Goal: Information Seeking & Learning: Learn about a topic

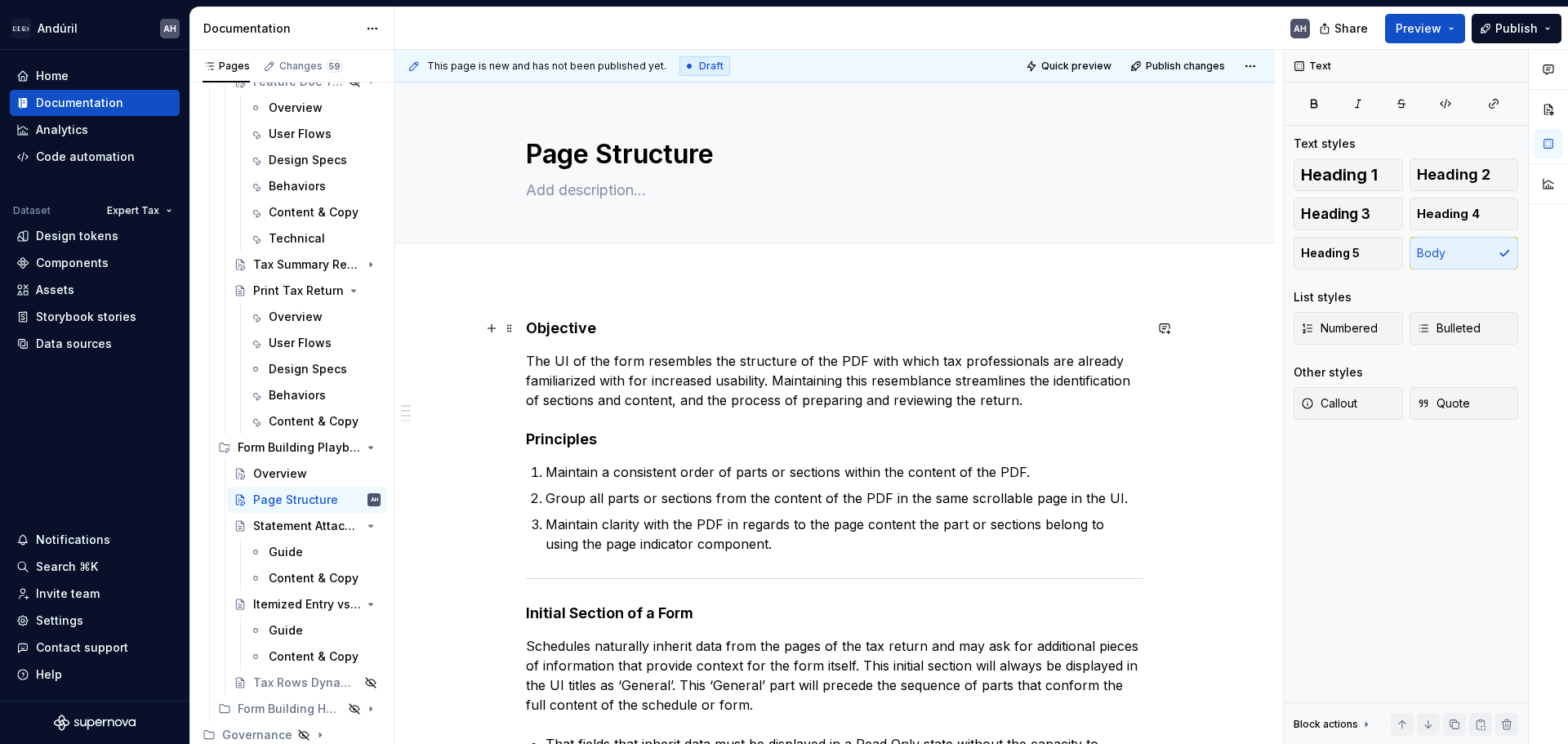
click at [530, 332] on h4 "Objective" at bounding box center [834, 328] width 617 height 20
type textarea "*"
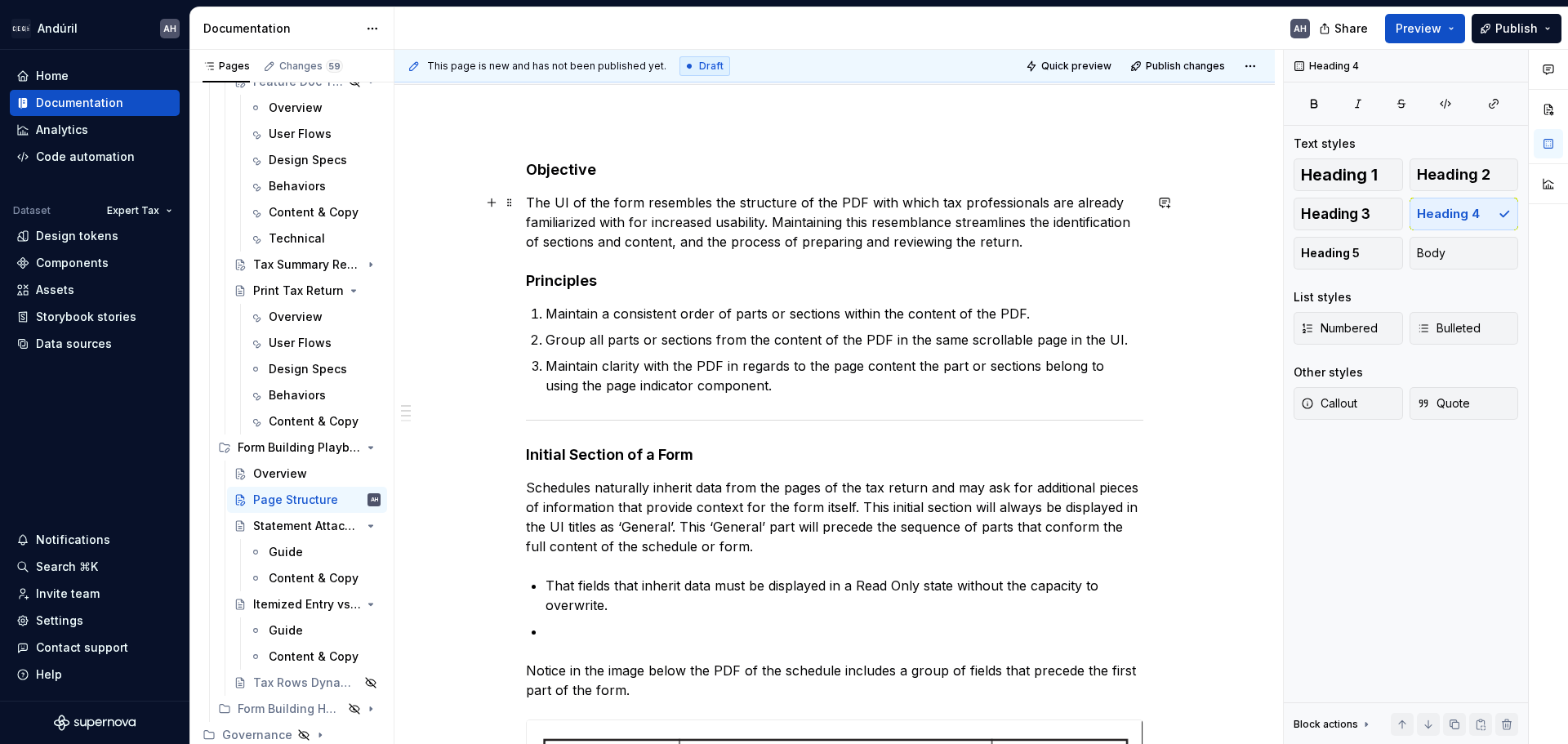
scroll to position [163, 0]
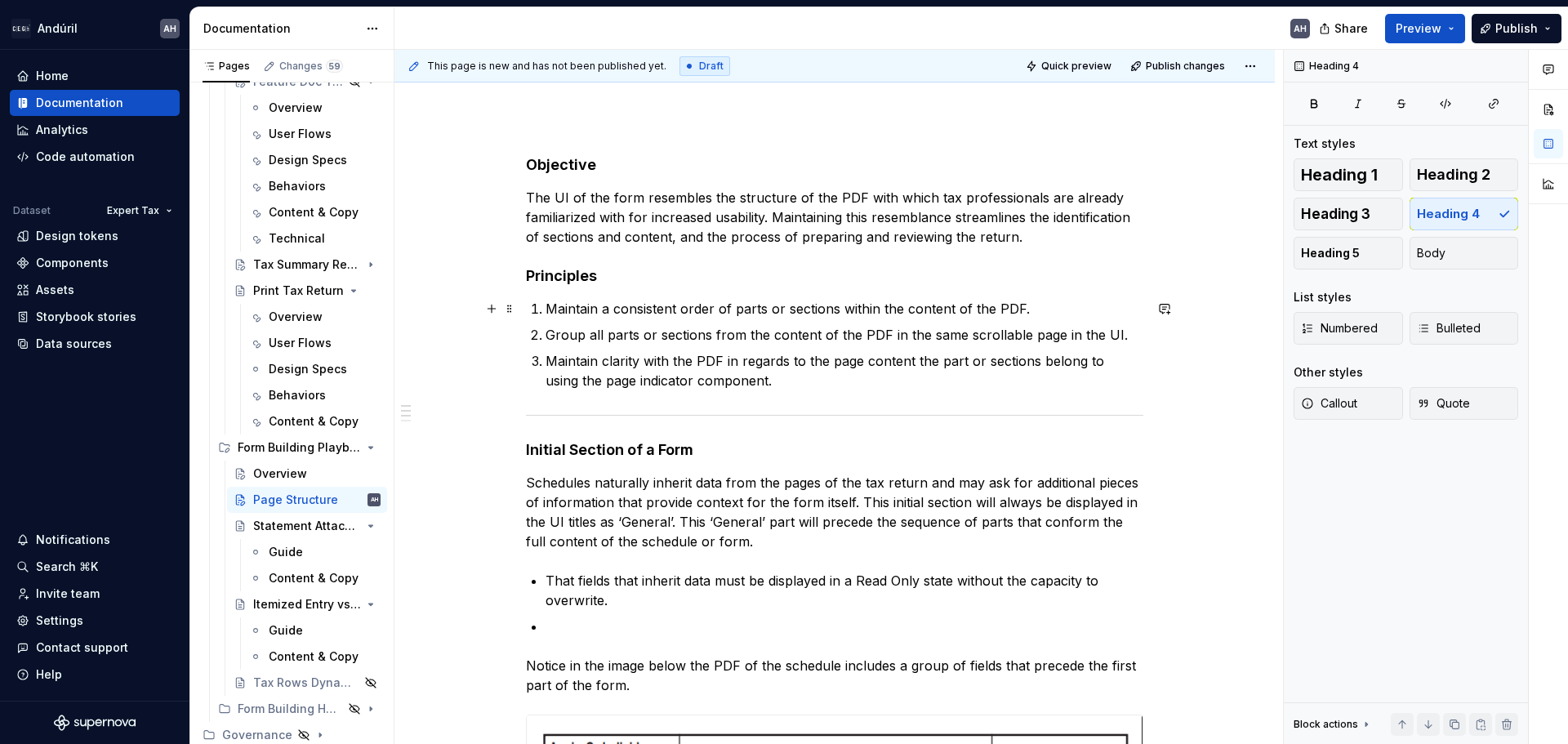
click at [843, 311] on p "Maintain a consistent order of parts or sections within the content of the PDF." at bounding box center [845, 308] width 598 height 20
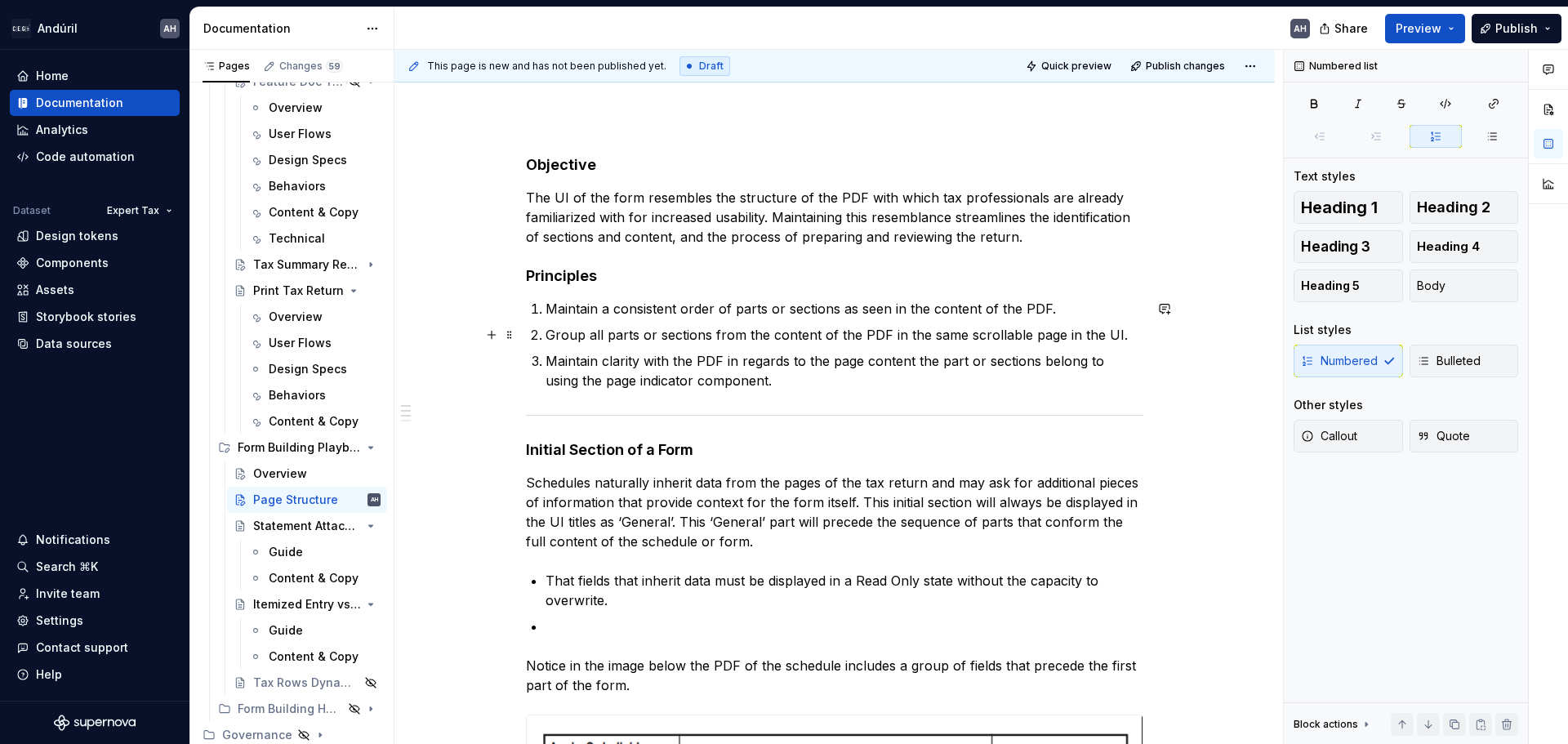
click at [641, 335] on p "Group all parts or sections from the content of the PDF in the same scrollable …" at bounding box center [845, 334] width 598 height 20
click at [580, 333] on p "Group all parts or sections from the content of the PDF in the same scrollable …" at bounding box center [845, 334] width 598 height 20
click at [1126, 337] on p "Group all parts or sections from the content of the PDF in the same scrollable …" at bounding box center [845, 334] width 598 height 20
click at [548, 335] on p "Group all parts or sections from the content of the PDF in the same scrollable …" at bounding box center [845, 334] width 598 height 20
click at [675, 307] on p "Maintain a consistent order of parts or sections as seen in the content of the …" at bounding box center [845, 308] width 598 height 20
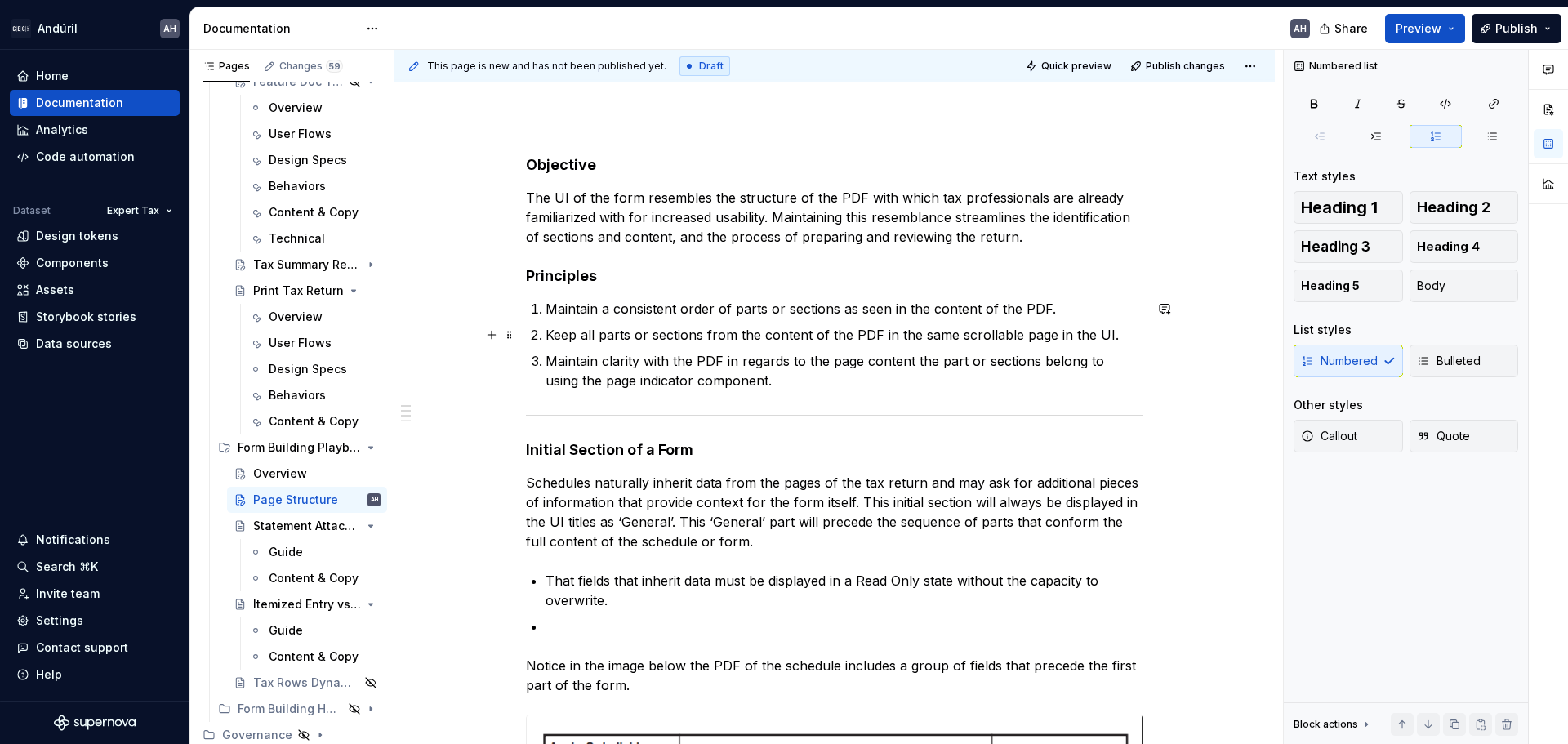
click at [556, 334] on p "Keep all parts or sections from the content of the PDF in the same scrollable p…" at bounding box center [845, 334] width 598 height 20
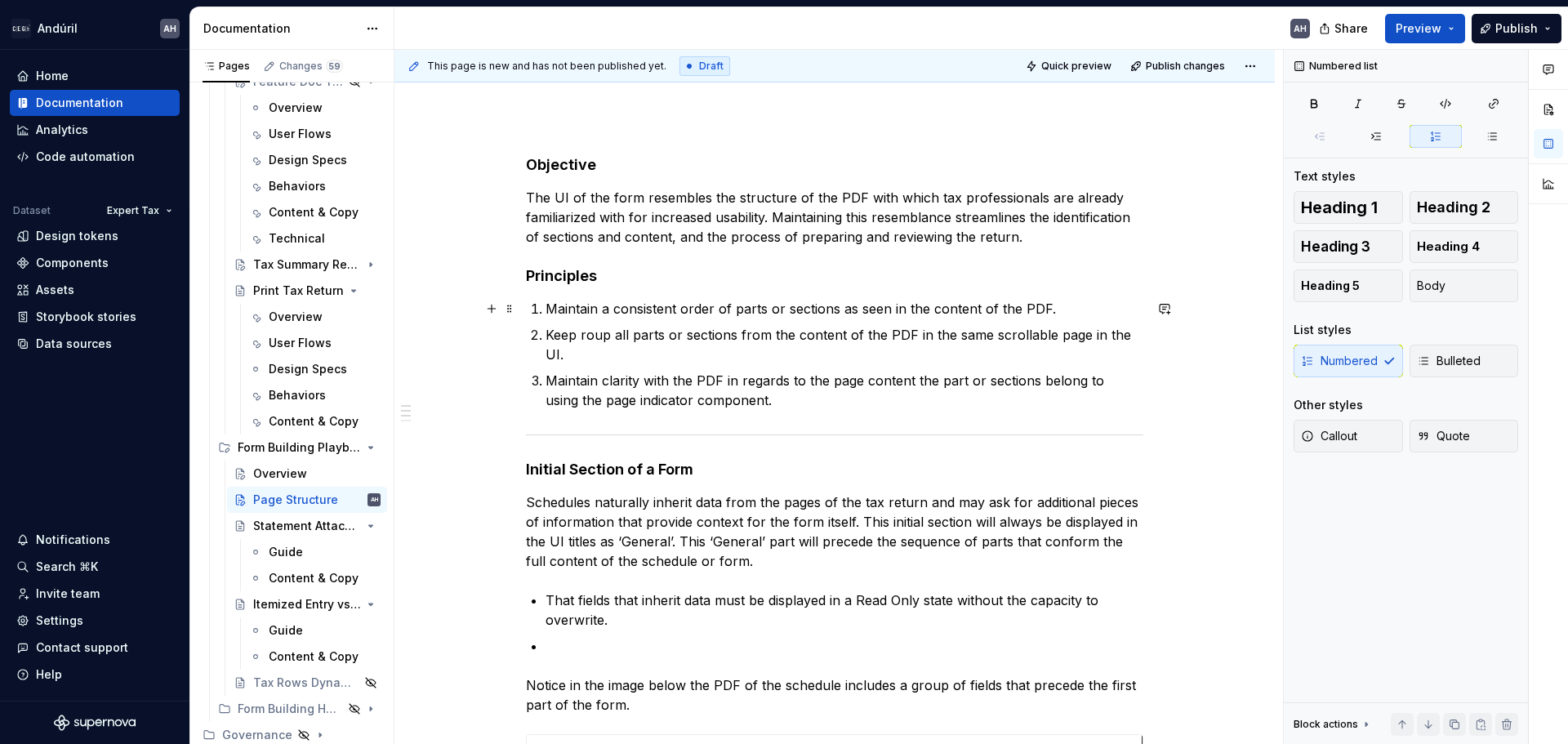
click at [715, 307] on p "Maintain a consistent order of parts or sections as seen in the content of the …" at bounding box center [845, 308] width 598 height 20
click at [1062, 308] on p "Maintain a consistent order of parts or sections as seen in the content of the …" at bounding box center [845, 308] width 598 height 20
drag, startPoint x: 581, startPoint y: 341, endPoint x: 544, endPoint y: 338, distance: 37.1
click at [546, 338] on li "Keep roup all parts or sections from the content of the PDF in the same scrolla…" at bounding box center [845, 345] width 598 height 39
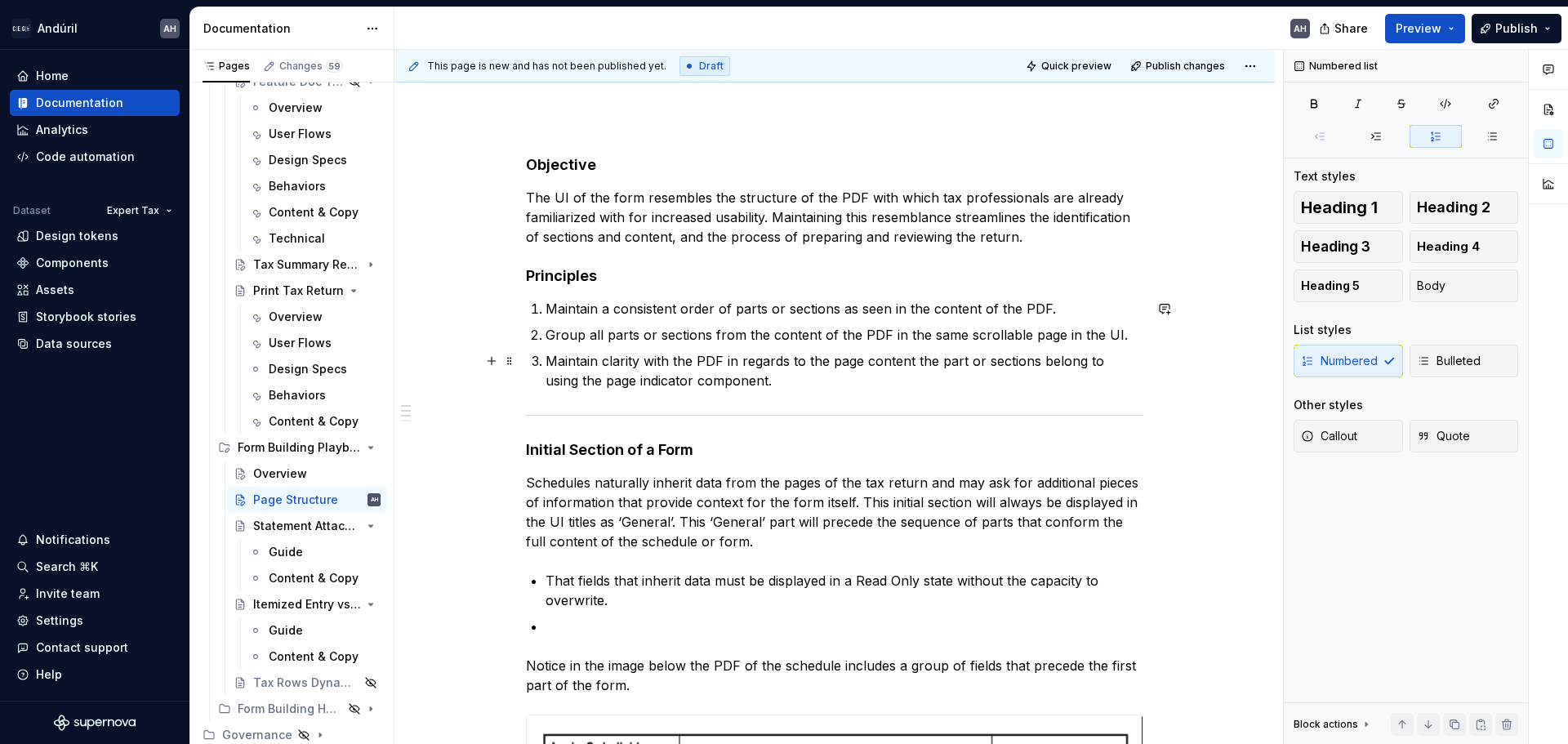
click at [767, 380] on p "Maintain clarity with the PDF in regards to the page content the part or sectio…" at bounding box center [845, 371] width 598 height 39
click at [694, 363] on p "Maintain clarity with the PDF in regards to the page content the part or sectio…" at bounding box center [845, 371] width 598 height 39
click at [563, 307] on p "Maintain a consistent order of parts or sections as seen in the content of the …" at bounding box center [845, 308] width 598 height 20
click at [1014, 312] on p "Match the order of the content as seen in the original PDF view of the form." at bounding box center [845, 308] width 598 height 20
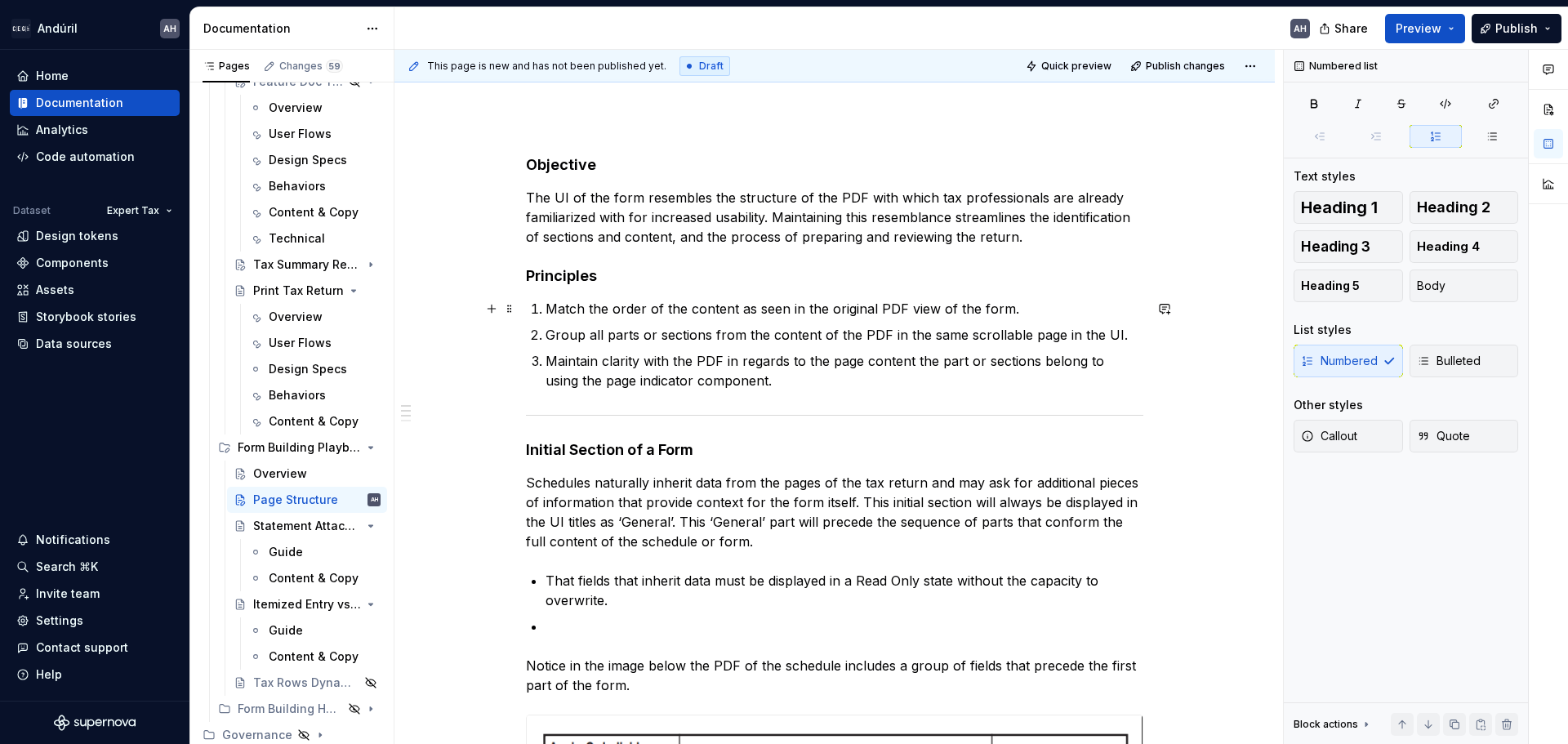
click at [551, 310] on p "Match the order of the content as seen in the original PDF view of the form." at bounding box center [845, 308] width 598 height 20
click at [678, 308] on p "The system matches the order of the content as seen in the original PDF view of…" at bounding box center [845, 308] width 598 height 20
click at [753, 312] on p "The system matches the order of the content as seen in the original PDF view of…" at bounding box center [845, 308] width 598 height 20
click at [670, 307] on p "The system matches the order of the content as seen in the original PDF view of…" at bounding box center [845, 308] width 598 height 20
click at [677, 307] on p "The system matches the order of the content as seen in the original PDF view of…" at bounding box center [845, 308] width 598 height 20
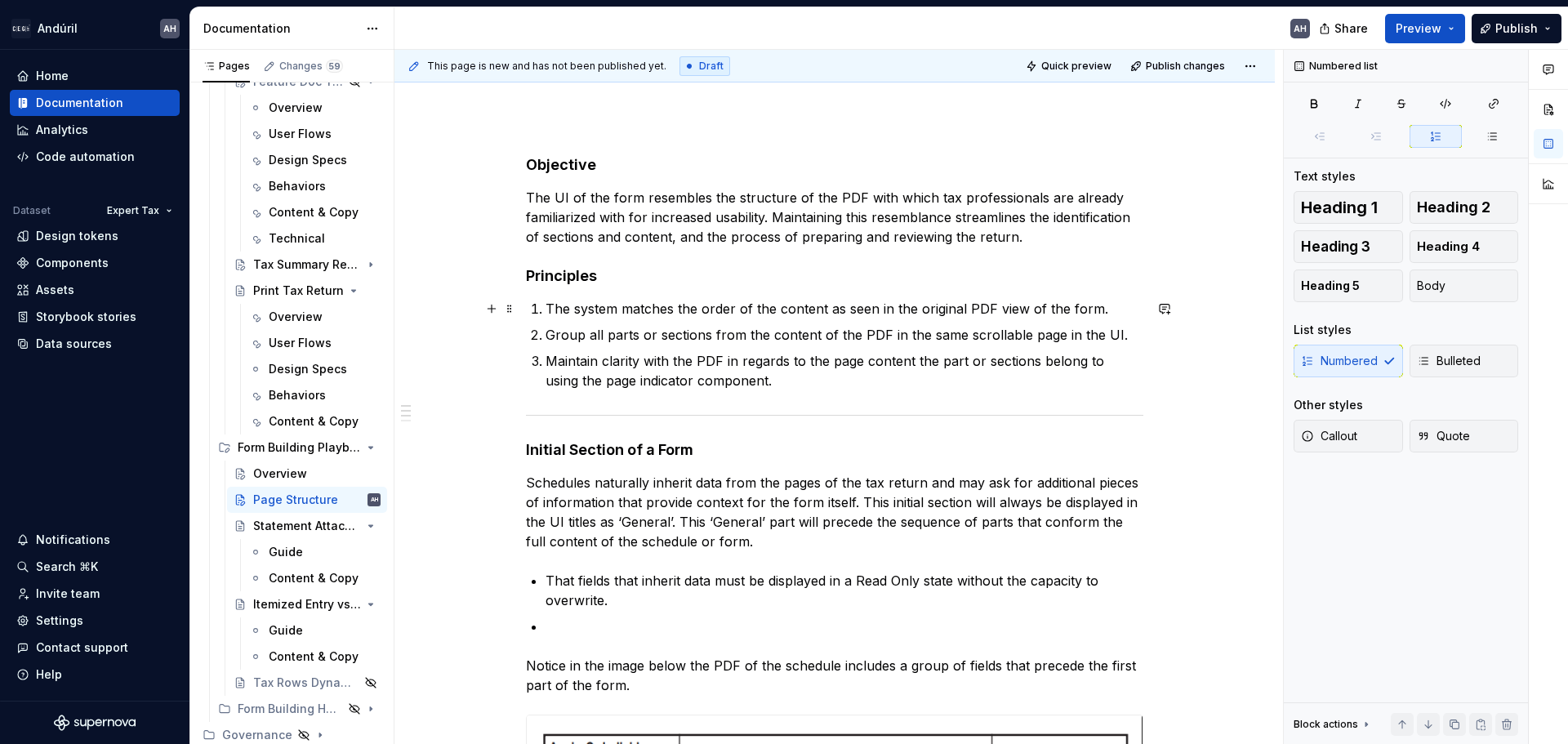
click at [1115, 307] on p "The system matches the order of the content as seen in the original PDF view of…" at bounding box center [845, 308] width 598 height 20
click at [548, 337] on p "Group all parts or sections from the content of the PDF in the same scrollable …" at bounding box center [845, 334] width 598 height 20
click at [780, 383] on p "Maintain clarity with the PDF in regards to the page content the part or sectio…" at bounding box center [845, 371] width 598 height 39
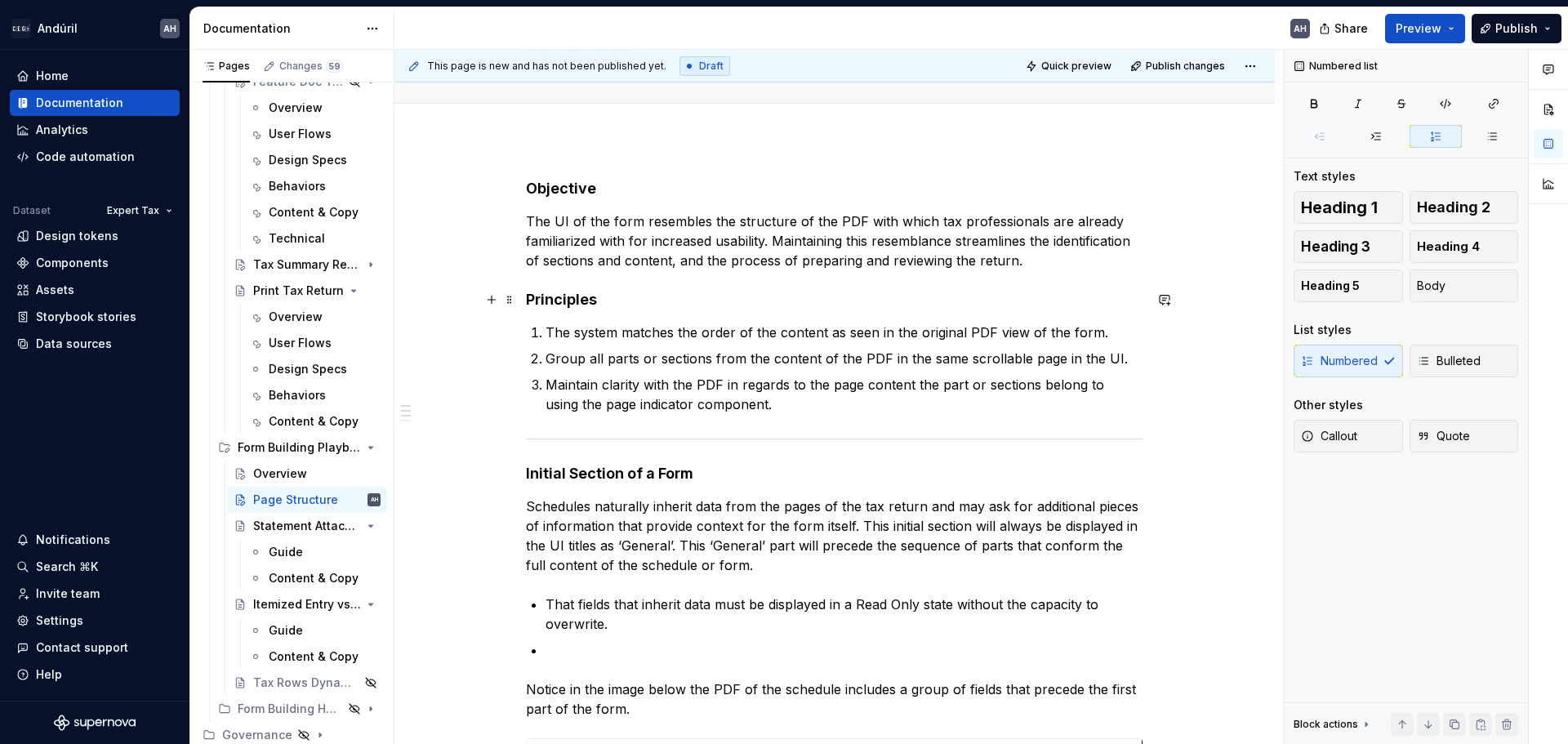
scroll to position [245, 0]
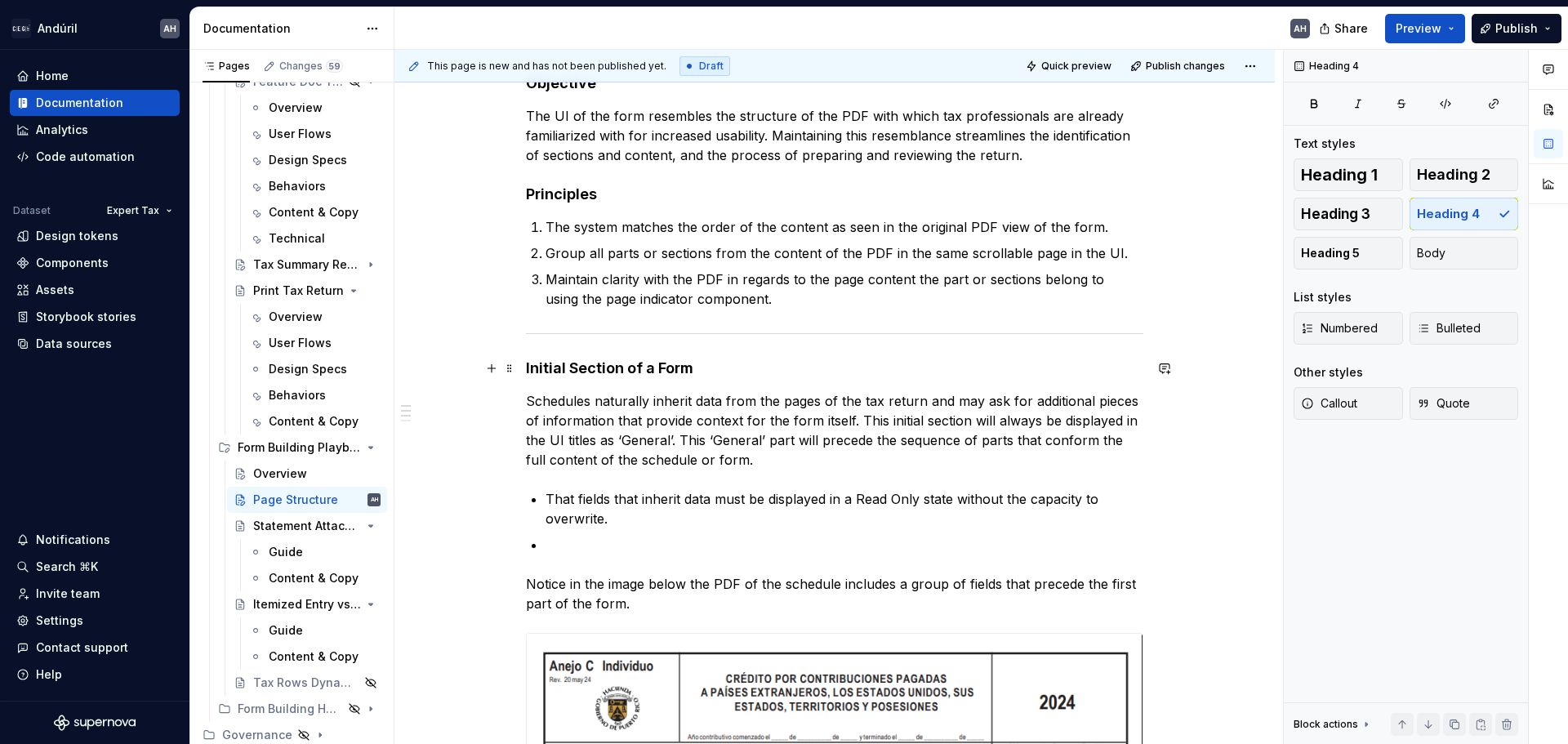
click at [709, 365] on h4 "Initial Section of a Form" at bounding box center [834, 368] width 617 height 20
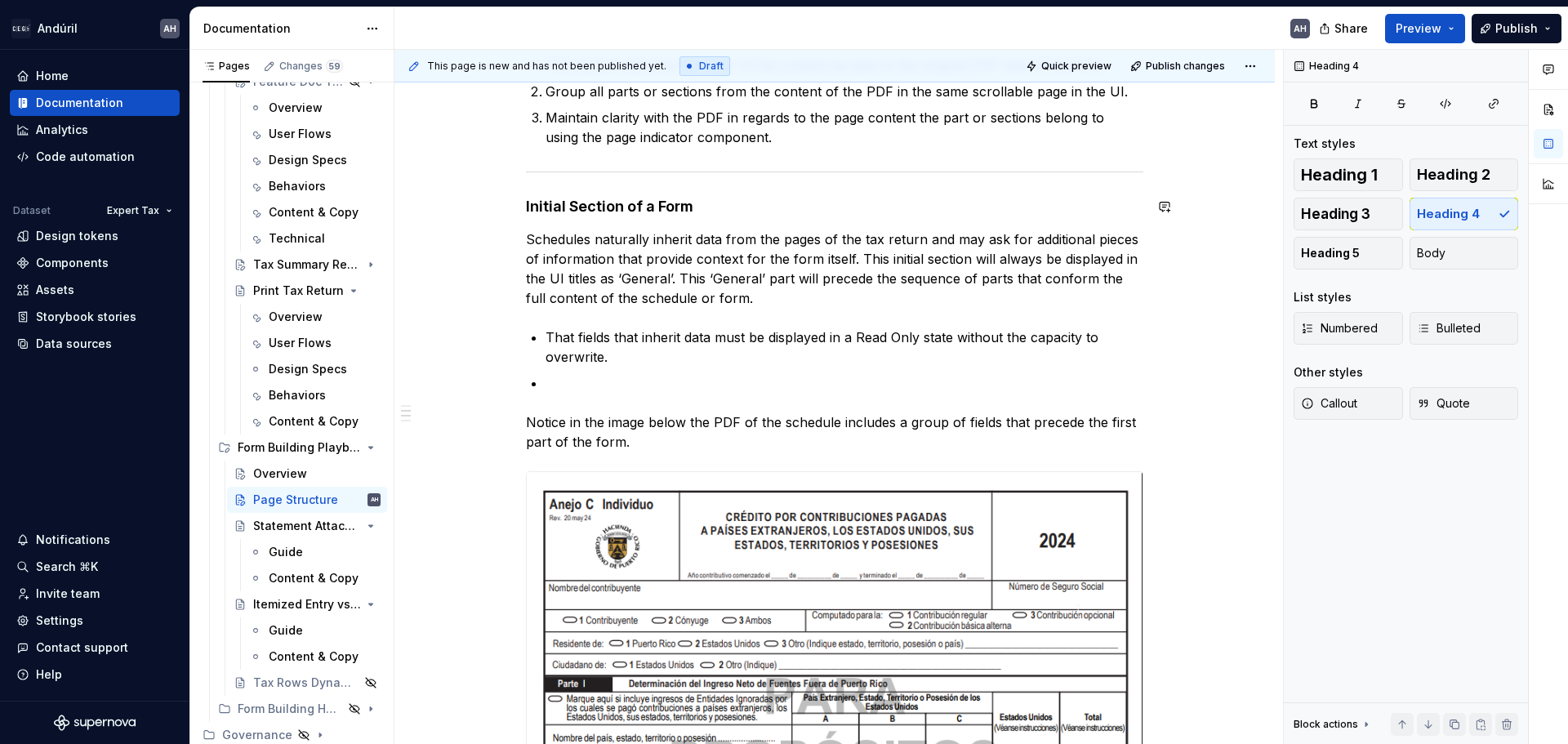
scroll to position [409, 0]
click at [1132, 260] on p "Schedules naturally inherit data from the pages of the tax return and may ask f…" at bounding box center [834, 267] width 617 height 78
click at [1043, 284] on p "Schedules naturally inherit data from the pages of the tax return and may ask f…" at bounding box center [834, 267] width 617 height 78
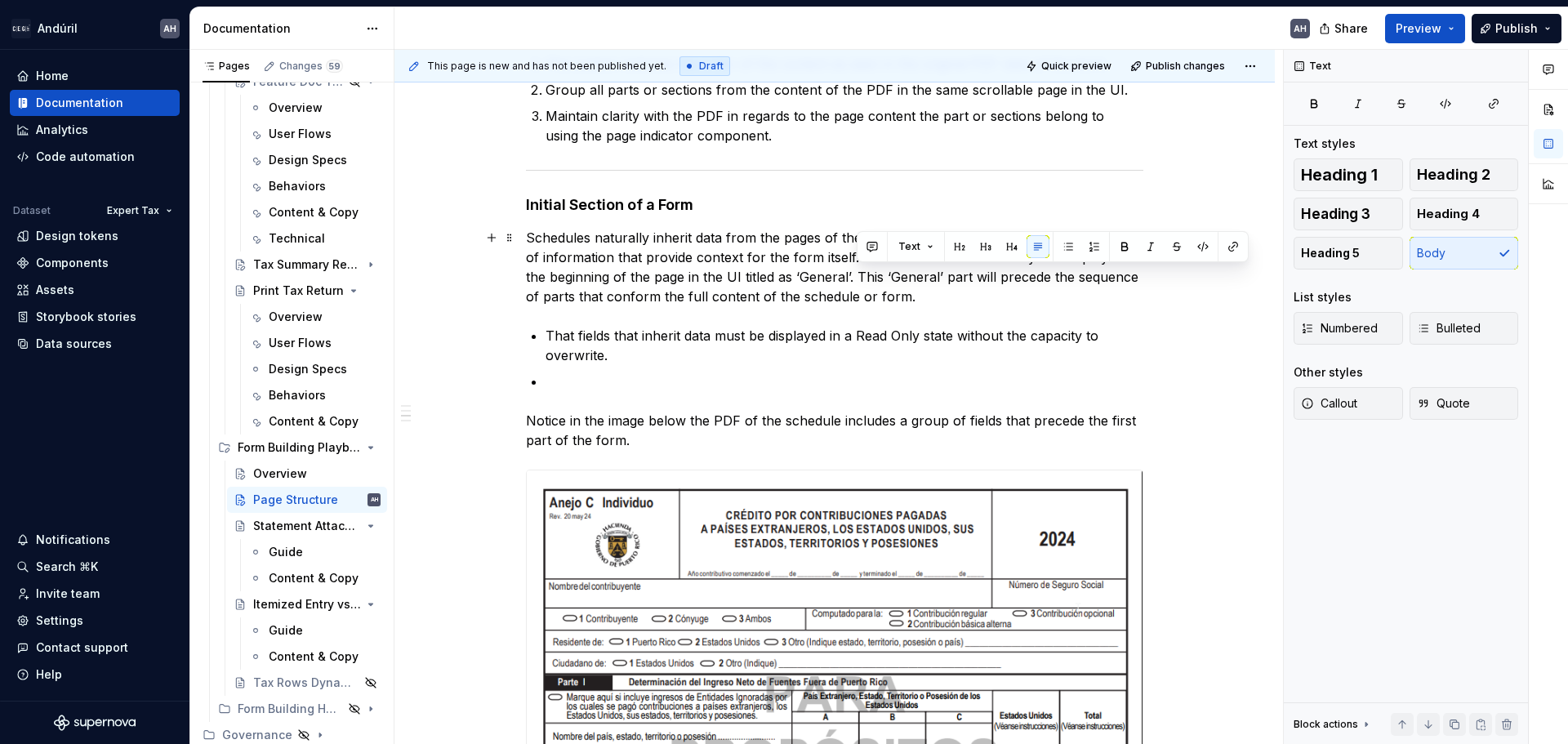
drag, startPoint x: 933, startPoint y: 299, endPoint x: 860, endPoint y: 281, distance: 75.2
click at [860, 281] on p "Schedules naturally inherit data from the pages of the tax return and may ask f…" at bounding box center [834, 267] width 617 height 78
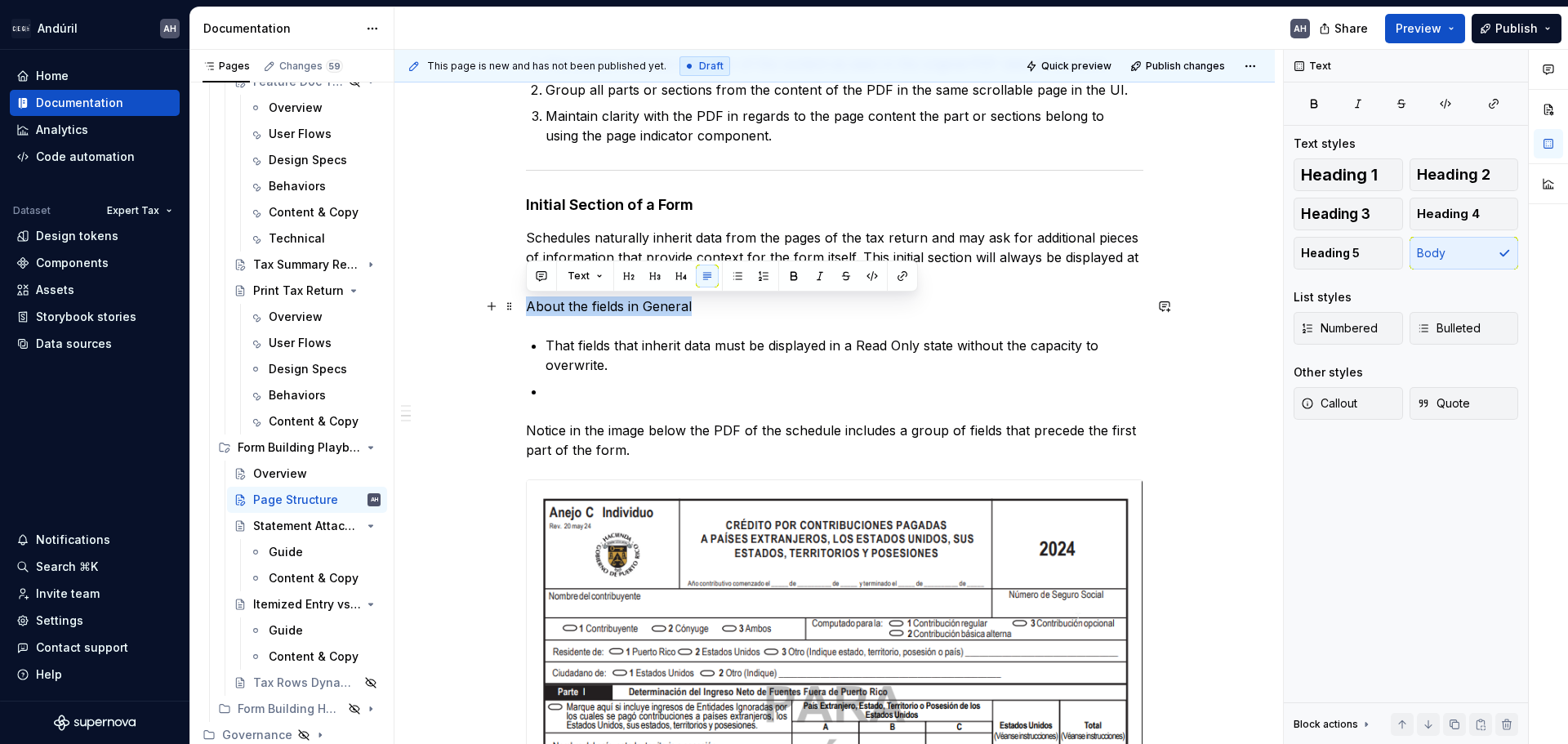
drag, startPoint x: 693, startPoint y: 307, endPoint x: 519, endPoint y: 305, distance: 174.0
click at [519, 305] on div "**********" at bounding box center [835, 600] width 880 height 1459
click at [614, 341] on p "That fields that inherit data must be displayed in a Read Only state without th…" at bounding box center [845, 356] width 598 height 39
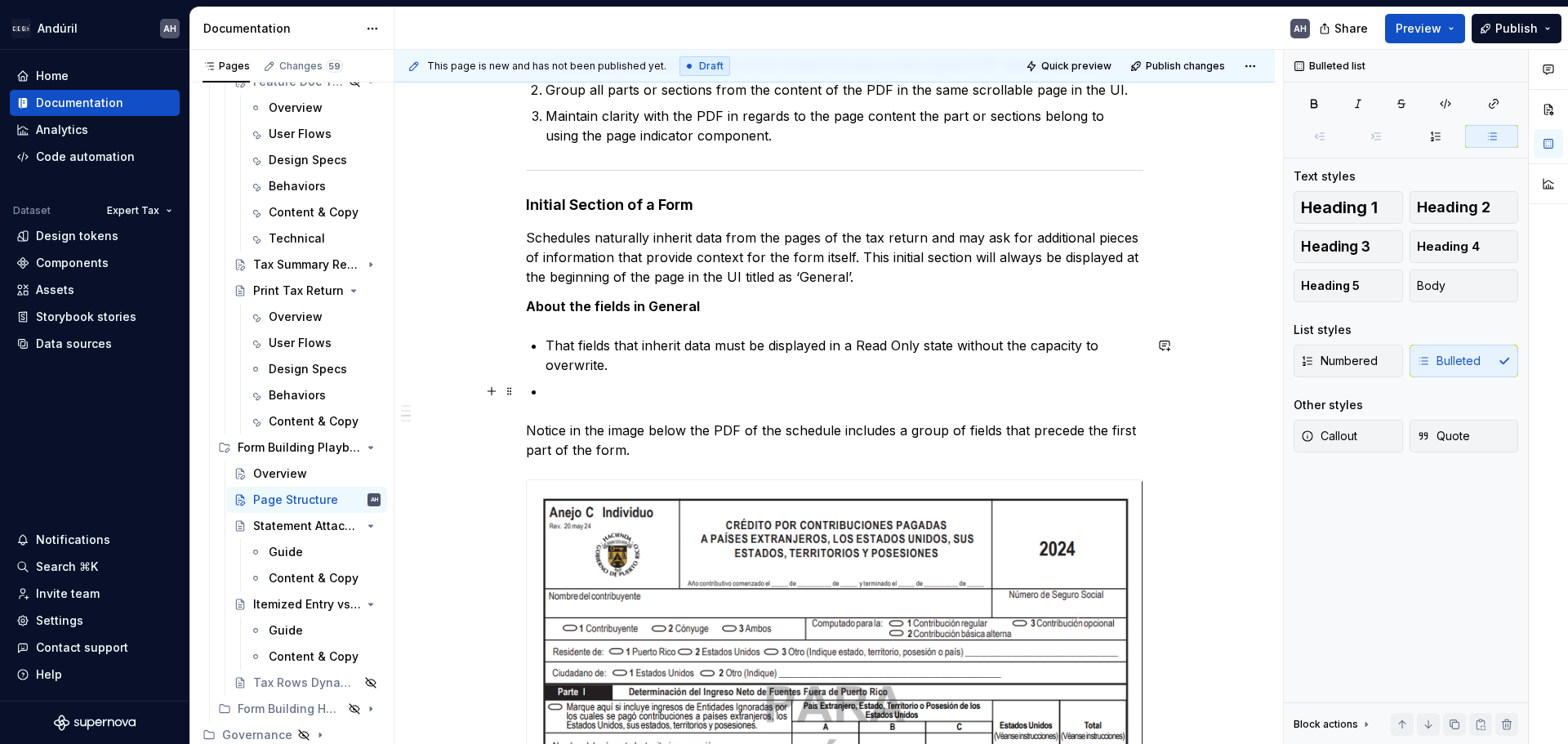
click at [581, 393] on p at bounding box center [845, 391] width 598 height 20
click at [566, 392] on p at bounding box center [845, 391] width 598 height 20
click at [628, 370] on p "That fields that inherit data must be displayed in a Read Only state without th…" at bounding box center [845, 356] width 598 height 39
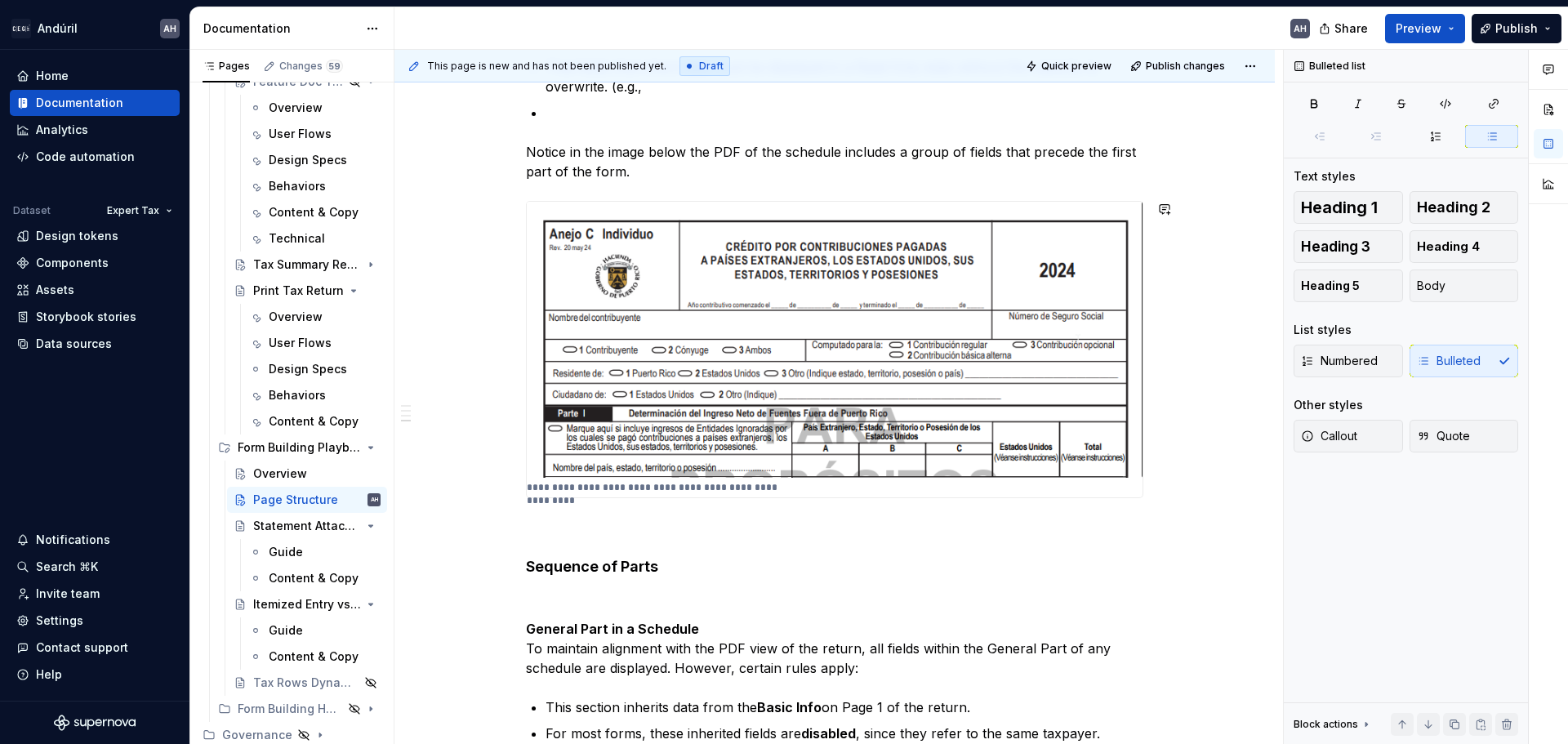
scroll to position [634, 0]
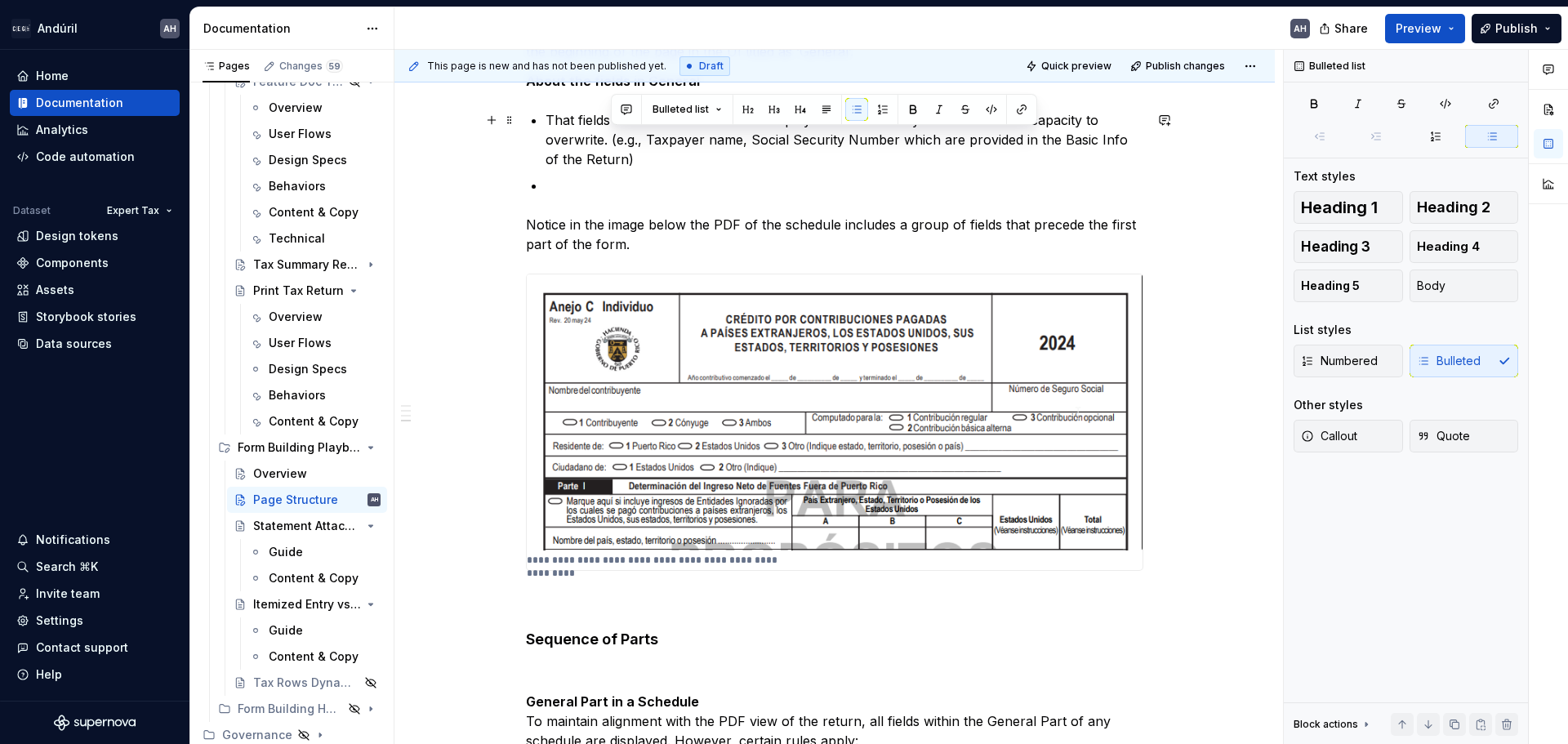
click at [618, 163] on p "That fields that inherit data must be displayed in a Read Only state without th…" at bounding box center [845, 139] width 598 height 59
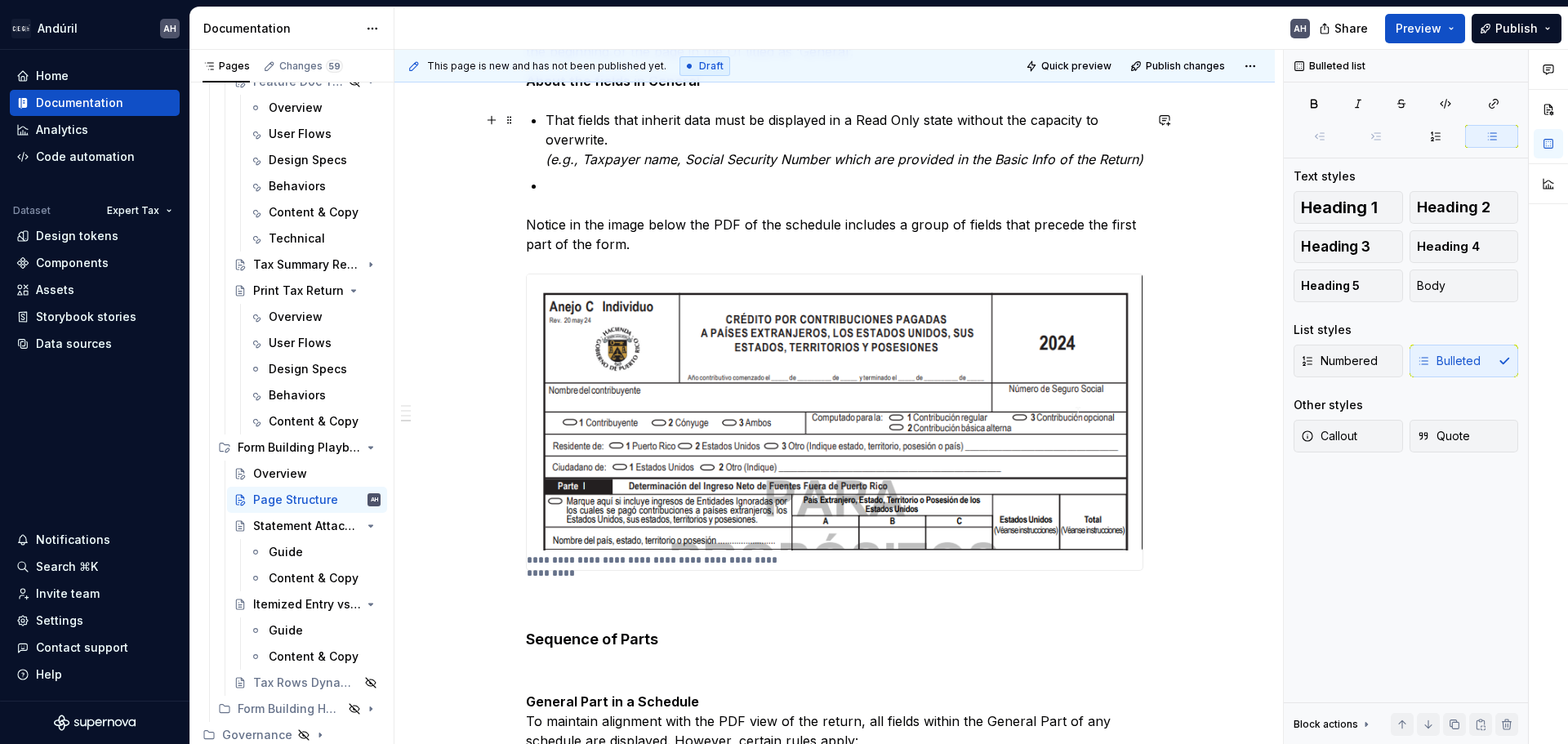
click at [1001, 169] on p "That fields that inherit data must be displayed in a Read Only state without th…" at bounding box center [845, 139] width 598 height 59
click at [966, 162] on em "(e.g., Taxpayer name, Social Security Number which are provided in the Basic In…" at bounding box center [845, 160] width 598 height 17
click at [985, 165] on em "(e.g., Taxpayer name, Social Security Number which are provided in the Basic In…" at bounding box center [845, 160] width 598 height 17
click at [731, 169] on p "That fields that inherit data must be displayed in a Read Only state without th…" at bounding box center [845, 139] width 598 height 59
click at [725, 191] on ul "That fields that inherit data must be displayed in a Read Only state without th…" at bounding box center [845, 152] width 598 height 85
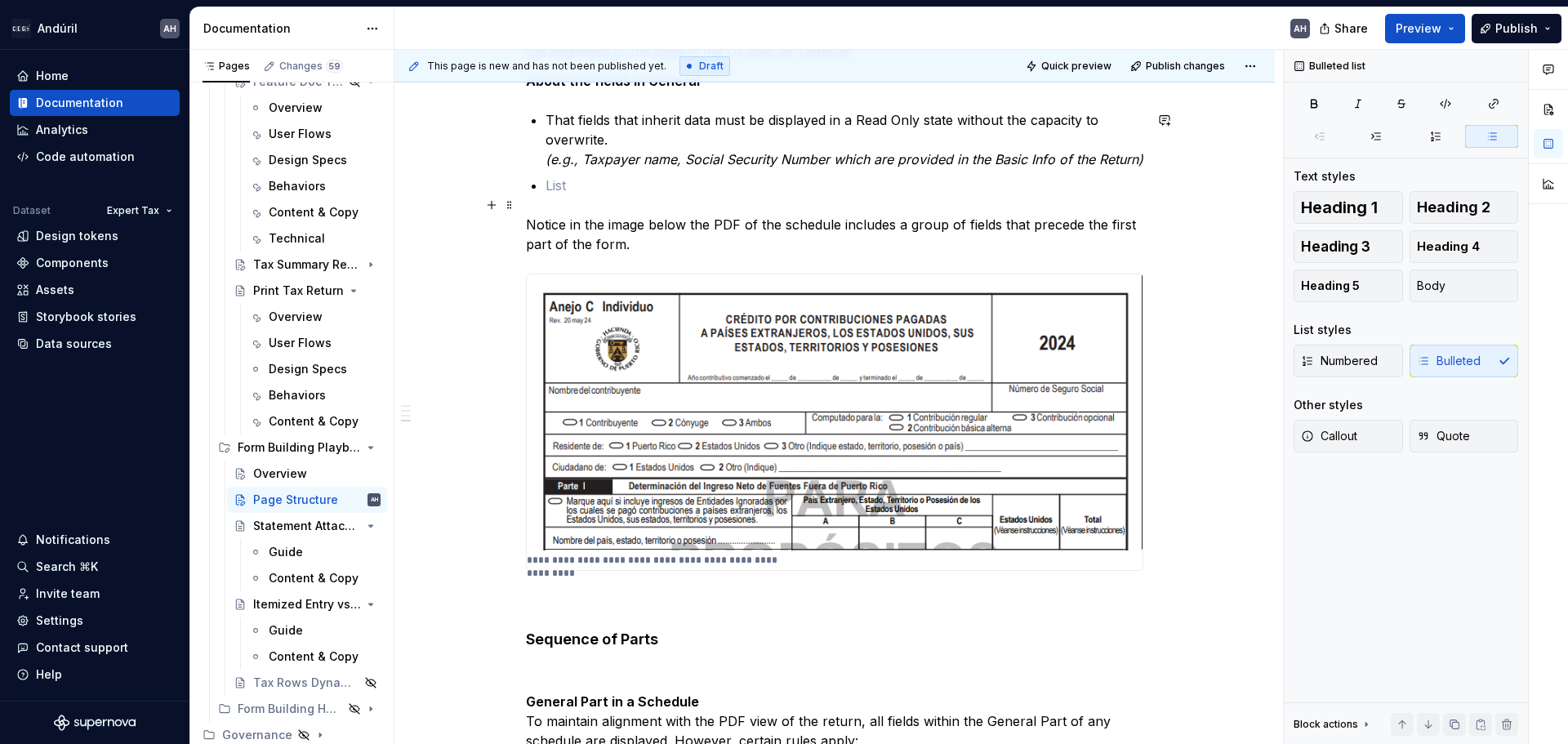
click at [641, 195] on p at bounding box center [845, 185] width 598 height 20
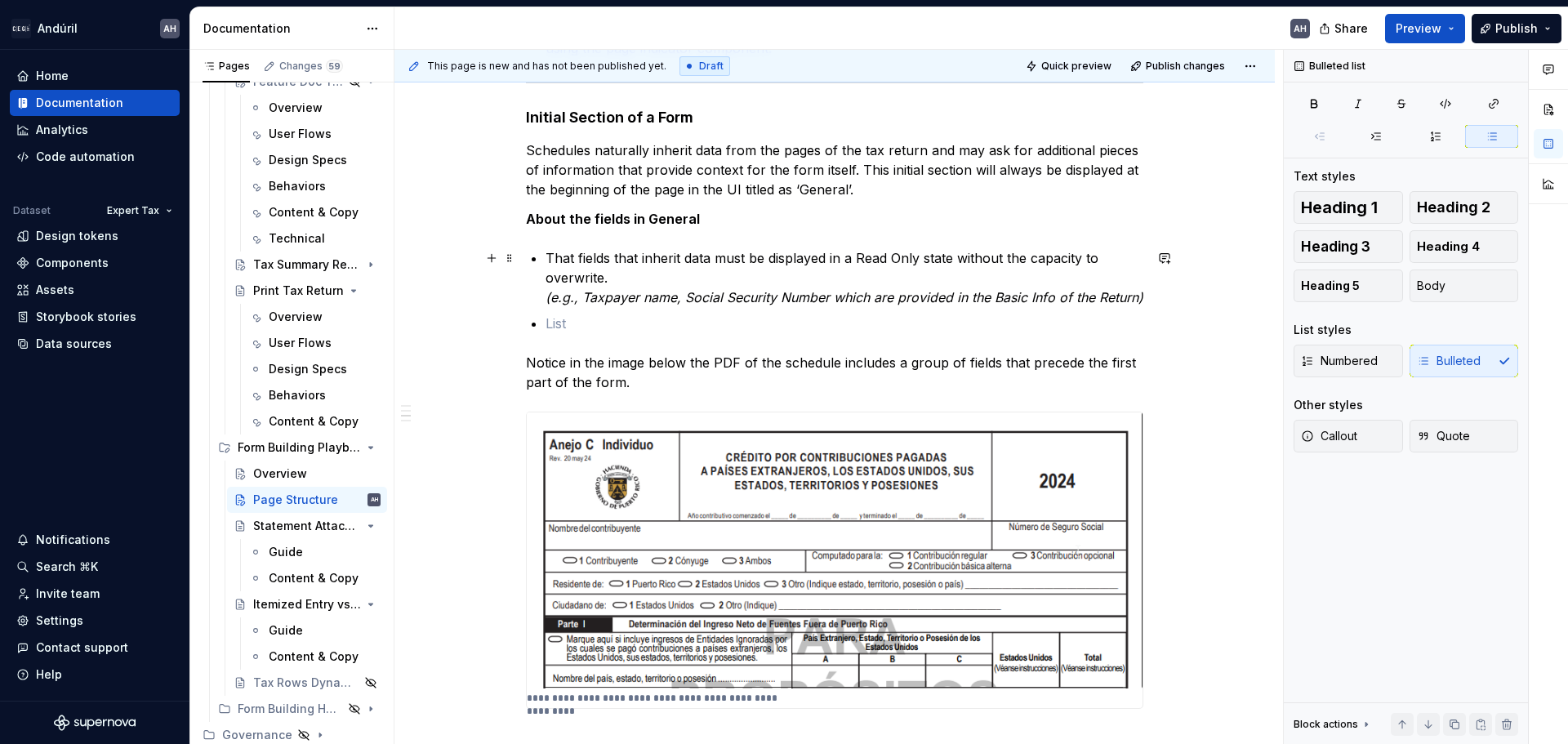
scroll to position [471, 0]
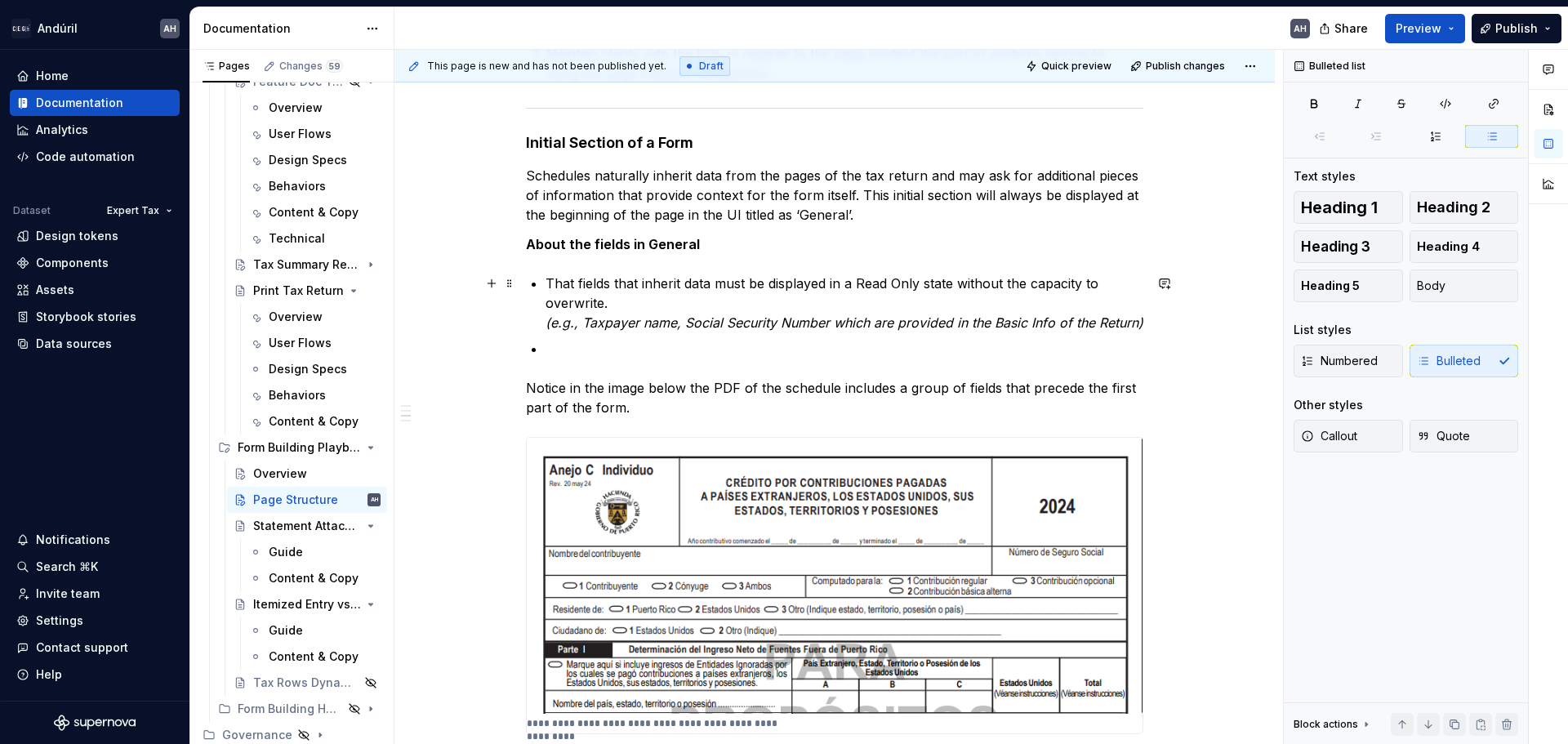
click at [543, 329] on div "**********" at bounding box center [834, 446] width 617 height 1197
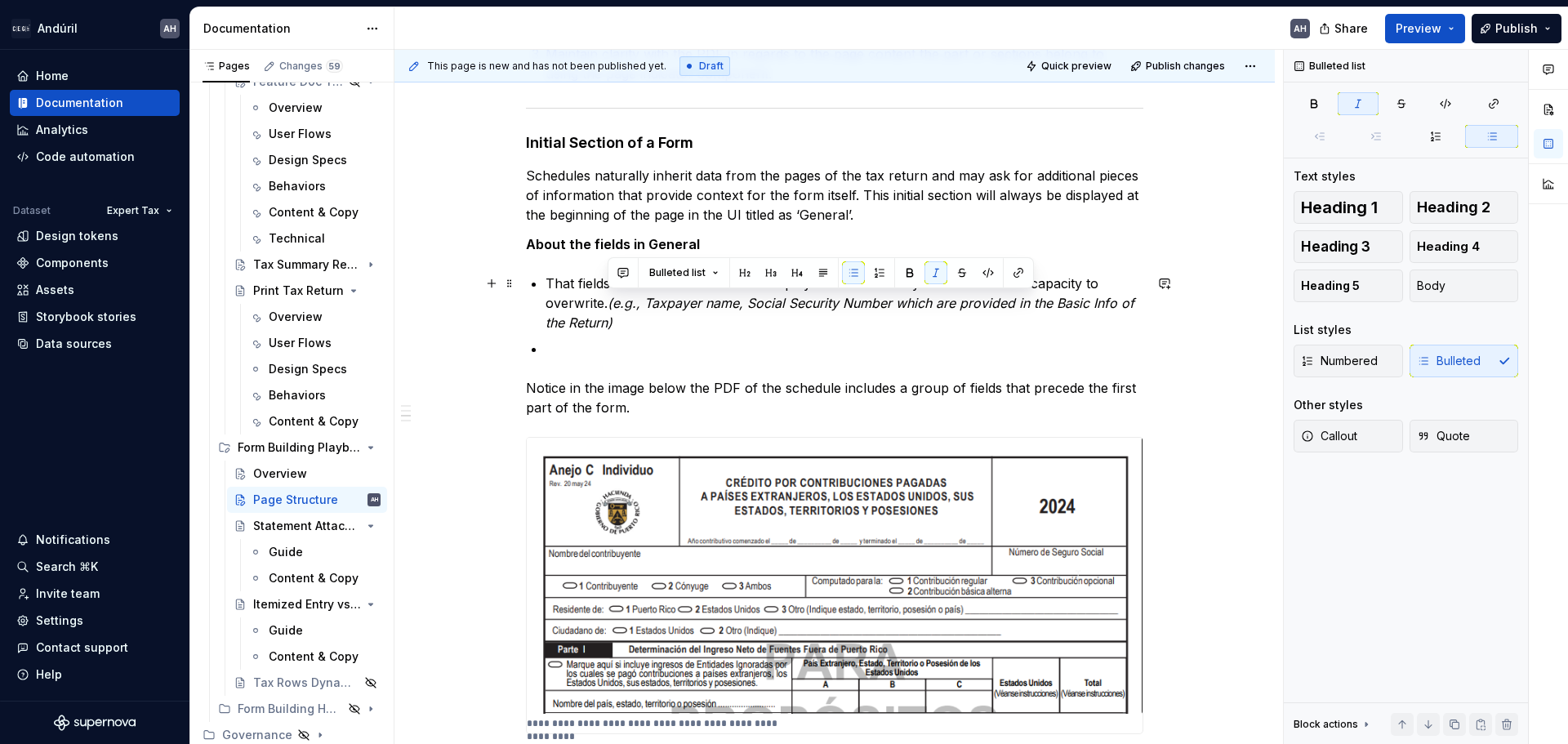
drag, startPoint x: 609, startPoint y: 306, endPoint x: 623, endPoint y: 321, distance: 20.5
click at [623, 321] on p "That fields that inherit data must be displayed in a Read Only state without th…" at bounding box center [845, 303] width 598 height 59
click at [624, 322] on p "That fields that inherit data must be displayed in a Read Only state without th…" at bounding box center [845, 303] width 598 height 59
click at [742, 260] on div "**********" at bounding box center [834, 446] width 617 height 1197
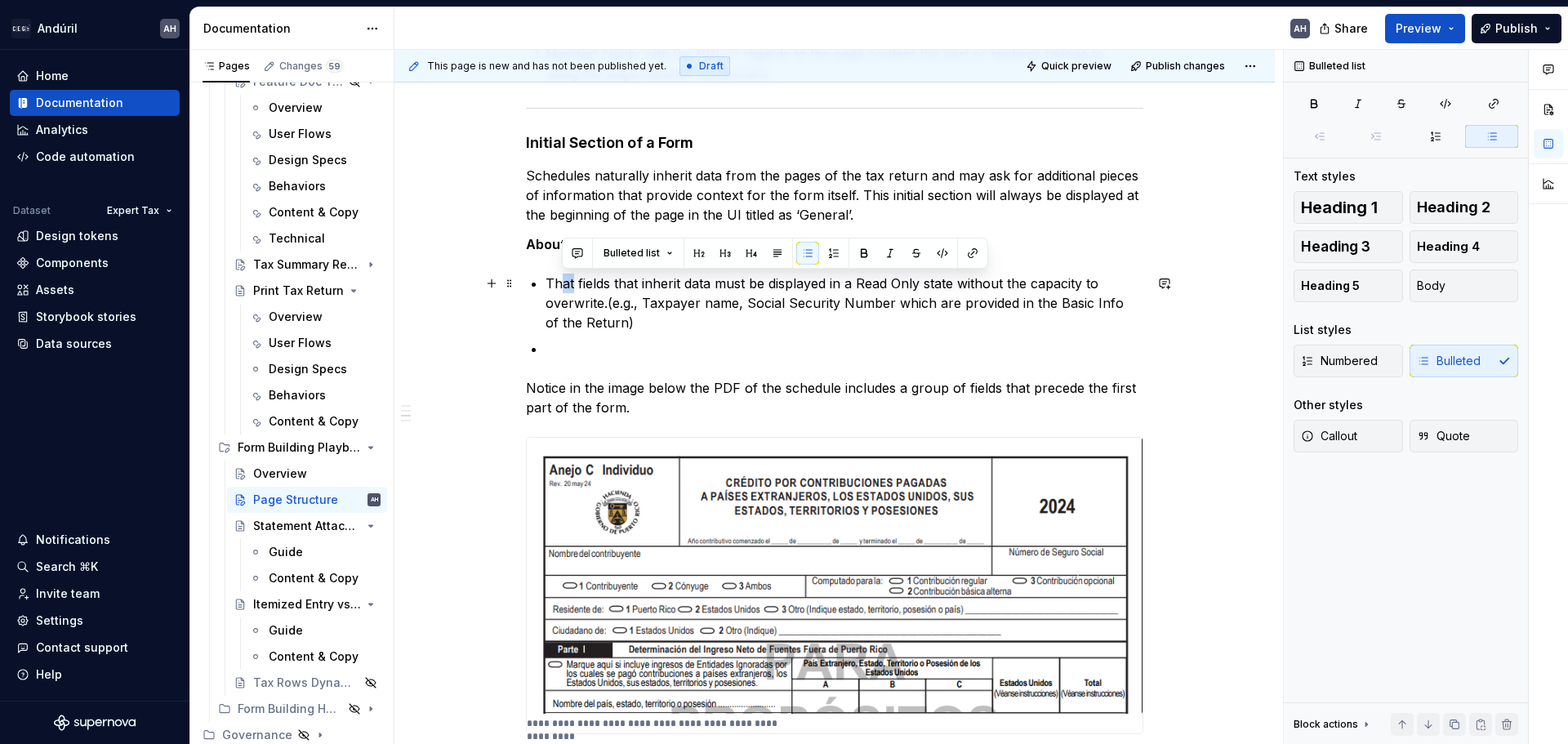
drag, startPoint x: 575, startPoint y: 286, endPoint x: 565, endPoint y: 287, distance: 10.0
click at [565, 287] on p "That fields that inherit data must be displayed in a Read Only state without th…" at bounding box center [845, 303] width 598 height 59
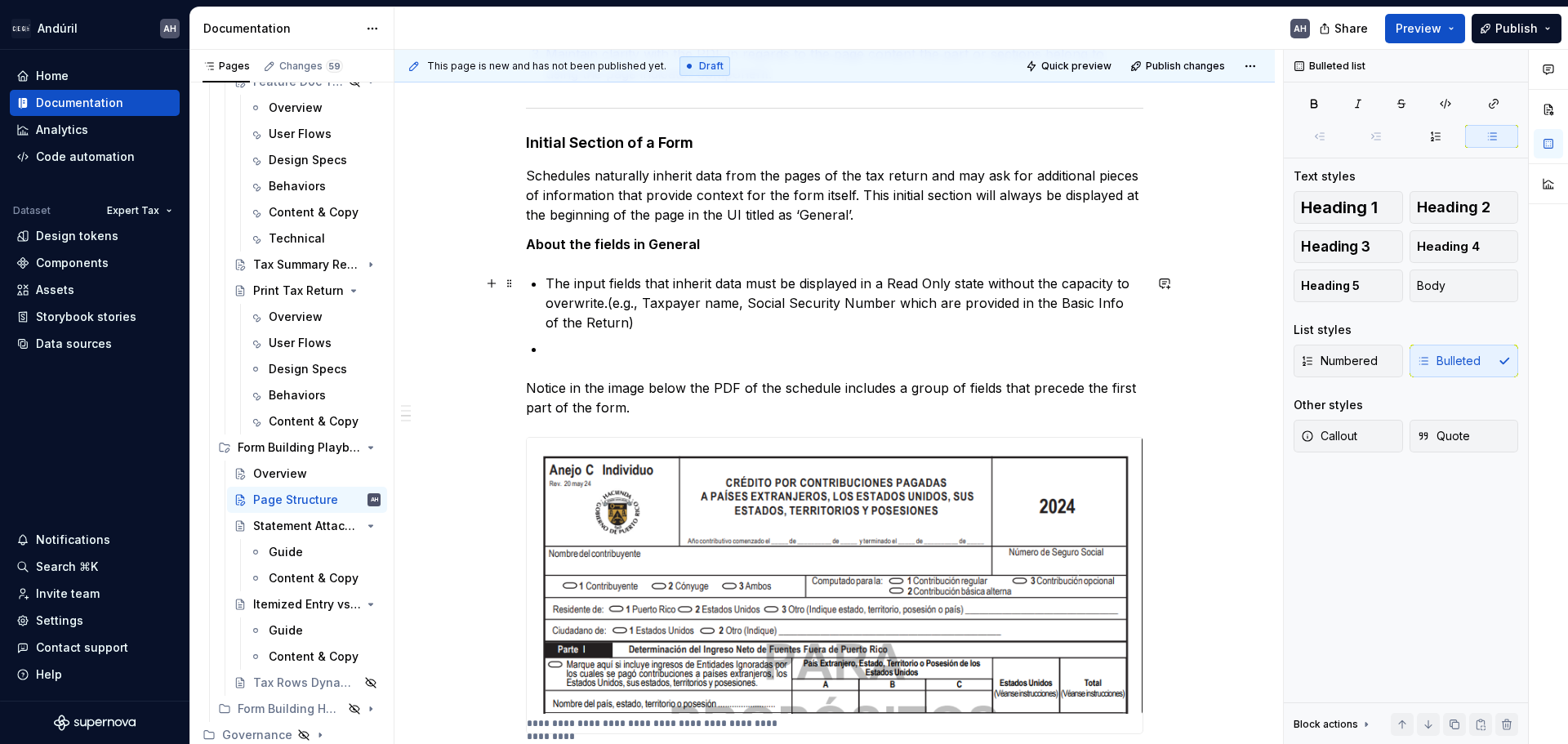
click at [749, 284] on p "The input fields that inherit data must be displayed in a Read Only state witho…" at bounding box center [845, 303] width 598 height 59
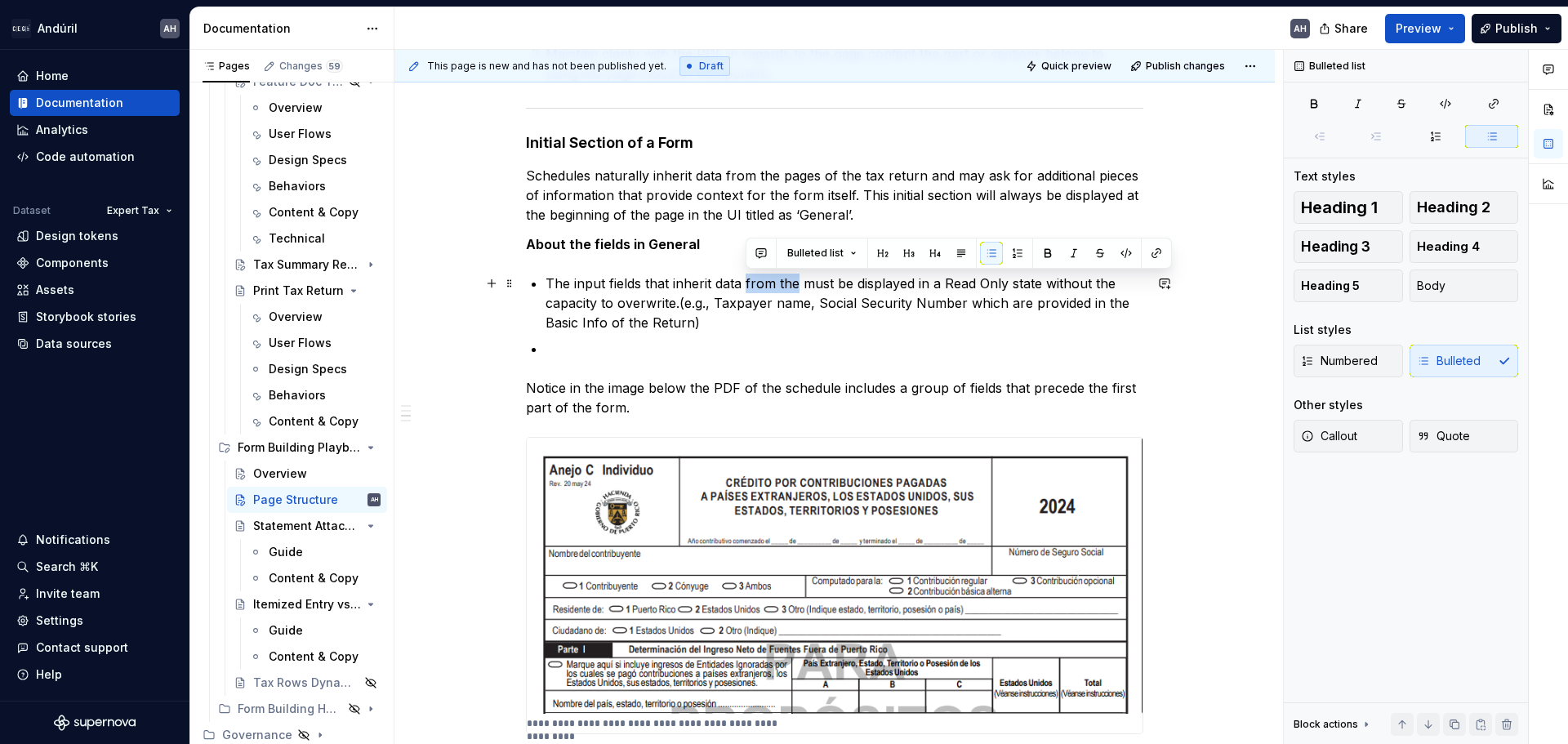
drag, startPoint x: 797, startPoint y: 286, endPoint x: 745, endPoint y: 281, distance: 52.2
click at [745, 281] on p "The input fields that inherit data from the must be displayed in a Read Only st…" at bounding box center [845, 303] width 598 height 59
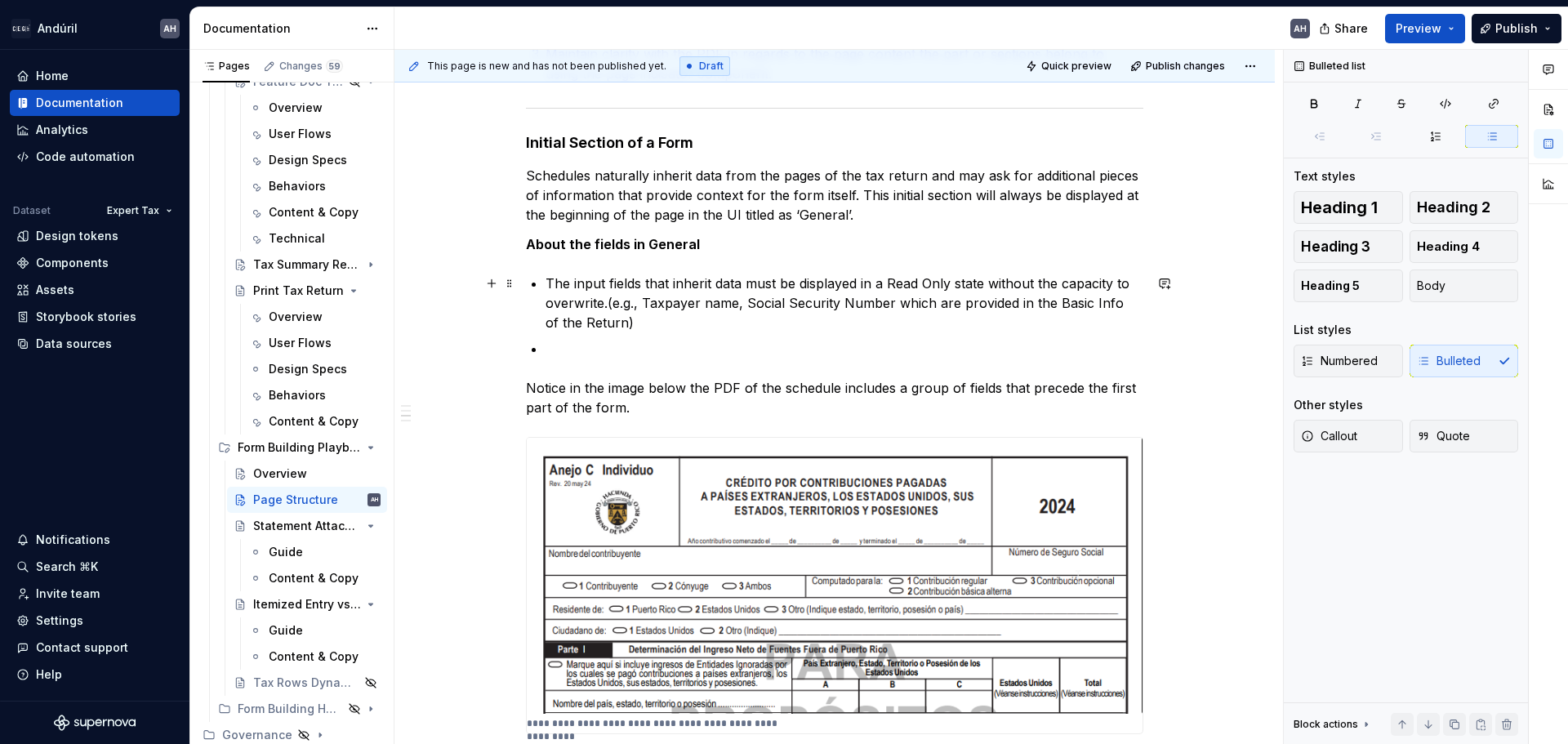
click at [755, 281] on p "The input fields that inherit data must be displayed in a Read Only state witho…" at bounding box center [845, 303] width 598 height 59
click at [927, 284] on p "The input fields that inherit data are displayed in a Read Only state without t…" at bounding box center [845, 303] width 598 height 59
click at [607, 308] on p "The input fields that inherit data are displayed in a Read Only state without t…" at bounding box center [845, 303] width 598 height 59
click at [632, 321] on p "The input fields that inherit data are displayed in a Read Only state without t…" at bounding box center [845, 303] width 598 height 59
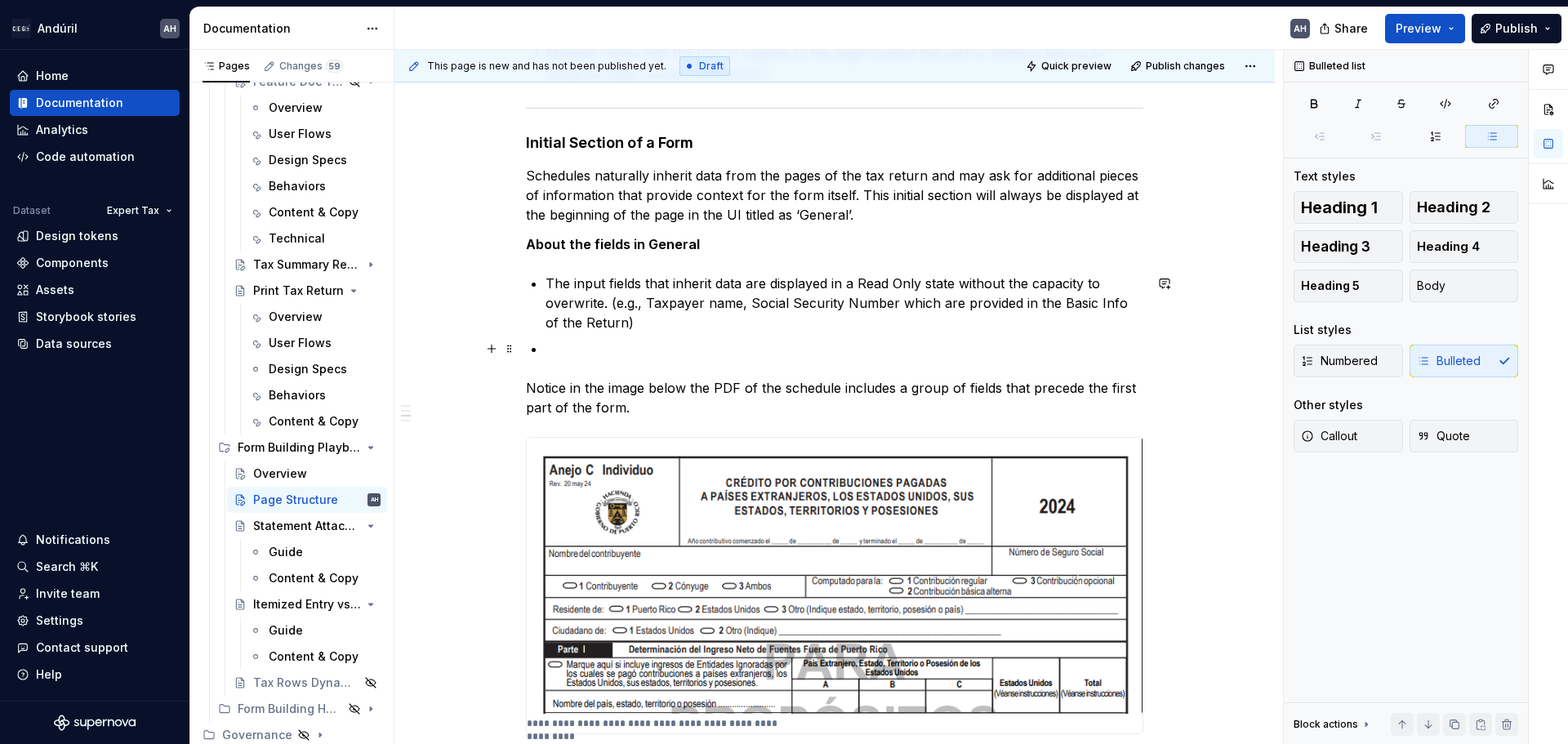
click at [640, 353] on p at bounding box center [845, 348] width 598 height 20
click at [651, 230] on div "**********" at bounding box center [834, 446] width 617 height 1197
click at [624, 268] on div "**********" at bounding box center [834, 446] width 617 height 1197
click at [660, 344] on p at bounding box center [845, 348] width 598 height 20
click at [680, 235] on p "About the fields in General" at bounding box center [834, 243] width 617 height 20
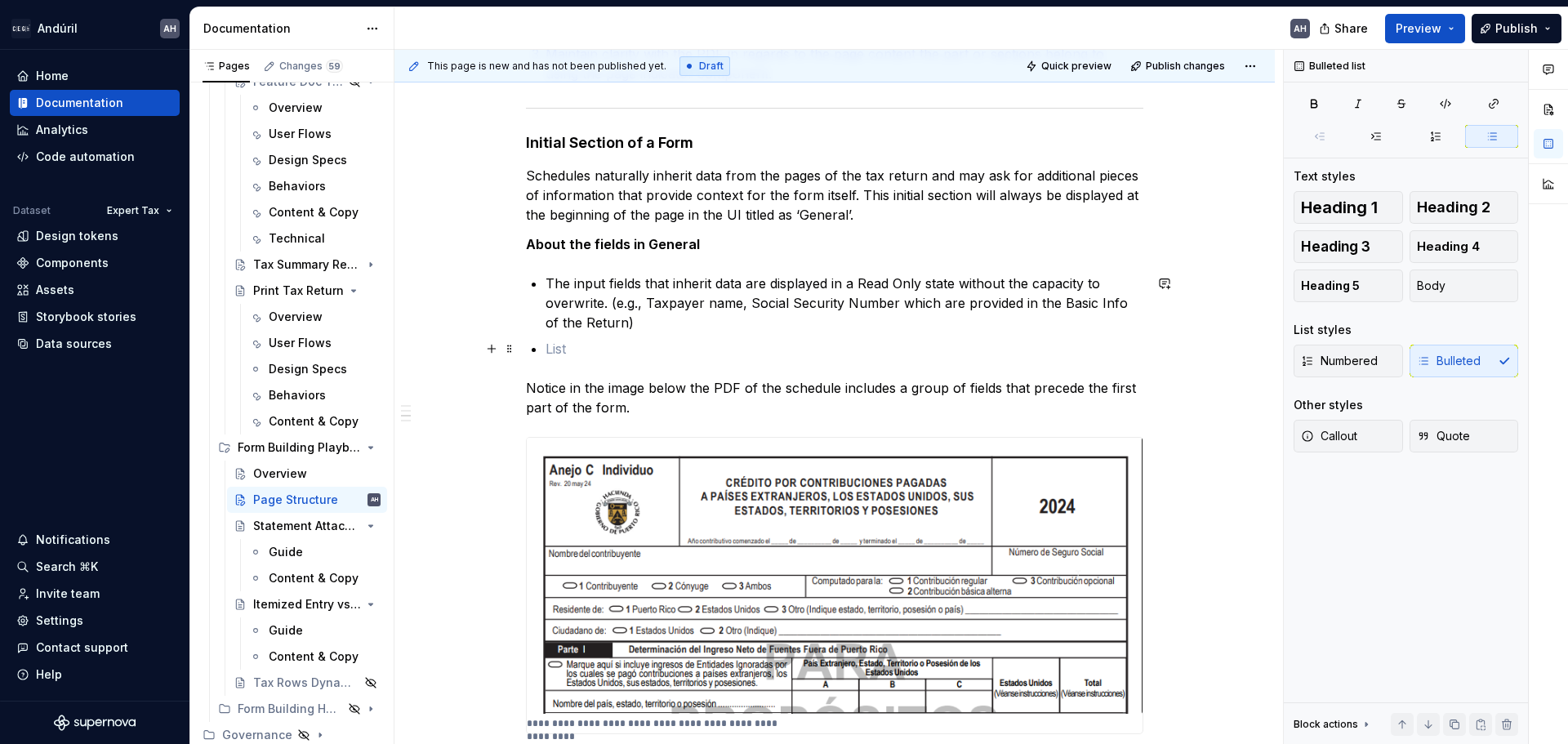
click at [633, 350] on p at bounding box center [845, 348] width 598 height 20
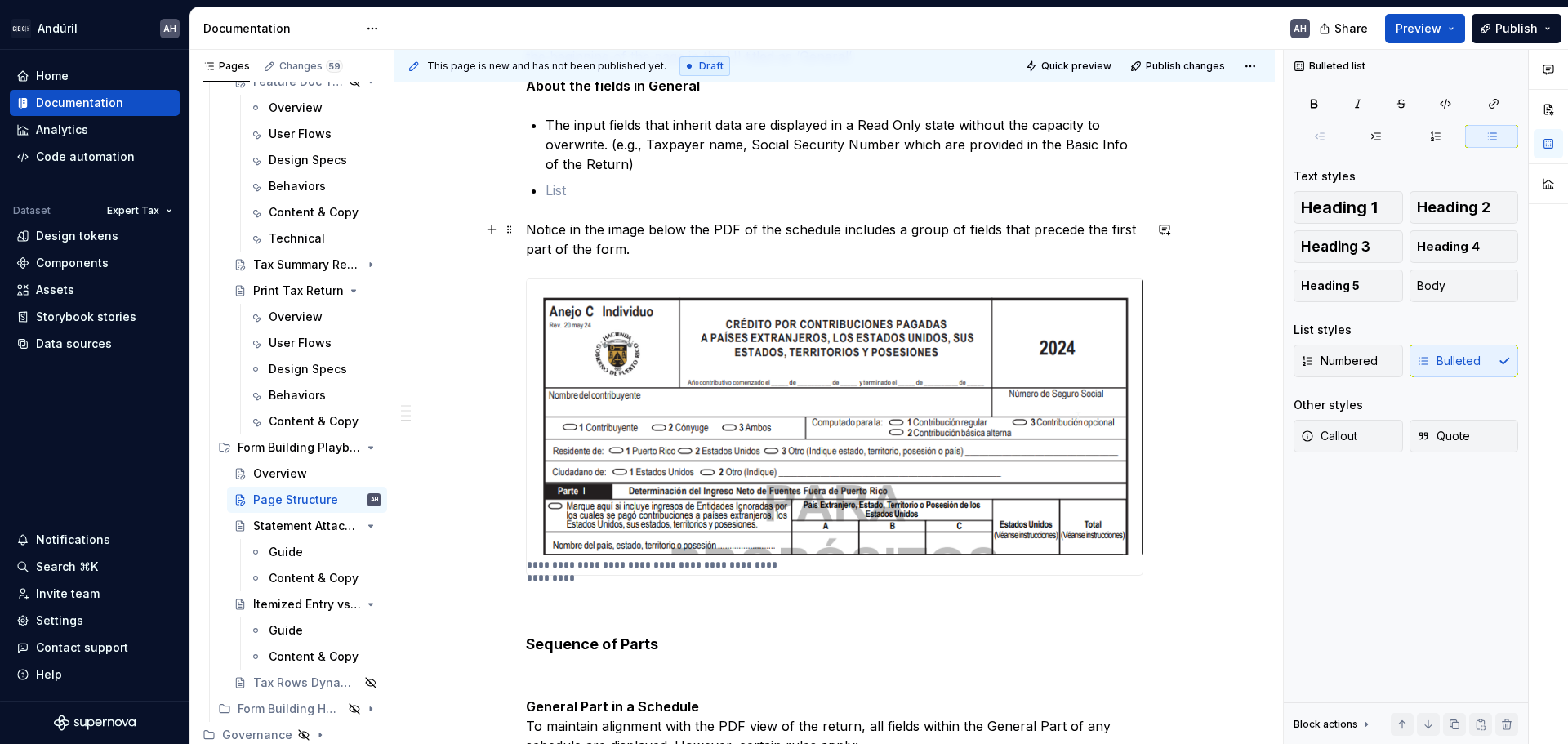
scroll to position [634, 0]
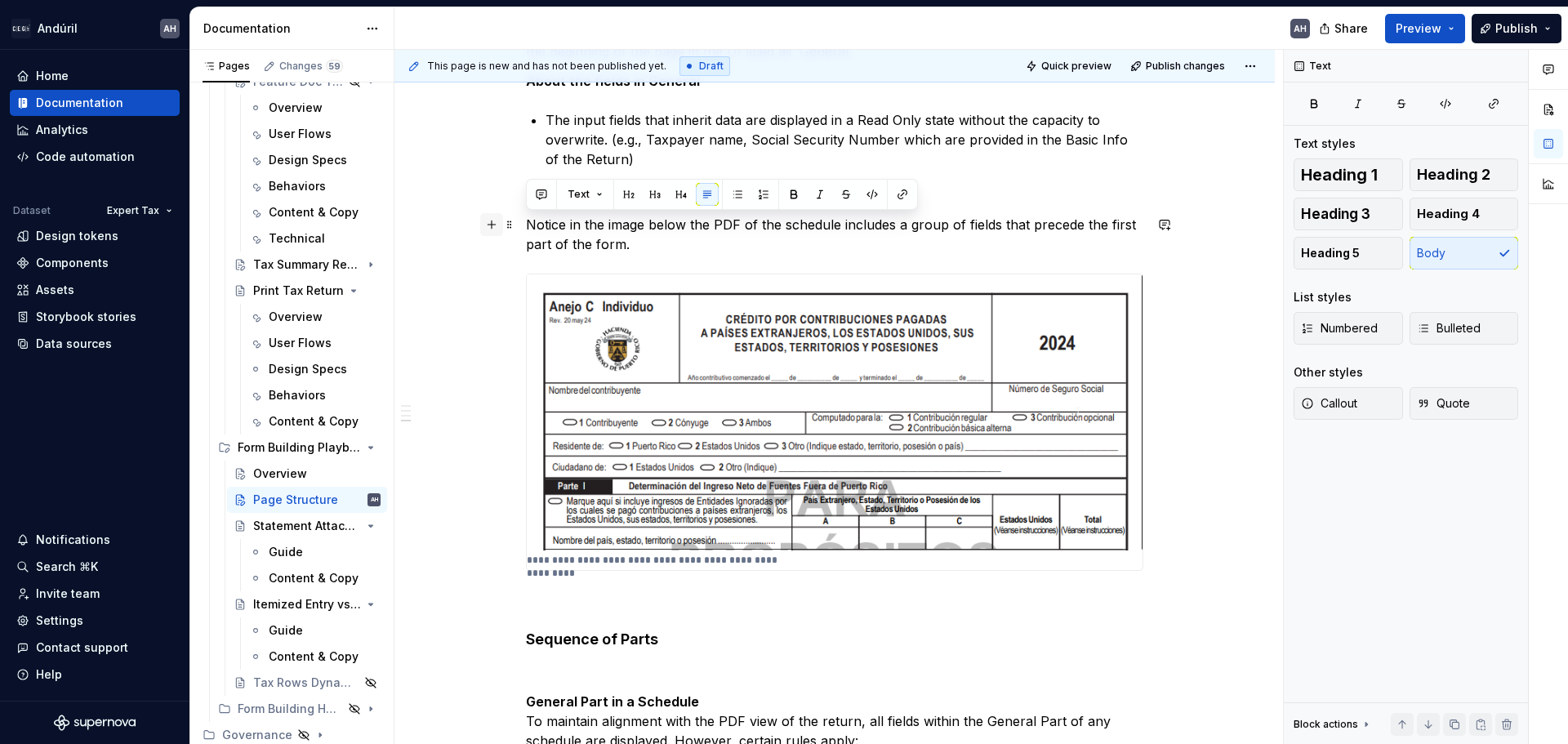
drag, startPoint x: 736, startPoint y: 256, endPoint x: 487, endPoint y: 225, distance: 250.9
click at [525, 225] on div "**********" at bounding box center [834, 293] width 617 height 1217
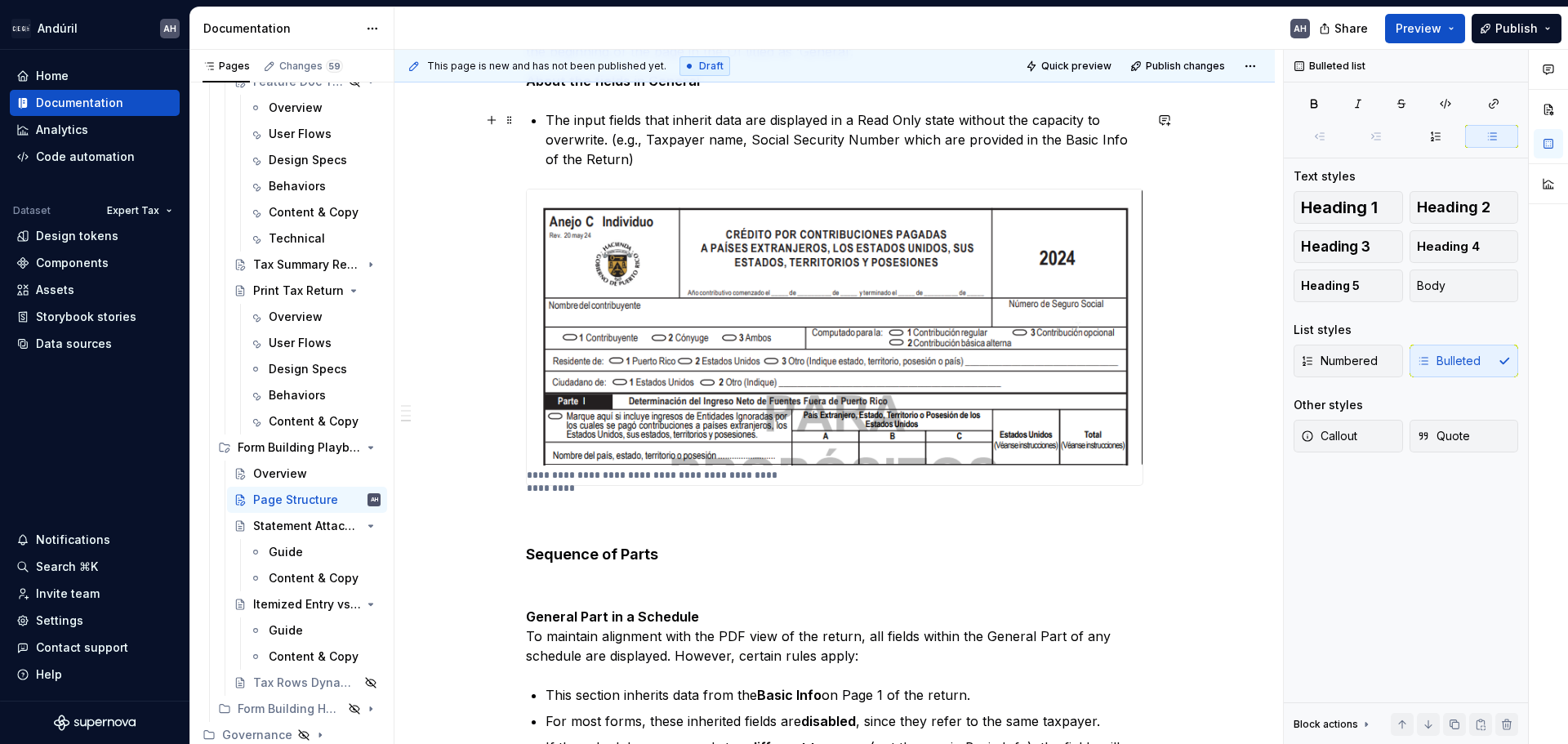
click at [646, 161] on p "The input fields that inherit data are displayed in a Read Only state without t…" at bounding box center [845, 139] width 598 height 59
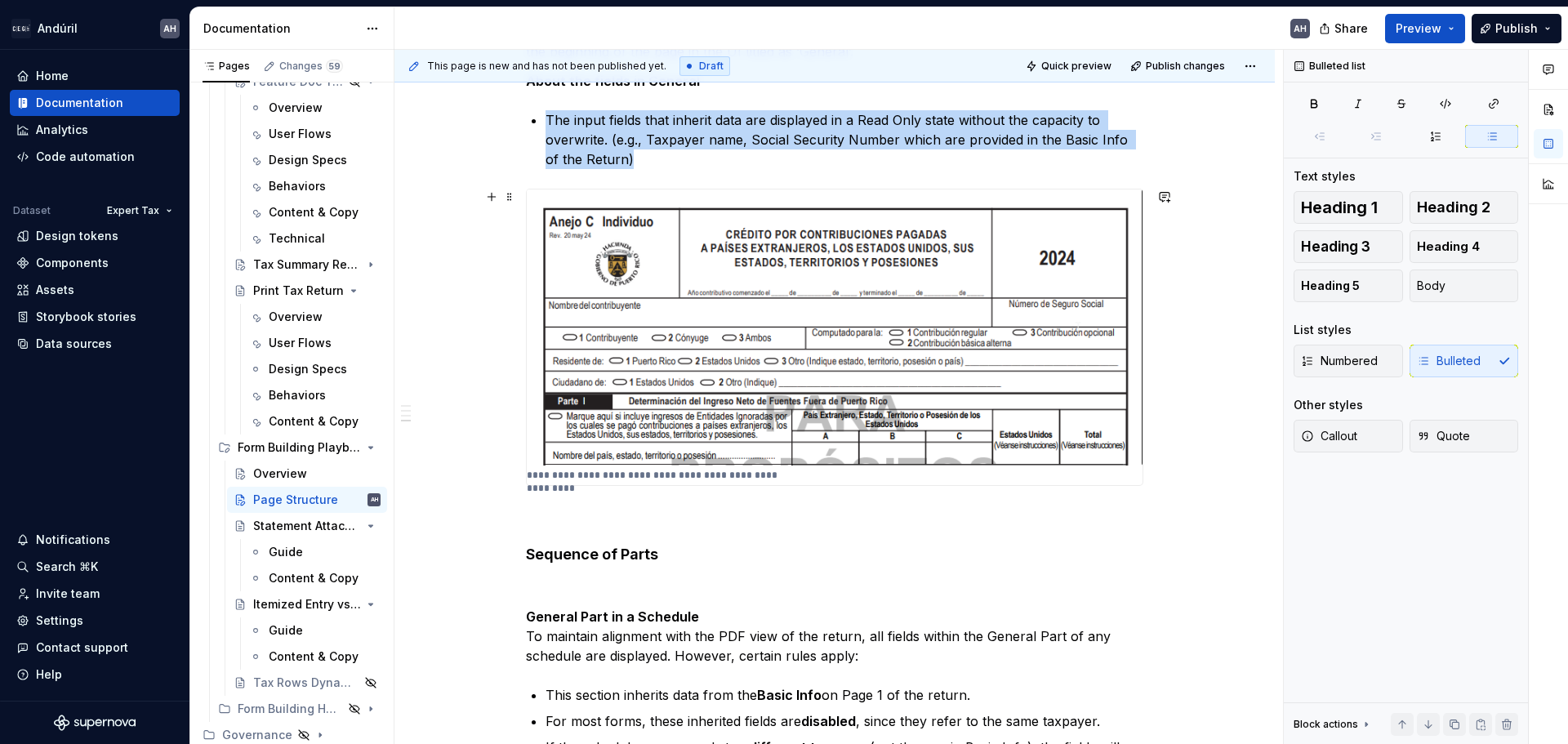
click at [904, 238] on img at bounding box center [834, 327] width 616 height 276
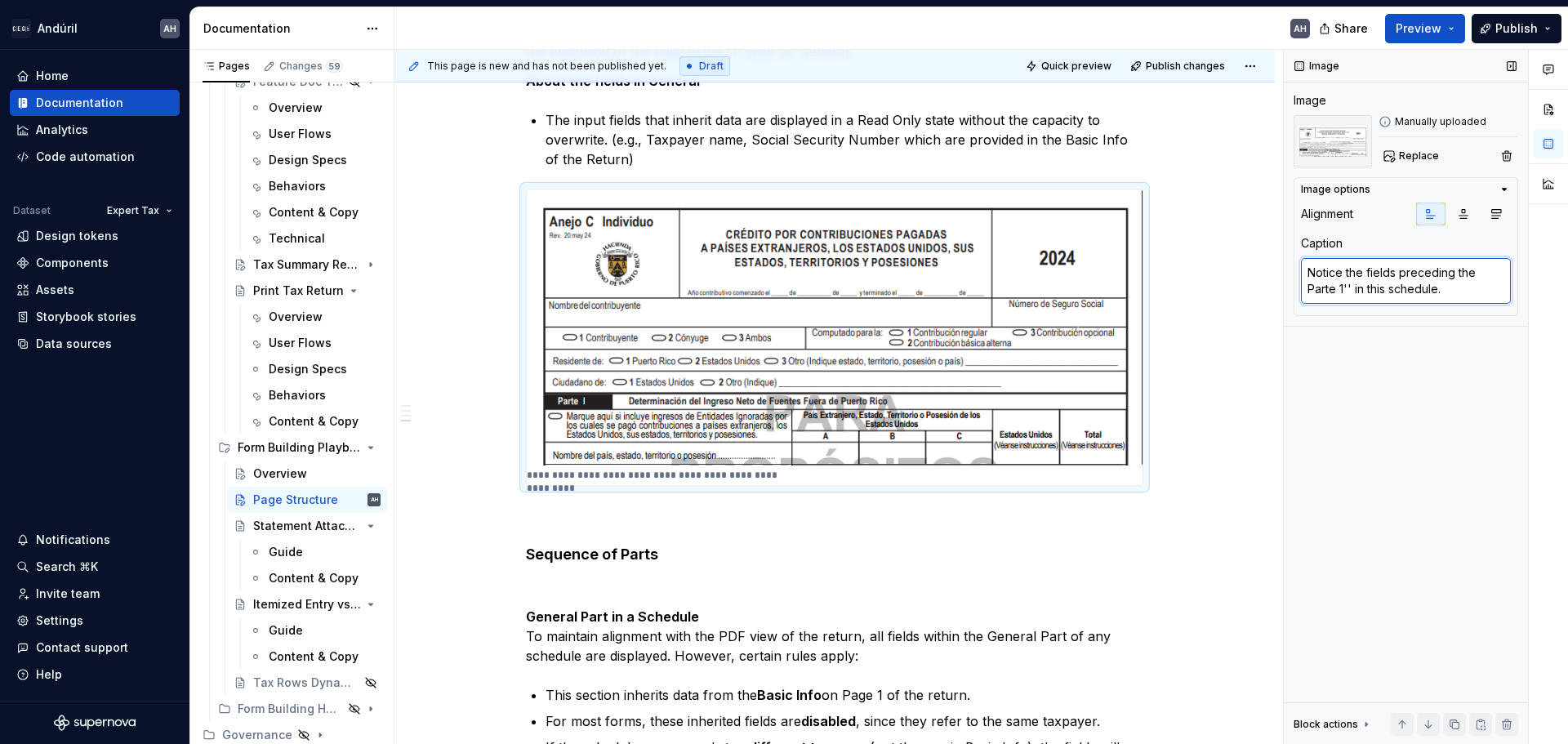
click at [1481, 294] on textarea "Notice the fields preceding the Parte 1'' in this schedule." at bounding box center [1406, 281] width 210 height 46
type textarea "*"
type textarea "Notice the fields preceding the Parte 1'' in this schedule."
type textarea "*"
type textarea "Notice the fields preceding the Parte 1'' in this schedule. N"
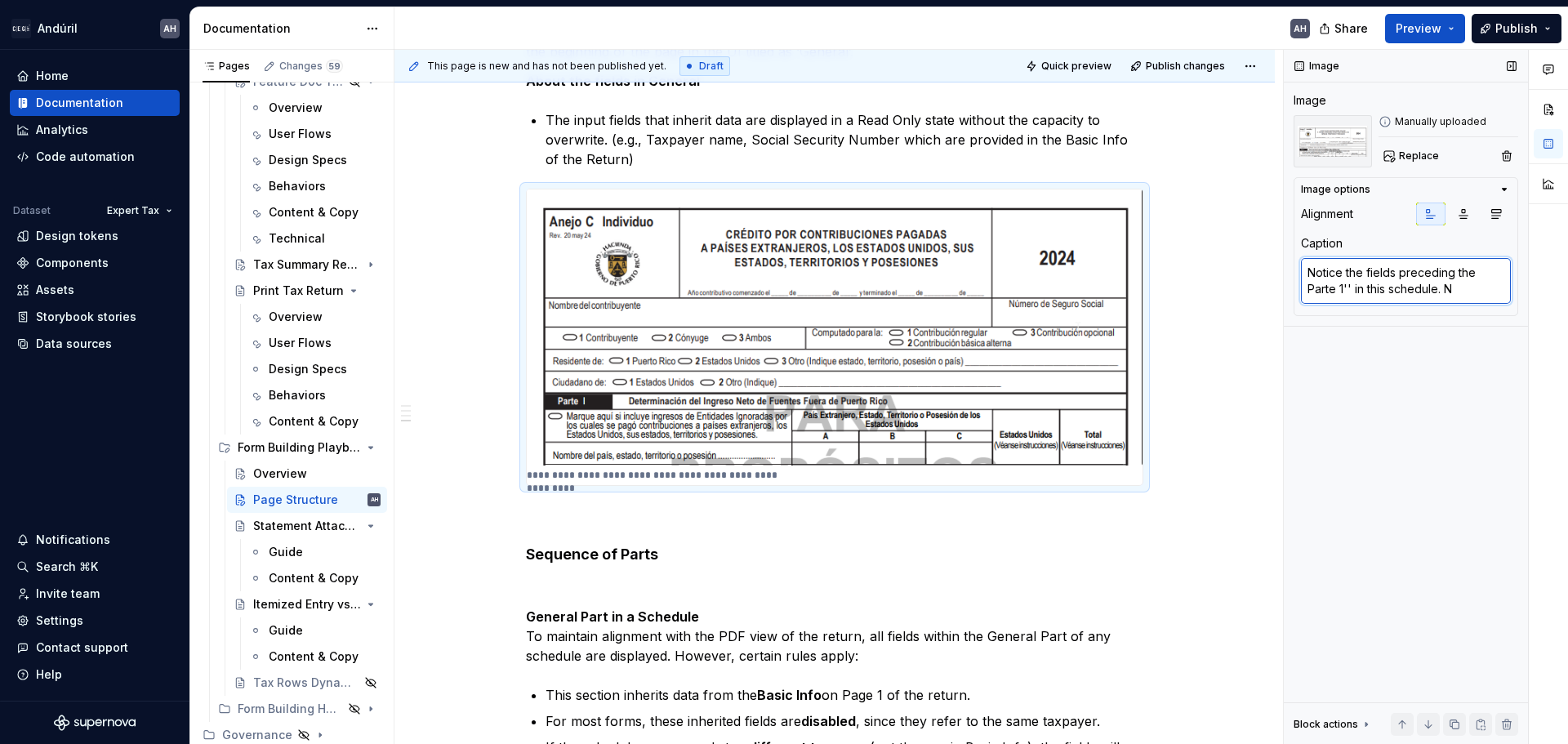
type textarea "*"
type textarea "Notice the fields preceding the Parte 1'' in this schedule. Nom"
type textarea "*"
type textarea "Notice the fields preceding the Parte 1'' in this schedule. Nomb"
type textarea "*"
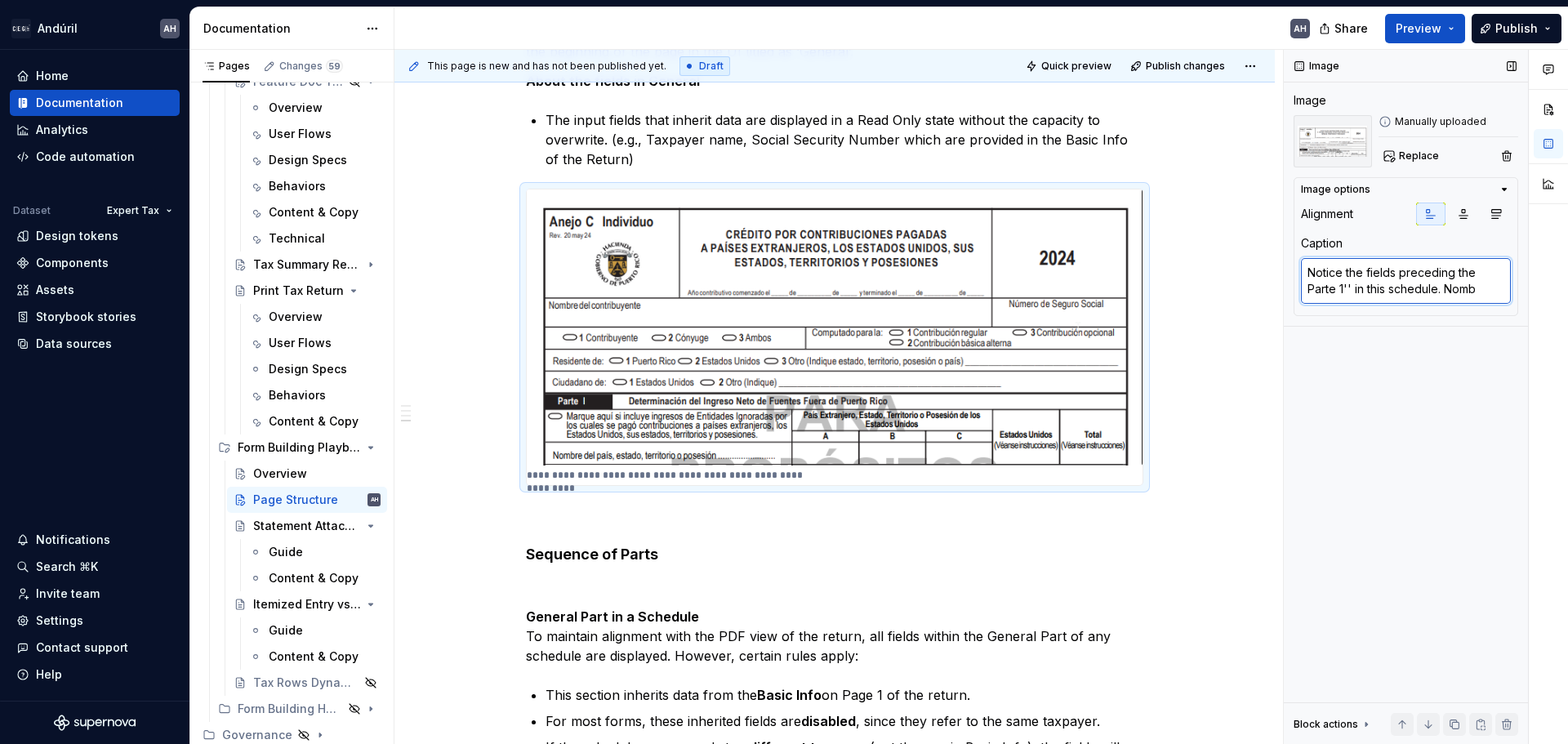
type textarea "Notice the fields preceding the Parte 1'' in this schedule. [GEOGRAPHIC_DATA]"
type textarea "*"
type textarea "Notice the fields preceding the Parte 1'' in this schedule. Nombre"
type textarea "*"
type textarea "Notice the fields preceding the Parte 1'' in this schedule. Nombre d"
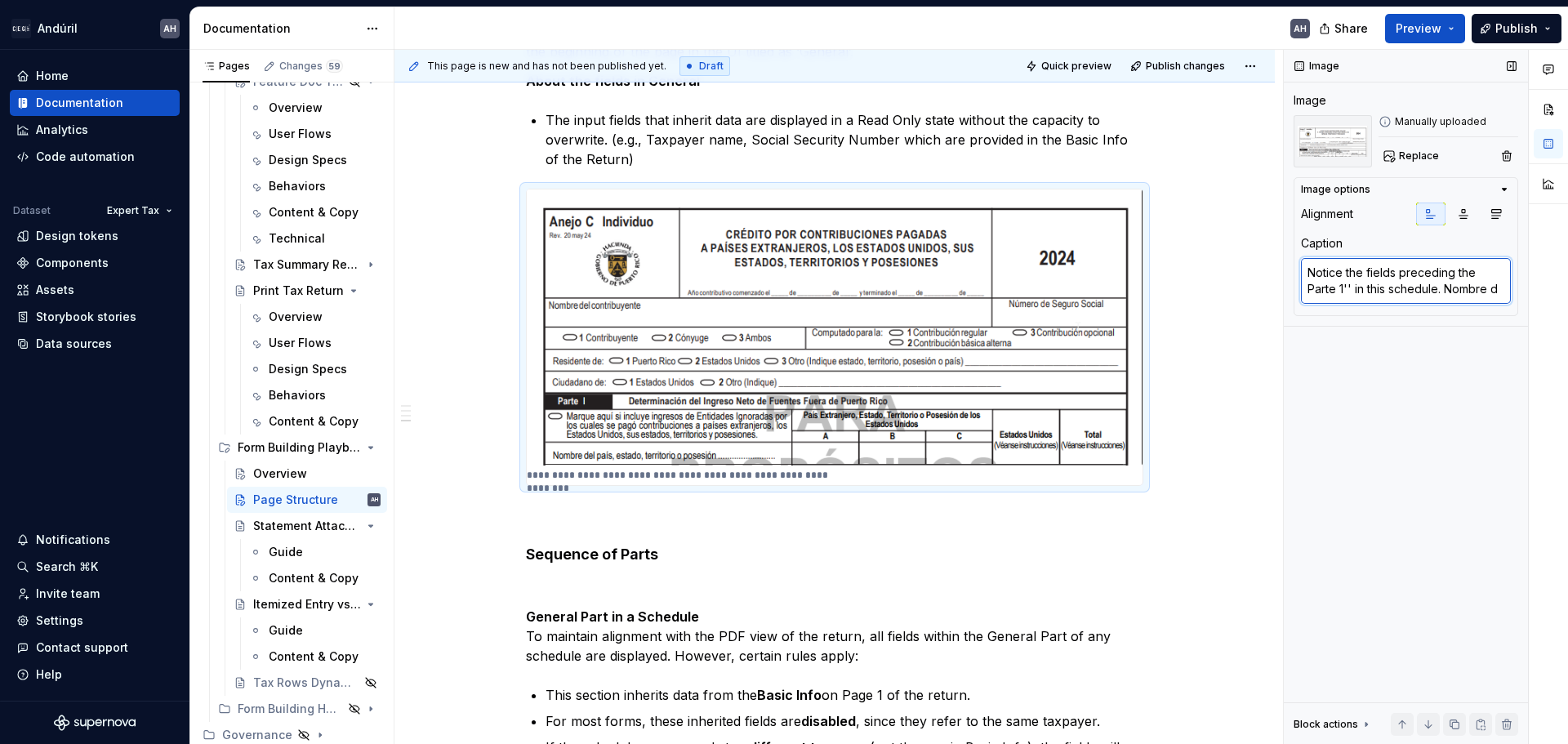
type textarea "*"
type textarea "Notice the fields preceding the Parte 1'' in this schedule. Nombre de"
type textarea "*"
type textarea "Notice the fields preceding the Parte 1'' in this schedule. Nombre del"
type textarea "*"
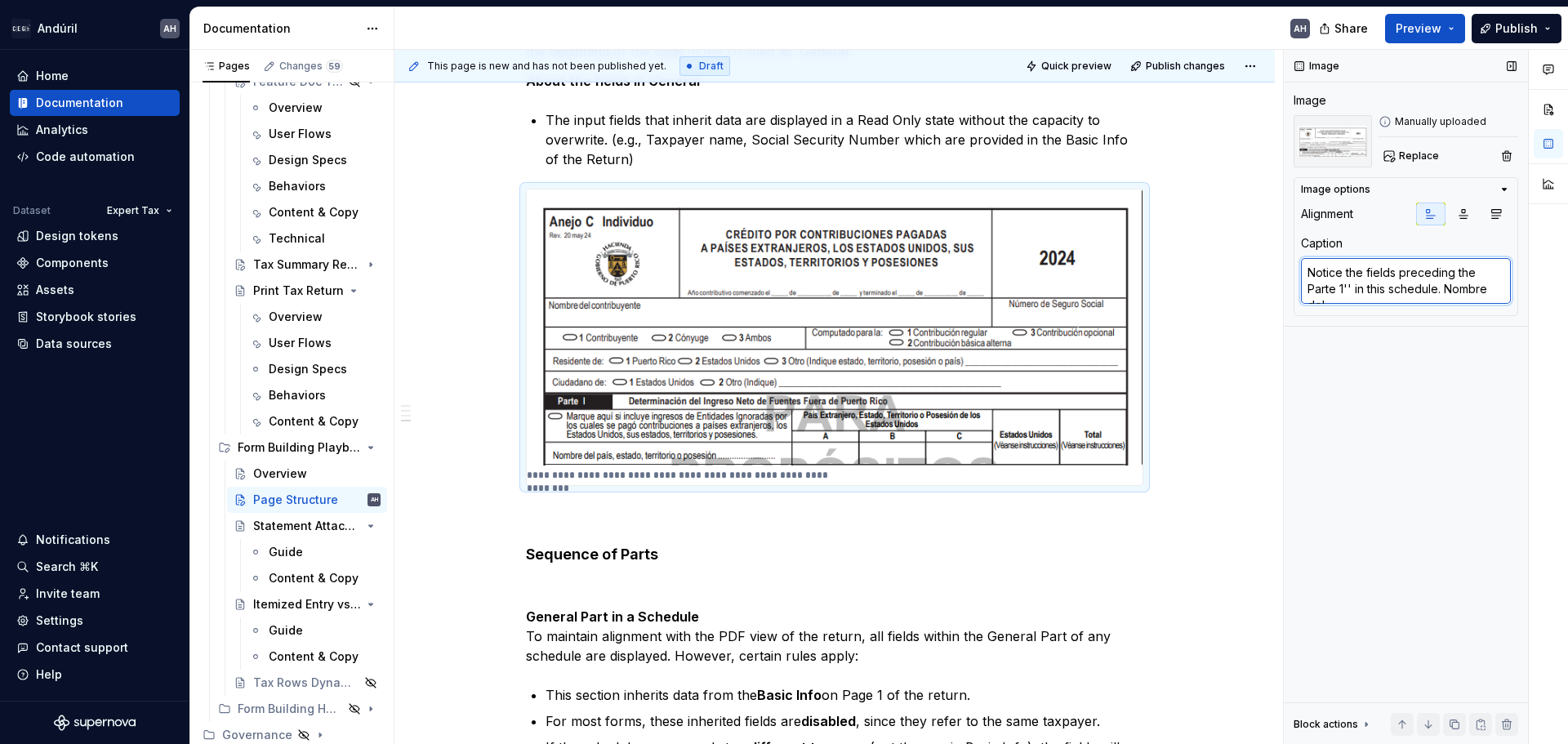
type textarea "Notice the fields preceding the Parte 1'' in this schedule. Nombre del"
type textarea "*"
type textarea "Notice the fields preceding the Parte 1'' in this schedule. Nombre del c"
type textarea "*"
type textarea "Notice the fields preceding the Parte 1'' in this schedule. Nombre del con"
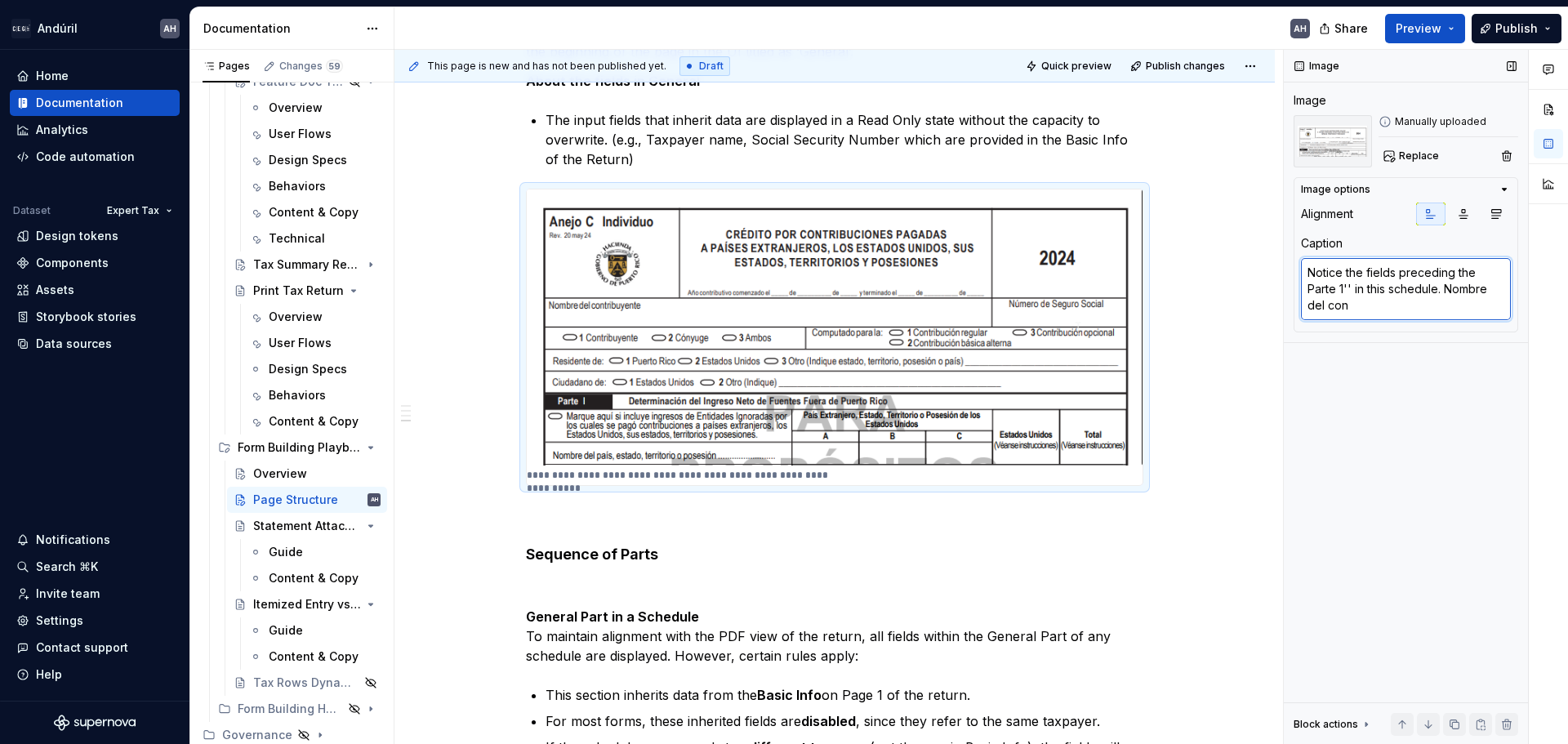
type textarea "*"
type textarea "Notice the fields preceding the Parte 1'' in this schedule. Nombre del cont"
type textarea "*"
type textarea "Notice the fields preceding the Parte 1'' in this schedule. Nombre del contr"
type textarea "*"
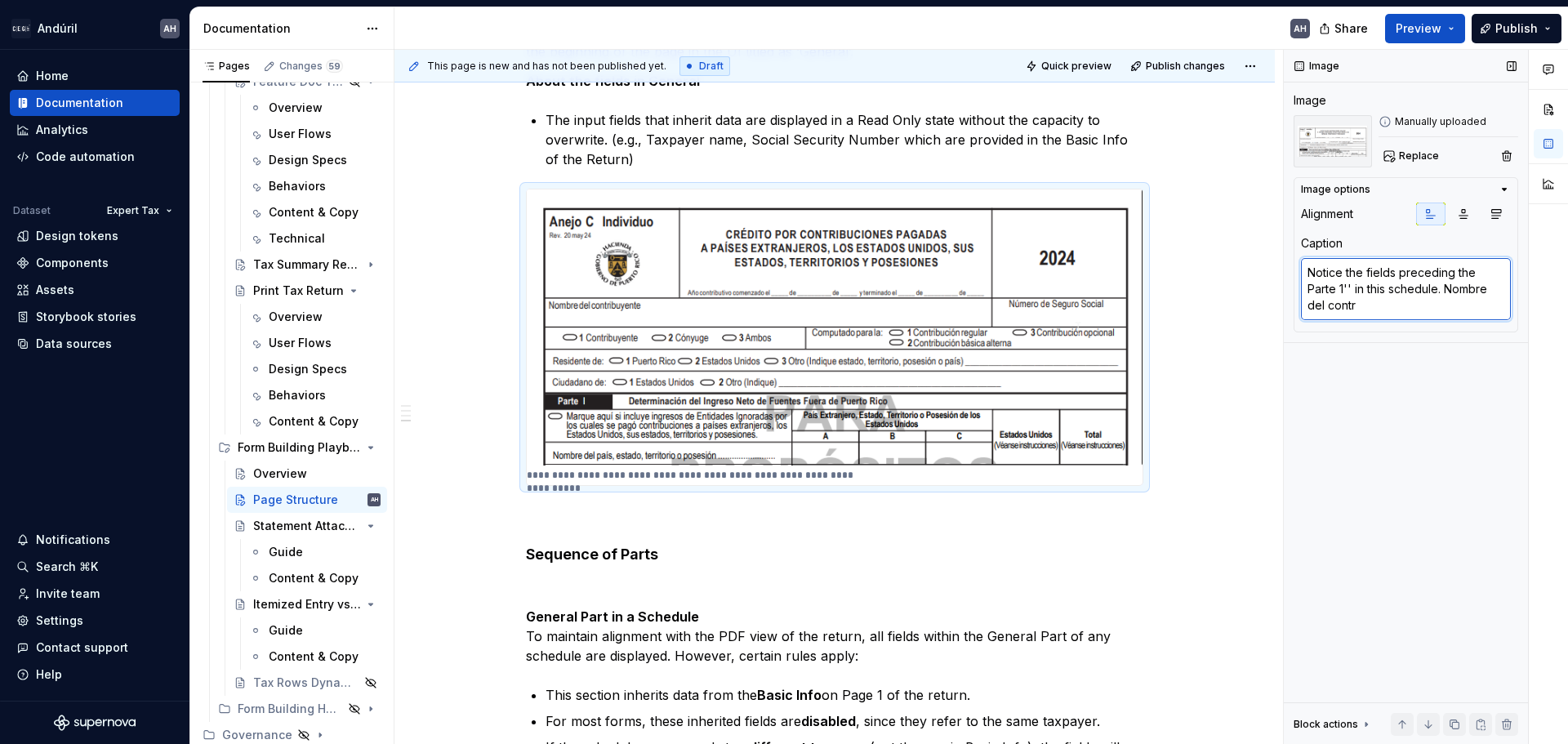
type textarea "Notice the fields preceding the Parte 1'' in this schedule. Nombre del contri"
type textarea "*"
type textarea "Notice the fields preceding the Parte 1'' in this schedule. Nombre del contrib"
type textarea "*"
type textarea "Notice the fields preceding the Parte 1'' in this schedule. Nombre del contribu"
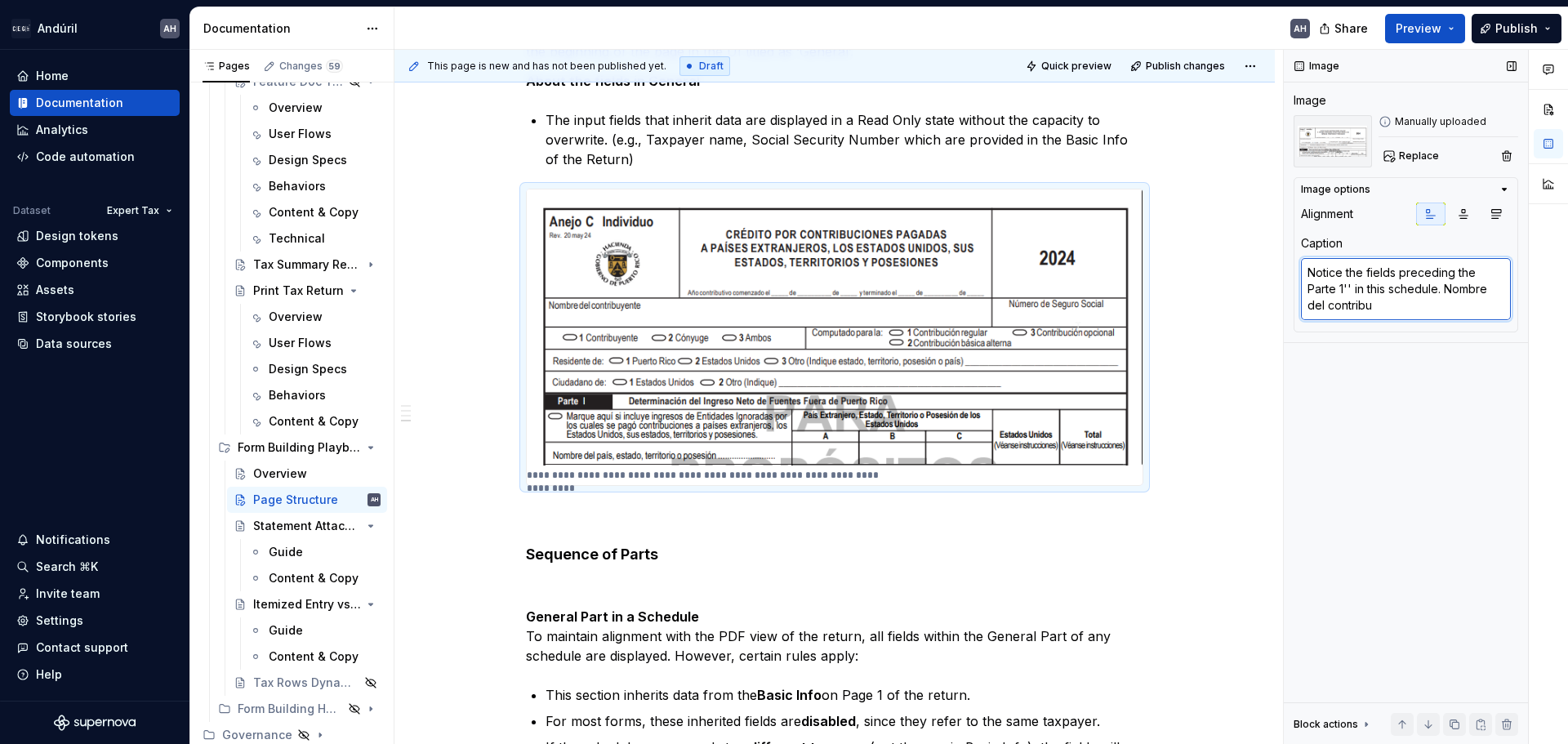
type textarea "*"
type textarea "Notice the fields preceding the Parte 1'' in this schedule. Nombre del contribuy"
type textarea "*"
type textarea "Notice the fields preceding the Parte 1'' in this schedule. Nombre del contribu…"
type textarea "*"
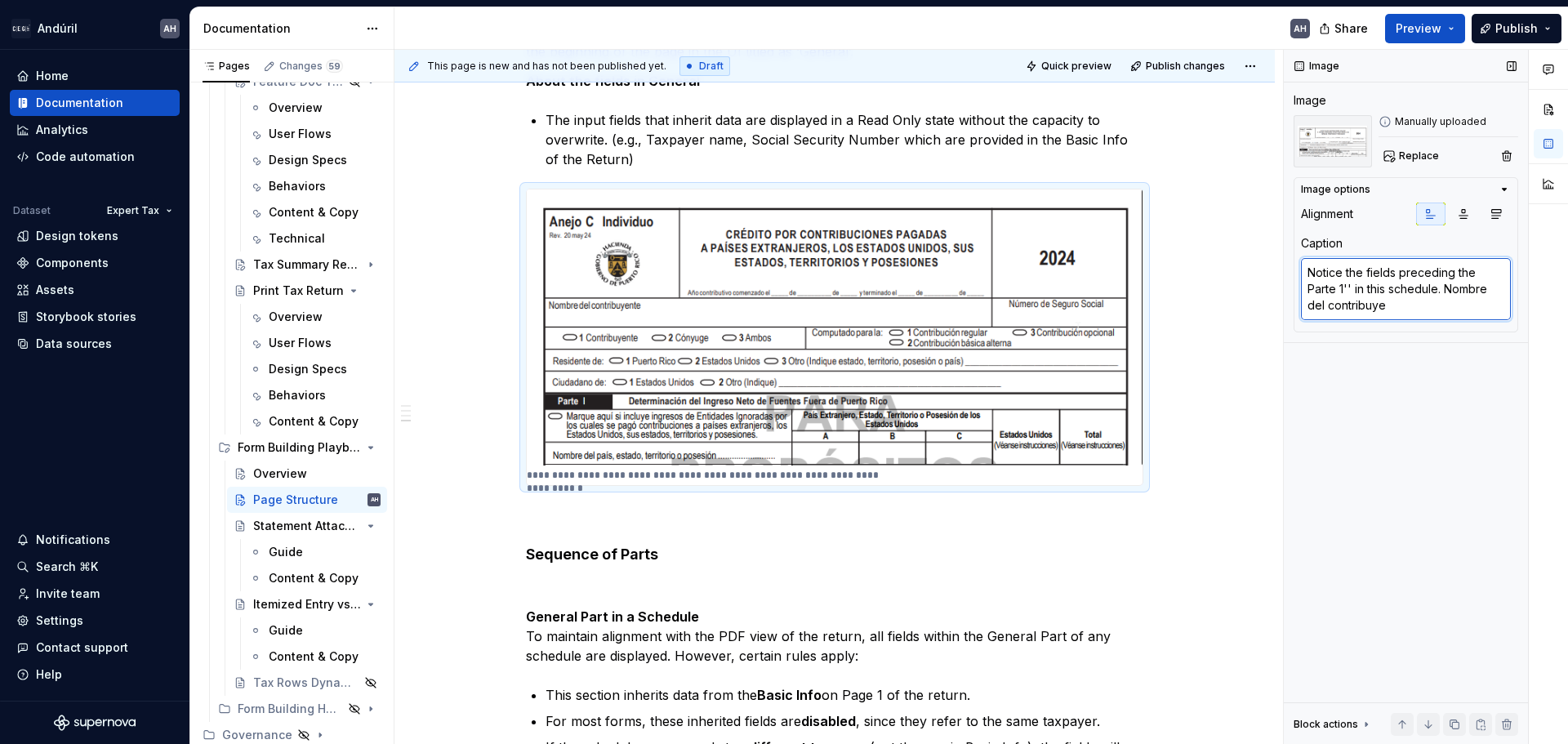
type textarea "Notice the fields preceding the Parte 1'' in this schedule. Nombre del contribu…"
type textarea "*"
type textarea "Notice the fields preceding the Parte 1'' in this schedule. Nombre del contribu…"
type textarea "*"
type textarea "Notice the fields preceding the Parte 1'' in this schedule. Nombre del contribu…"
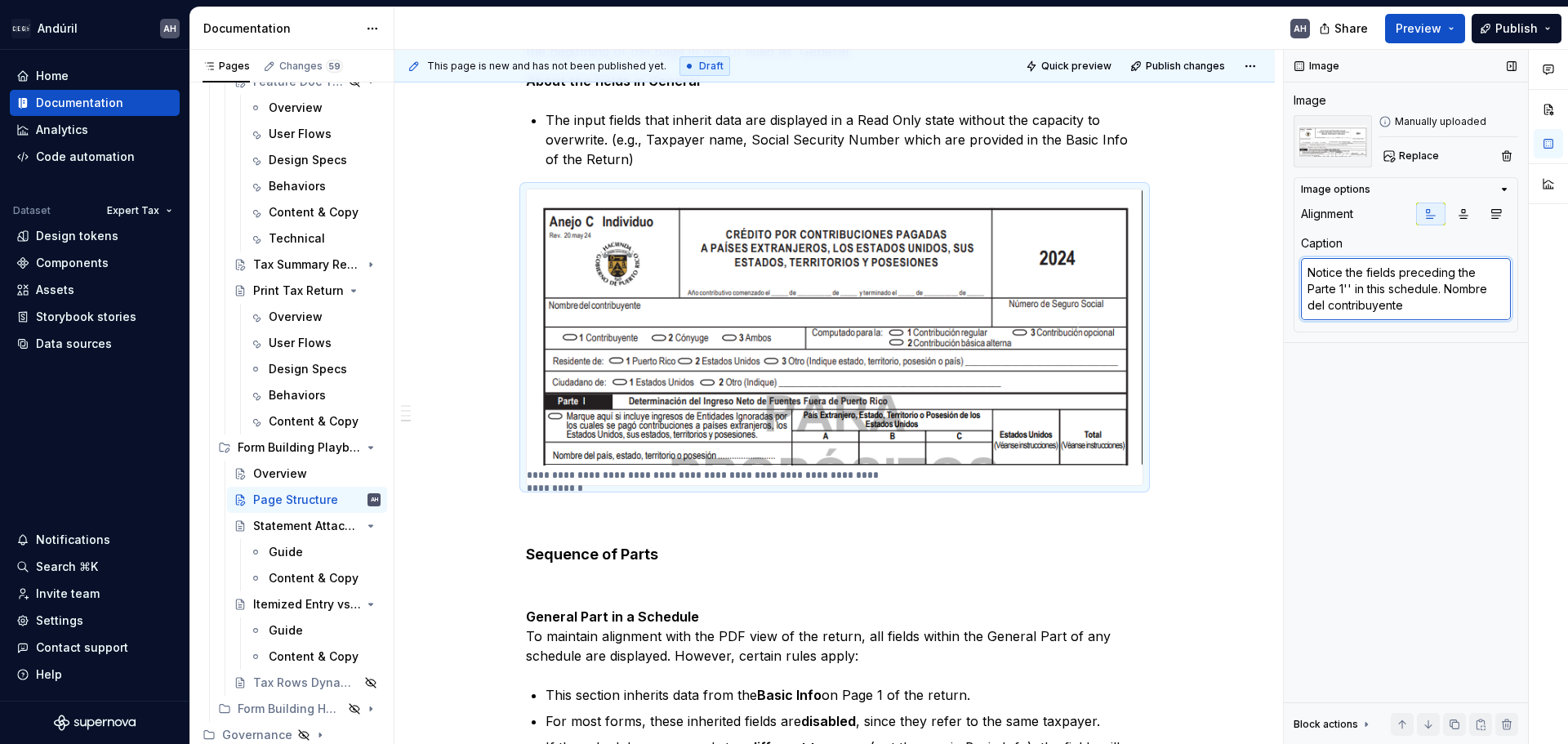
type textarea "*"
type textarea "Notice the fields preceding the Parte 1'' in this schedule. Nombre del contribu…"
type textarea "*"
type textarea "Notice the fields preceding the Parte 1'' in this schedule. Nombre del contribu…"
type textarea "*"
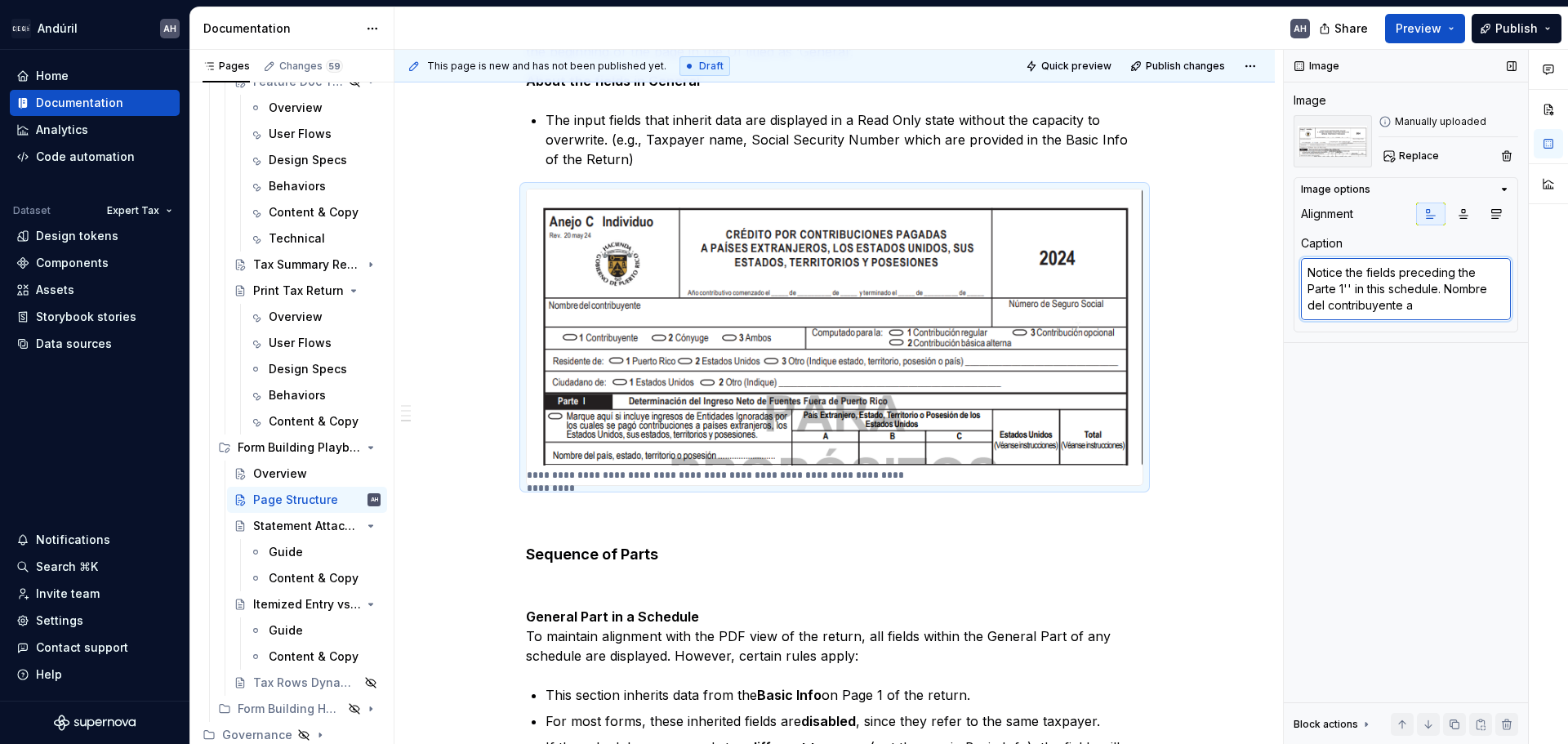
type textarea "Notice the fields preceding the Parte 1'' in this schedule. Nombre del contribu…"
type textarea "*"
type textarea "Notice the fields preceding the Parte 1'' in this schedule. Nombre del contribu…"
type textarea "*"
type textarea "Notice the fields preceding the Parte 1'' in this schedule. Nombre del contribu…"
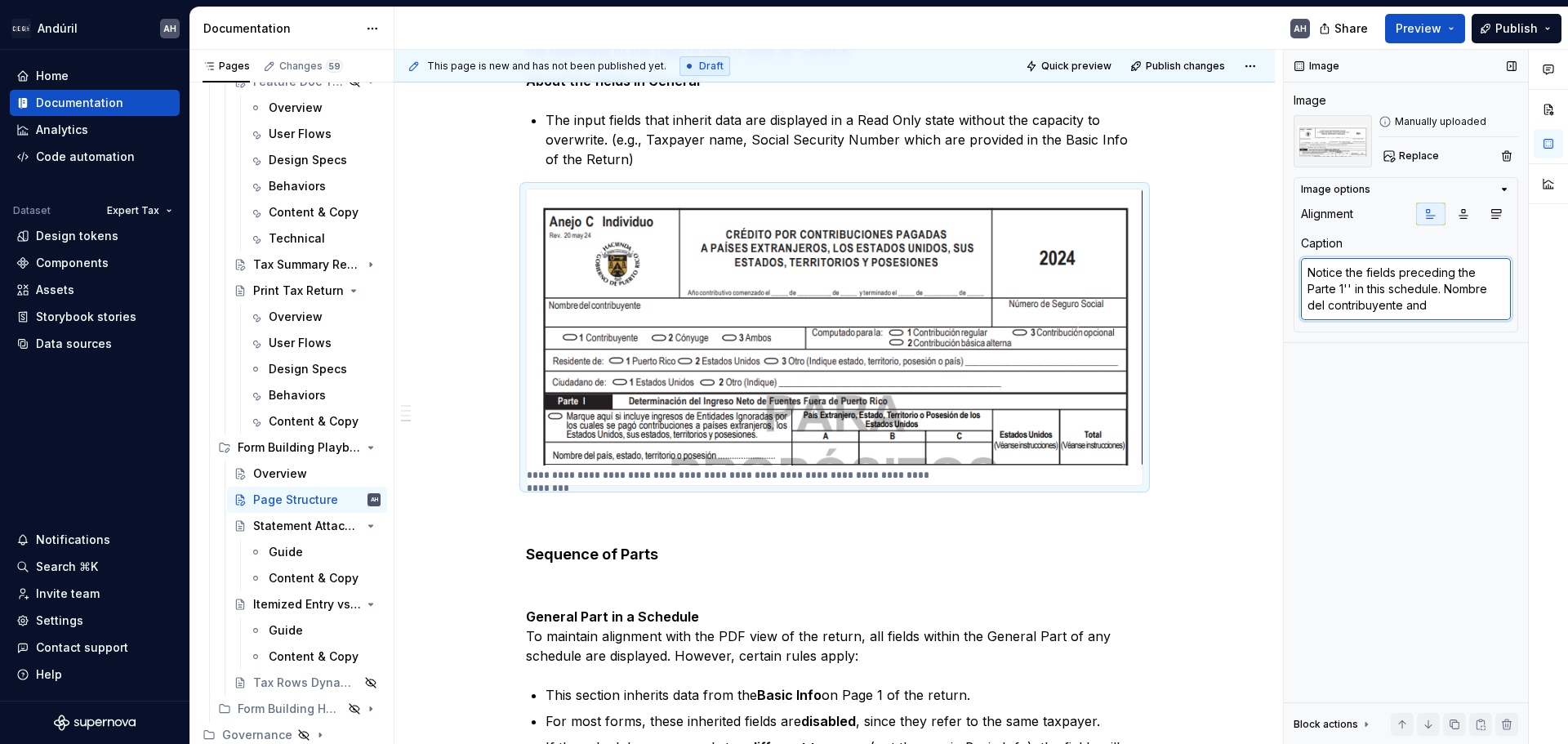
type textarea "*"
type textarea "Notice the fields preceding the Parte 1'' in this schedule. Nombre del contribu…"
type textarea "*"
type textarea "Notice the fields preceding the Parte 1'' in this schedule. Nombre del contribu…"
type textarea "*"
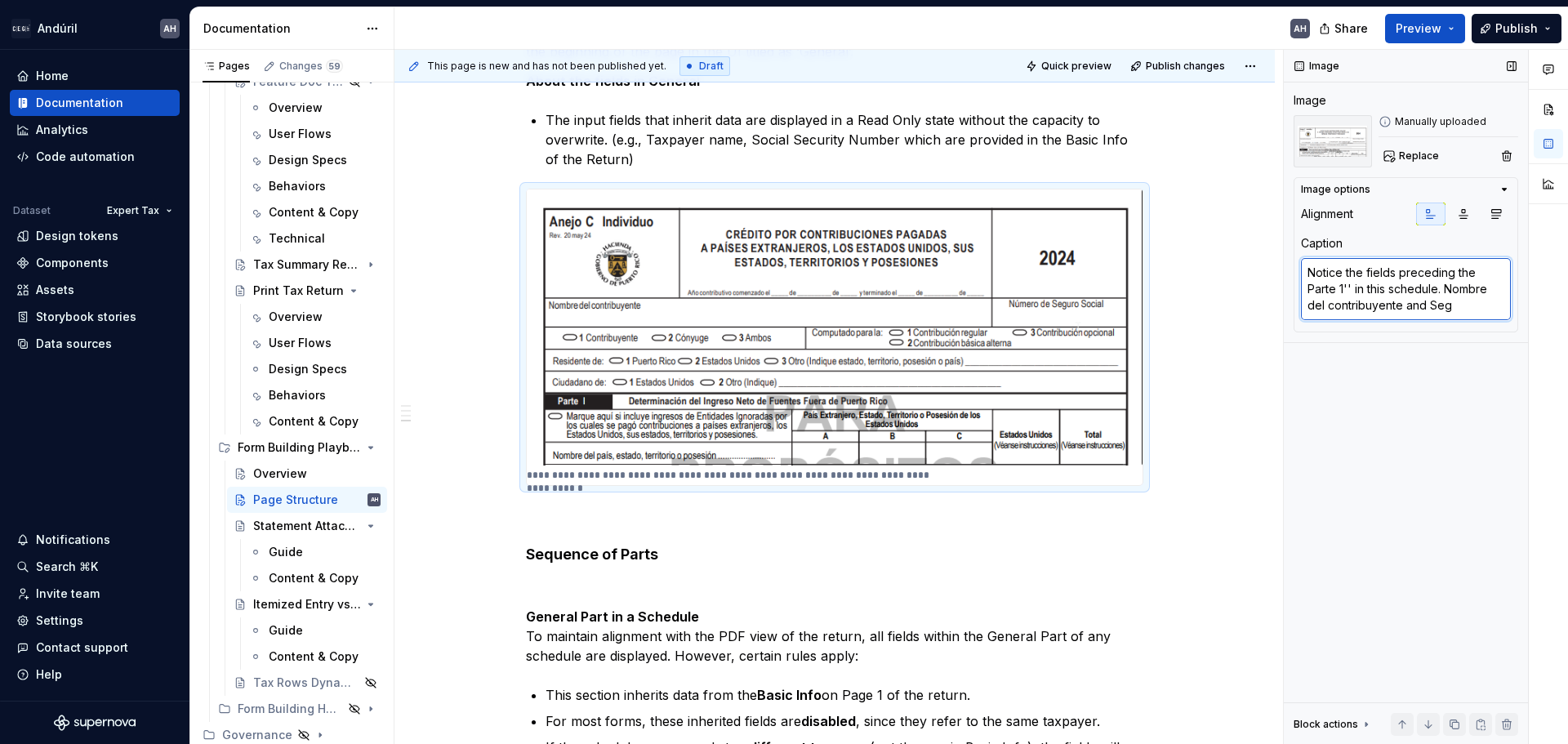
type textarea "Notice the fields preceding the Parte 1'' in this schedule. Nombre del contribu…"
type textarea "*"
type textarea "Notice the fields preceding the Parte 1'' in this schedule. Nombre del contribu…"
type textarea "*"
type textarea "Notice the fields preceding the Parte 1'' in this schedule. Nombre del contribu…"
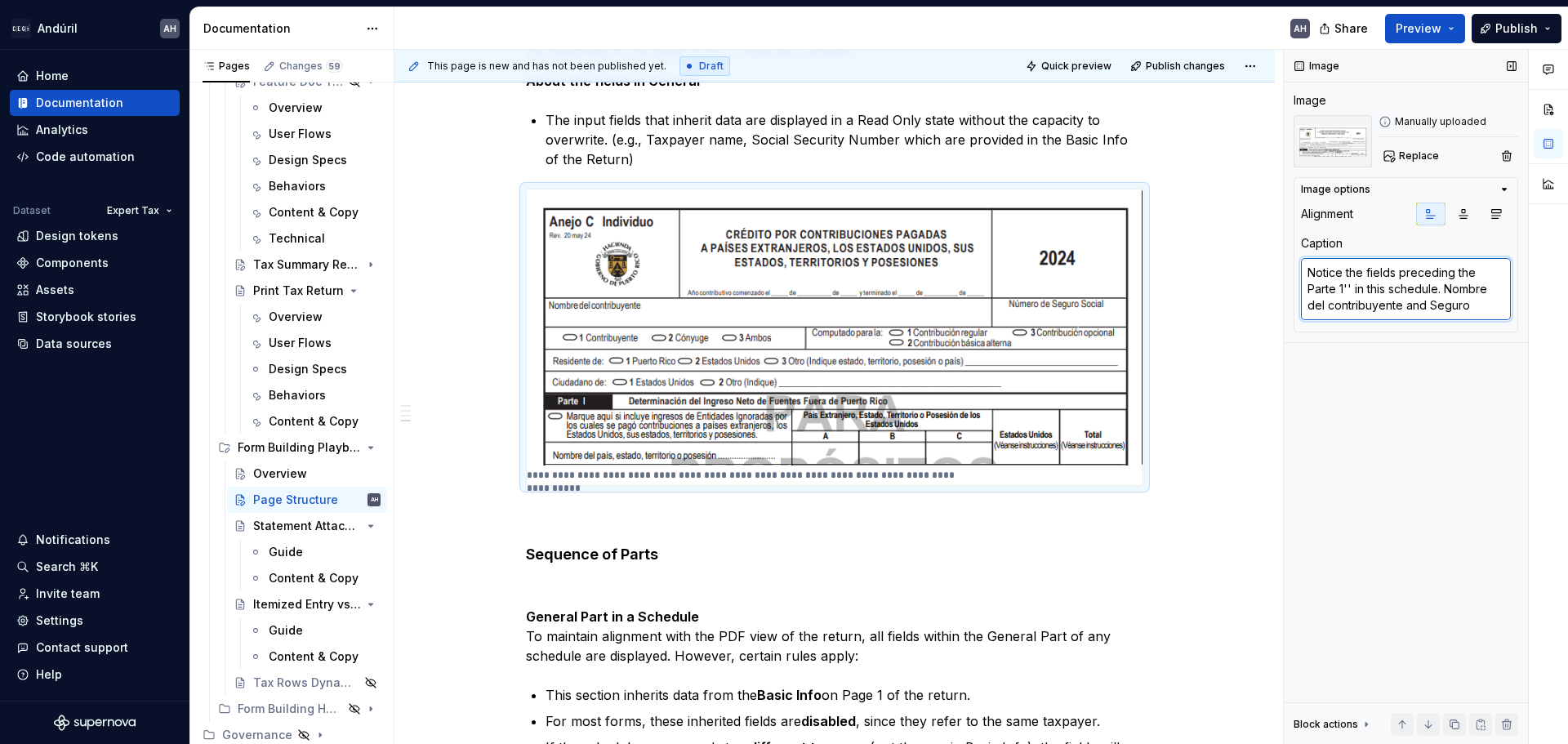
type textarea "*"
type textarea "Notice the fields preceding the Parte 1'' in this schedule. Nombre del contribu…"
type textarea "*"
type textarea "Notice the fields preceding the Parte 1'' in this schedule. Nombre del contribu…"
type textarea "*"
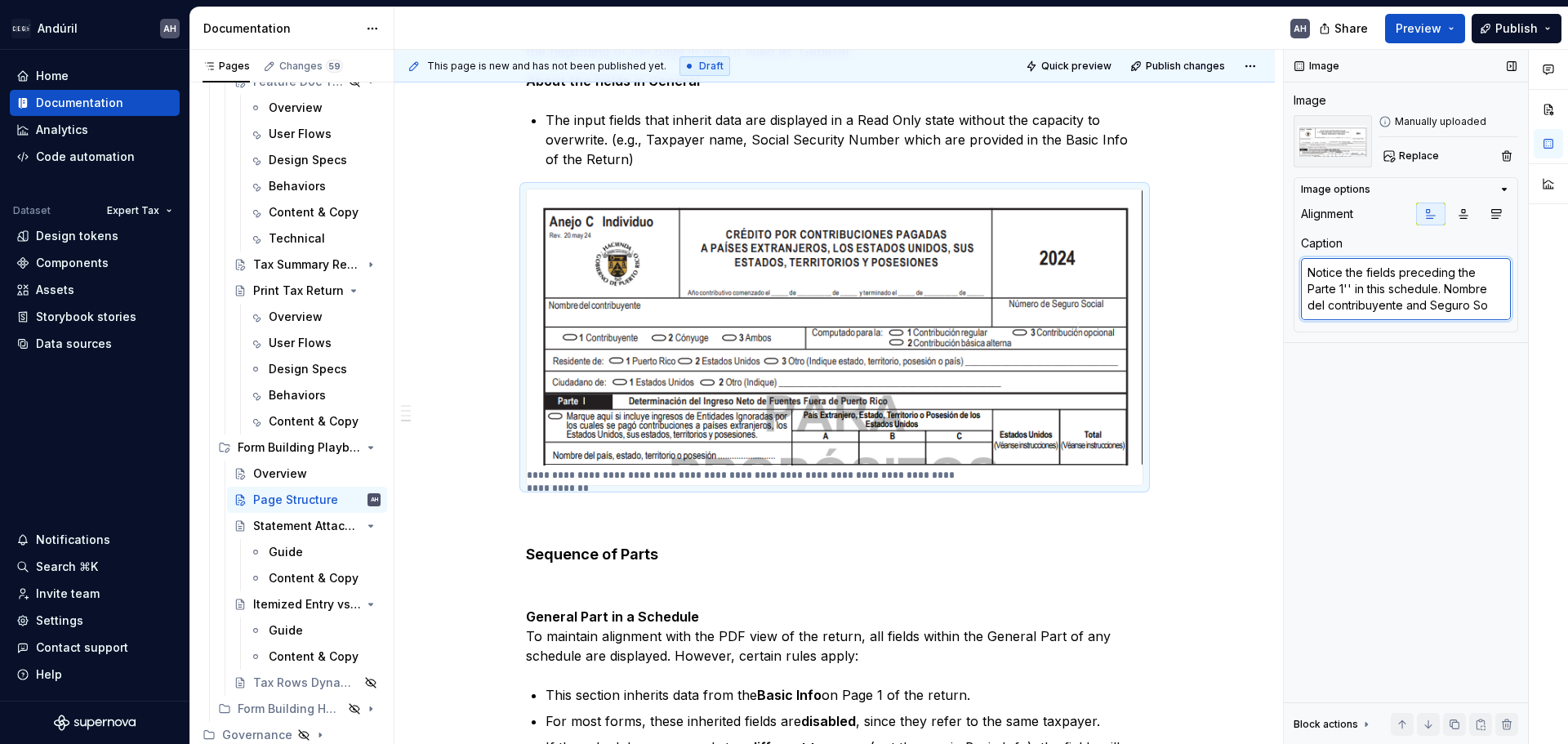
type textarea "Notice the fields preceding the Parte 1'' in this schedule. Nombre del contribu…"
type textarea "*"
type textarea "Notice the fields preceding the Parte 1'' in this schedule. Nombre del contribu…"
type textarea "*"
type textarea "Notice the fields preceding the Parte 1'' in this schedule. Nombre del contribu…"
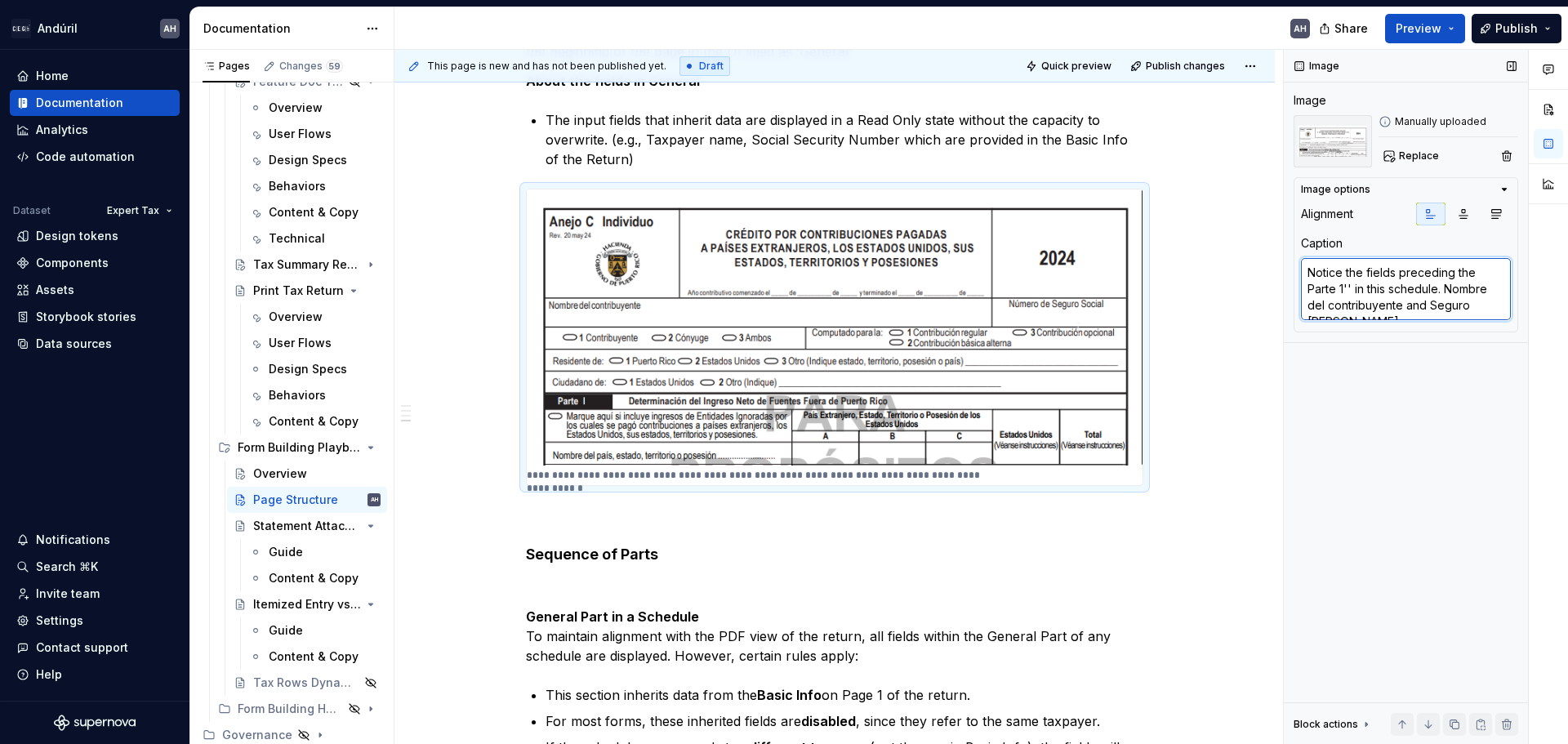
type textarea "*"
type textarea "Notice the fields preceding the Parte 1'' in this schedule. Nombre del contribu…"
type textarea "*"
type textarea "Notice the fields preceding the Parte 1'' in this schedule. Nombre del contribu…"
type textarea "*"
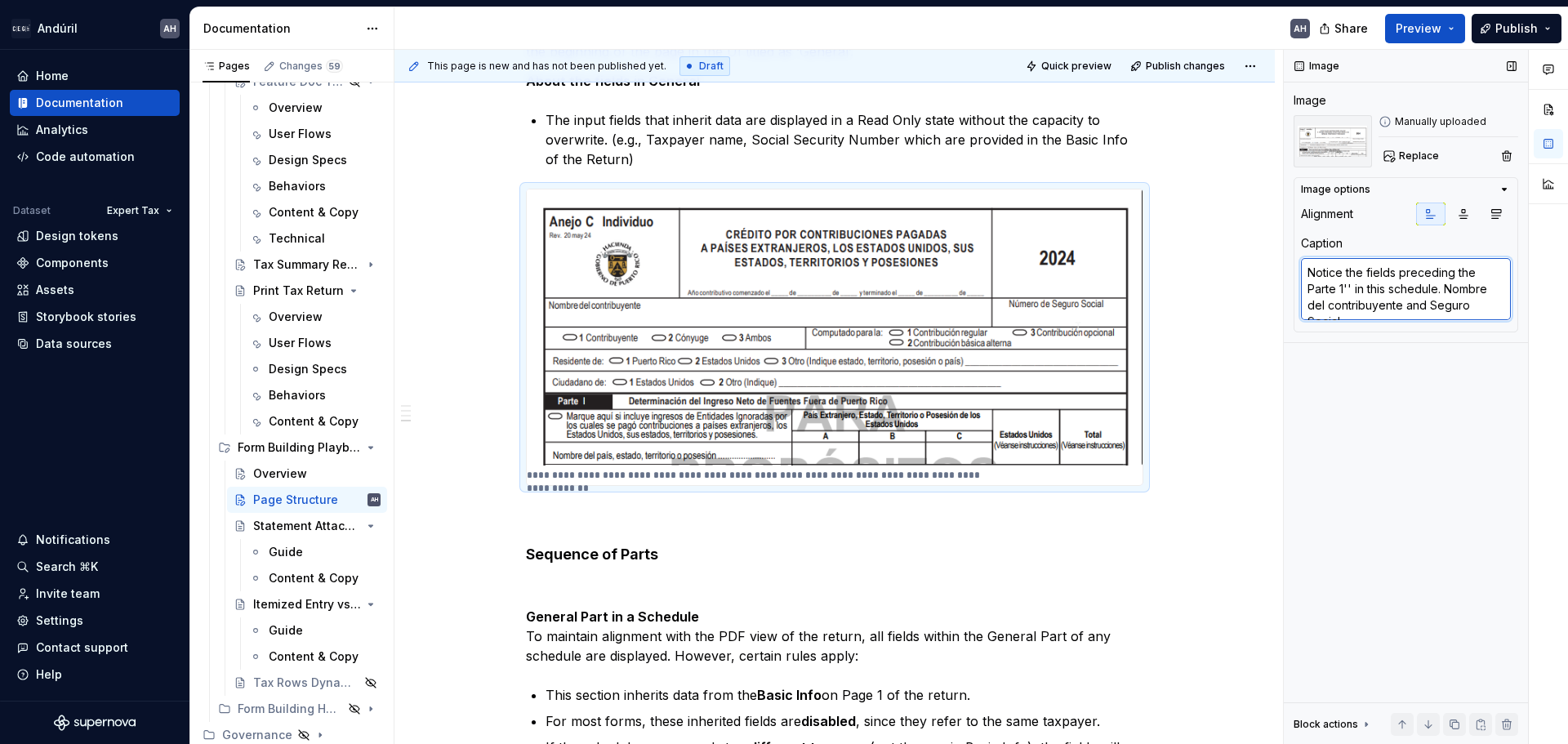
type textarea "Notice the fields preceding the Parte 1'' in this schedule. Nombre del contribu…"
type textarea "*"
type textarea "Notice the fields preceding the Parte 1'' in this schedule. Nombre del contribu…"
type textarea "*"
type textarea "Notice the fields preceding the Parte 1'' in this schedule. Nombre del contribu…"
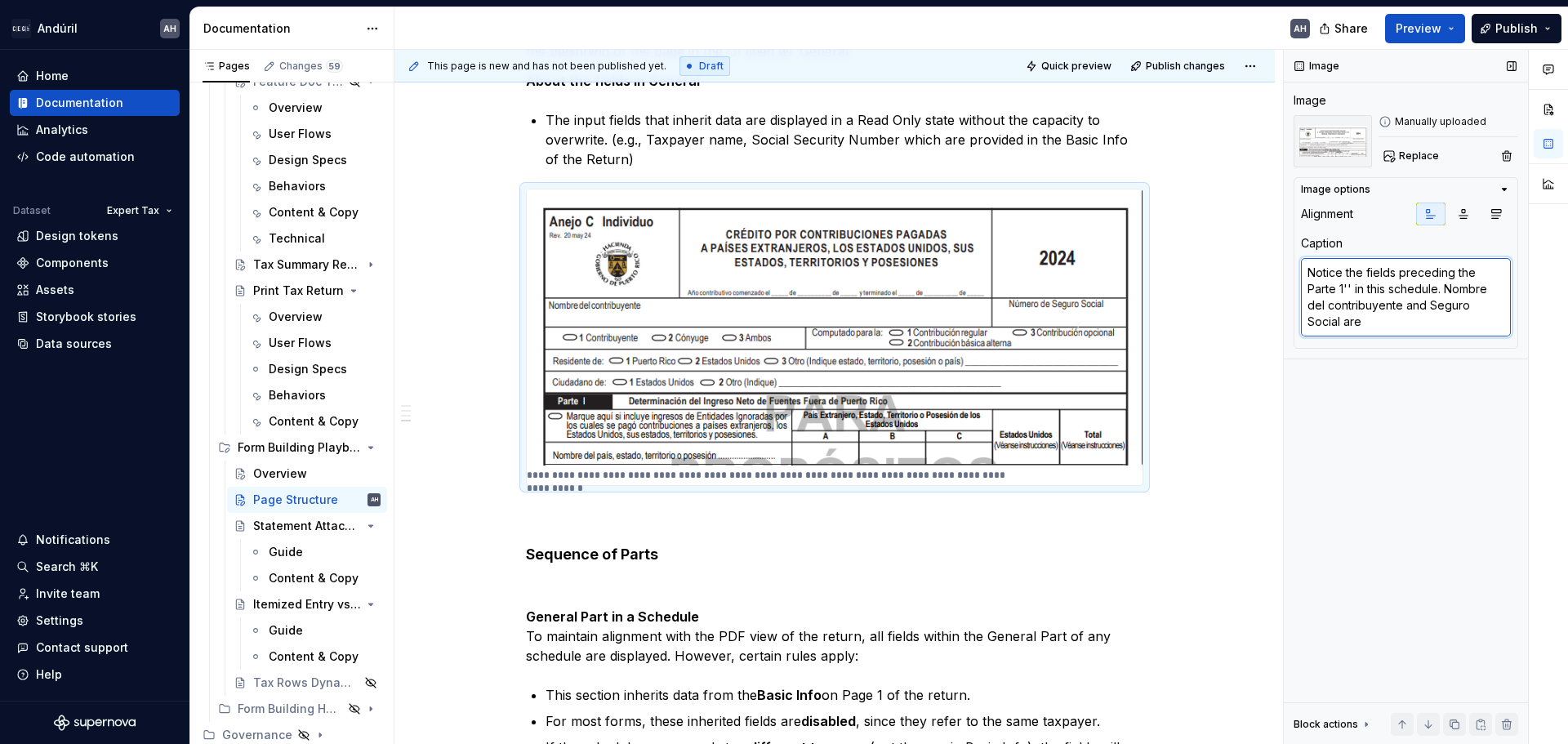
type textarea "*"
type textarea "Notice the fields preceding the Parte 1'' in this schedule. Nombre del contribu…"
type textarea "*"
type textarea "Notice the fields preceding the Parte 1'' in this schedule. Nombre del contribu…"
type textarea "*"
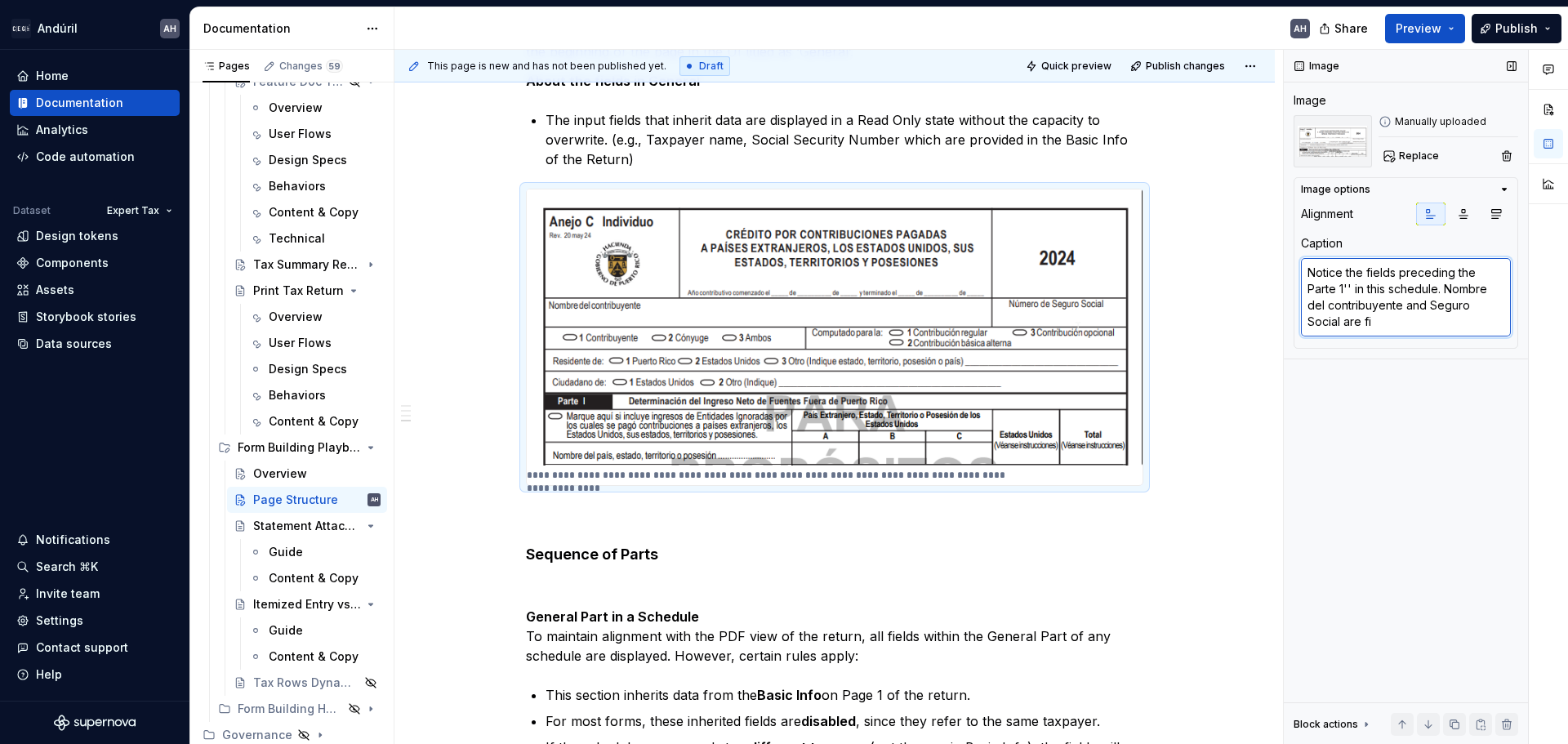
type textarea "Notice the fields preceding the Parte 1'' in this schedule. Nombre del contribu…"
type textarea "*"
type textarea "Notice the fields preceding the Parte 1'' in this schedule. Nombre del contribu…"
type textarea "*"
type textarea "Notice the fields preceding the Parte 1'' in this schedule. Nombre del contribu…"
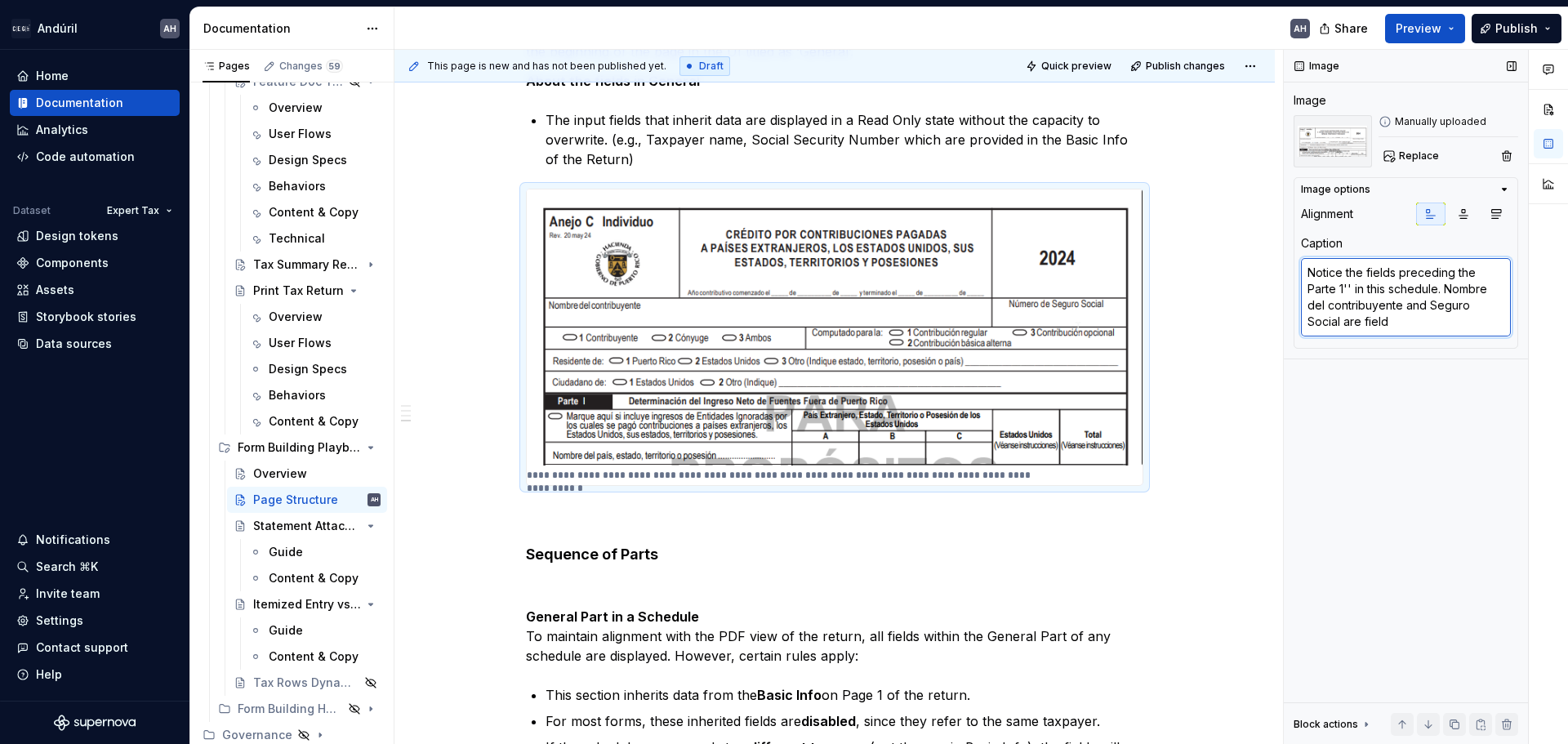
type textarea "*"
type textarea "Notice the fields preceding the Parte 1'' in this schedule. Nombre del contribu…"
type textarea "*"
type textarea "Notice the fields preceding the Parte 1'' in this schedule. Nombre del contribu…"
type textarea "*"
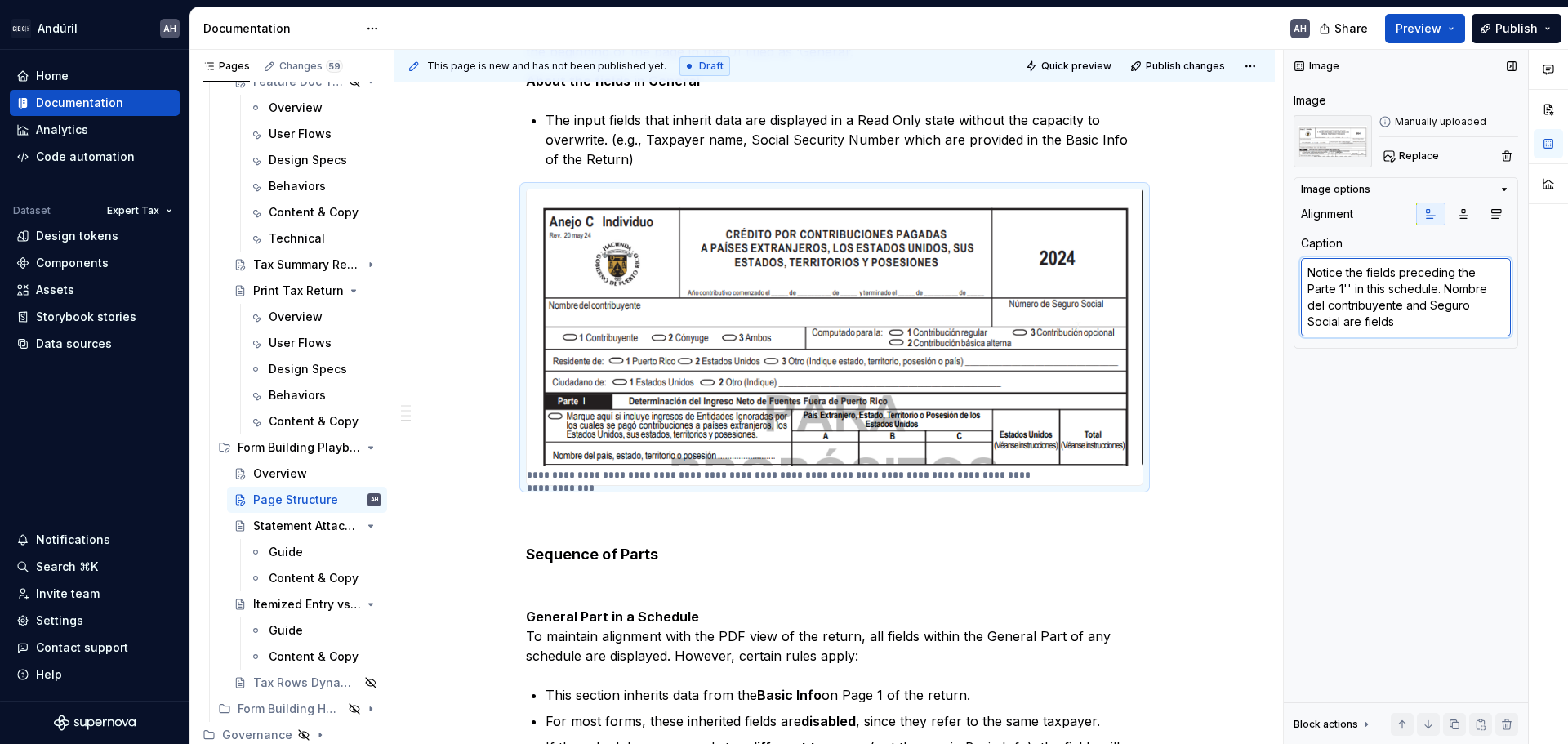
type textarea "Notice the fields preceding the Parte 1'' in this schedule. Nombre del contribu…"
type textarea "*"
type textarea "Notice the fields preceding the Parte 1'' in this schedule. Nombre del contribu…"
type textarea "*"
type textarea "Notice the fields preceding the Parte 1'' in this schedule. Nombre del contribu…"
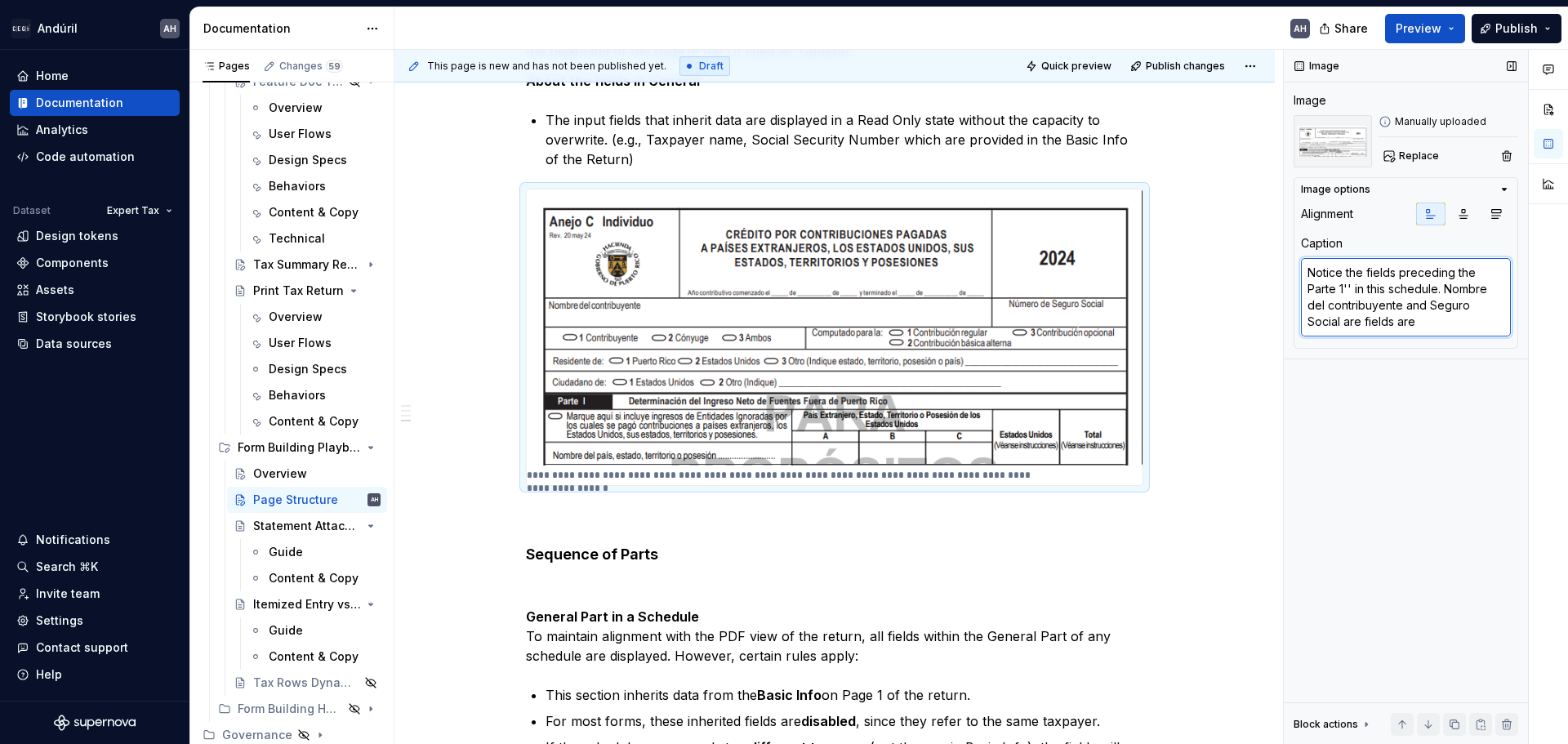
type textarea "*"
type textarea "Notice the fields preceding the Parte 1'' in this schedule. Nombre del contribu…"
type textarea "*"
type textarea "Notice the fields preceding the Parte 1'' in this schedule. Nombre del contribu…"
type textarea "*"
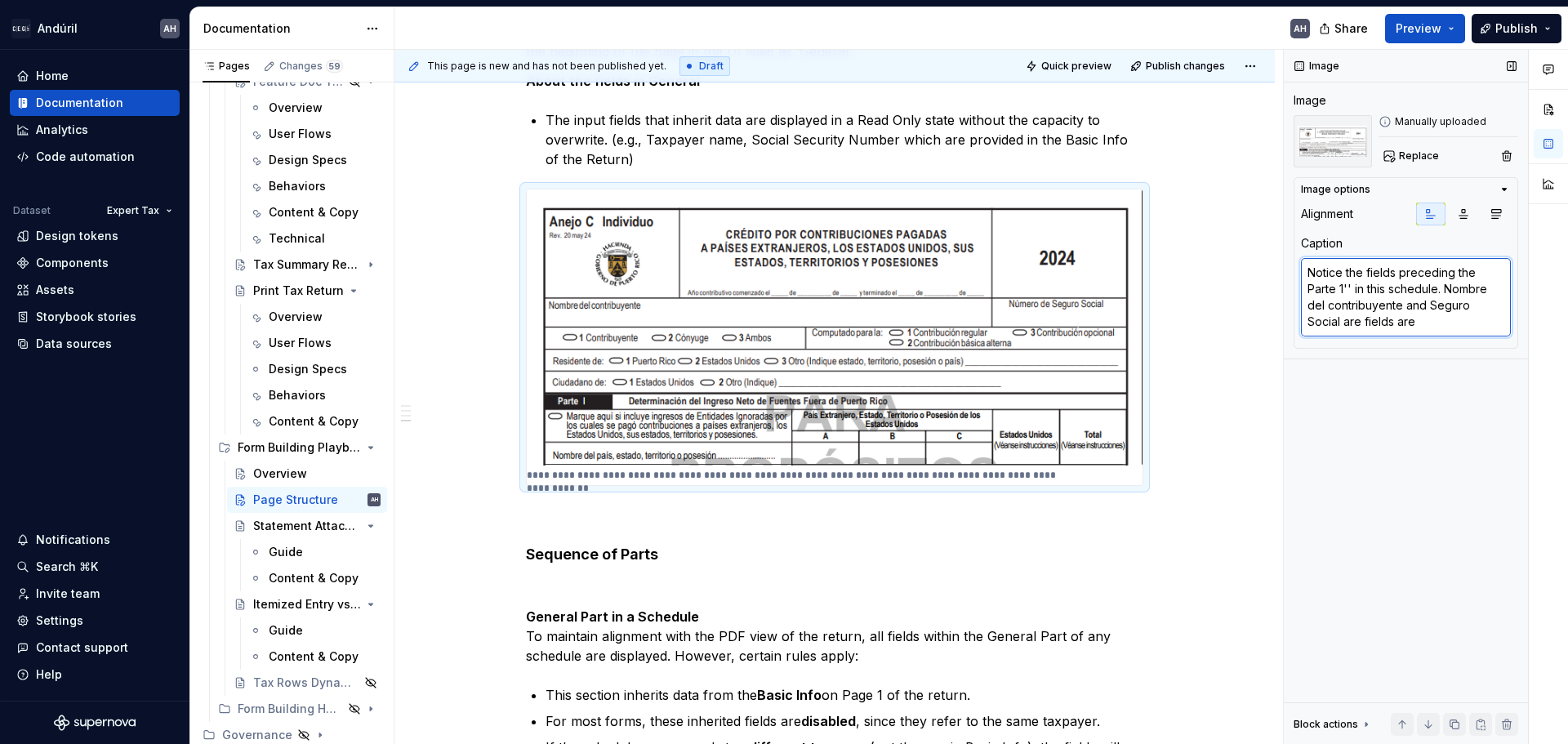
type textarea "Notice the fields preceding the Parte 1'' in this schedule. Nombre del contribu…"
type textarea "*"
type textarea "Notice the fields preceding the Parte 1'' in this schedule. Nombre del contribu…"
type textarea "*"
type textarea "Notice the fields preceding the Parte 1'' in this schedule. Nombre del contribu…"
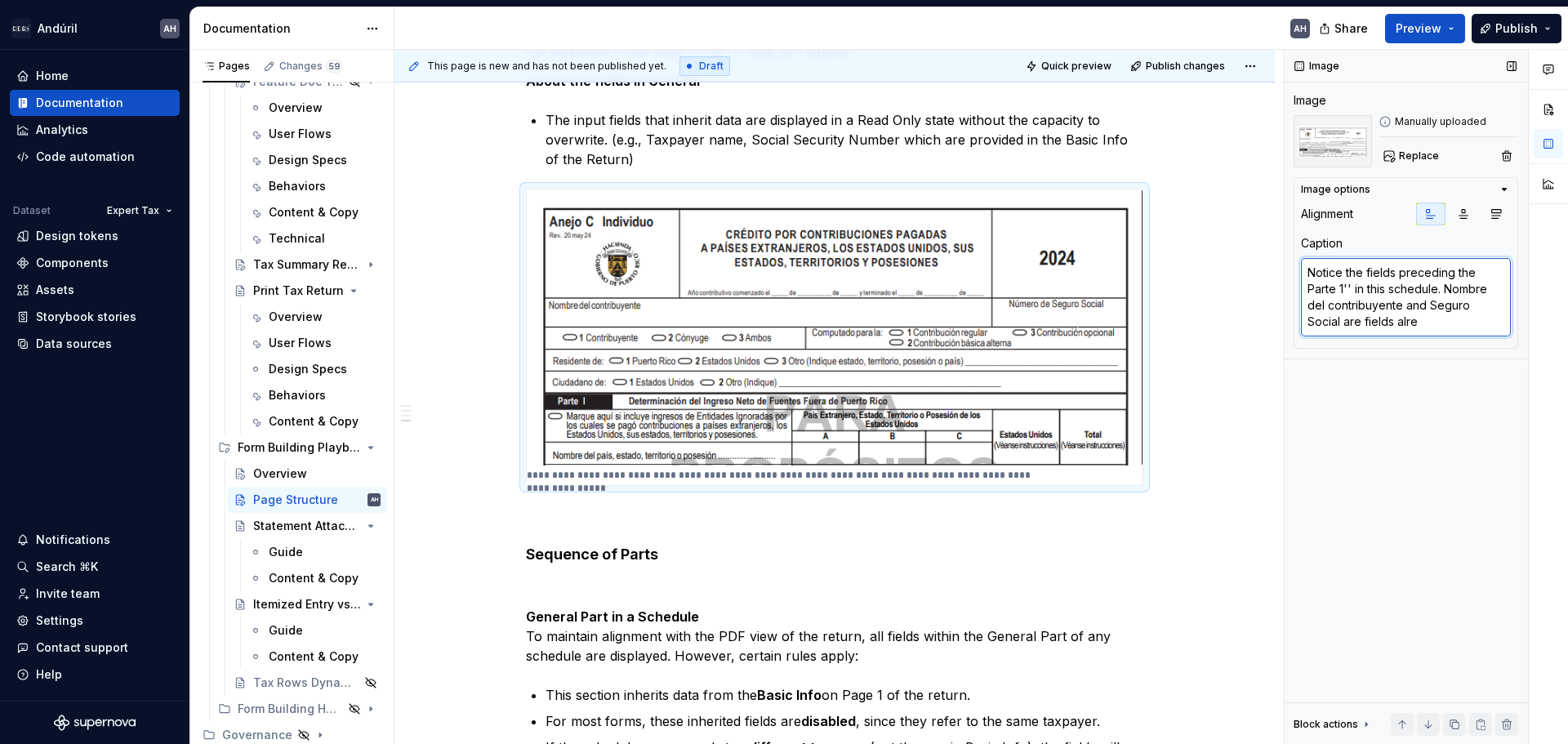
type textarea "*"
type textarea "Notice the fields preceding the Parte 1'' in this schedule. Nombre del contribu…"
type textarea "*"
type textarea "Notice the fields preceding the Parte 1'' in this schedule. Nombre del contribu…"
type textarea "*"
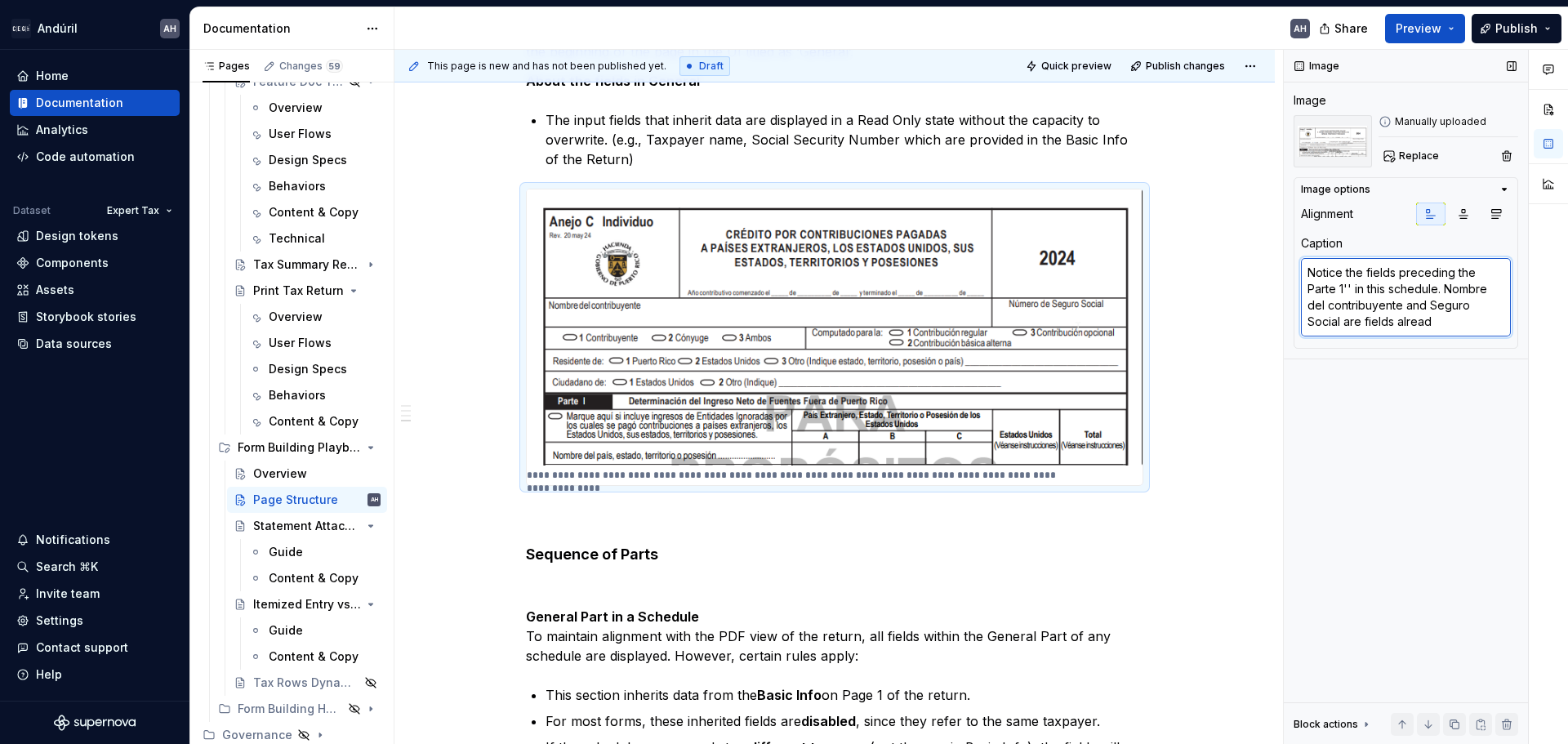
type textarea "Notice the fields preceding the Parte 1'' in this schedule. Nombre del contribu…"
type textarea "*"
type textarea "Notice the fields preceding the Parte 1'' in this schedule. Nombre del contribu…"
type textarea "*"
type textarea "Notice the fields preceding the Parte 1'' in this schedule. Nombre del contribu…"
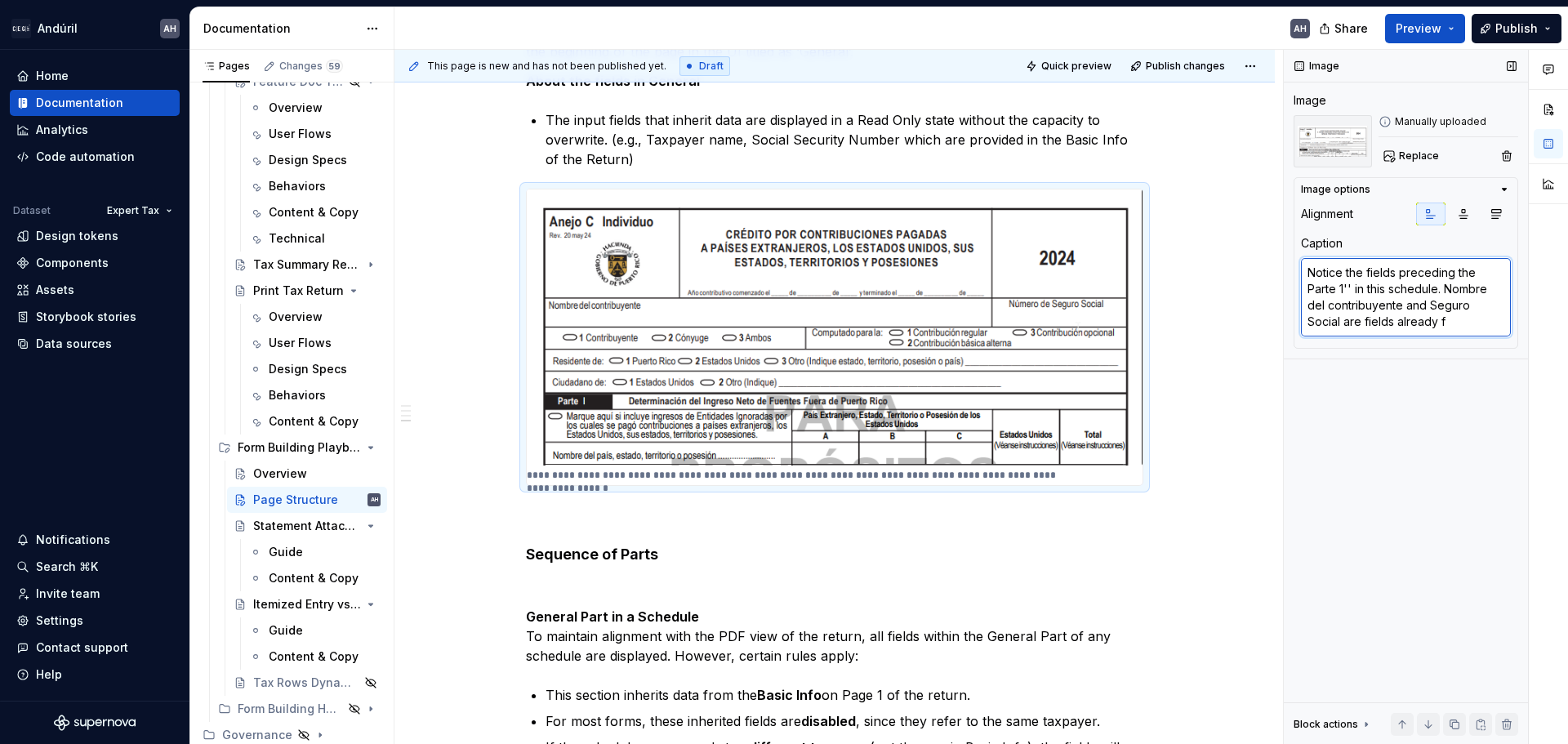
type textarea "*"
type textarea "Notice the fields preceding the Parte 1'' in this schedule. Nombre del contribu…"
type textarea "*"
type textarea "Notice the fields preceding the Parte 1'' in this schedule. Nombre del contribu…"
type textarea "*"
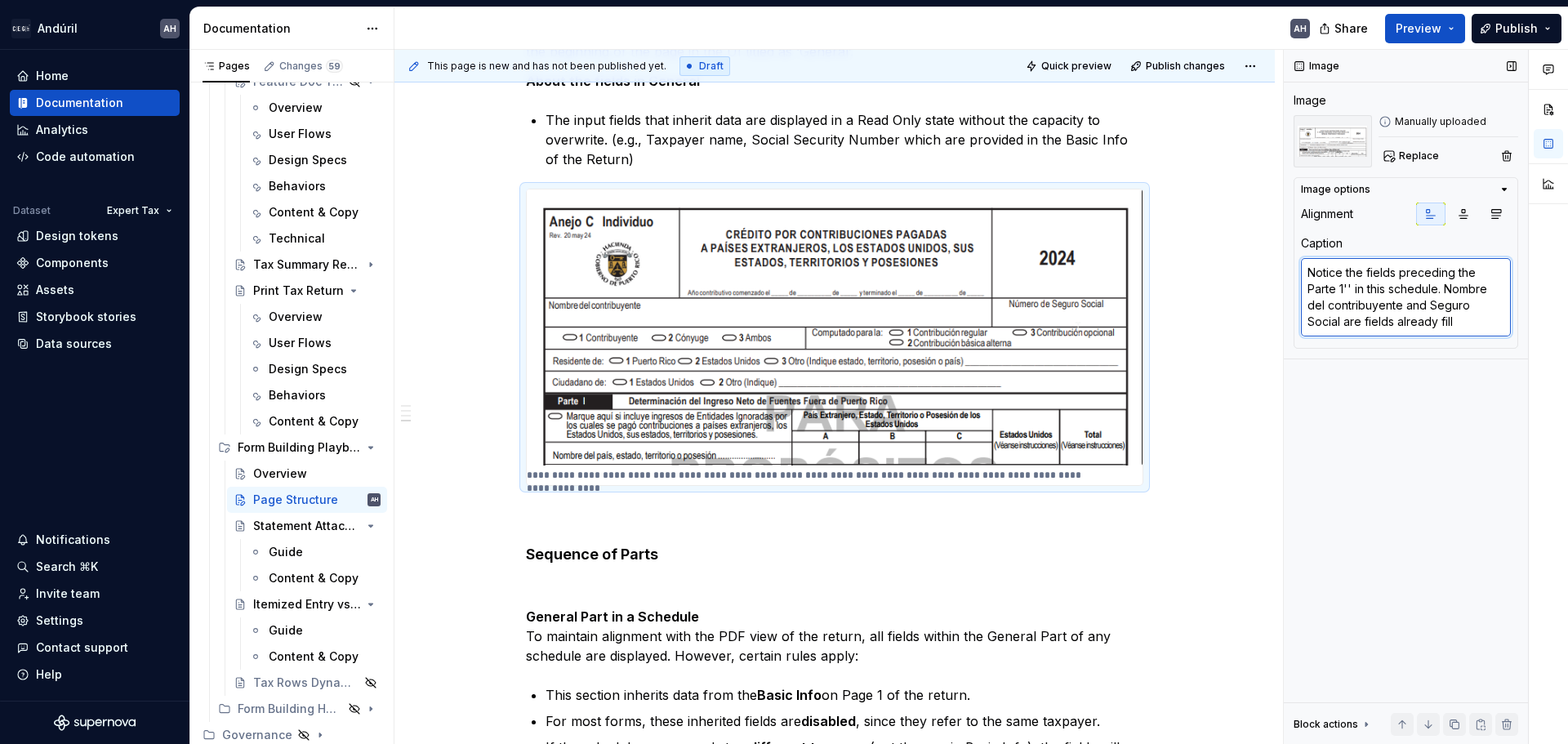
type textarea "Notice the fields preceding the Parte 1'' in this schedule. Nombre del contribu…"
type textarea "*"
type textarea "Notice the fields preceding the Parte 1'' in this schedule. Nombre del contribu…"
type textarea "*"
type textarea "Notice the fields preceding the Parte 1'' in this schedule. Nombre del contribu…"
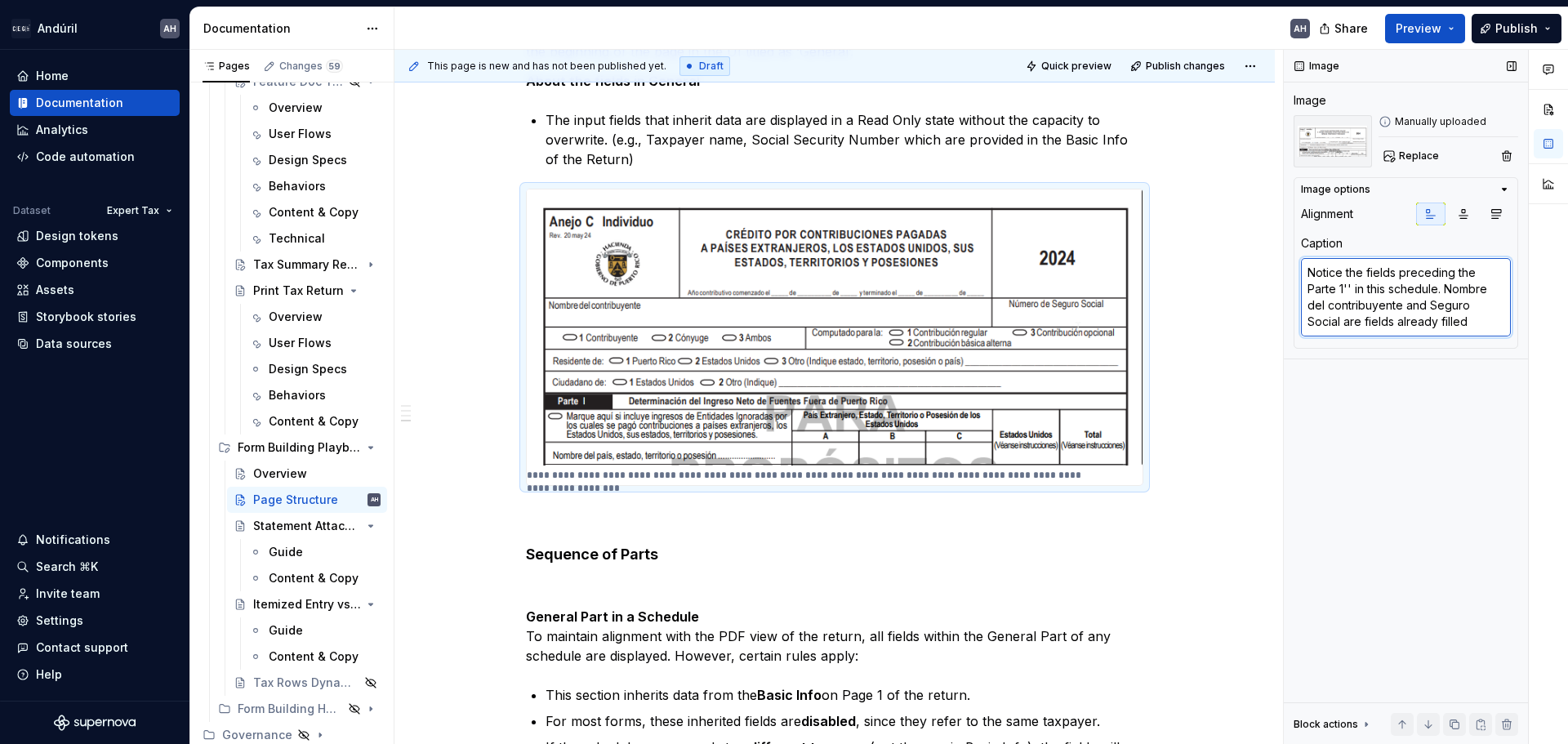
type textarea "*"
type textarea "Notice the fields preceding the Parte 1'' in this schedule. Nombre del contribu…"
type textarea "*"
type textarea "Notice the fields preceding the Parte 1'' in this schedule. Nombre del contribu…"
type textarea "*"
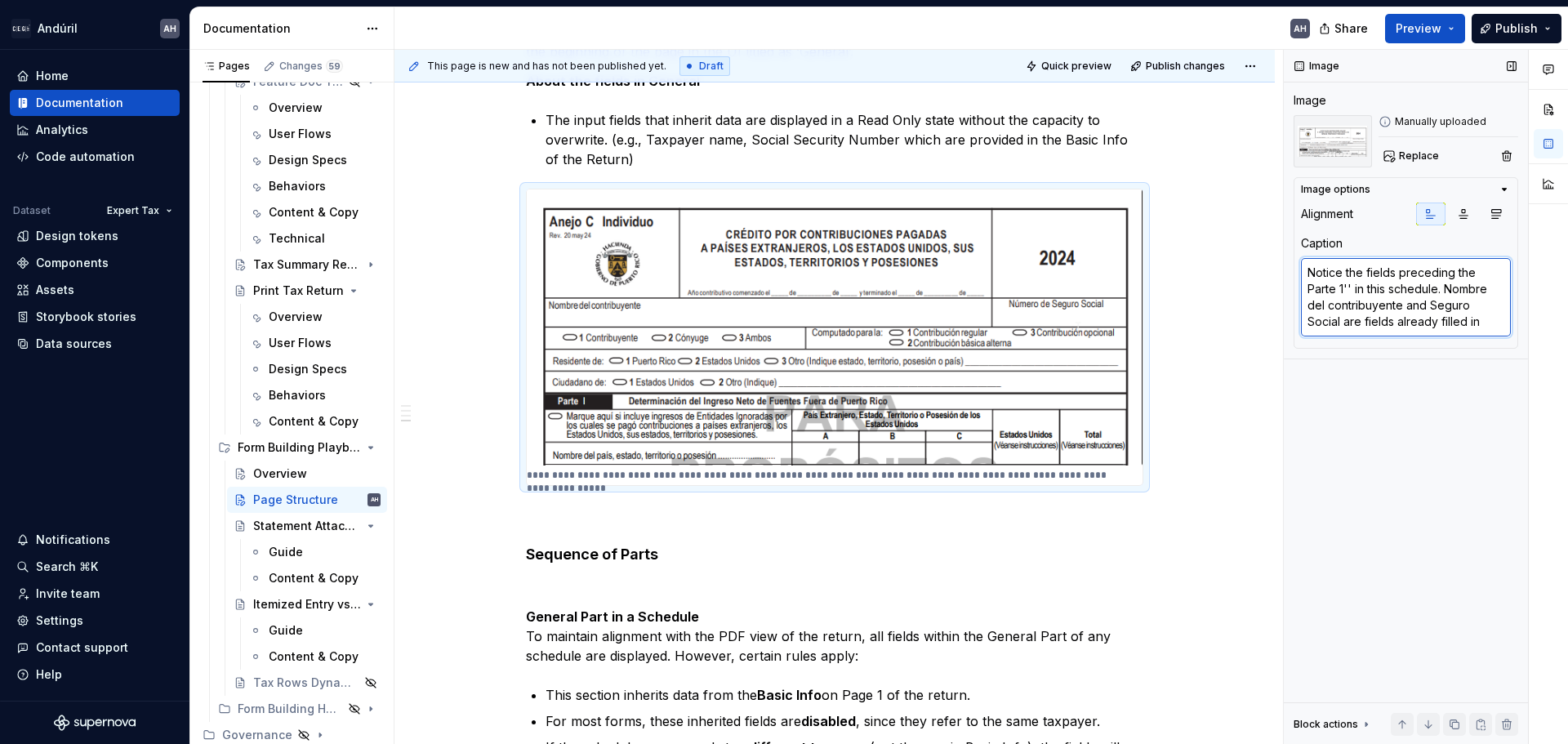
type textarea "Notice the fields preceding the Parte 1'' in this schedule. Nombre del contribu…"
type textarea "*"
type textarea "Notice the fields preceding the Parte 1'' in this schedule. Nombre del contribu…"
type textarea "*"
type textarea "Notice the fields preceding the Parte 1'' in this schedule. Nombre del contribu…"
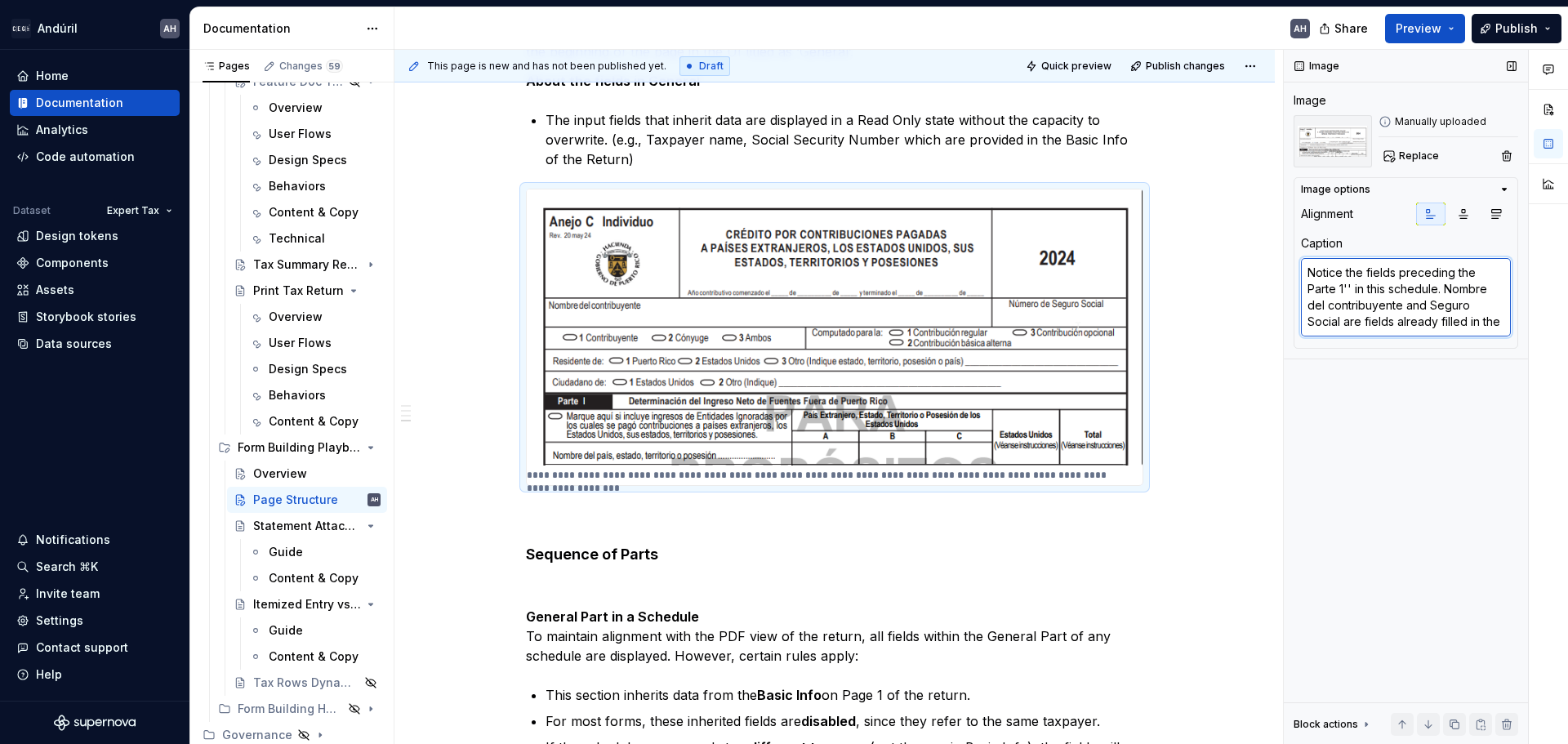
type textarea "*"
type textarea "Notice the fields preceding the Parte 1'' in this schedule. Nombre del contribu…"
type textarea "*"
type textarea "Notice the fields preceding the Parte 1'' in this schedule. Nombre del contribu…"
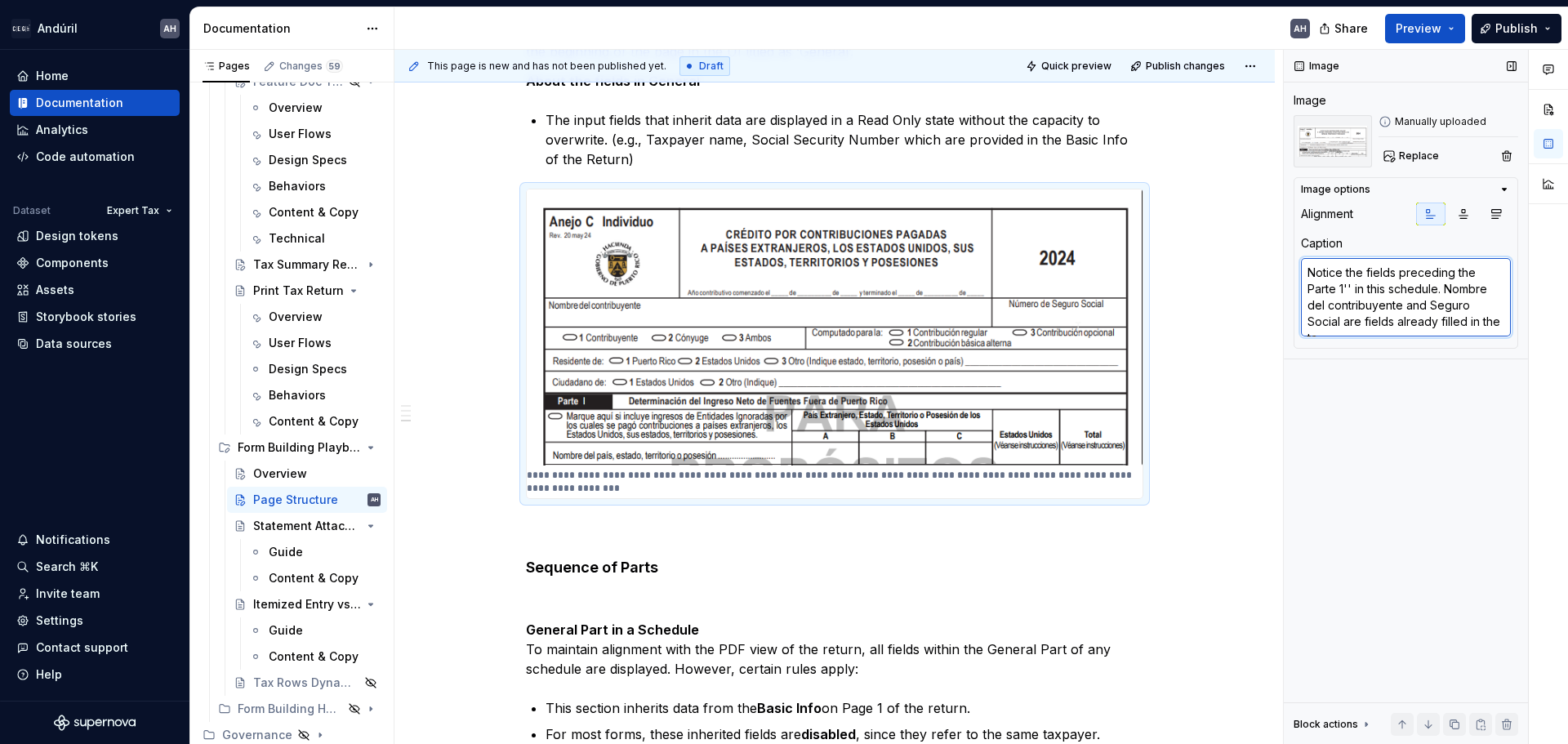
type textarea "*"
type textarea "Notice the fields preceding the Parte 1'' in this schedule. Nombre del contribu…"
type textarea "*"
type textarea "Notice the fields preceding the Parte 1'' in this schedule. Nombre del contribu…"
type textarea "*"
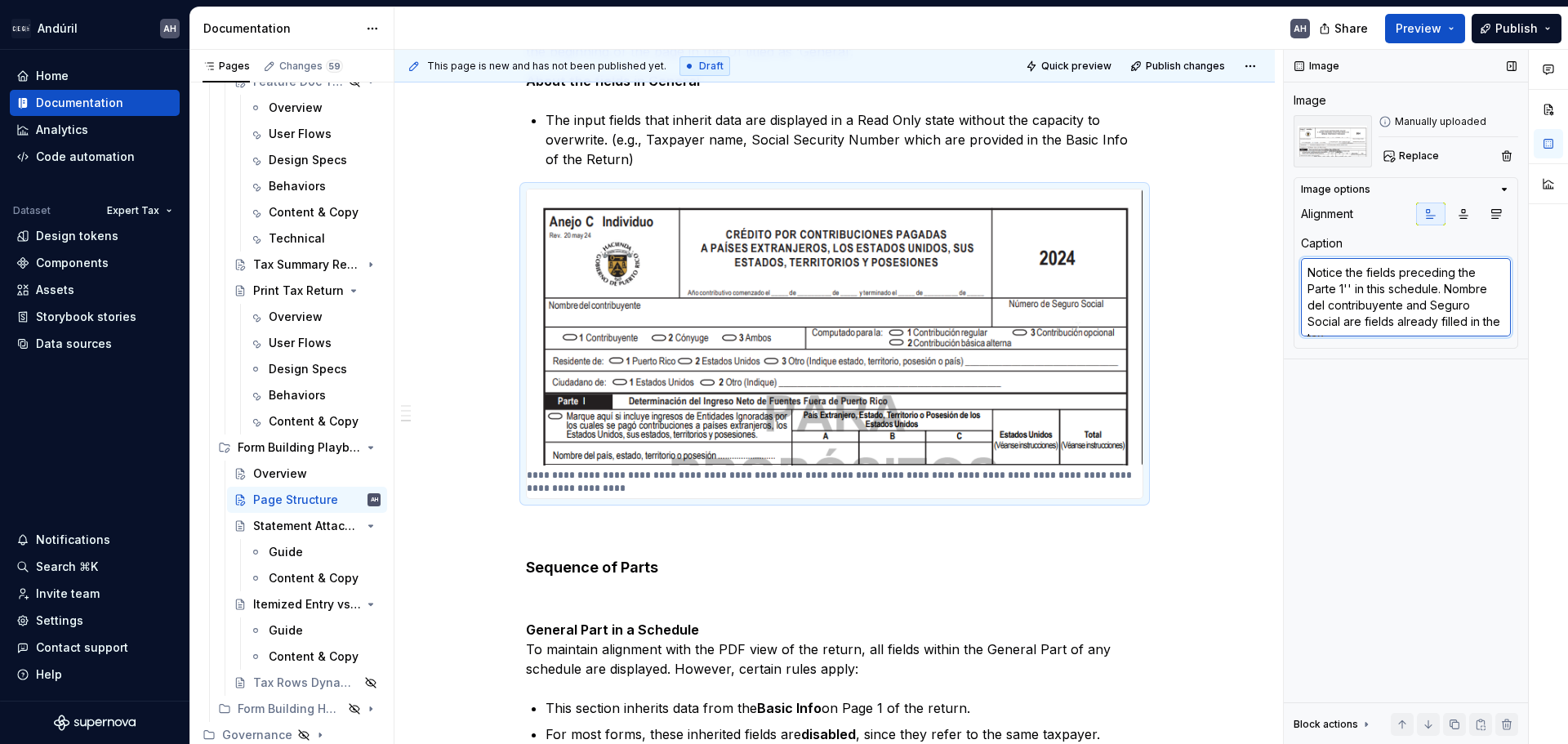
type textarea "Notice the fields preceding the Parte 1'' in this schedule. Nombre del contribu…"
type textarea "*"
type textarea "Notice the fields preceding the Parte 1'' in this schedule. Nombre del contribu…"
type textarea "*"
type textarea "Notice the fields preceding the Parte 1'' in this schedule. Nombre del contribu…"
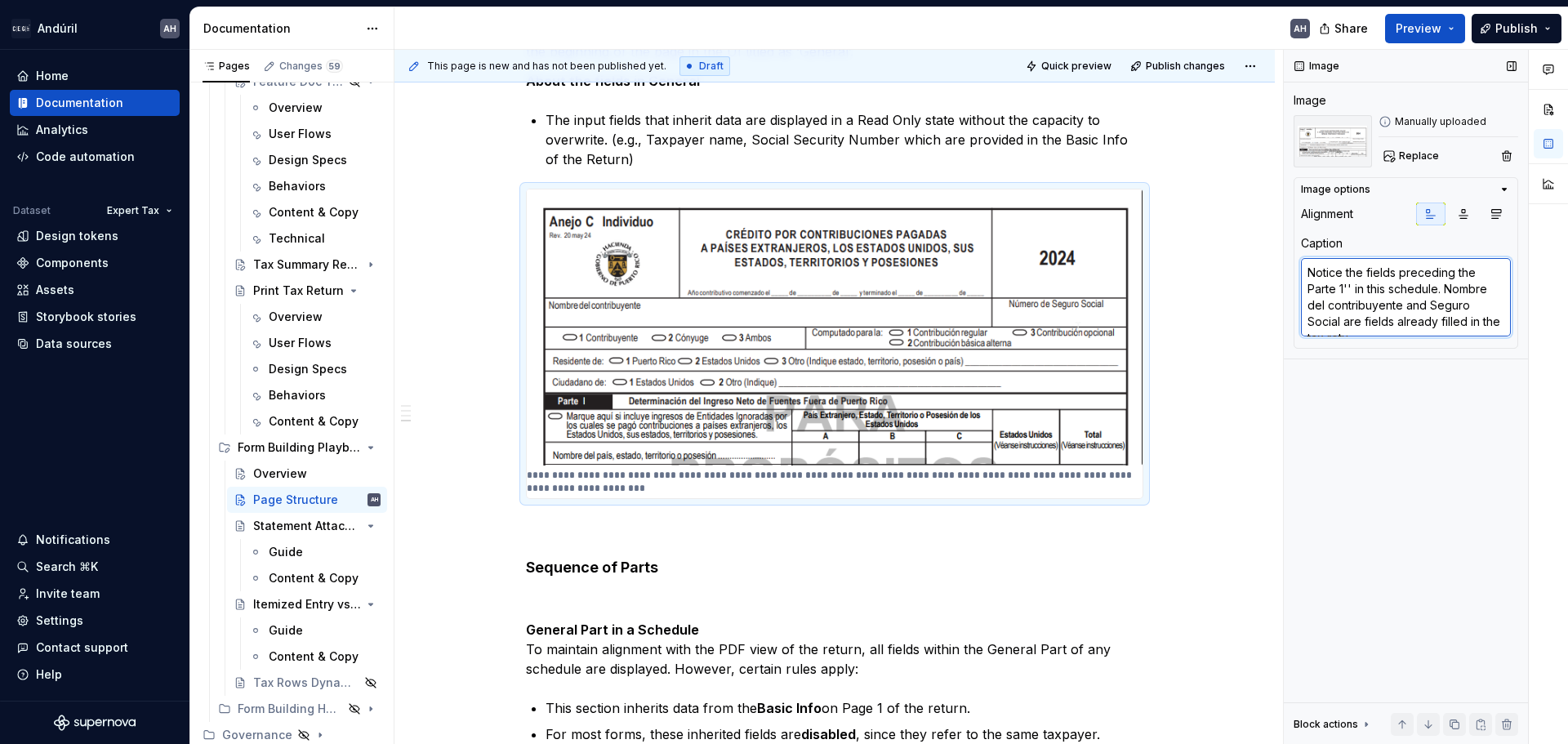
type textarea "*"
type textarea "Notice the fields preceding the Parte 1'' in this schedule. Nombre del contribu…"
type textarea "*"
type textarea "Notice the fields preceding the Parte 1'' in this schedule. Nombre del contribu…"
type textarea "*"
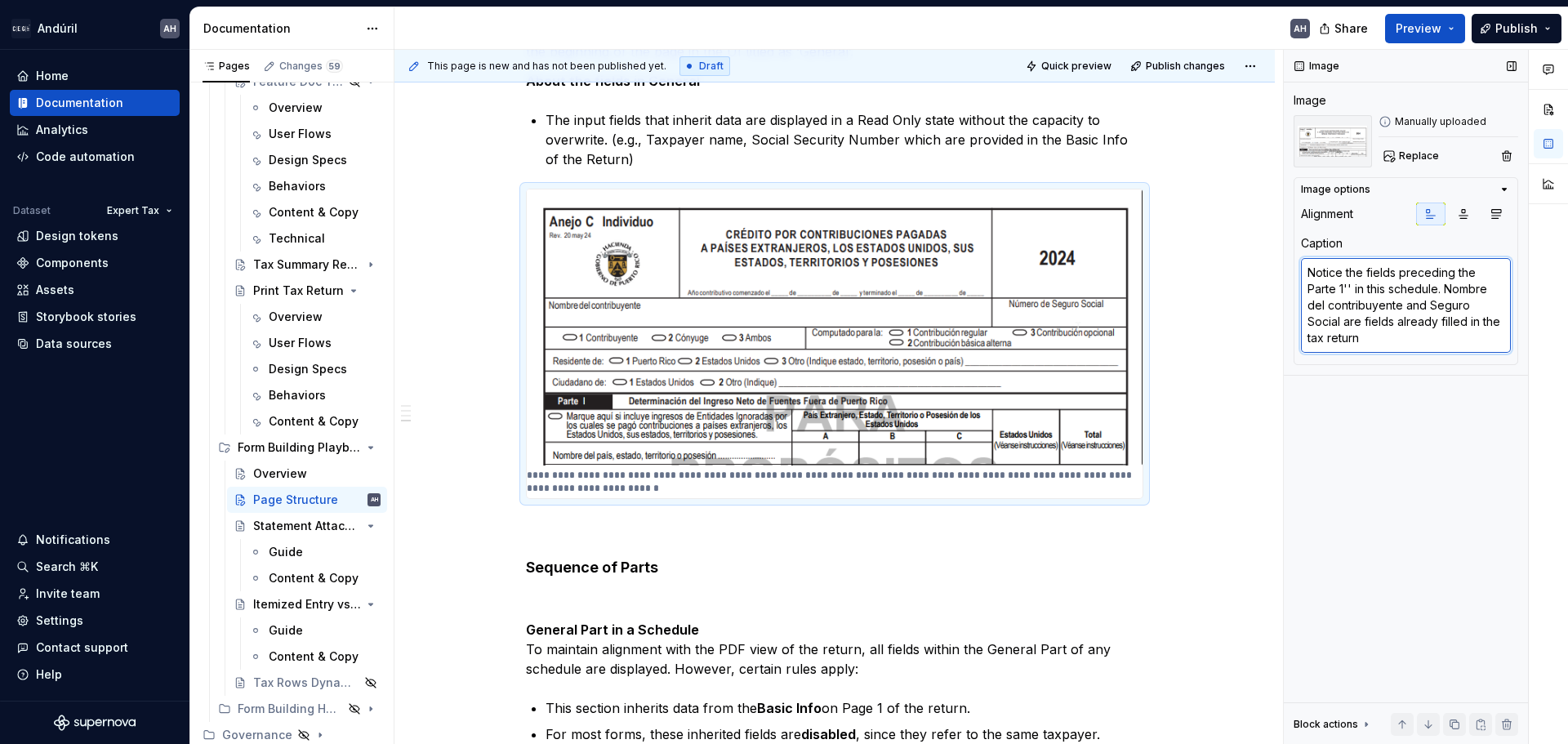
type textarea "Notice the fields preceding the Parte 1'' in this schedule. Nombre del contribu…"
click at [1441, 295] on textarea "Notice the fields preceding the Parte 1'' in this schedule. Nombre del contribu…" at bounding box center [1406, 306] width 210 height 95
type textarea "*"
type textarea "Notice the fields preceding the Parte 1'' in this schedule. 'Nombre del contrib…"
click at [1398, 305] on textarea "Notice the fields preceding the Parte 1'' in this schedule. 'Nombre del contrib…" at bounding box center [1406, 306] width 210 height 95
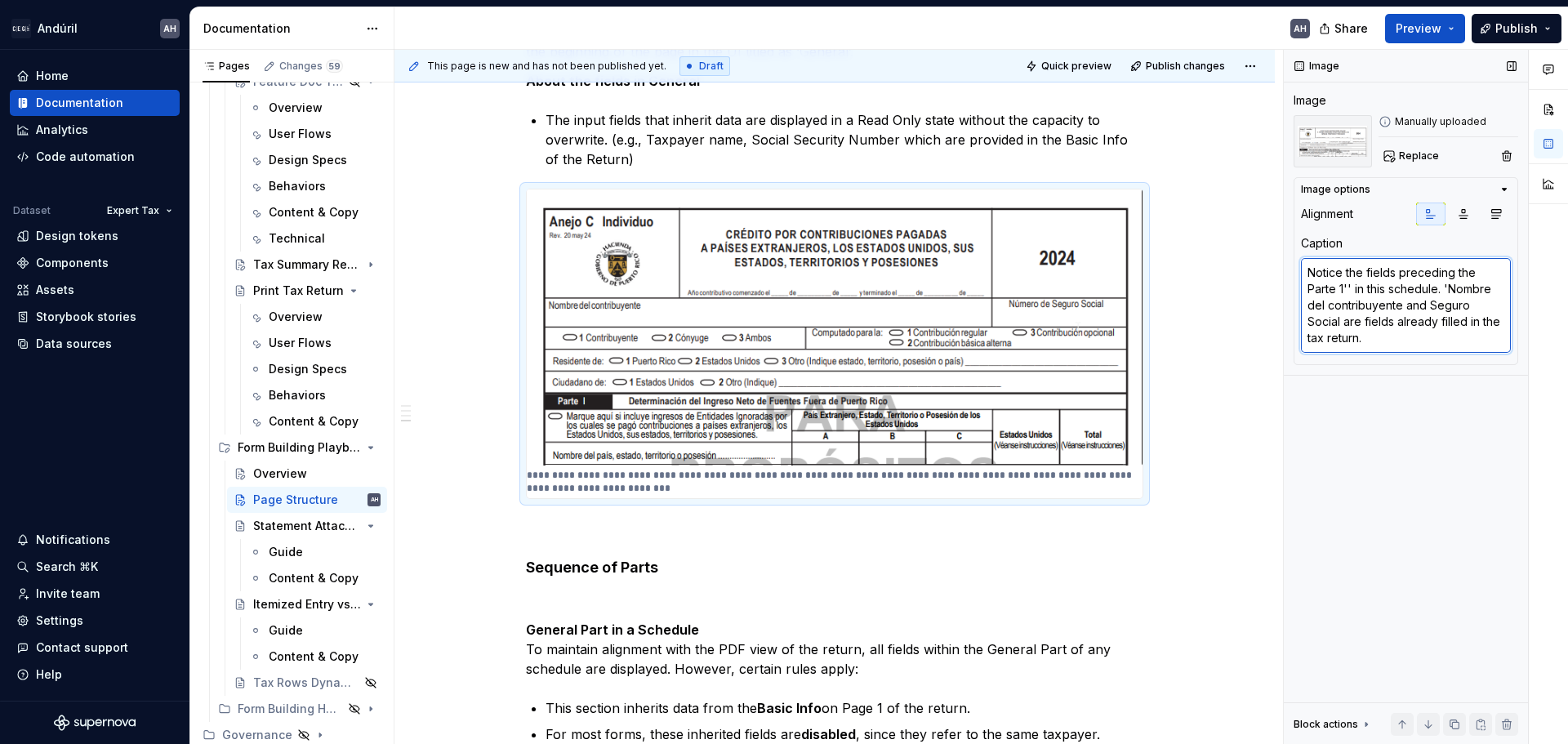
type textarea "*"
type textarea "Notice the fields preceding the Parte 1'' in this schedule. 'Nombre del contrib…"
click at [1436, 307] on textarea "Notice the fields preceding the Parte 1'' in this schedule. 'Nombre del contrib…" at bounding box center [1406, 306] width 210 height 95
type textarea "*"
type textarea "Notice the fields preceding the Parte 1'' in this schedule. 'Nombre del contrib…"
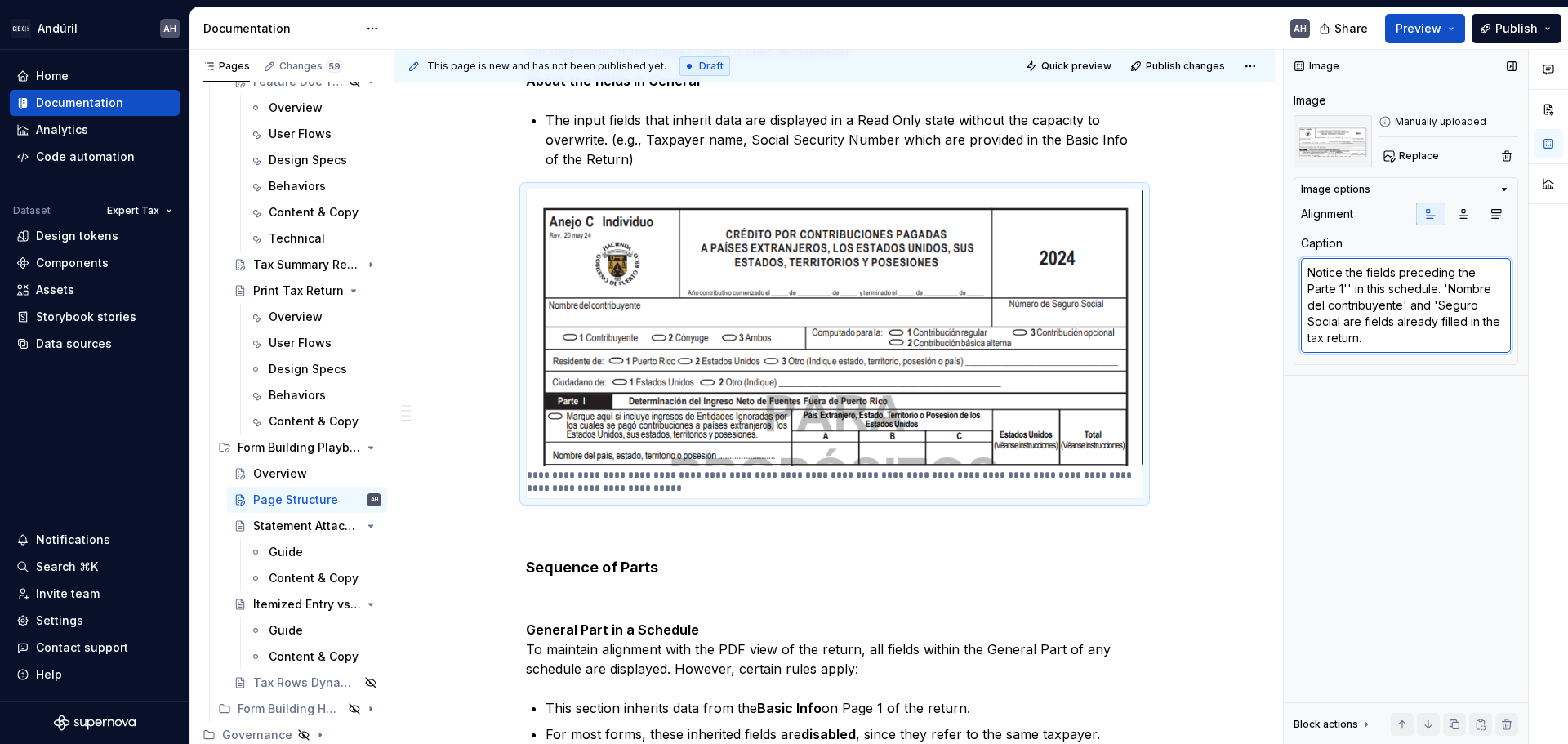
type textarea "*"
type textarea "Notice the fields preceding the Parte 1'' in this schedule. 'Nombre del contrib…"
click at [1430, 405] on div "Image Image Manually uploaded Replace Image options Alignment Caption Notice th…" at bounding box center [1406, 398] width 244 height 696
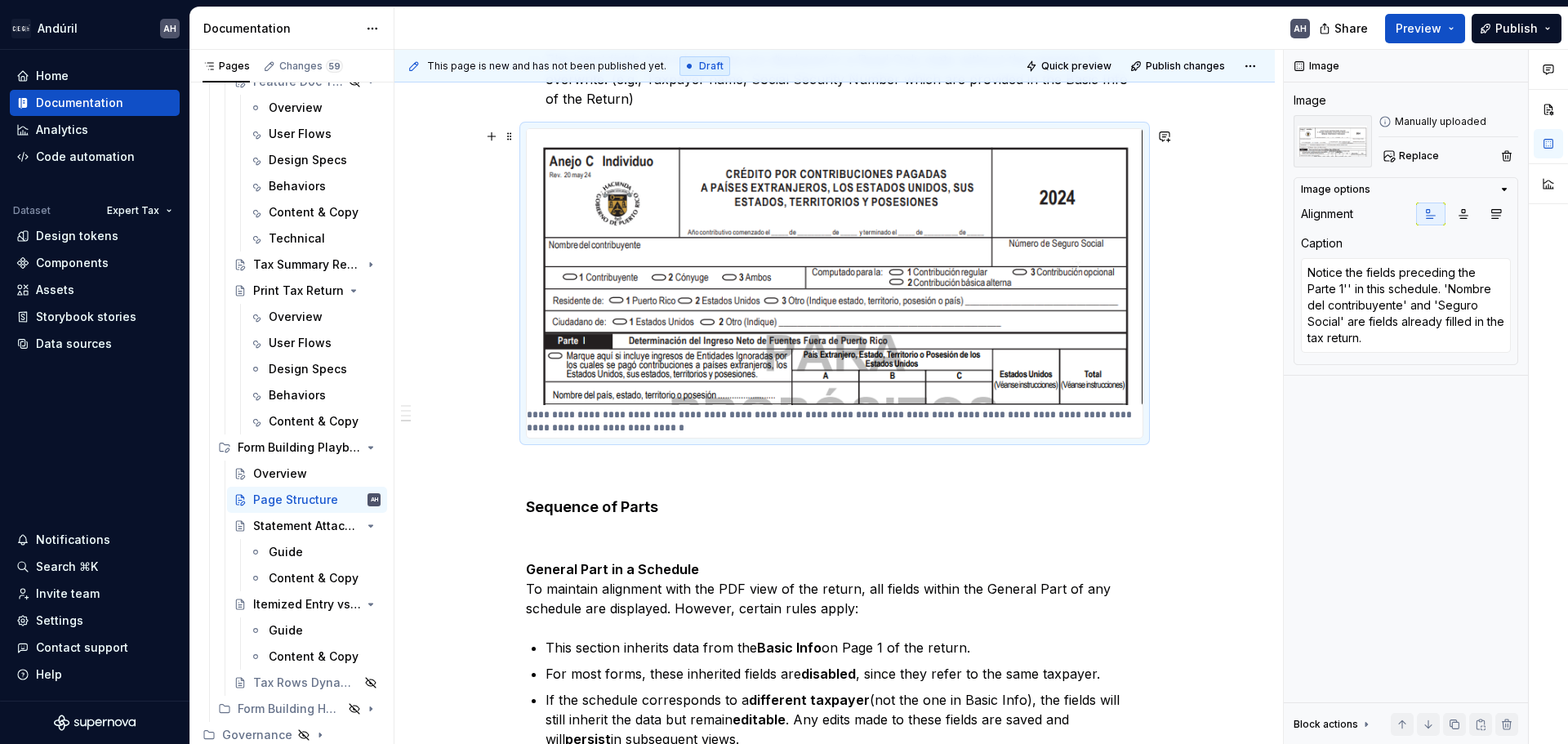
scroll to position [716, 0]
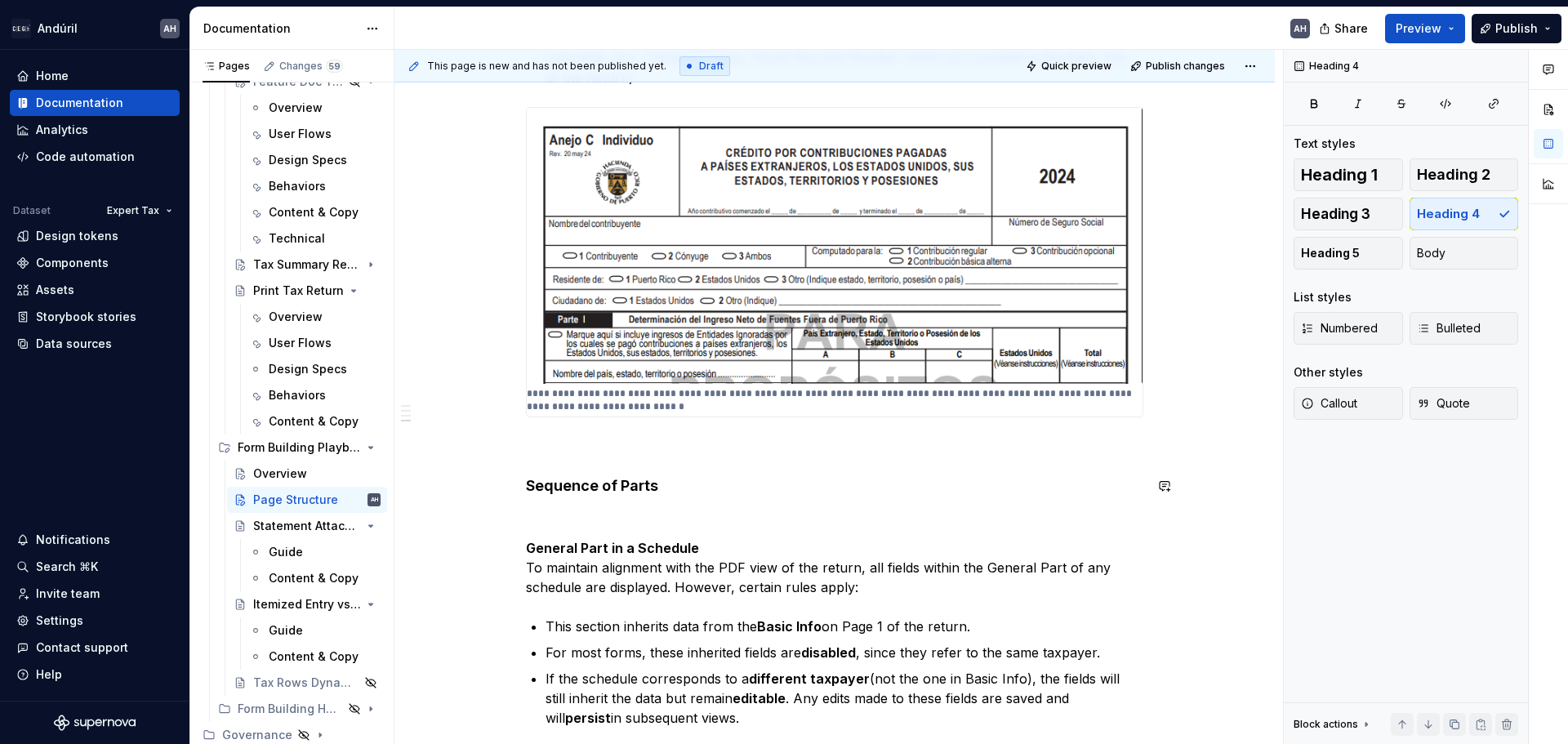
click at [700, 474] on div "Objective The UI of the form resembles the structure of the PDF with which tax …" at bounding box center [834, 165] width 617 height 1125
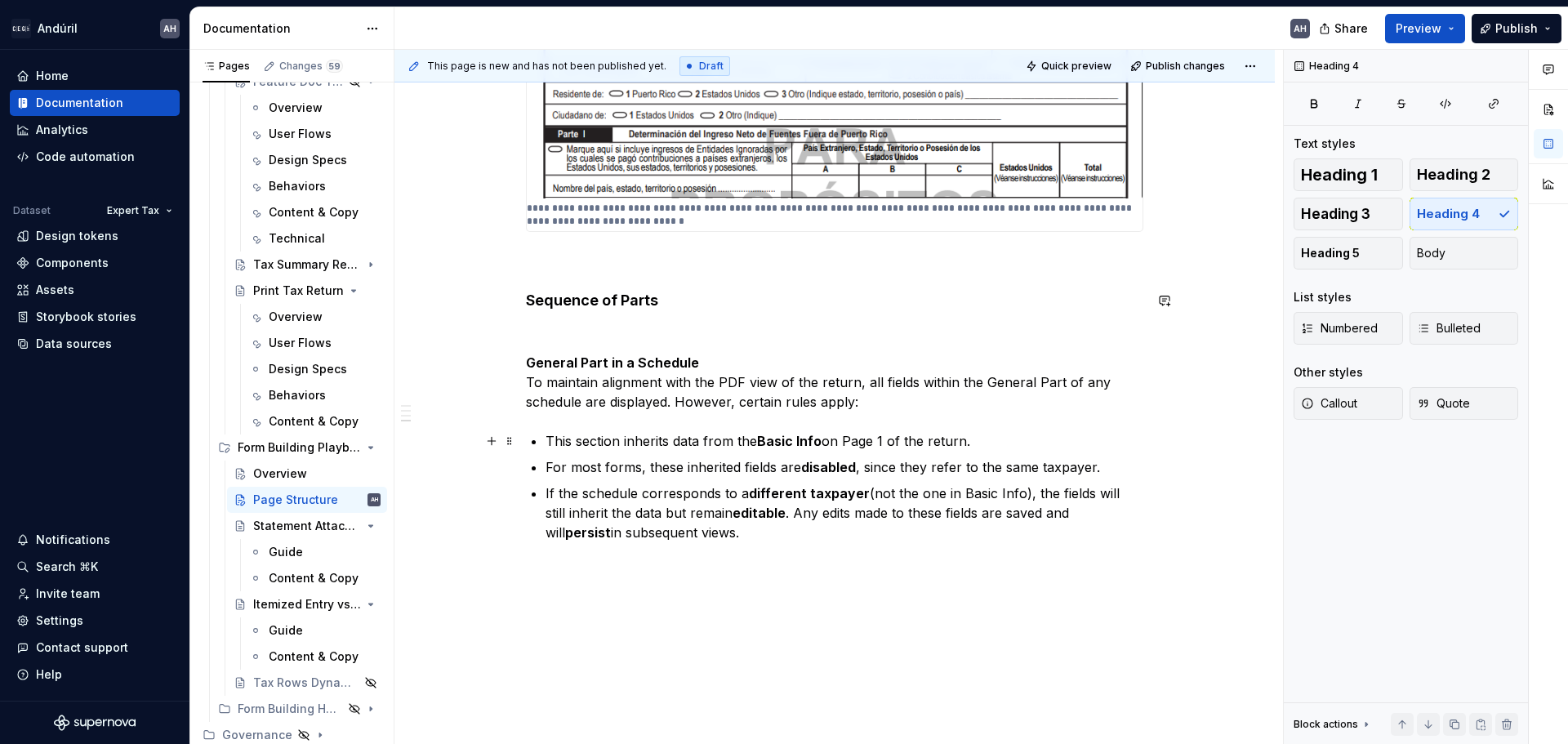
scroll to position [941, 0]
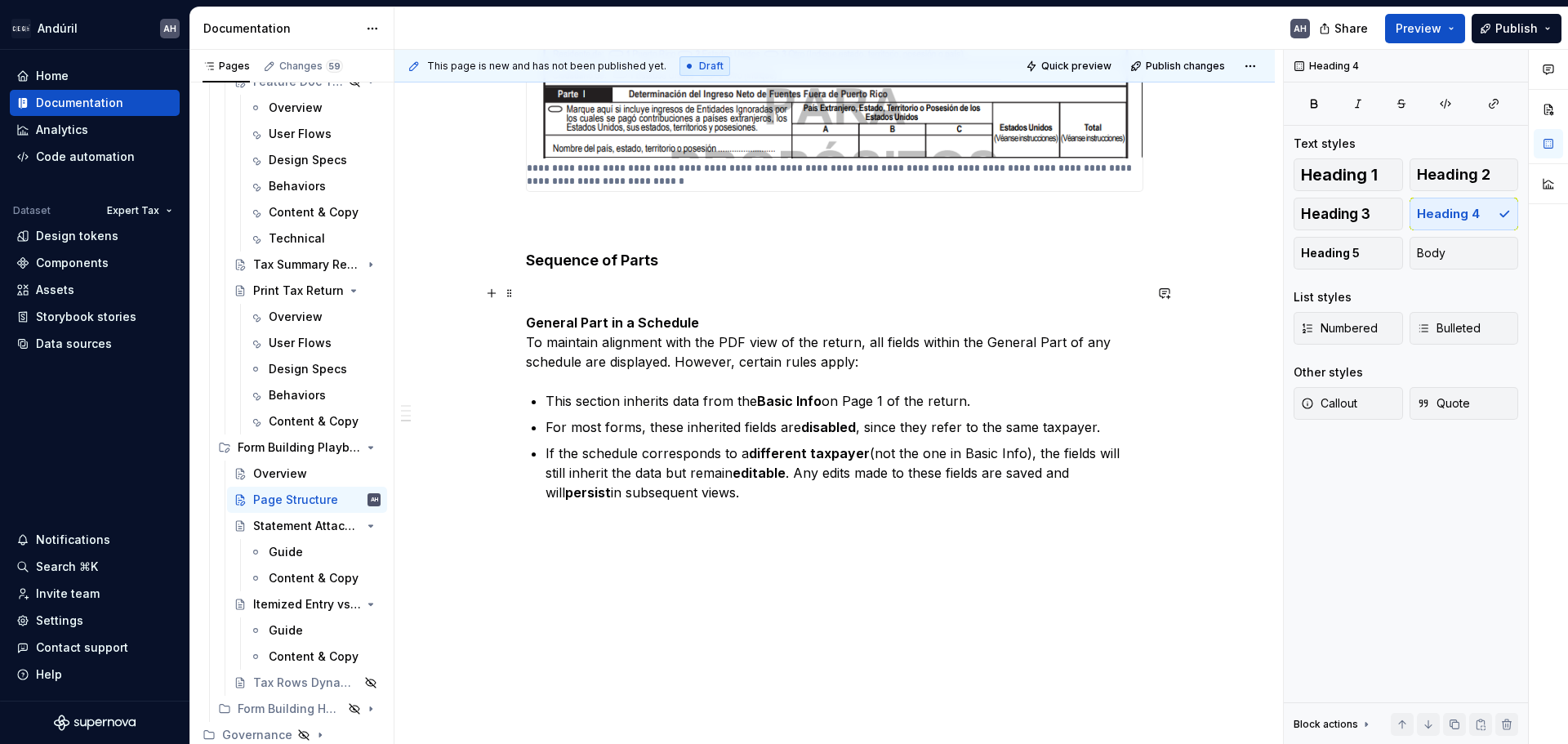
click at [565, 293] on p at bounding box center [834, 293] width 617 height 20
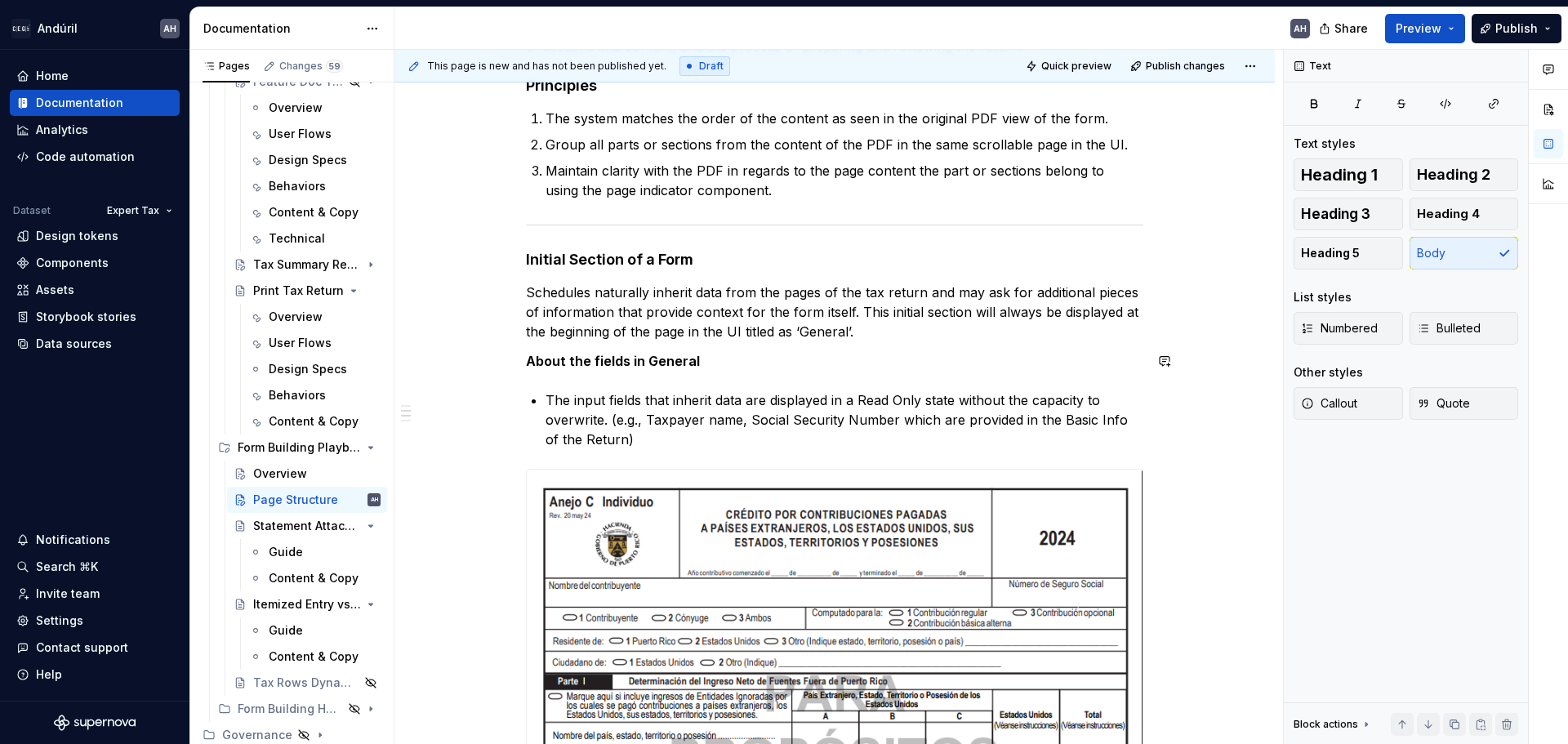
scroll to position [370, 0]
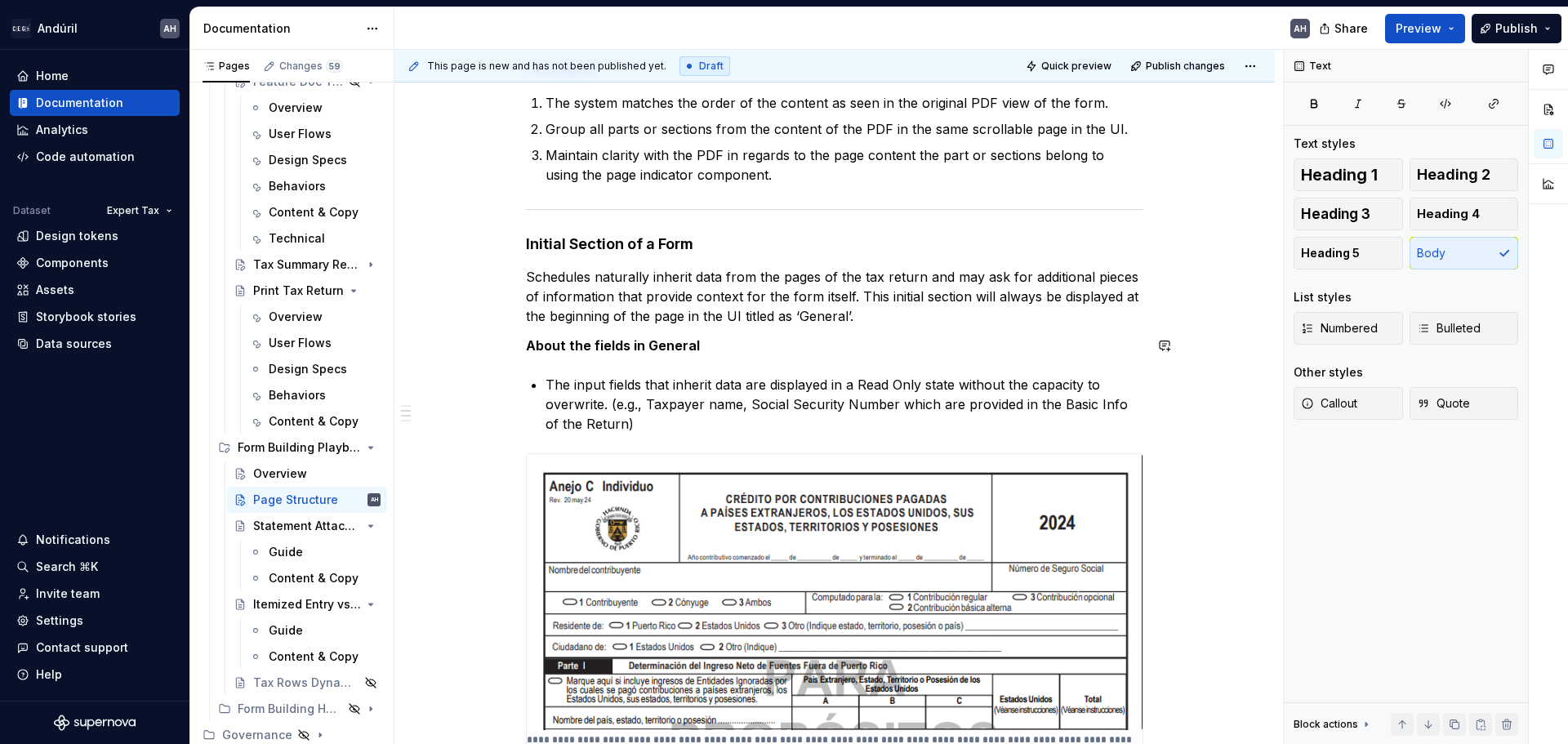
click at [670, 359] on div "Objective The UI of the form resembles the structure of the PDF with which tax …" at bounding box center [834, 511] width 617 height 1125
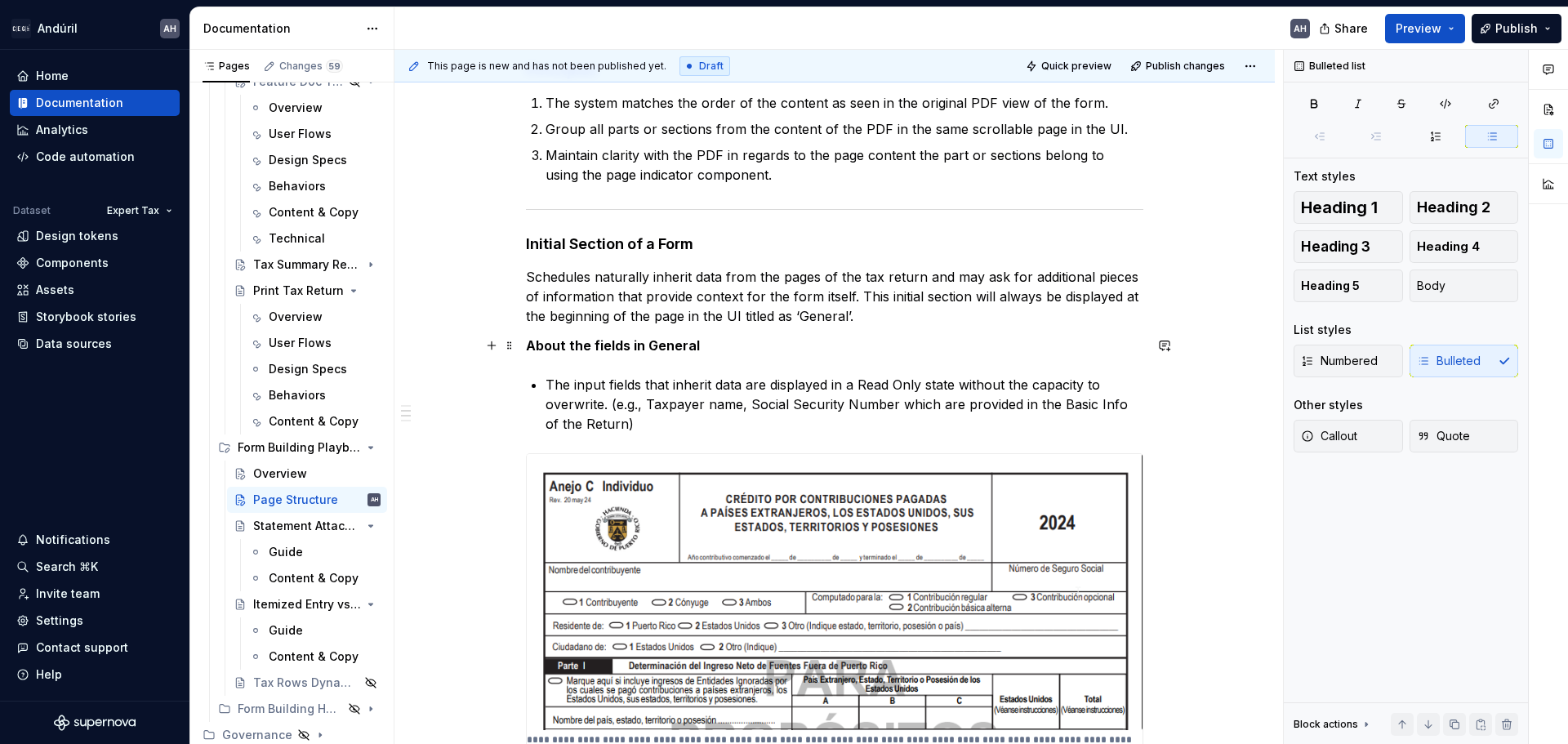
click at [661, 343] on strong "About the fields in General" at bounding box center [612, 346] width 174 height 17
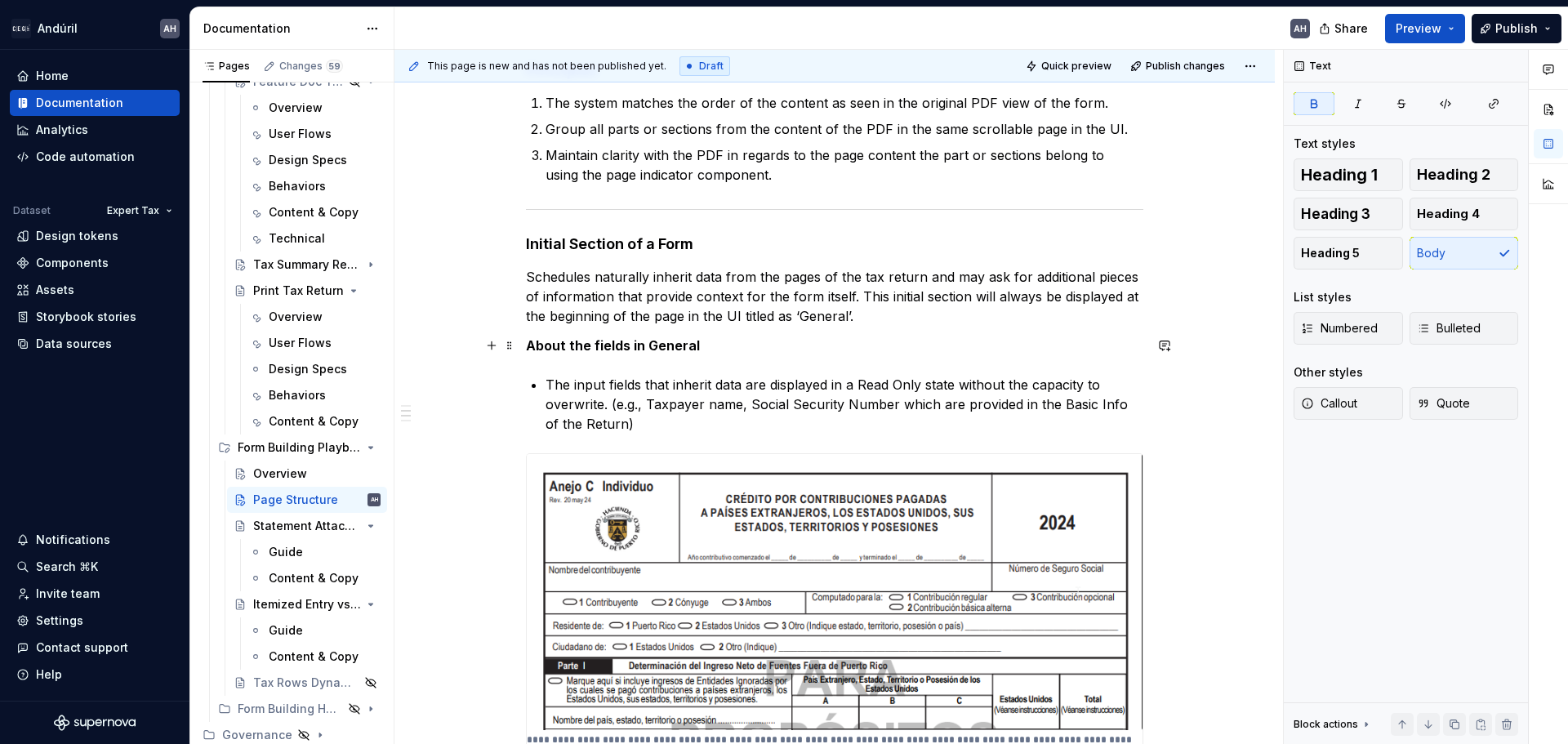
click at [648, 346] on strong "About the fields in General" at bounding box center [612, 346] width 174 height 17
drag, startPoint x: 696, startPoint y: 343, endPoint x: 628, endPoint y: 345, distance: 68.0
click at [628, 345] on p "About the fields in General" at bounding box center [834, 346] width 617 height 20
click at [717, 344] on p "About the fields in General" at bounding box center [834, 346] width 617 height 20
click at [758, 250] on h4 "Initial Section of a Form" at bounding box center [834, 243] width 617 height 20
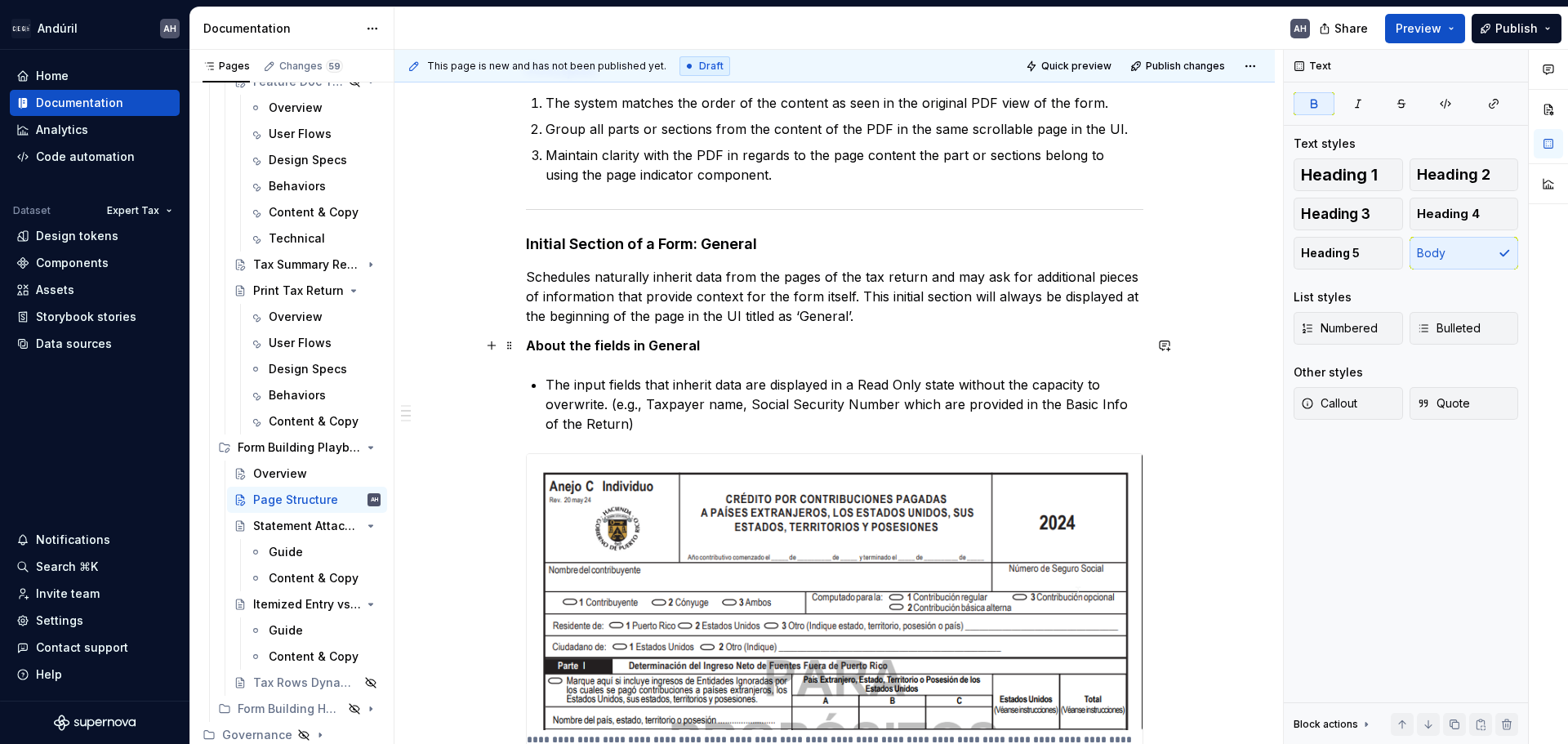
click at [587, 349] on strong "About the fields in General" at bounding box center [612, 346] width 174 height 17
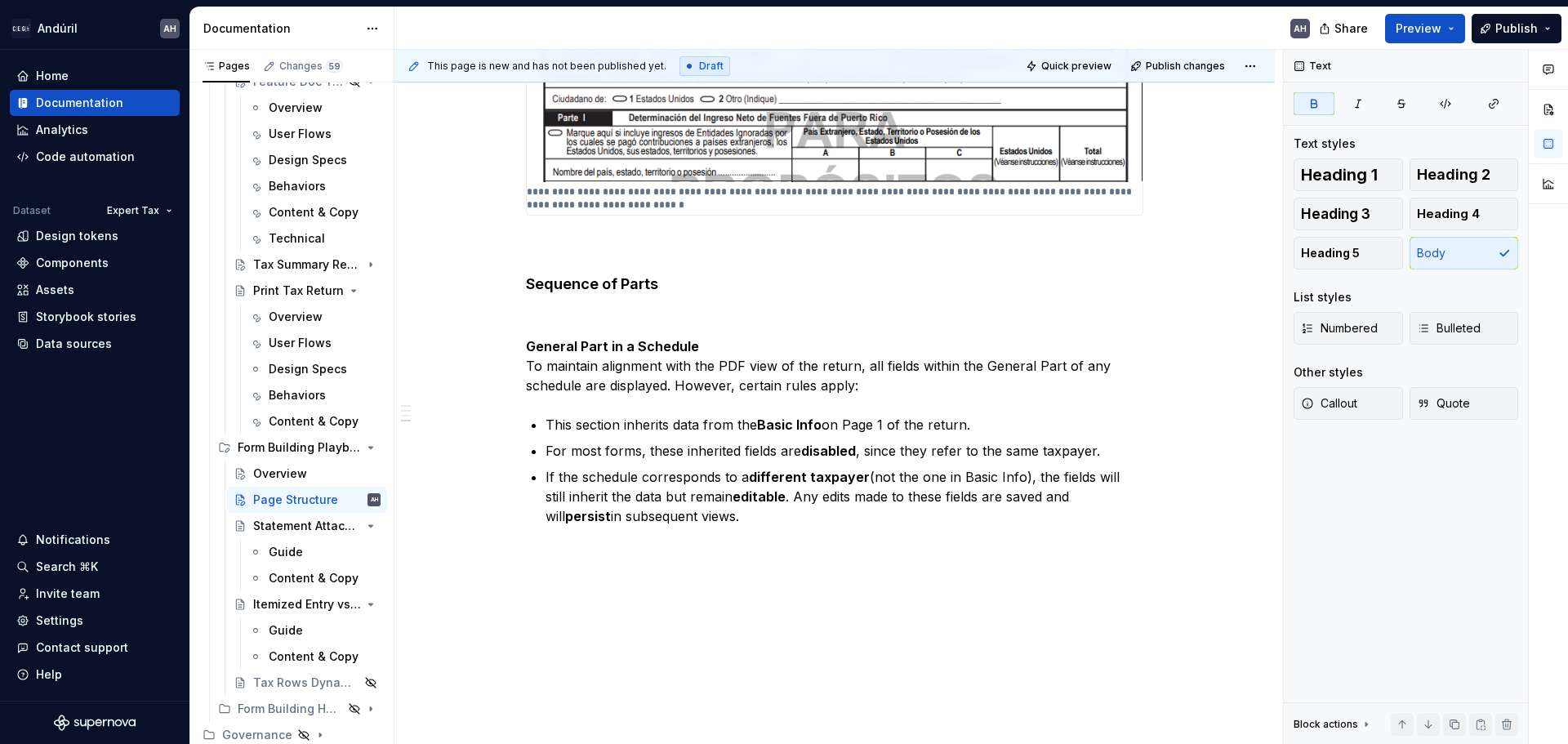
scroll to position [941, 0]
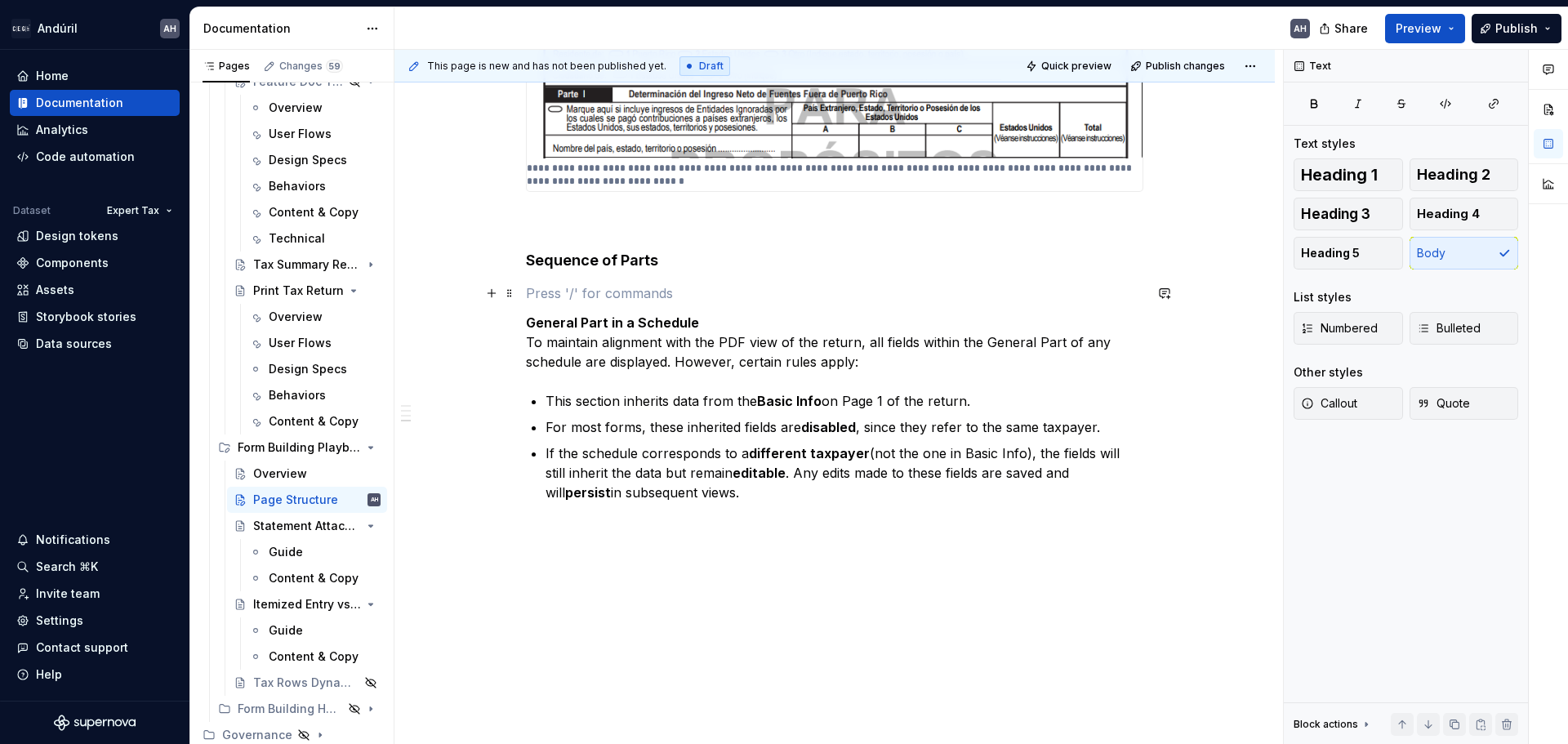
click at [628, 294] on p at bounding box center [834, 293] width 617 height 20
click at [688, 424] on p "For most forms, these inherited fields are disabled , since they refer to the s…" at bounding box center [845, 426] width 598 height 20
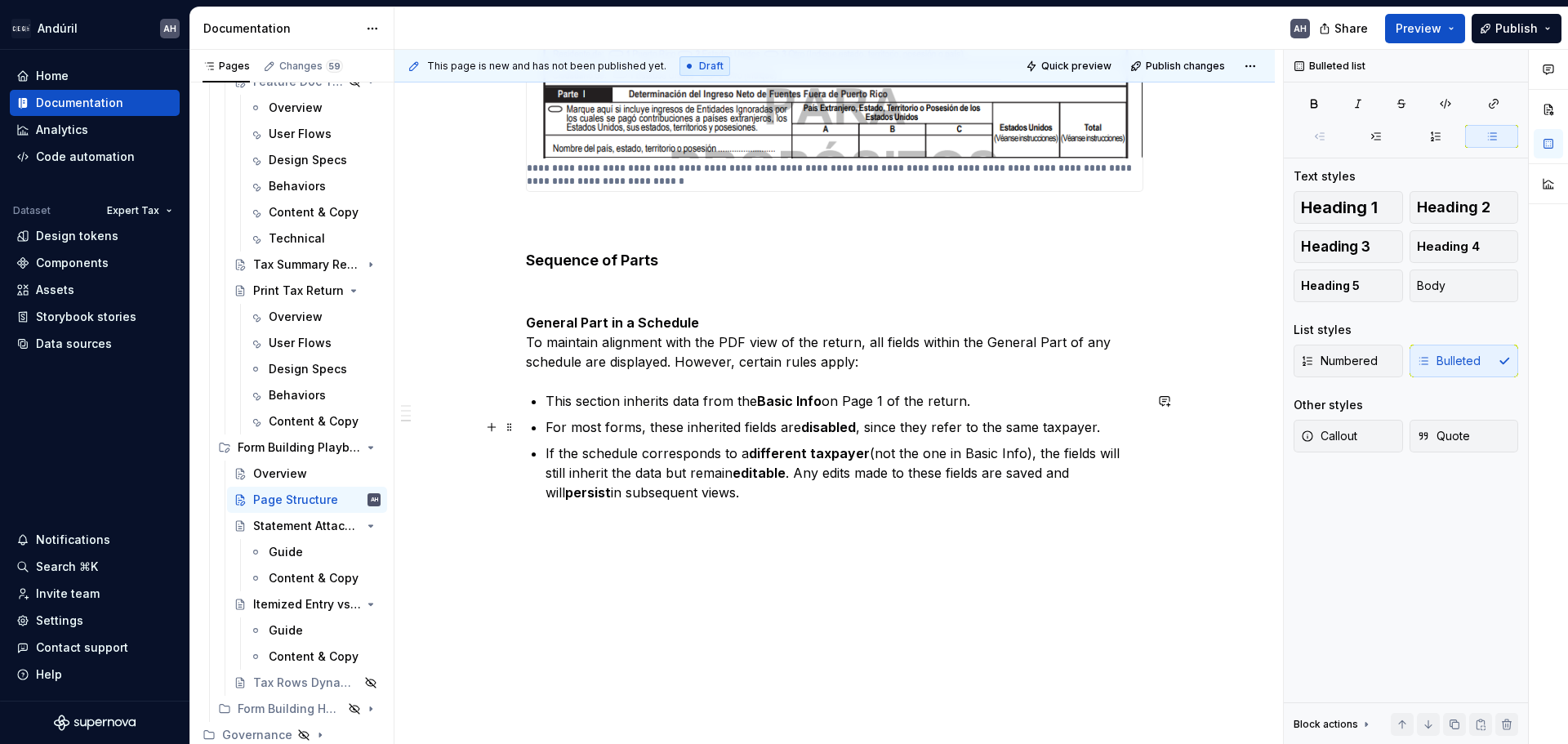
click at [914, 433] on p "For most forms, these inherited fields are disabled , since they refer to the s…" at bounding box center [845, 426] width 598 height 20
click at [837, 427] on strong "disabled" at bounding box center [828, 427] width 55 height 17
click at [997, 433] on p "For most forms, these inherited fields are disabled , since they refer to the s…" at bounding box center [845, 426] width 598 height 20
click at [1122, 433] on p "For most forms, these inherited fields are disabled , since they refer to the s…" at bounding box center [845, 426] width 598 height 20
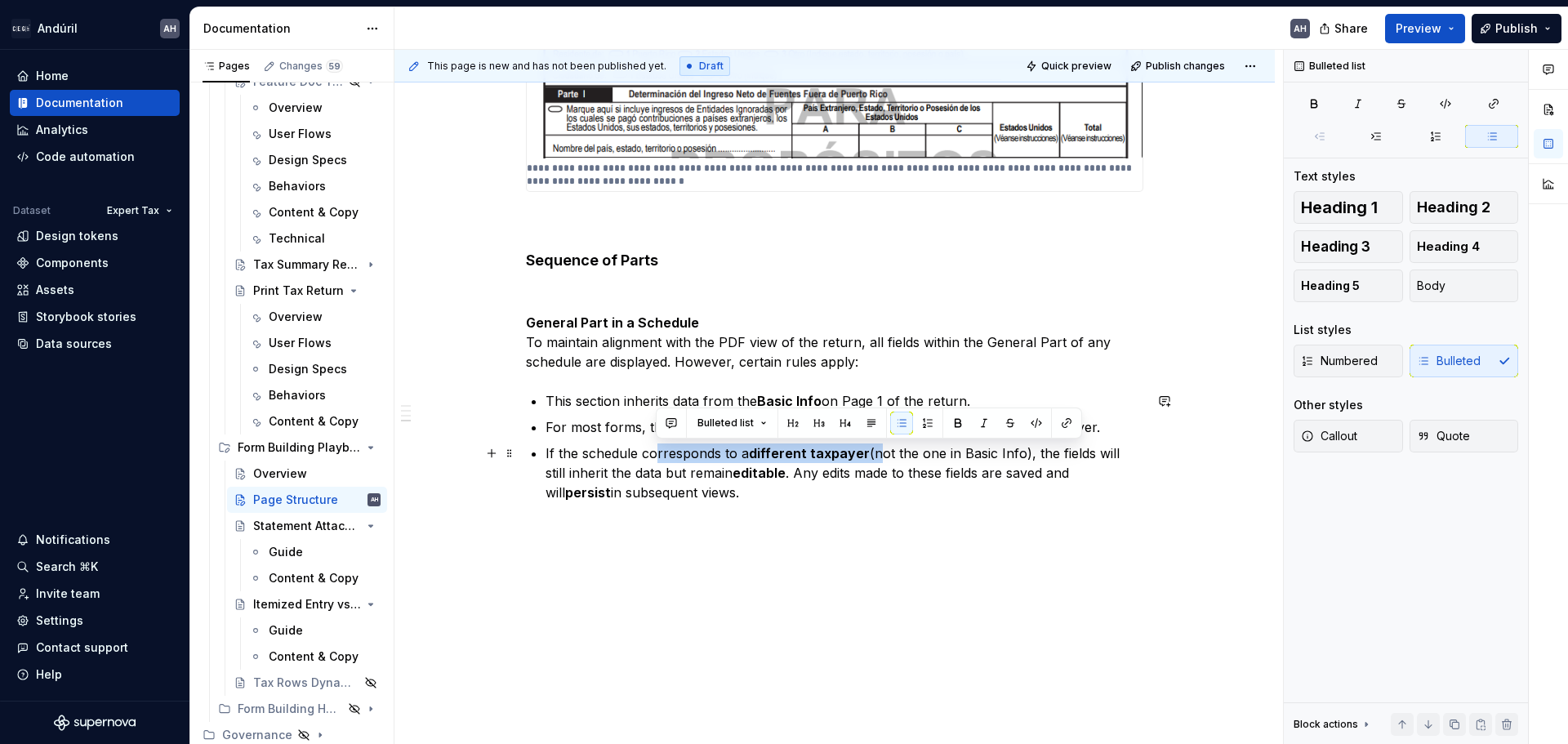
drag, startPoint x: 654, startPoint y: 452, endPoint x: 871, endPoint y: 451, distance: 217.0
click at [871, 451] on p "If the schedule corresponds to a different taxpayer (not the one in Basic Info)…" at bounding box center [845, 473] width 598 height 59
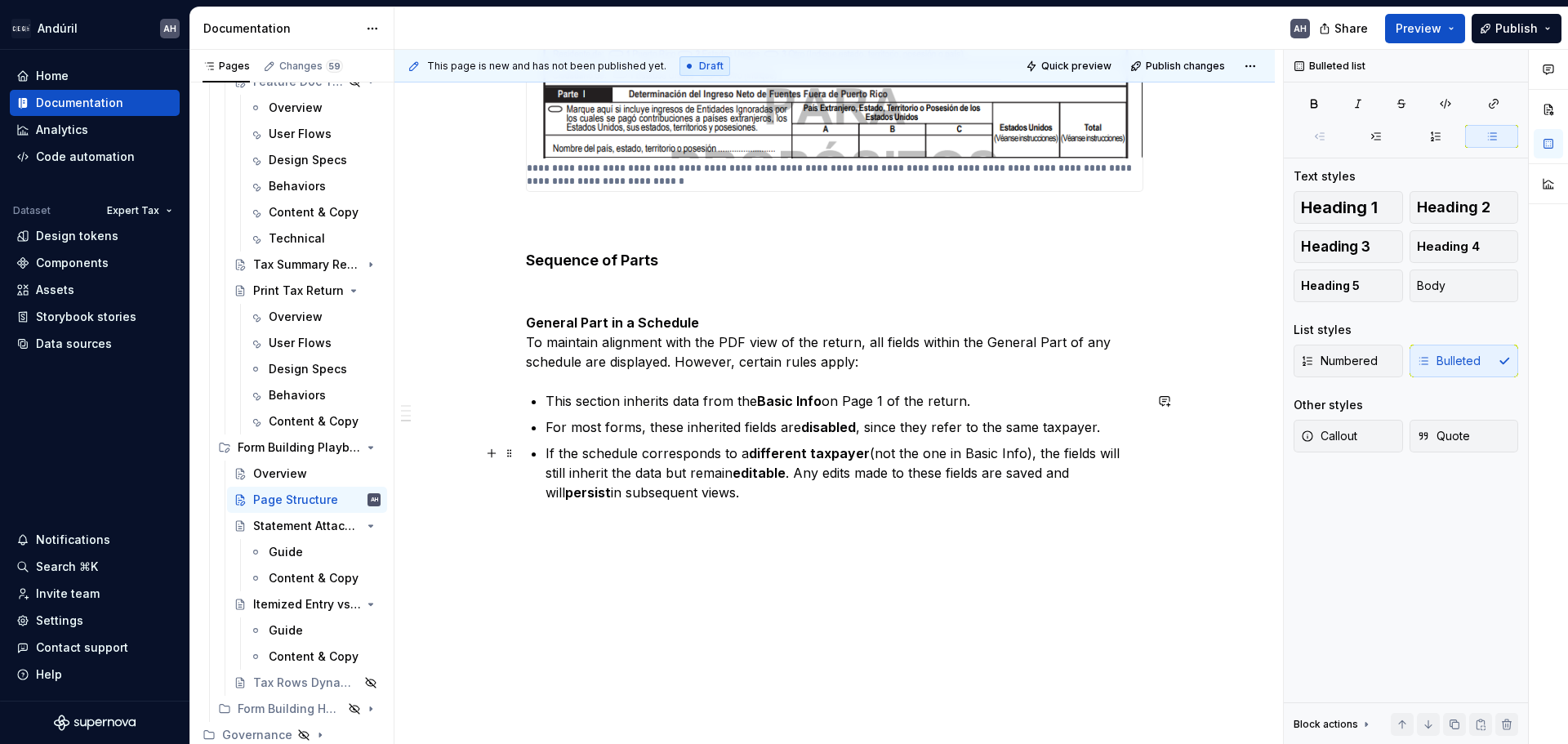
click at [965, 460] on p "If the schedule corresponds to a different taxpayer (not the one in Basic Info)…" at bounding box center [845, 473] width 598 height 59
click at [623, 472] on p "If the schedule corresponds to a different taxpayer (not the one in Basic Info)…" at bounding box center [845, 473] width 598 height 59
click at [693, 471] on p "If the schedule corresponds to a different taxpayer (not the one in Basic Info)…" at bounding box center [845, 473] width 598 height 59
click at [784, 471] on p "If the schedule corresponds to a different taxpayer (not the one in Basic Info)…" at bounding box center [845, 473] width 598 height 59
click at [917, 482] on p "If the schedule corresponds to a different taxpayer (not the one in Basic Info)…" at bounding box center [845, 473] width 598 height 59
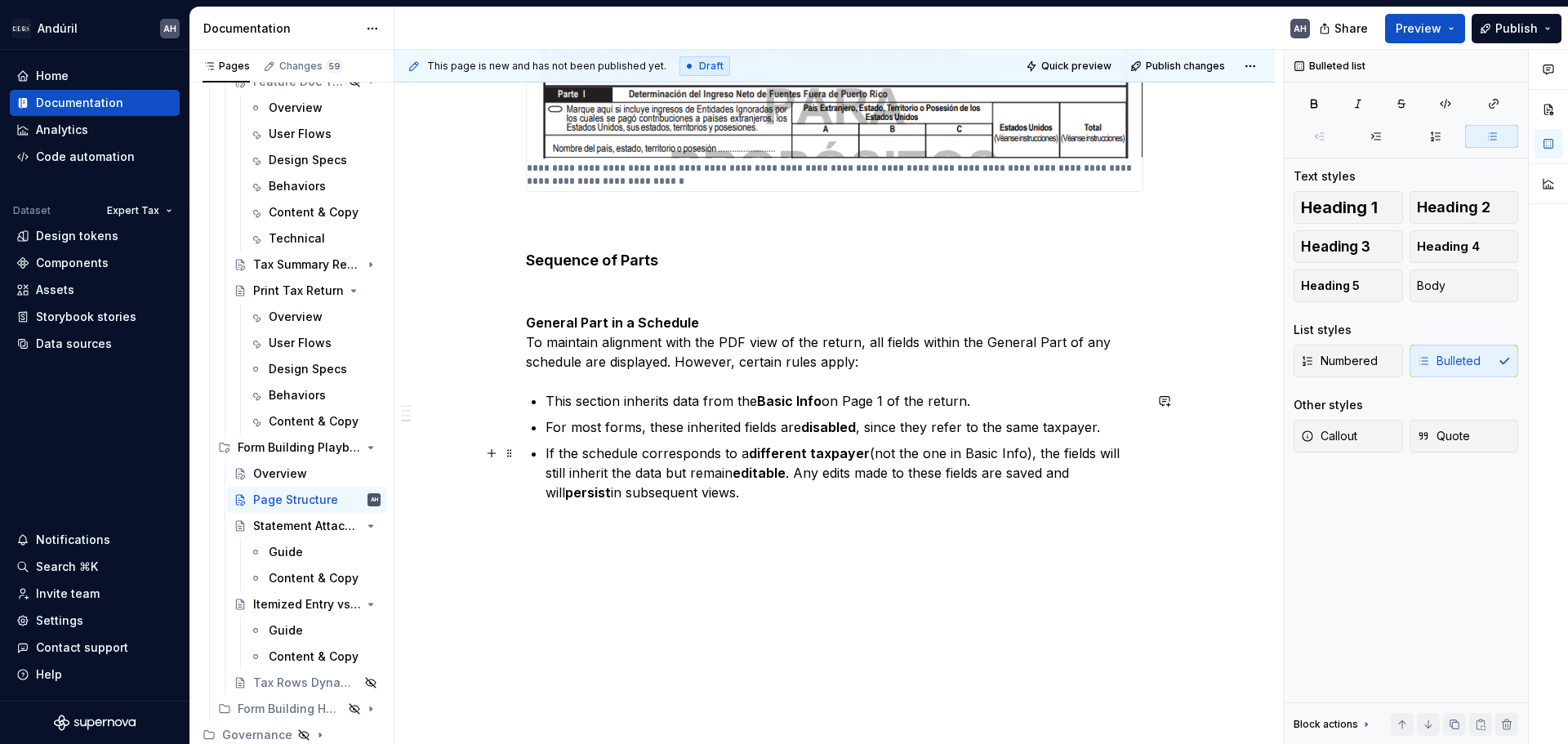
click at [698, 497] on p "If the schedule corresponds to a different taxpayer (not the one in Basic Info)…" at bounding box center [845, 473] width 598 height 59
click at [641, 459] on p "If the schedule corresponds to a different taxpayer (not the one in Basic Info)…" at bounding box center [845, 473] width 598 height 59
click at [648, 454] on p "If the schedule corresponds to a different taxpayer (not the one in Basic Info)…" at bounding box center [845, 473] width 598 height 59
click at [678, 451] on p "If the schedule corresponds to a different taxpayer (not the one in Basic Info)…" at bounding box center [845, 473] width 598 height 59
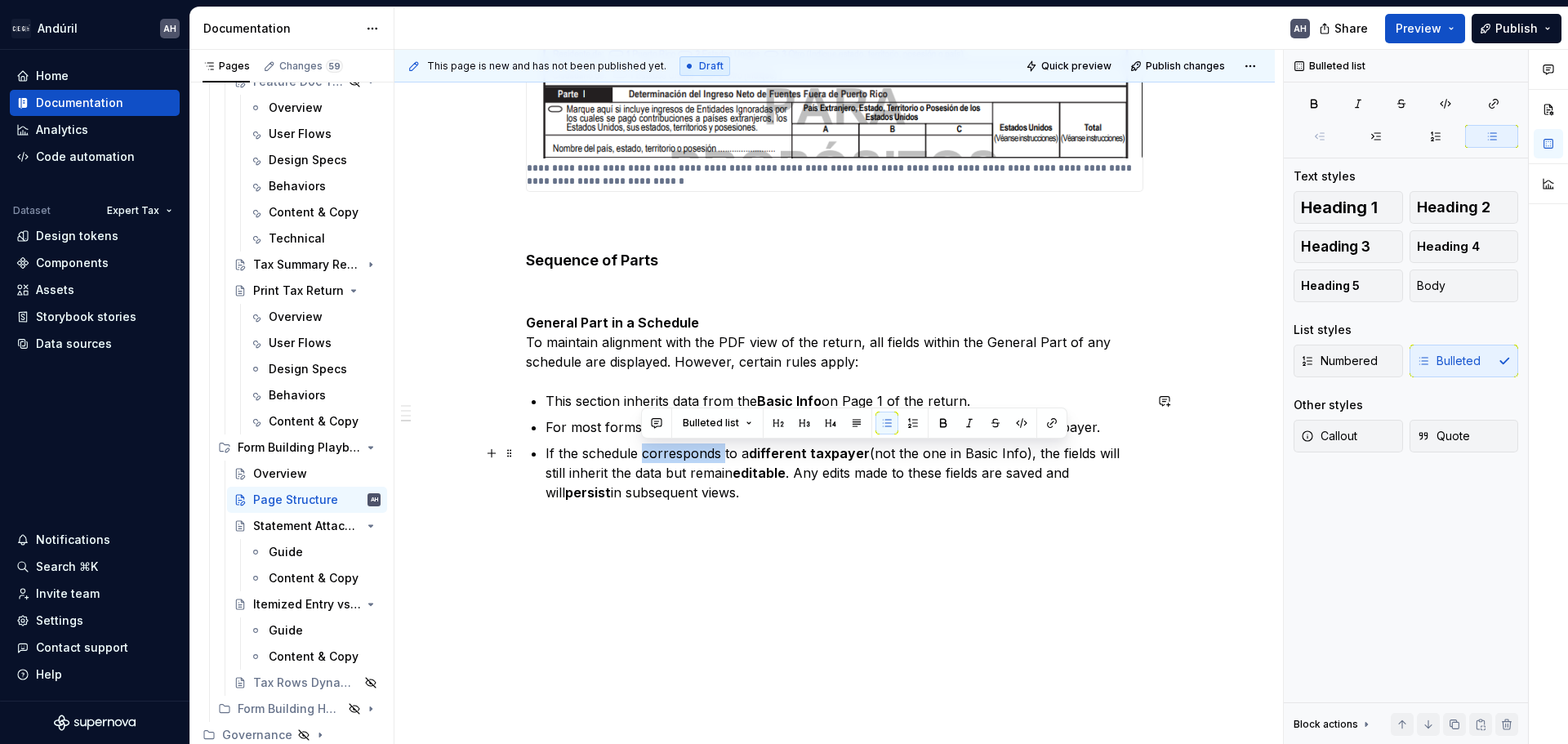
click at [678, 451] on p "If the schedule corresponds to a different taxpayer (not the one in Basic Info)…" at bounding box center [845, 473] width 598 height 59
click at [1040, 458] on p "If the schedule corresponds to a different taxpayer (not the one in Basic Info)…" at bounding box center [845, 473] width 598 height 59
click at [683, 460] on p "If the schedule corresponds to a different taxpayer (not the one in Basic Info)…" at bounding box center [845, 473] width 598 height 59
click at [694, 492] on p "If the schedule corresponds to a different taxpayer (not the one in Basic Info)…" at bounding box center [845, 473] width 598 height 59
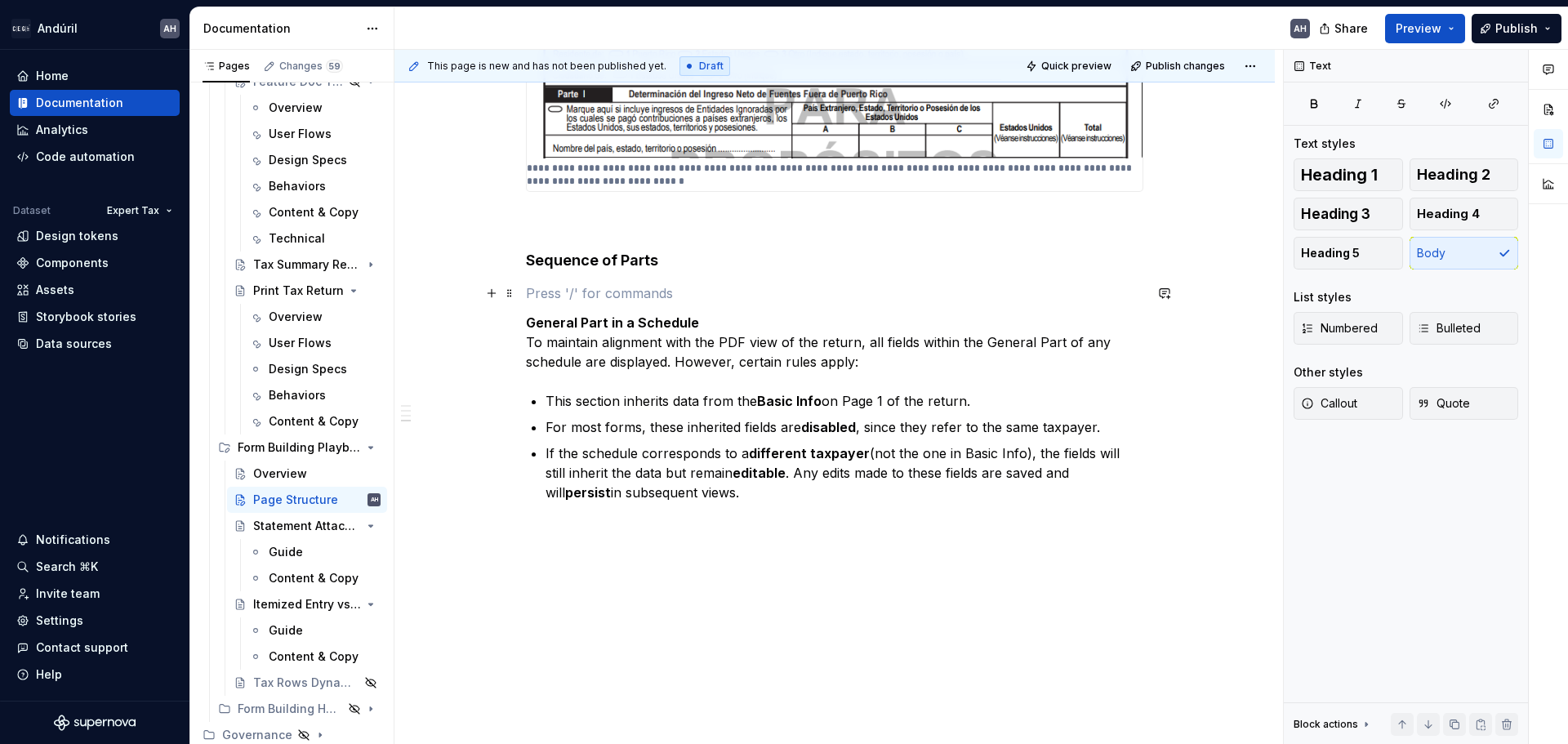
click at [580, 288] on p at bounding box center [834, 293] width 617 height 20
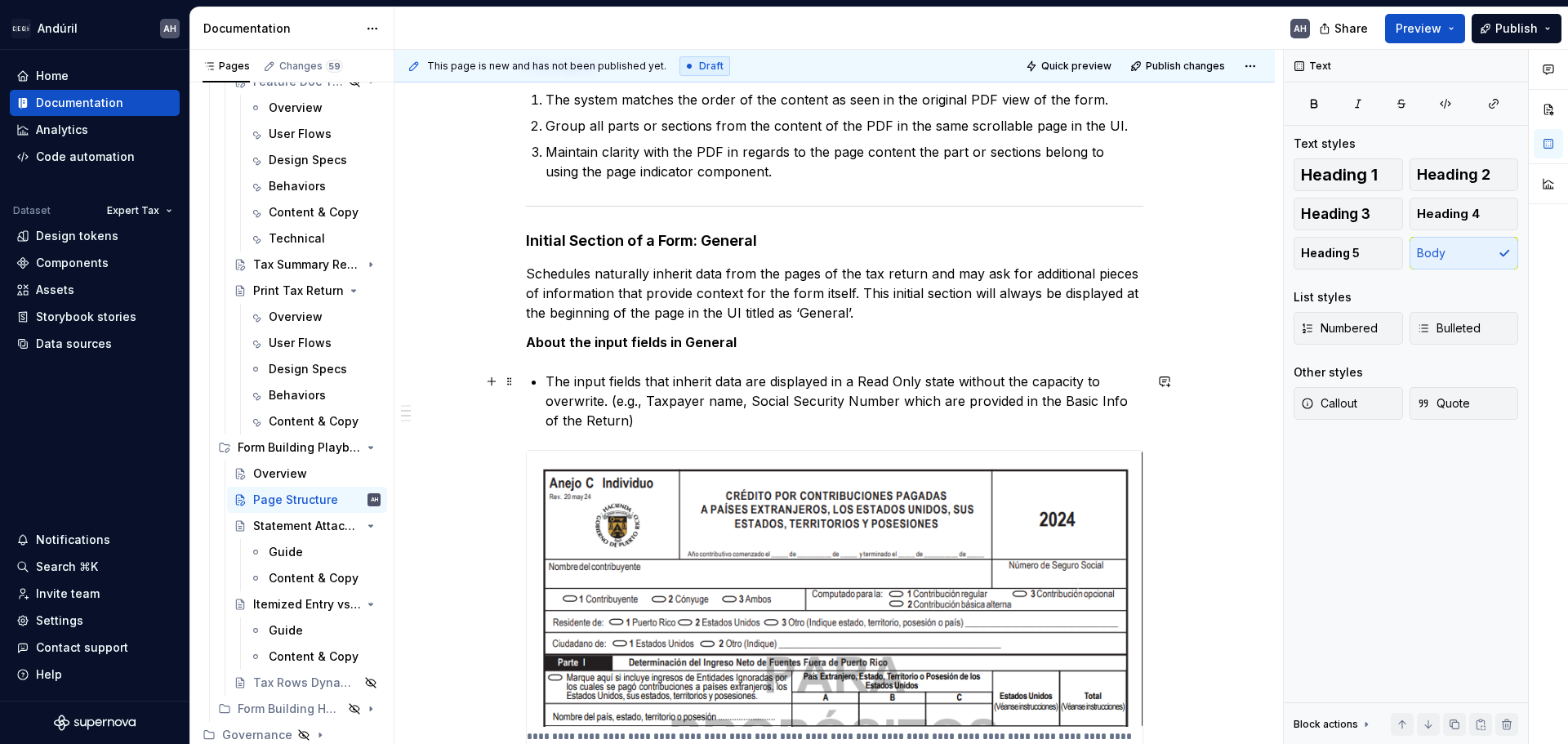
scroll to position [451, 0]
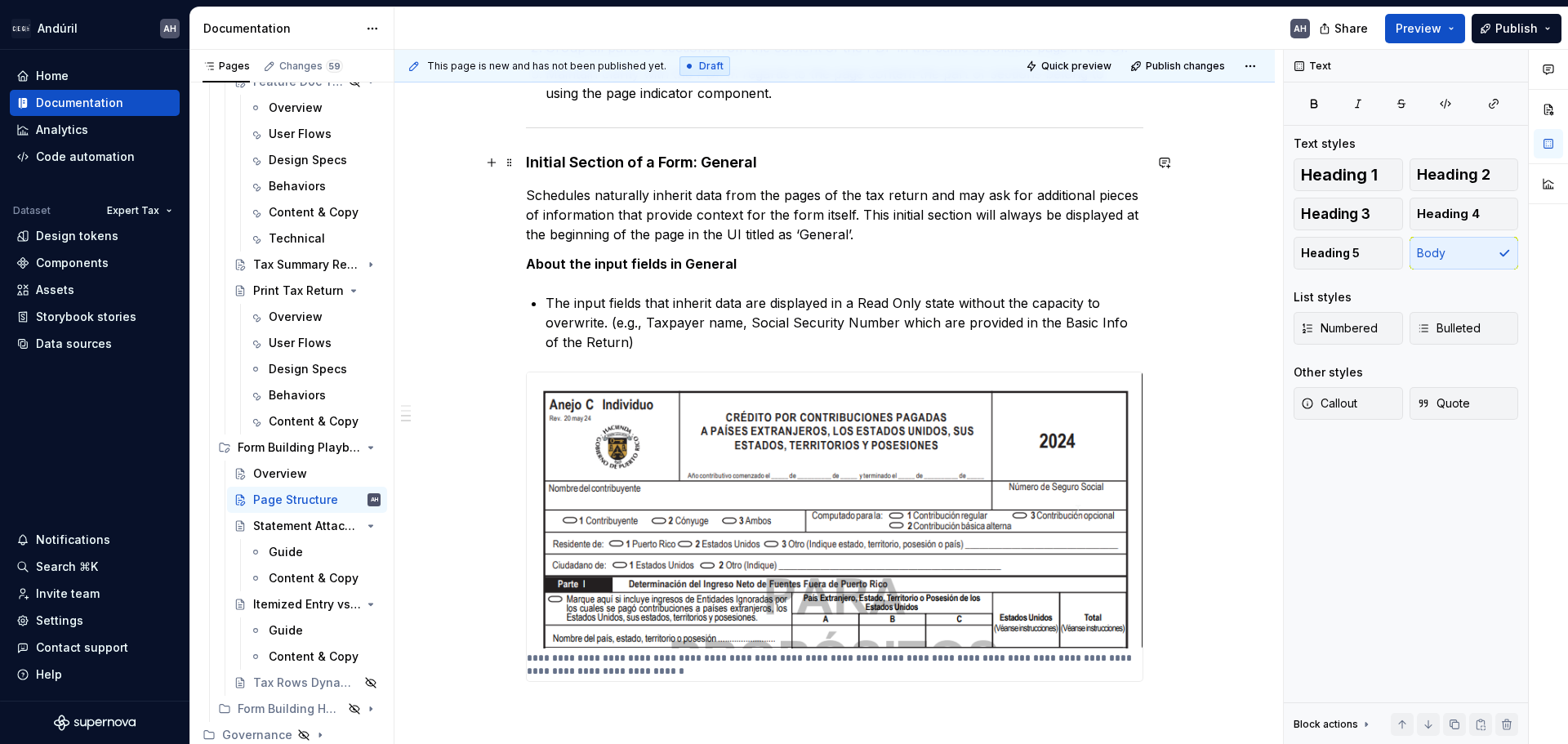
click at [768, 166] on h4 "Initial Section of a Form: General" at bounding box center [834, 162] width 617 height 20
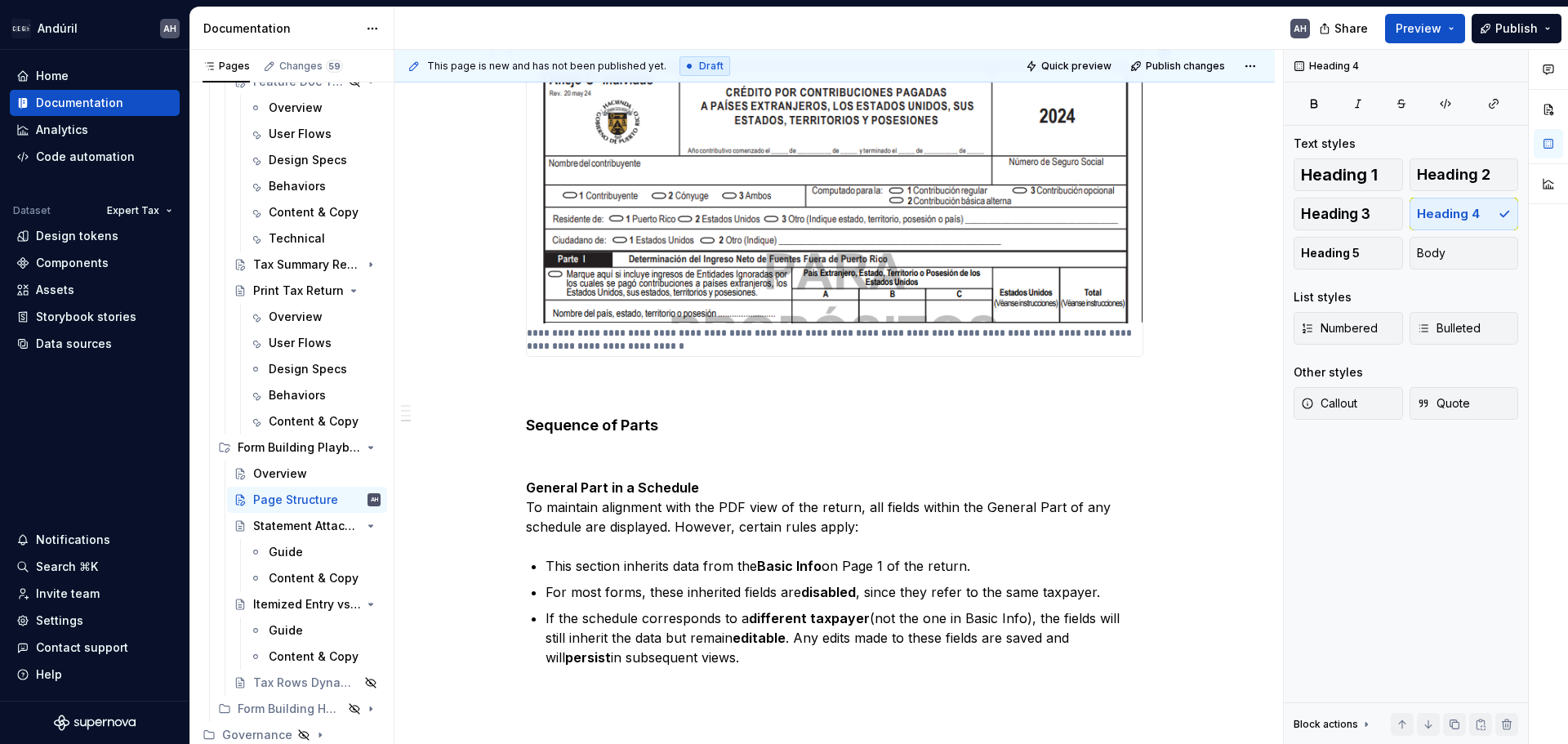
scroll to position [777, 0]
click at [622, 457] on p at bounding box center [834, 456] width 617 height 20
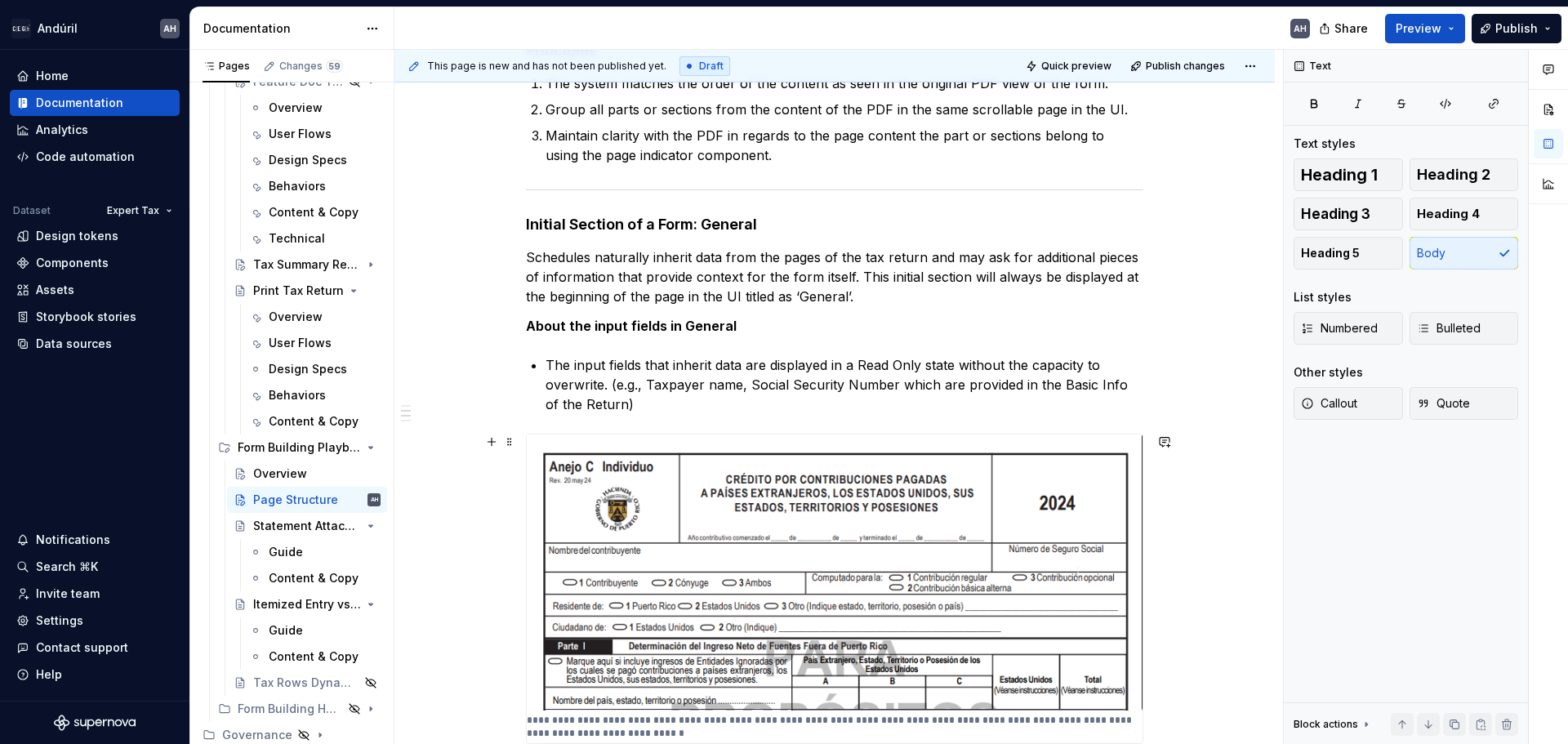
scroll to position [370, 0]
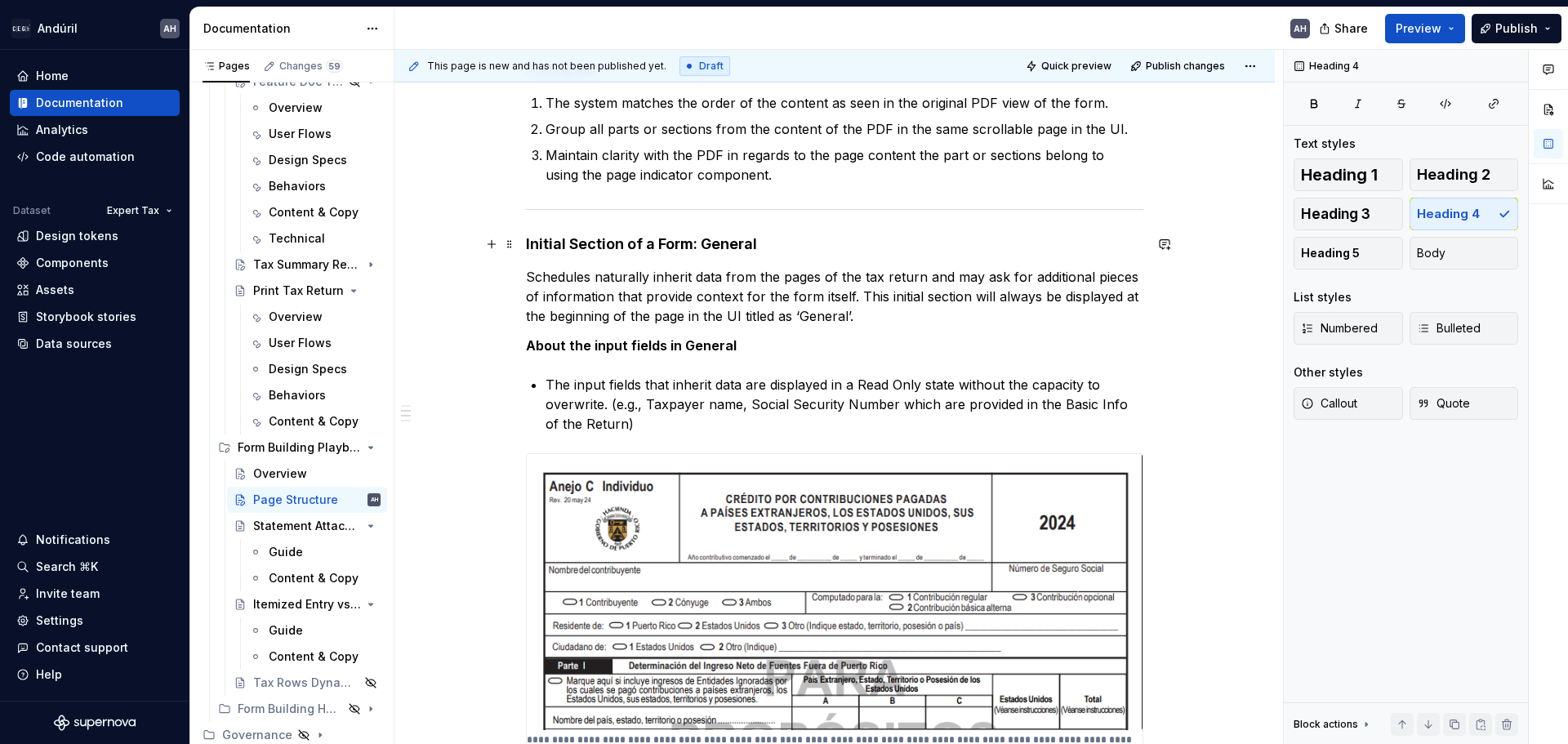
click at [586, 241] on h4 "Initial Section of a Form: General" at bounding box center [834, 243] width 617 height 20
click at [675, 242] on h4 "Initial Part of a Form: General" at bounding box center [834, 243] width 617 height 20
click at [636, 424] on p "The input fields that inherit data are displayed in a Read Only state without t…" at bounding box center [845, 404] width 598 height 59
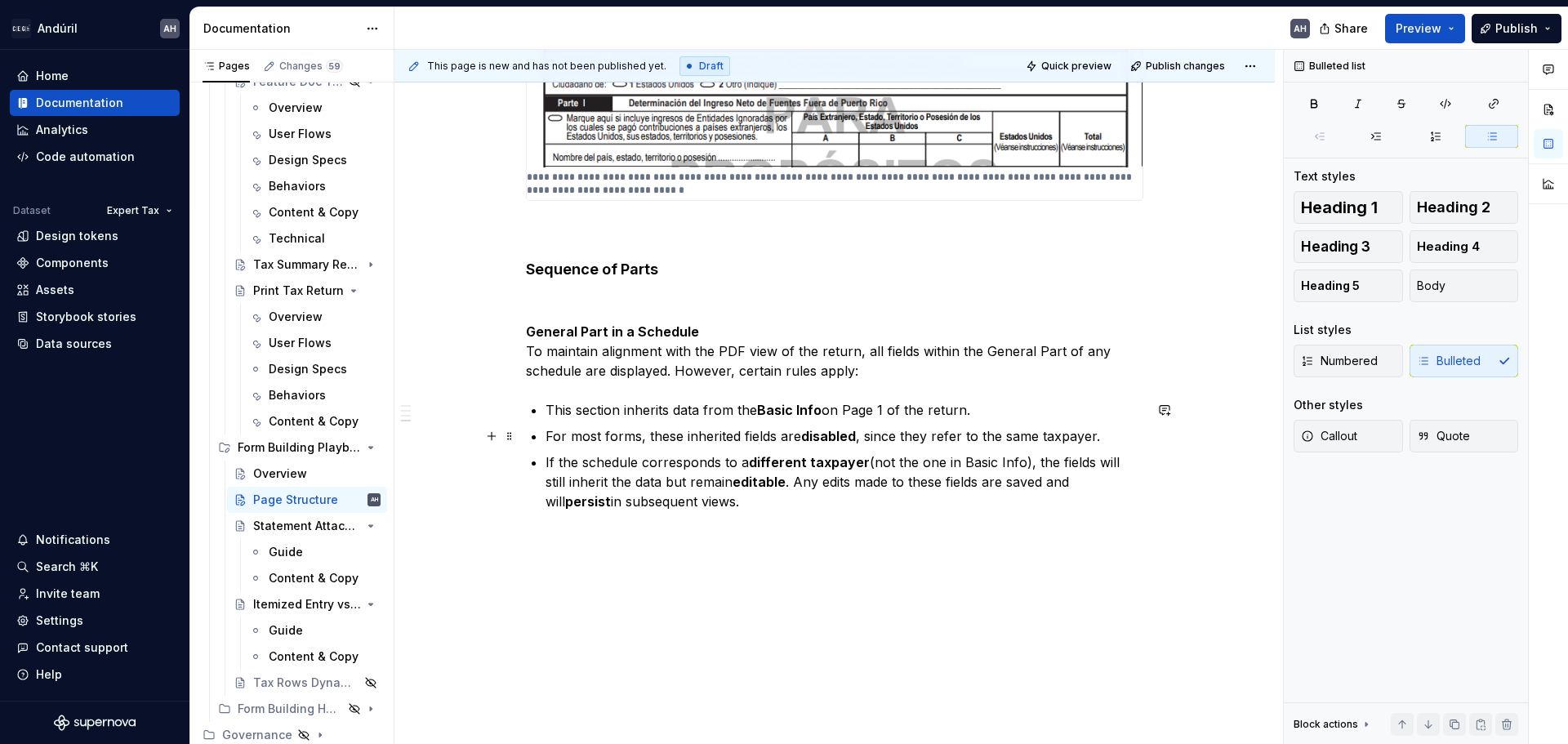
scroll to position [967, 0]
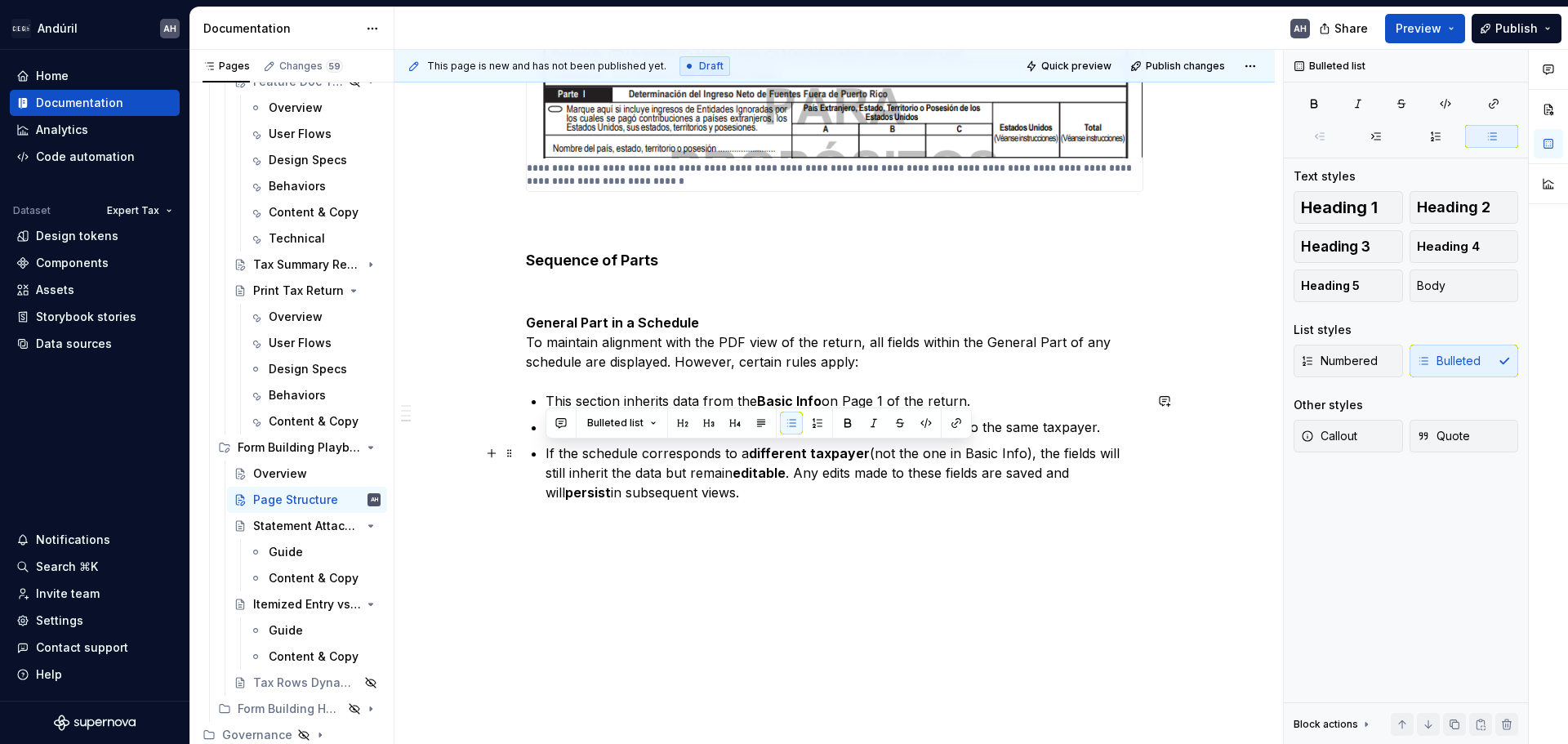
drag, startPoint x: 568, startPoint y: 459, endPoint x: 683, endPoint y: 492, distance: 119.6
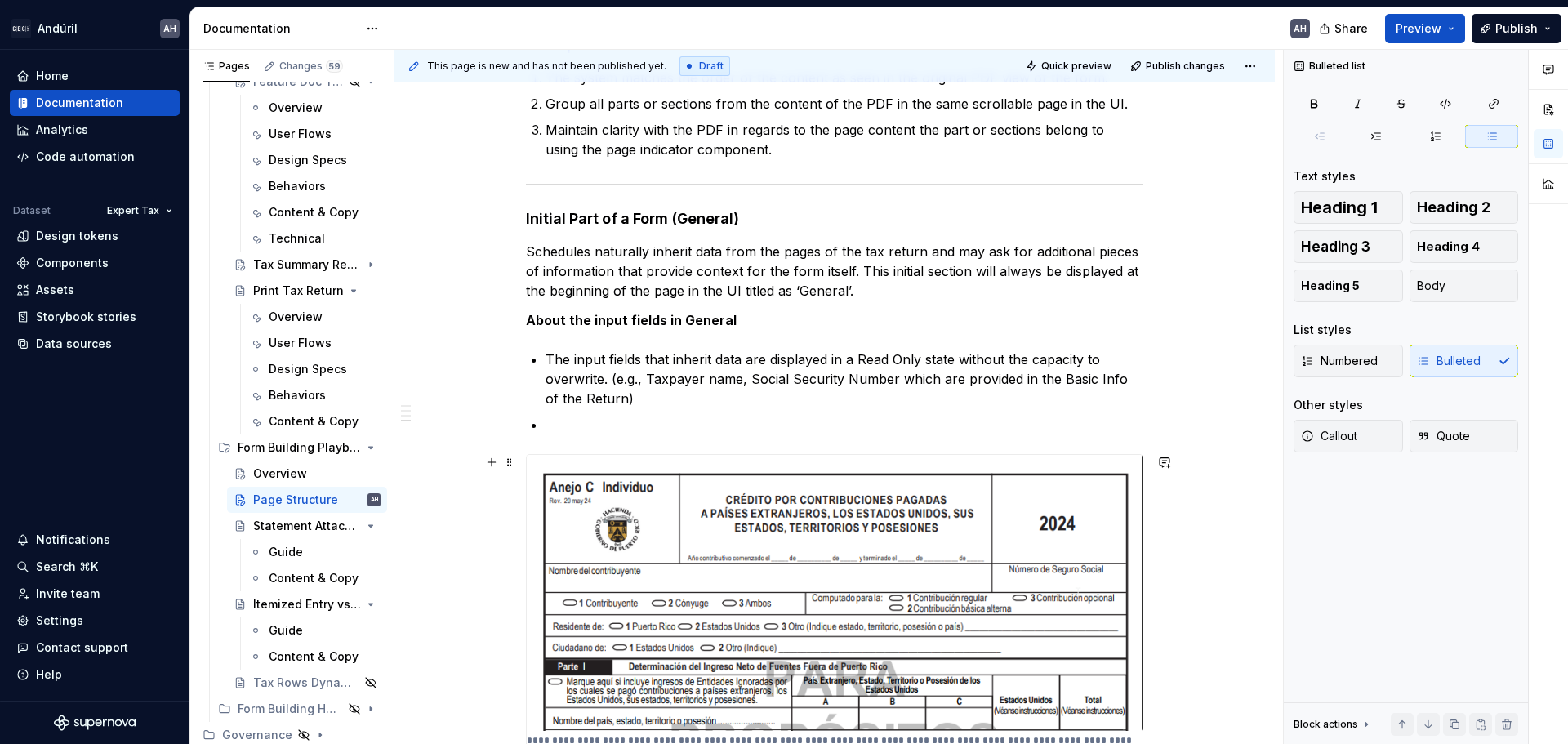
scroll to position [314, 0]
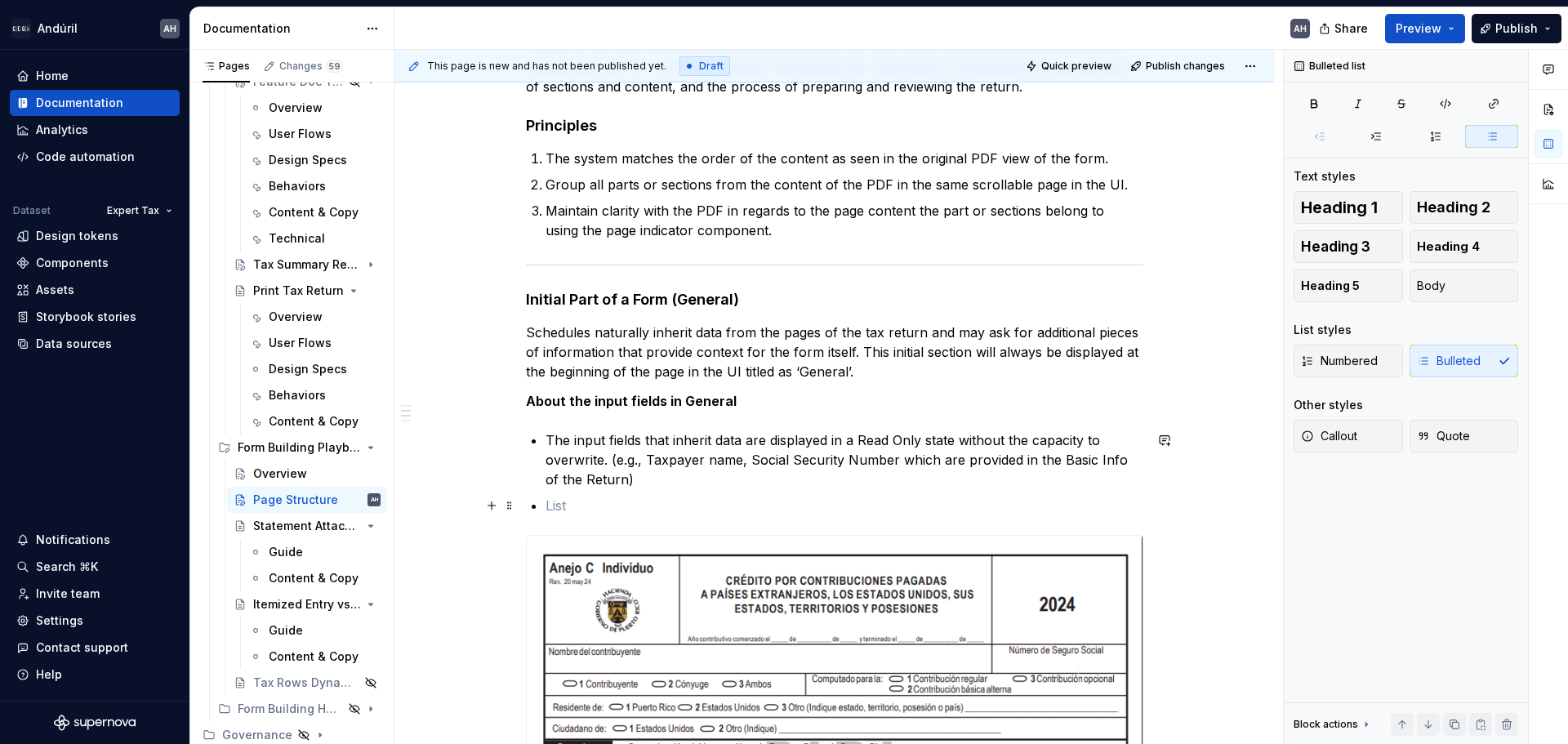
click at [619, 503] on p at bounding box center [845, 505] width 598 height 20
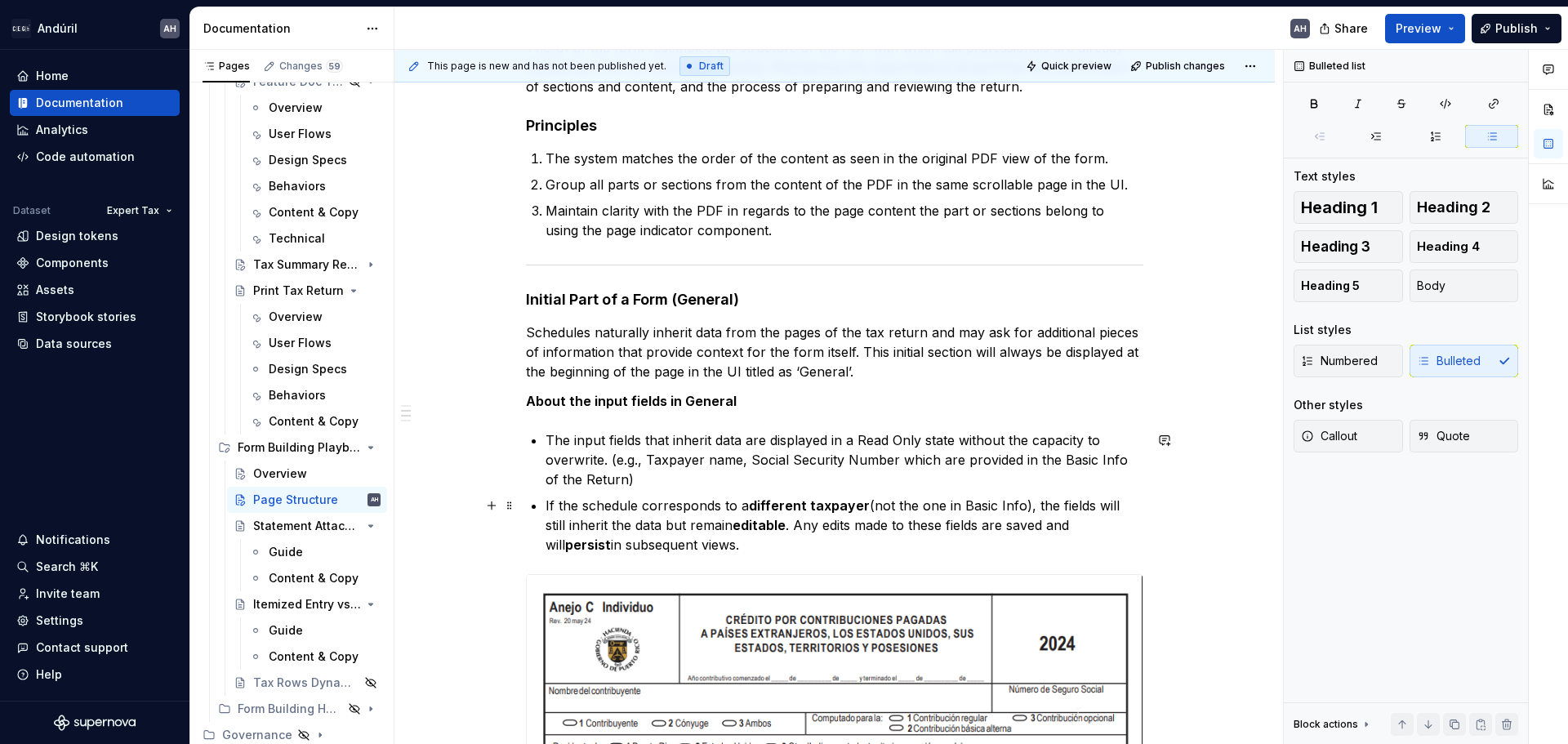
click at [641, 505] on p "If the schedule corresponds to a different taxpayer (not the one in Basic Info)…" at bounding box center [845, 525] width 598 height 59
click at [749, 505] on p "If the schedule may corresponds to a different taxpayer (not the one in Basic I…" at bounding box center [845, 525] width 598 height 59
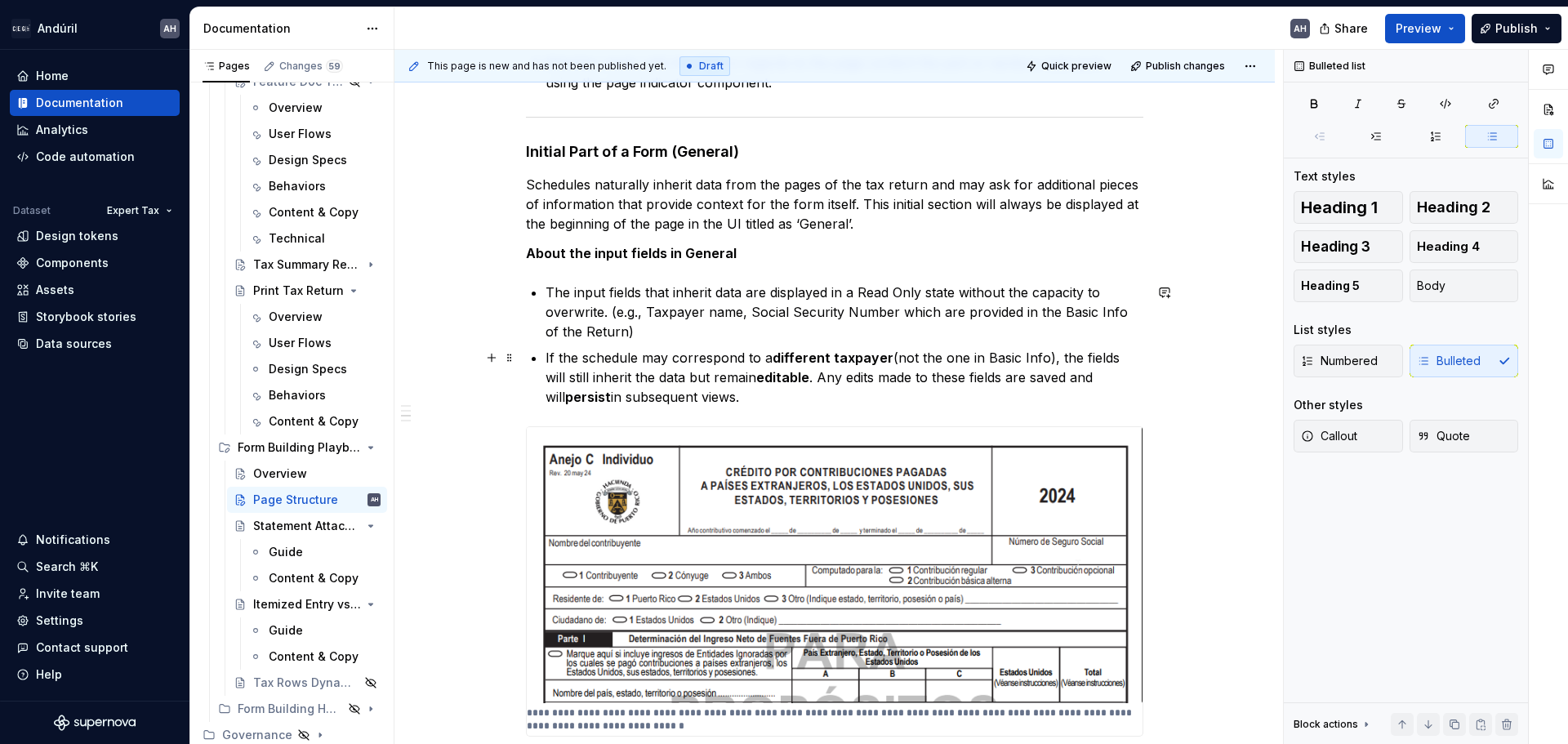
scroll to position [477, 0]
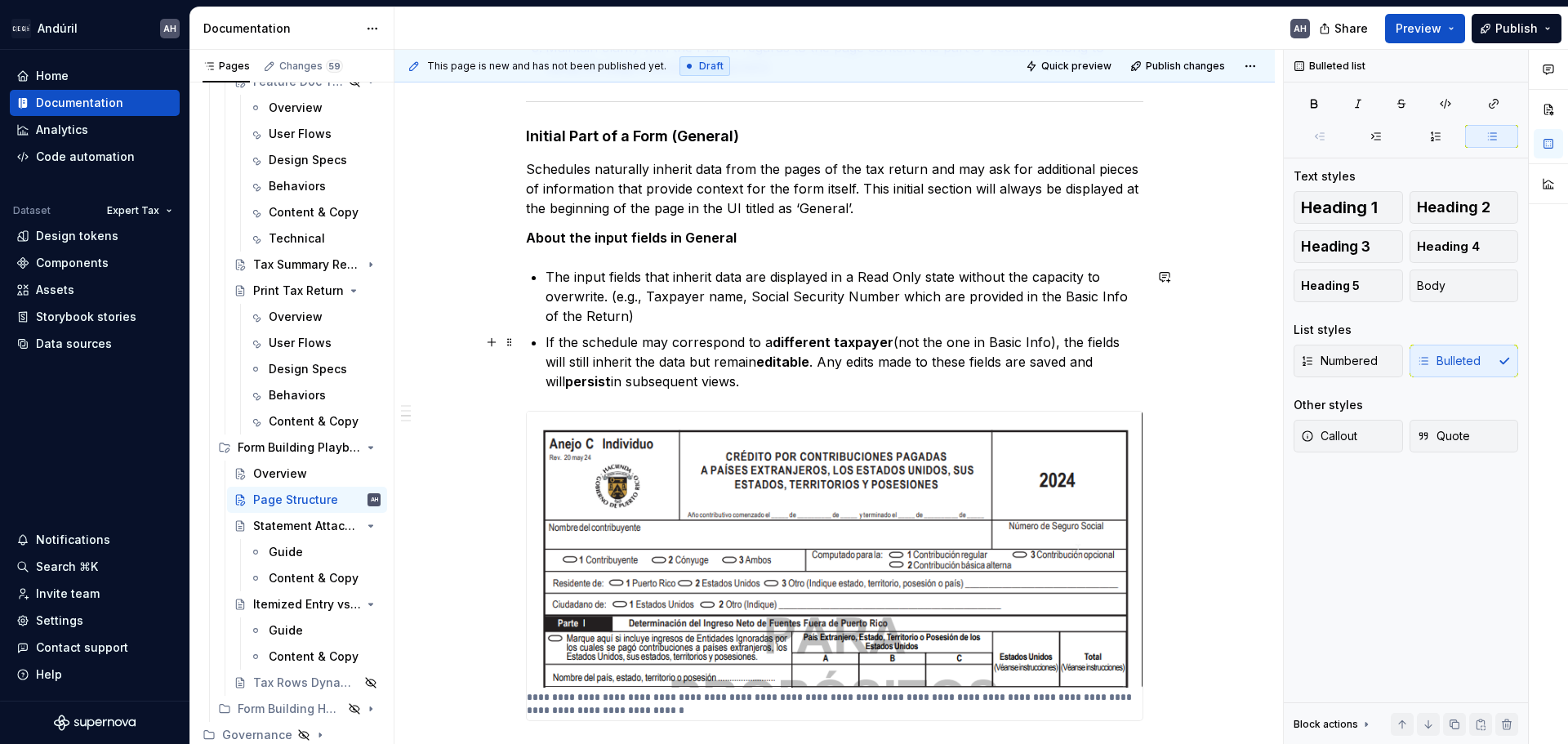
click at [641, 363] on p "If the schedule may correspond to a different taxpayer (not the one in Basic In…" at bounding box center [845, 361] width 598 height 59
click at [724, 363] on p "If the schedule may correspond to a different taxpayer (not the one in Basic In…" at bounding box center [845, 361] width 598 height 59
click at [784, 363] on strong "editable" at bounding box center [783, 362] width 53 height 17
click at [804, 362] on p "If the schedule may correspond to a different taxpayer (not the one in Basic In…" at bounding box center [845, 361] width 598 height 59
click at [913, 361] on p "If the schedule may correspond to a different taxpayer (not the one in Basic In…" at bounding box center [845, 361] width 598 height 59
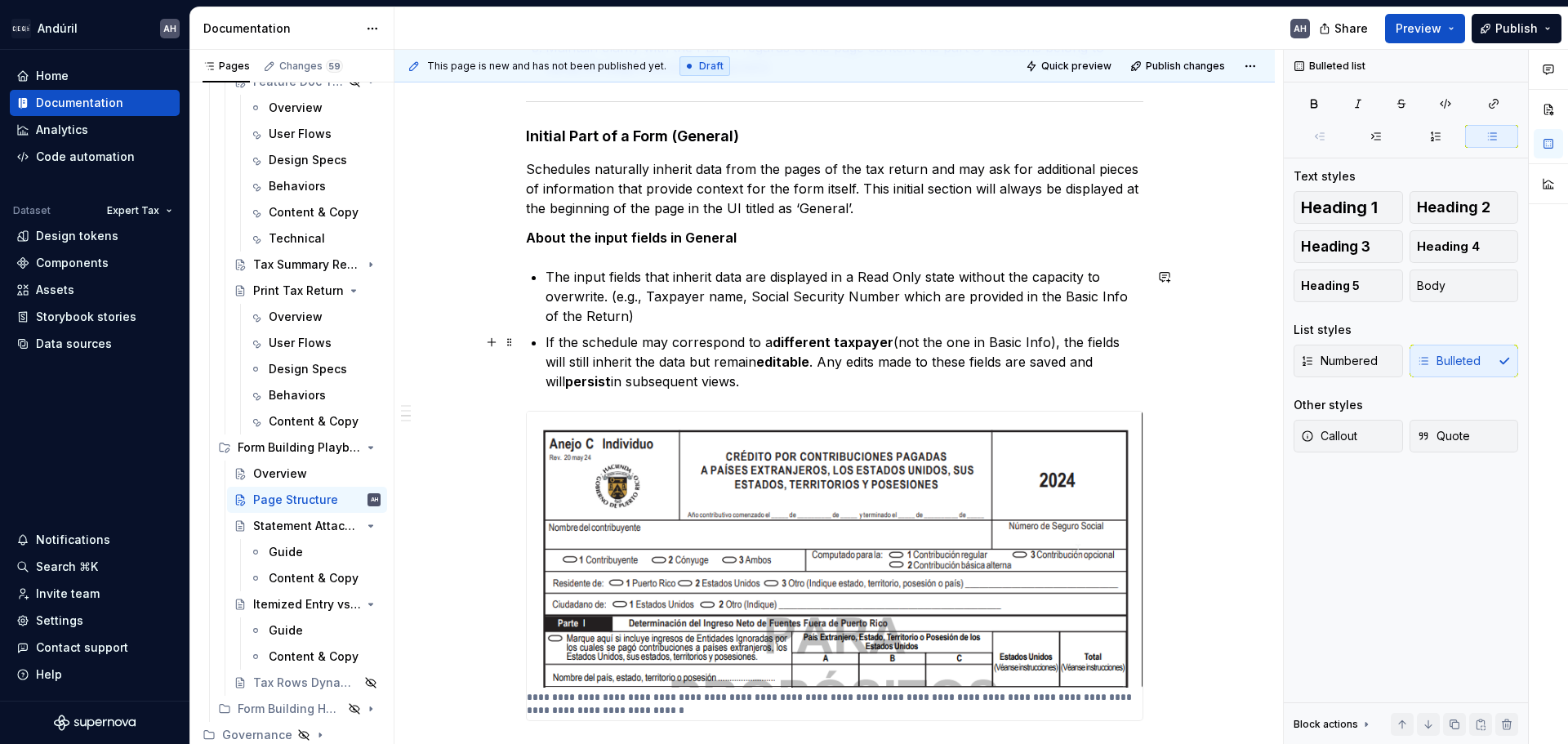
click at [1055, 360] on p "If the schedule may correspond to a different taxpayer (not the one in Basic In…" at bounding box center [845, 361] width 598 height 59
click at [740, 382] on p "If the schedule may correspond to a different taxpayer (not the one in Basic In…" at bounding box center [845, 361] width 598 height 59
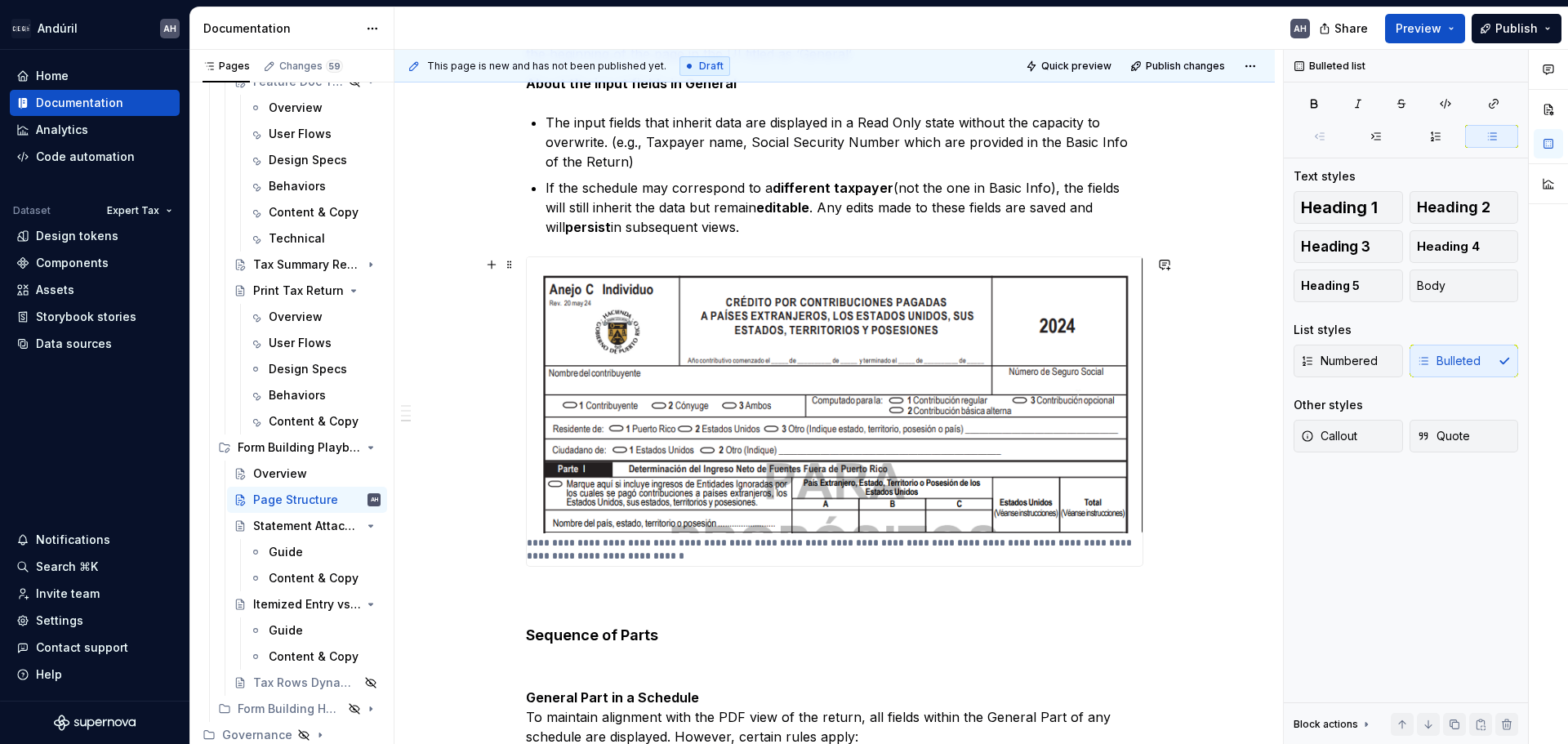
scroll to position [641, 0]
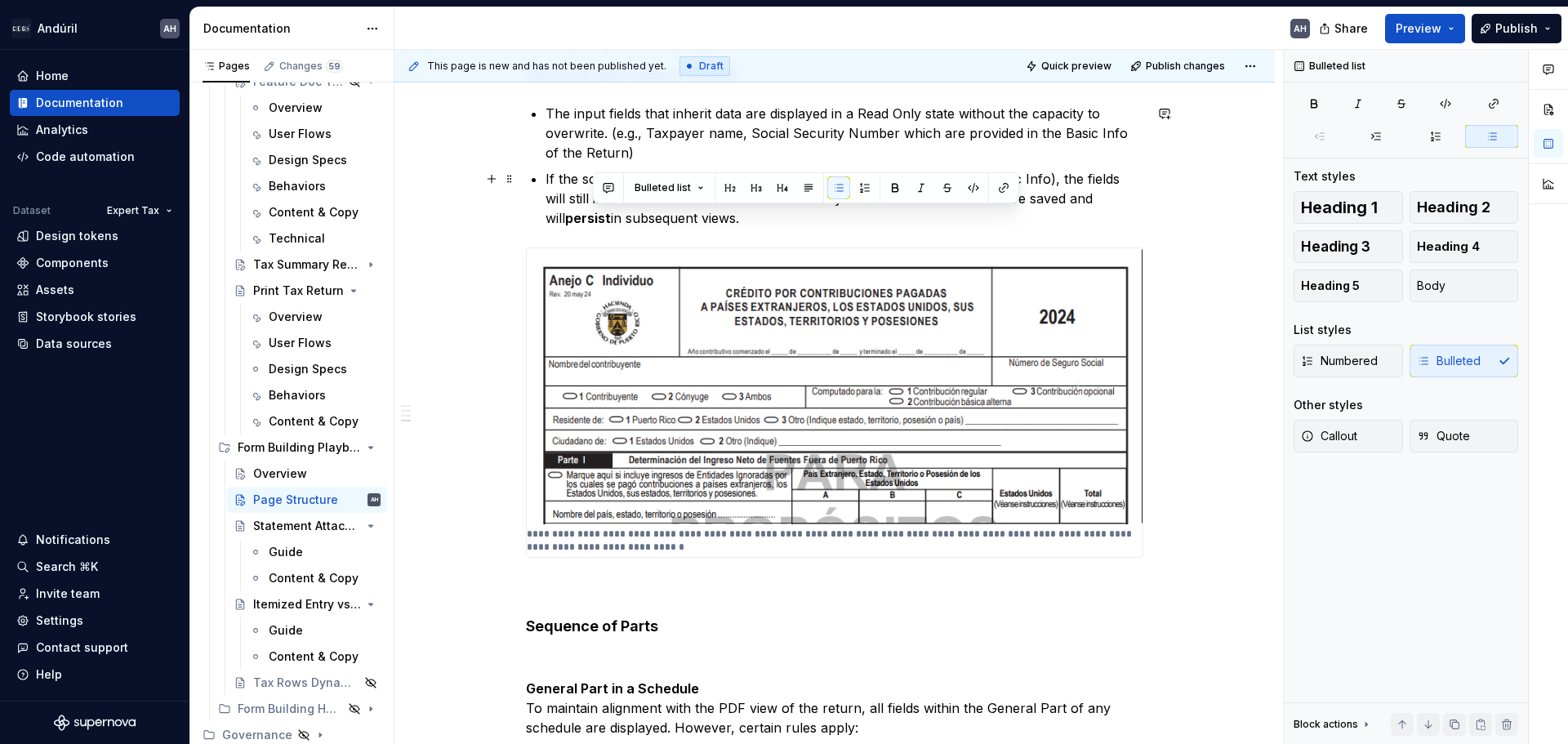
drag, startPoint x: 594, startPoint y: 219, endPoint x: 734, endPoint y: 222, distance: 140.0
click at [734, 222] on p "If the schedule may correspond to a different taxpayer (not the one in Basic In…" at bounding box center [845, 198] width 598 height 59
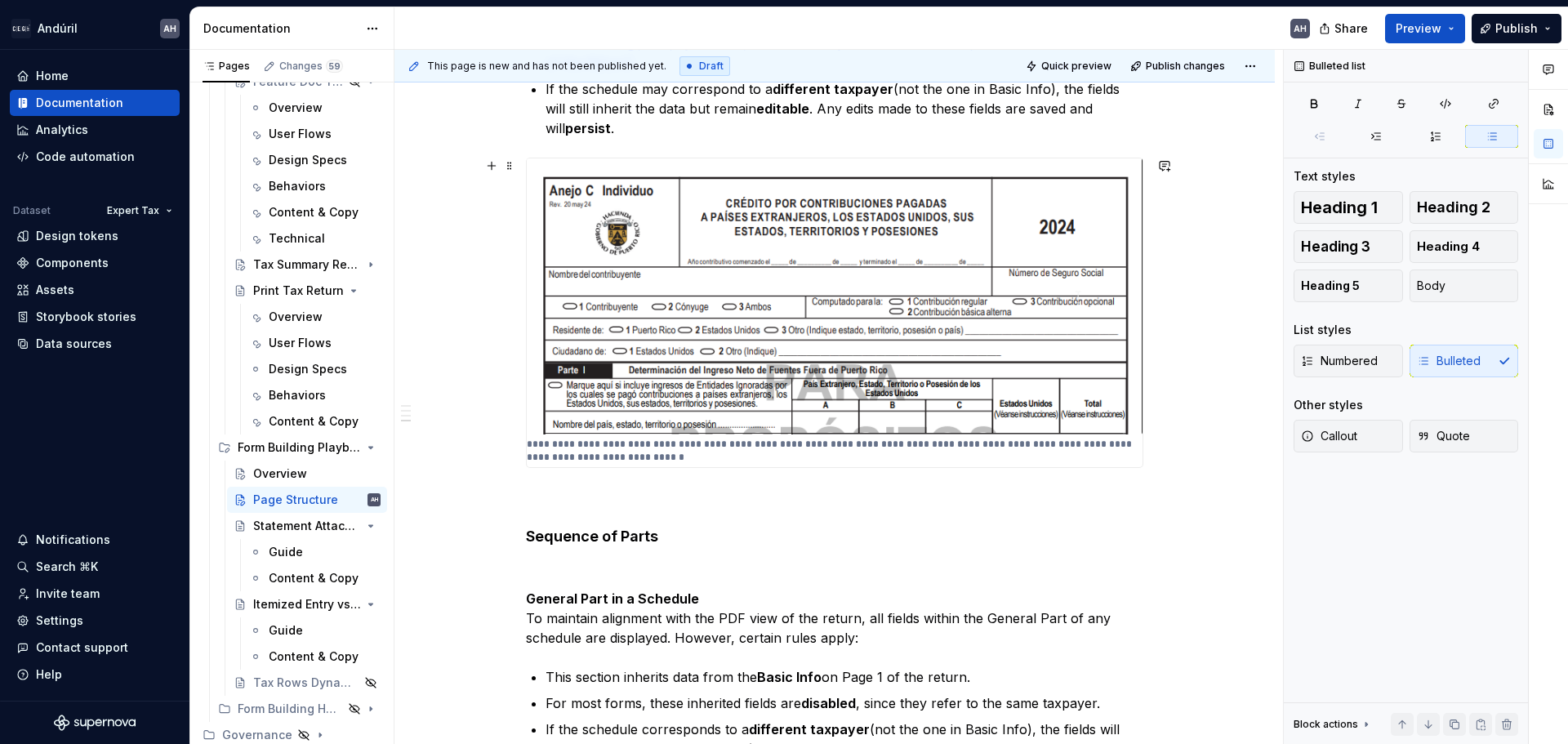
scroll to position [885, 0]
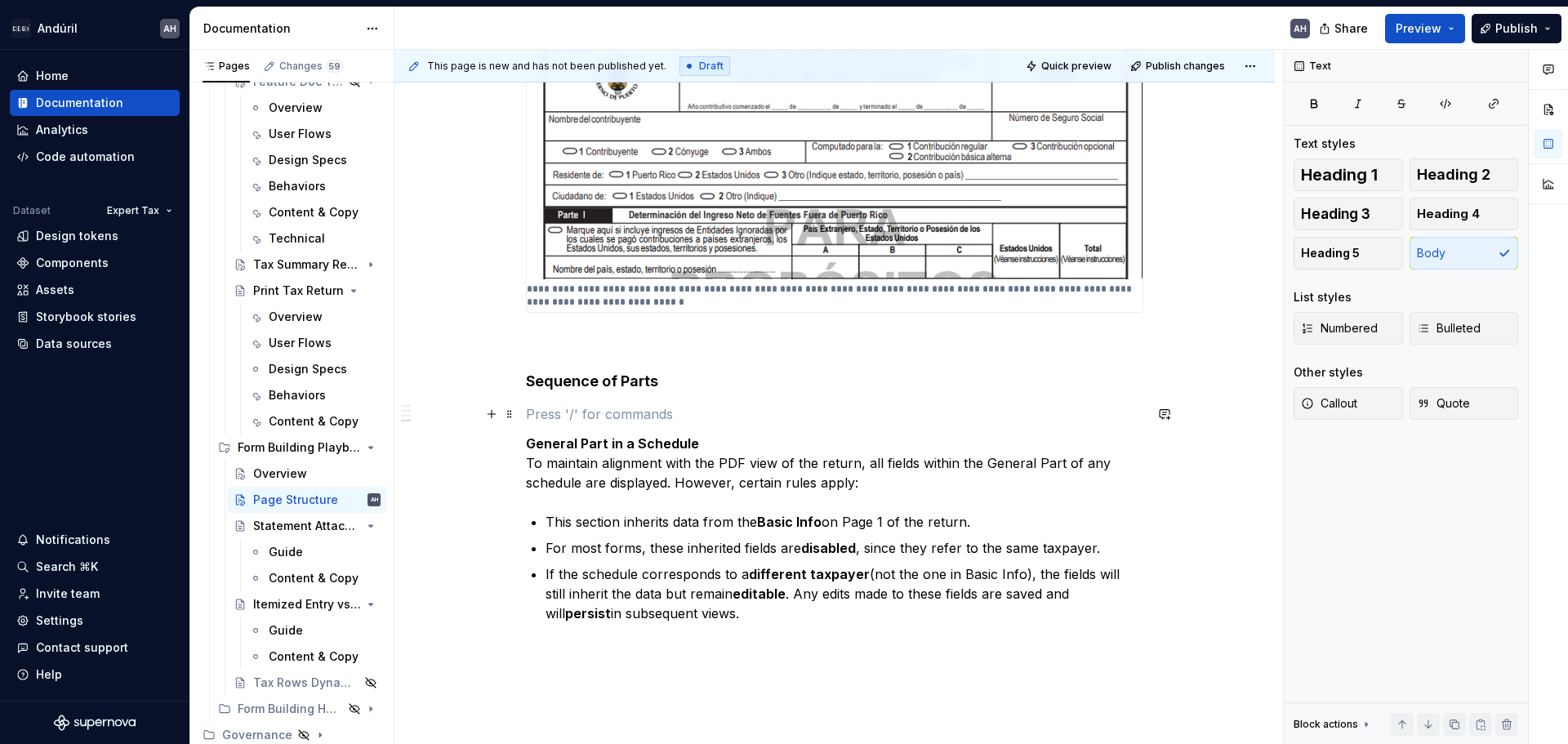
click at [618, 414] on p at bounding box center [834, 413] width 617 height 20
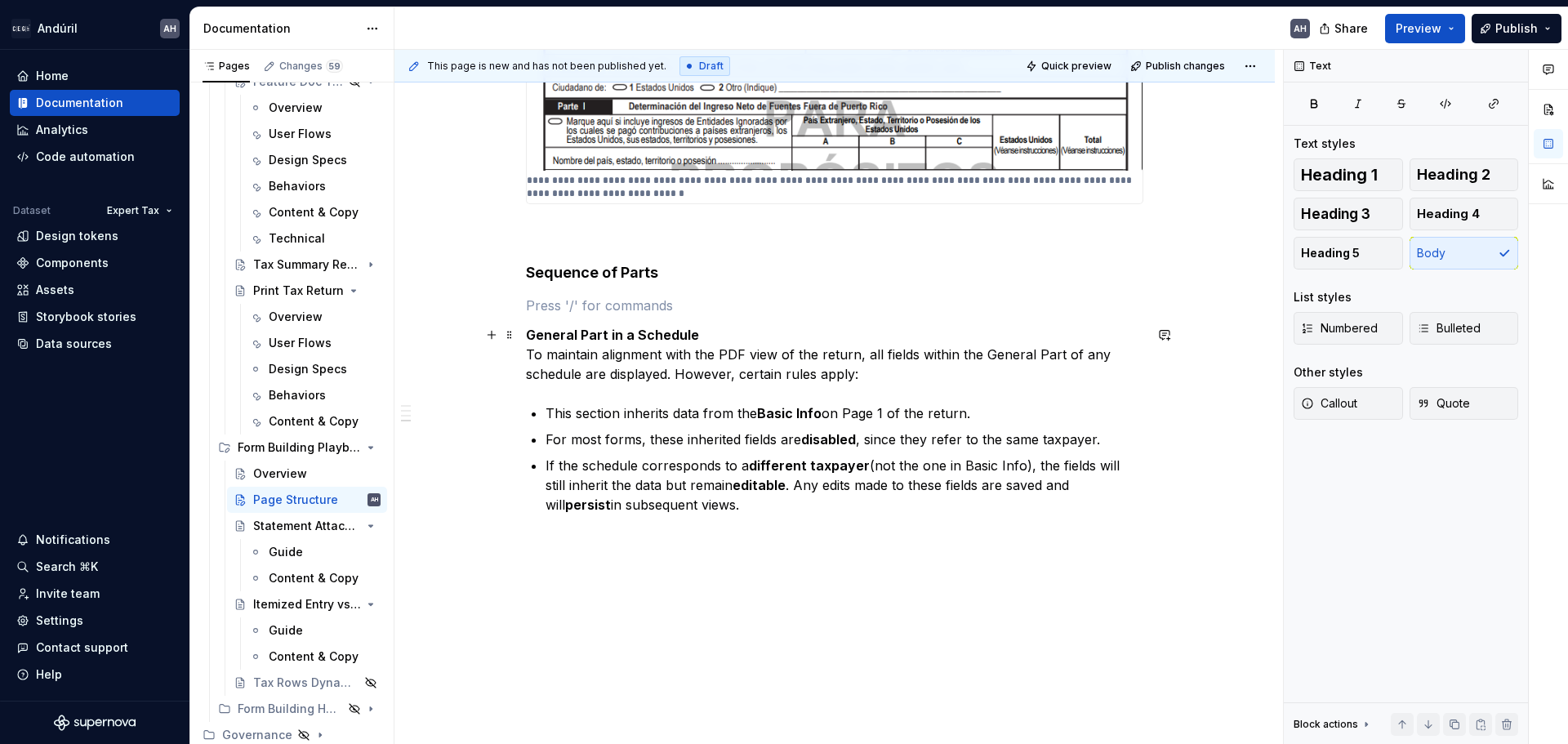
scroll to position [1007, 0]
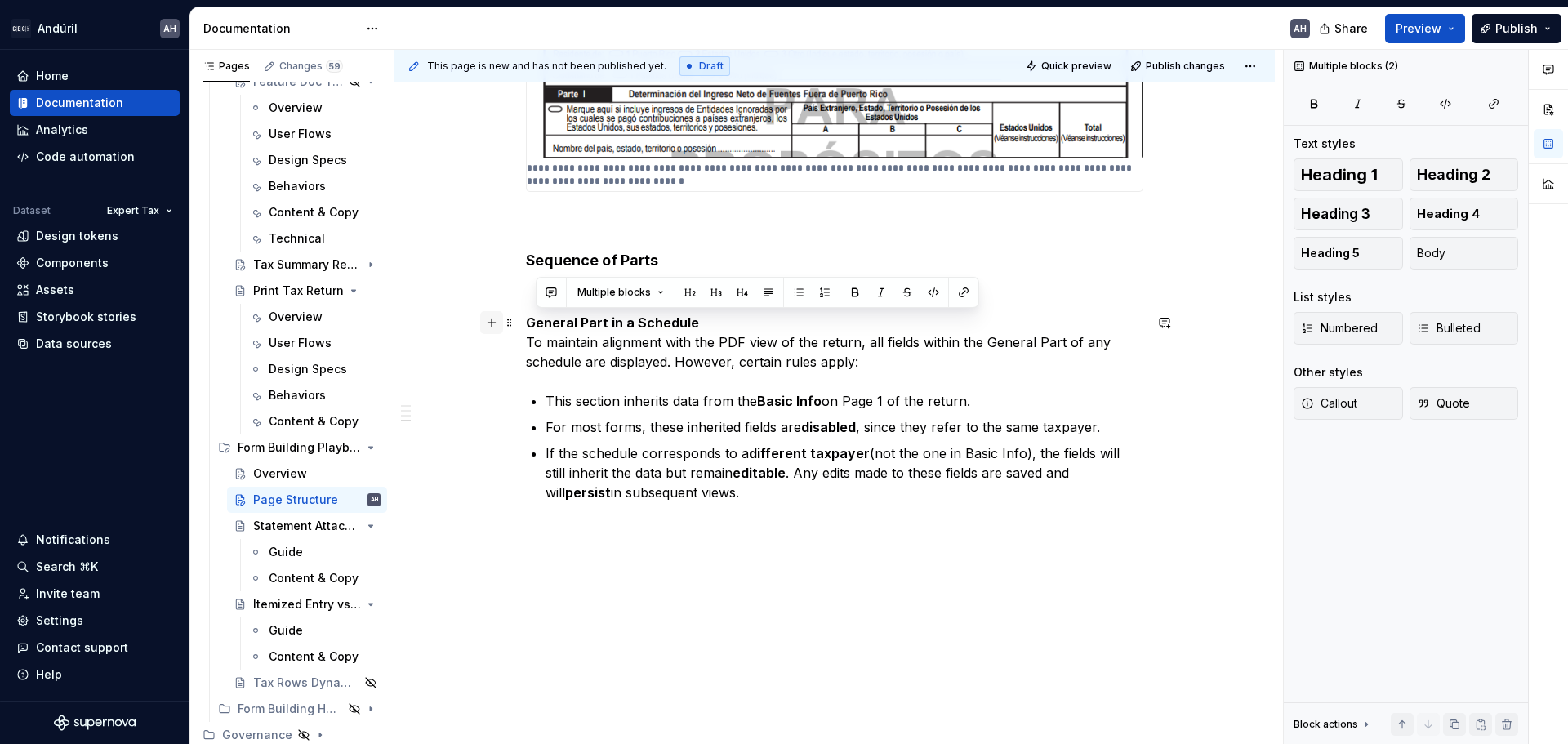
drag, startPoint x: 597, startPoint y: 437, endPoint x: 496, endPoint y: 315, distance: 158.4
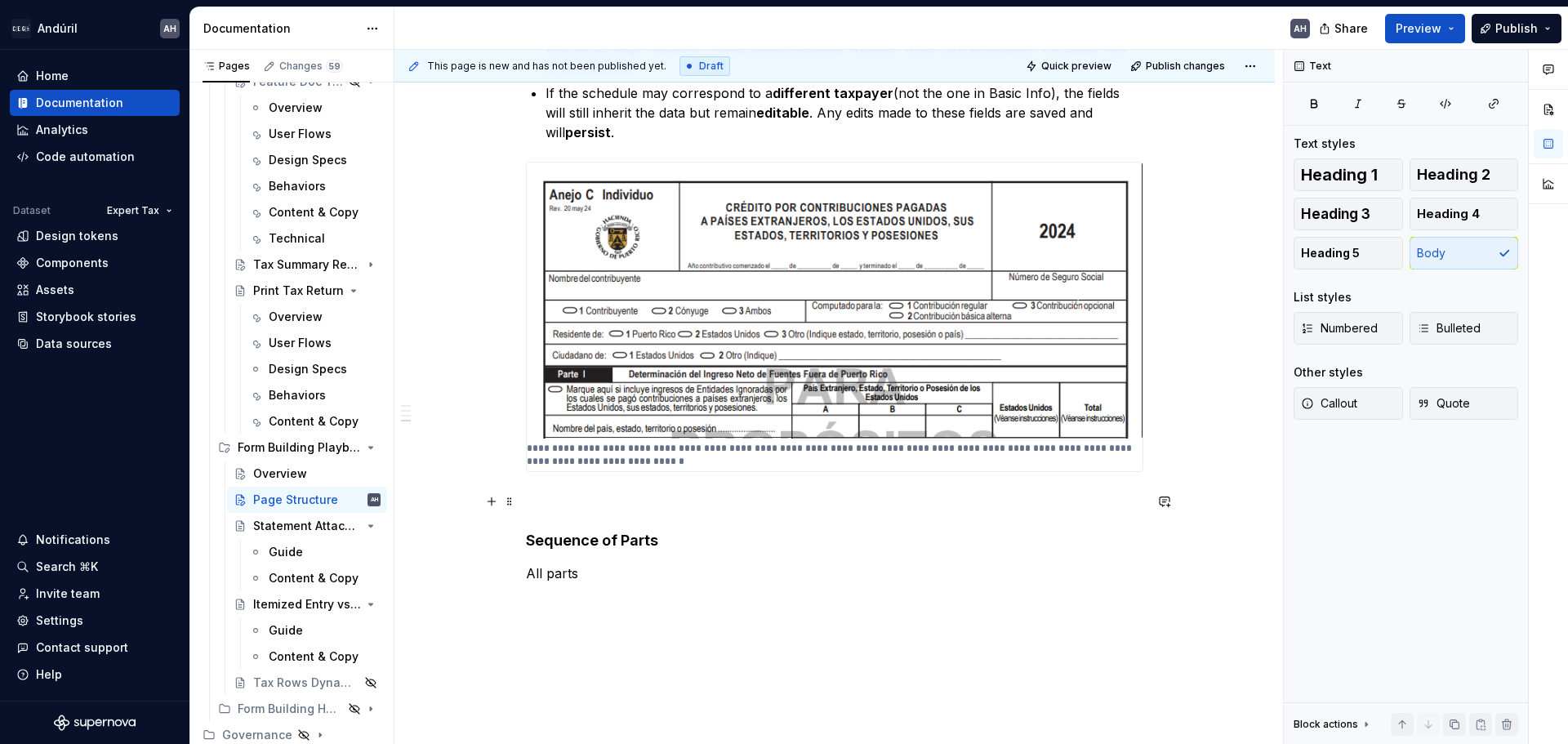
scroll to position [807, 0]
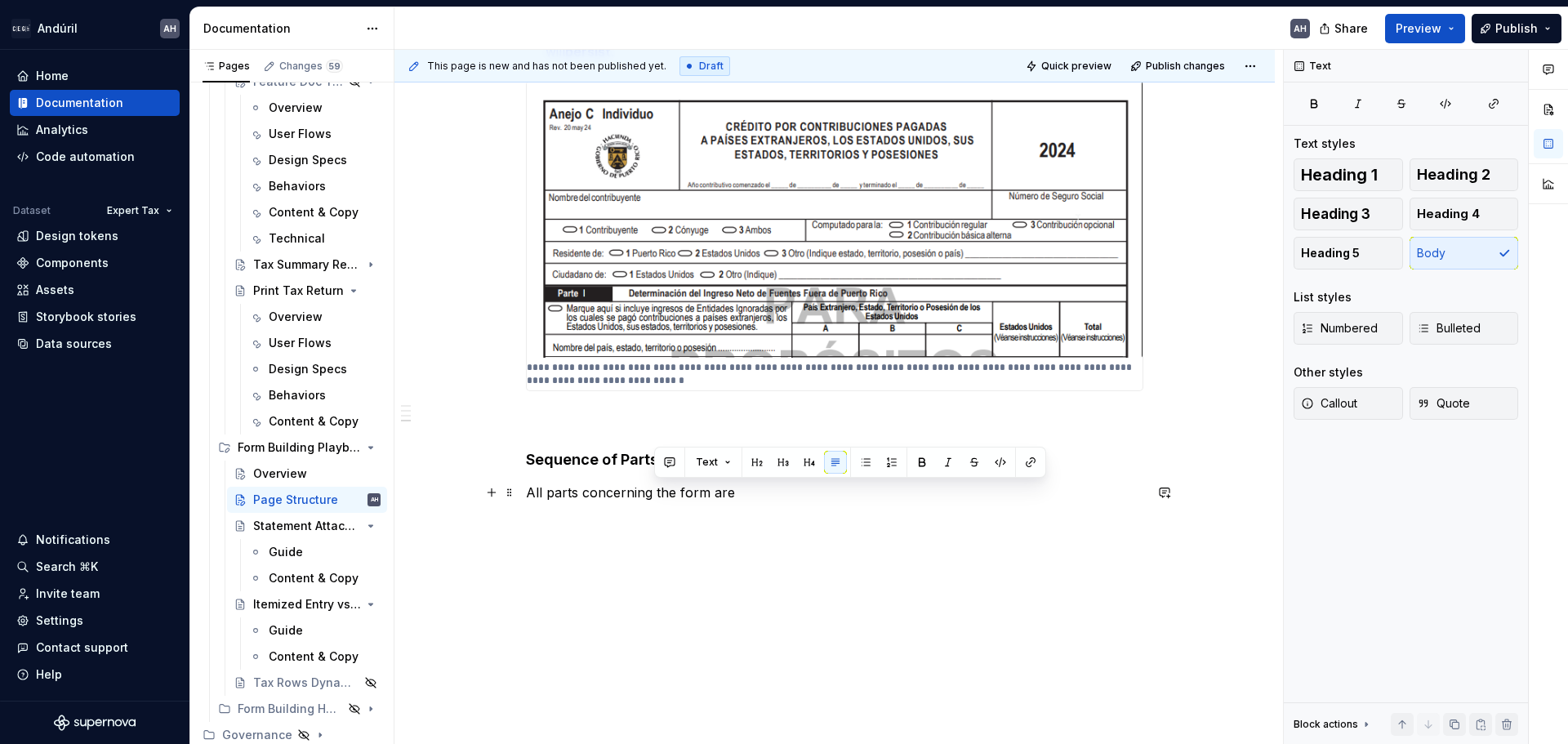
drag, startPoint x: 736, startPoint y: 498, endPoint x: 654, endPoint y: 501, distance: 82.1
click at [654, 501] on p "All parts concerning the form are" at bounding box center [834, 492] width 617 height 20
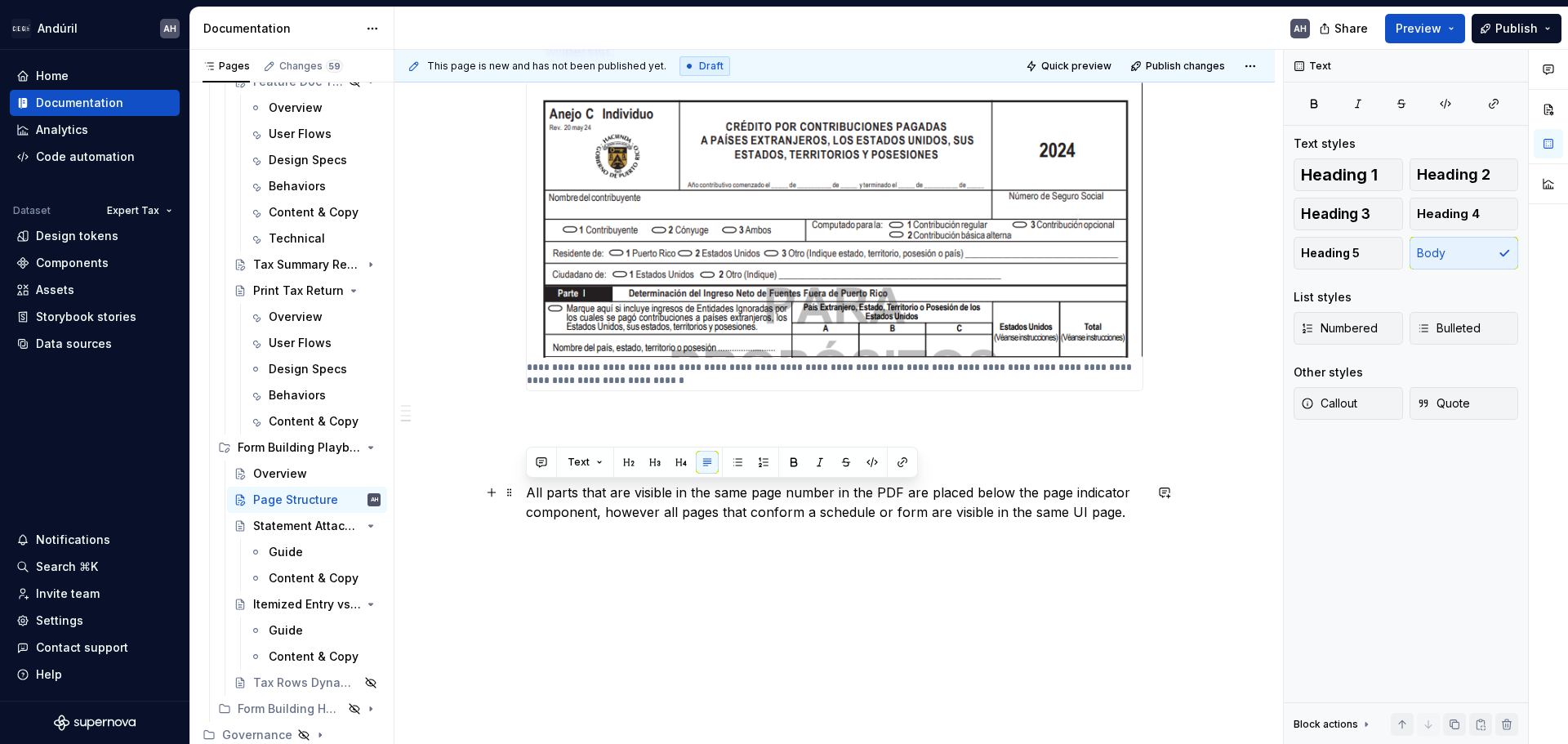
drag, startPoint x: 1118, startPoint y: 517, endPoint x: 451, endPoint y: 481, distance: 668.0
click at [451, 481] on div "Objective The UI of the form resembles the structure of the PDF with which tax …" at bounding box center [835, 119] width 880 height 1293
copy p "All parts that are visible in the same page number in the PDF are placed below …"
type textarea "*"
click at [604, 503] on p "All parts that are visible in the same page number in the PDF are placed below …" at bounding box center [834, 503] width 617 height 39
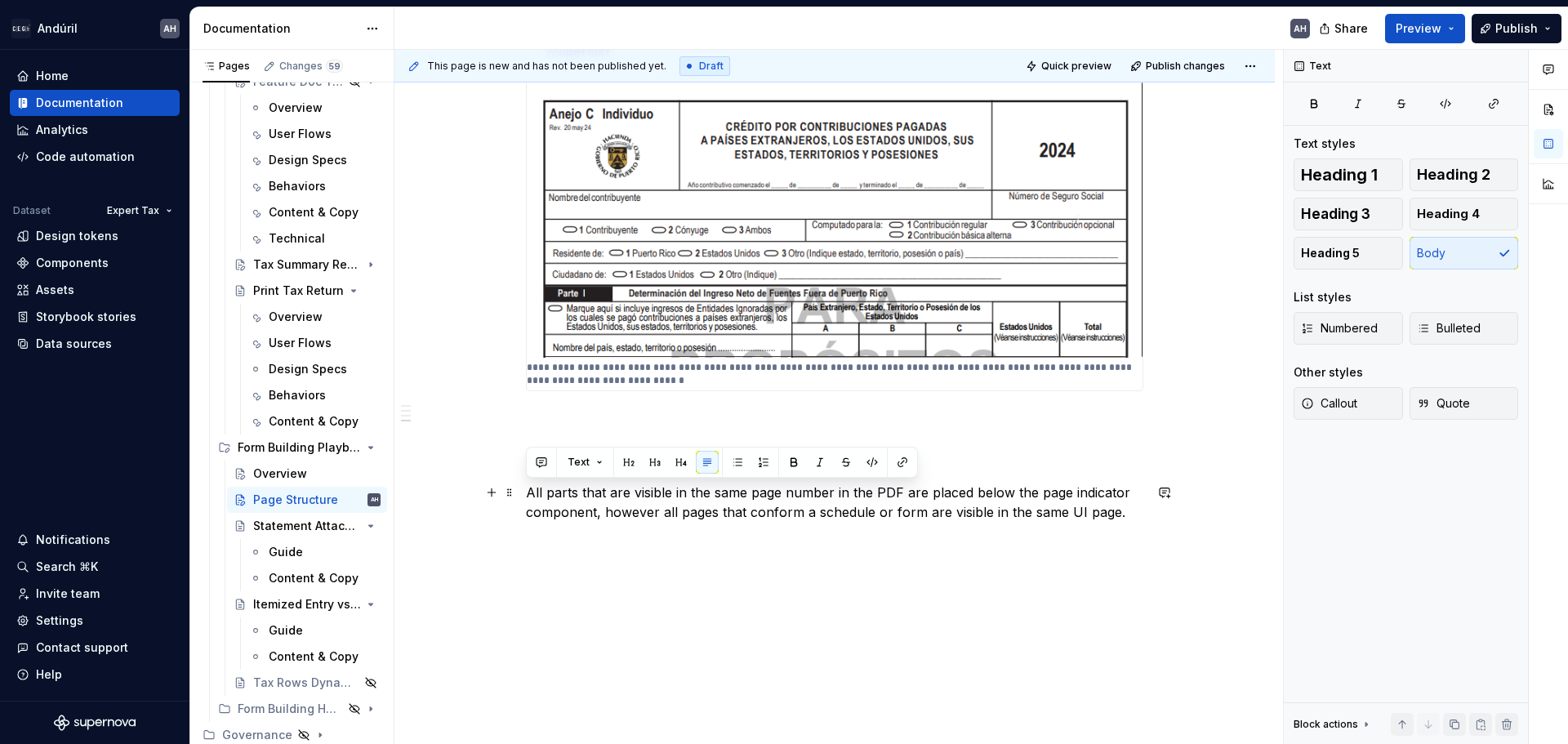
drag, startPoint x: 526, startPoint y: 489, endPoint x: 1141, endPoint y: 514, distance: 615.5
click at [1141, 514] on p "All parts that are visible in the same page number in the PDF are placed below …" at bounding box center [834, 503] width 617 height 39
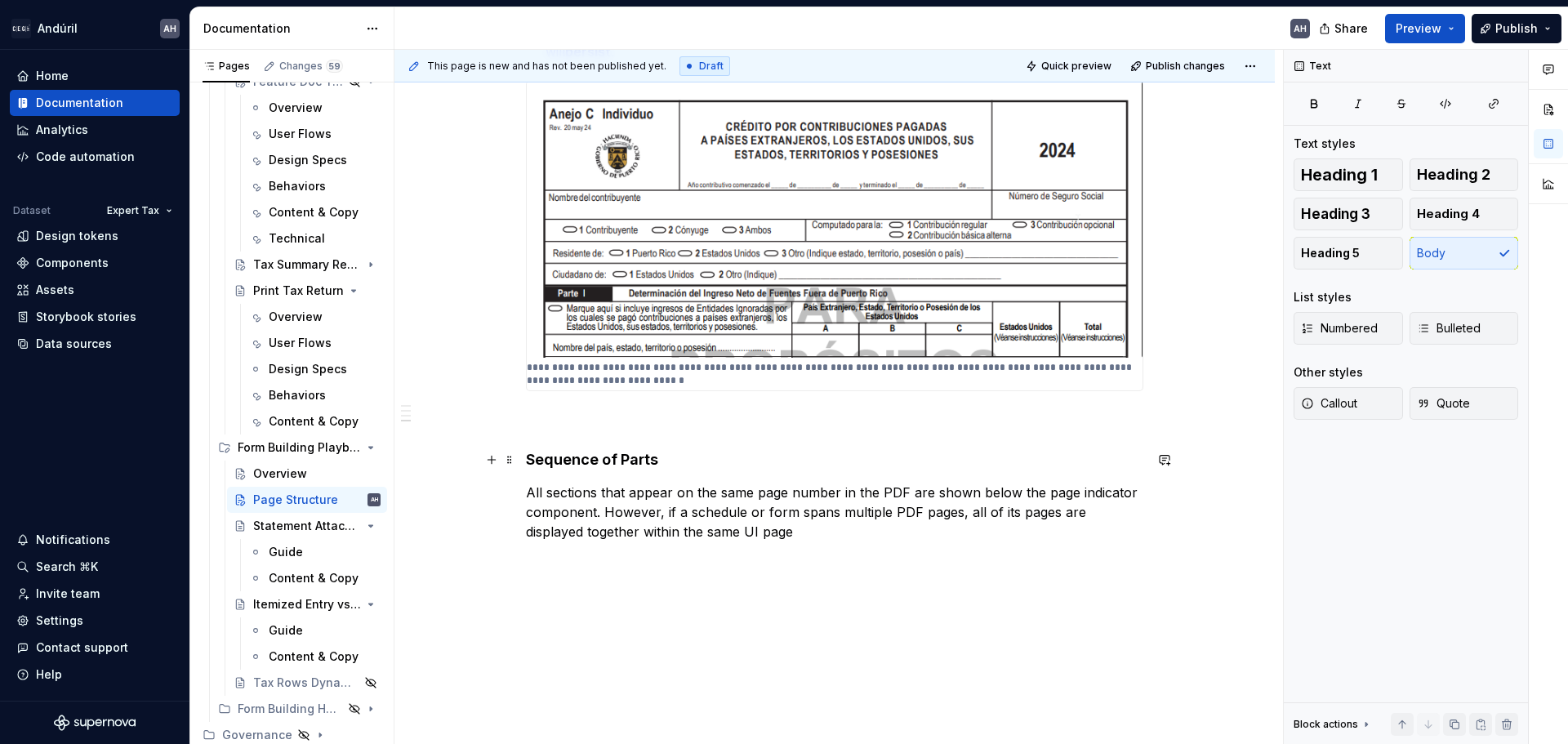
click at [667, 463] on h4 "Sequence of Parts" at bounding box center [834, 460] width 617 height 20
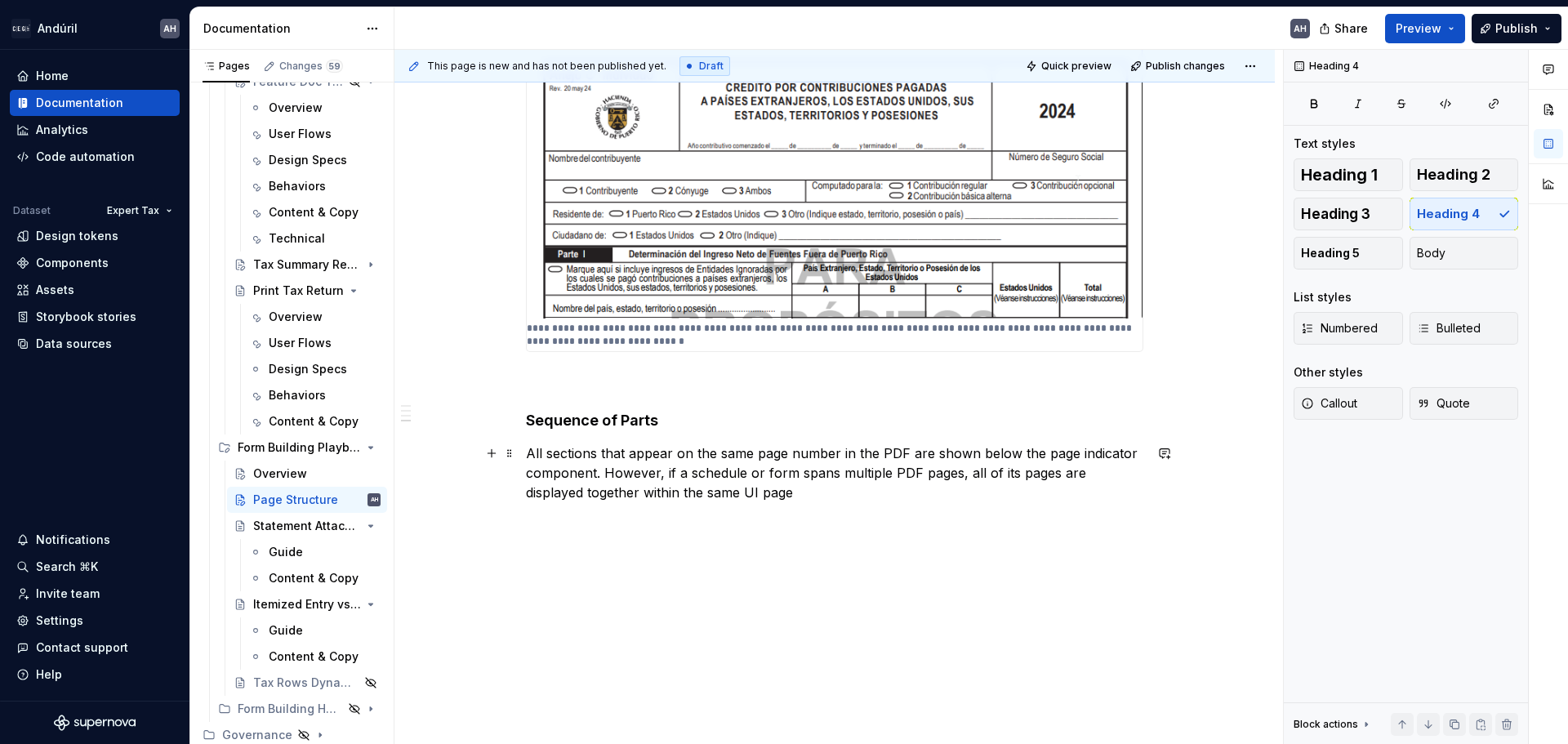
click at [557, 448] on p "All sections that appear on the same page number in the PDF are shown below the…" at bounding box center [834, 473] width 617 height 59
click at [663, 473] on p "All part/sections that appear on the same page number in the PDF are shown belo…" at bounding box center [834, 473] width 617 height 59
click at [819, 475] on p "All part/sections that appear on the same page number in the PDF are shown belo…" at bounding box center [834, 473] width 617 height 59
click at [882, 473] on p "All part/sections that appear on the same page number in the PDF are shown belo…" at bounding box center [834, 473] width 617 height 59
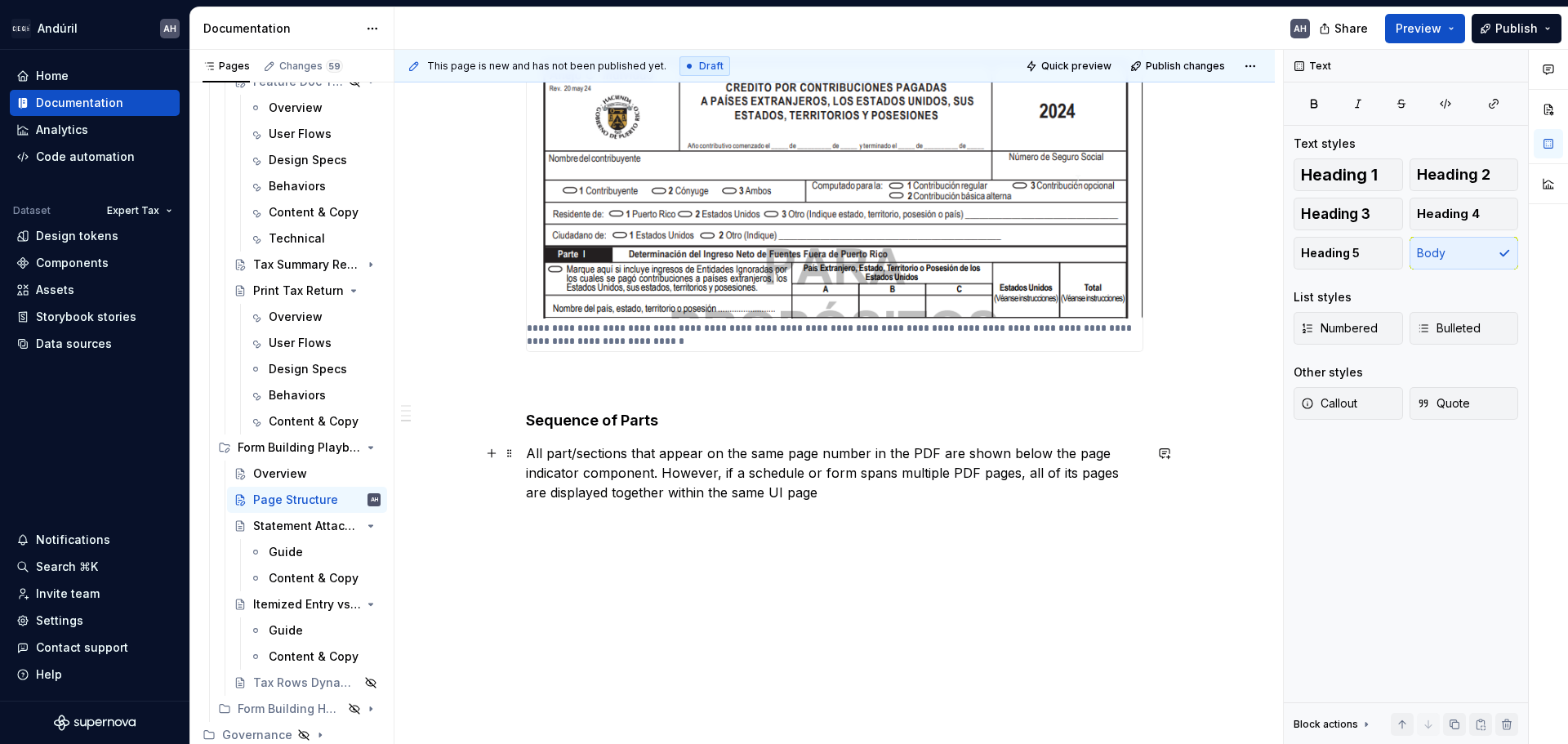
click at [926, 473] on p "All part/sections that appear on the same page number in the PDF are shown belo…" at bounding box center [834, 473] width 617 height 59
click at [685, 476] on p "All part/sections that appear on the same page number in the PDF are shown belo…" at bounding box center [834, 473] width 617 height 59
click at [810, 492] on p "All part/sections that appear on the same page number in the PDF are shown belo…" at bounding box center [834, 473] width 617 height 59
click at [799, 497] on p "All part/sections that appear on the same page number in the PDF are shown belo…" at bounding box center [834, 473] width 617 height 59
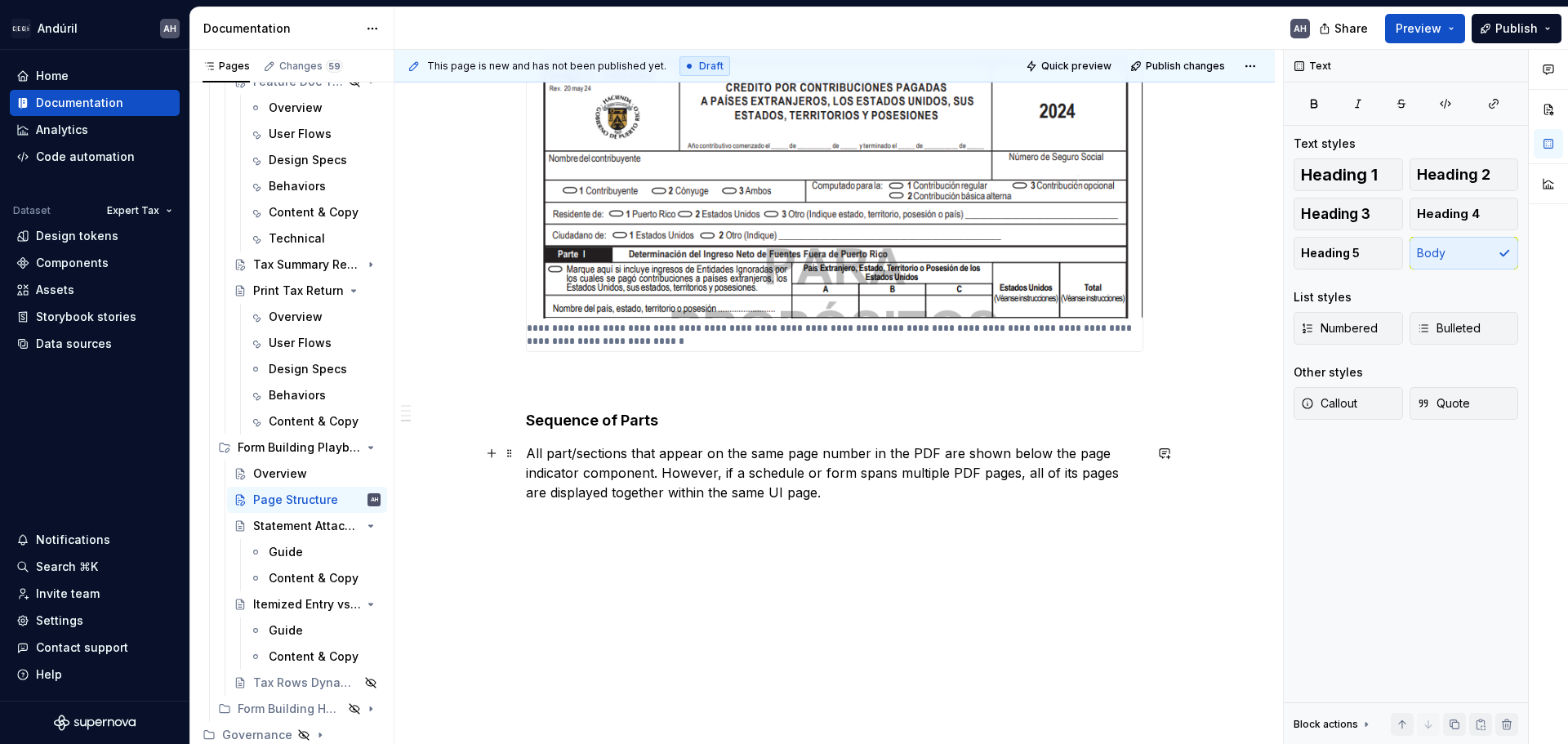
click at [726, 475] on p "All part/sections that appear on the same page number in the PDF are shown belo…" at bounding box center [834, 473] width 617 height 59
drag, startPoint x: 724, startPoint y: 473, endPoint x: 666, endPoint y: 478, distance: 58.2
click at [666, 478] on p "All part/sections that appear on the same page number in the PDF are shown belo…" at bounding box center [834, 473] width 617 height 59
click at [823, 485] on p "All part/sections that appear on the same page number in the PDF are shown belo…" at bounding box center [834, 473] width 617 height 59
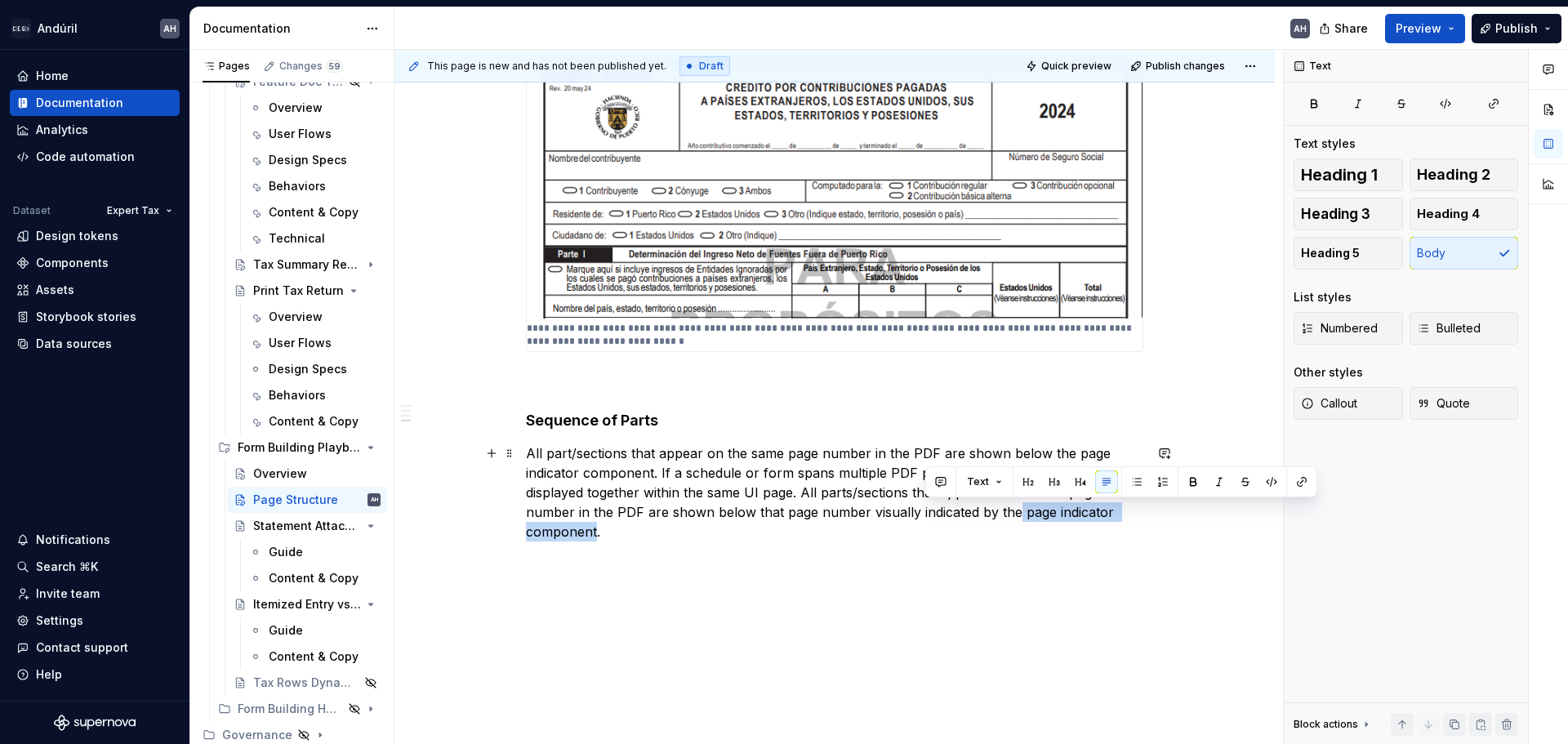
drag, startPoint x: 1093, startPoint y: 518, endPoint x: 927, endPoint y: 514, distance: 166.0
click at [927, 514] on p "All part/sections that appear on the same page number in the PDF are shown belo…" at bounding box center [834, 493] width 617 height 98
click at [1301, 478] on button "button" at bounding box center [1302, 482] width 23 height 23
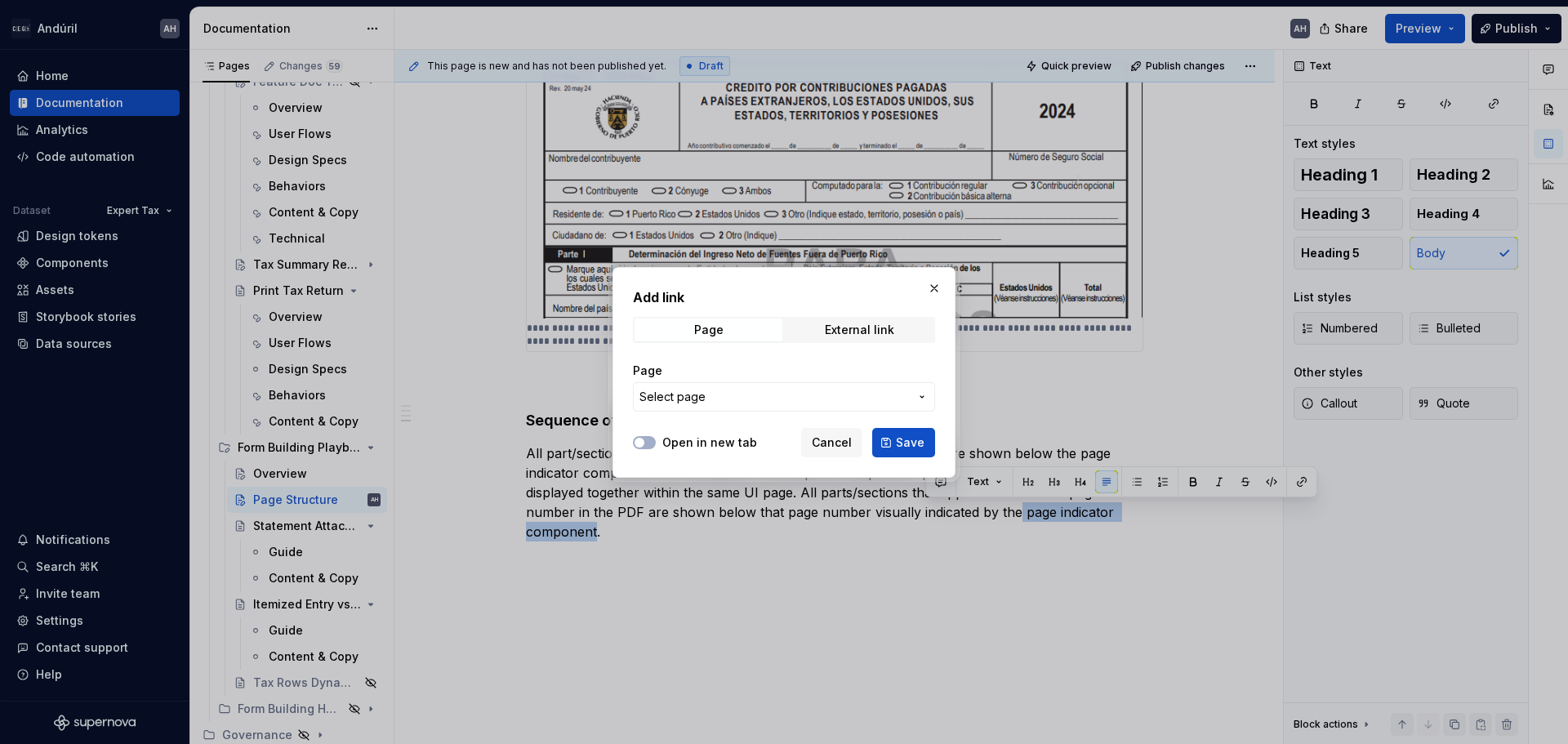
click at [740, 397] on span "Select page" at bounding box center [774, 398] width 269 height 17
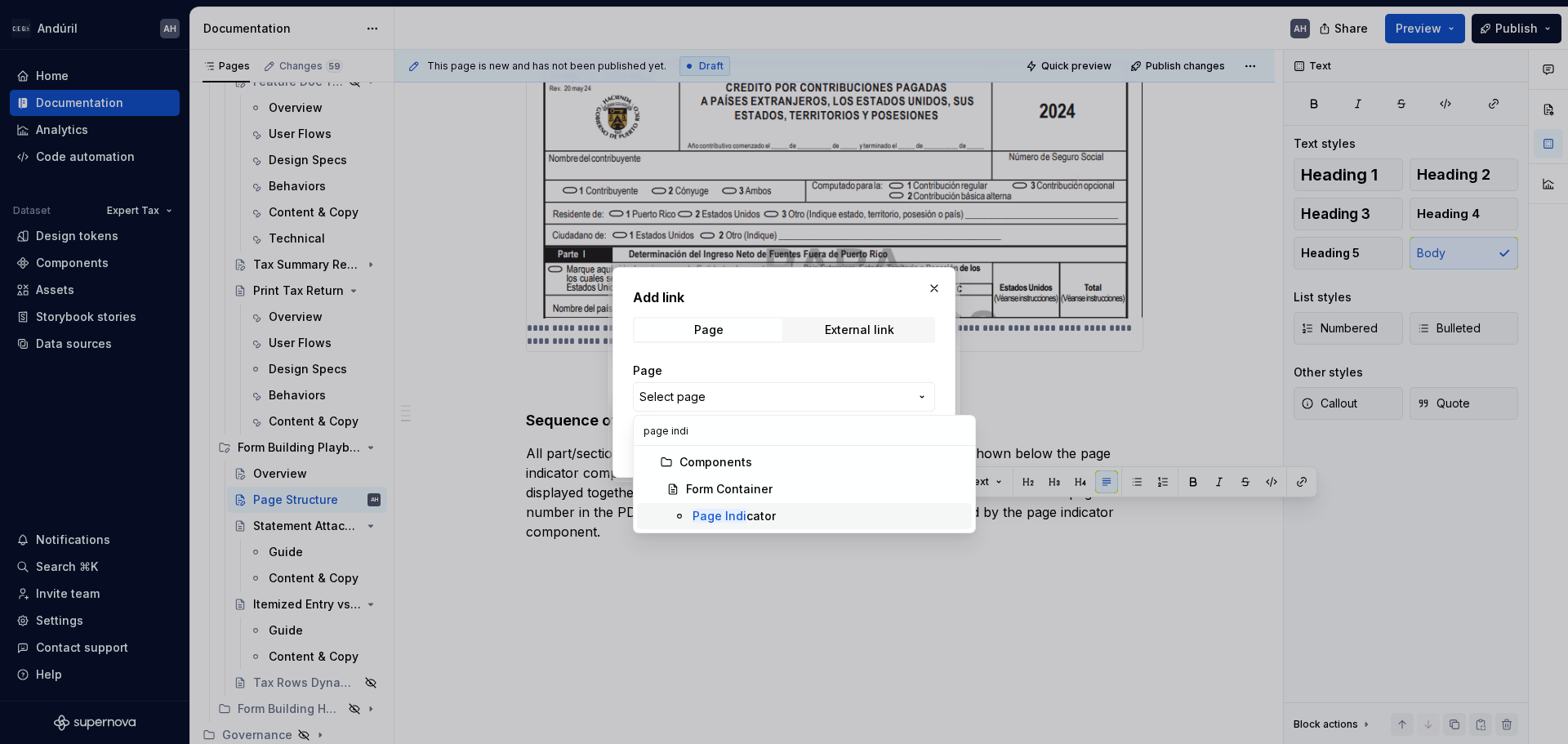
type input "page indi"
click at [776, 506] on span "Page Indi cator" at bounding box center [804, 516] width 335 height 26
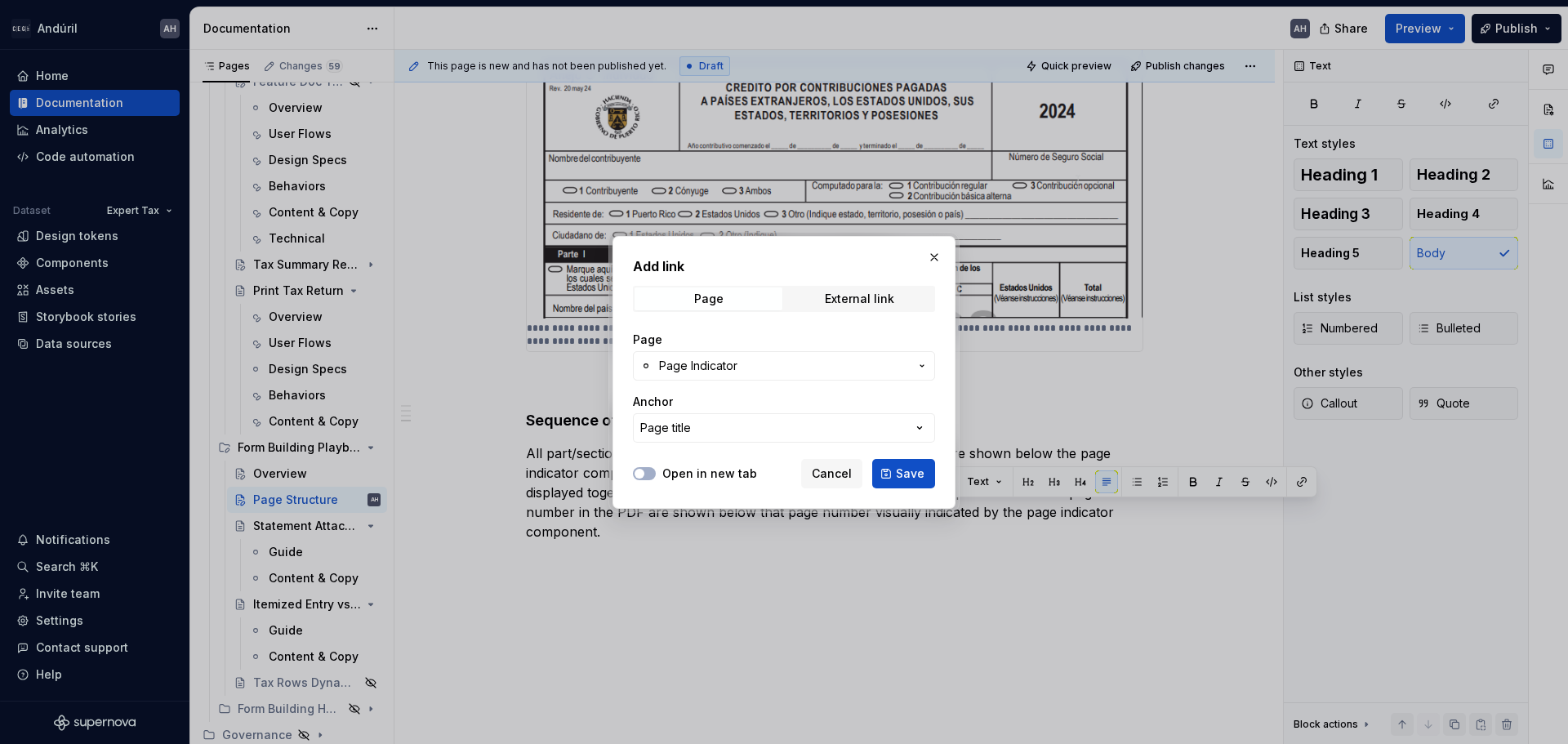
click at [724, 473] on label "Open in new tab" at bounding box center [709, 474] width 95 height 17
click at [655, 473] on button "Open in new tab" at bounding box center [644, 474] width 23 height 13
click at [906, 478] on span "Save" at bounding box center [910, 474] width 29 height 17
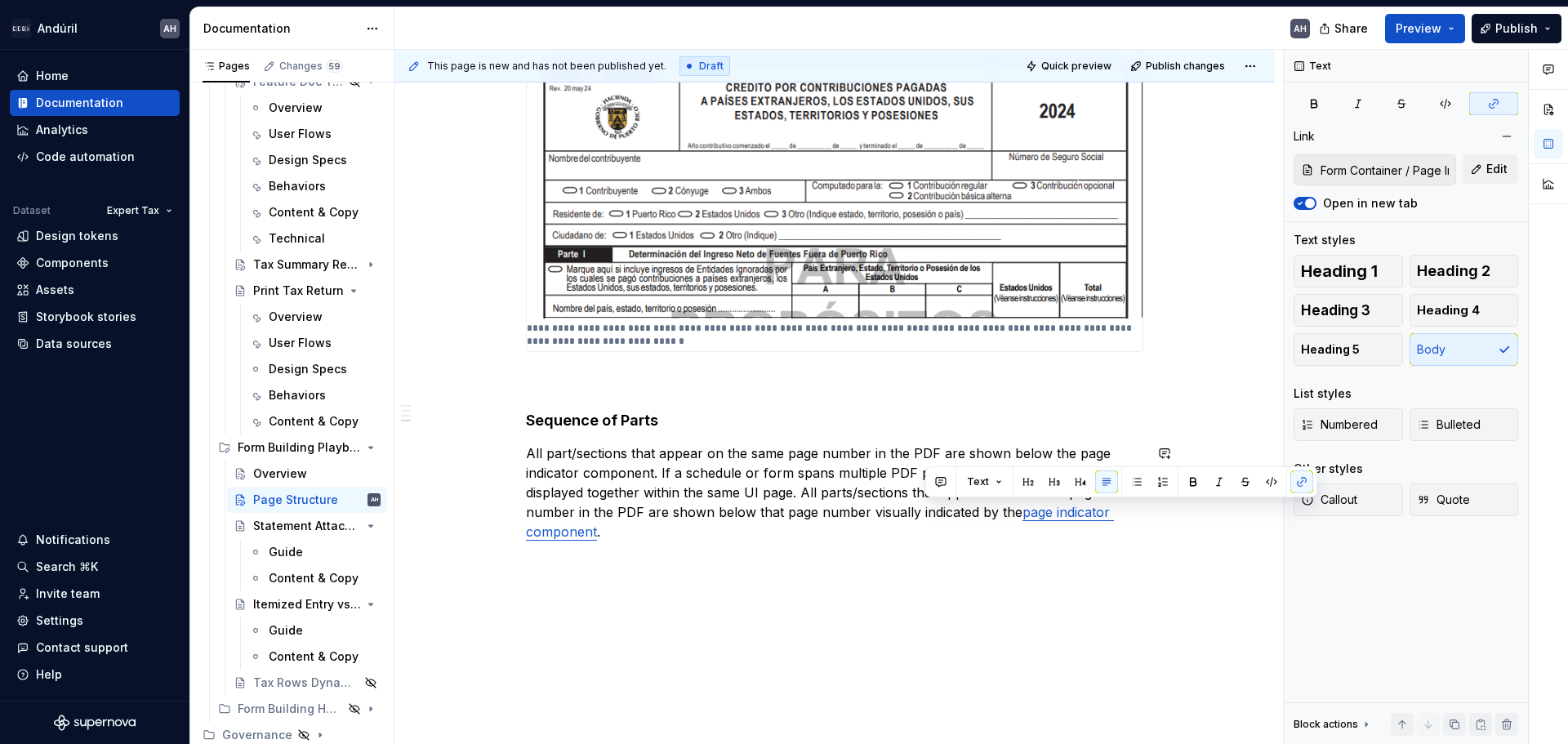
click at [897, 567] on div "Objective The UI of the form resembles the structure of the PDF with which tax …" at bounding box center [835, 109] width 880 height 1351
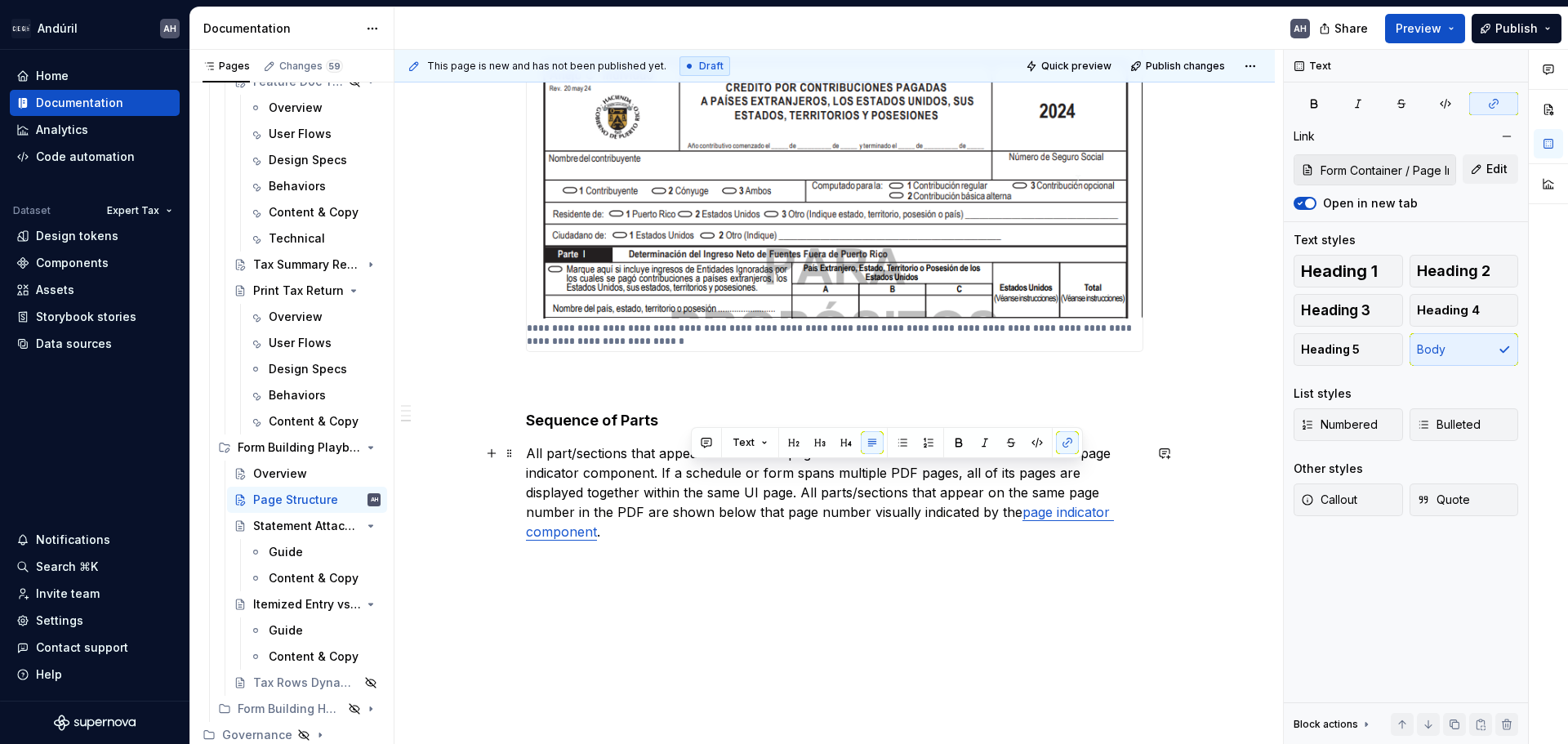
drag, startPoint x: 1102, startPoint y: 514, endPoint x: 690, endPoint y: 482, distance: 413.2
click at [690, 482] on p "All part/sections that appear on the same page number in the PDF are shown belo…" at bounding box center [834, 493] width 617 height 98
click at [604, 501] on p "All part/sections that appear on the same page number in the PDF are shown belo…" at bounding box center [834, 493] width 617 height 98
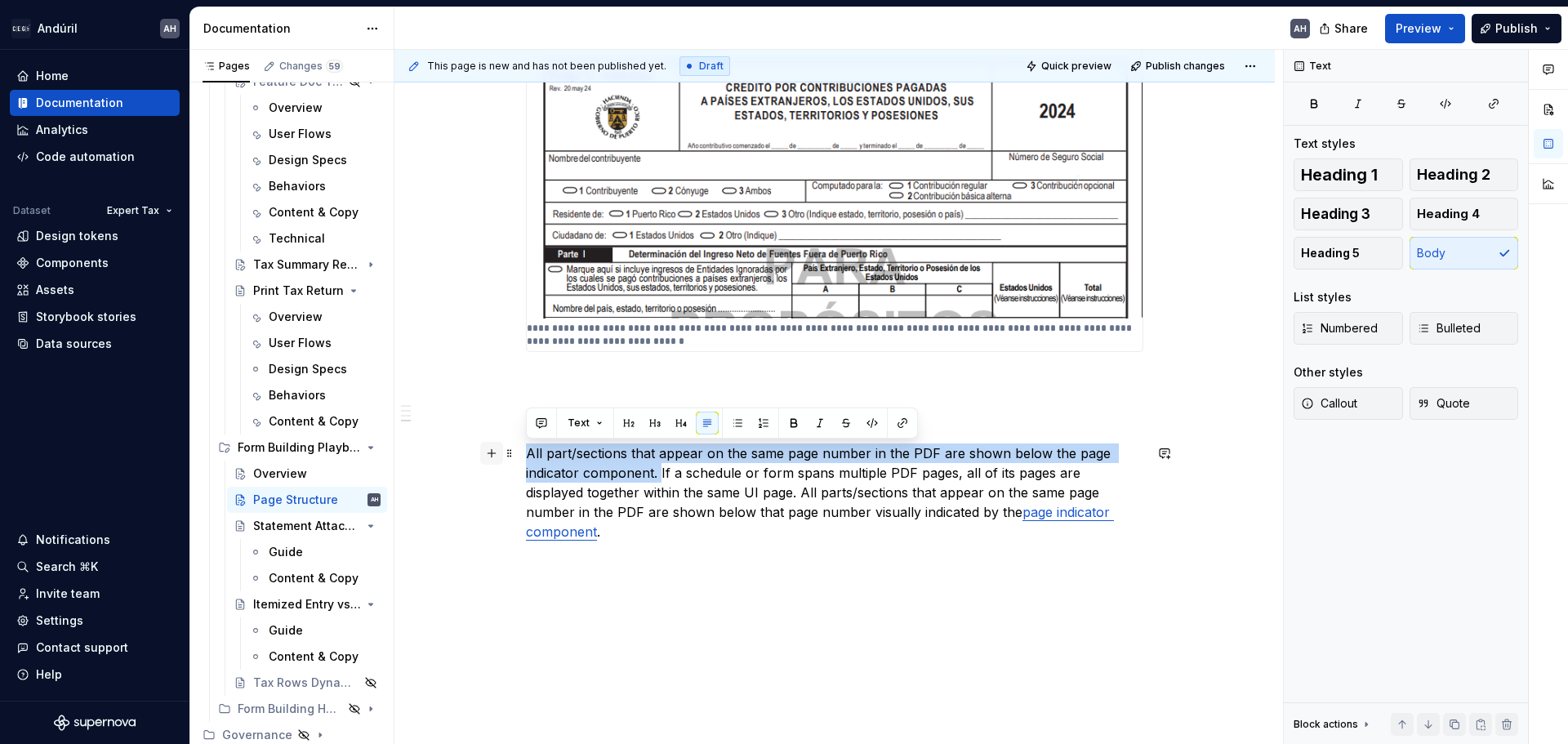
drag, startPoint x: 568, startPoint y: 474, endPoint x: 491, endPoint y: 450, distance: 80.7
click at [525, 450] on div "Objective The UI of the form resembles the structure of the PDF with which tax …" at bounding box center [834, 32] width 617 height 1118
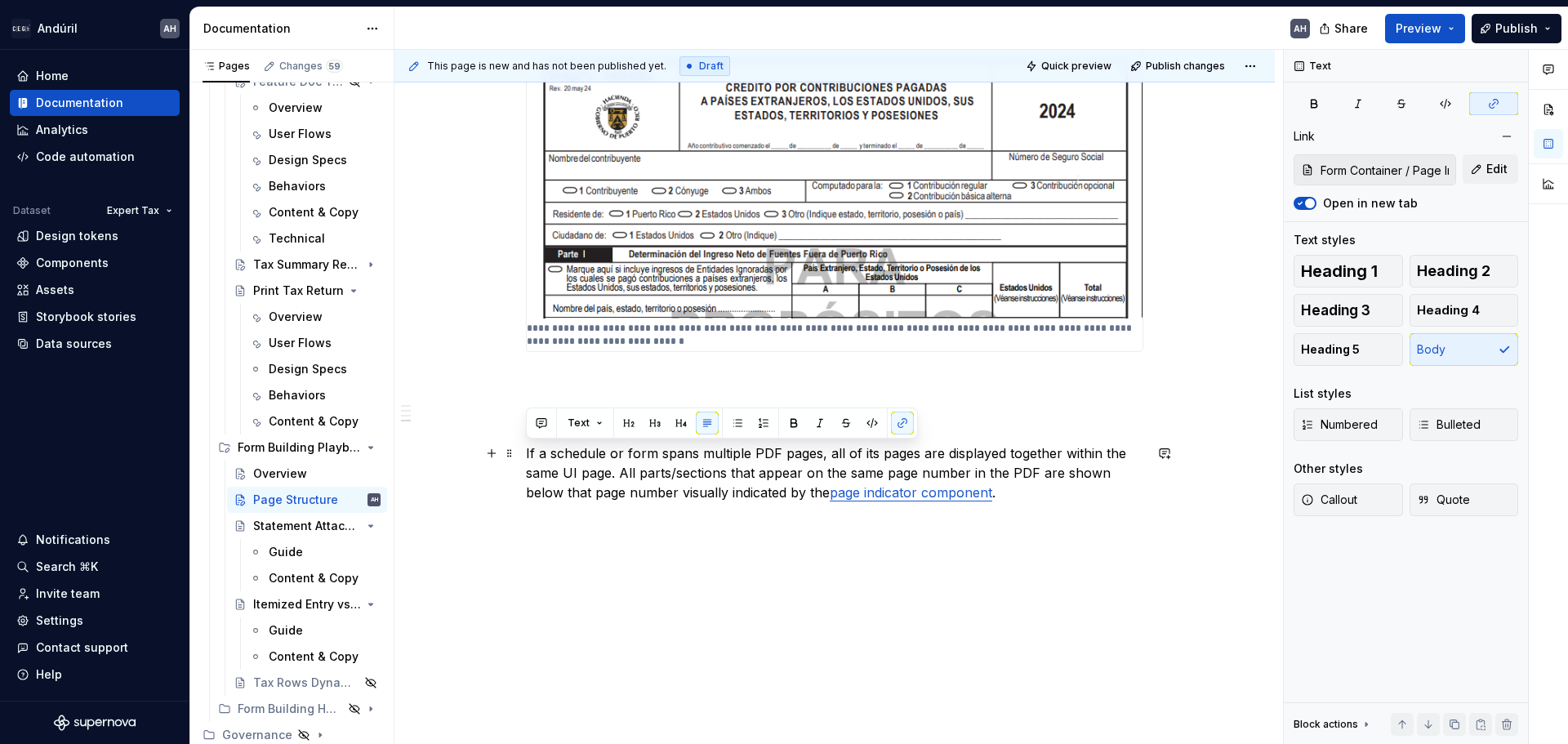
drag, startPoint x: 988, startPoint y: 501, endPoint x: 524, endPoint y: 454, distance: 466.4
click at [524, 454] on div "Objective The UI of the form resembles the structure of the PDF with which tax …" at bounding box center [835, 104] width 880 height 1341
copy p "If a schedule or form spans multiple PDF pages, all of its pages are displayed …"
click at [1007, 492] on p "If a schedule or form spans multiple PDF pages, all of its pages are displayed …" at bounding box center [834, 473] width 617 height 59
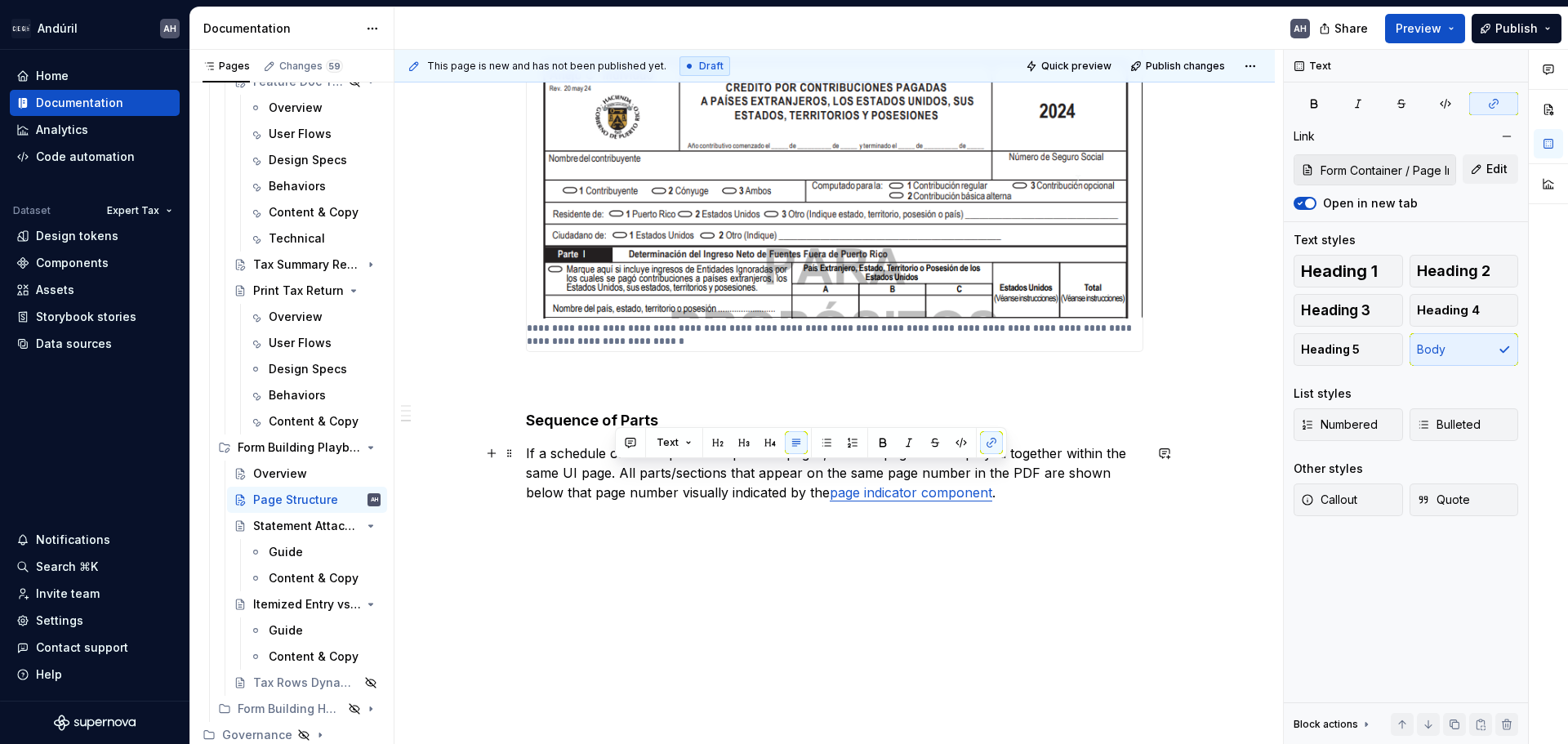
drag, startPoint x: 1034, startPoint y: 492, endPoint x: 616, endPoint y: 476, distance: 418.3
click at [616, 476] on p "If a schedule or form spans multiple PDF pages, all of its pages are displayed …" at bounding box center [834, 473] width 617 height 59
click at [617, 474] on p "If a schedule or form spans multiple PDF pages, all of its pages are displayed …" at bounding box center [834, 473] width 617 height 59
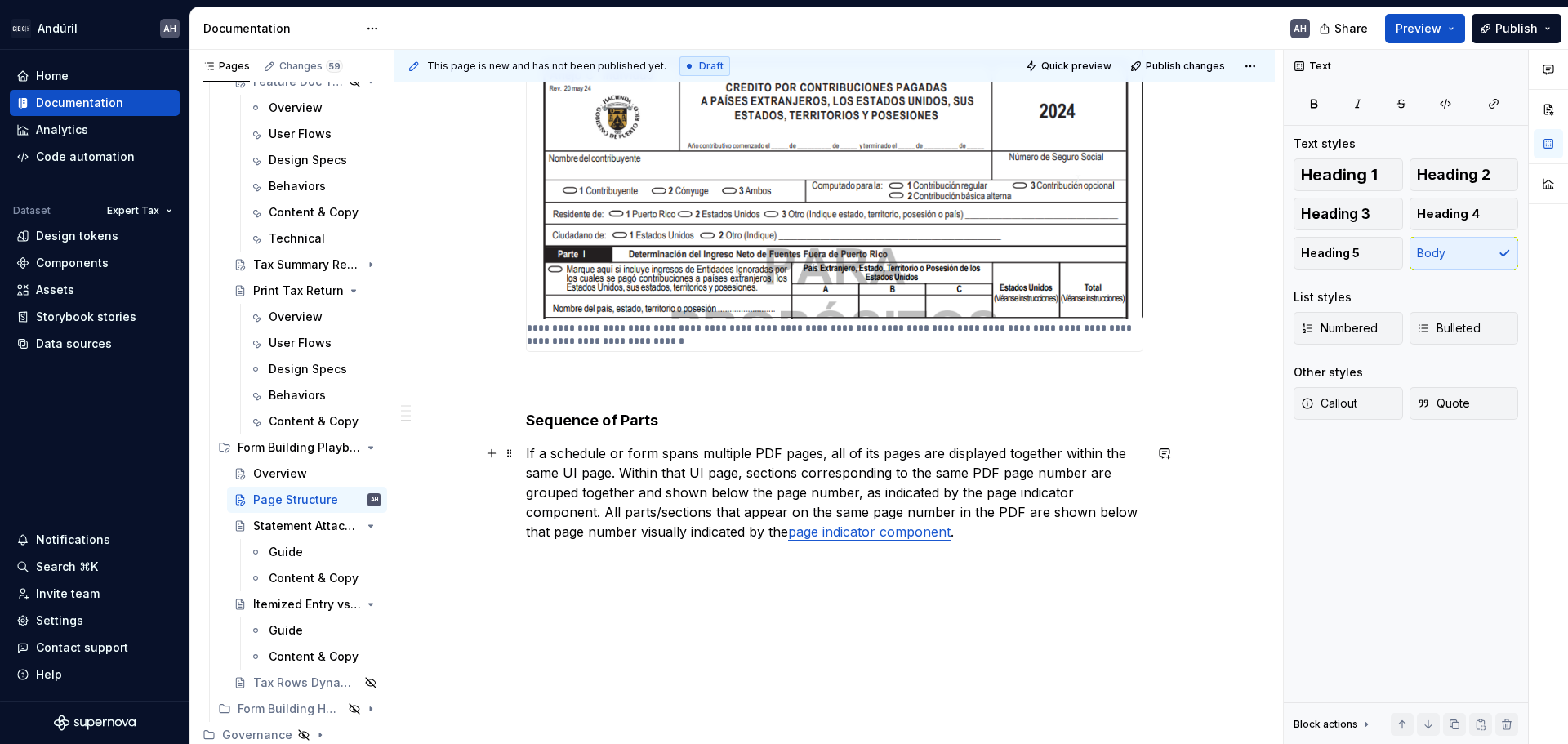
click at [782, 532] on p "If a schedule or form spans multiple PDF pages, all of its pages are displayed …" at bounding box center [834, 493] width 617 height 98
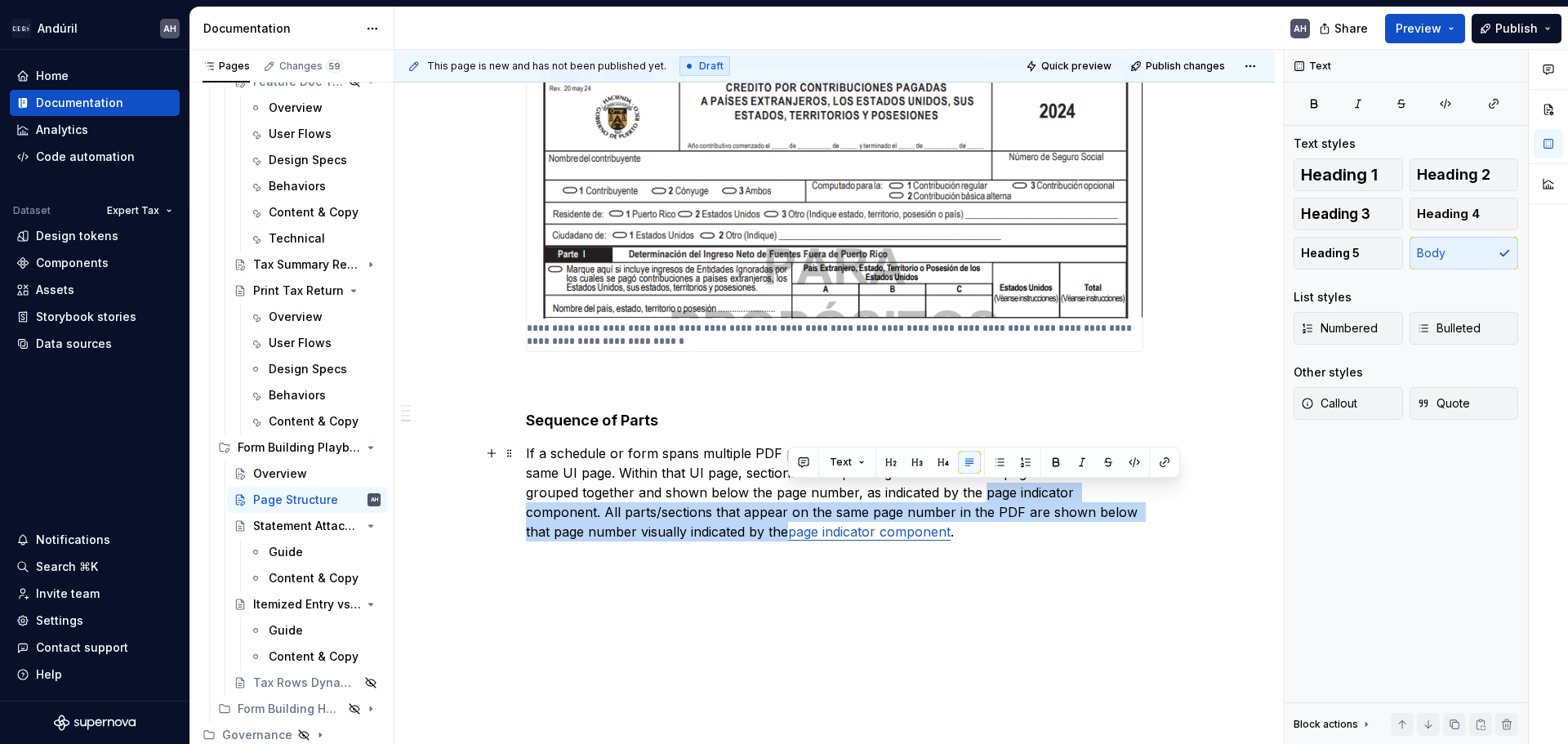
drag, startPoint x: 784, startPoint y: 532, endPoint x: 980, endPoint y: 491, distance: 200.2
click at [980, 491] on p "If a schedule or form spans multiple PDF pages, all of its pages are displayed …" at bounding box center [834, 493] width 617 height 98
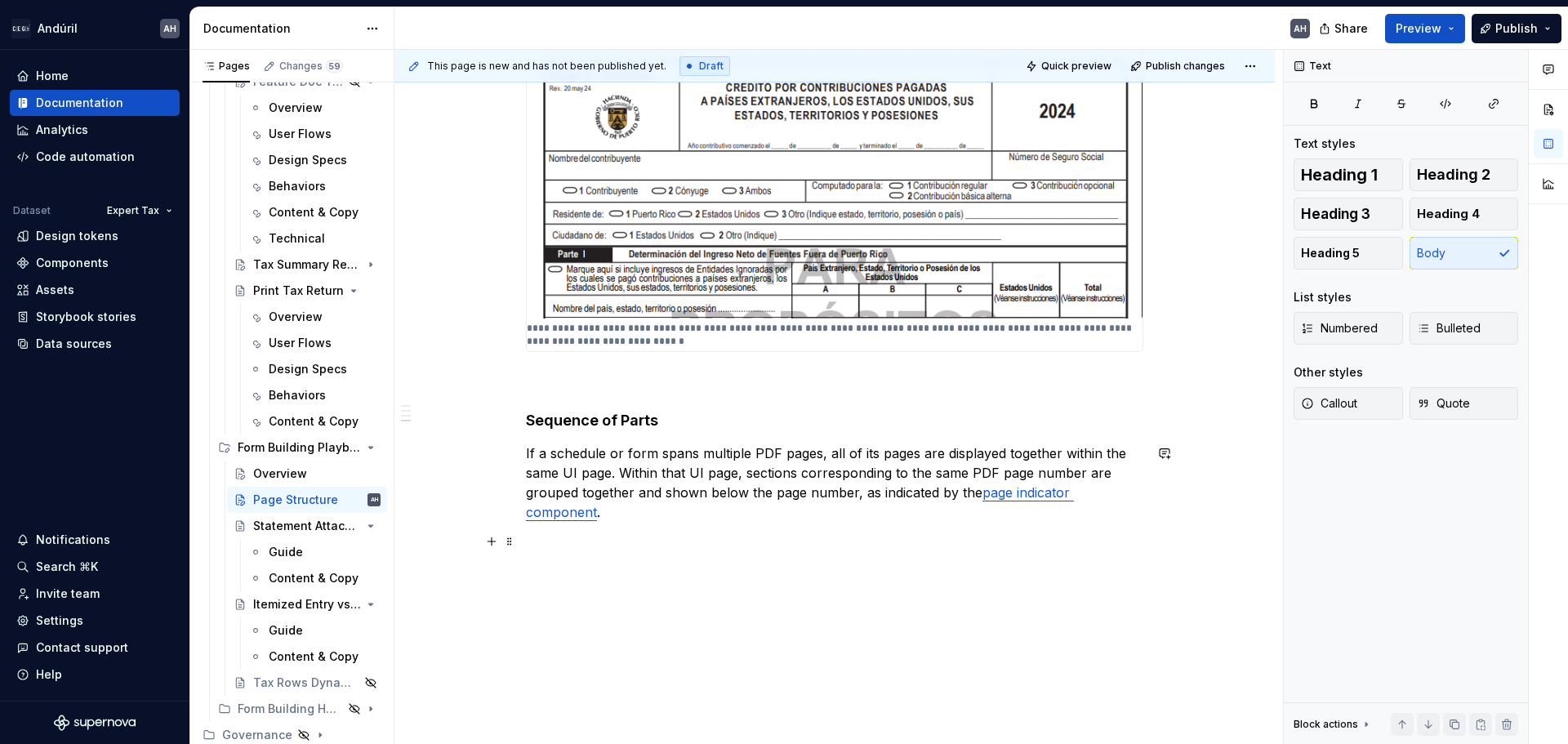
click at [628, 532] on p at bounding box center [834, 542] width 617 height 20
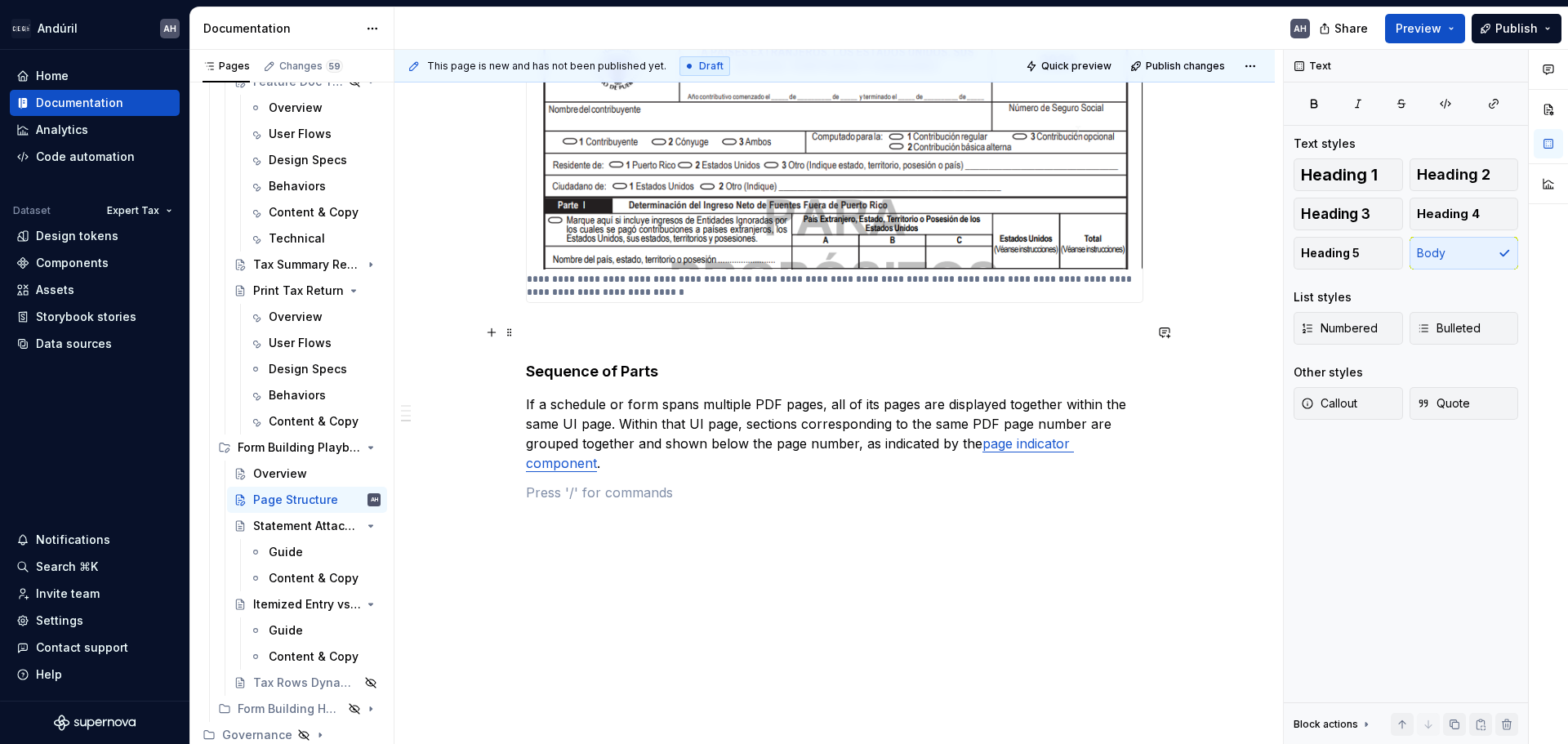
click at [678, 336] on p at bounding box center [834, 332] width 617 height 20
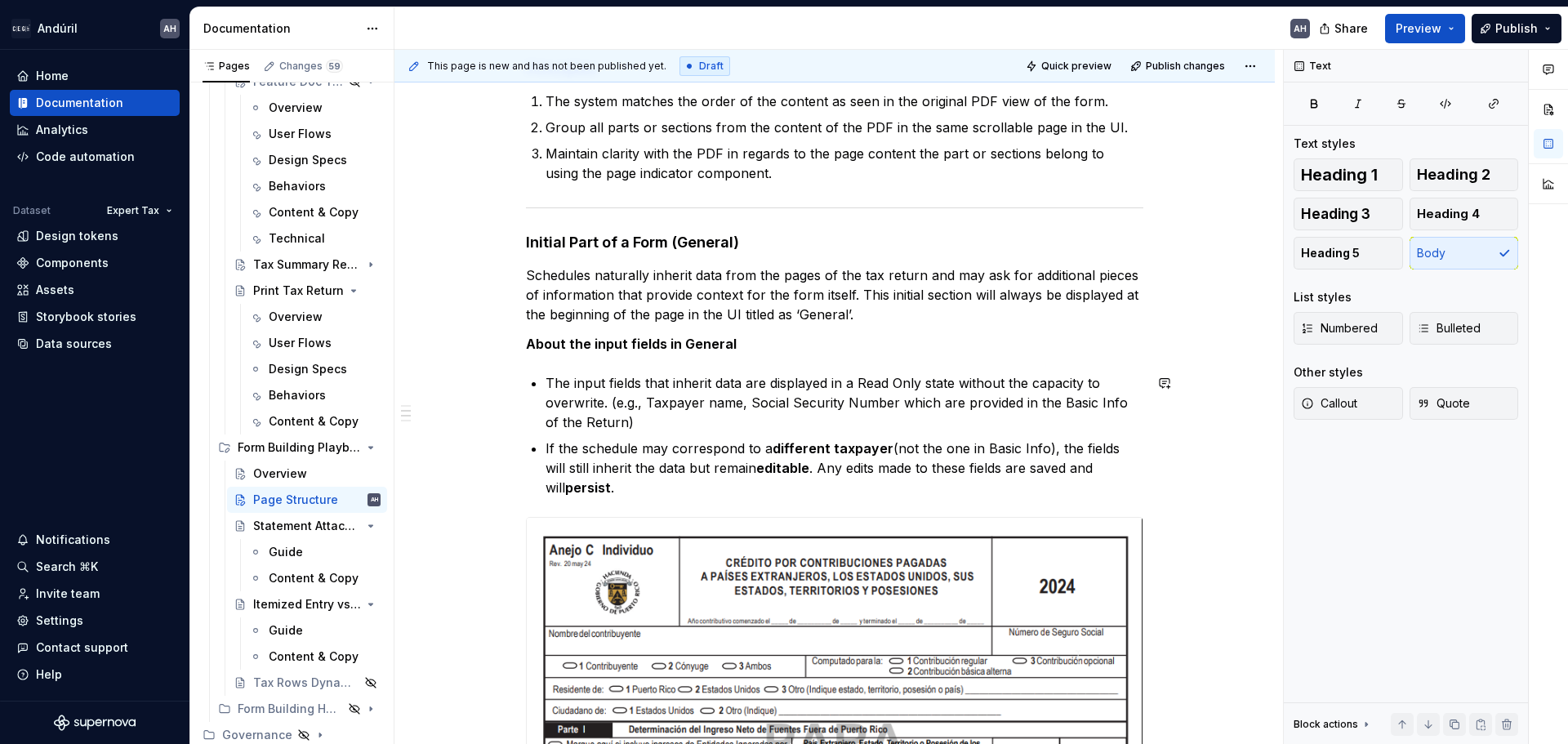
scroll to position [323, 0]
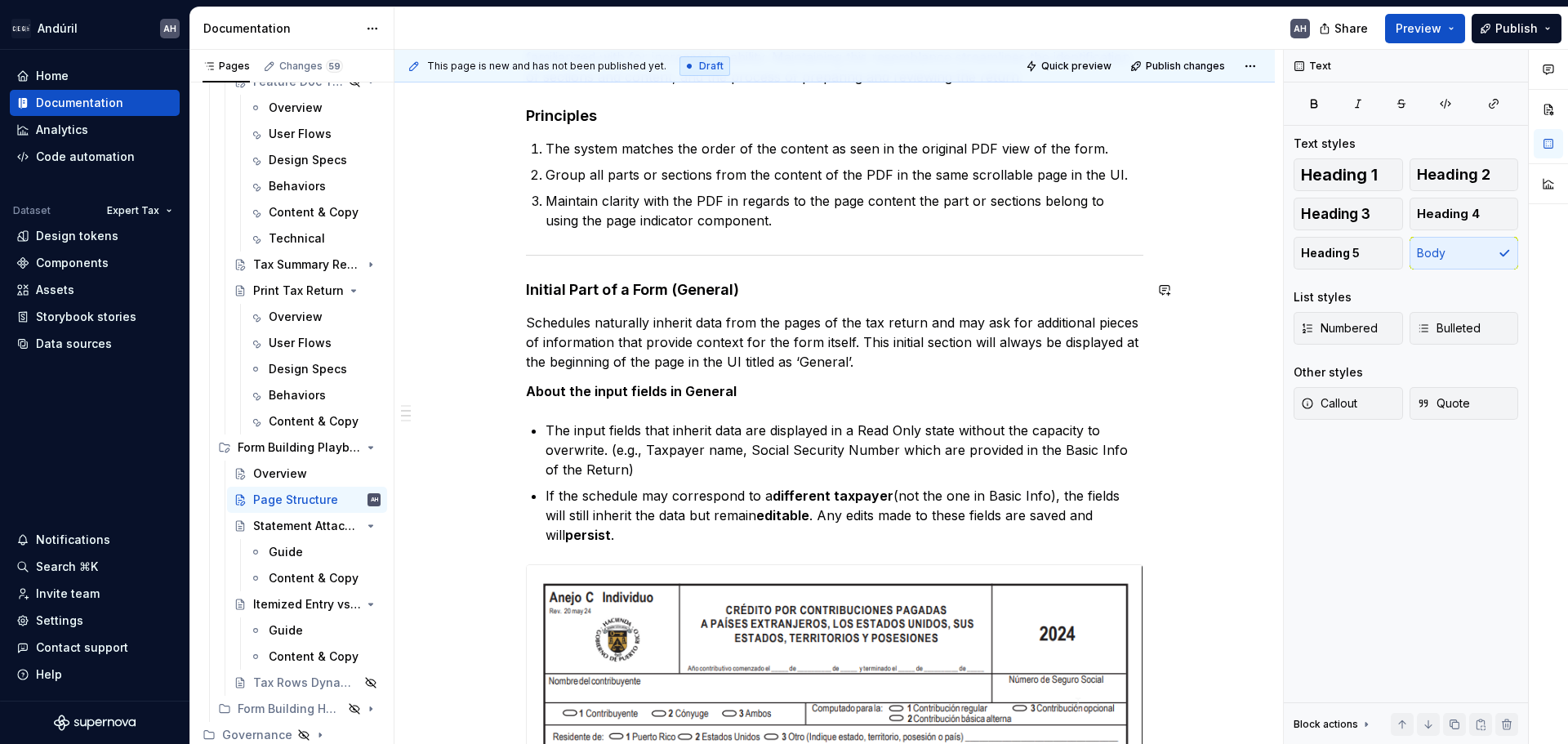
click at [778, 302] on div "Objective The UI of the form resembles the structure of the PDF with which tax …" at bounding box center [834, 535] width 617 height 1079
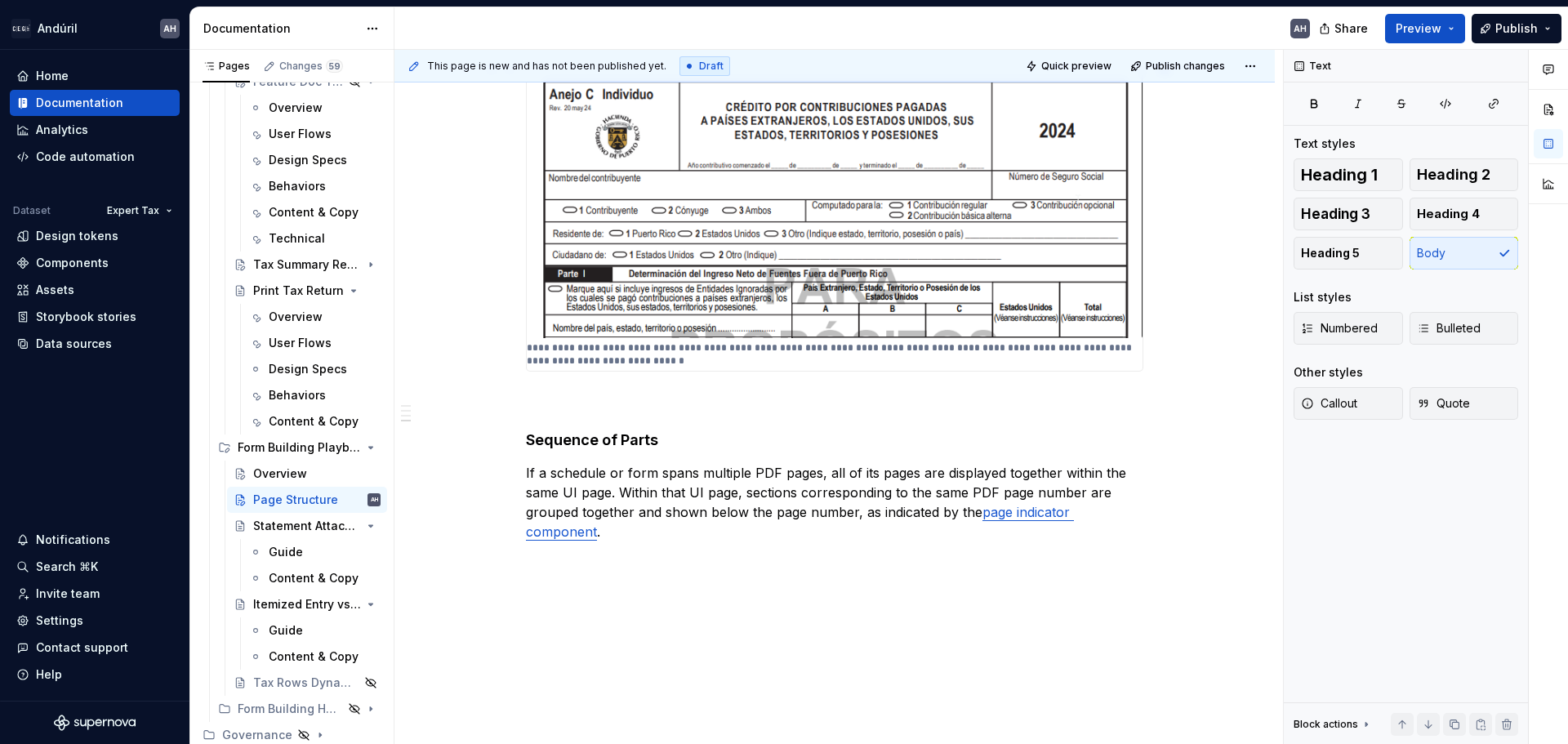
scroll to position [895, 0]
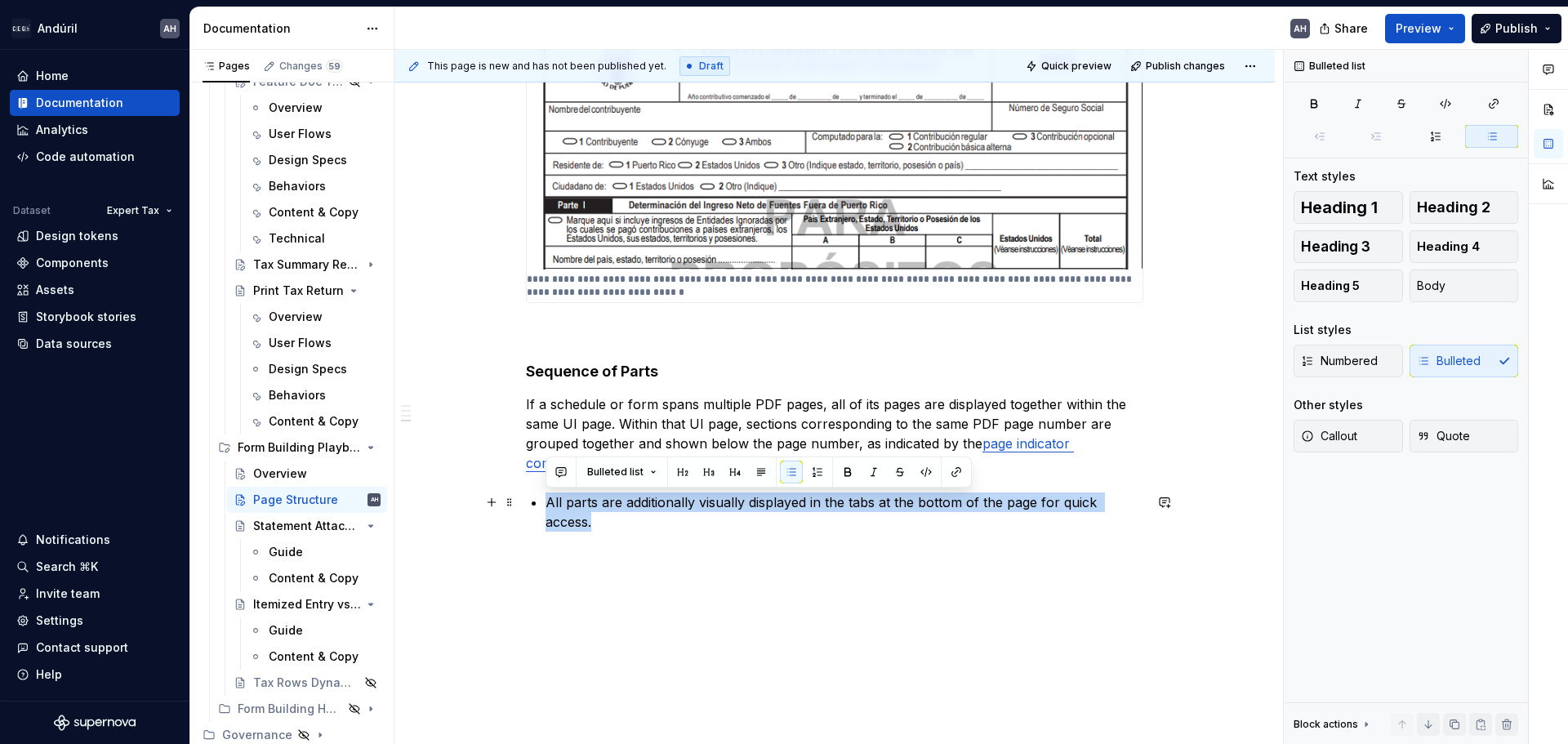
drag, startPoint x: 599, startPoint y: 519, endPoint x: 531, endPoint y: 495, distance: 72.1
click at [546, 495] on li "All parts are additionally visually displayed in the tabs at the bottom of the …" at bounding box center [845, 512] width 598 height 39
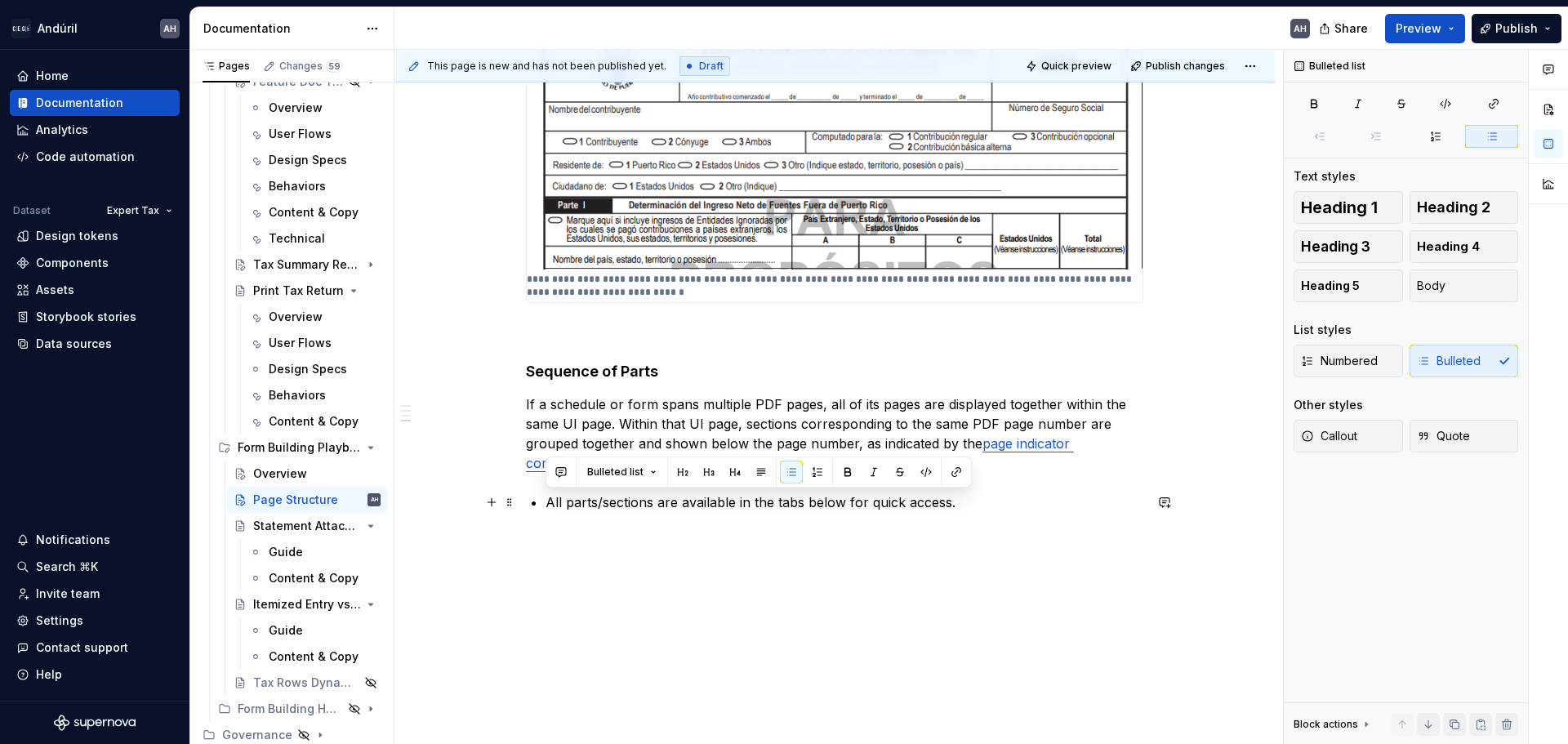
drag, startPoint x: 978, startPoint y: 507, endPoint x: 540, endPoint y: 503, distance: 438.0
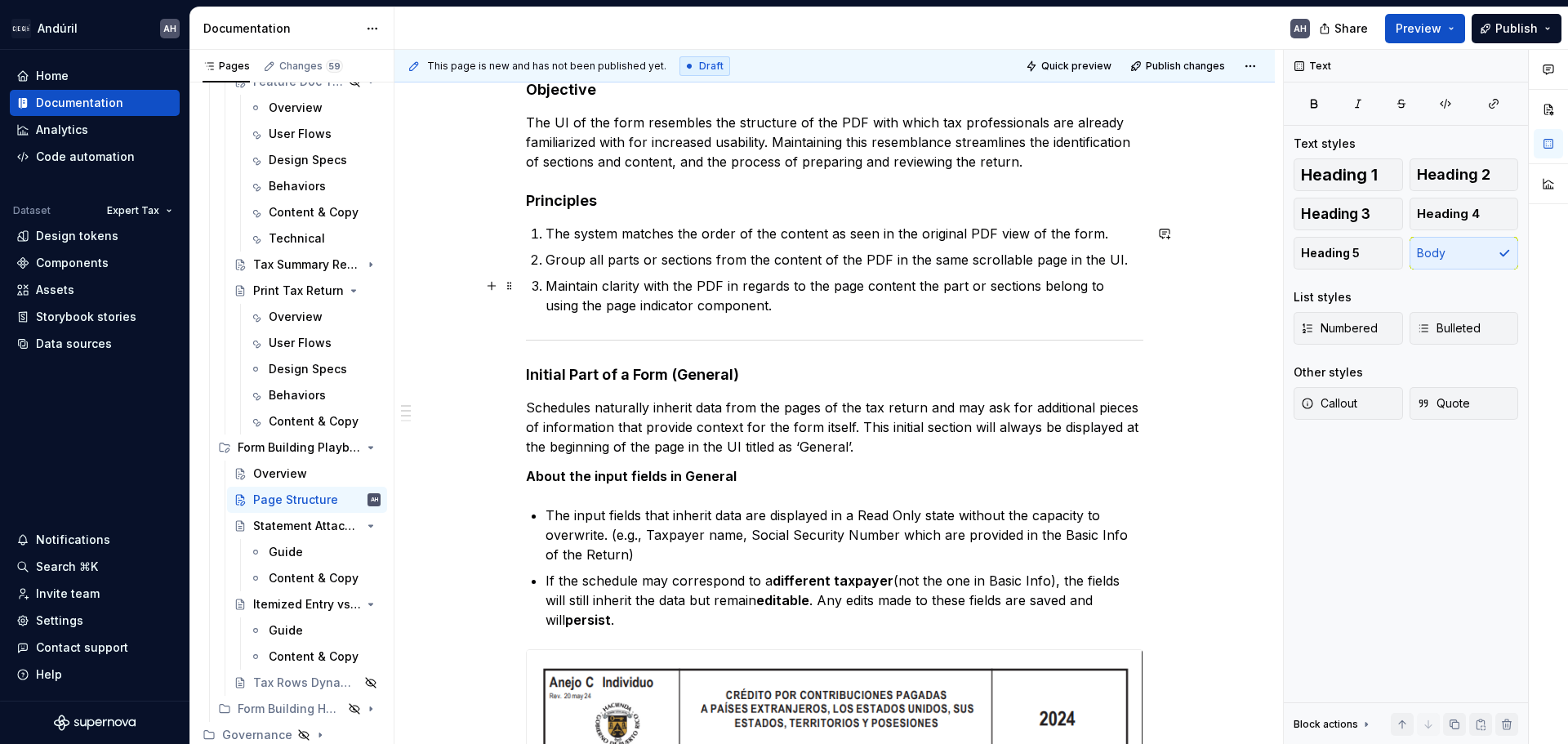
scroll to position [245, 0]
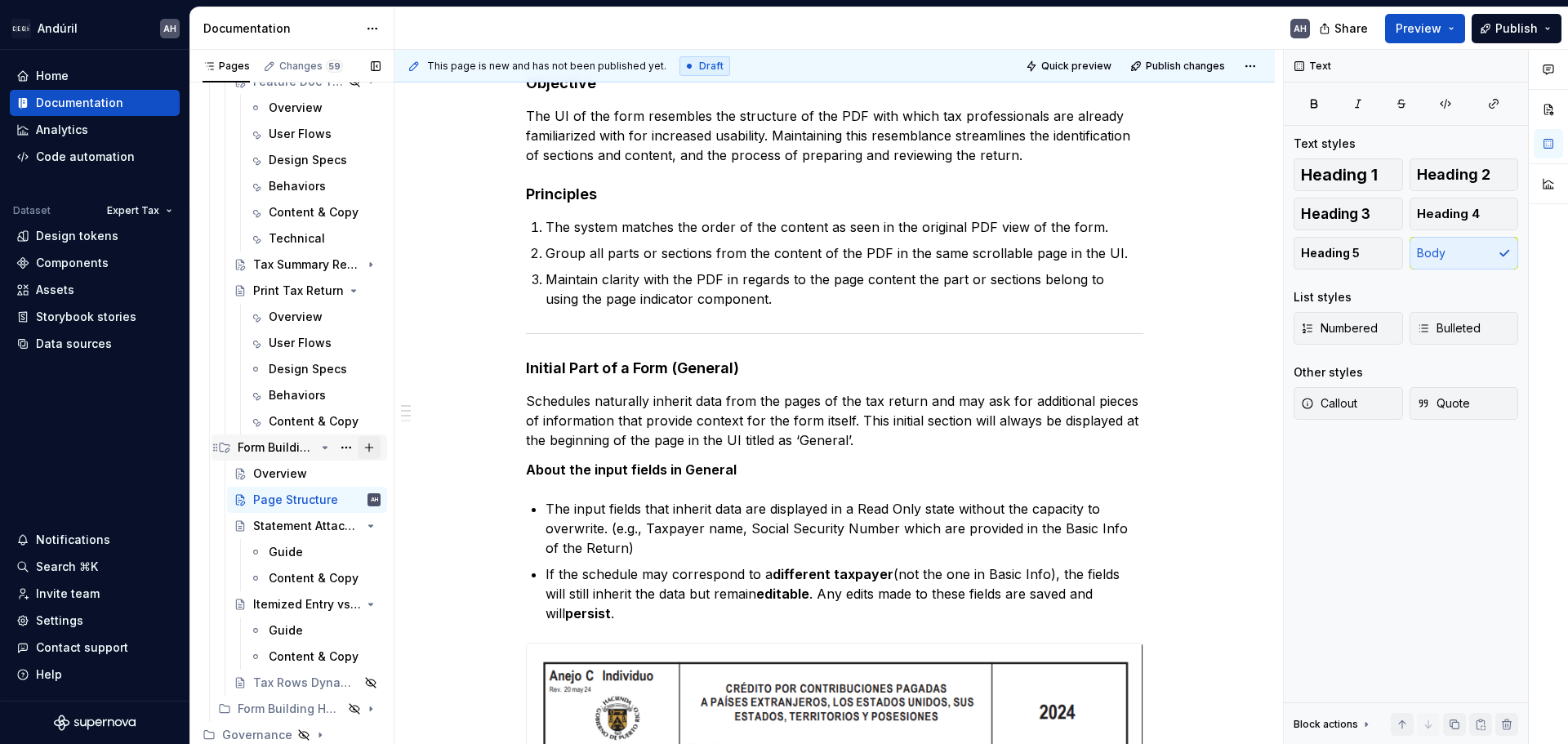
click at [361, 447] on button "Page tree" at bounding box center [369, 448] width 23 height 23
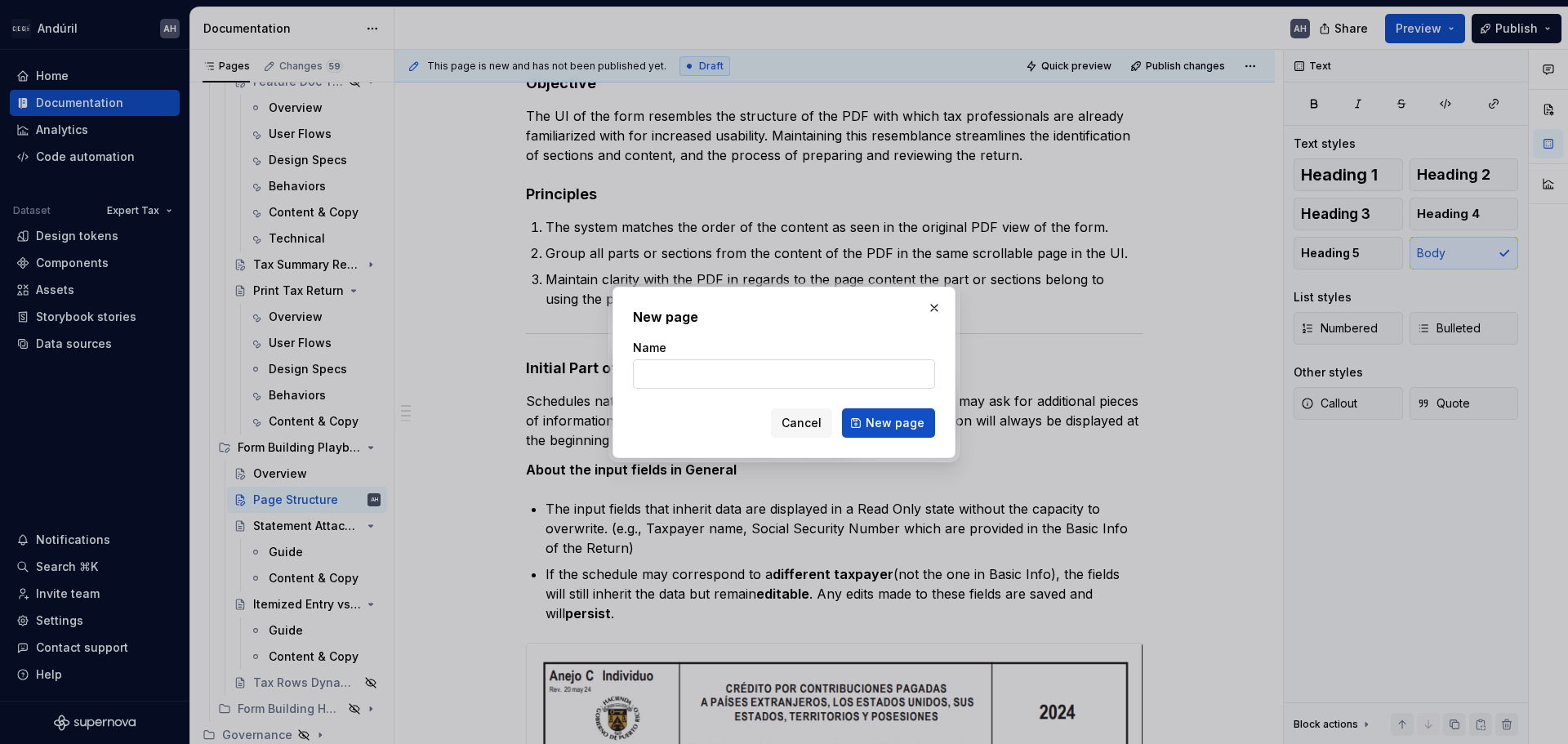
type textarea "*"
type input "Content"
type textarea "*"
drag, startPoint x: 721, startPoint y: 377, endPoint x: 628, endPoint y: 377, distance: 93.0
click at [628, 377] on div "New page Name Content Cancel New page" at bounding box center [784, 372] width 343 height 172
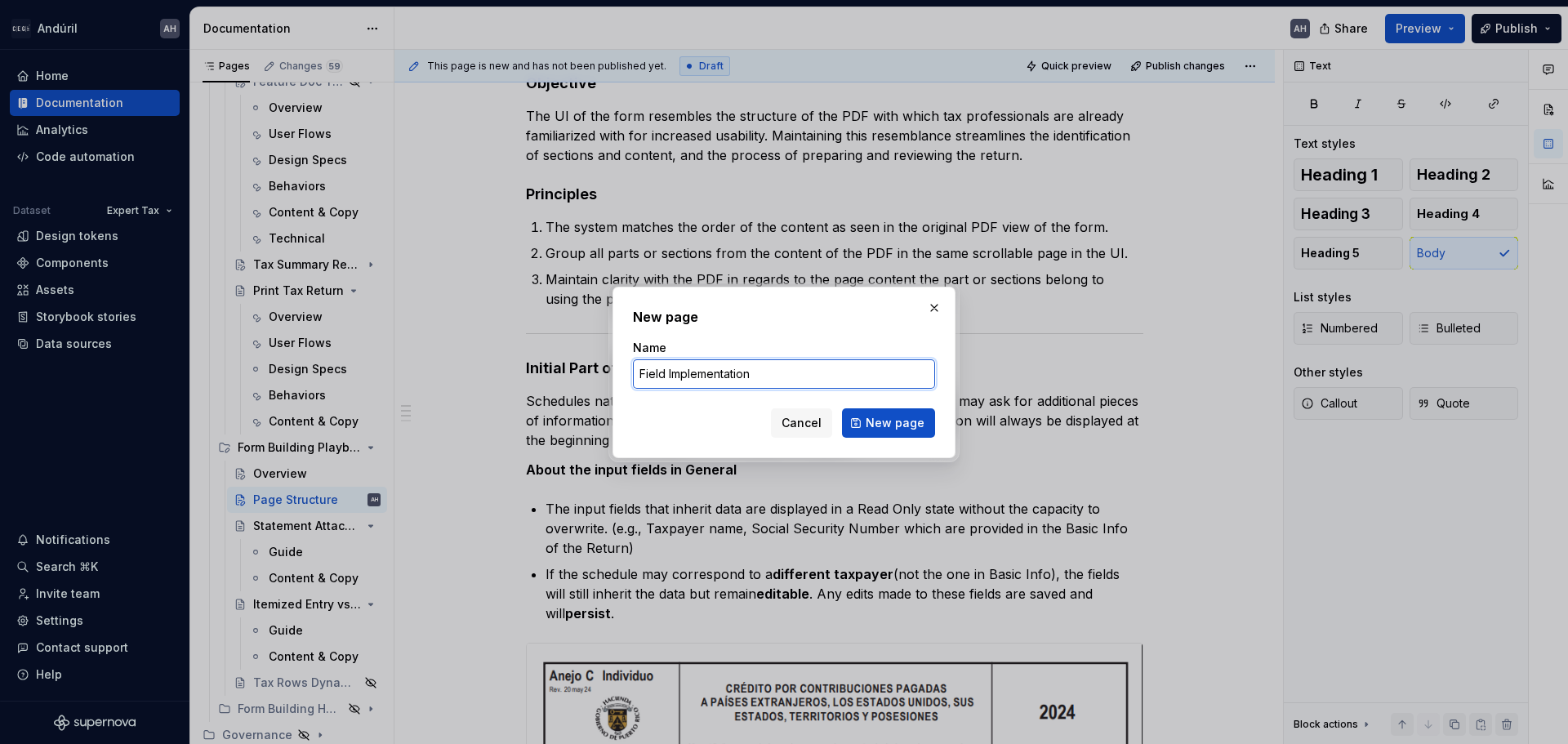
click at [640, 377] on input "Field Implementation" at bounding box center [784, 374] width 302 height 30
type input "Input Field Implementation"
click at [885, 425] on span "New page" at bounding box center [894, 424] width 58 height 17
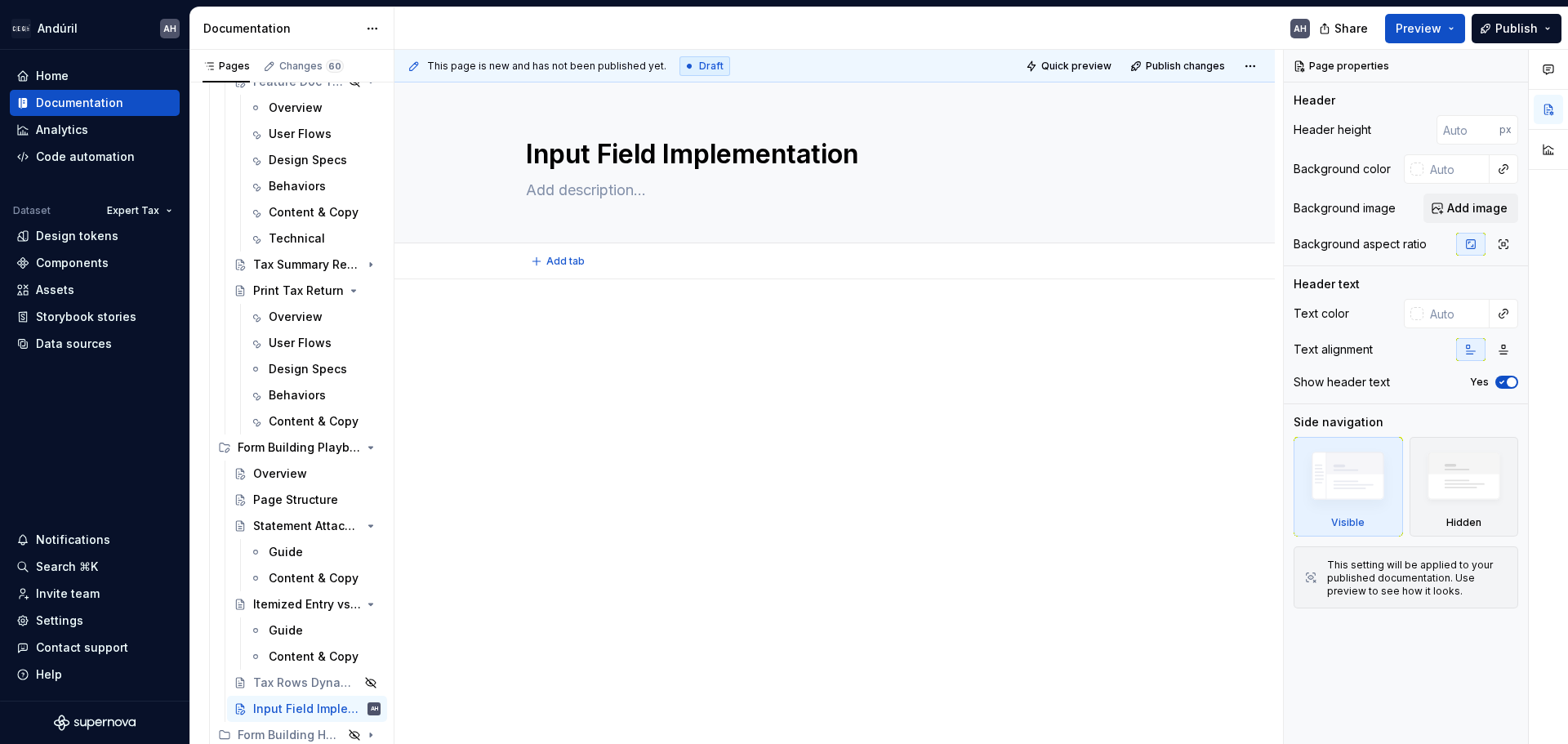
type textarea "*"
click at [577, 376] on div at bounding box center [834, 349] width 617 height 62
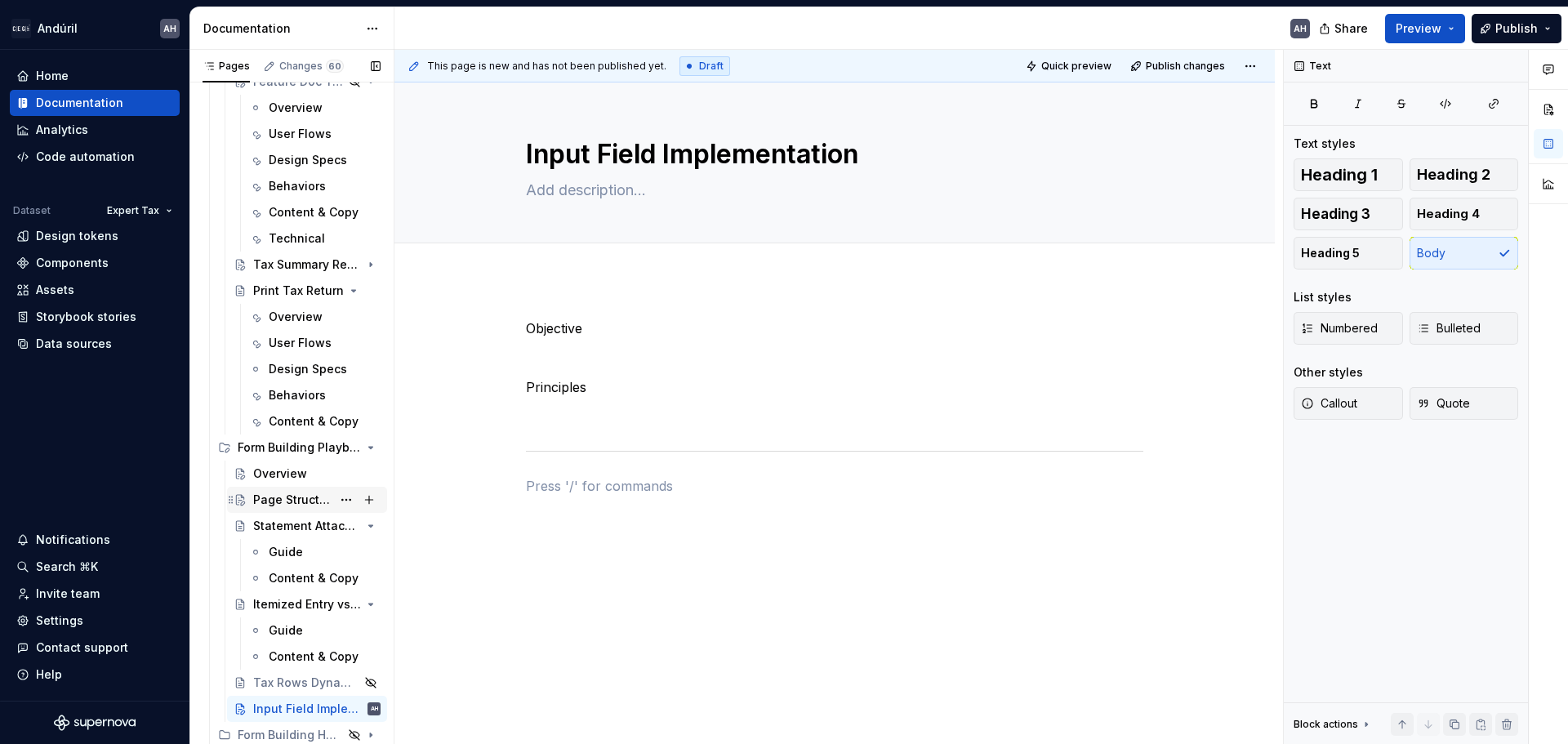
click at [263, 497] on div "Page Structure" at bounding box center [292, 501] width 78 height 17
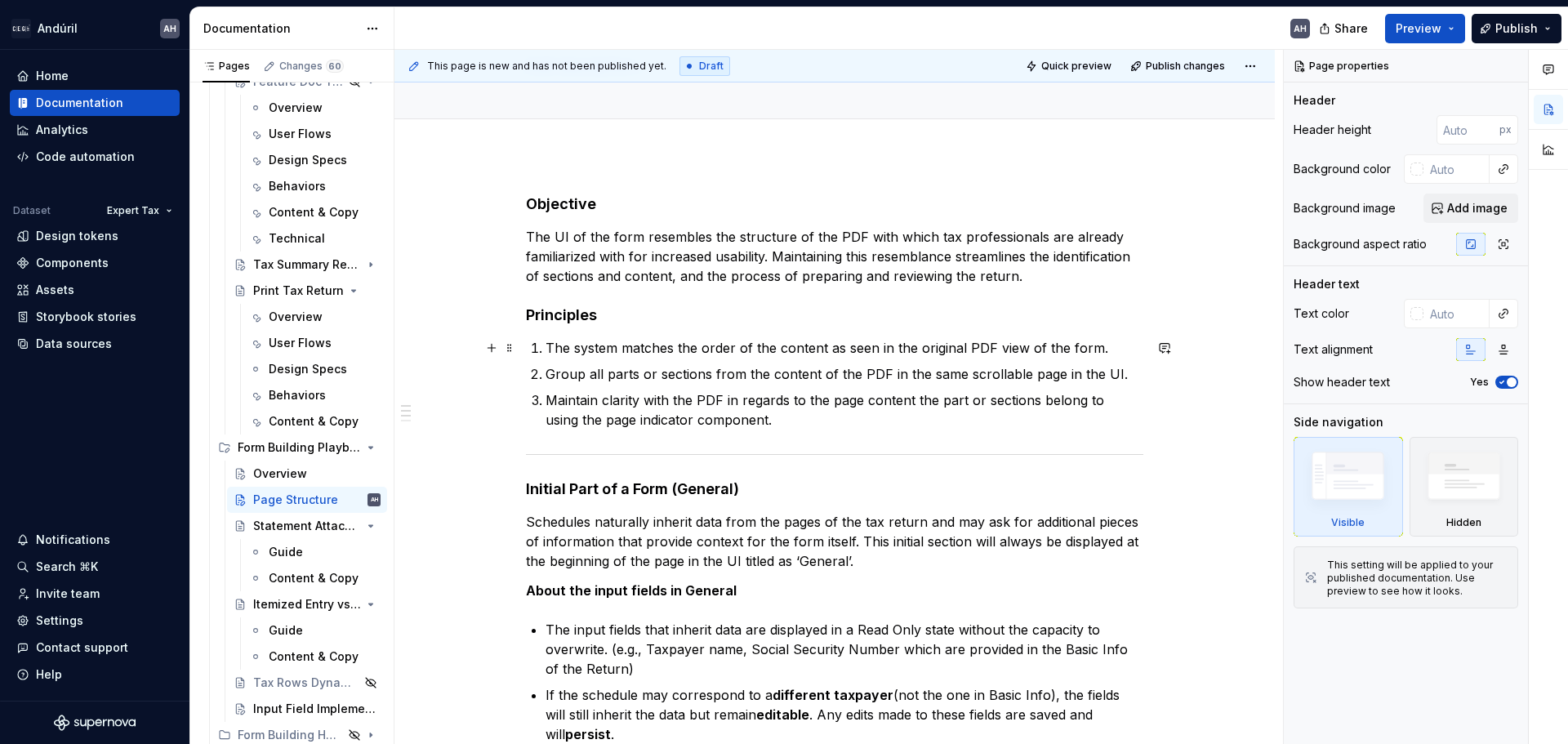
scroll to position [163, 0]
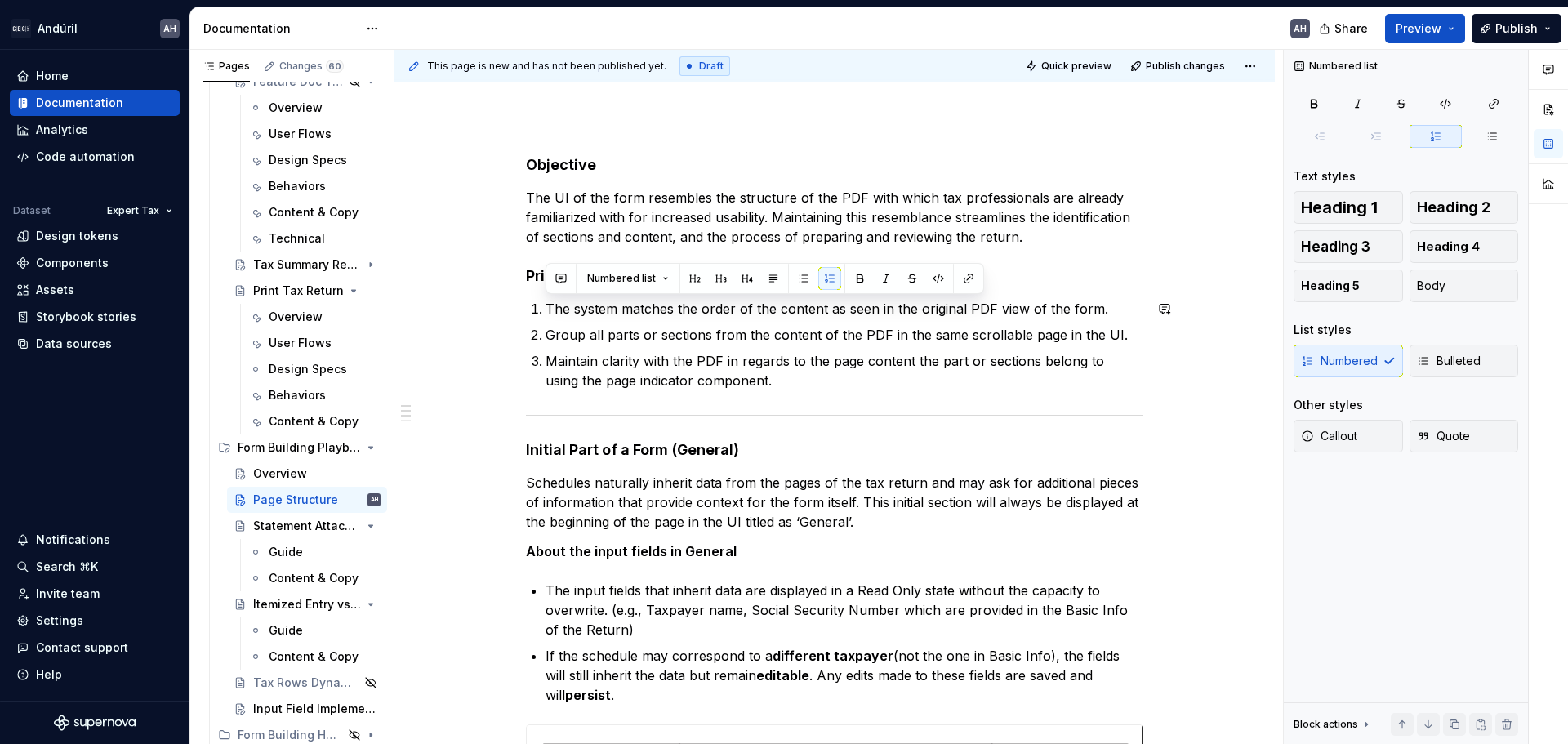
drag, startPoint x: 688, startPoint y: 365, endPoint x: 535, endPoint y: 302, distance: 165.5
click at [546, 302] on ol "The system matches the order of the content as seen in the original PDF view of…" at bounding box center [845, 345] width 598 height 92
copy ol "The system matches the order of the content as seen in the original PDF view of…"
click at [771, 384] on p "Maintain clarity with the PDF in regards to the page content the part or sectio…" at bounding box center [845, 371] width 598 height 39
drag, startPoint x: 783, startPoint y: 376, endPoint x: 537, endPoint y: 298, distance: 258.1
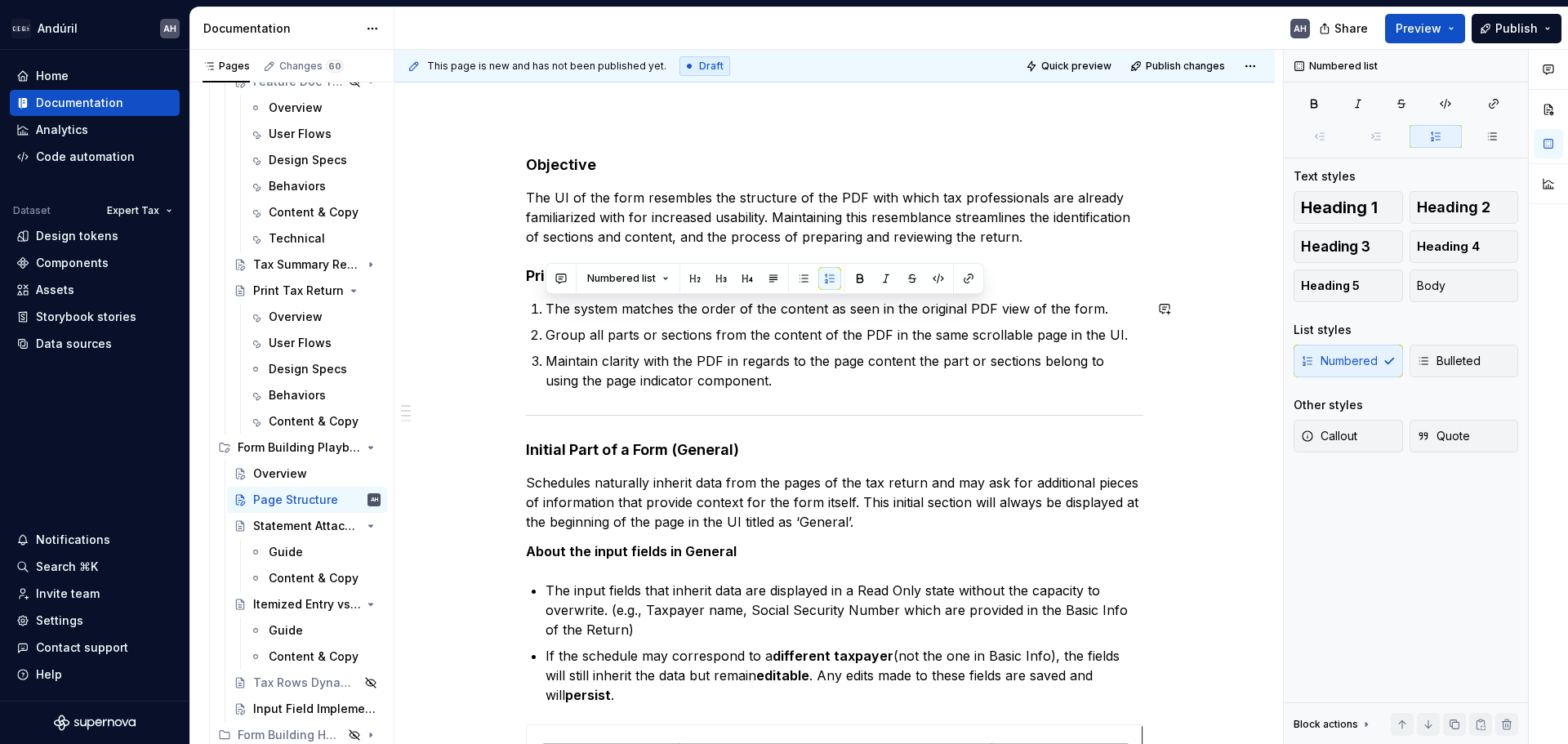
click at [537, 298] on div "Objective The UI of the form resembles the structure of the PDF with which tax …" at bounding box center [834, 680] width 617 height 1050
paste div
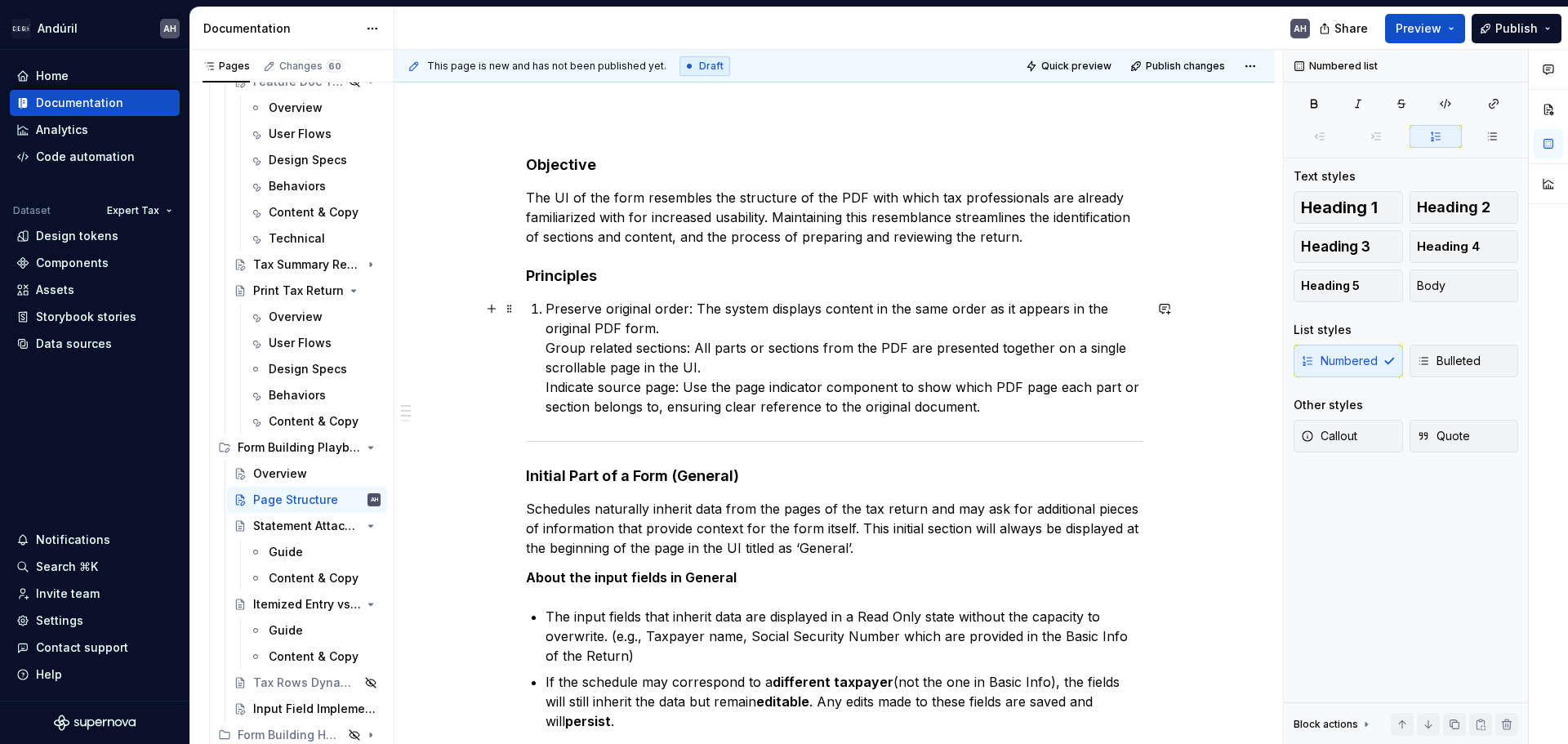
type textarea "*"
click at [547, 349] on p "Preserve original order: The system displays content in the same order as it ap…" at bounding box center [845, 358] width 598 height 118
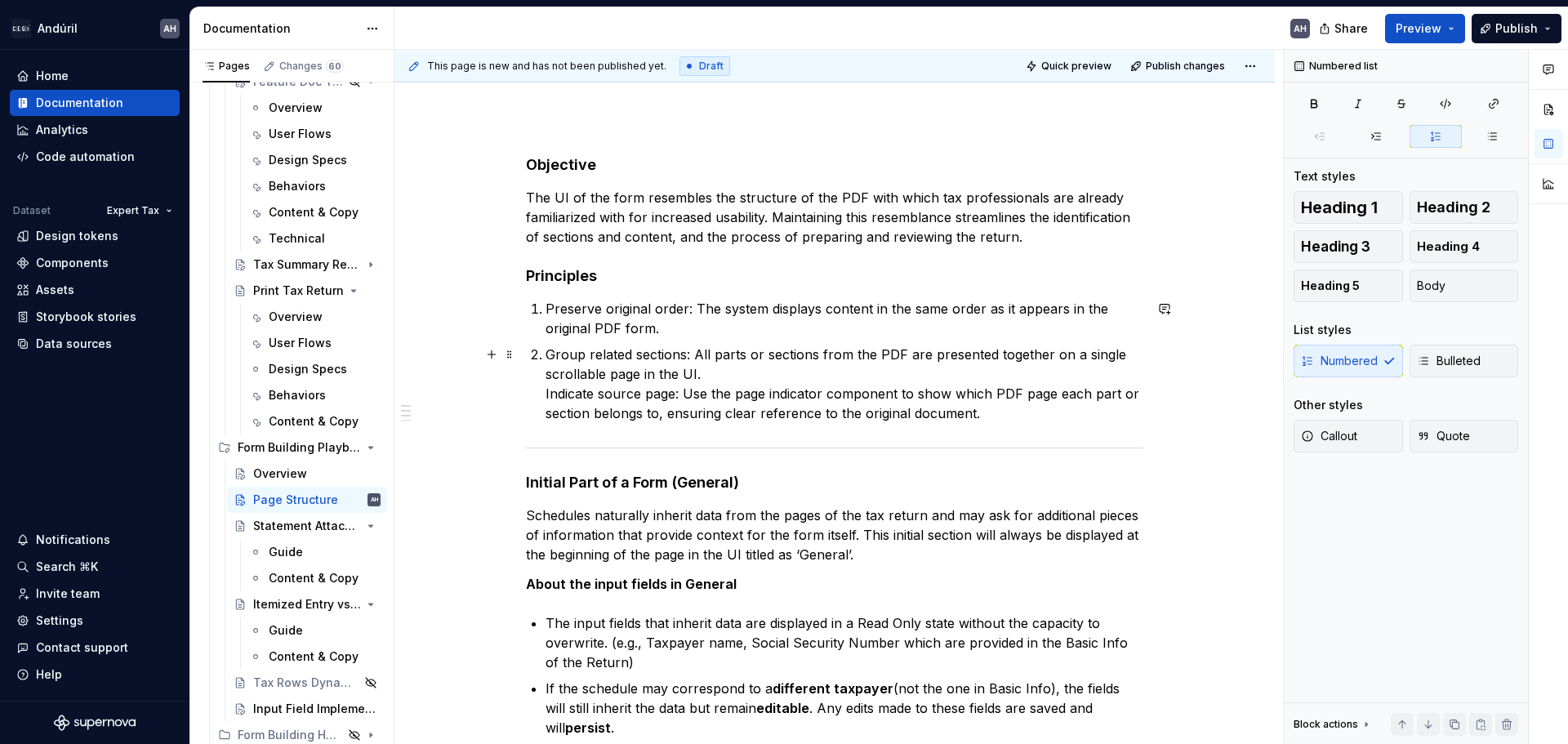
click at [539, 393] on div "Objective The UI of the form resembles the structure of the PDF with which tax …" at bounding box center [834, 696] width 617 height 1082
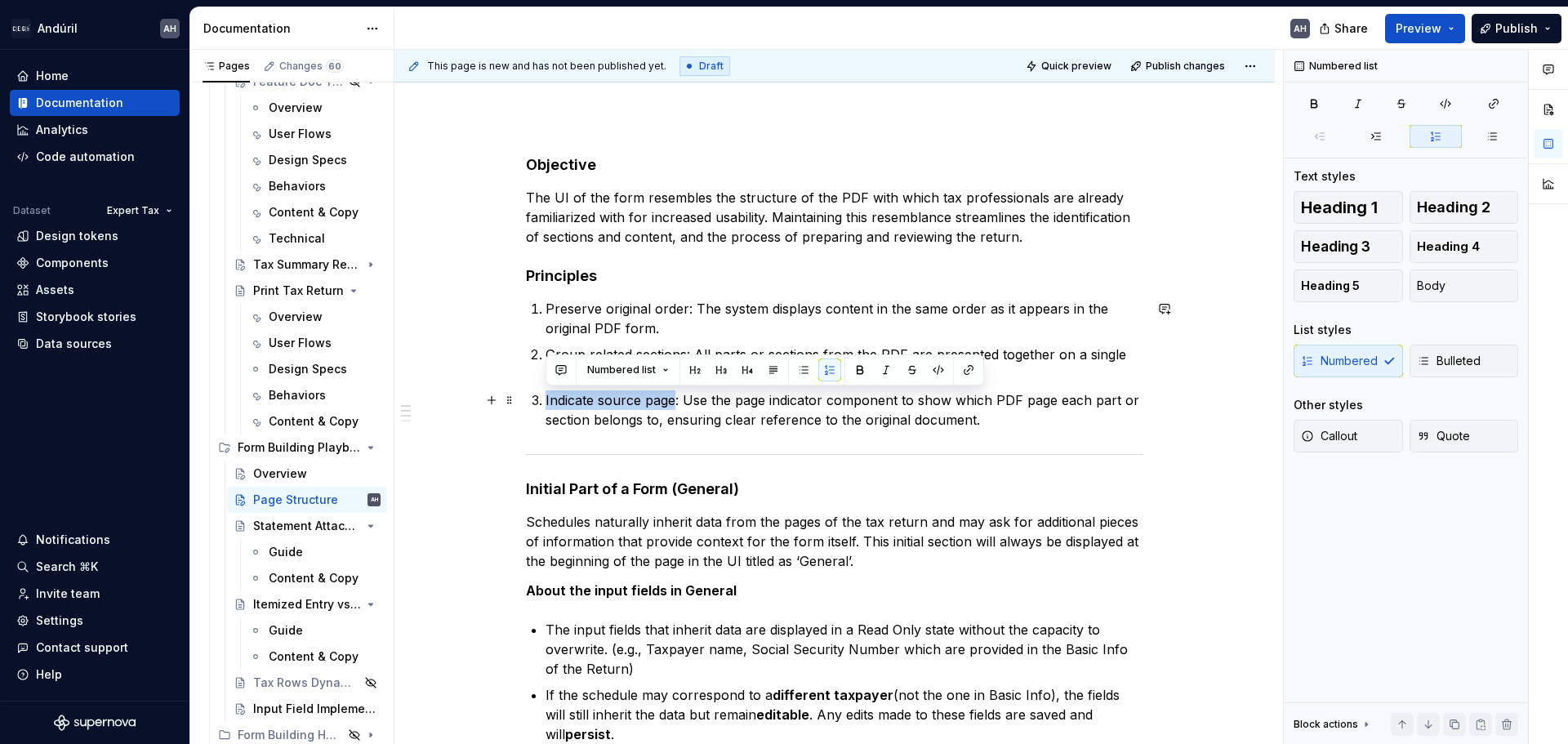
drag, startPoint x: 675, startPoint y: 404, endPoint x: 539, endPoint y: 406, distance: 136.0
click at [546, 406] on li "Indicate source page: Use the page indicator component to show which PDF page e…" at bounding box center [845, 410] width 598 height 39
click at [624, 329] on p "Preserve original order: The system displays content in the same order as it ap…" at bounding box center [845, 319] width 598 height 39
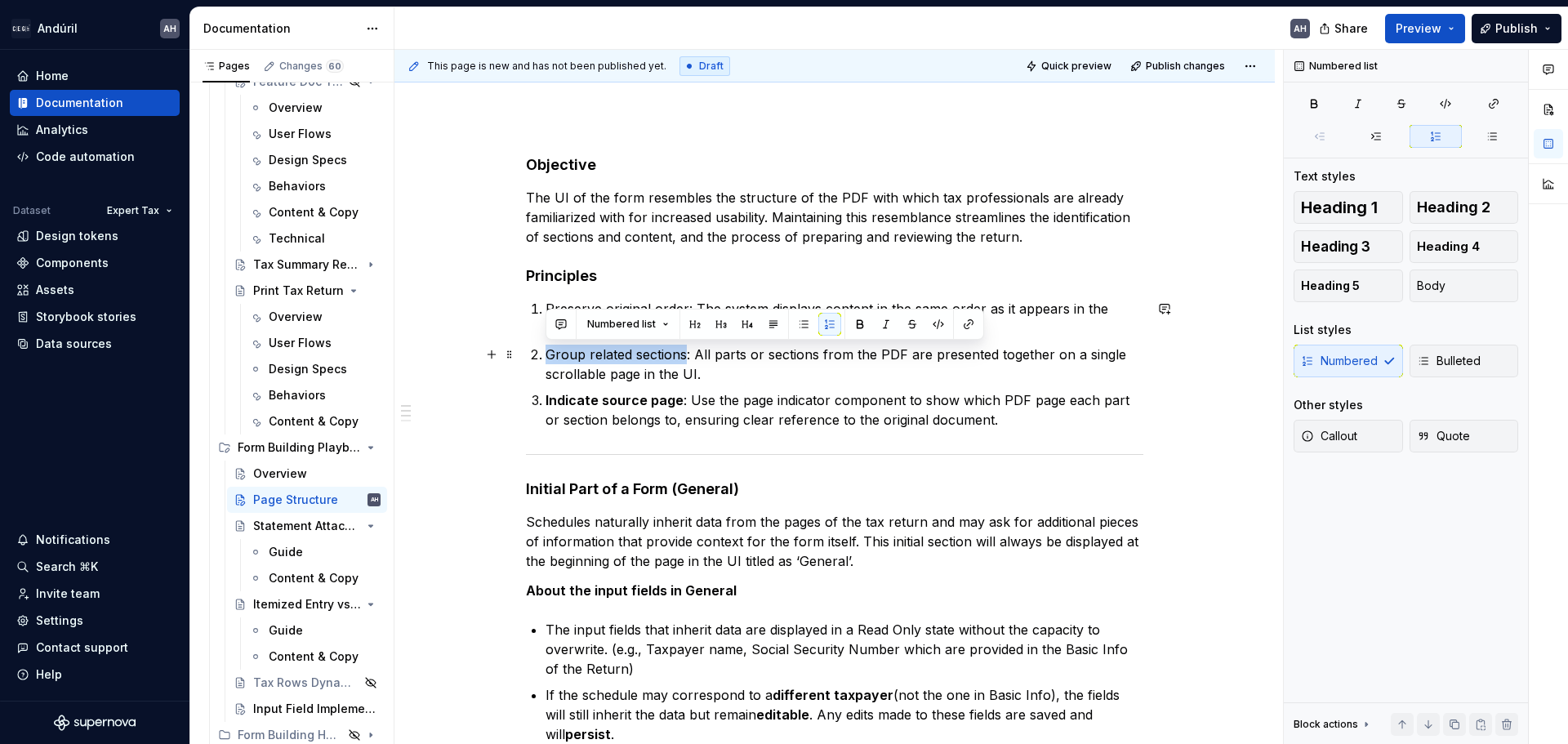
drag, startPoint x: 687, startPoint y: 357, endPoint x: 525, endPoint y: 350, distance: 162.2
click at [525, 350] on div "Objective The UI of the form resembles the structure of the PDF with which tax …" at bounding box center [834, 699] width 617 height 1089
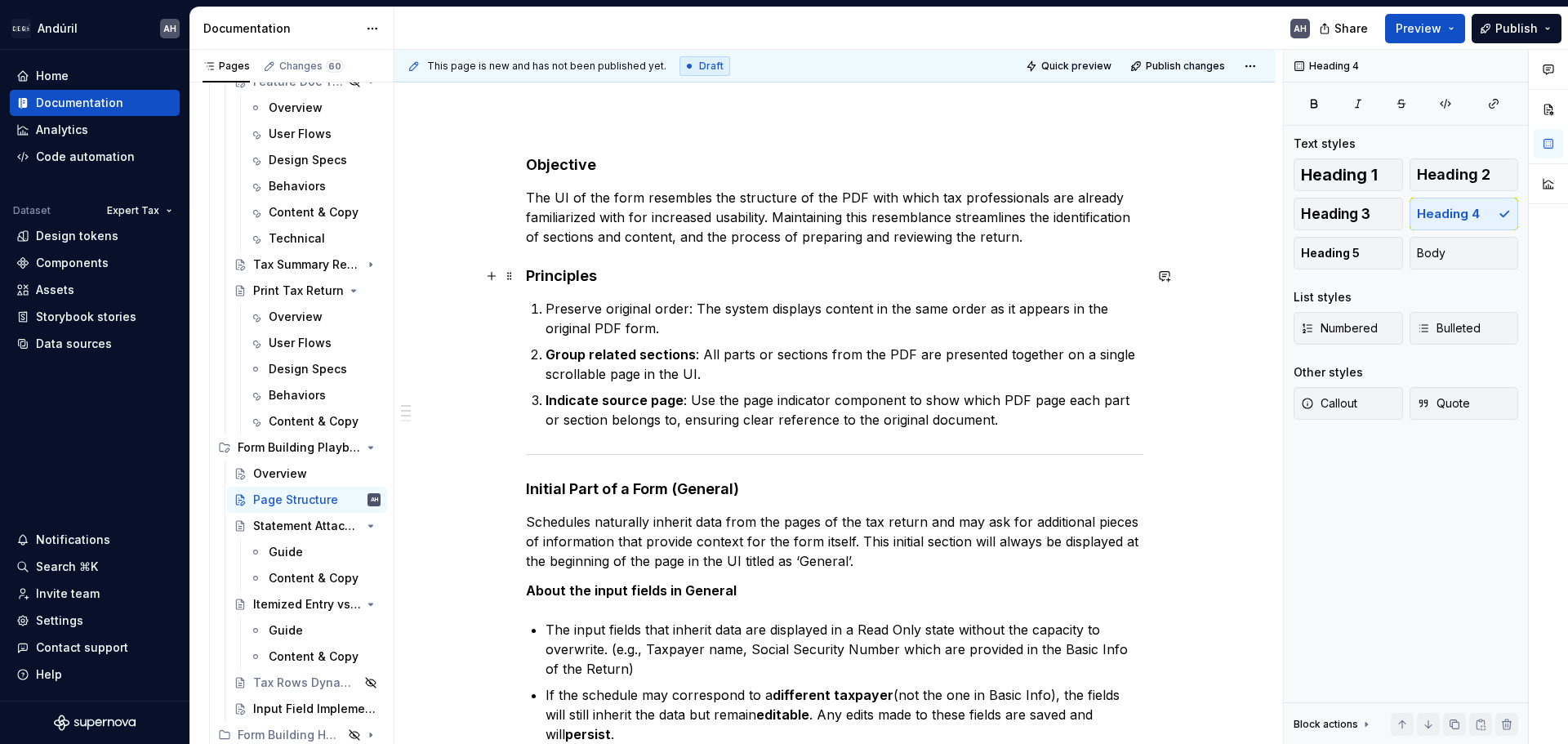
click at [611, 267] on h4 "Principles" at bounding box center [834, 276] width 617 height 20
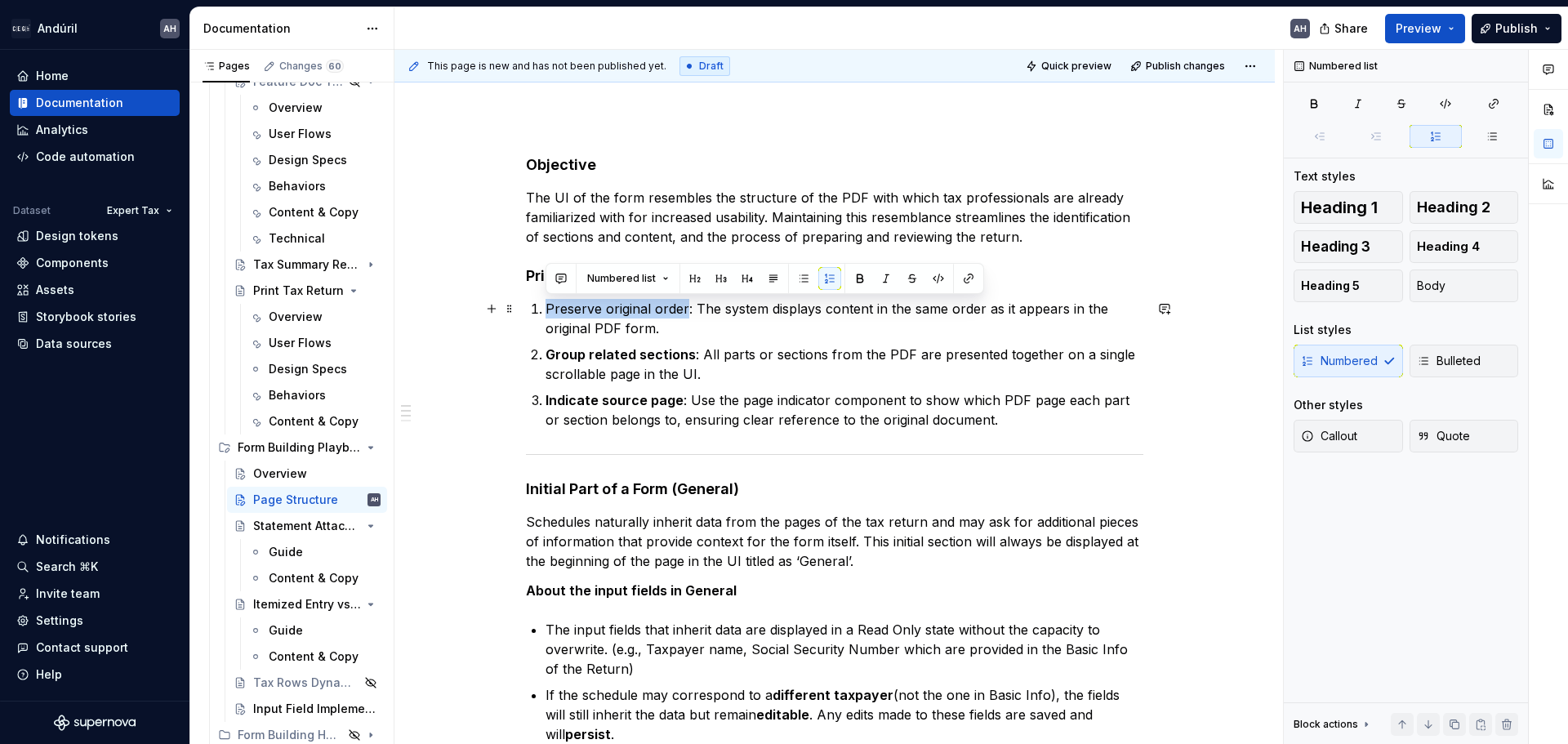
drag, startPoint x: 685, startPoint y: 309, endPoint x: 533, endPoint y: 312, distance: 152.0
click at [546, 312] on li "Preserve original order: The system displays content in the same order as it ap…" at bounding box center [845, 319] width 598 height 39
click at [552, 260] on div "Objective The UI of the form resembles the structure of the PDF with which tax …" at bounding box center [834, 699] width 617 height 1089
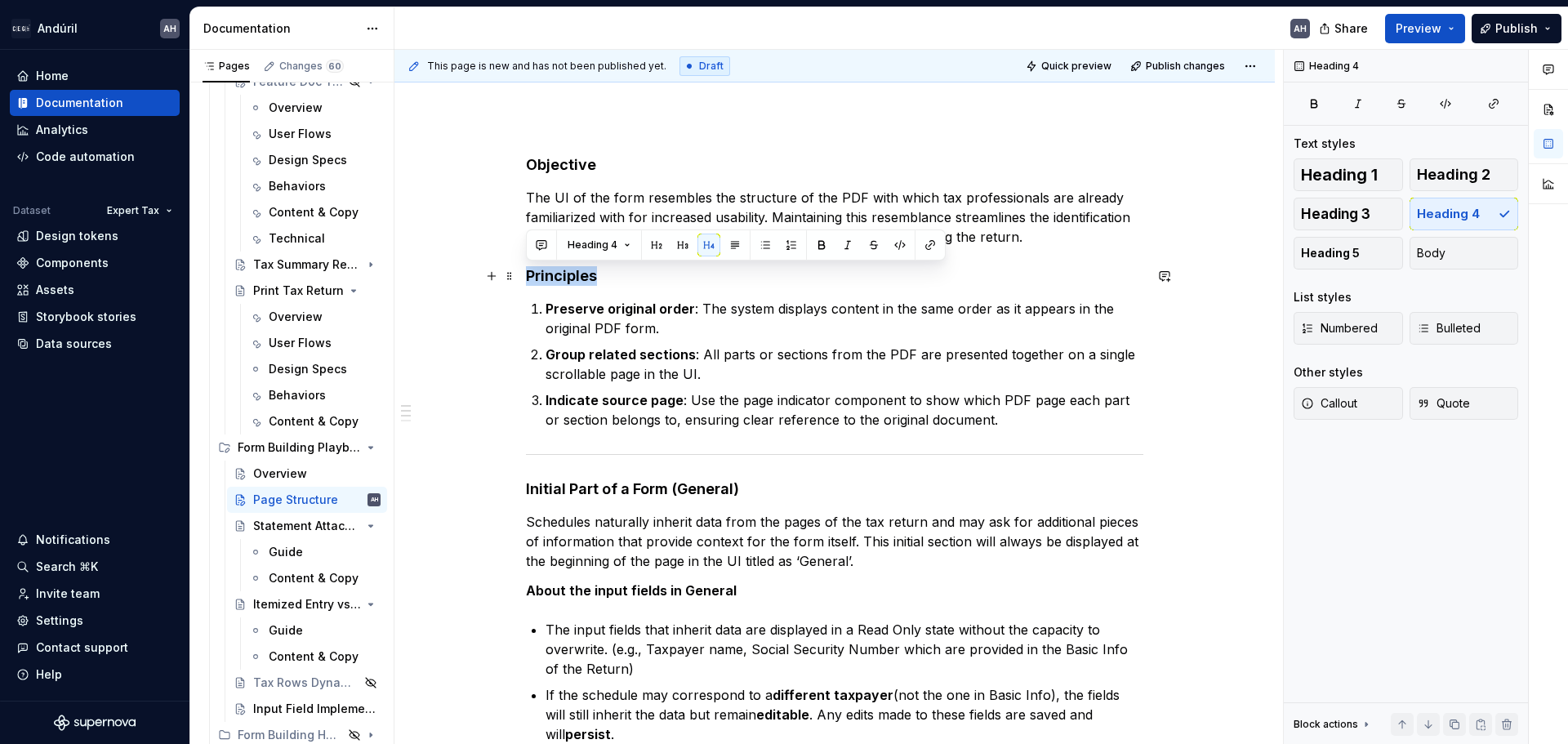
drag, startPoint x: 631, startPoint y: 275, endPoint x: 479, endPoint y: 277, distance: 152.0
click at [621, 293] on div "Objective The UI of the form resembles the structure of the PDF with which tax …" at bounding box center [834, 699] width 617 height 1089
click at [553, 263] on div "Objective The UI of the form resembles the structure of the PDF with which tax …" at bounding box center [834, 699] width 617 height 1089
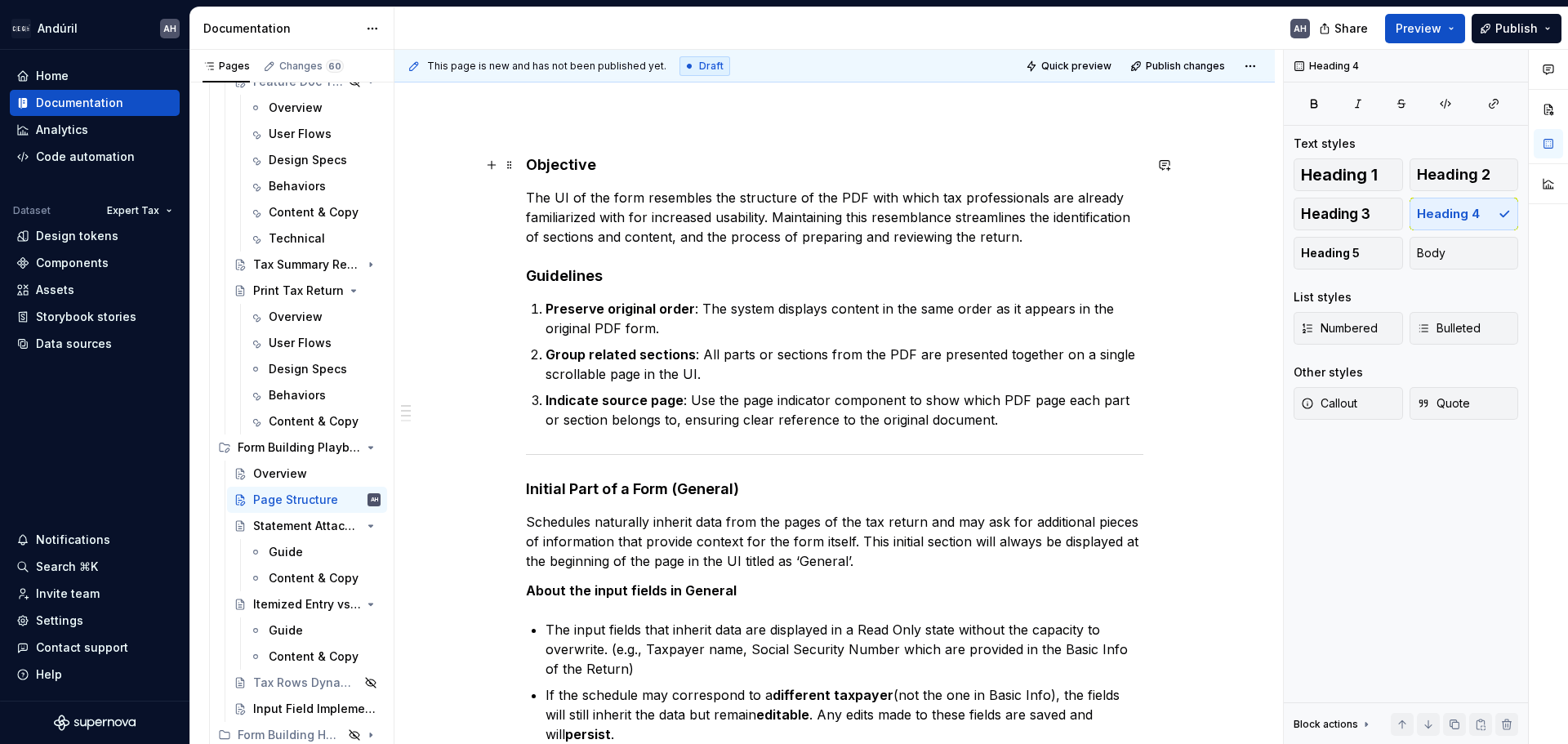
click at [653, 159] on h4 "Objective" at bounding box center [834, 164] width 617 height 20
click at [856, 230] on p "The UI of the form resembles the structure of the PDF with which tax profession…" at bounding box center [834, 216] width 617 height 59
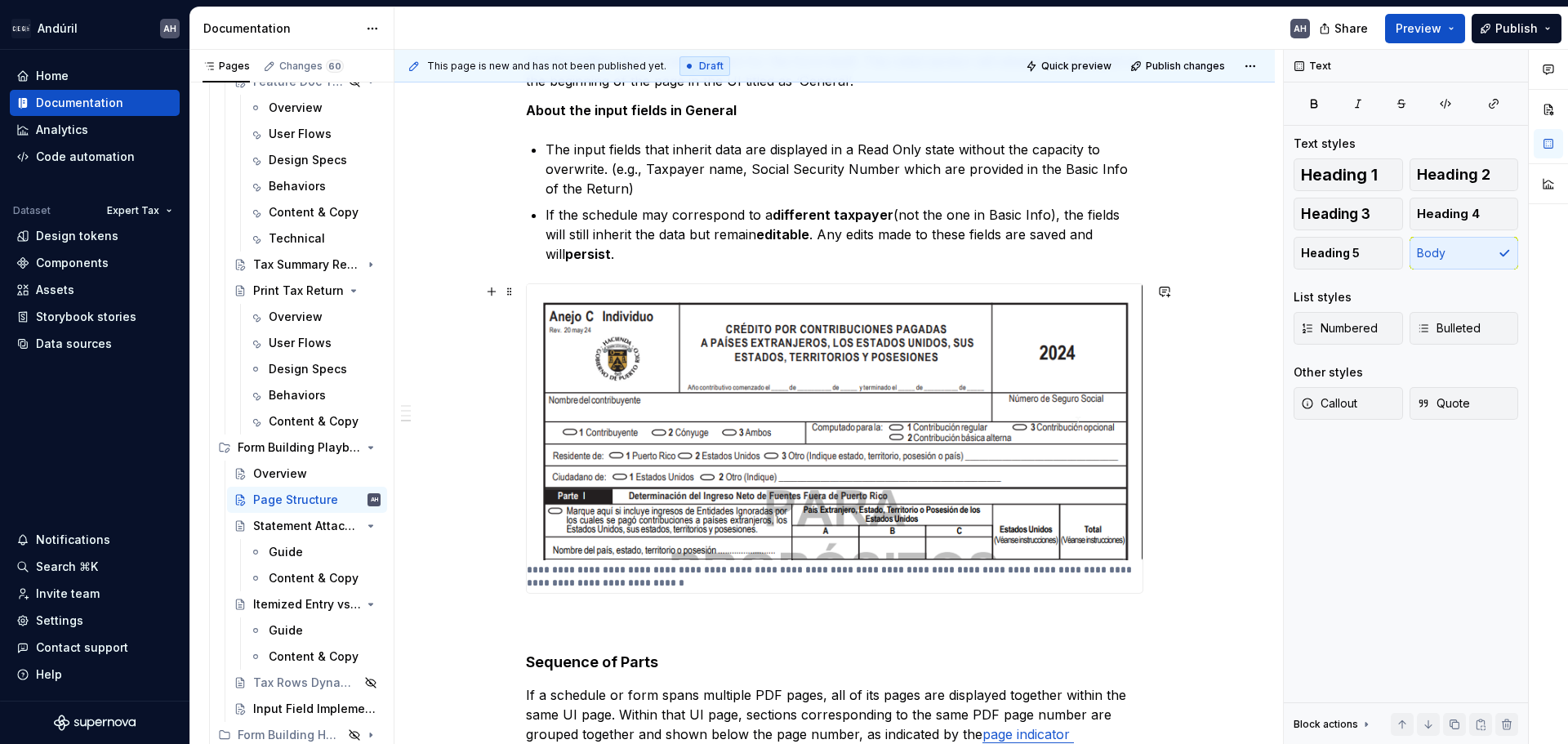
scroll to position [906, 0]
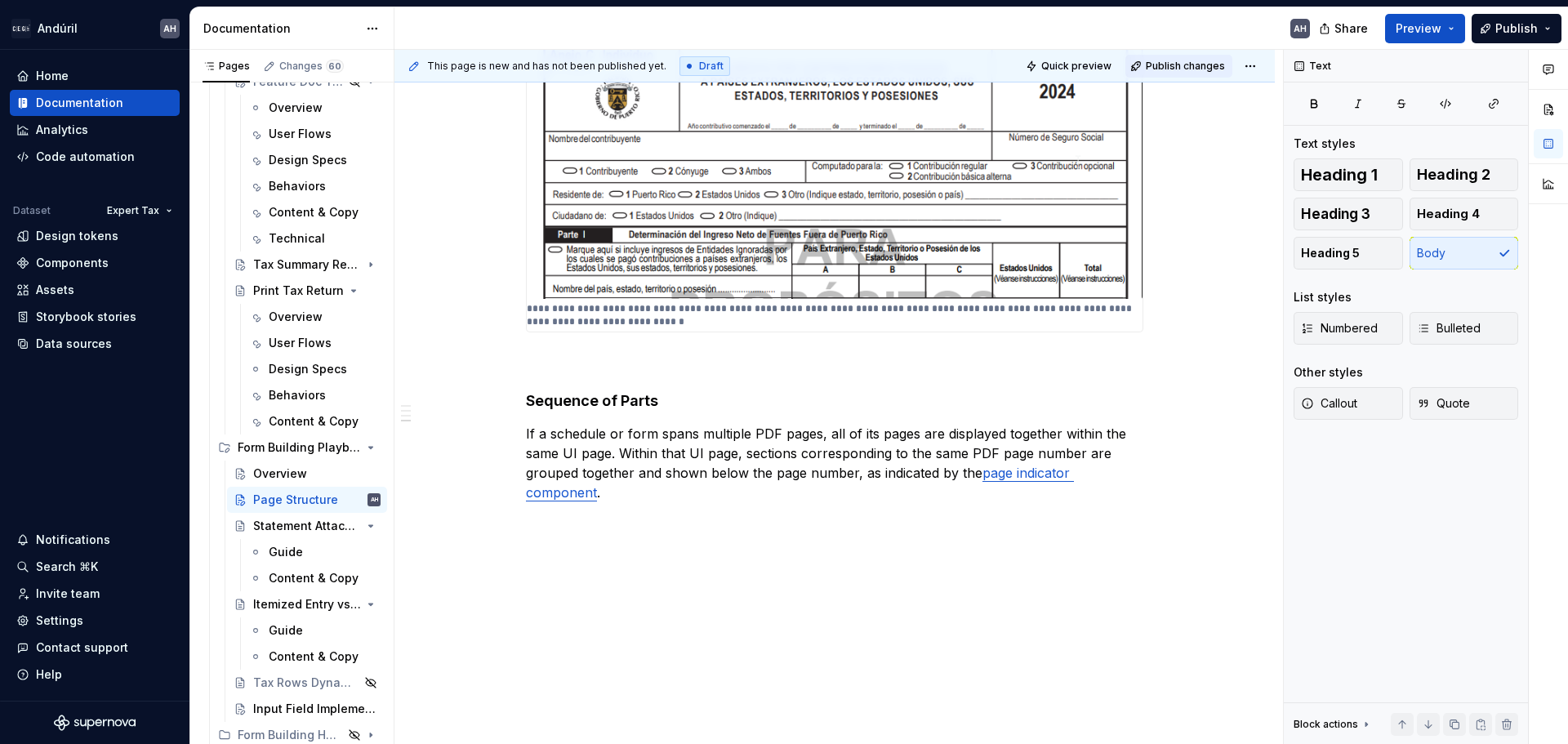
click at [1176, 67] on span "Publish changes" at bounding box center [1185, 66] width 79 height 13
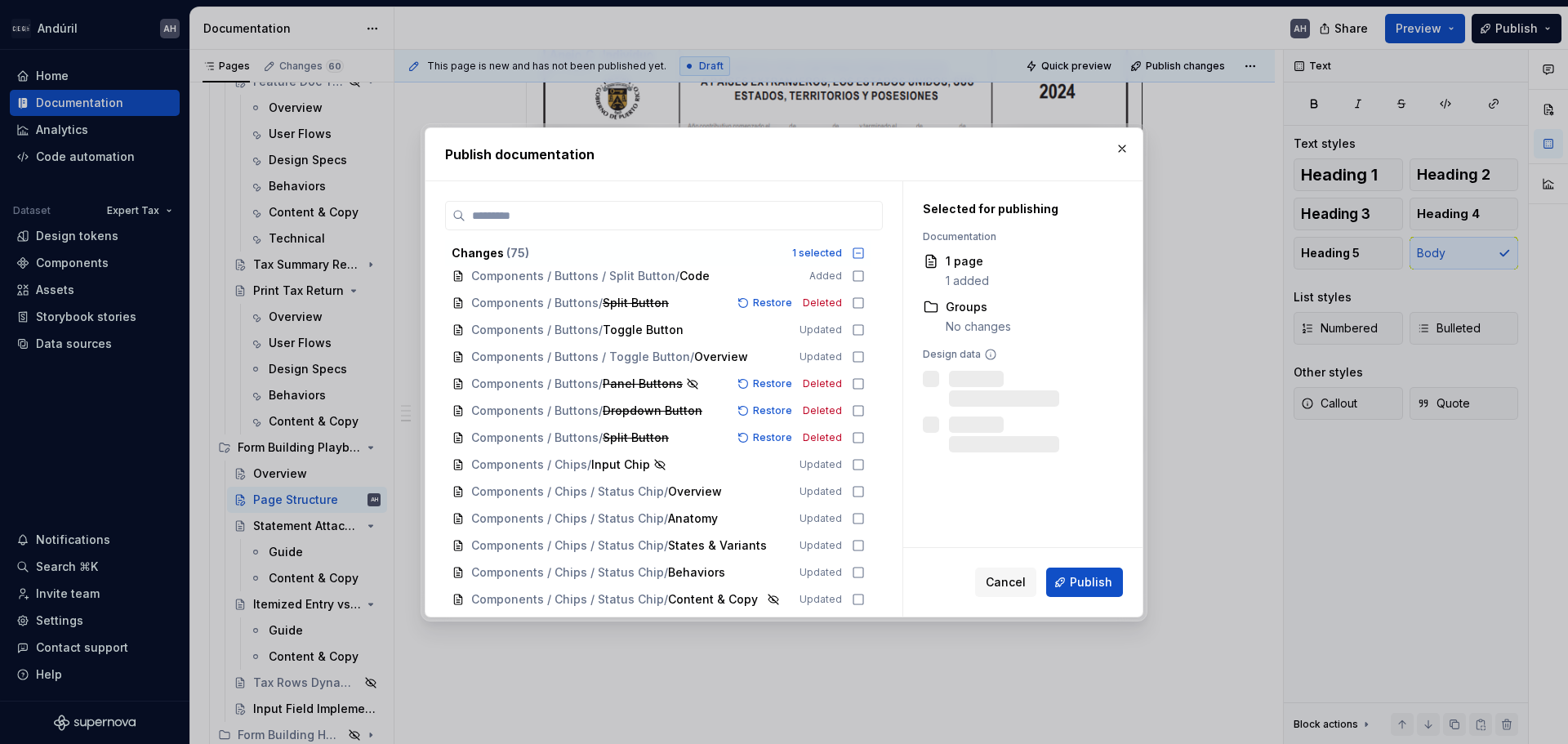
scroll to position [654, 0]
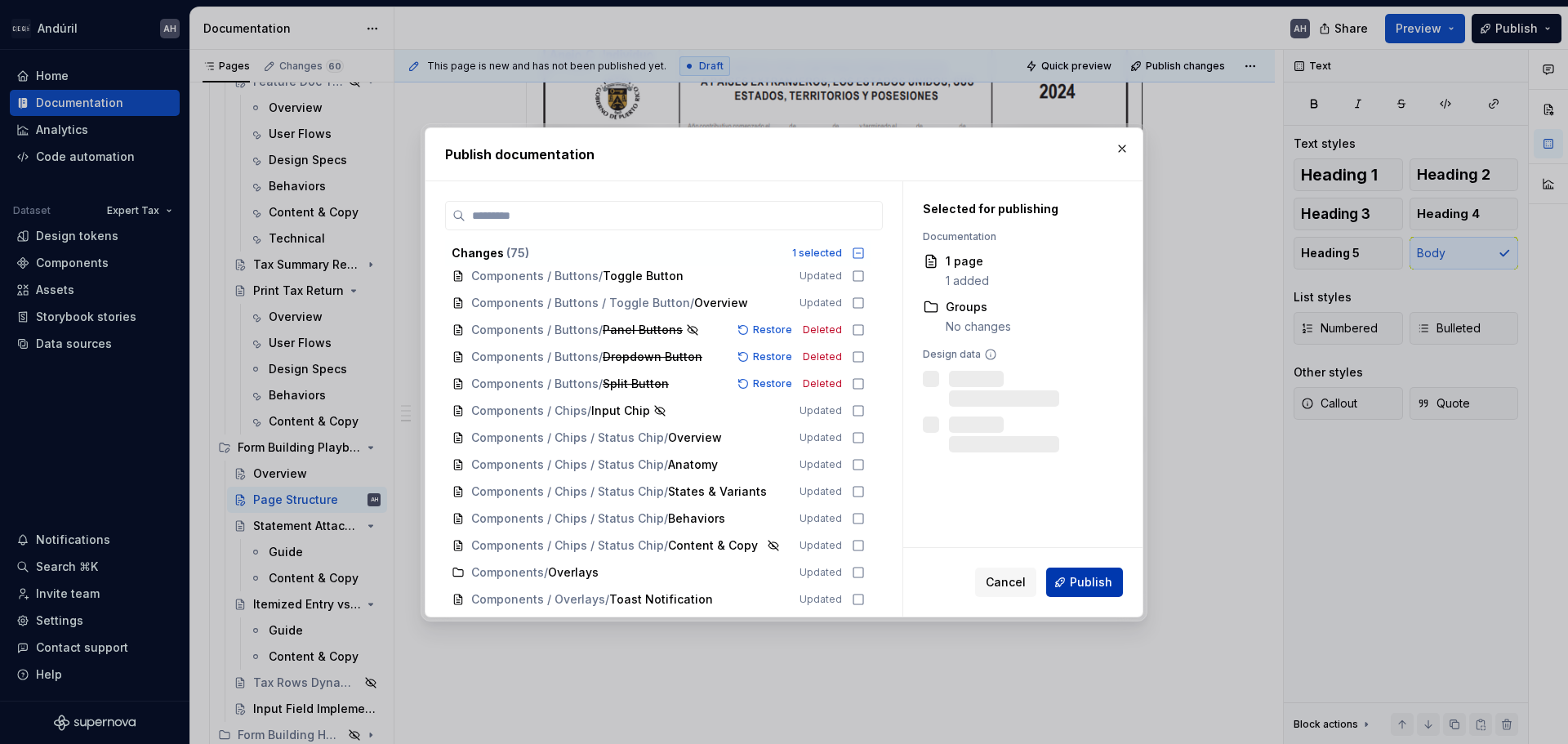
click at [1093, 581] on span "Publish" at bounding box center [1091, 582] width 43 height 17
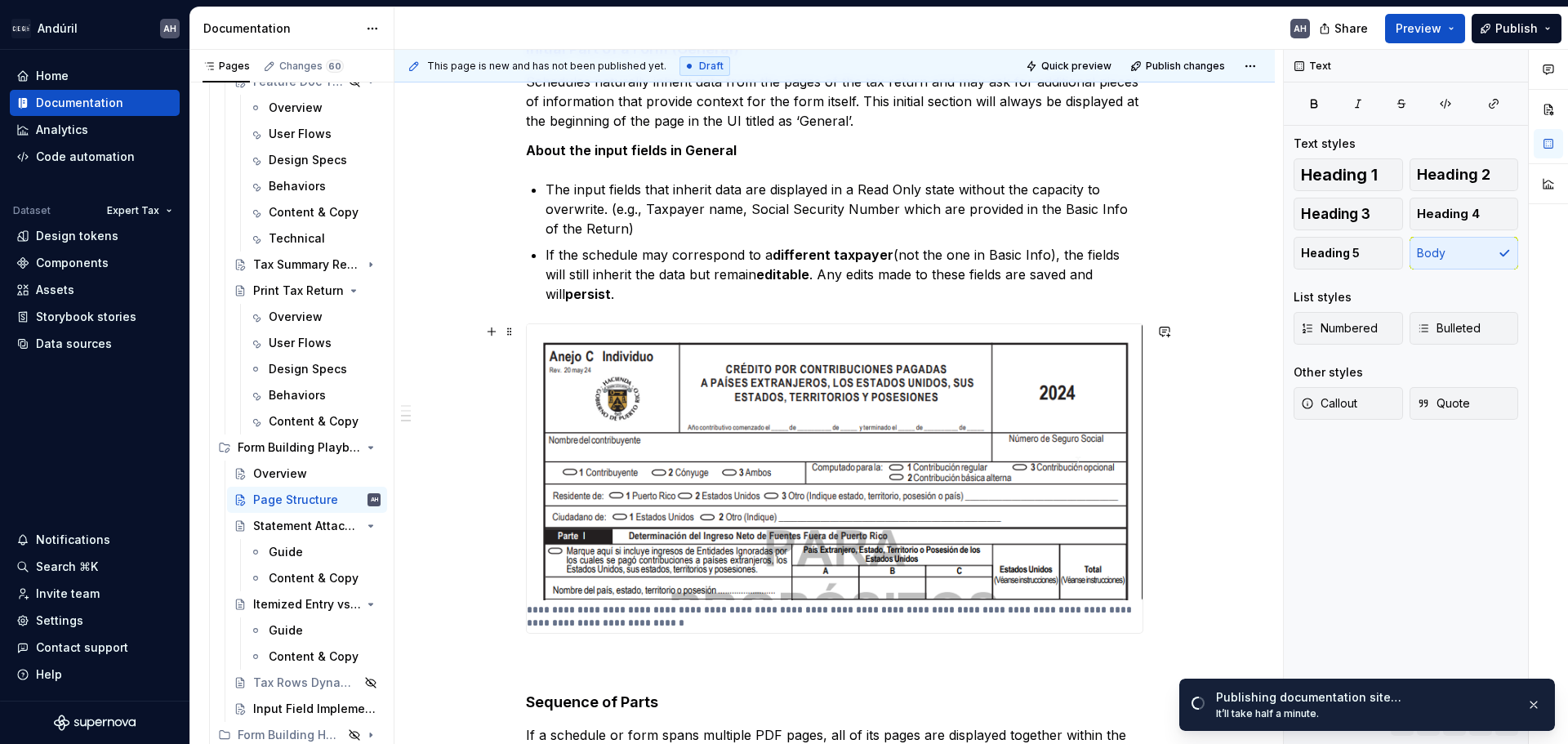
scroll to position [497, 0]
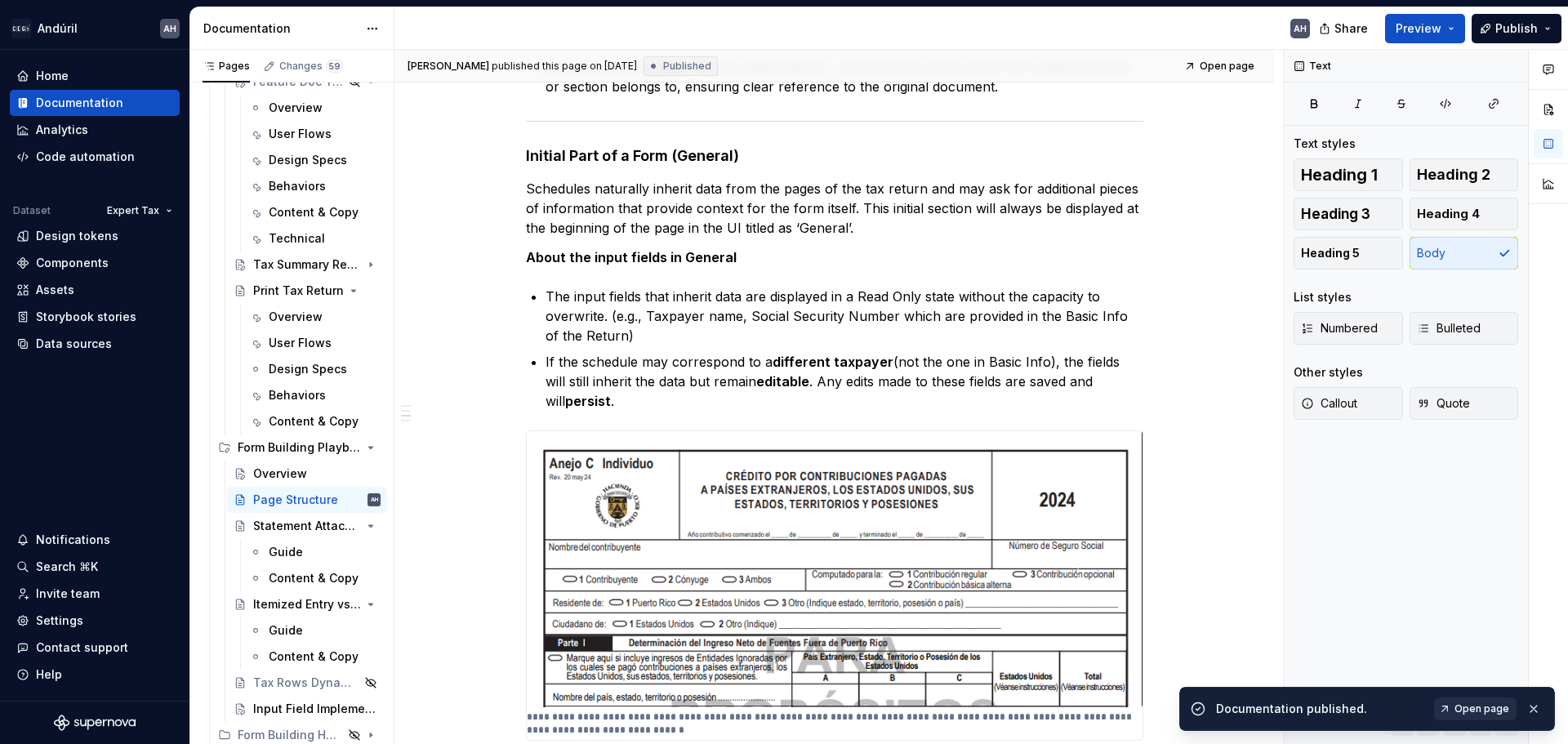
drag, startPoint x: 1531, startPoint y: 666, endPoint x: 1477, endPoint y: 703, distance: 65.5
click at [1477, 703] on span "Open page" at bounding box center [1482, 709] width 55 height 13
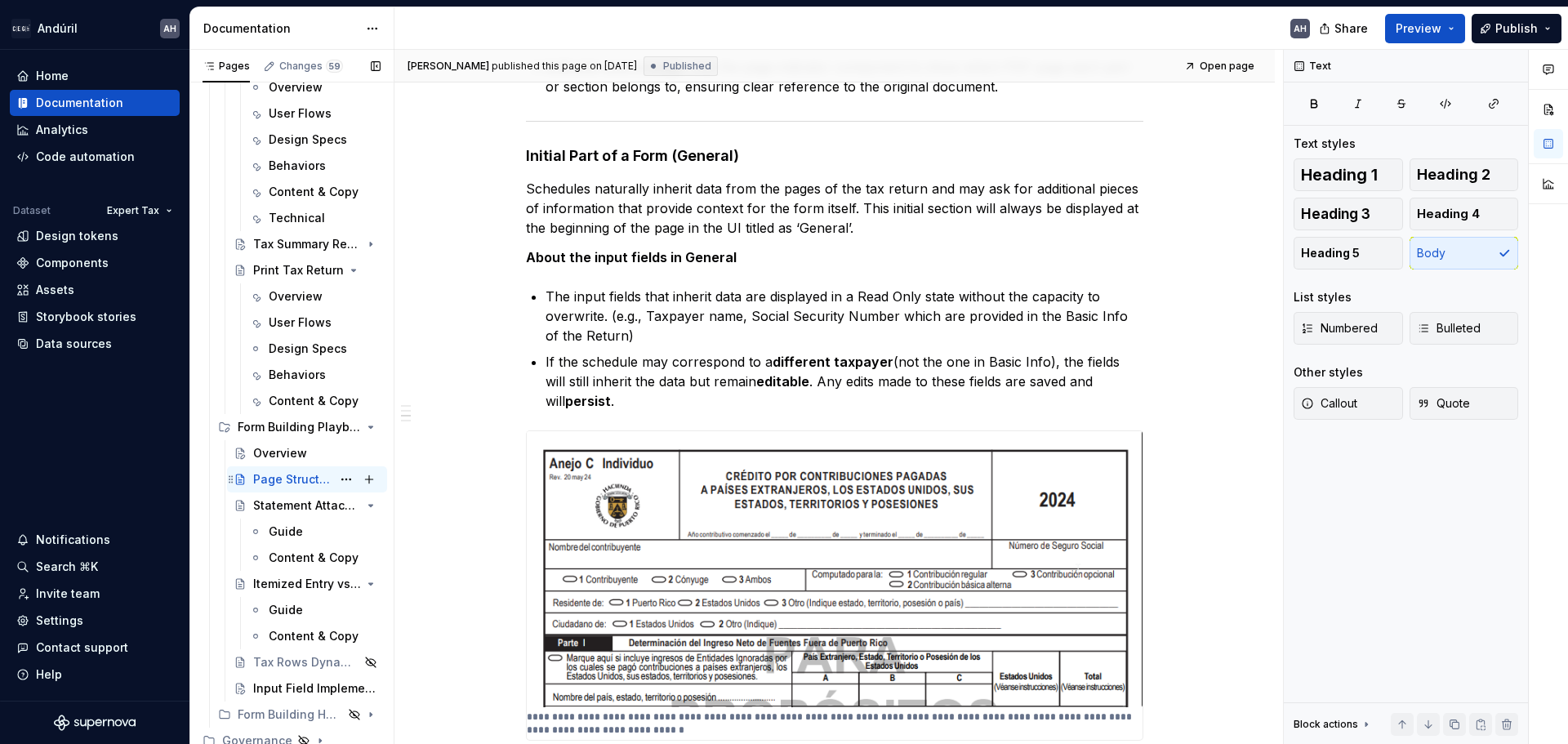
scroll to position [233, 0]
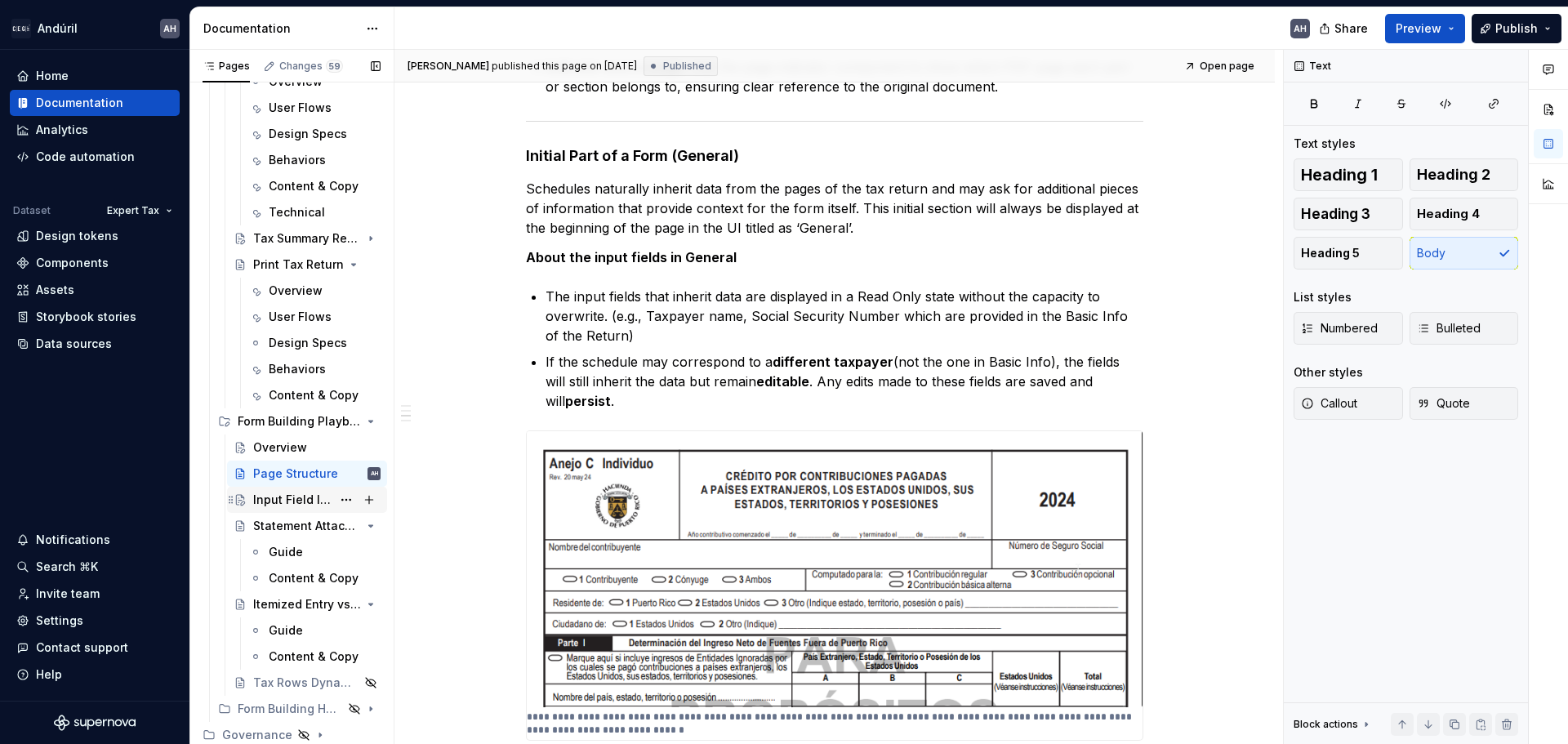
click at [277, 491] on div "Input Field Implementation" at bounding box center [317, 500] width 127 height 23
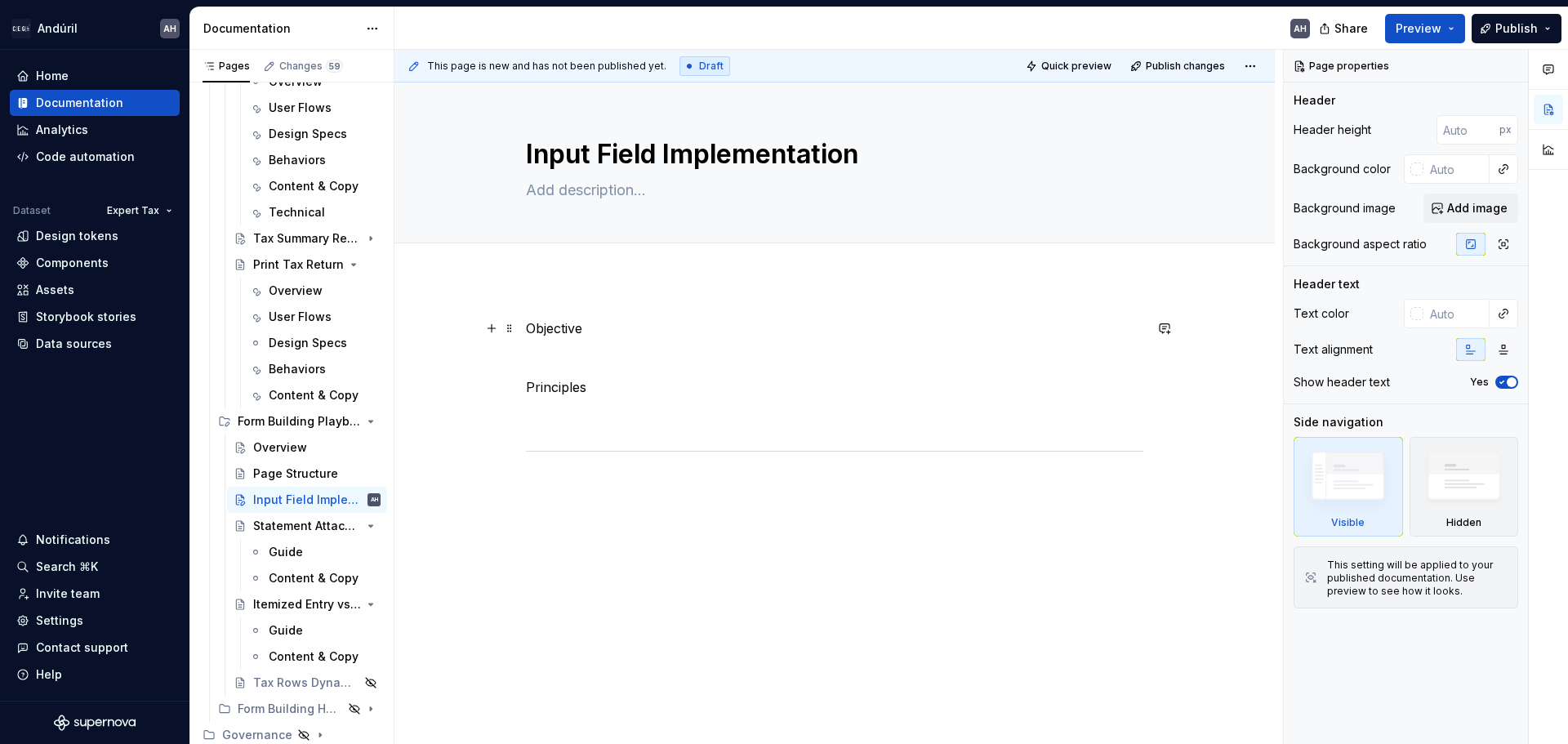
click at [597, 332] on p "Objective" at bounding box center [834, 328] width 617 height 20
type textarea "*"
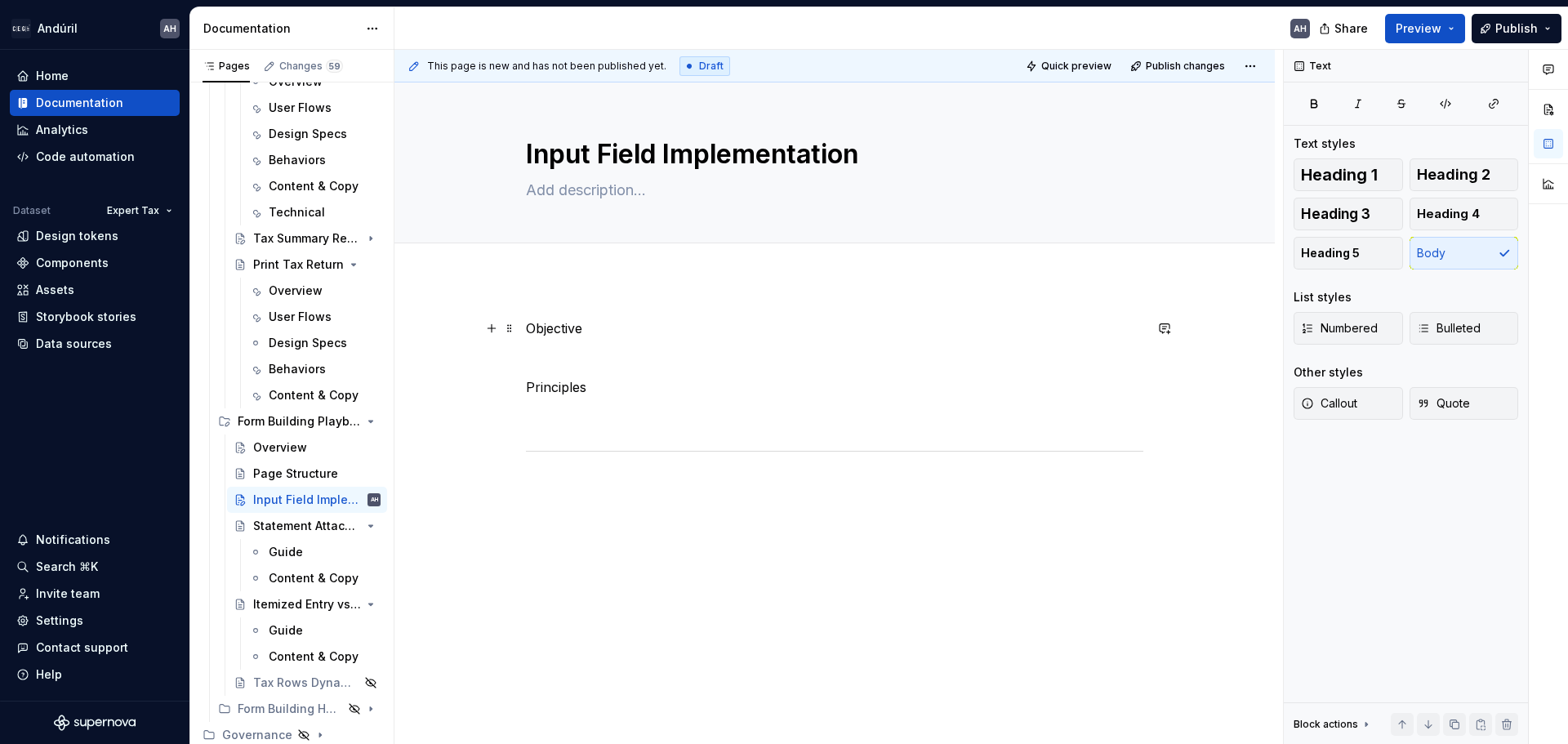
click at [566, 327] on p "Objective" at bounding box center [834, 328] width 617 height 20
drag, startPoint x: 681, startPoint y: 299, endPoint x: 627, endPoint y: 350, distance: 74.3
click at [681, 298] on button "button" at bounding box center [680, 298] width 23 height 23
click at [551, 391] on p "Principles" at bounding box center [834, 390] width 617 height 20
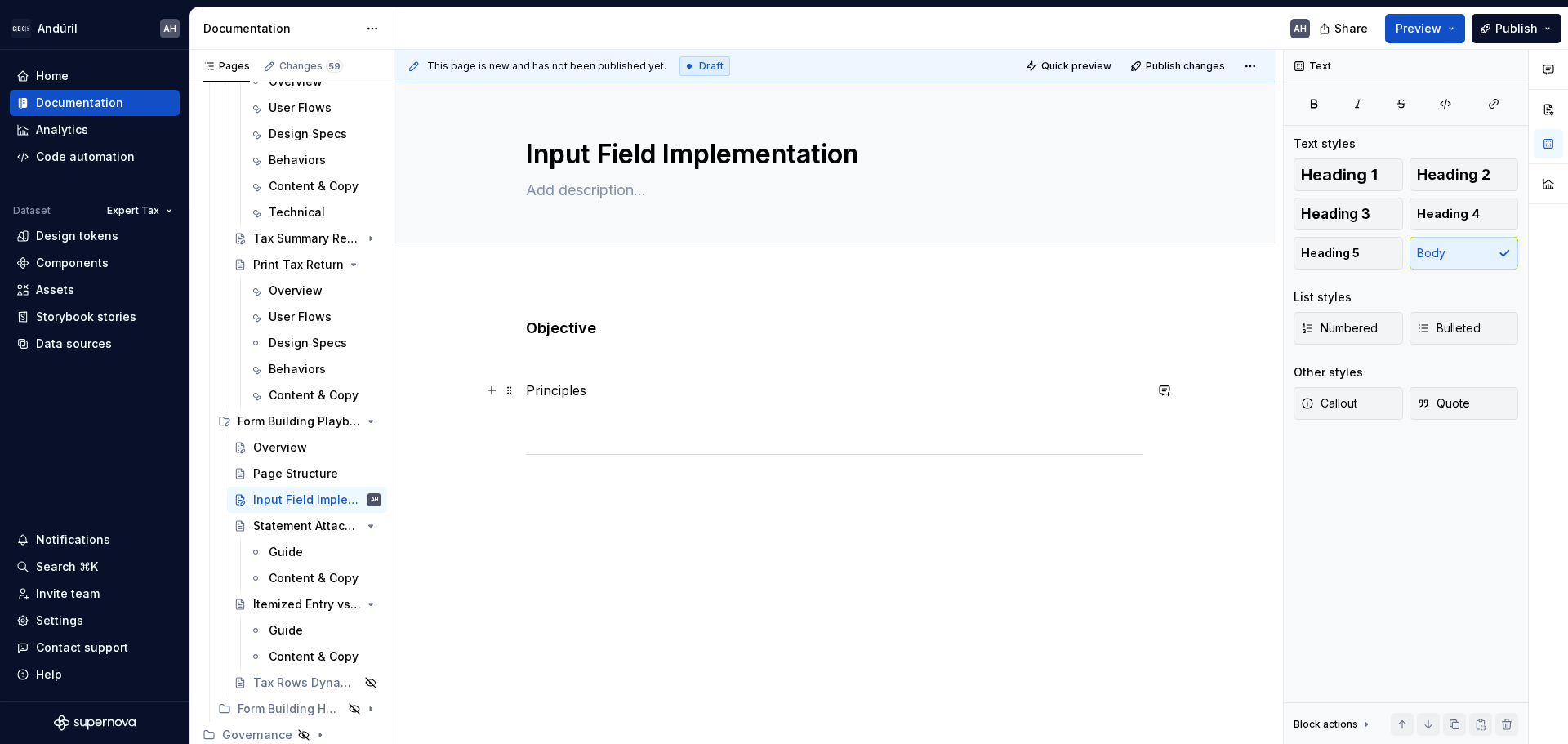
click at [551, 391] on p "Principles" at bounding box center [834, 390] width 617 height 20
click at [681, 362] on button "button" at bounding box center [680, 360] width 23 height 23
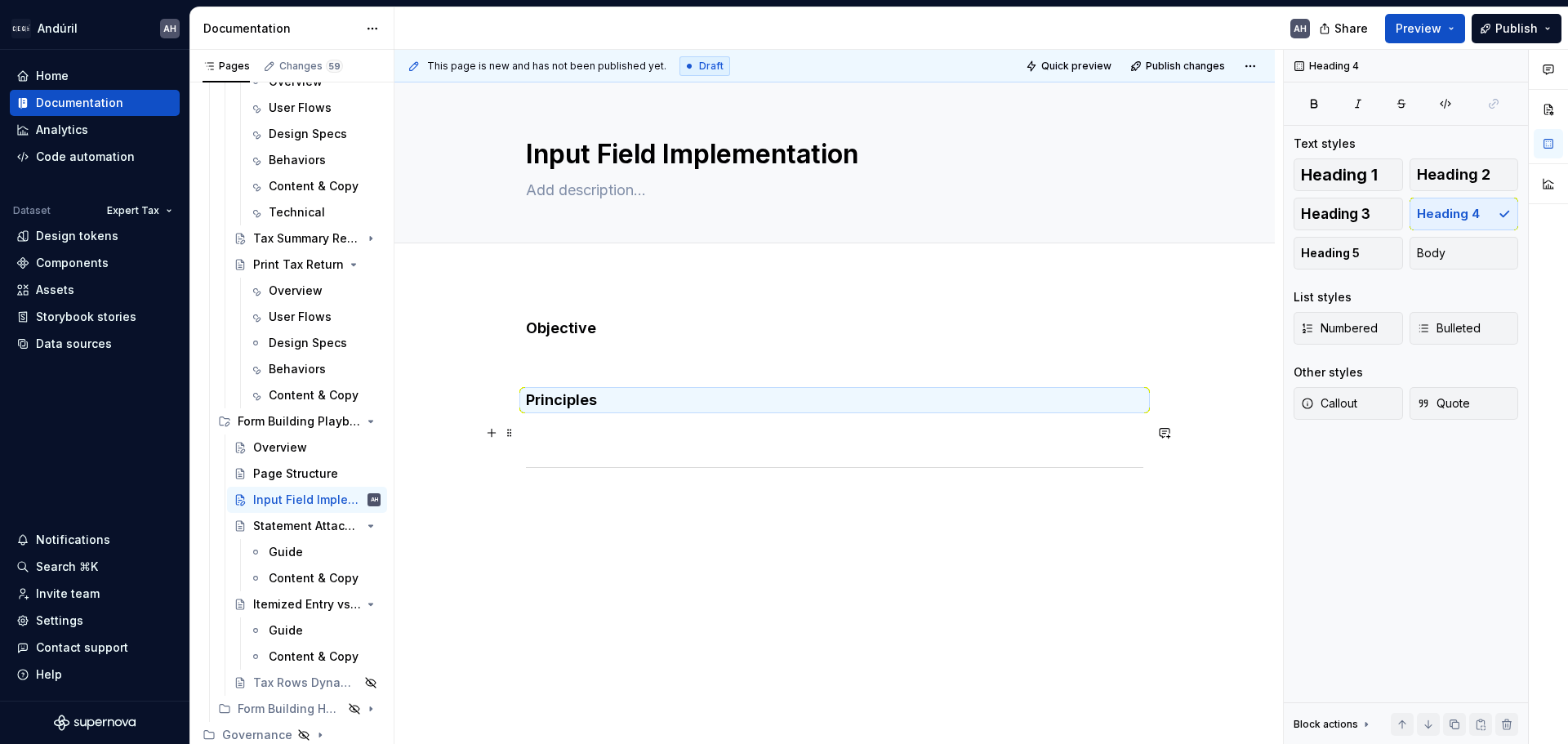
click at [590, 428] on p at bounding box center [834, 433] width 617 height 20
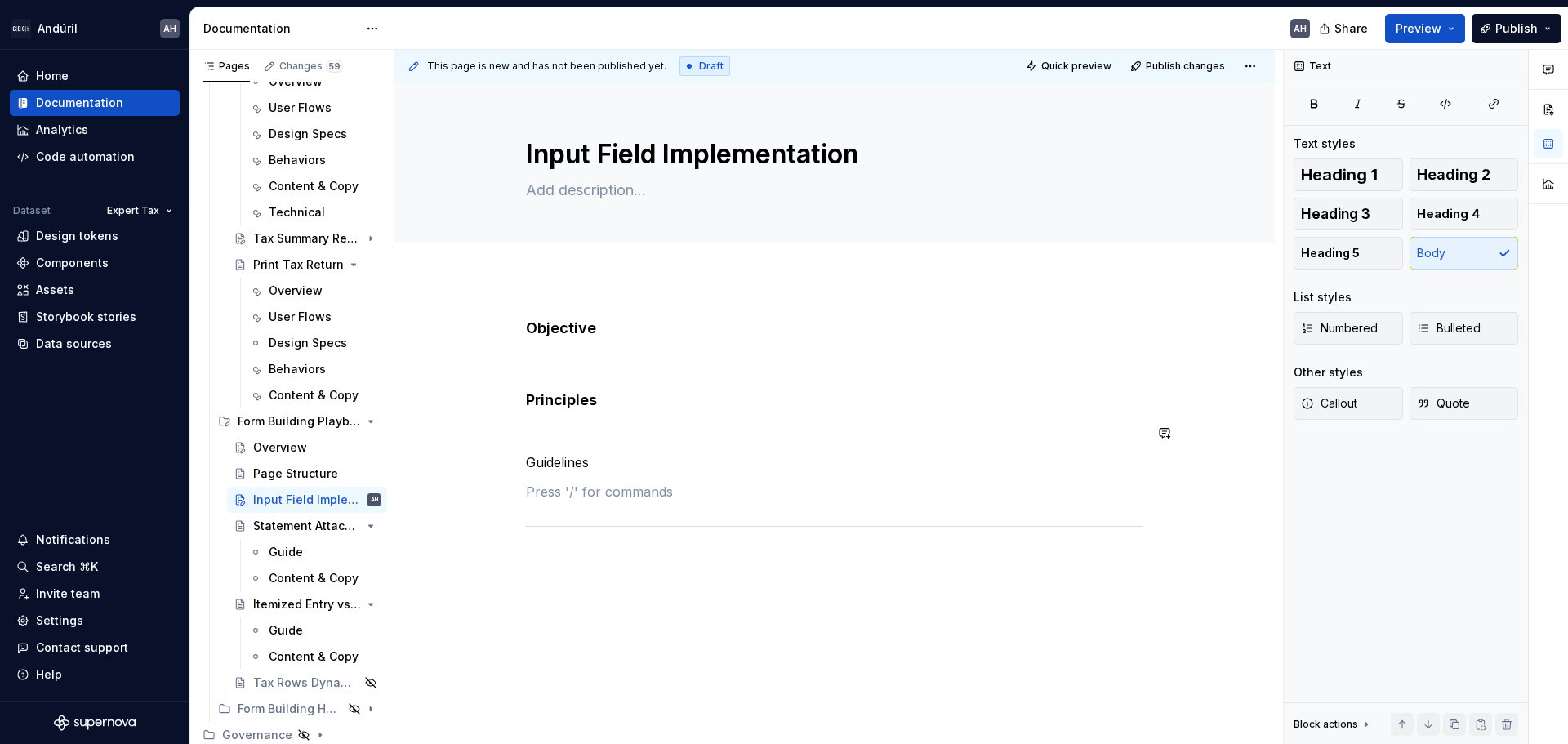
click at [552, 543] on div "Objective Principles Guidelines" at bounding box center [834, 445] width 617 height 253
click at [551, 456] on p "Guidelines" at bounding box center [834, 462] width 617 height 20
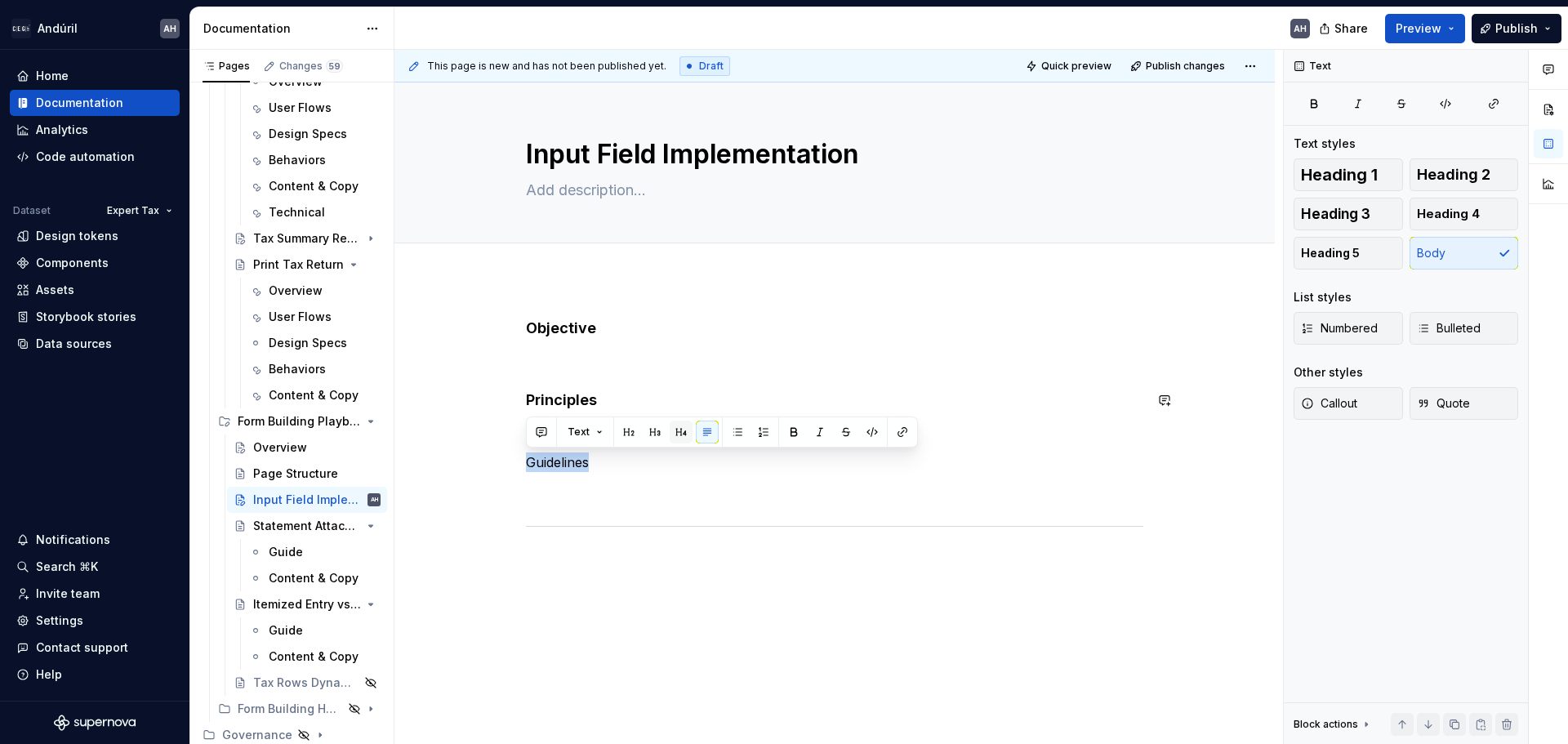
click at [670, 437] on button "button" at bounding box center [680, 432] width 23 height 23
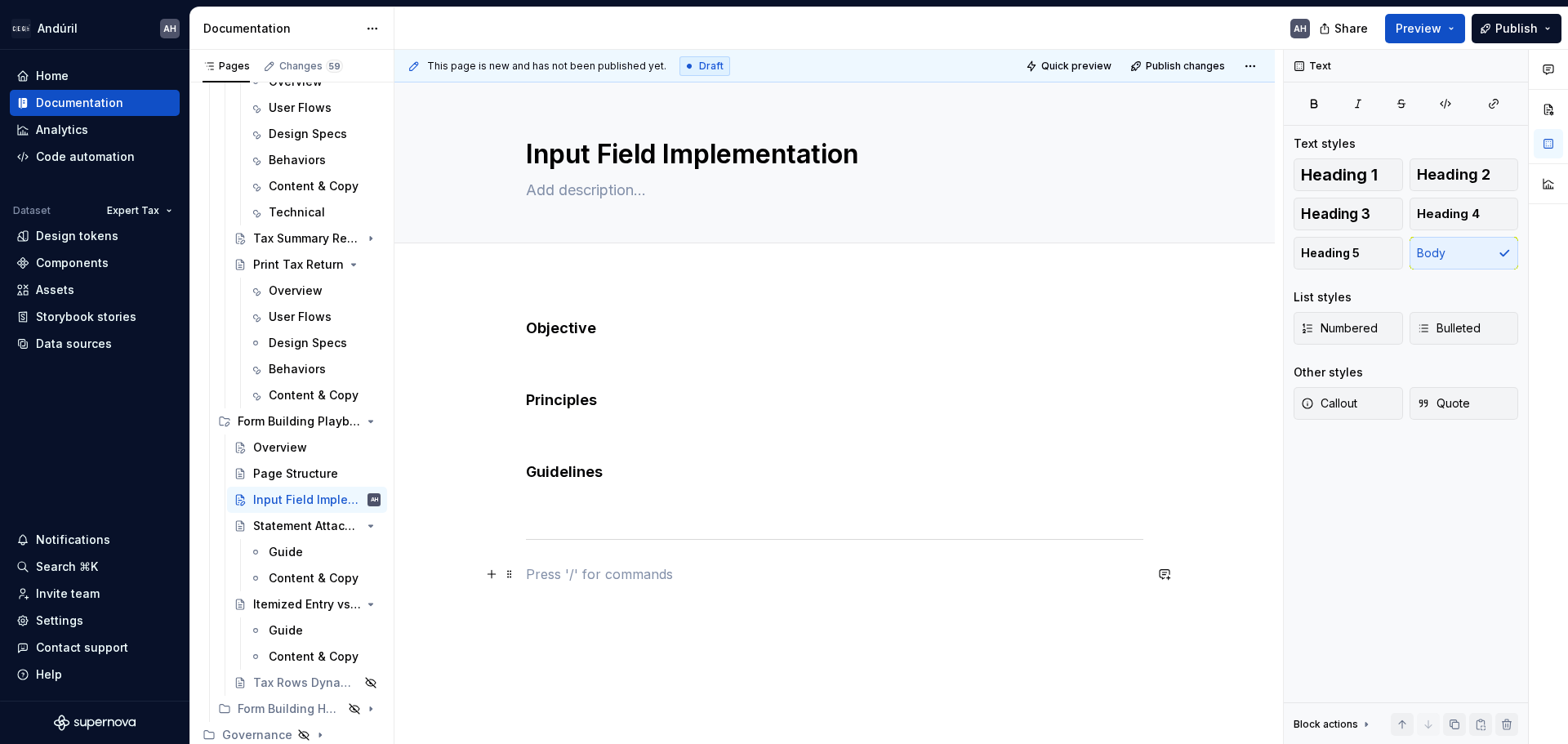
click at [590, 575] on p at bounding box center [834, 574] width 617 height 20
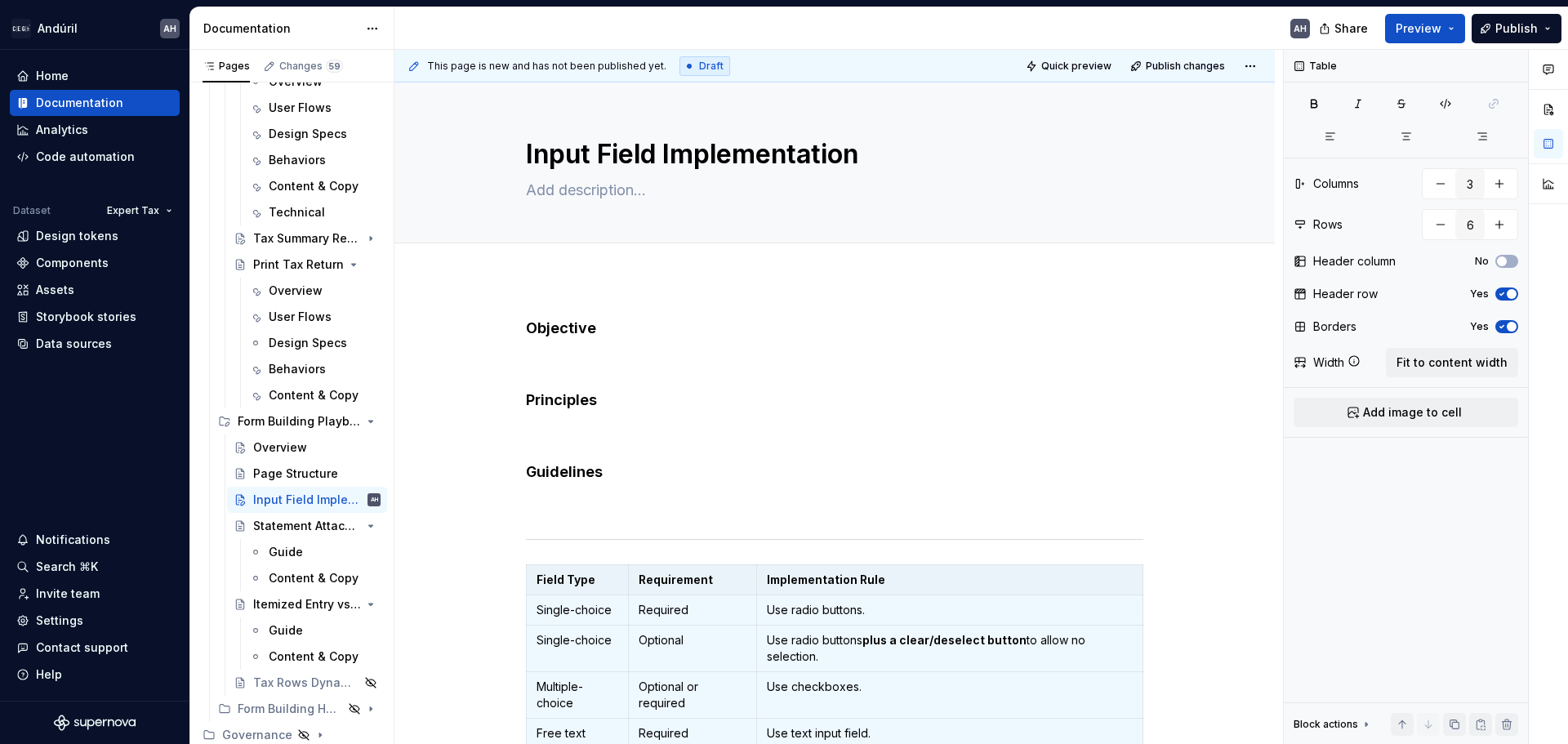
type textarea "*"
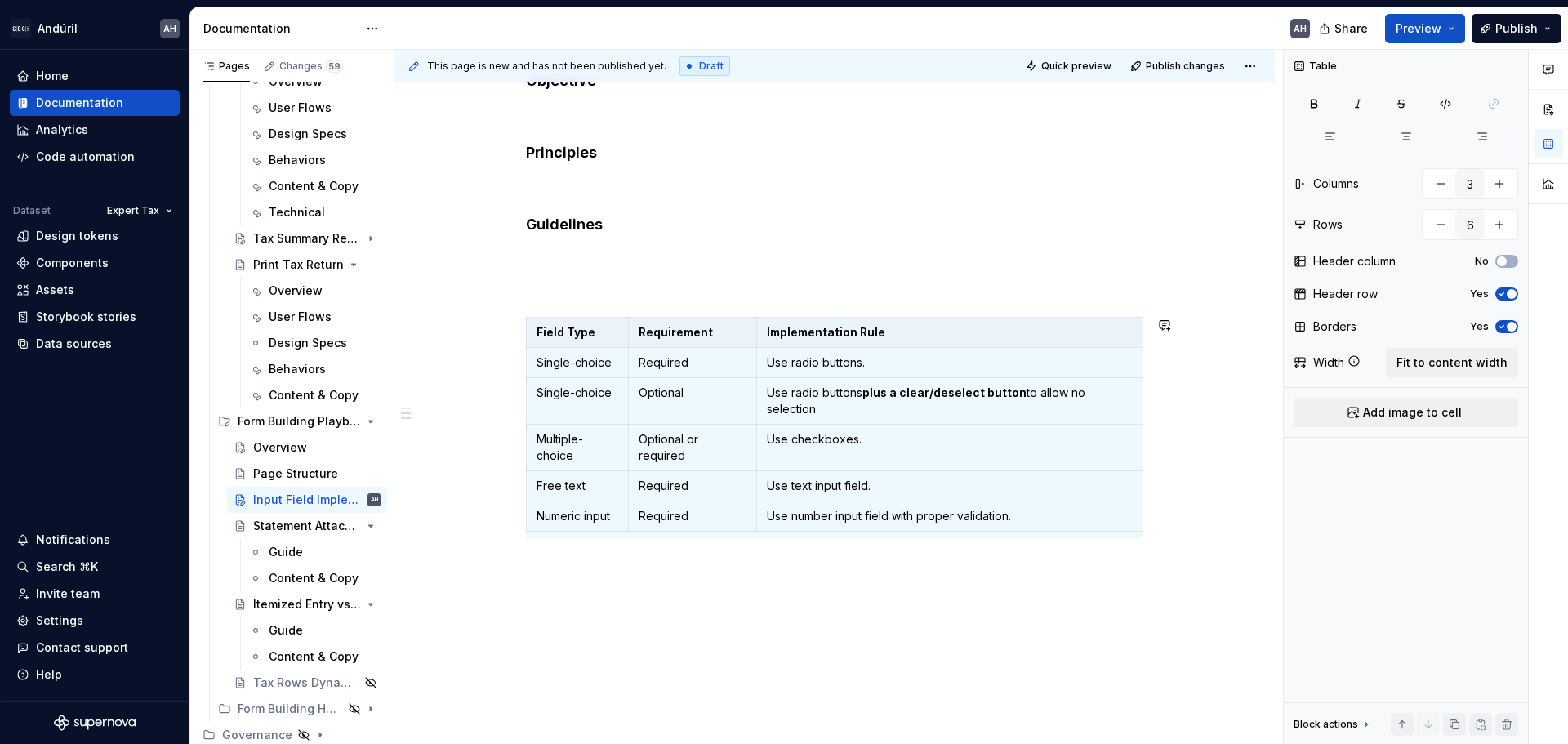
click at [630, 532] on tbody "Field Type Requirement Implementation Rule Single-choice Required Use radio but…" at bounding box center [835, 424] width 616 height 214
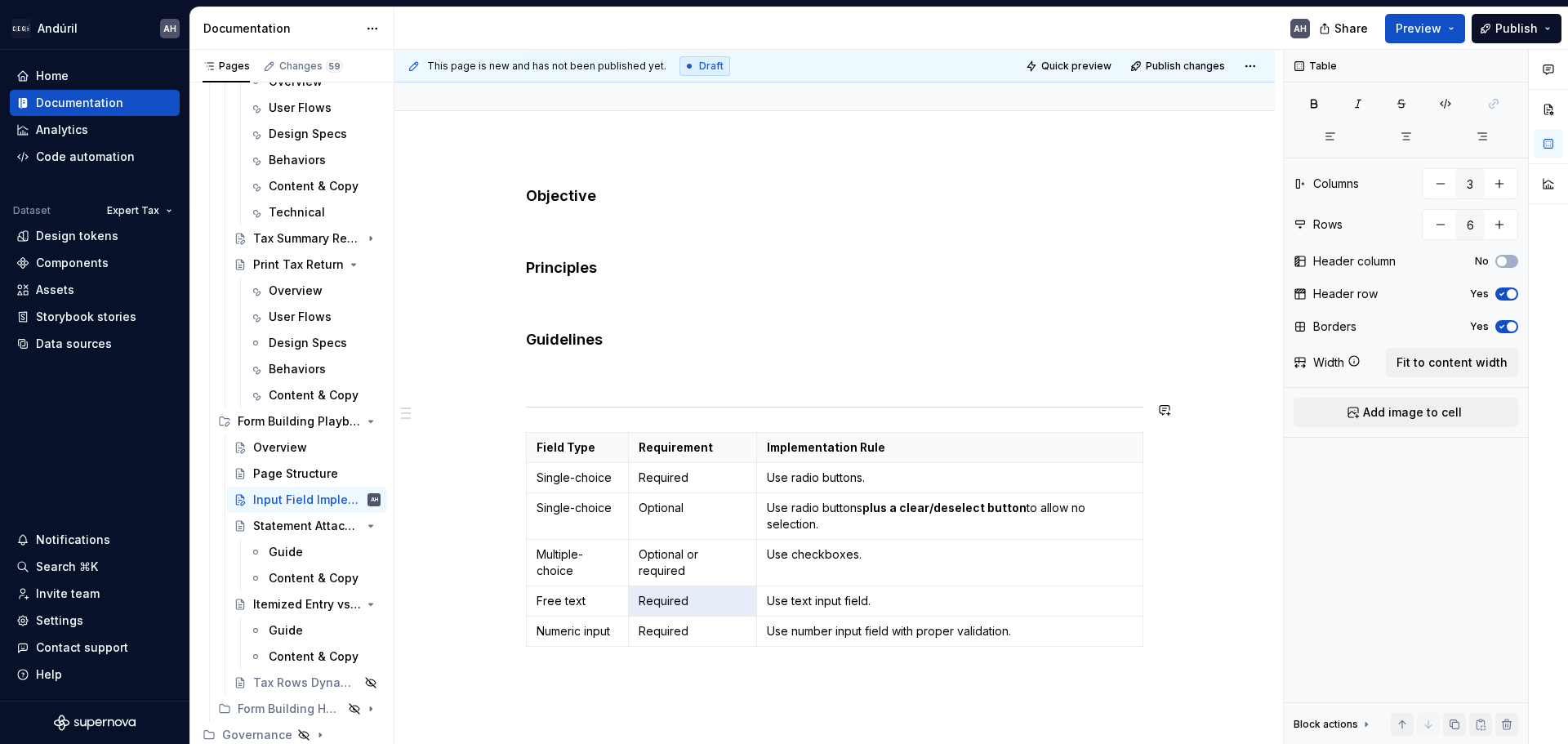
click at [607, 392] on div "Objective Principles Guidelines Field Type Requirement Implementation Rule Sing…" at bounding box center [834, 420] width 617 height 467
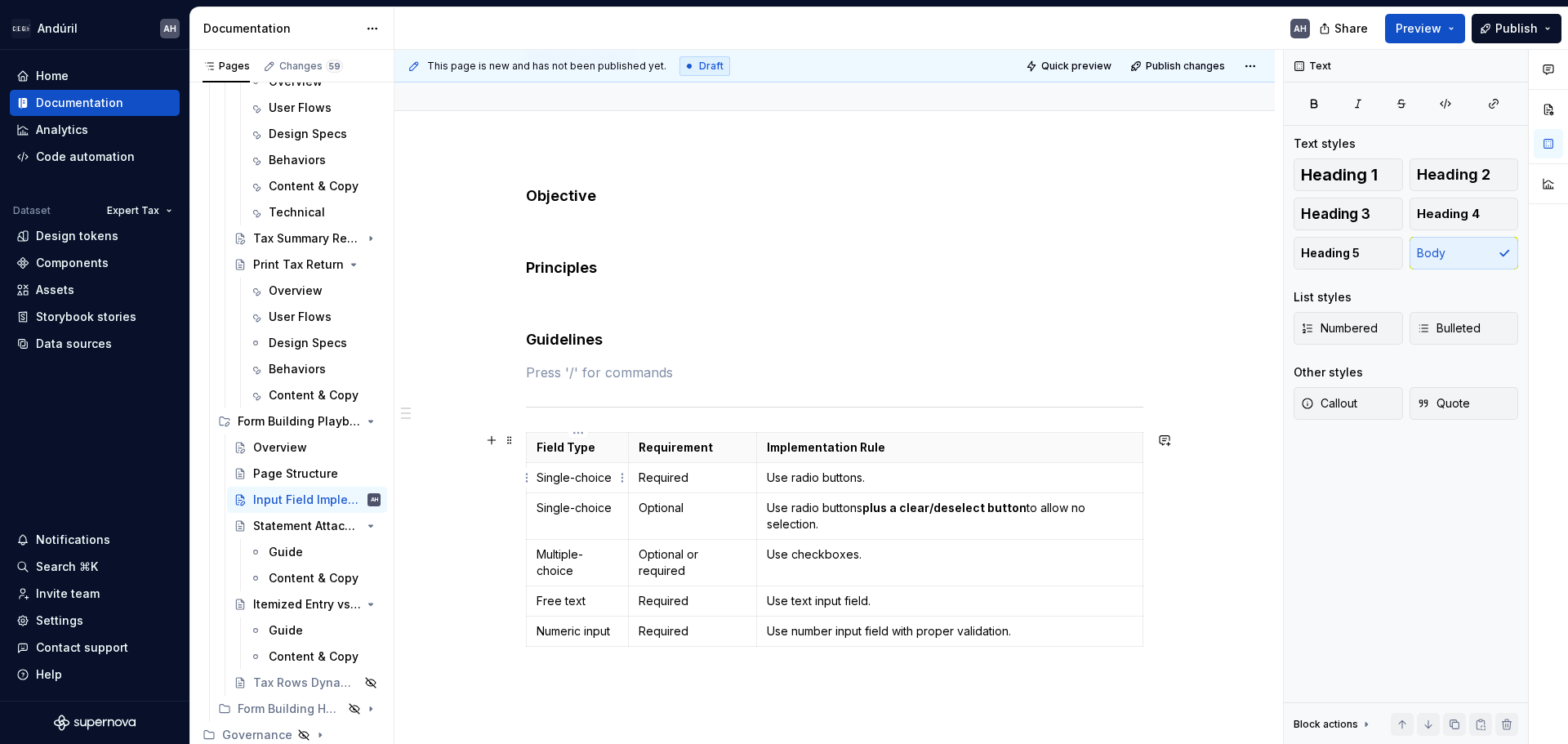
click at [585, 487] on td "Single-choice" at bounding box center [577, 478] width 102 height 31
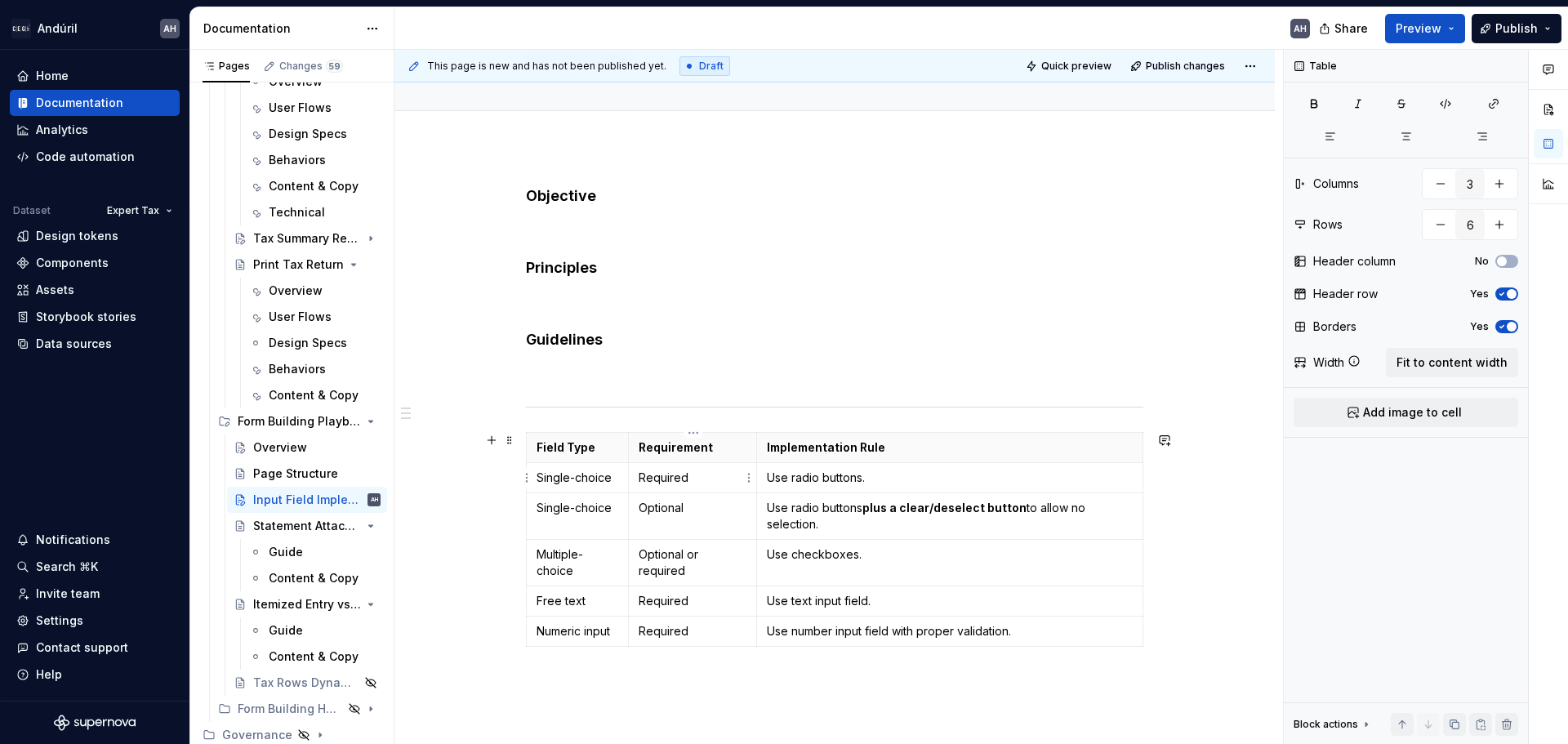
click at [695, 479] on p "Required" at bounding box center [693, 478] width 108 height 17
click at [668, 477] on p "Required" at bounding box center [693, 478] width 108 height 17
click at [704, 478] on p "Required" at bounding box center [693, 478] width 108 height 17
click at [878, 479] on p "Use radio buttons." at bounding box center [950, 478] width 366 height 17
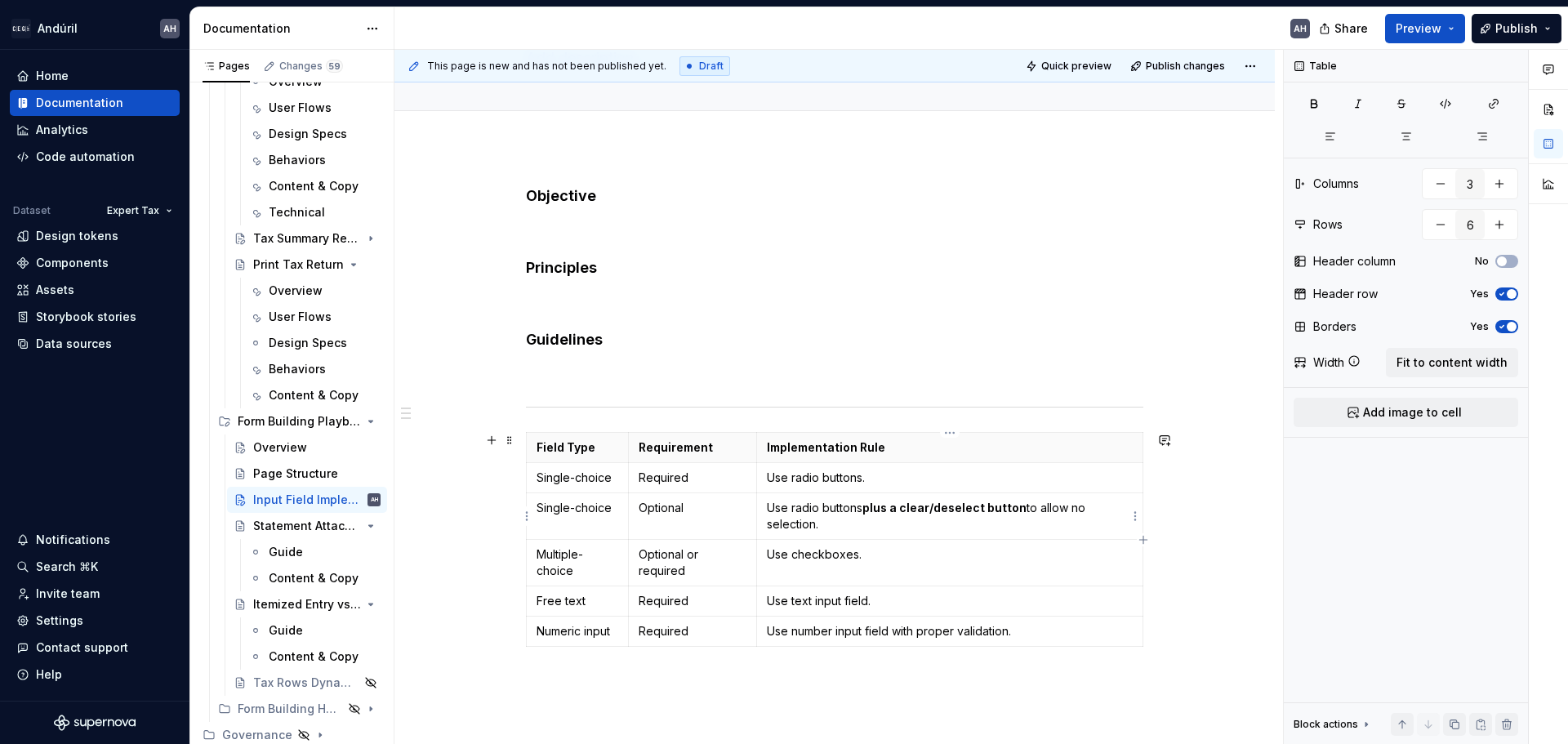
click at [851, 524] on p "Use radio buttons plus a clear/deselect button to allow no selection." at bounding box center [950, 516] width 366 height 33
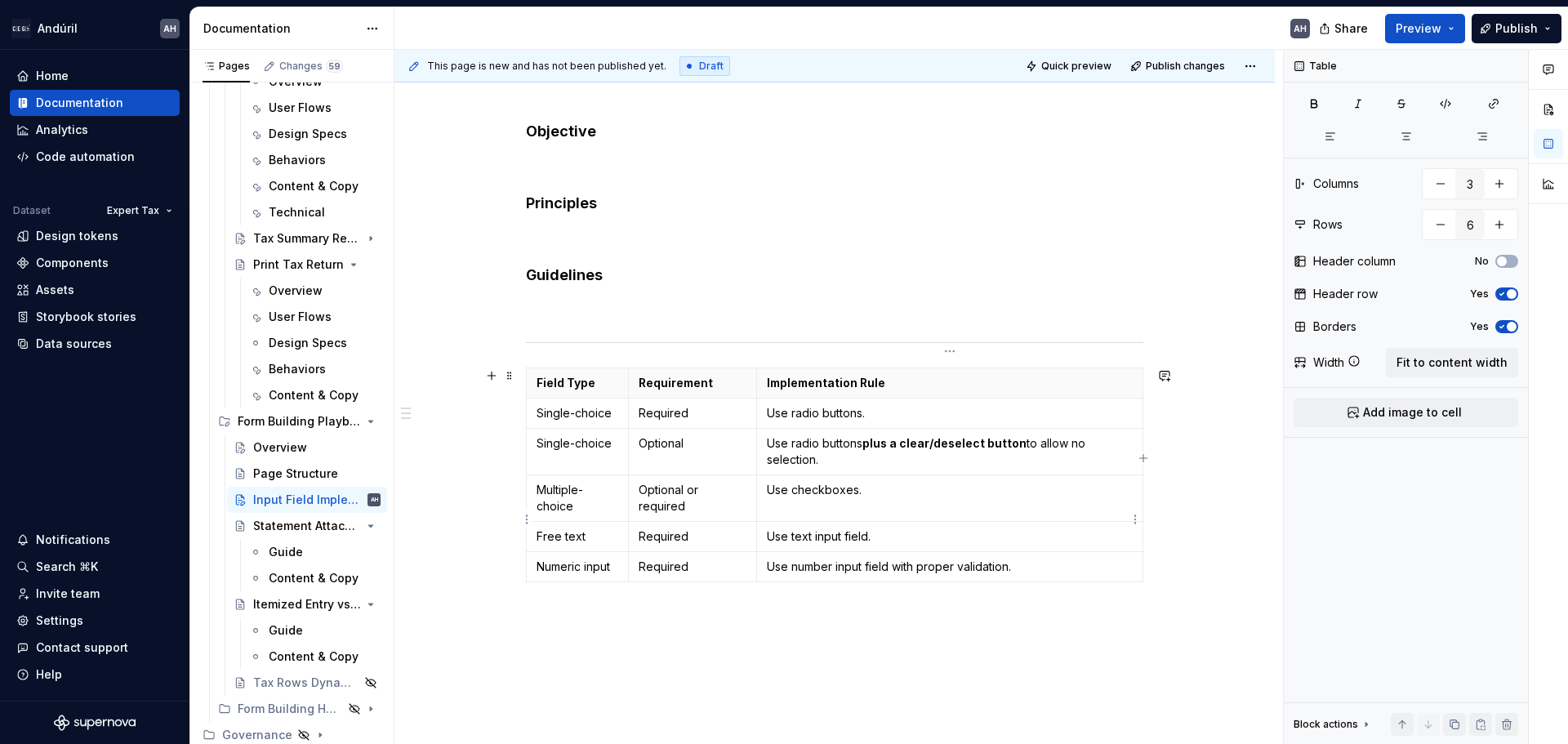
scroll to position [214, 0]
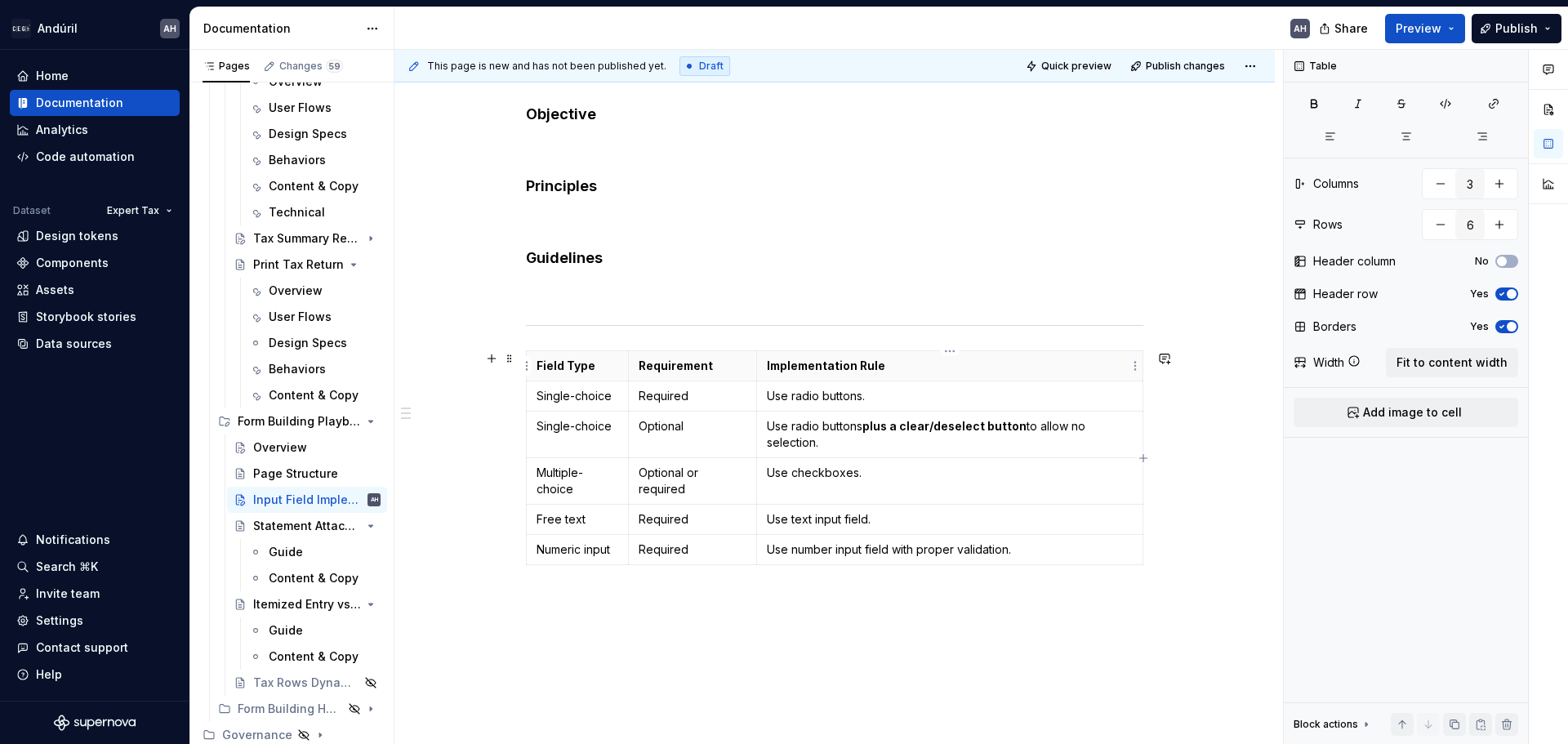
click at [1093, 368] on p "Implementation Rule" at bounding box center [950, 366] width 366 height 17
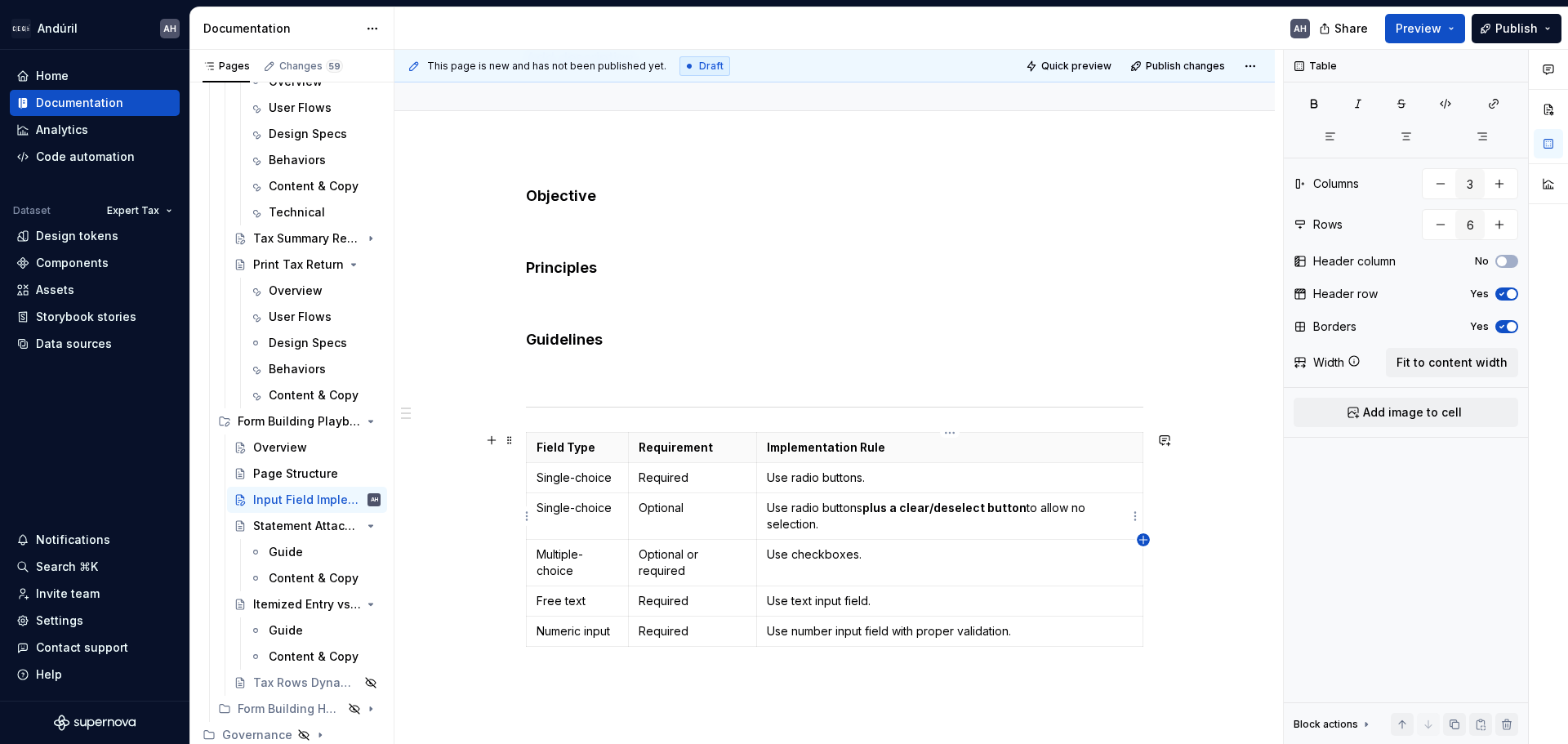
click at [1144, 543] on icon "button" at bounding box center [1143, 540] width 13 height 13
type input "4"
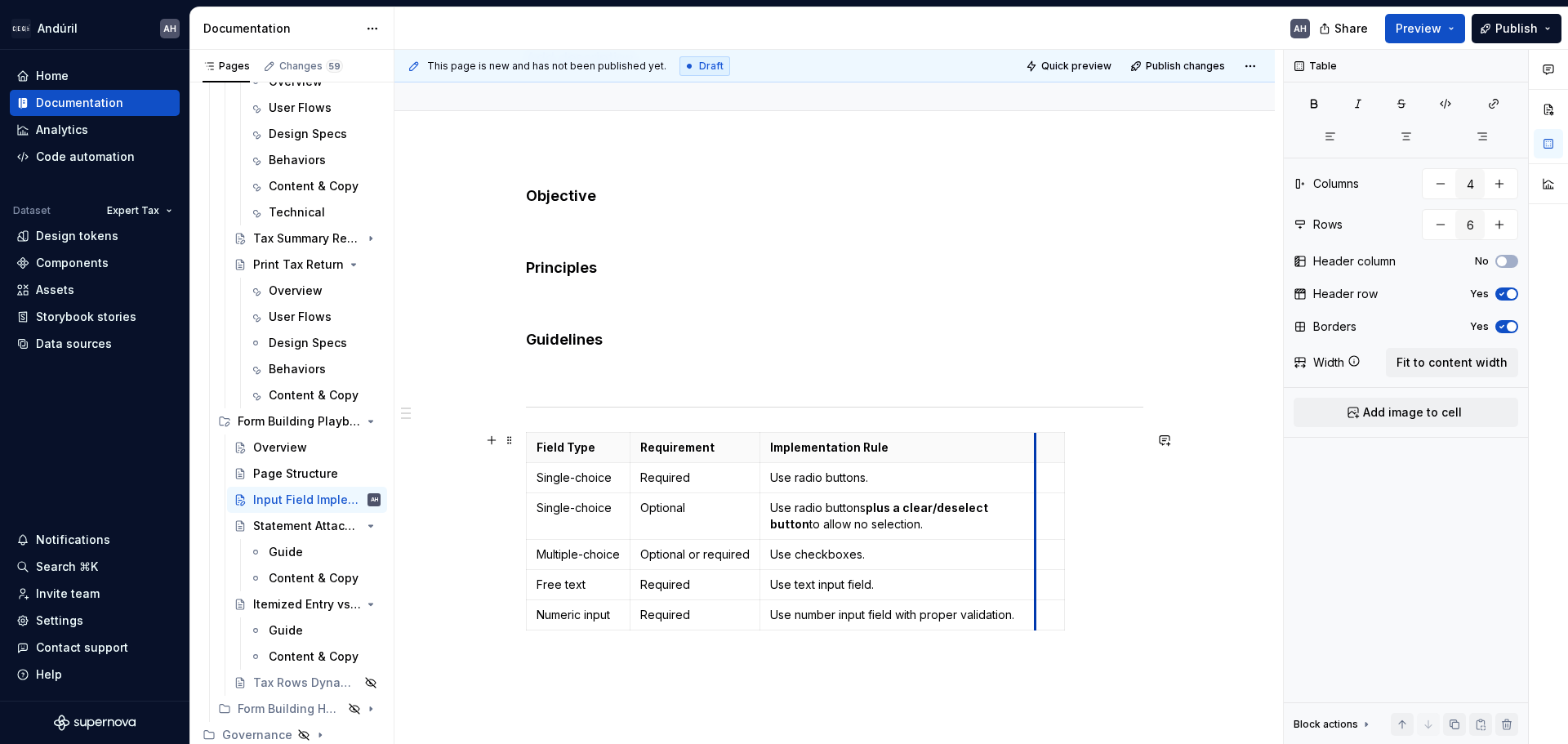
drag, startPoint x: 1113, startPoint y: 458, endPoint x: 1022, endPoint y: 469, distance: 91.7
click at [1447, 370] on span "Fit to content width" at bounding box center [1452, 363] width 111 height 17
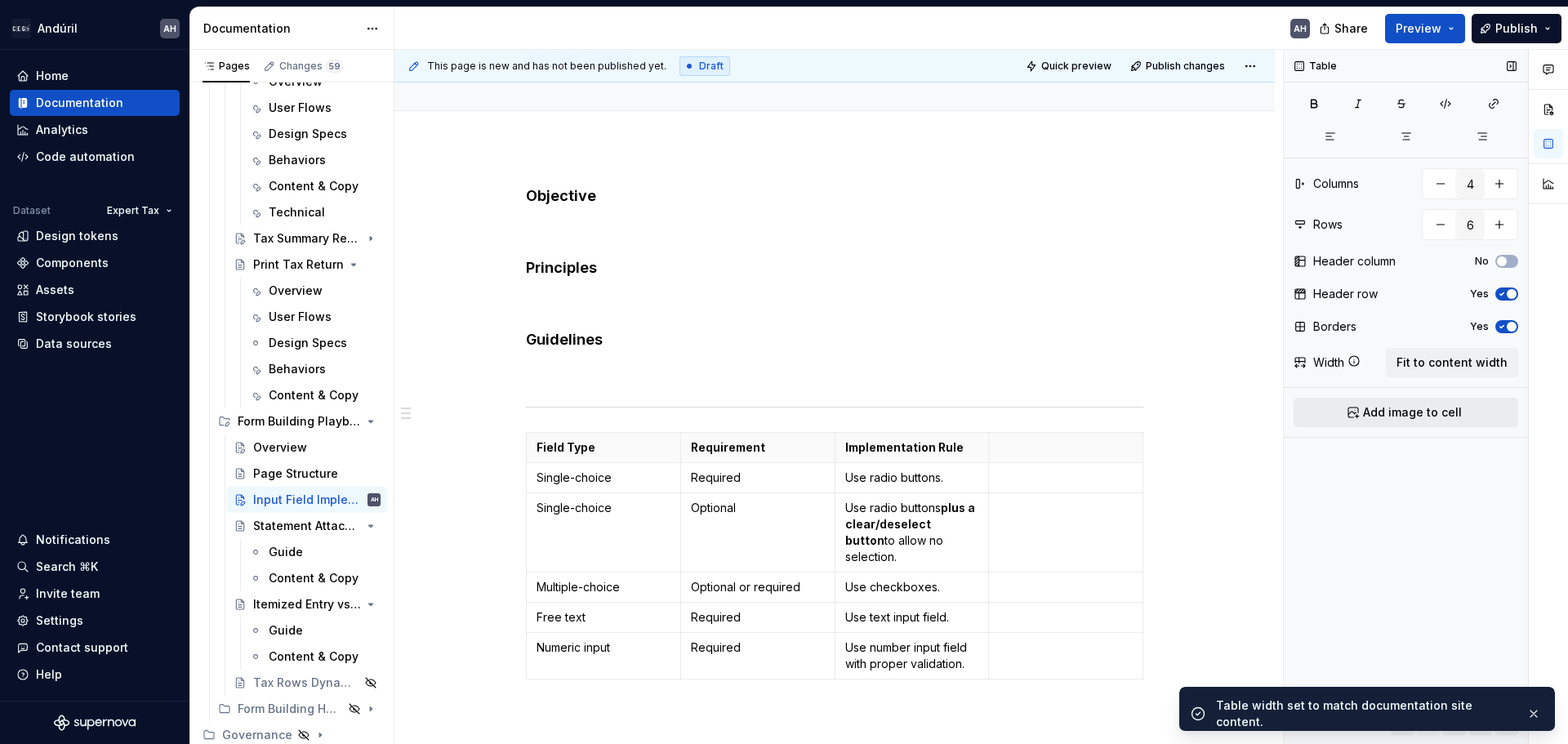
click at [1400, 420] on span "Add image to cell" at bounding box center [1412, 412] width 98 height 17
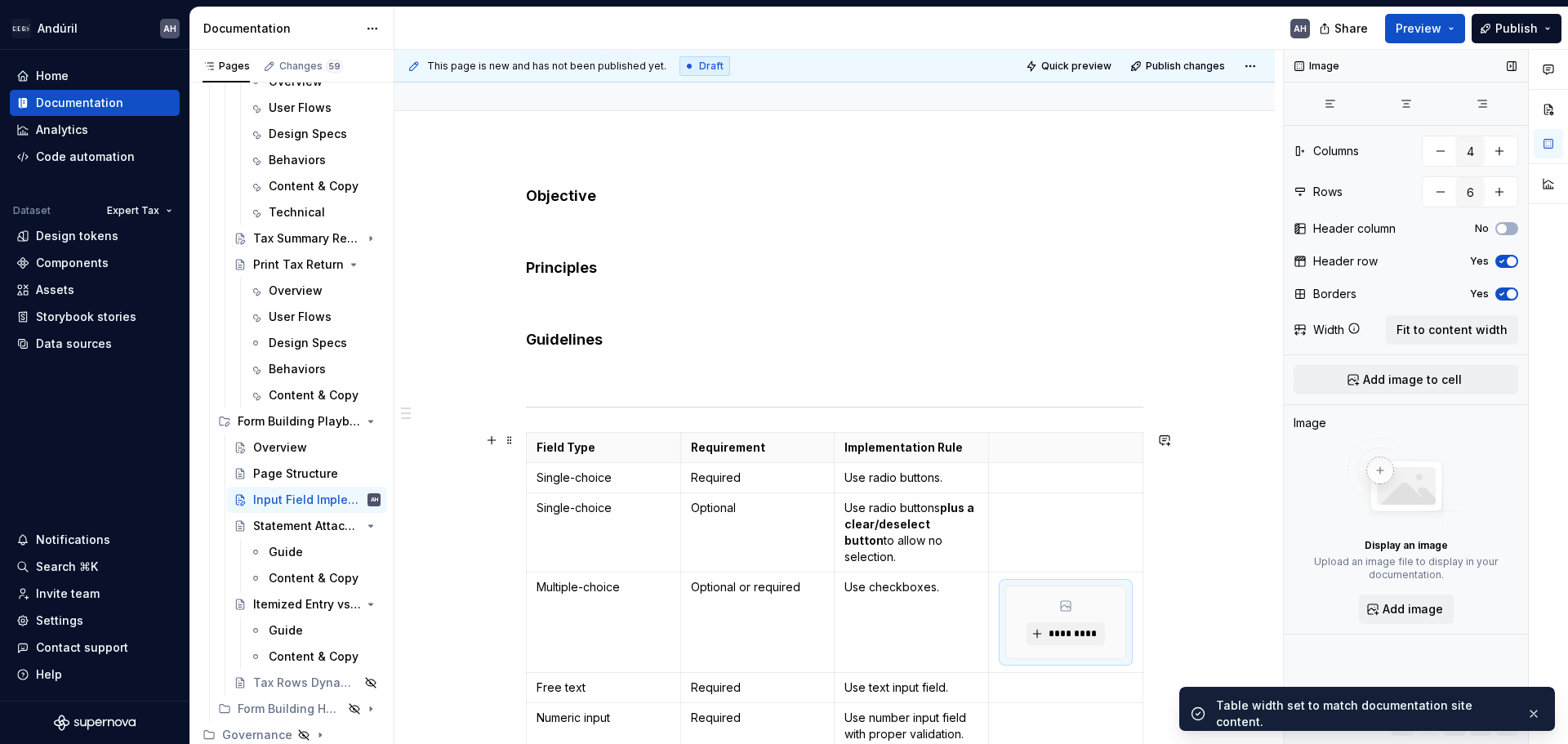
click at [1068, 535] on td at bounding box center [1066, 532] width 154 height 79
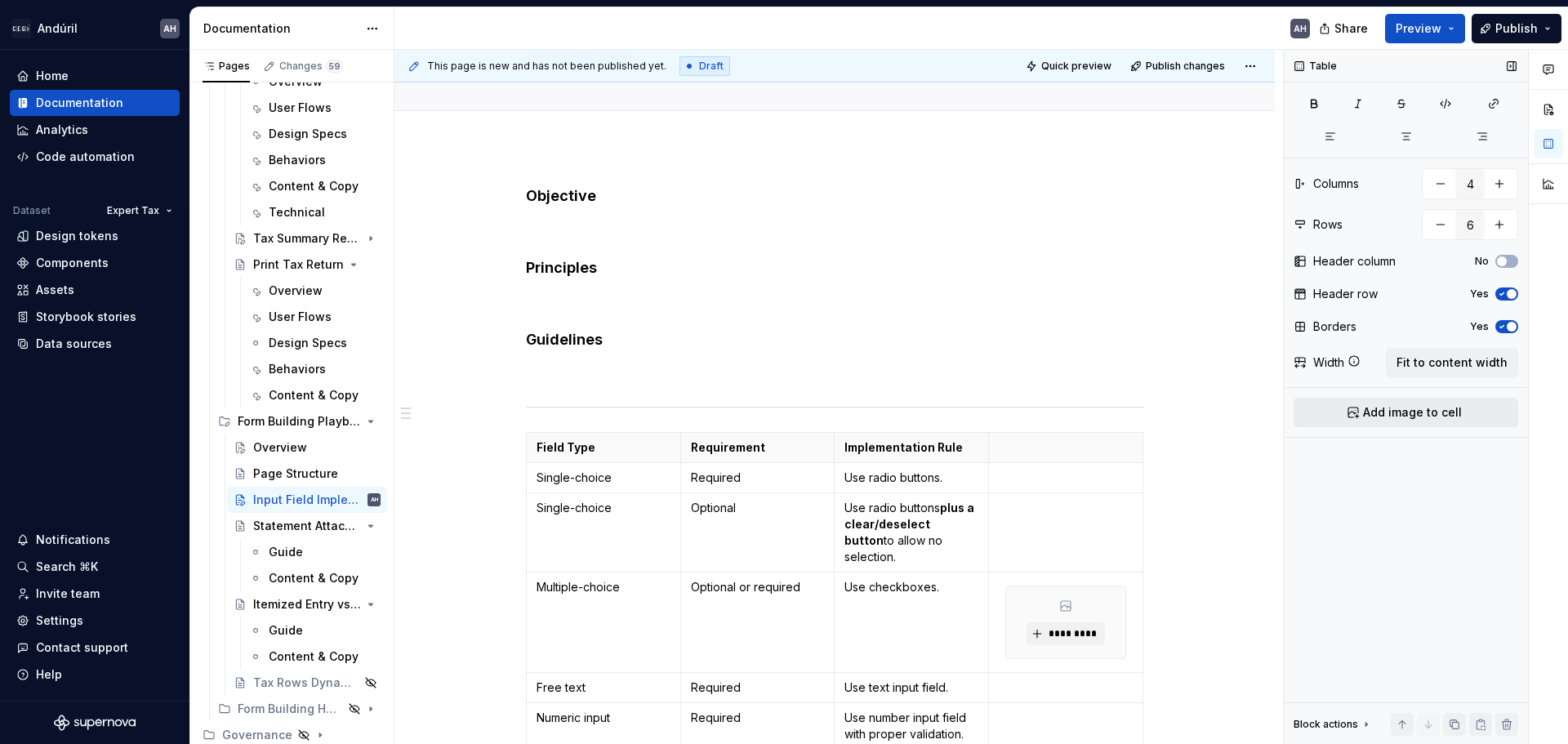
click at [1415, 416] on span "Add image to cell" at bounding box center [1412, 412] width 98 height 17
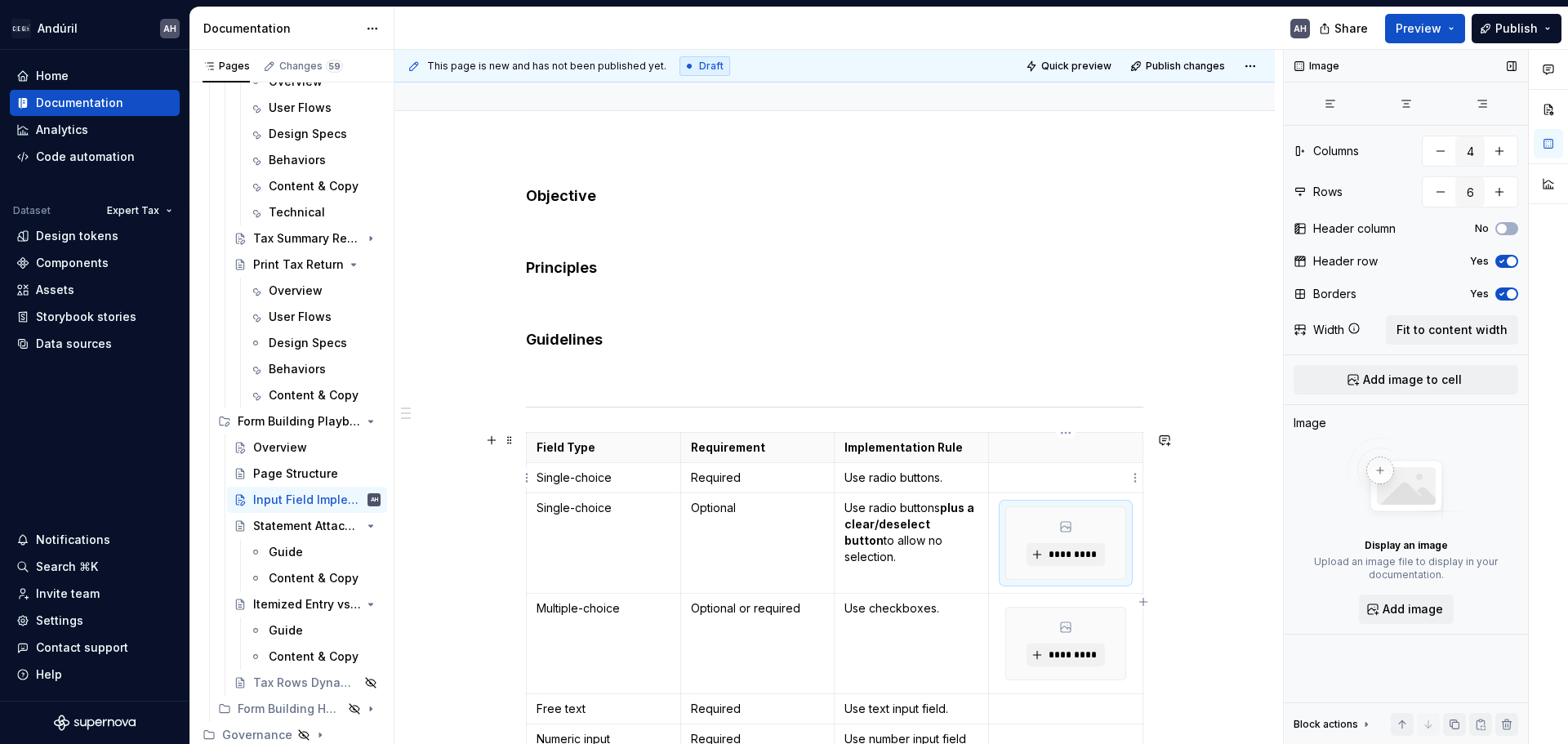
click at [1064, 481] on p at bounding box center [1066, 478] width 134 height 17
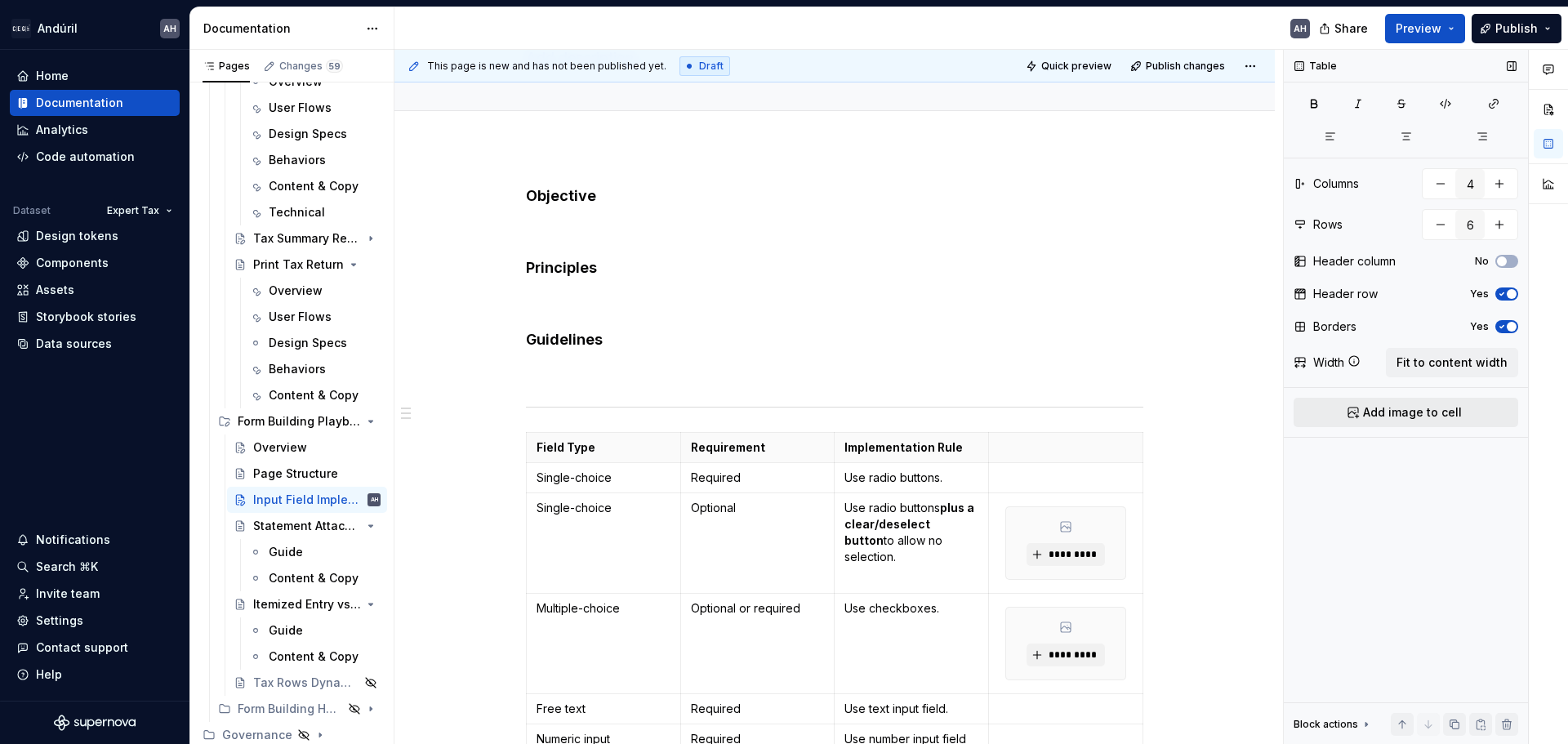
click at [1387, 416] on span "Add image to cell" at bounding box center [1412, 412] width 98 height 17
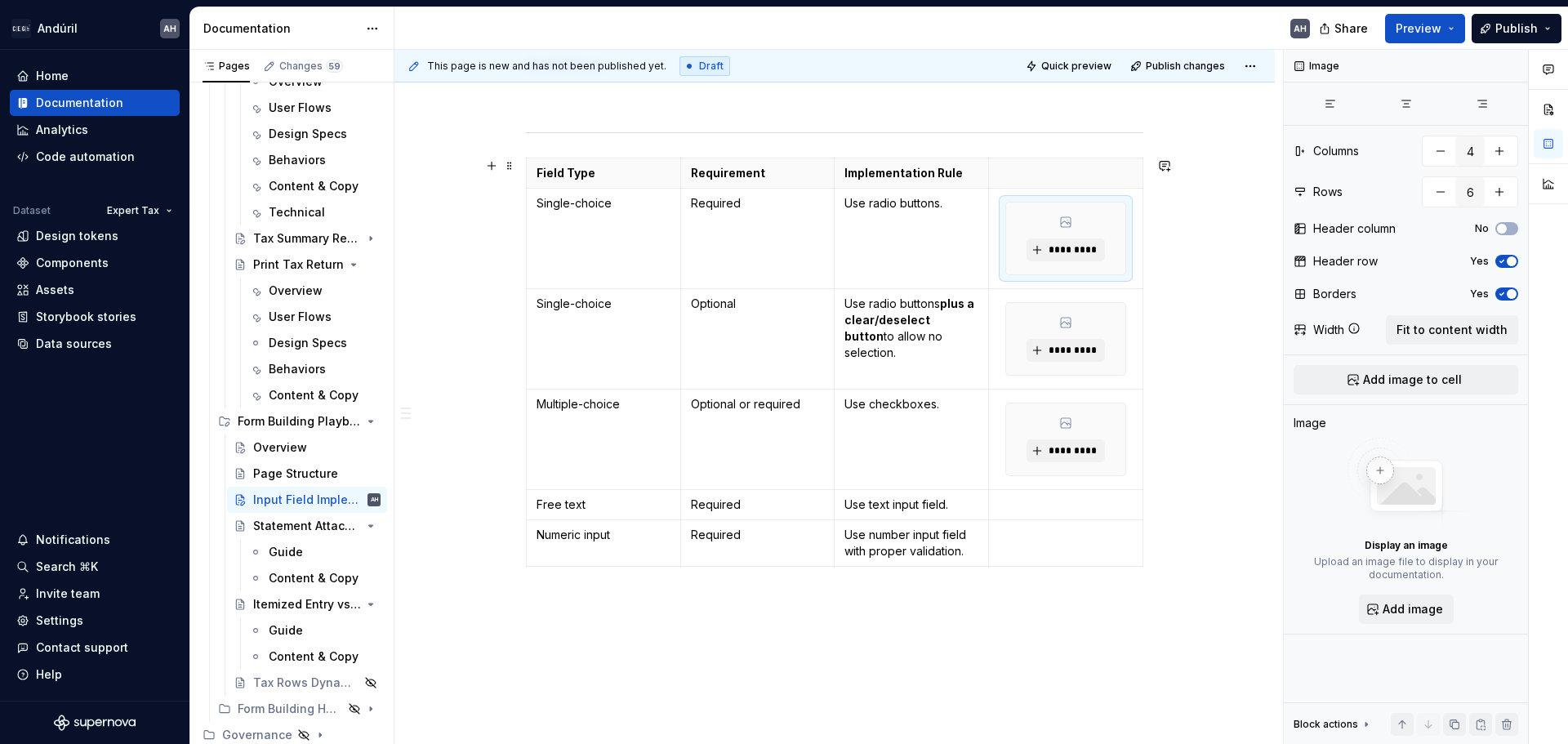
scroll to position [459, 0]
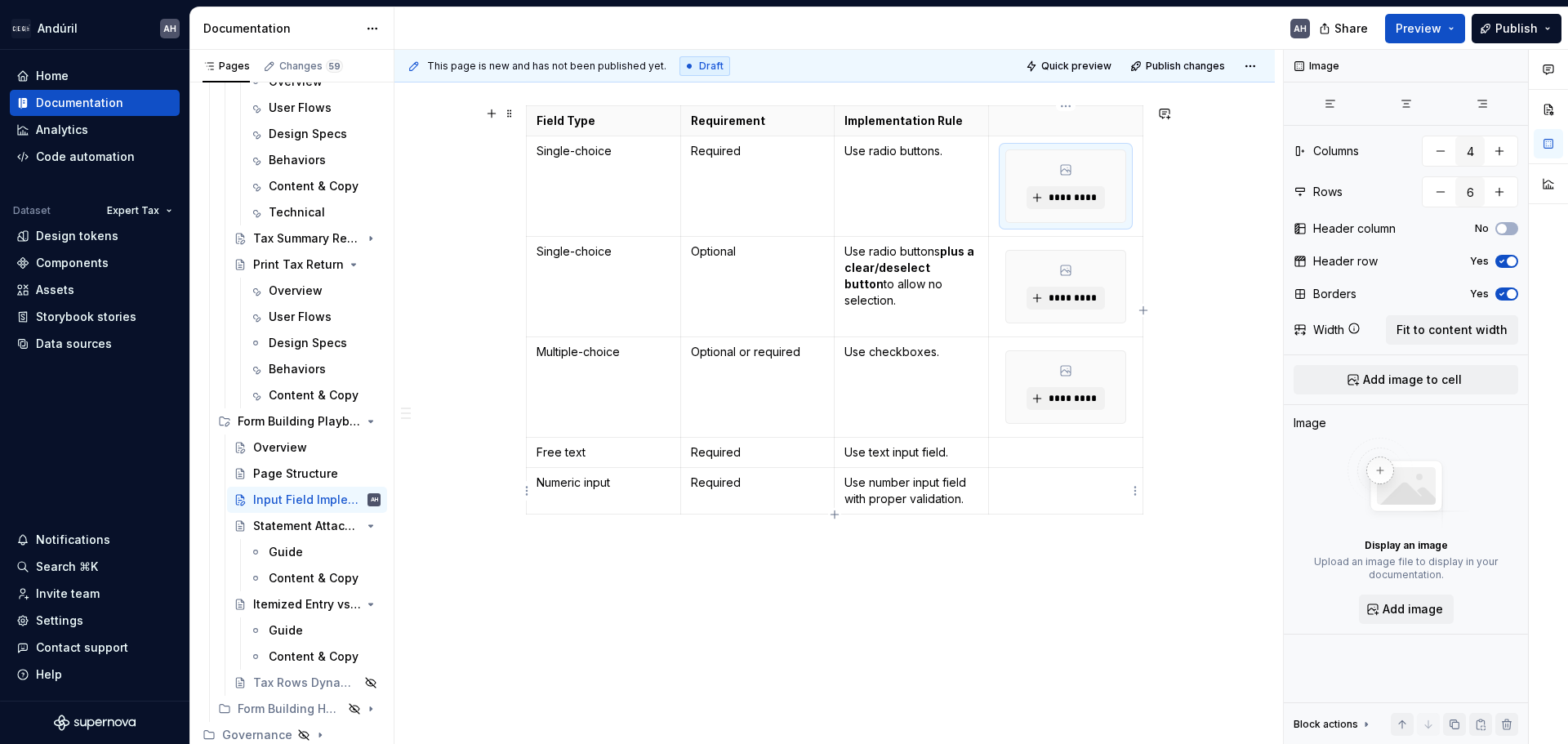
click at [1028, 476] on p at bounding box center [1066, 483] width 134 height 17
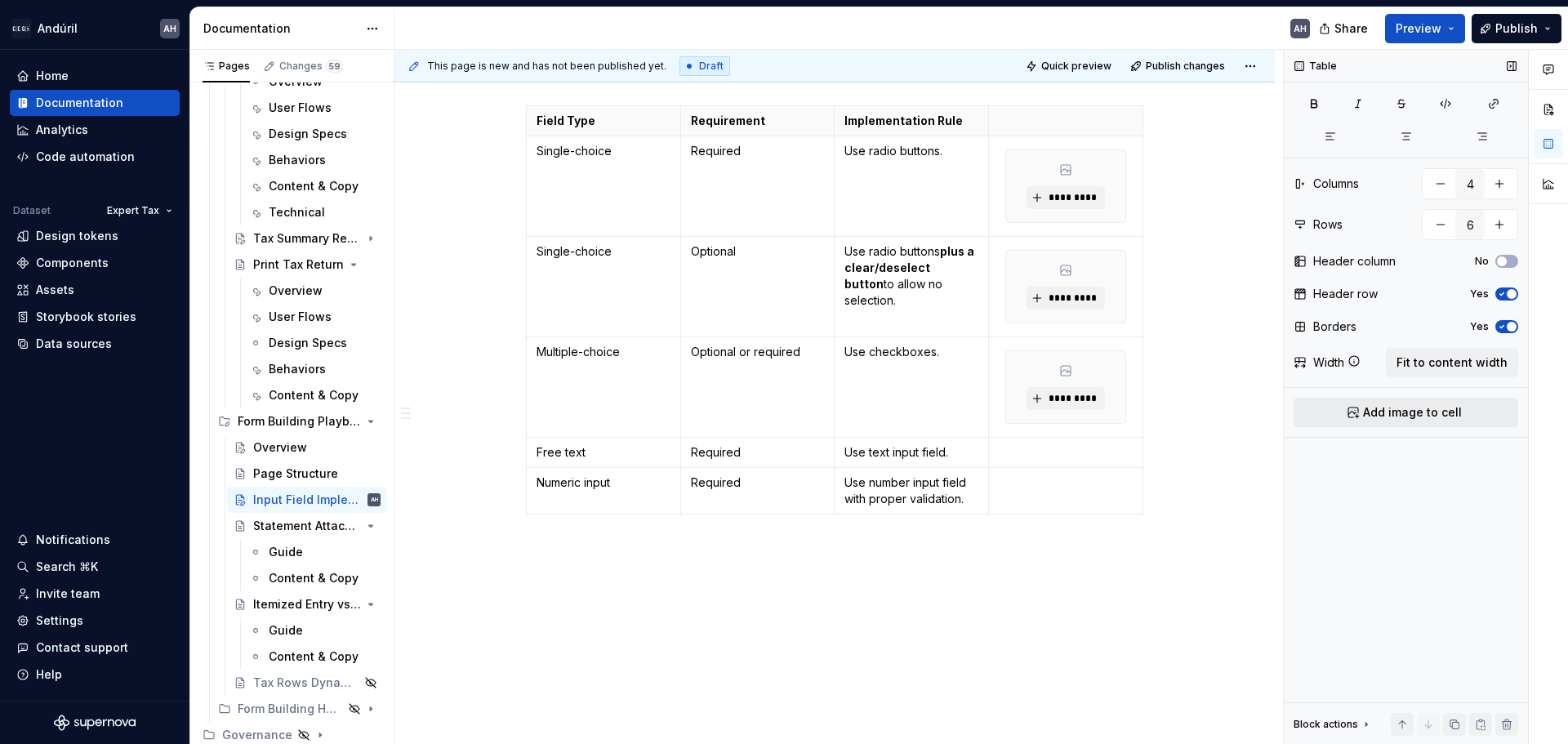
click at [1386, 417] on span "Add image to cell" at bounding box center [1412, 412] width 98 height 17
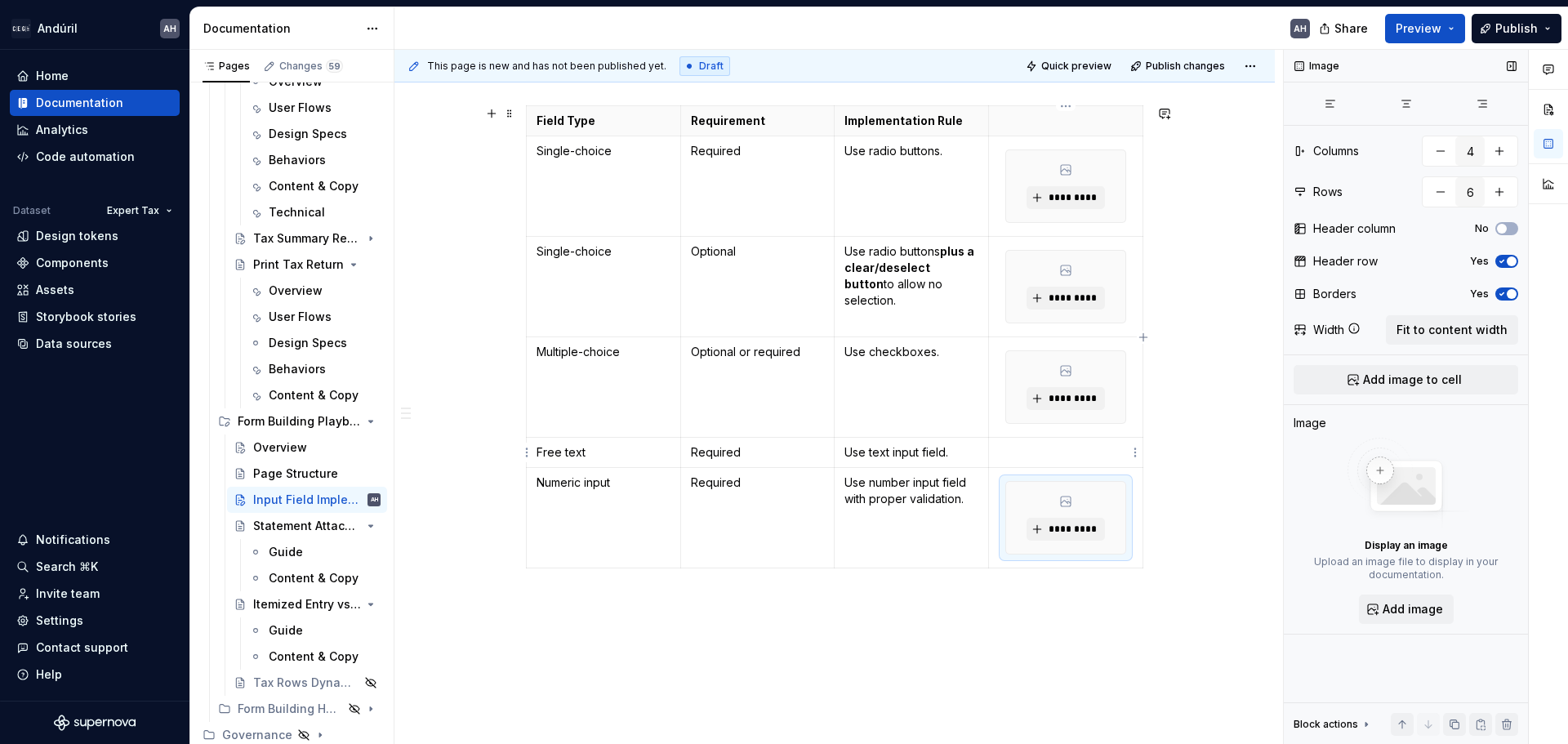
click at [1026, 459] on p at bounding box center [1066, 452] width 134 height 17
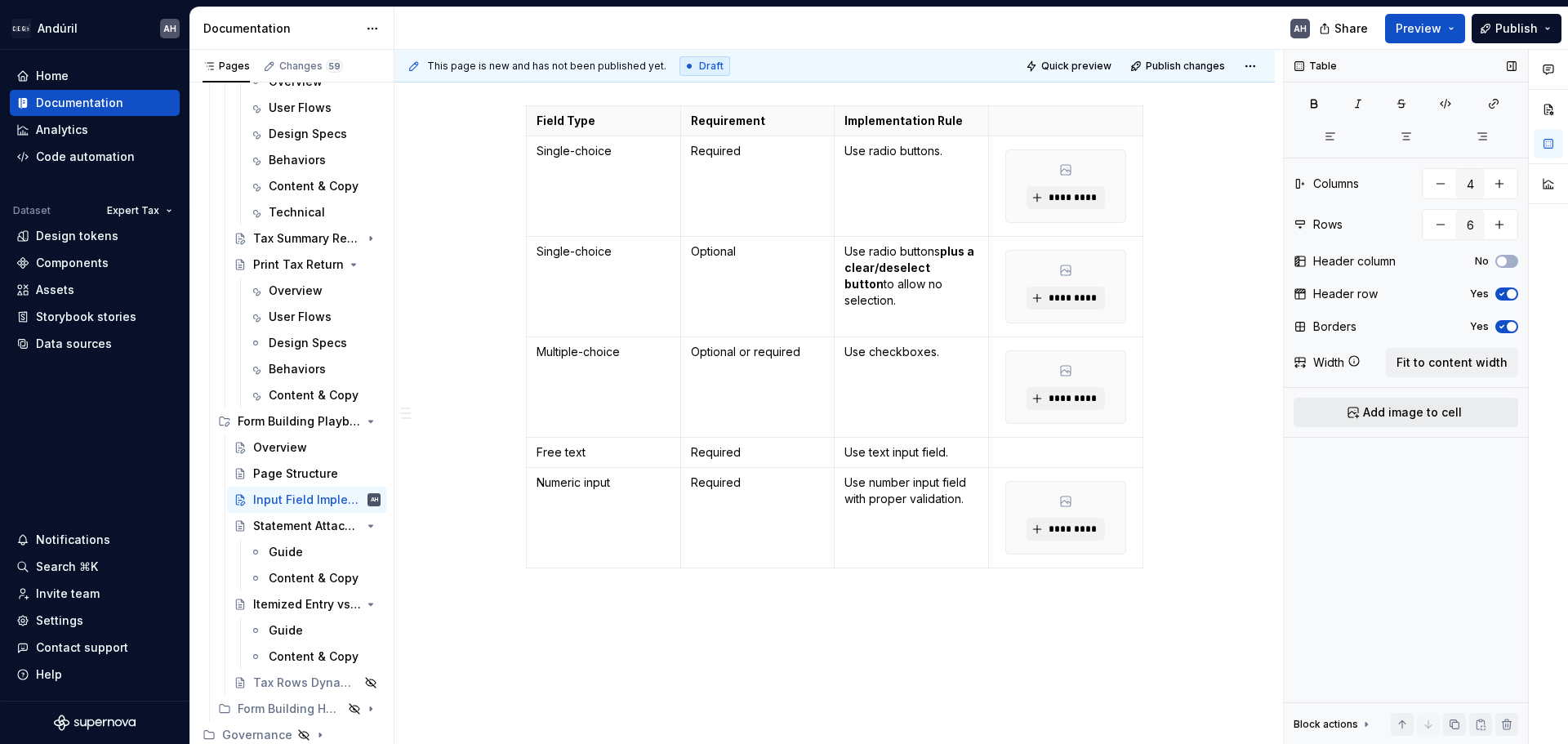
click at [1415, 416] on span "Add image to cell" at bounding box center [1412, 412] width 98 height 17
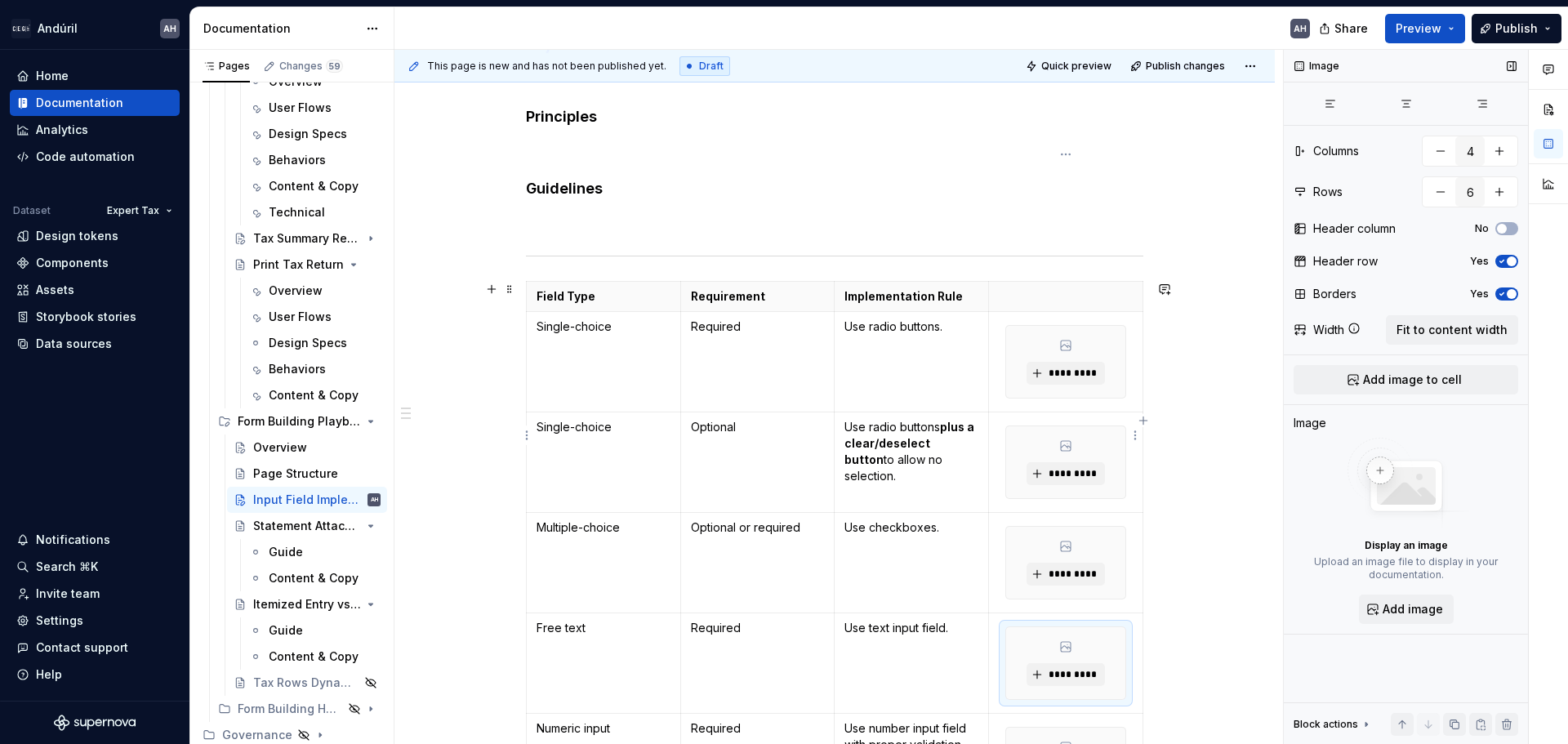
scroll to position [214, 0]
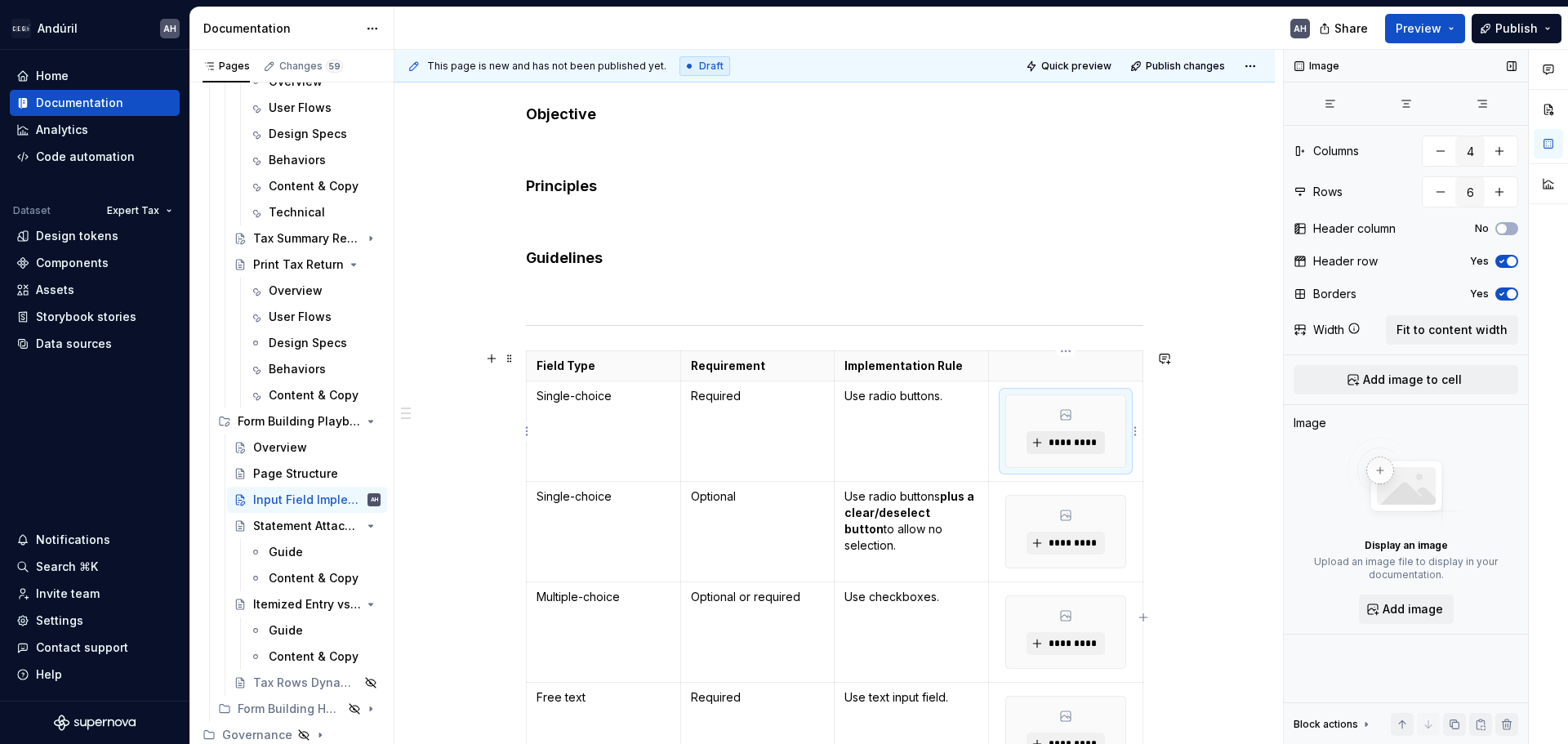
click at [1079, 453] on button "*********" at bounding box center [1066, 442] width 78 height 23
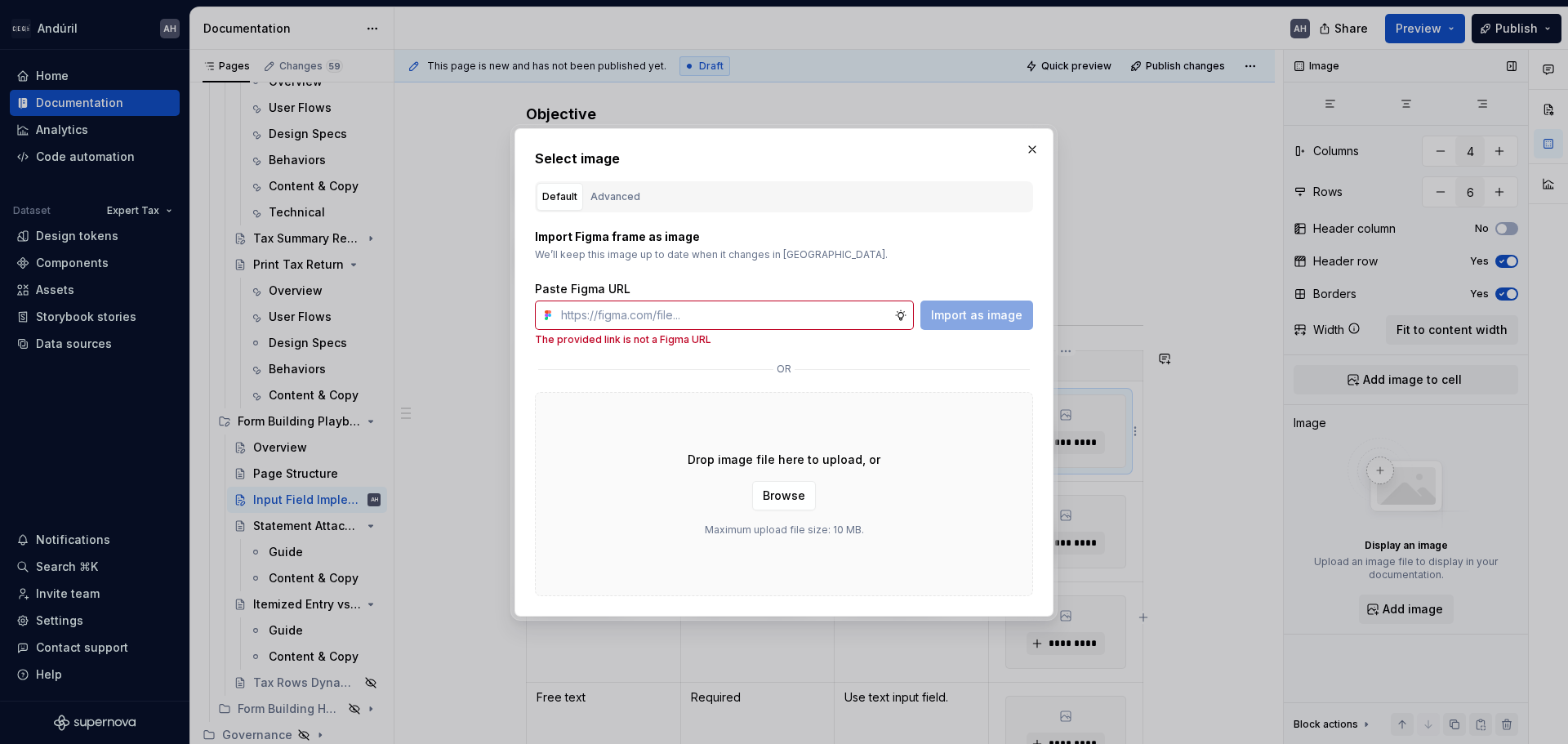
click at [1028, 150] on button "button" at bounding box center [1031, 150] width 23 height 23
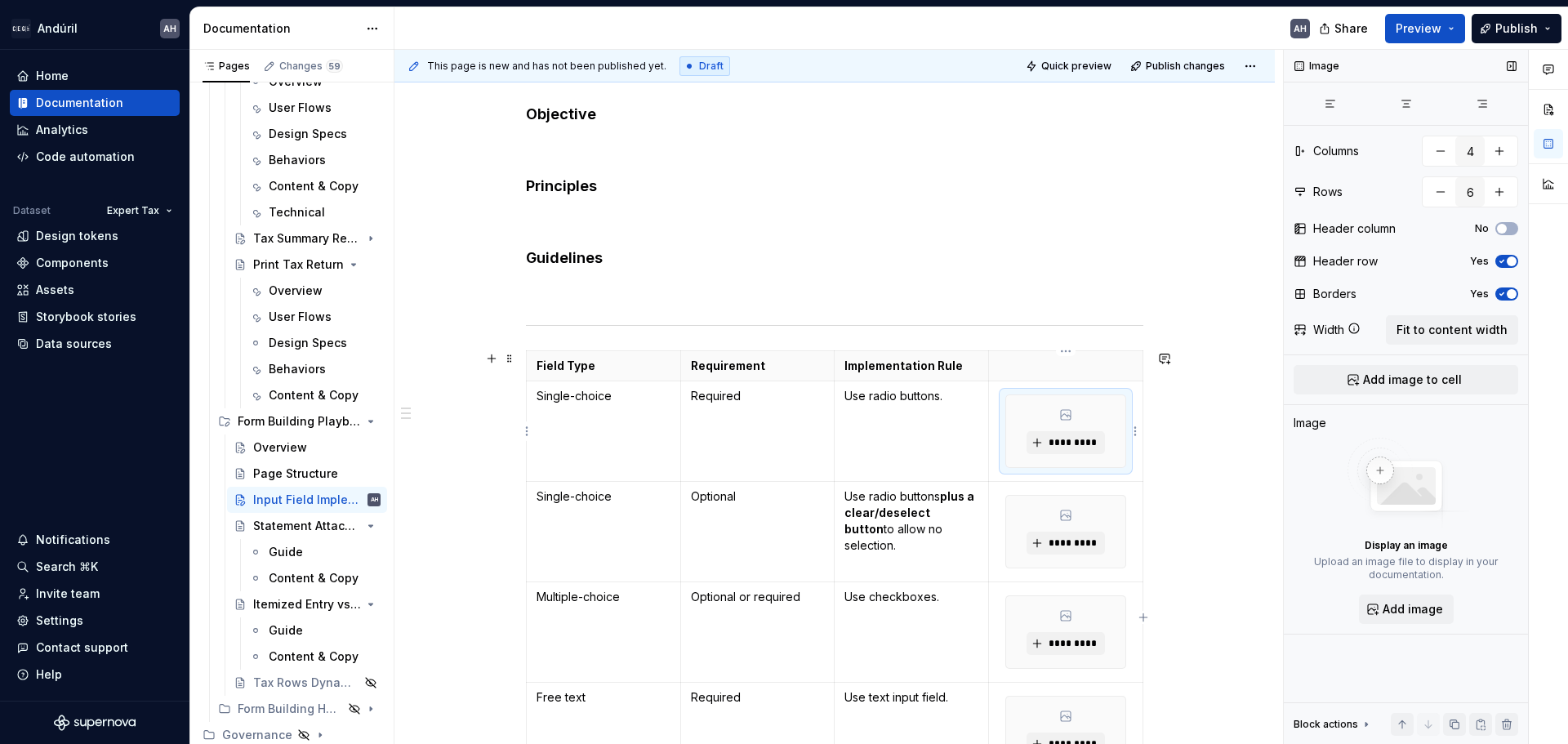
click at [1113, 442] on div "*********" at bounding box center [1066, 431] width 119 height 72
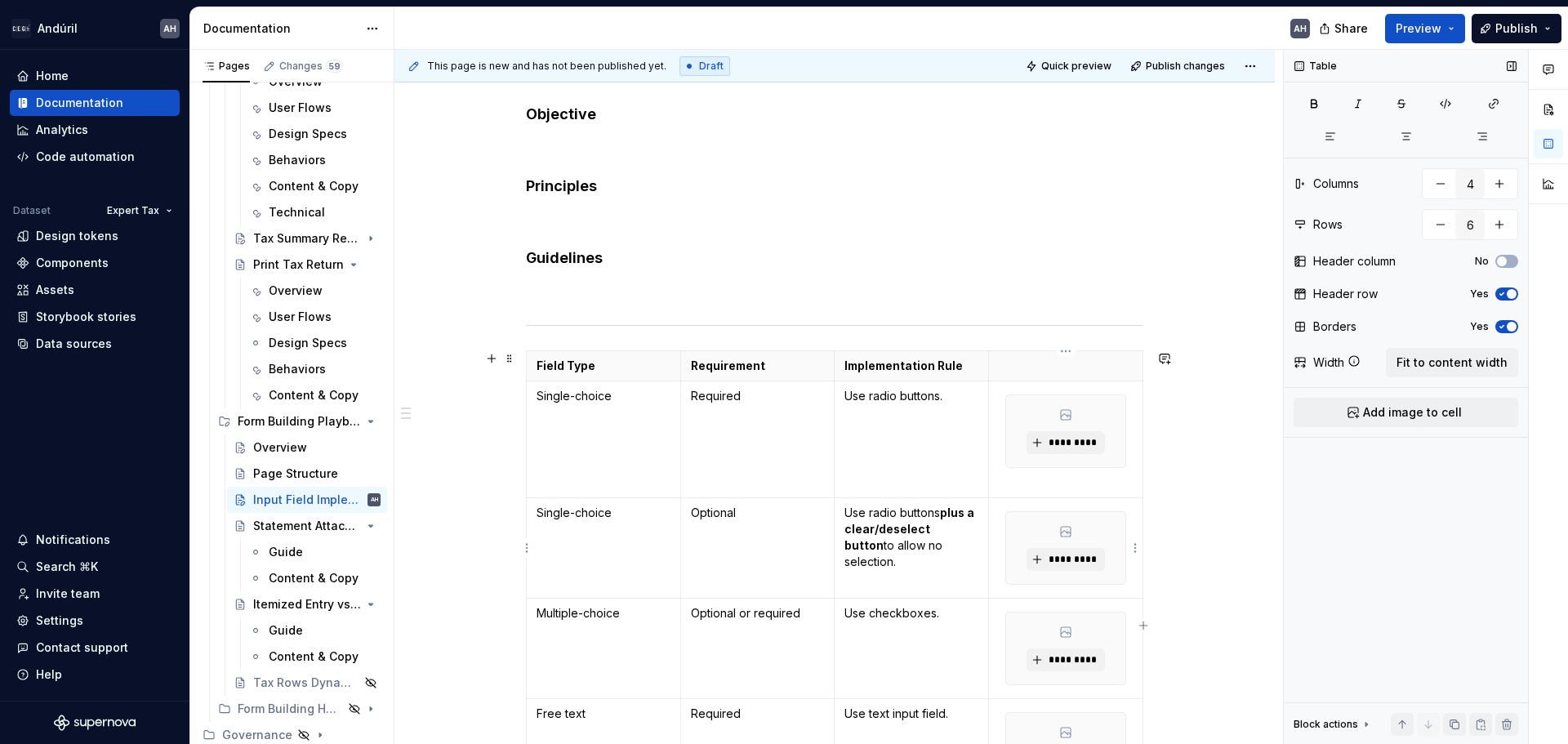
click at [1117, 540] on div "*********" at bounding box center [1066, 548] width 119 height 72
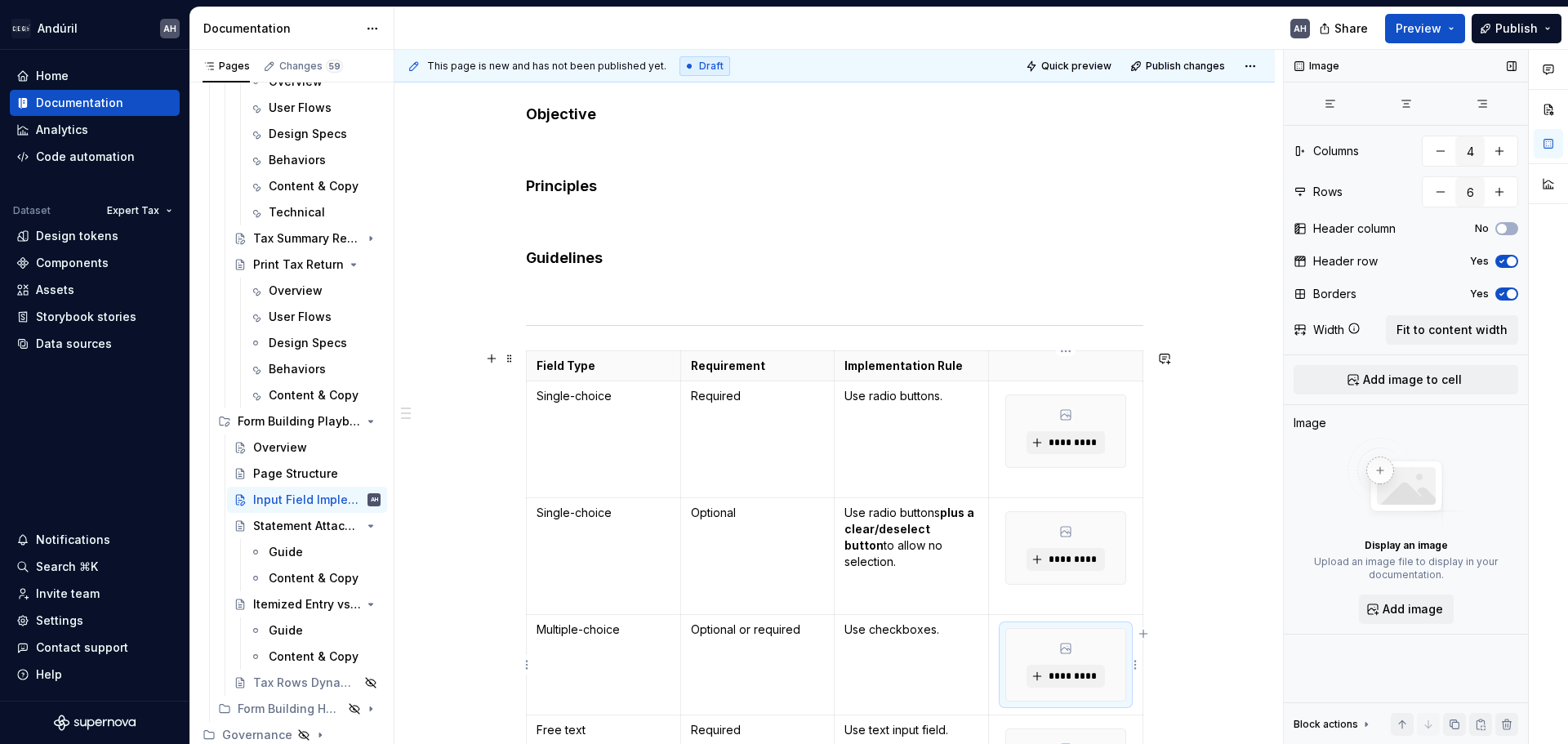
click at [1110, 644] on div "*********" at bounding box center [1066, 664] width 119 height 72
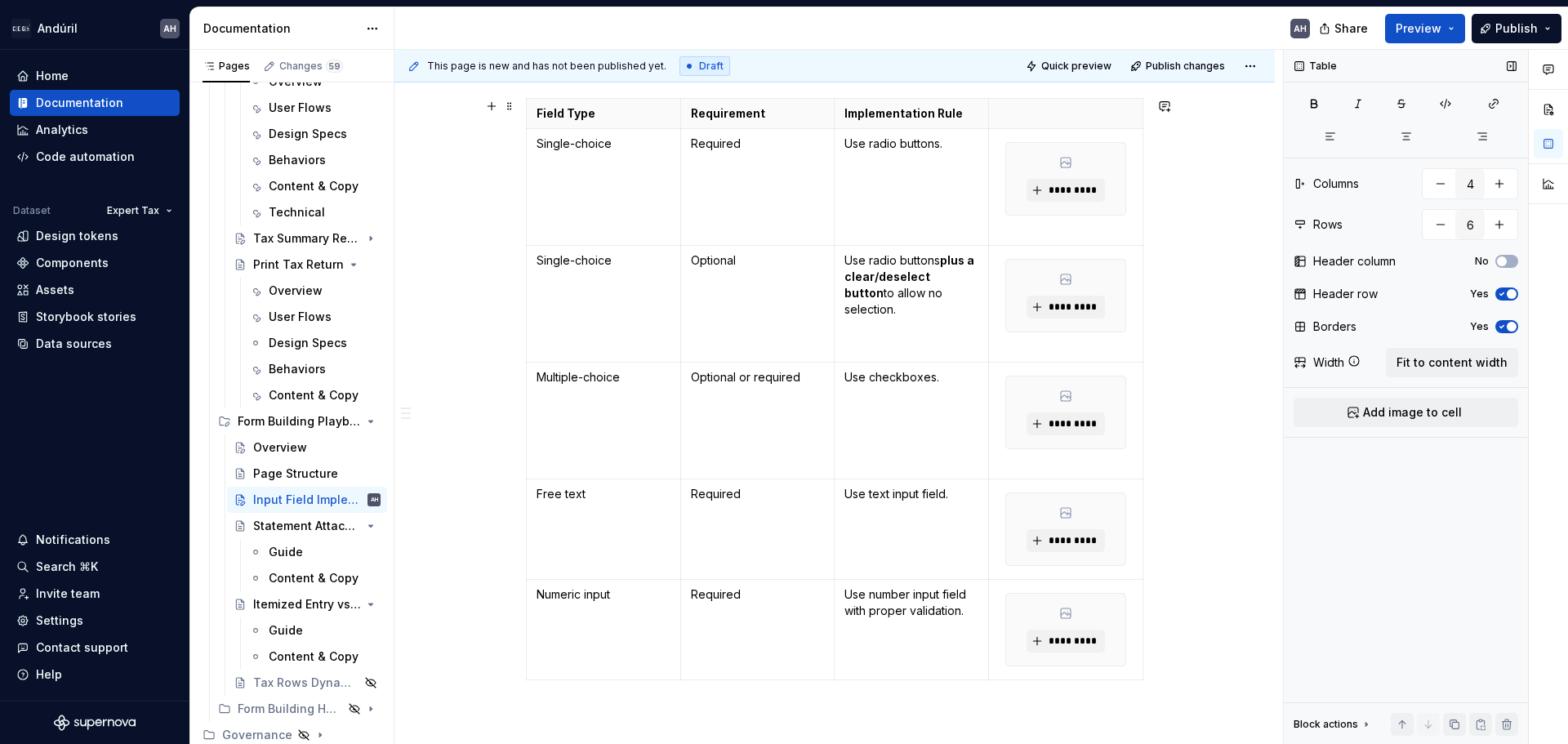
scroll to position [541, 0]
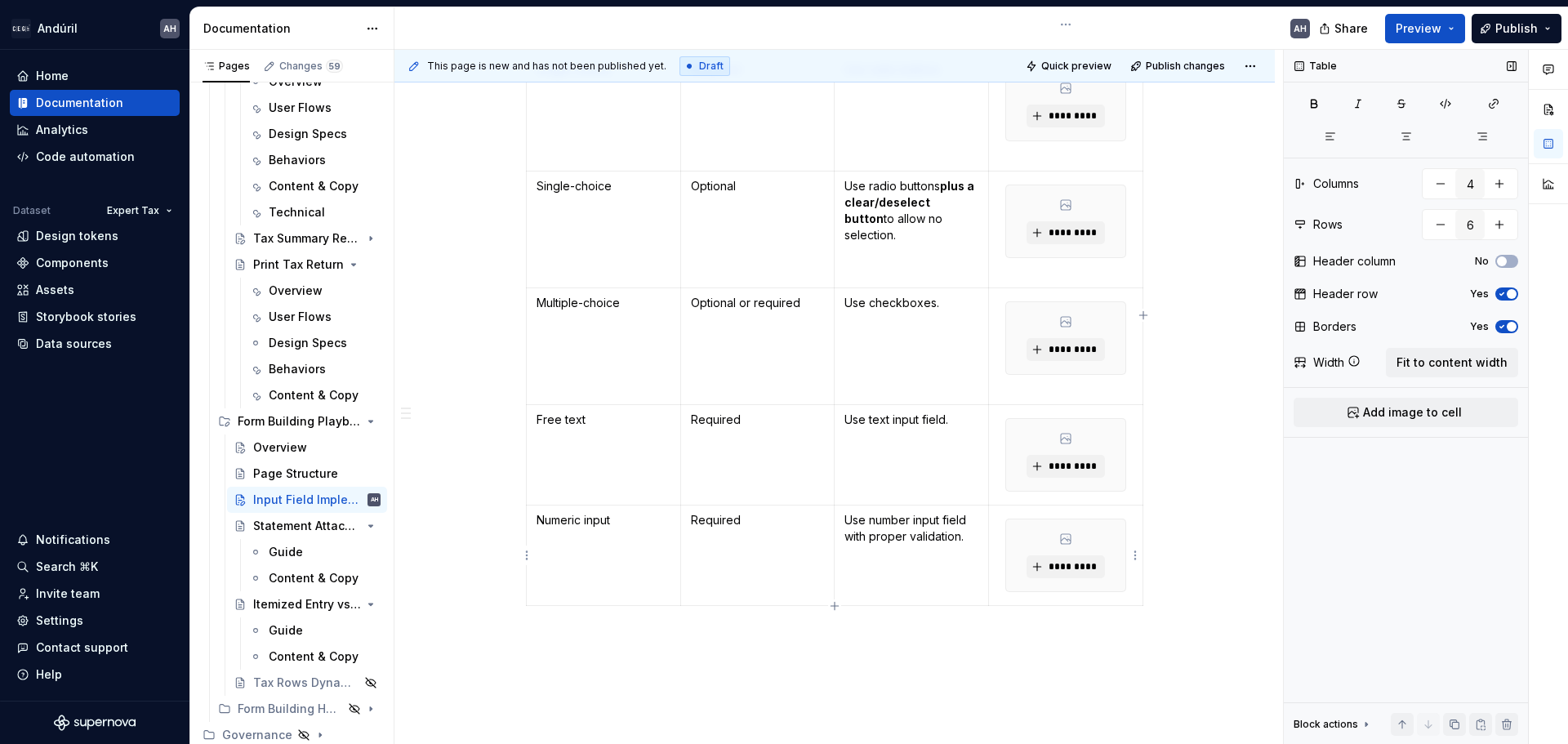
click at [1105, 464] on div "*********" at bounding box center [1066, 454] width 119 height 72
click at [1108, 558] on div "*********" at bounding box center [1066, 571] width 119 height 72
click at [651, 568] on td "Numeric input" at bounding box center [603, 581] width 154 height 117
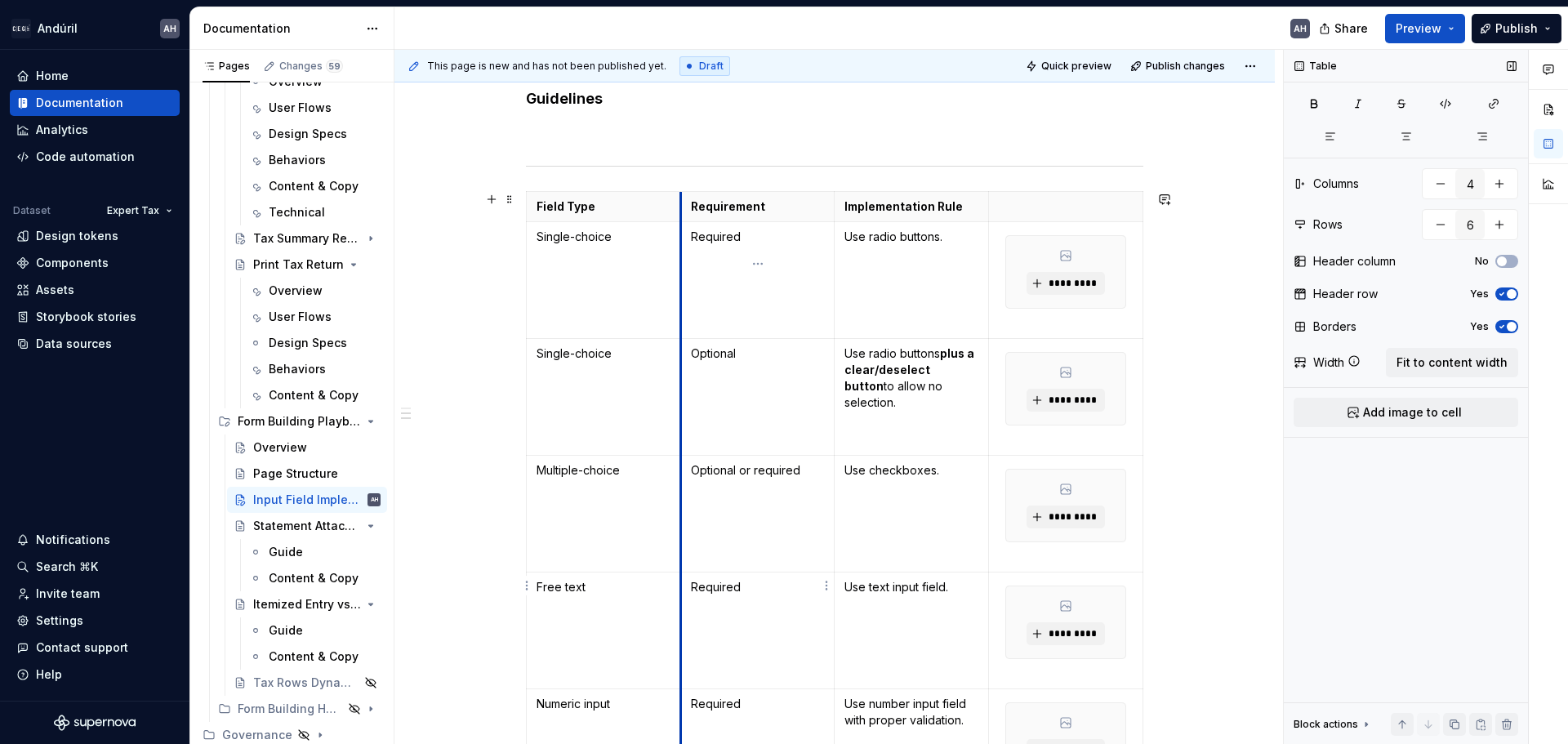
scroll to position [295, 0]
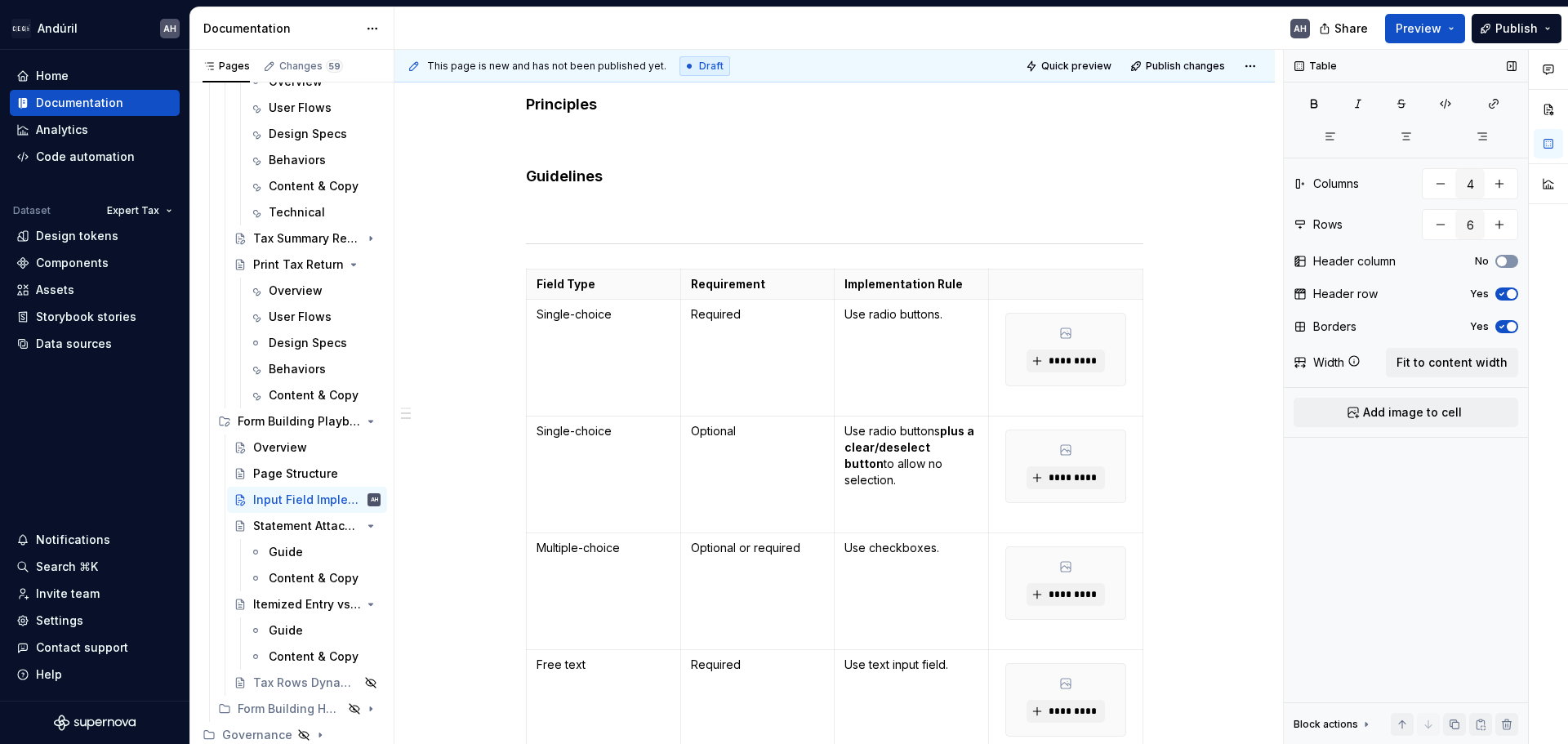
click at [1506, 262] on span "button" at bounding box center [1501, 261] width 10 height 10
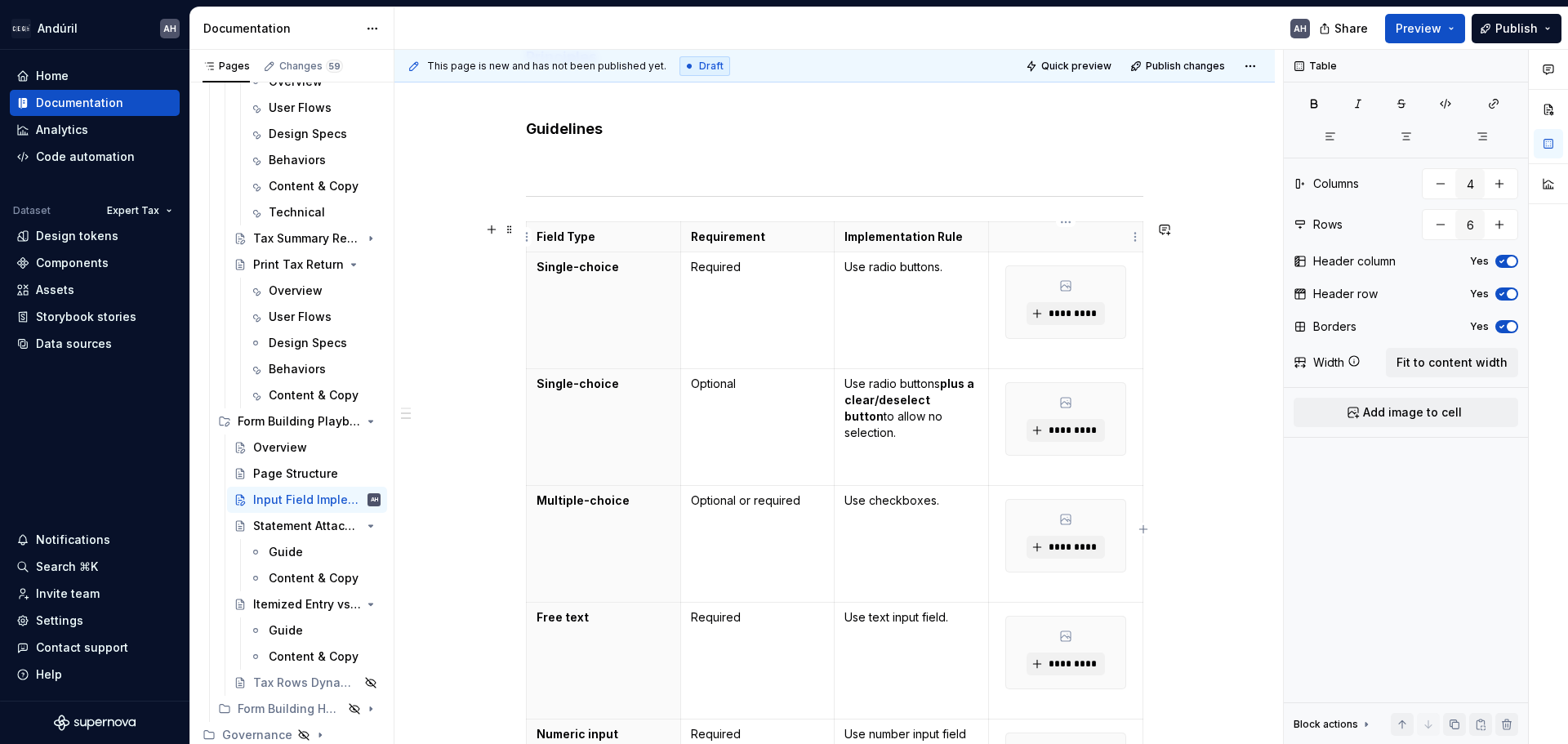
click at [1068, 240] on p at bounding box center [1066, 237] width 134 height 17
click at [628, 281] on th "Single-choice" at bounding box center [603, 311] width 154 height 117
type textarea "*"
click at [569, 143] on div "Objective Principles Guidelines Field Type Requirement Implementation Rule Sing…" at bounding box center [834, 410] width 617 height 868
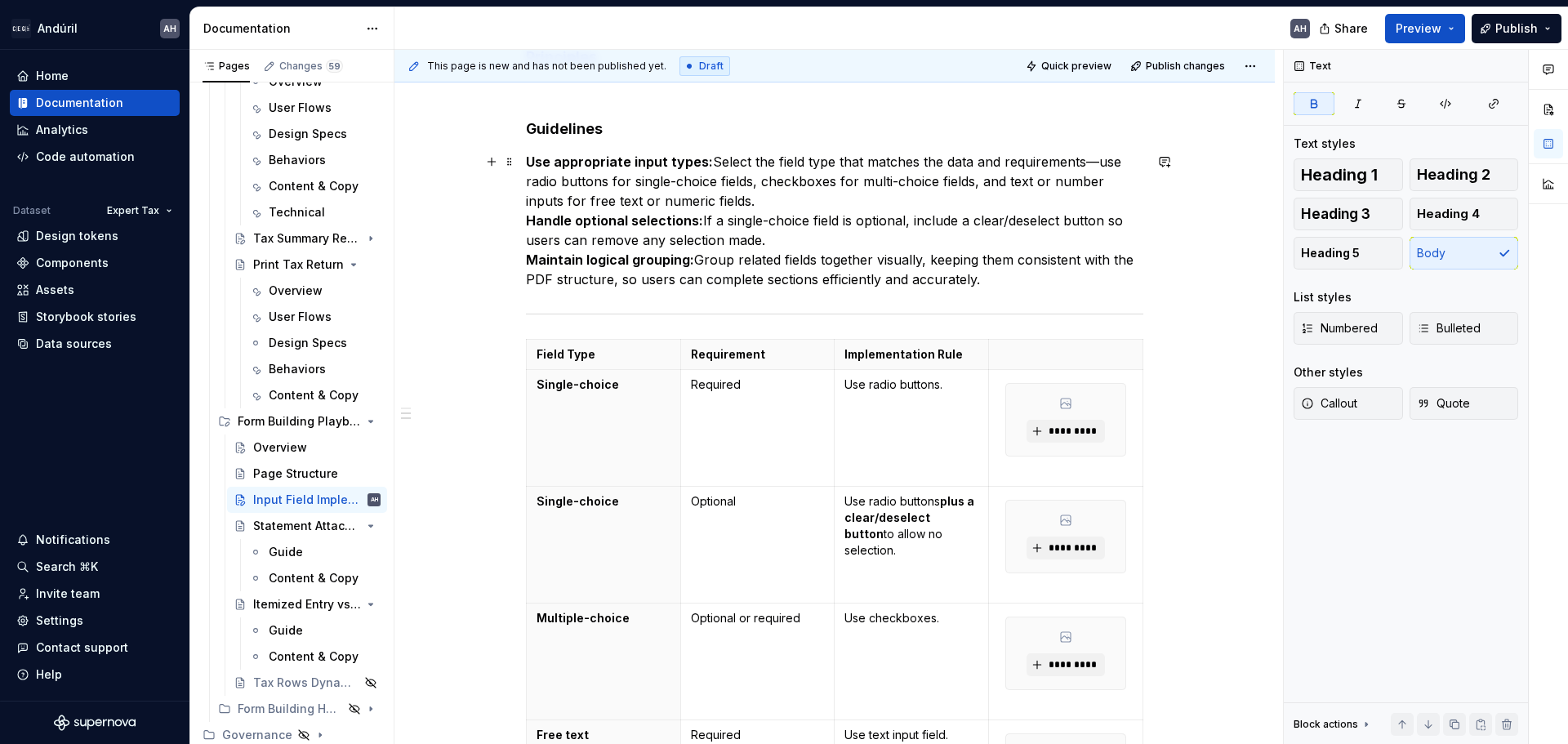
click at [527, 161] on strong "Use appropriate input types:" at bounding box center [618, 162] width 187 height 17
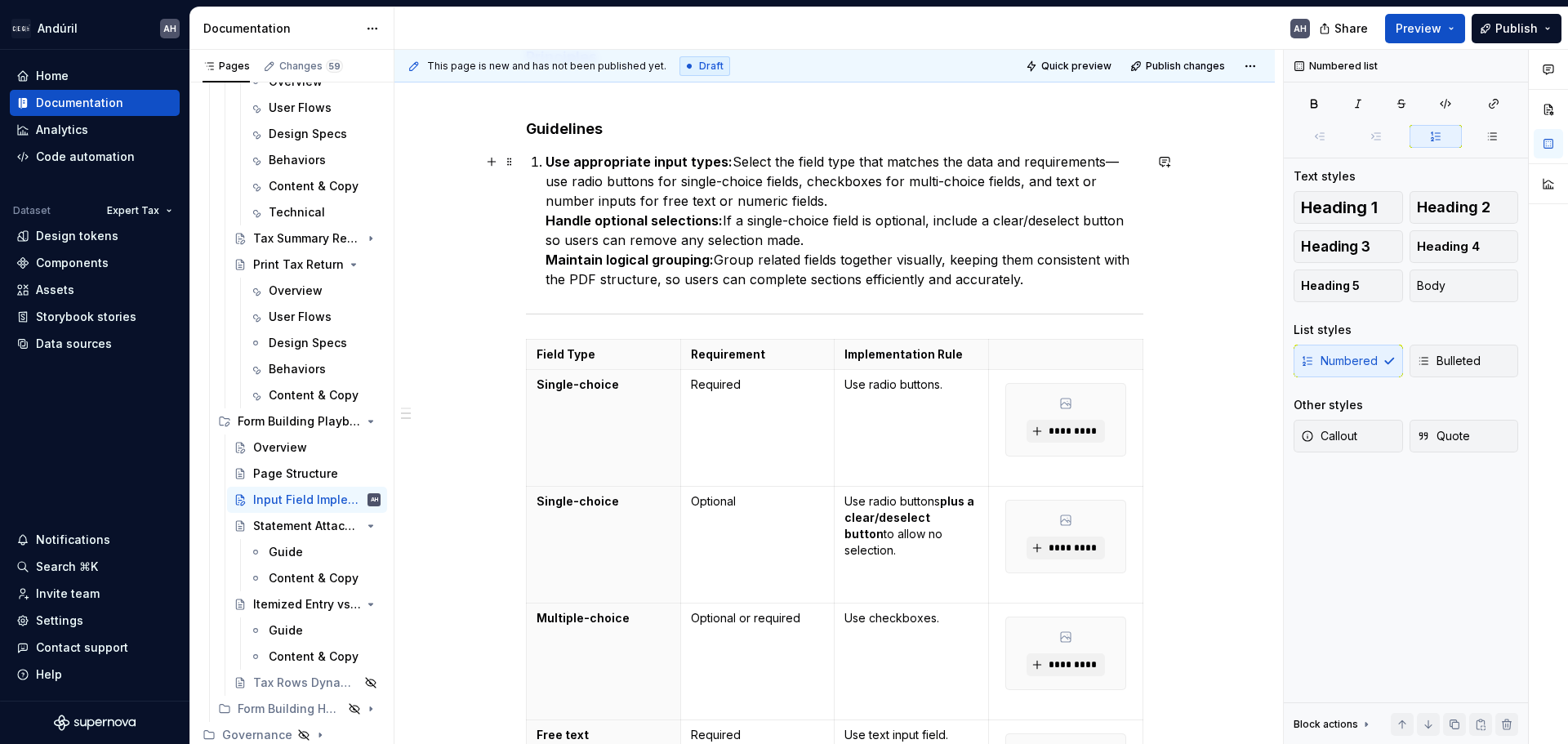
click at [546, 220] on strong "Handle optional selections:" at bounding box center [634, 221] width 177 height 17
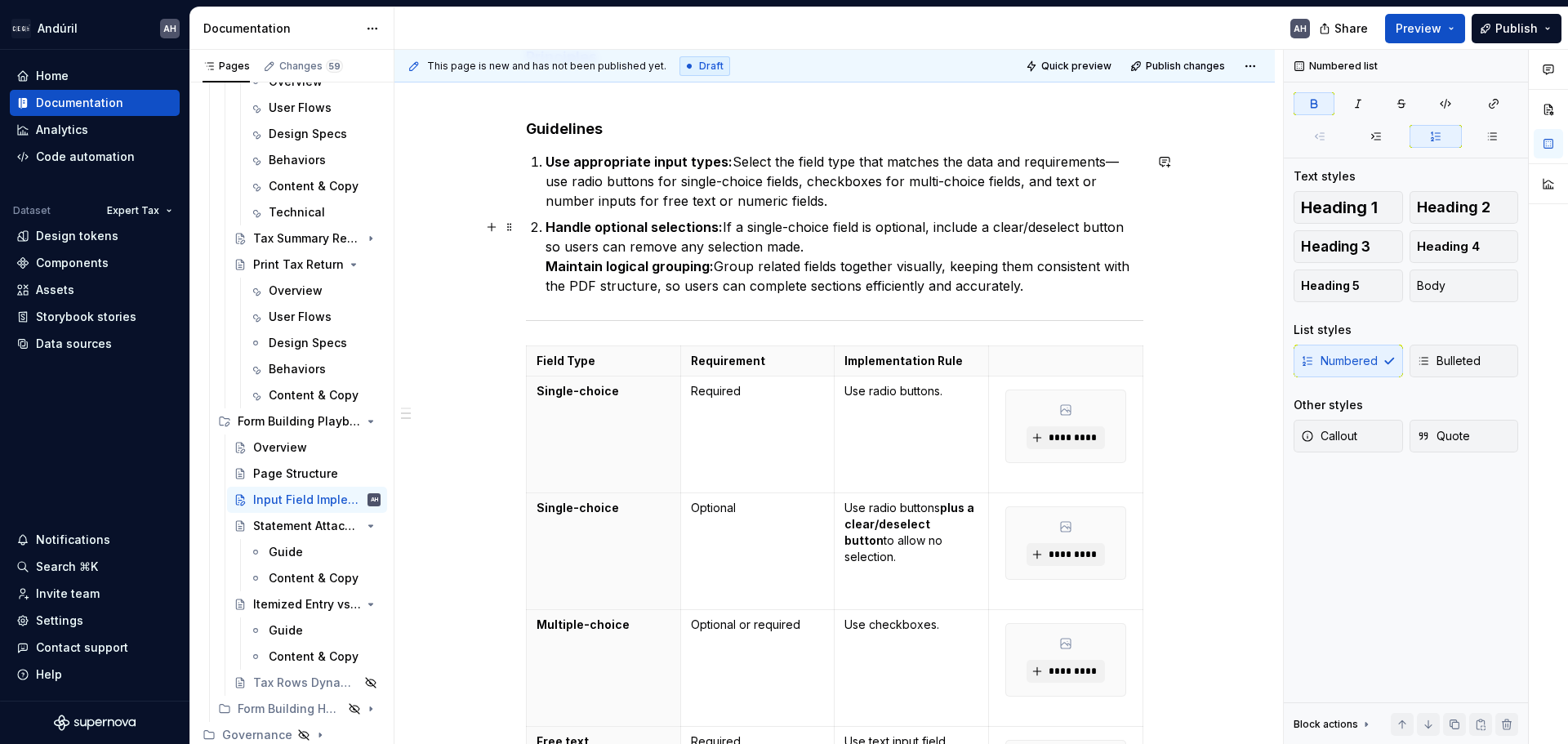
click at [541, 265] on div "Objective Principles Guidelines Use appropriate input types: Select the field t…" at bounding box center [834, 472] width 617 height 992
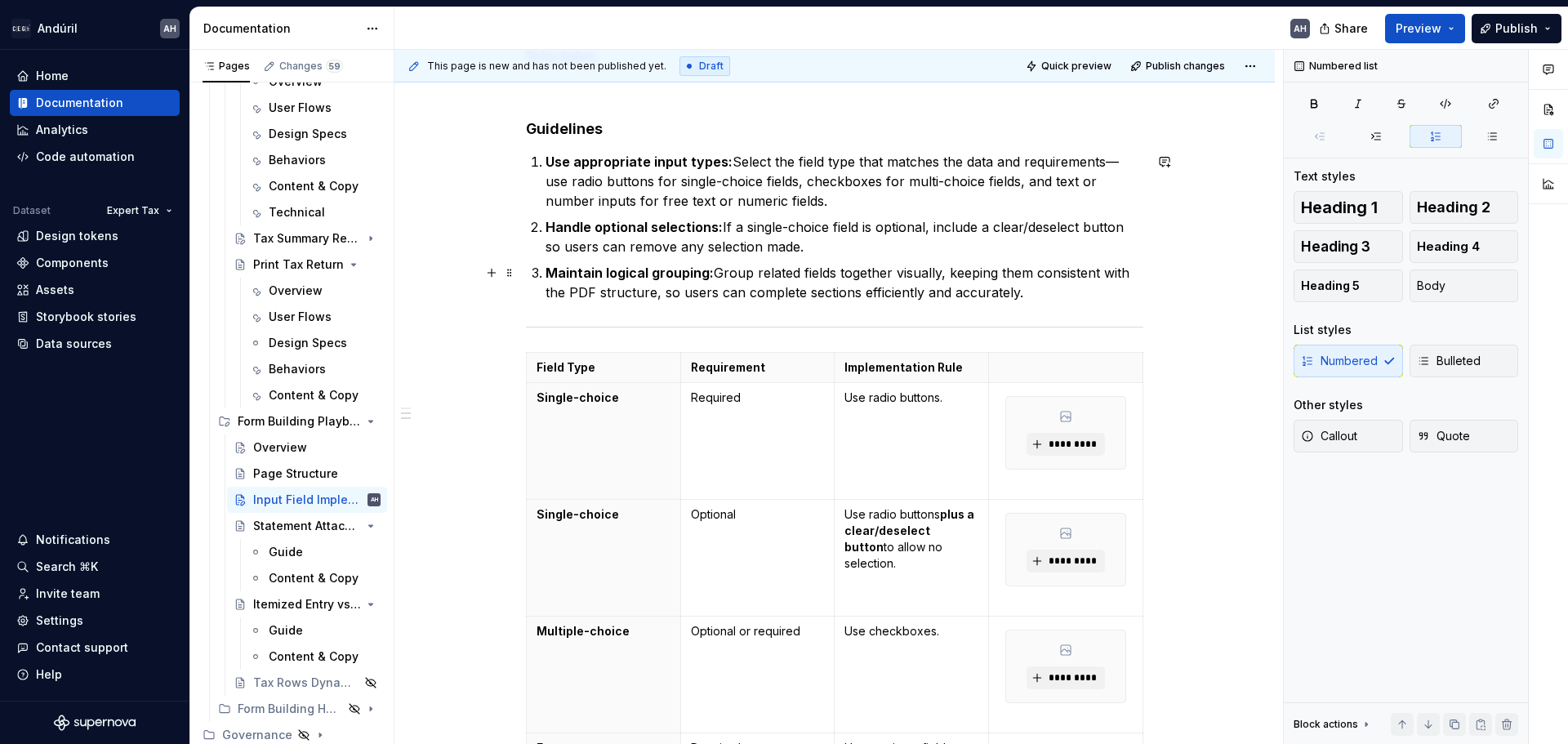
click at [868, 275] on p "Maintain logical grouping: Group related fields together visually, keeping them…" at bounding box center [845, 282] width 598 height 39
click at [913, 281] on p "Maintain logical grouping: Group related fields together visually, keeping them…" at bounding box center [845, 282] width 598 height 39
click at [858, 267] on p "Maintain logical grouping: Group related fields together visually, keeping them…" at bounding box center [845, 282] width 598 height 39
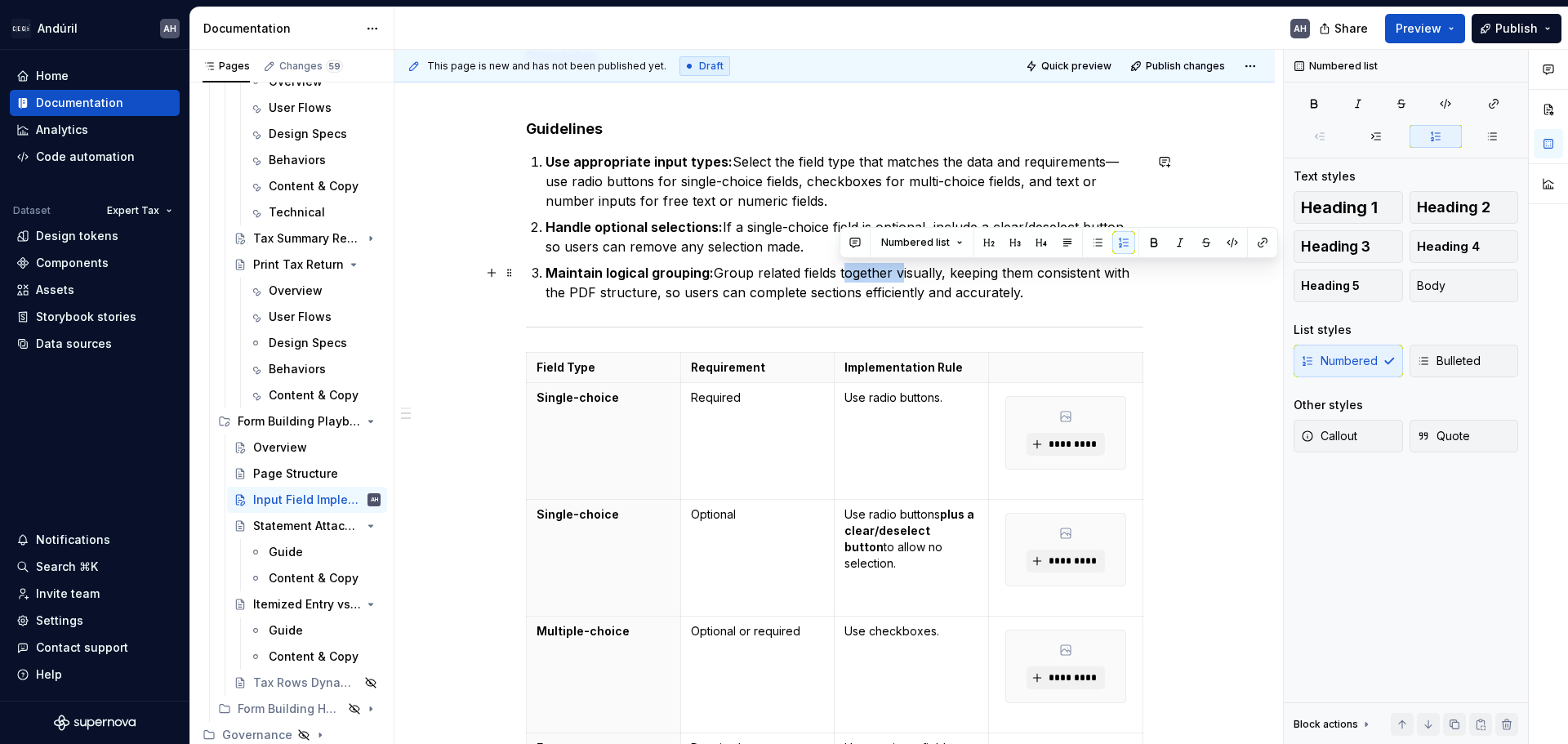
click at [858, 267] on p "Maintain logical grouping: Group related fields together visually, keeping them…" at bounding box center [845, 282] width 598 height 39
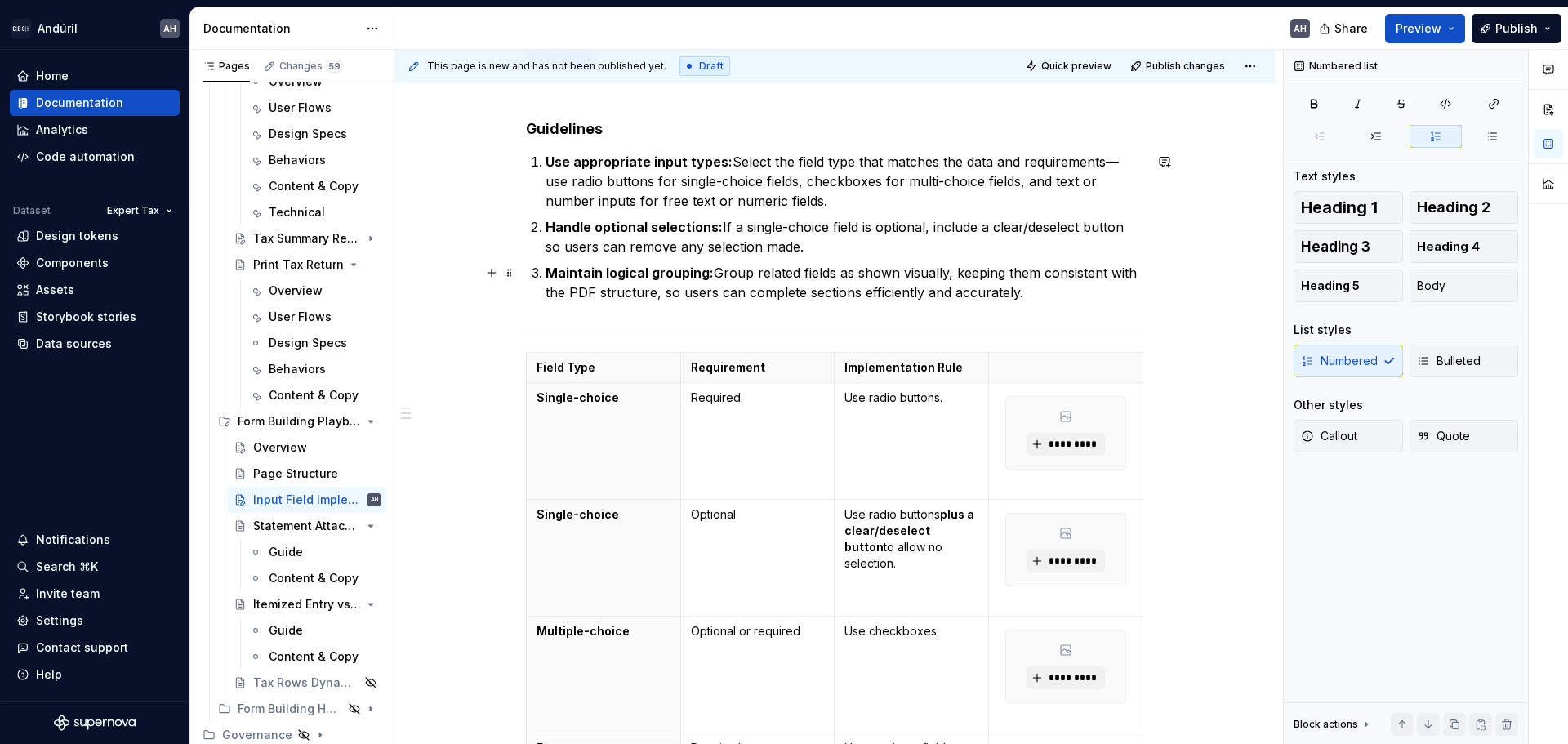
click at [628, 275] on strong "Maintain logical grouping:" at bounding box center [629, 273] width 168 height 17
click at [687, 277] on strong "Maintain PDF grouping:" at bounding box center [621, 273] width 151 height 17
click at [708, 277] on p "Maintain PDF groupings: Group related fields as shown visually, keeping them co…" at bounding box center [845, 282] width 598 height 39
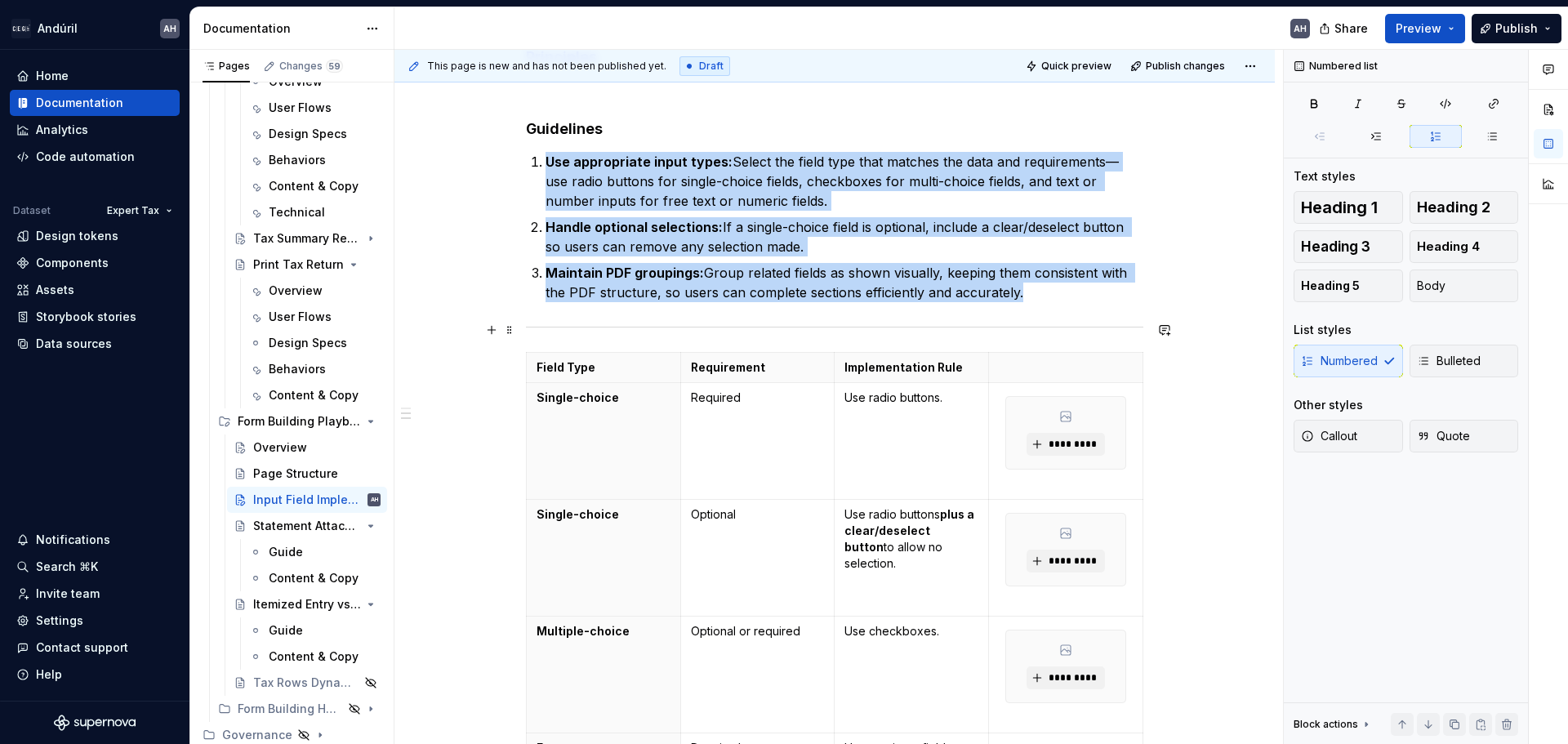
click at [744, 325] on div at bounding box center [834, 327] width 617 height 10
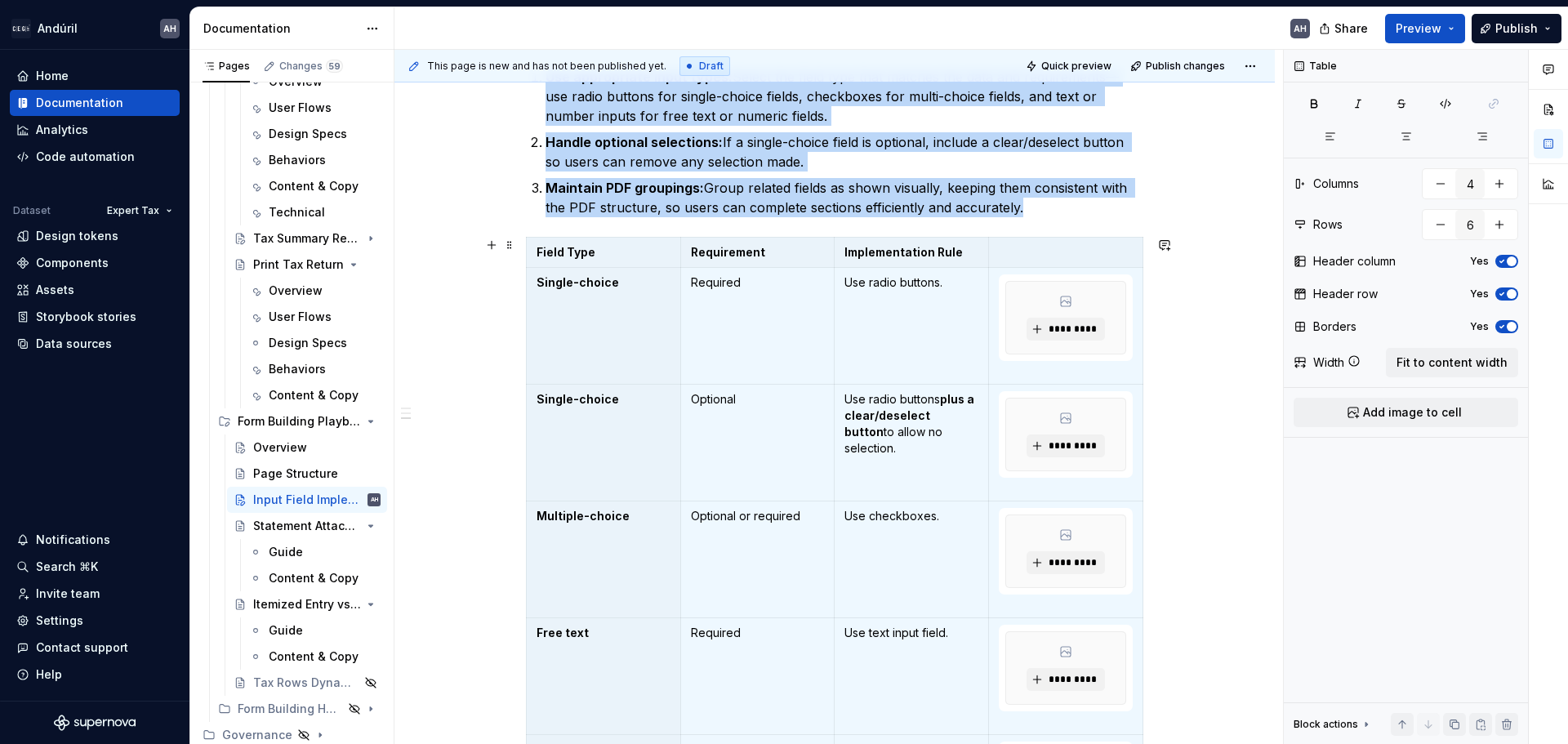
scroll to position [308, 0]
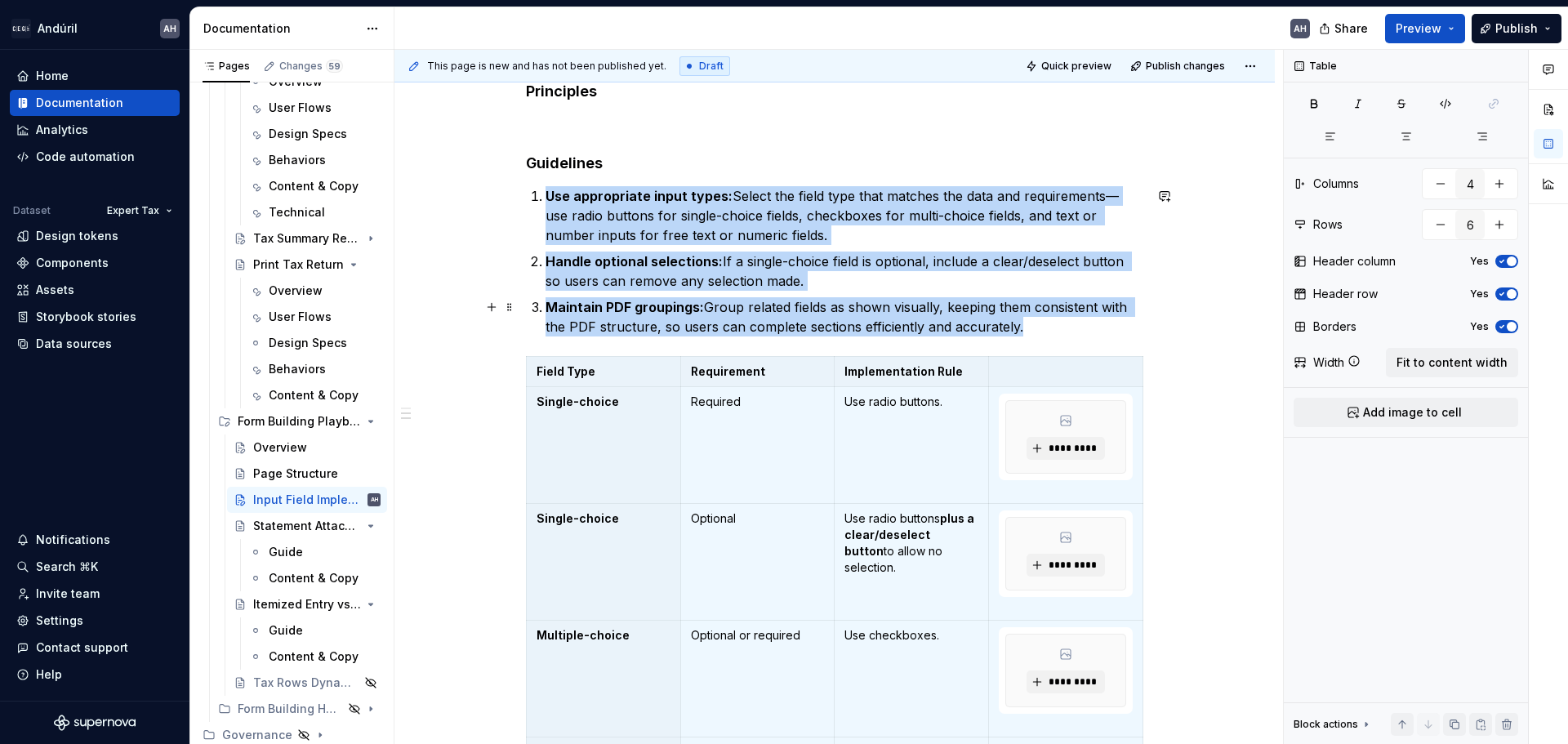
click at [978, 293] on ol "Use appropriate input types: Select the field type that matches the data and re…" at bounding box center [845, 262] width 598 height 150
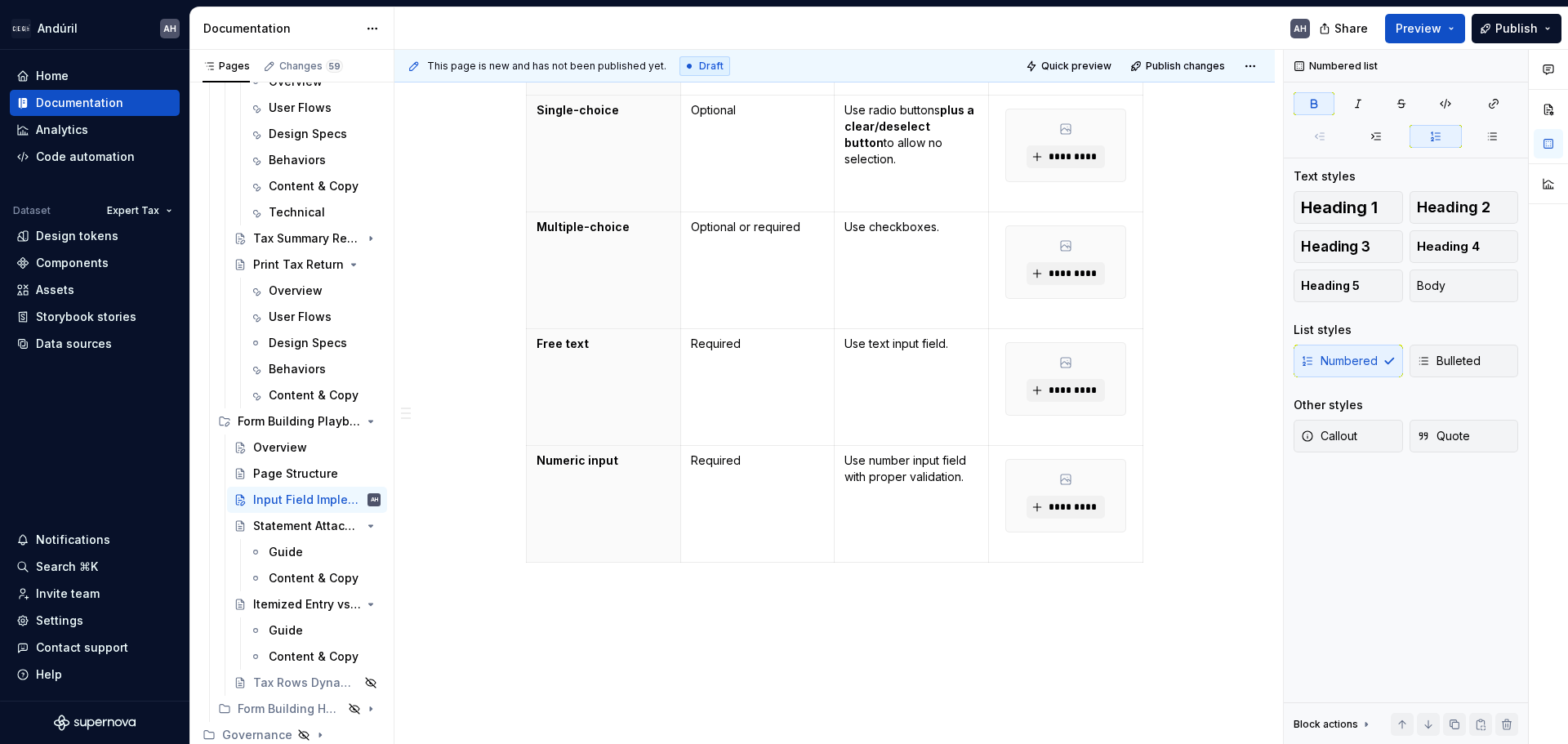
scroll to position [784, 0]
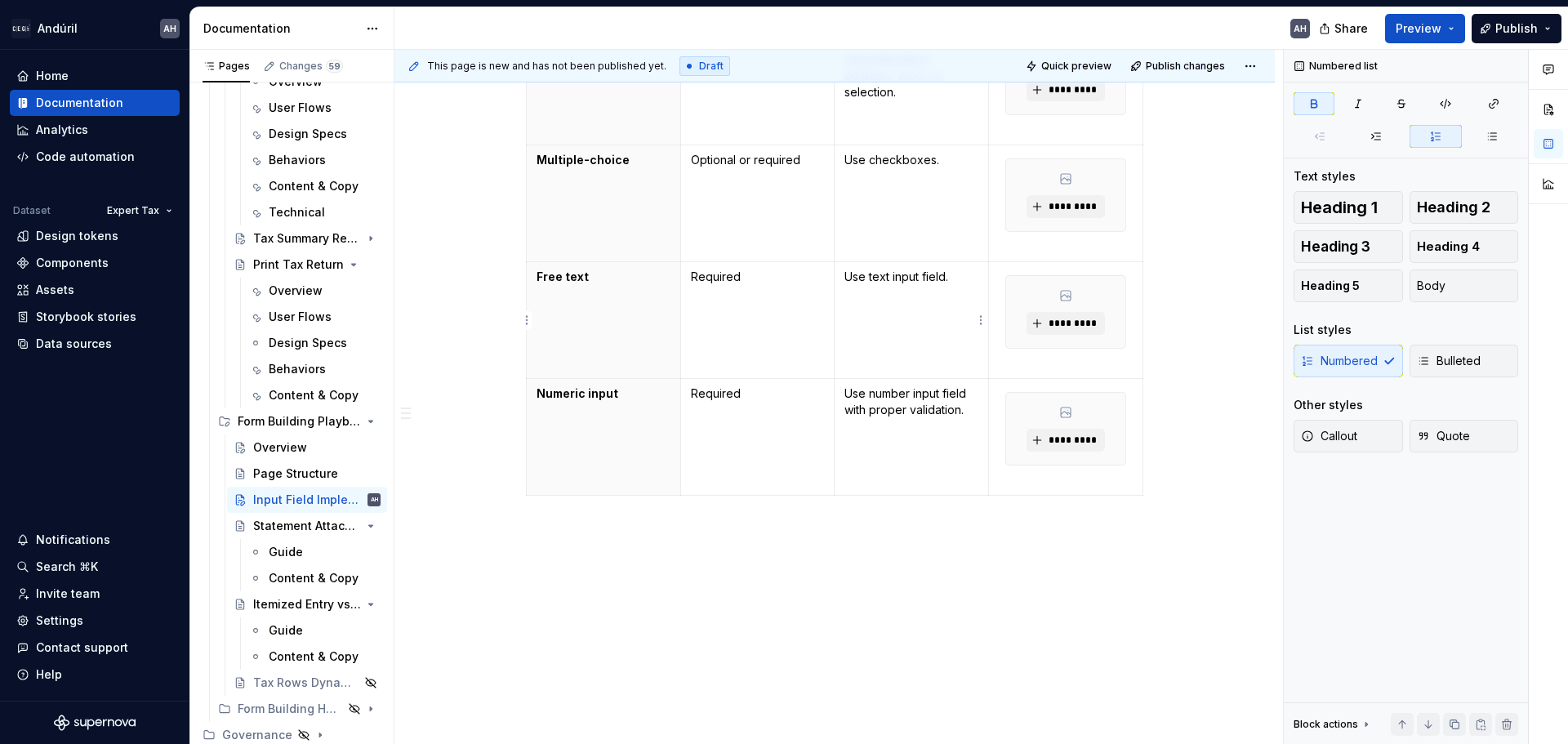
click at [973, 284] on p "Use text input field." at bounding box center [911, 277] width 134 height 17
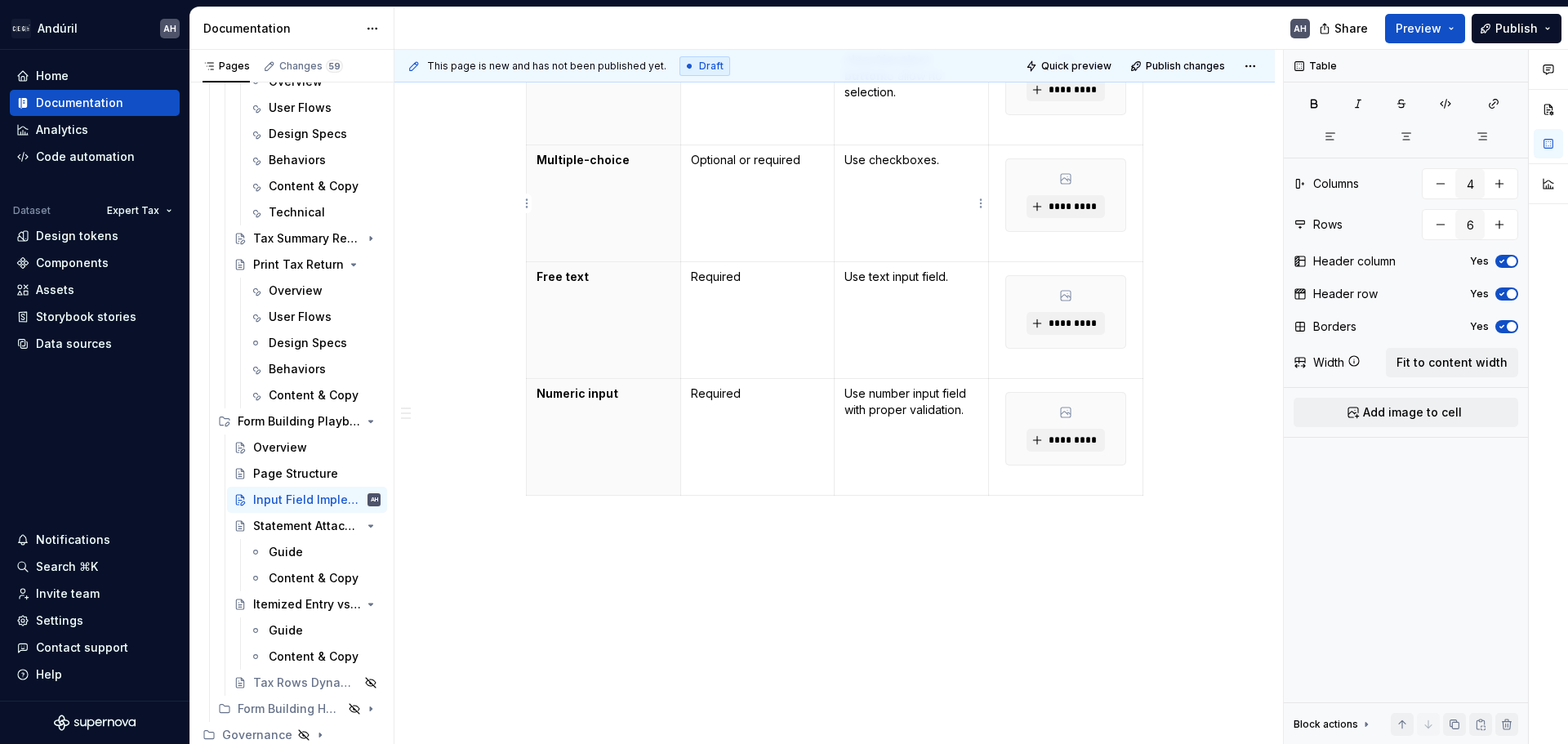
click at [909, 160] on p "Use checkboxes." at bounding box center [911, 161] width 134 height 17
click at [933, 165] on p "Use checkboxes." at bounding box center [911, 161] width 134 height 17
click at [617, 203] on th "Multiple-choice" at bounding box center [603, 204] width 154 height 117
click at [524, 206] on html "Andúril AH Home Documentation Analytics Code automation Dataset Expert Tax Desi…" at bounding box center [784, 372] width 1568 height 744
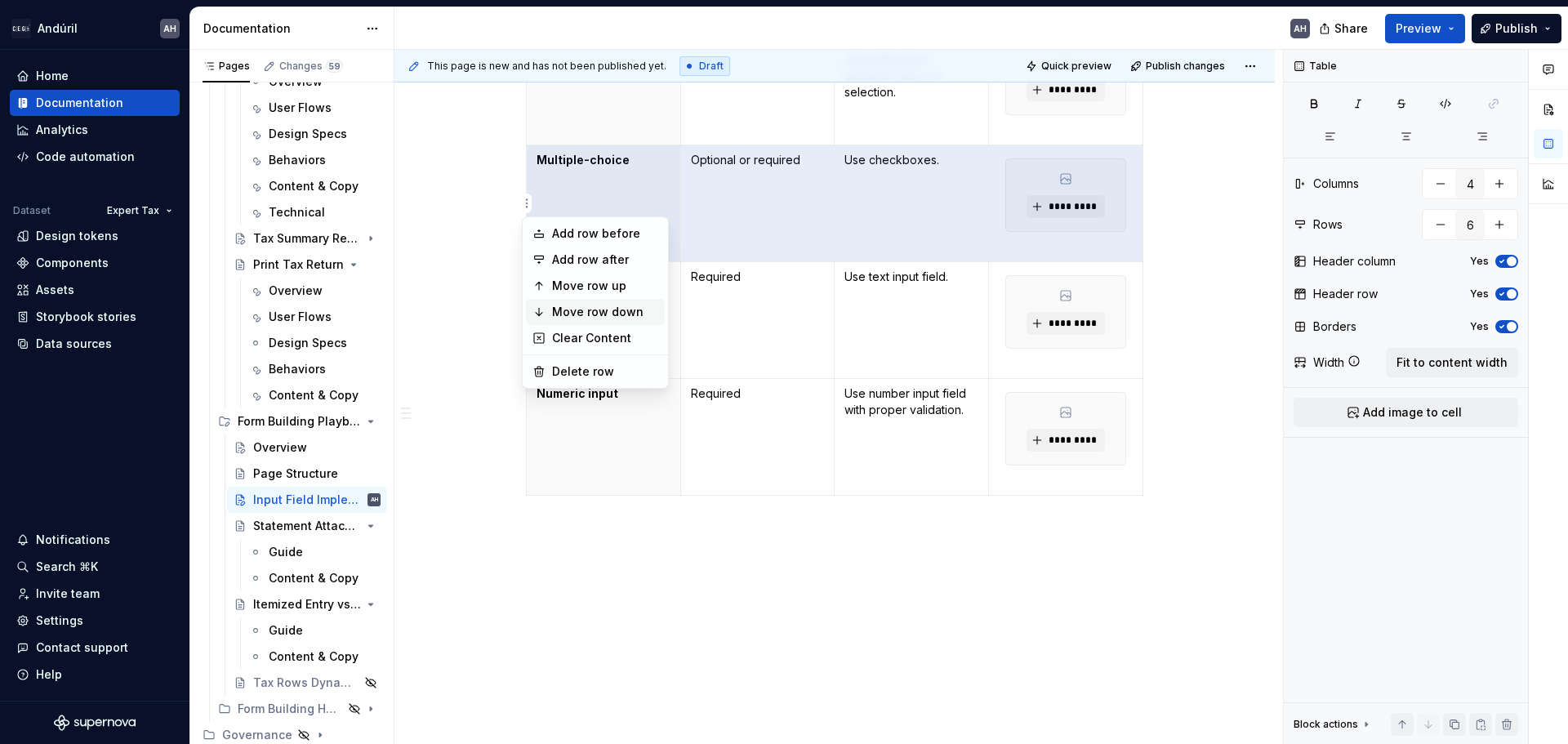
click at [591, 320] on div "Move row down" at bounding box center [595, 312] width 139 height 26
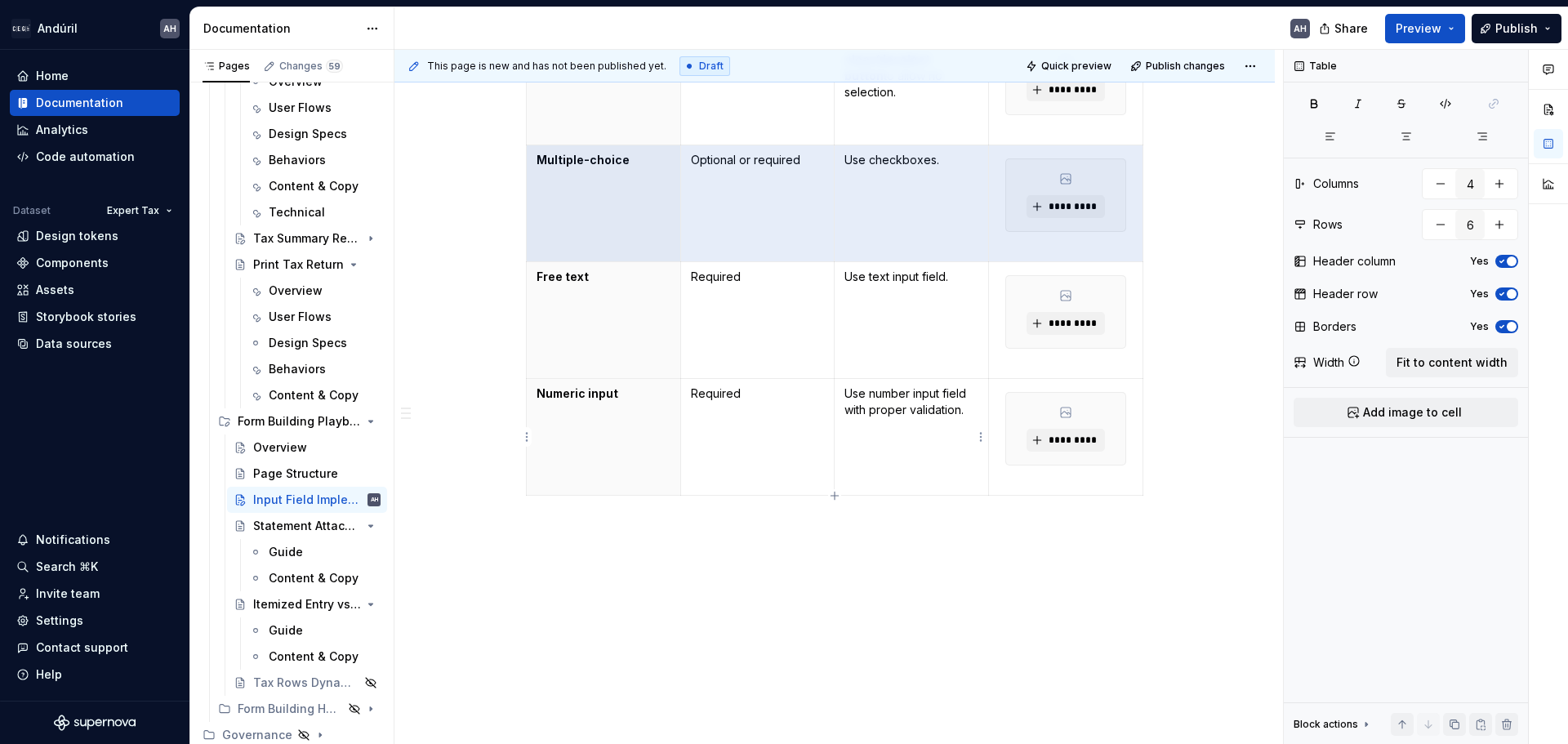
click at [949, 402] on p "Use number input field with proper validation." at bounding box center [911, 401] width 134 height 33
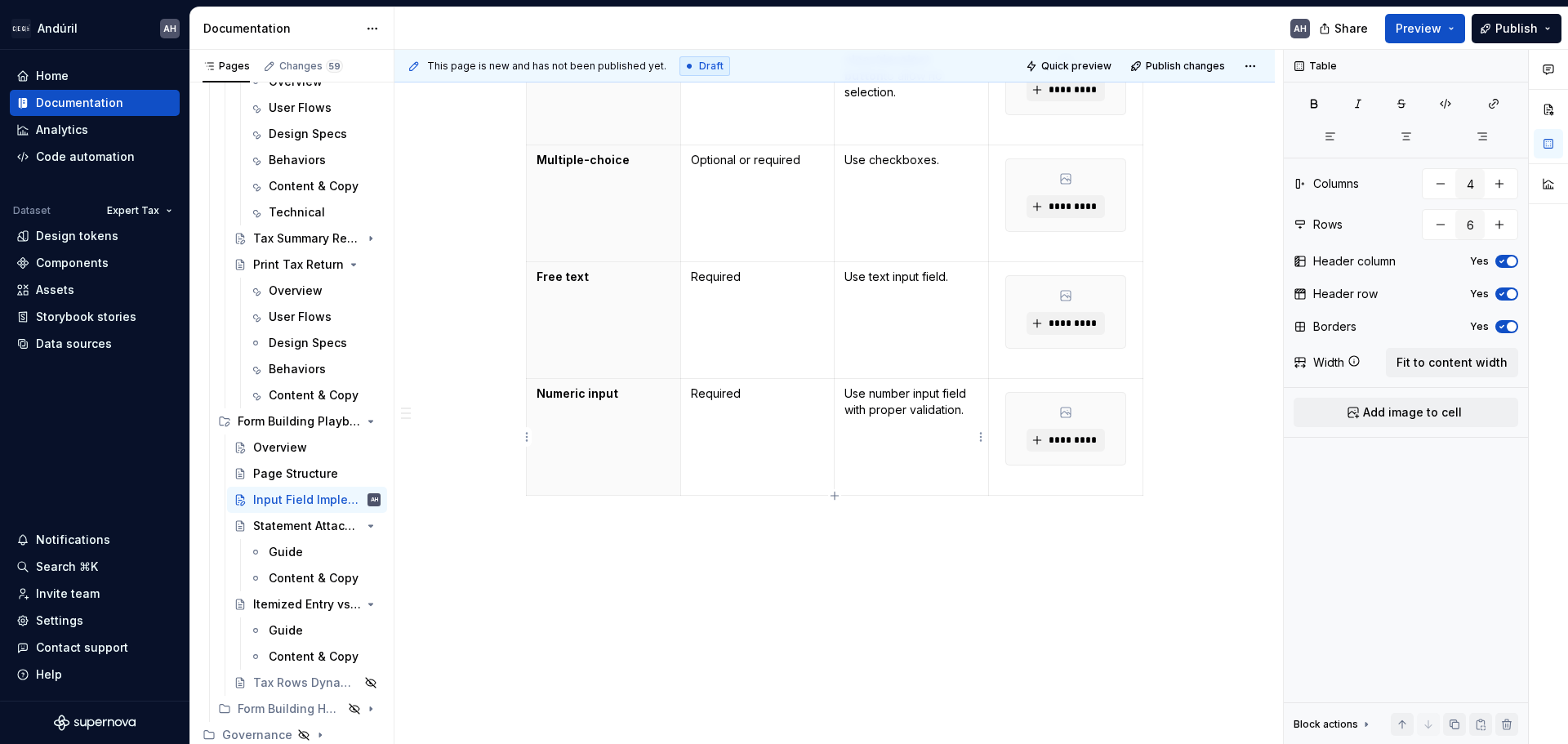
click at [966, 395] on p "Use number input field with proper validation." at bounding box center [911, 401] width 134 height 33
click at [899, 394] on p "Use number input field with proper validation." at bounding box center [911, 401] width 134 height 33
click at [959, 396] on p "Use number input field with proper validation." at bounding box center [911, 401] width 134 height 33
click at [888, 385] on p "Use number input field with proper validation." at bounding box center [911, 401] width 134 height 33
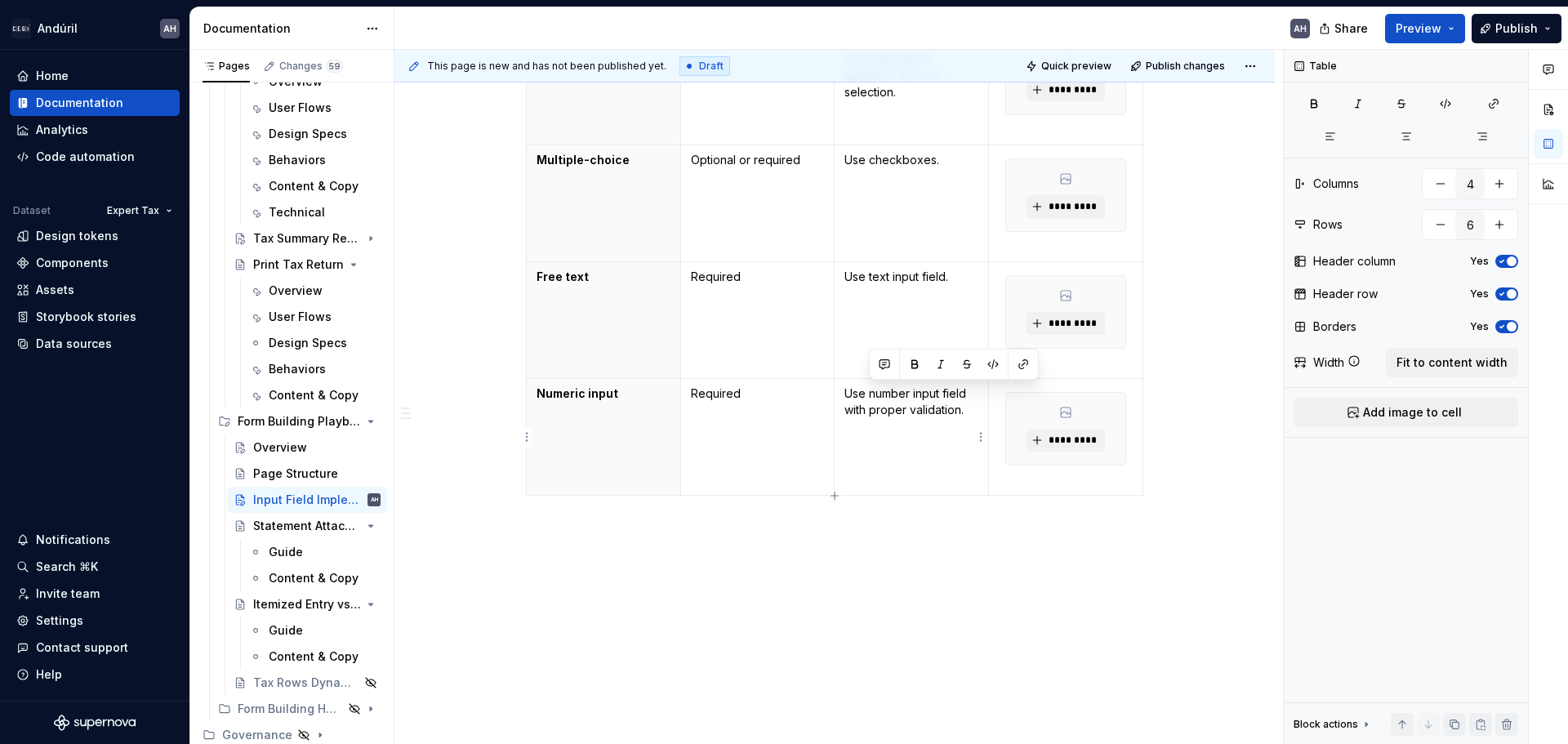
click at [888, 385] on p "Use number input field with proper validation." at bounding box center [911, 401] width 134 height 33
drag, startPoint x: 973, startPoint y: 396, endPoint x: 870, endPoint y: 397, distance: 103.0
click at [870, 397] on p "Use numeric input field with proper validation." at bounding box center [911, 401] width 134 height 33
click at [1025, 367] on button "button" at bounding box center [1023, 364] width 23 height 23
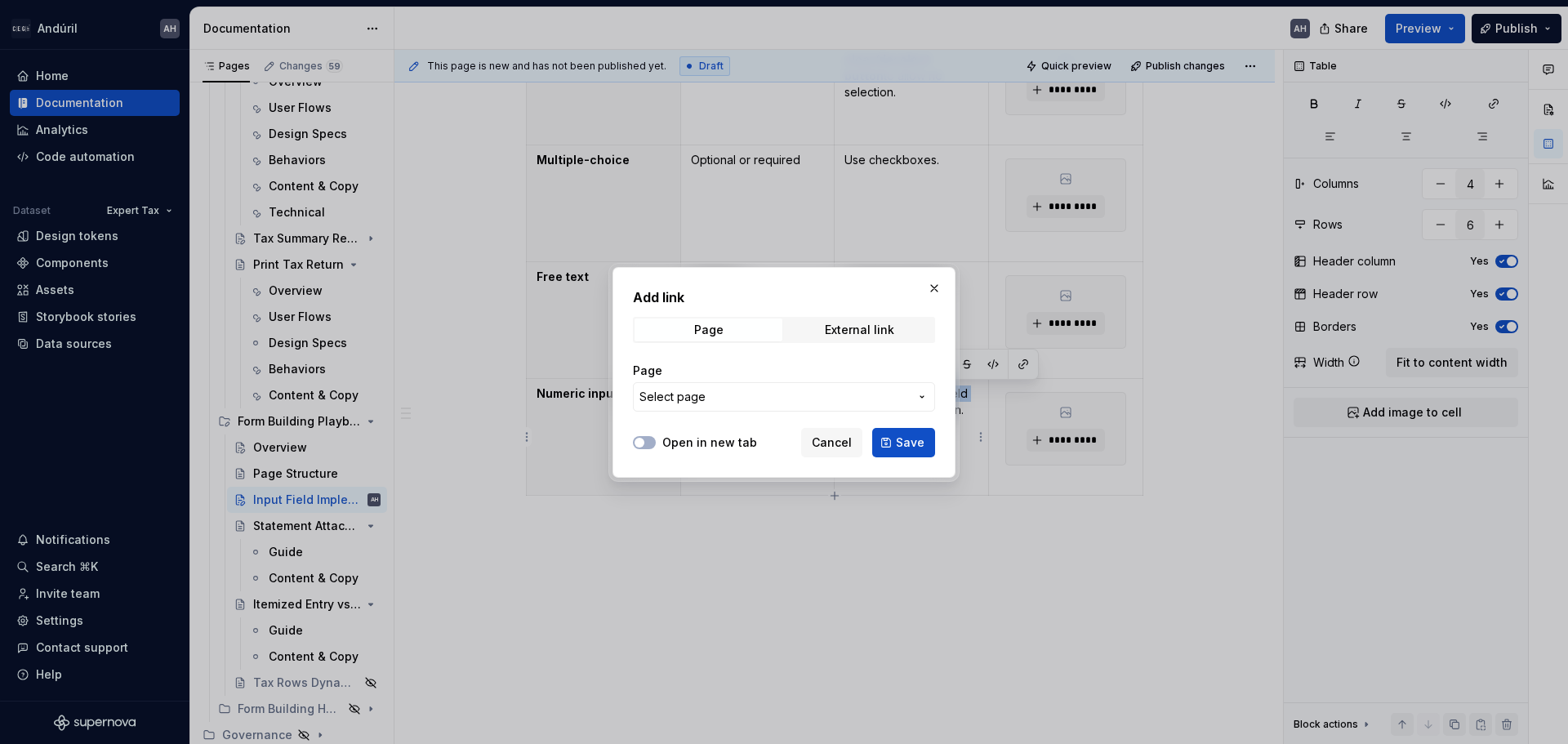
click at [748, 408] on button "Select page" at bounding box center [784, 398] width 302 height 30
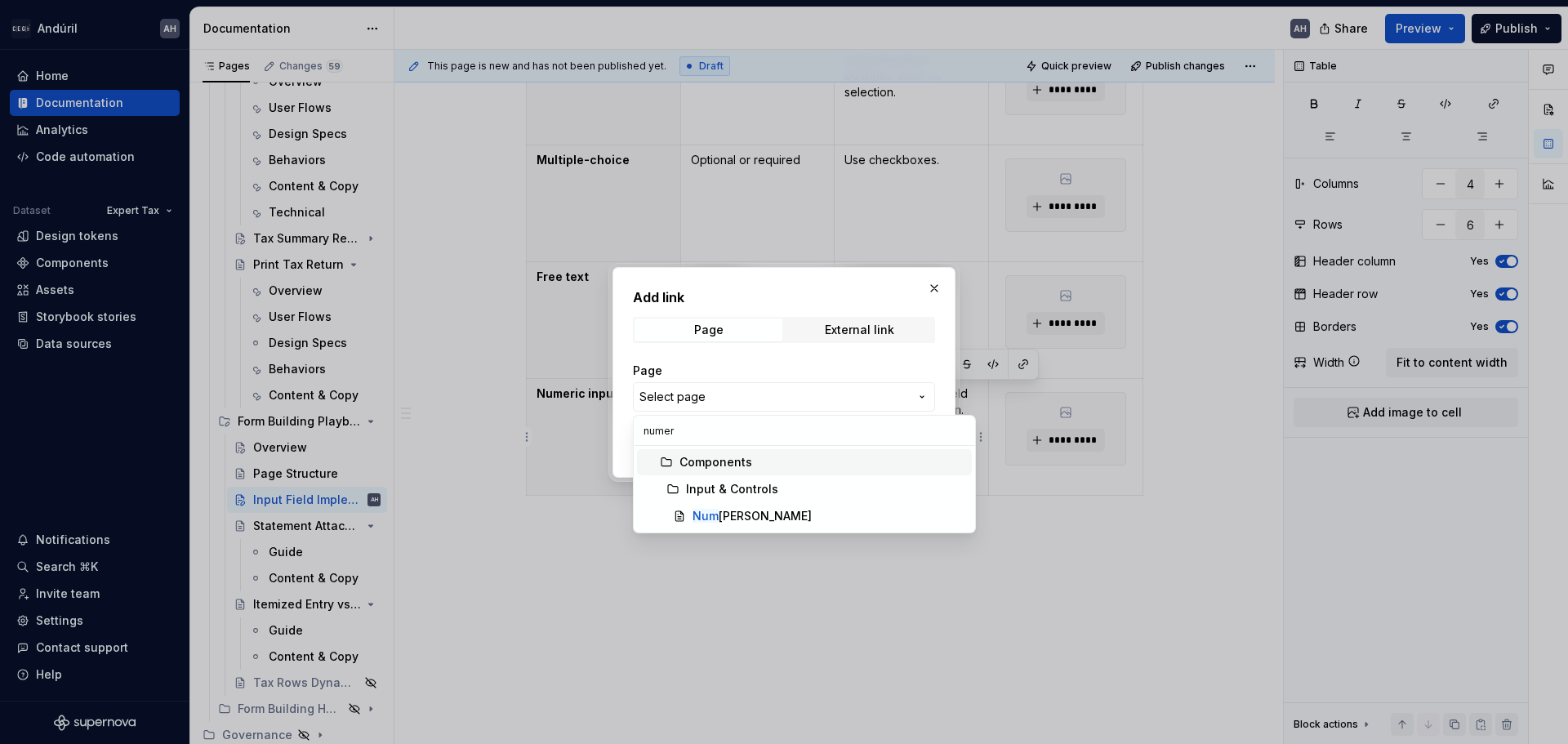
type input "numeri"
click at [776, 519] on div "Numeri c Field" at bounding box center [829, 516] width 273 height 17
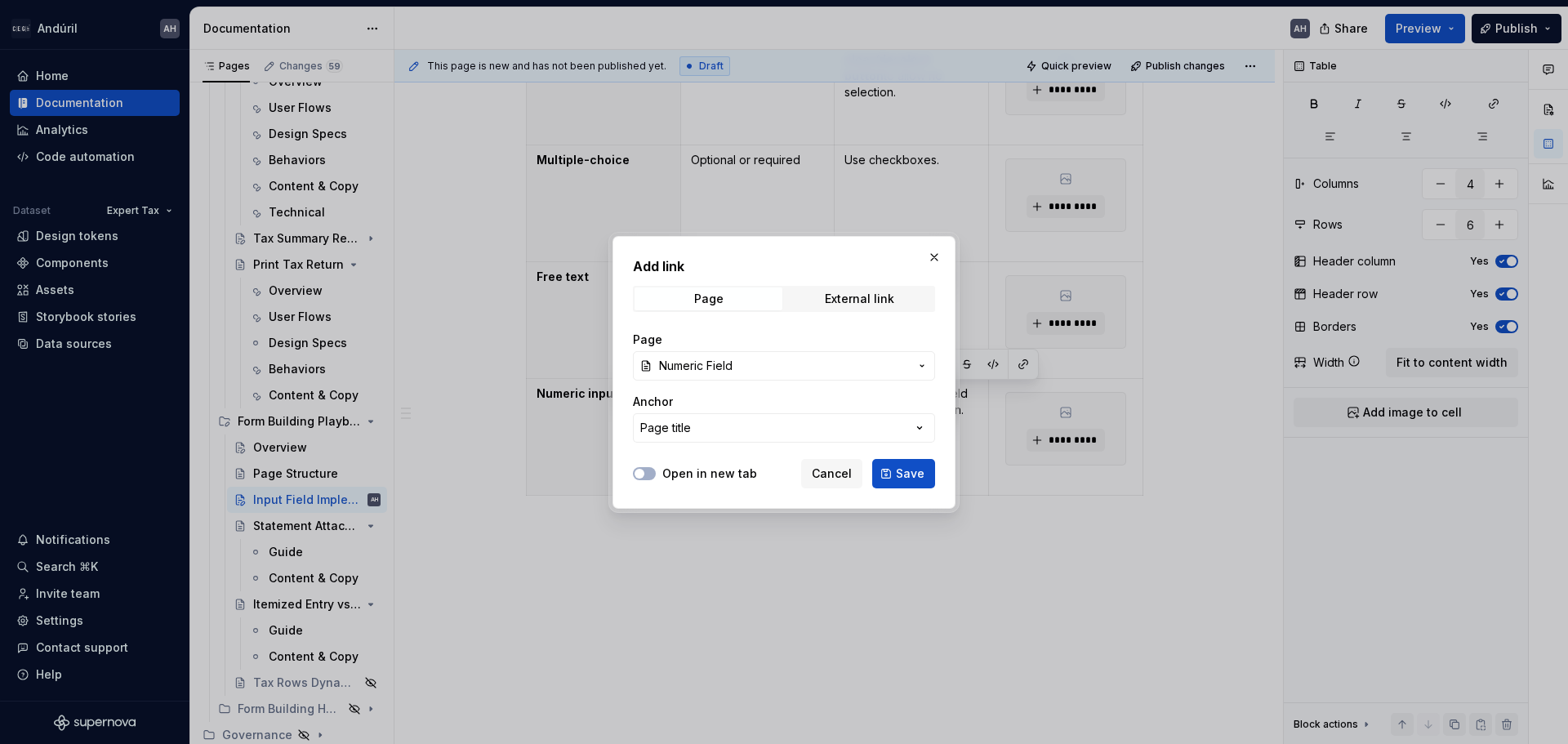
click at [692, 467] on label "Open in new tab" at bounding box center [709, 474] width 95 height 17
click at [655, 467] on button "Open in new tab" at bounding box center [644, 474] width 23 height 13
click at [898, 466] on span "Save" at bounding box center [910, 474] width 29 height 17
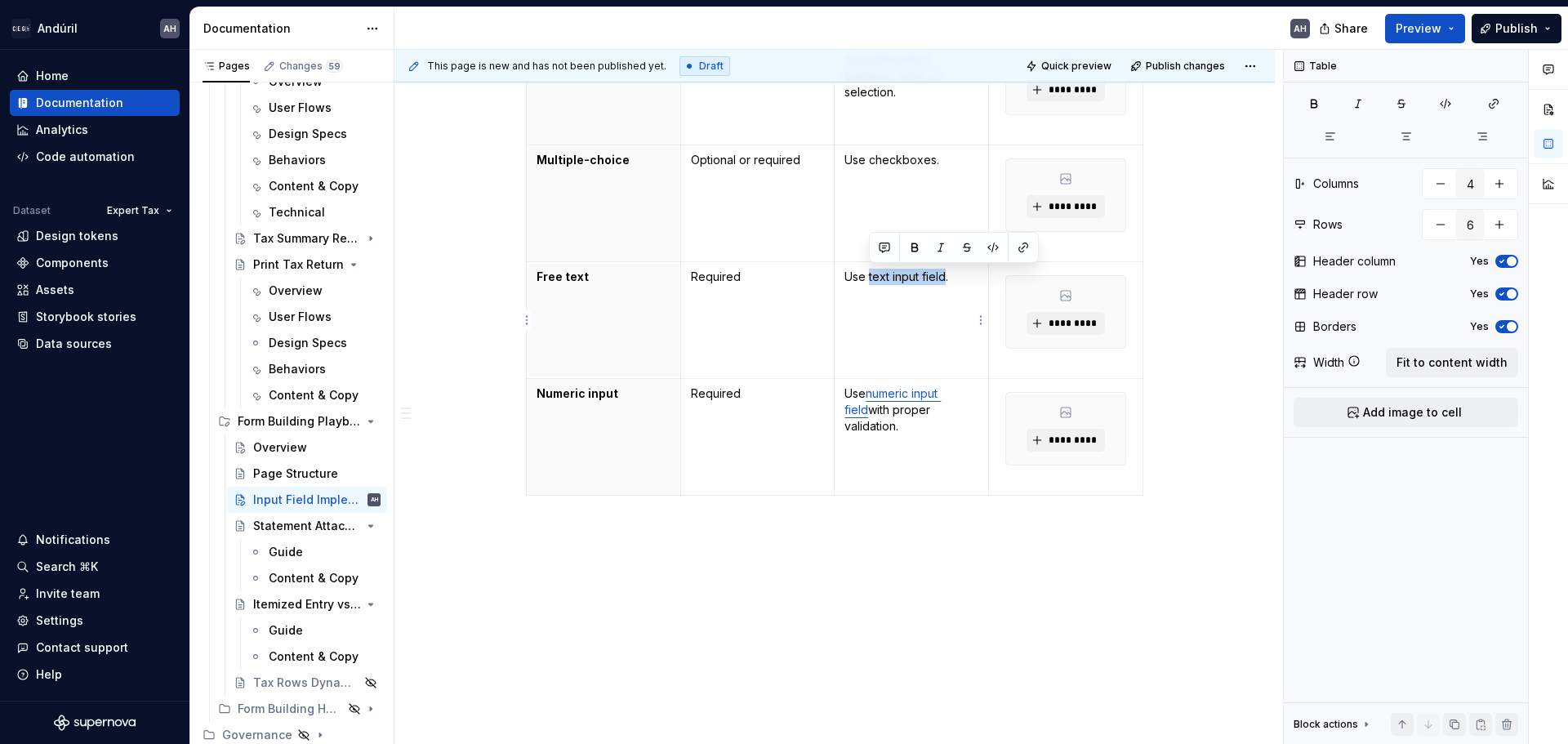
drag, startPoint x: 945, startPoint y: 277, endPoint x: 869, endPoint y: 277, distance: 76.0
click at [869, 277] on p "Use text input field." at bounding box center [911, 277] width 134 height 17
click at [1019, 249] on button "button" at bounding box center [1023, 247] width 23 height 23
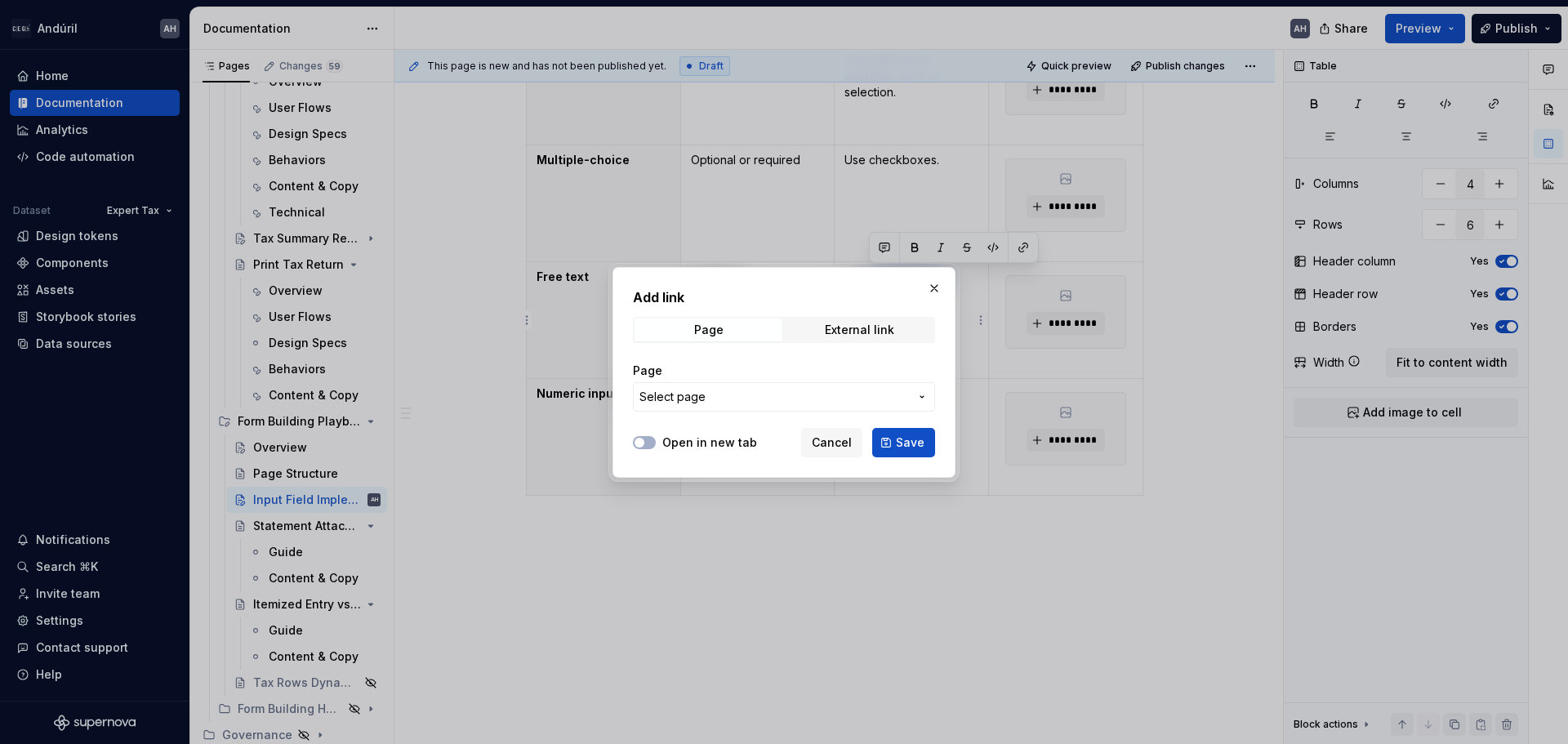
click at [743, 409] on button "Select page" at bounding box center [784, 398] width 302 height 30
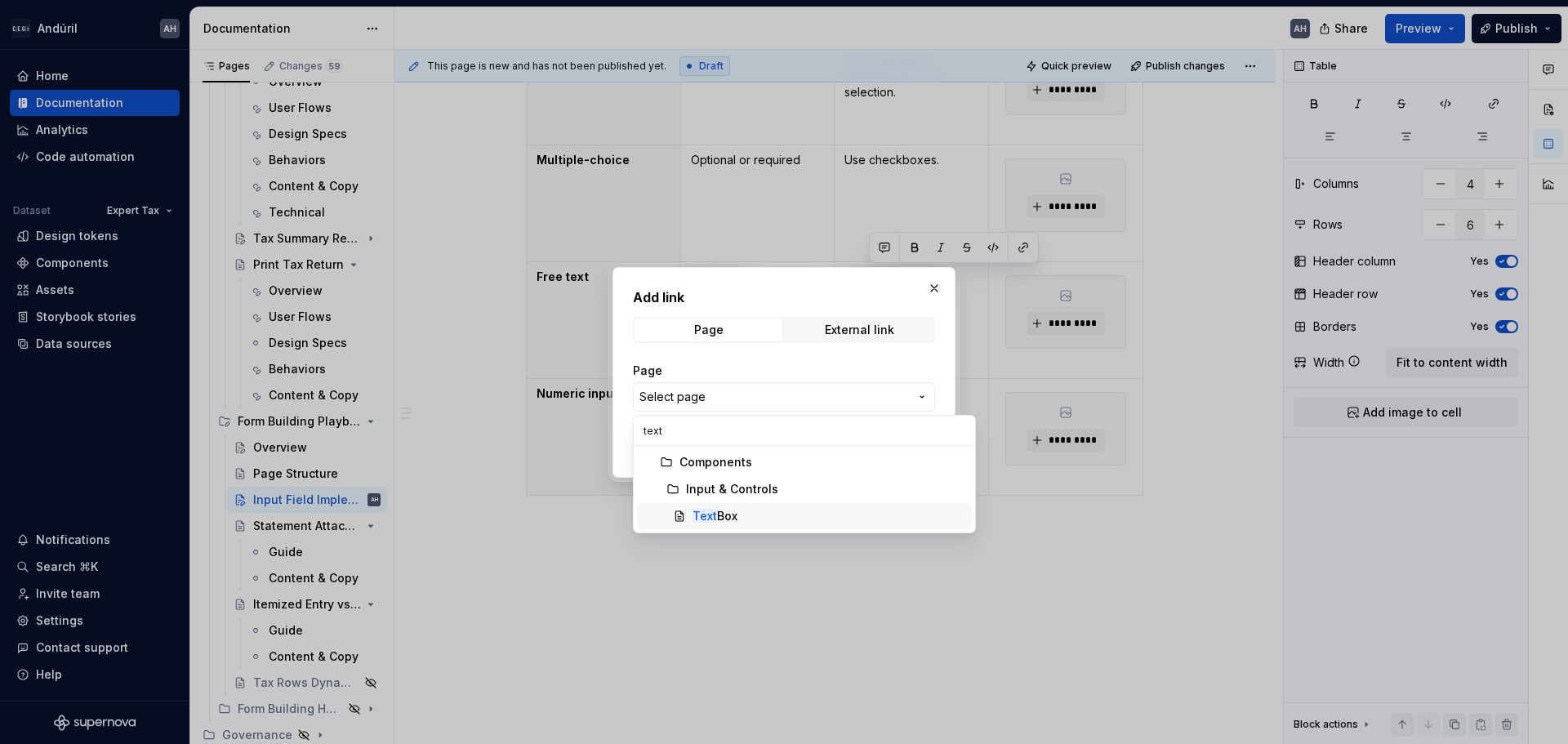
type input "text"
click at [737, 514] on div "Text Box" at bounding box center [715, 516] width 45 height 17
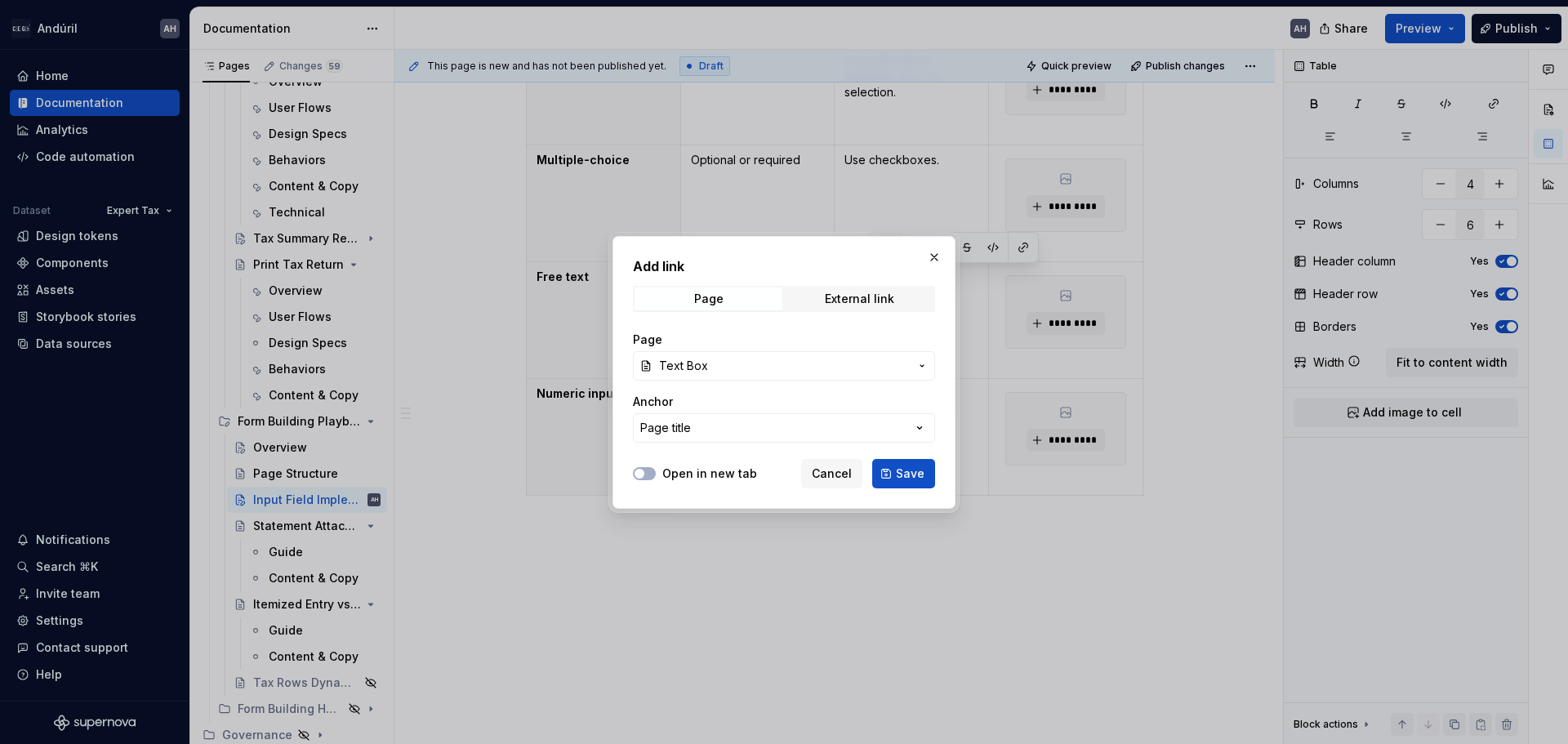
click at [697, 470] on label "Open in new tab" at bounding box center [709, 474] width 95 height 17
click at [655, 470] on button "Open in new tab" at bounding box center [644, 474] width 23 height 13
click at [886, 478] on button "Save" at bounding box center [903, 474] width 63 height 30
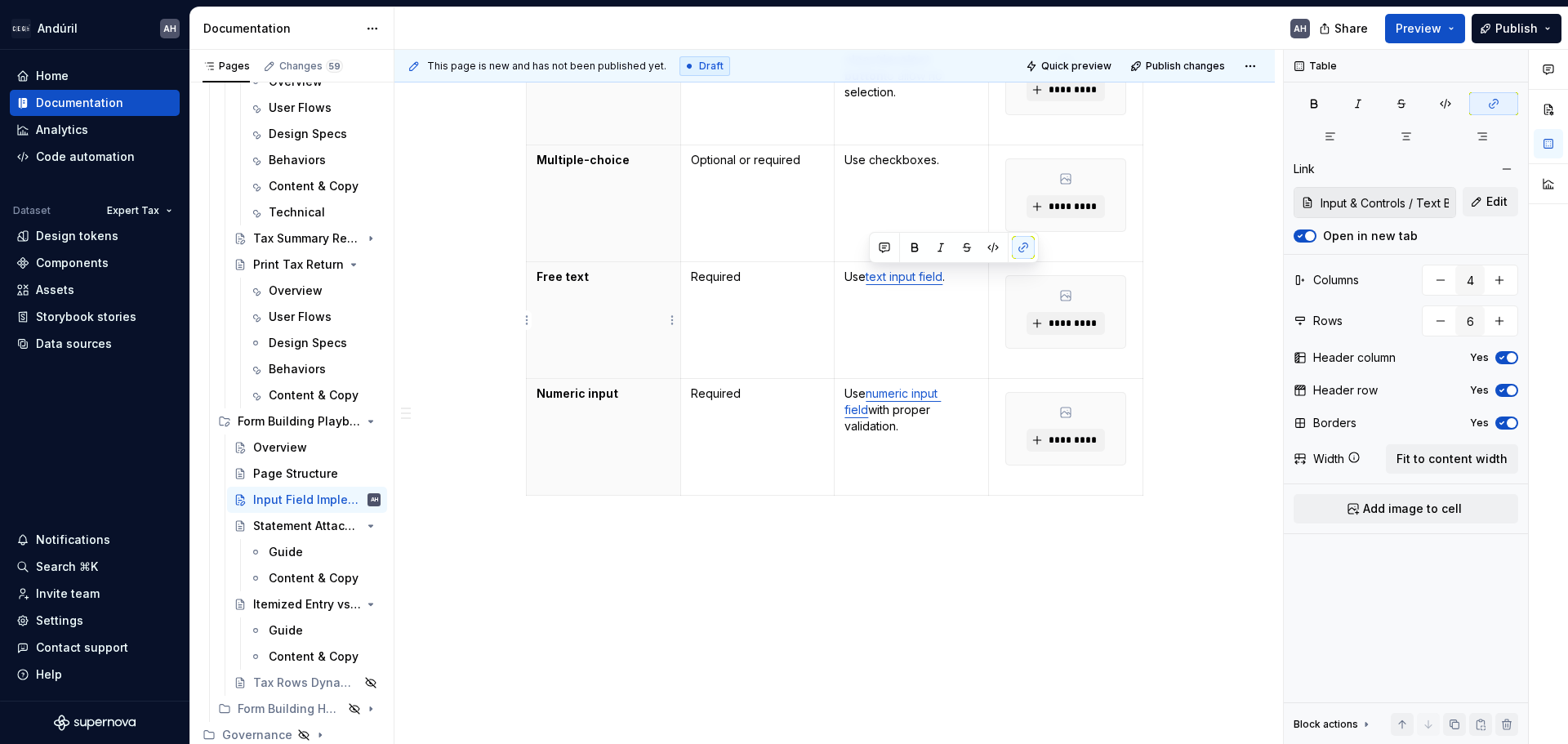
click at [607, 238] on th "Multiple-choice" at bounding box center [603, 204] width 154 height 117
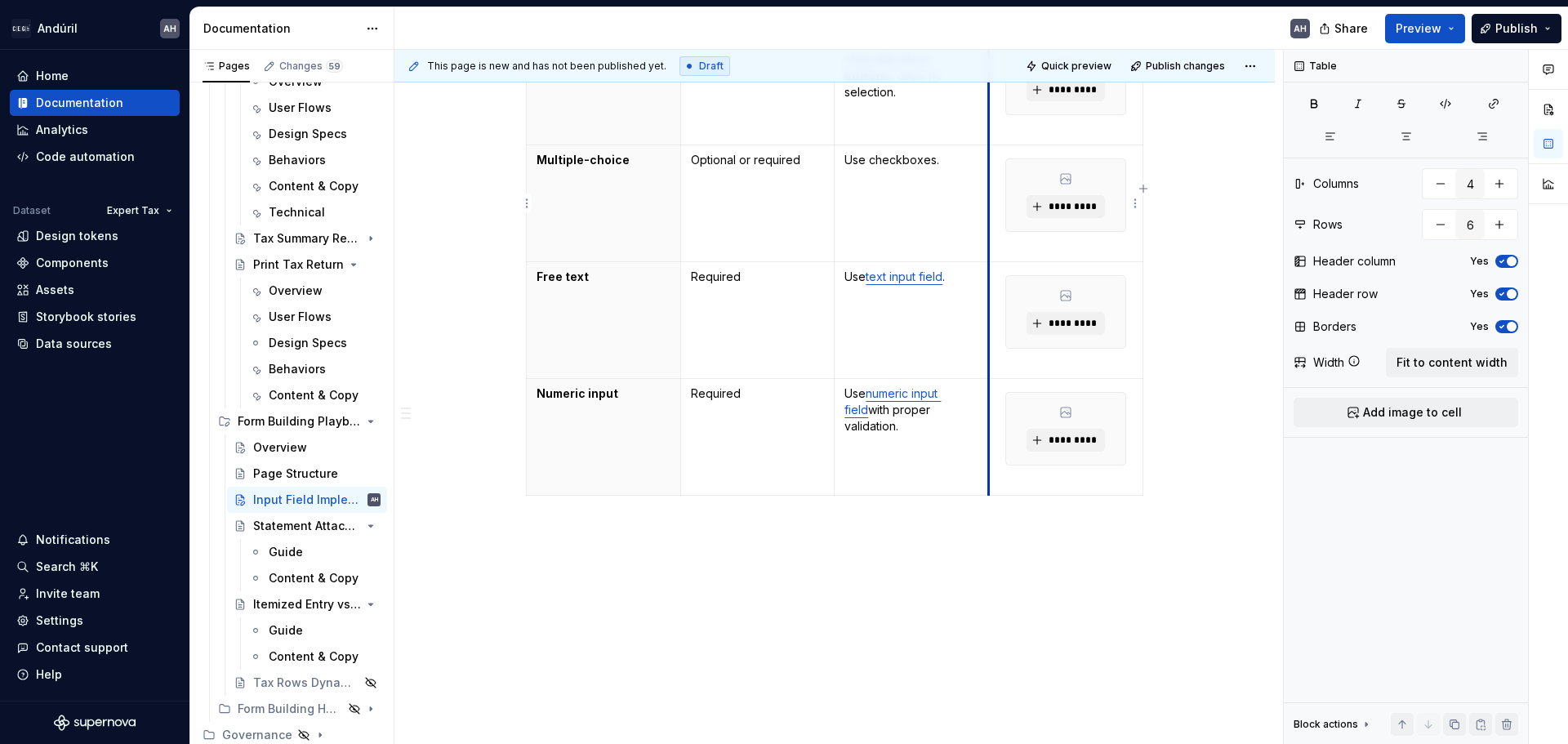
click at [989, 151] on td "*********" at bounding box center [1066, 204] width 154 height 117
click at [934, 166] on p "Use checkboxes." at bounding box center [911, 161] width 134 height 17
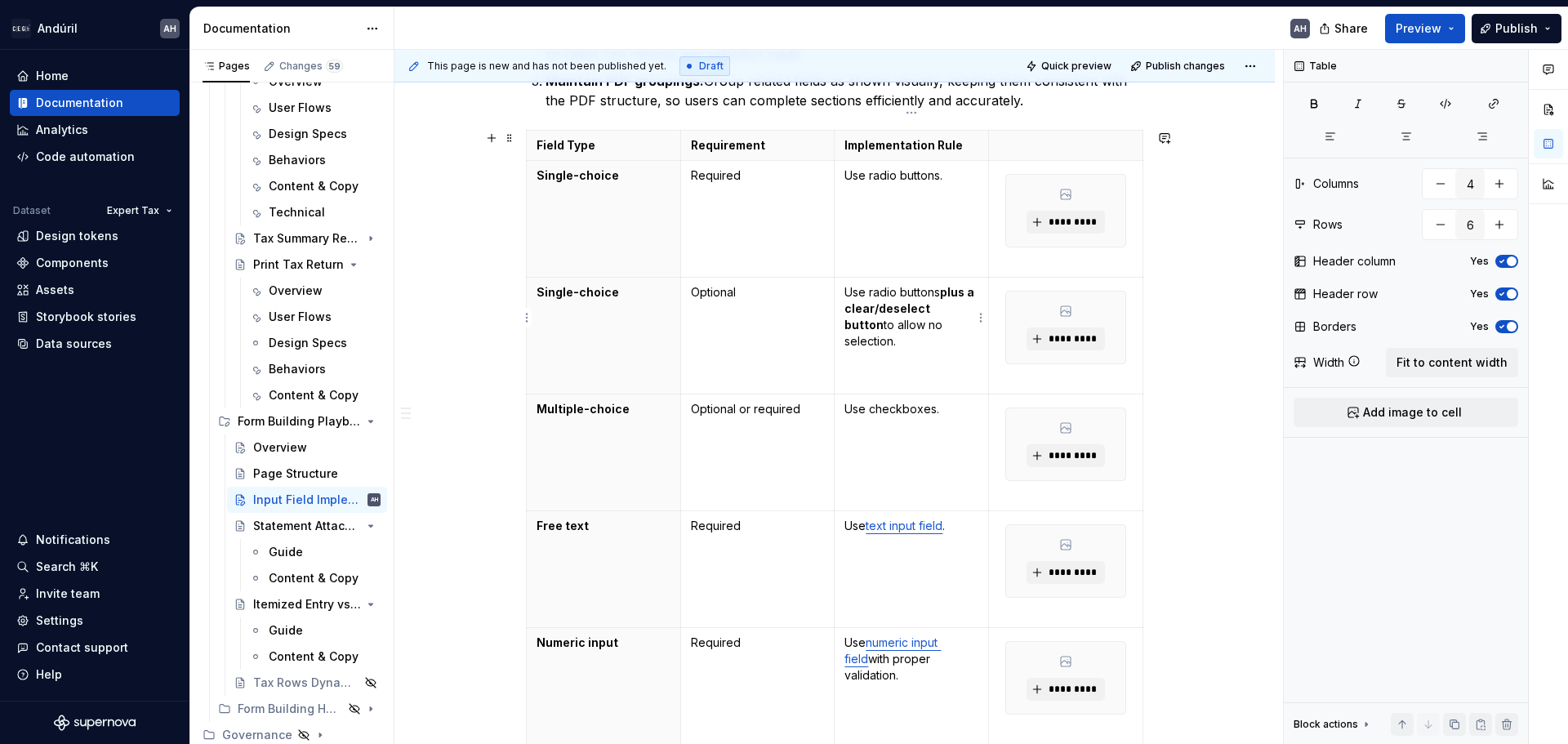
scroll to position [458, 0]
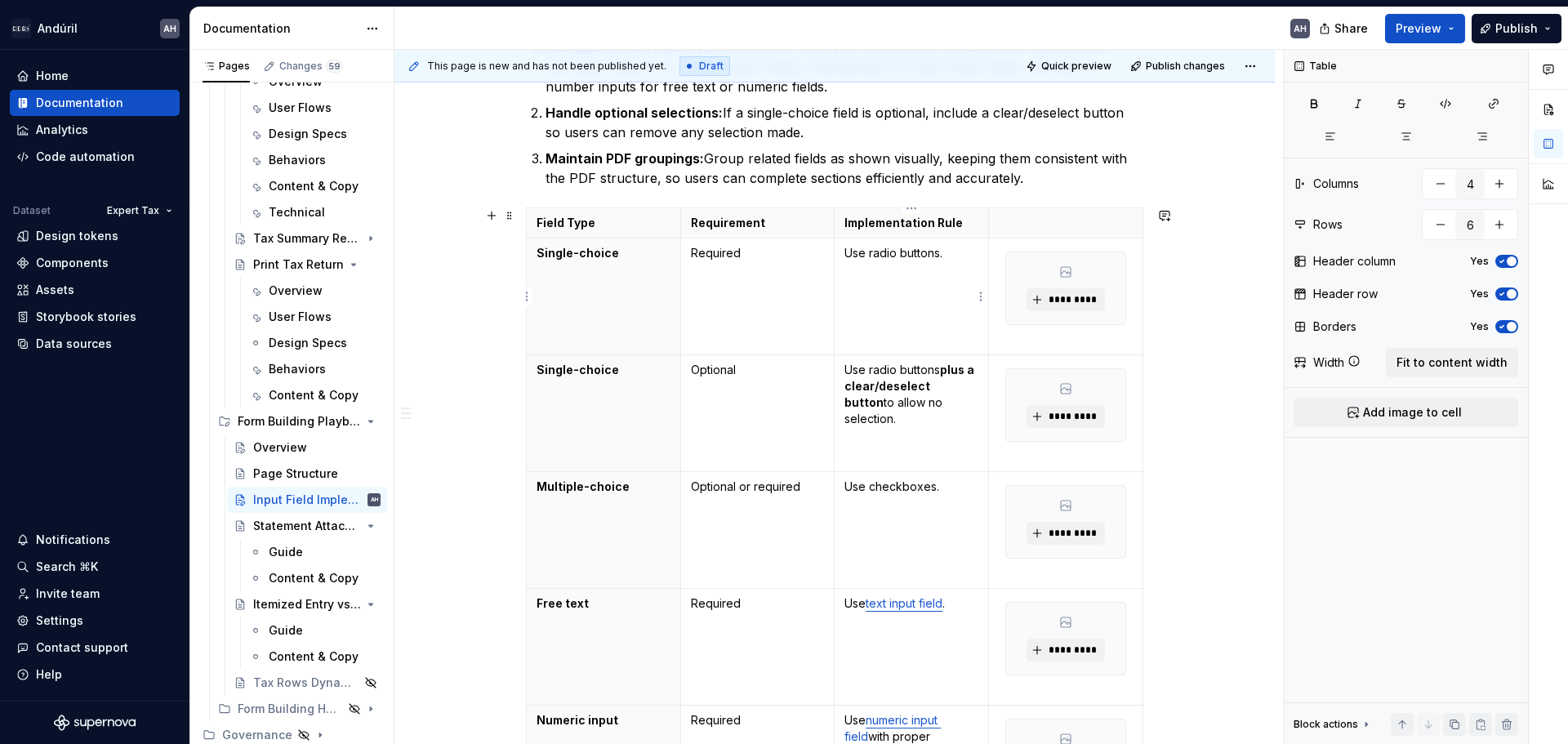
click at [945, 261] on td "Use radio buttons." at bounding box center [912, 297] width 154 height 117
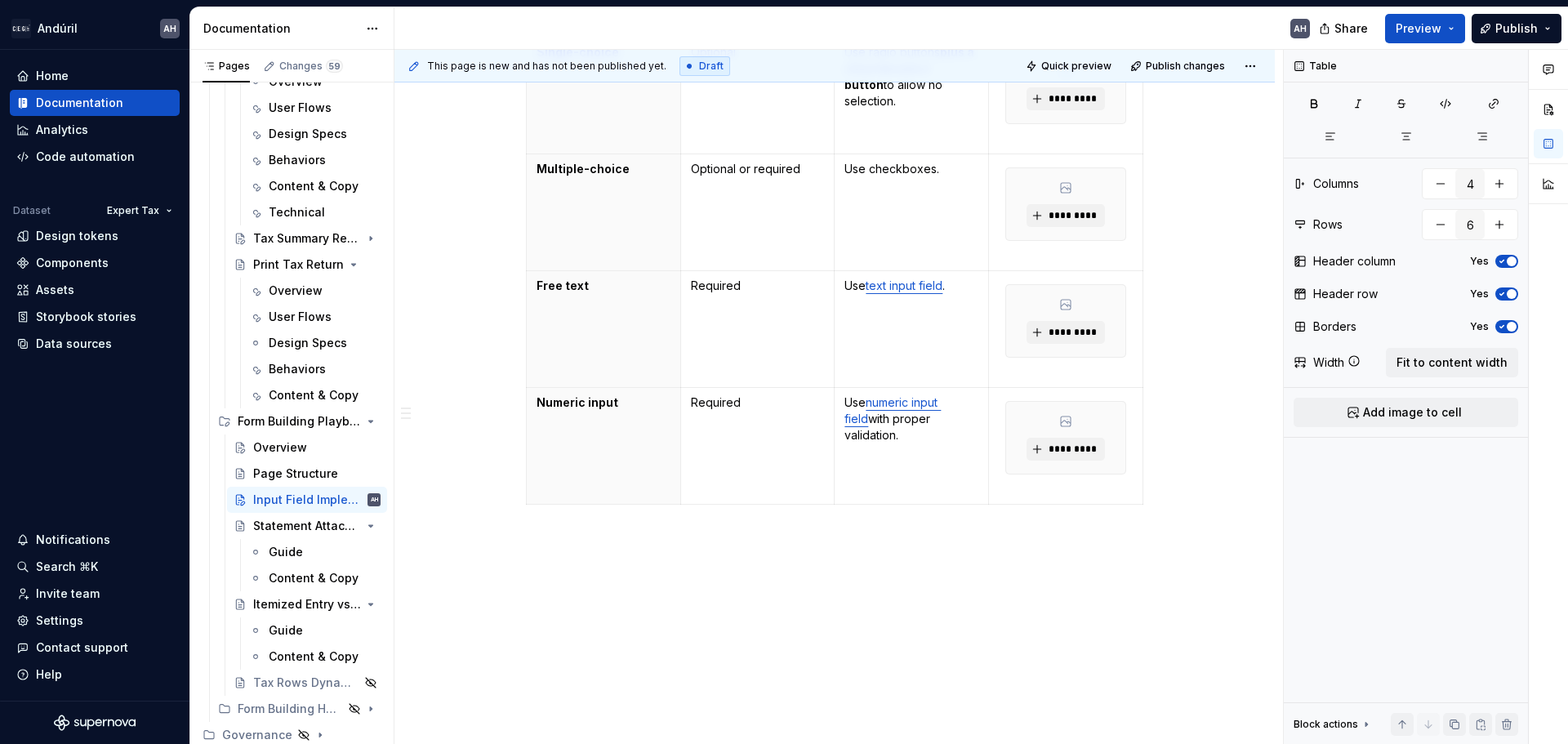
scroll to position [784, 0]
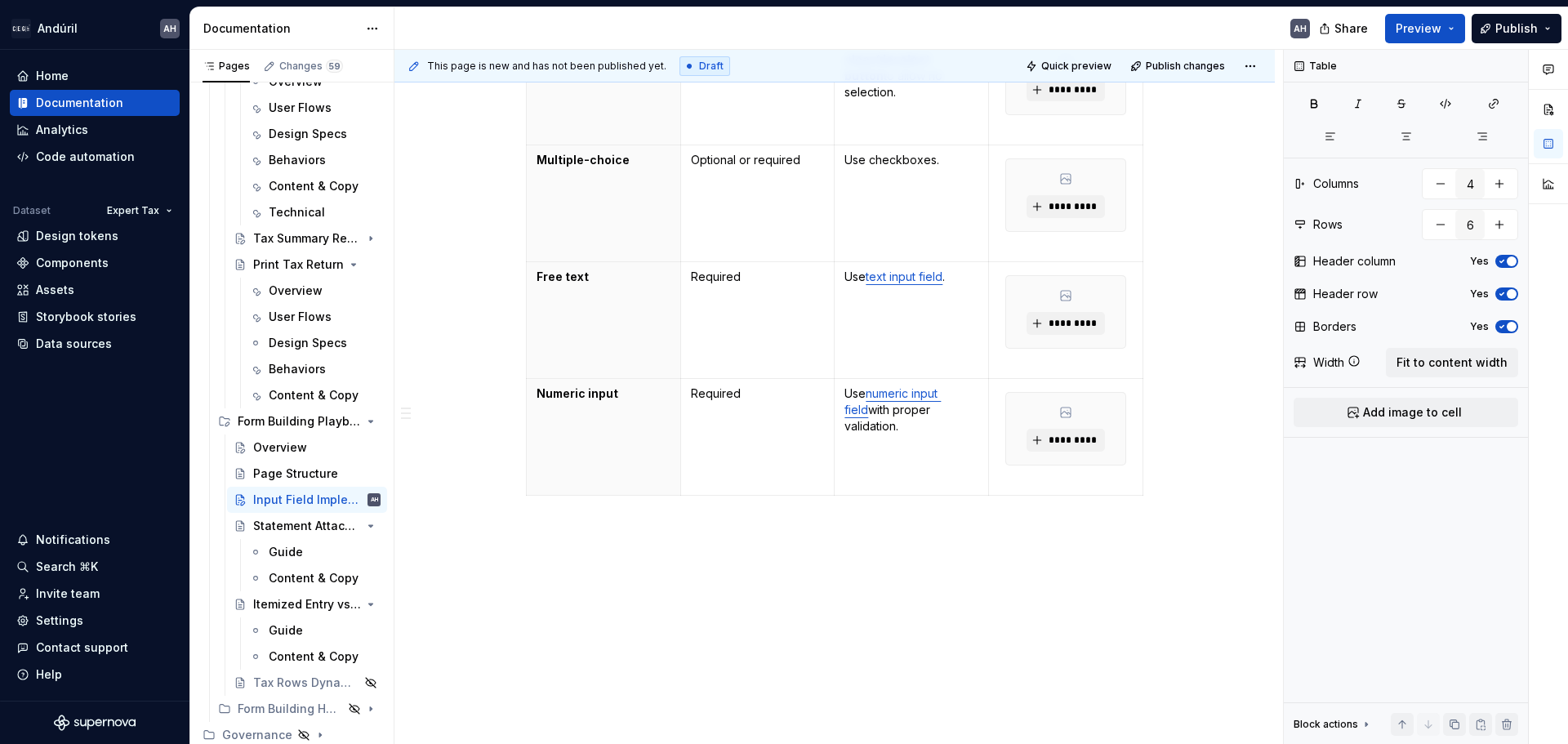
click at [628, 542] on div "Objective Principles Guidelines Use appropriate input types: Select the field t…" at bounding box center [835, 120] width 880 height 1250
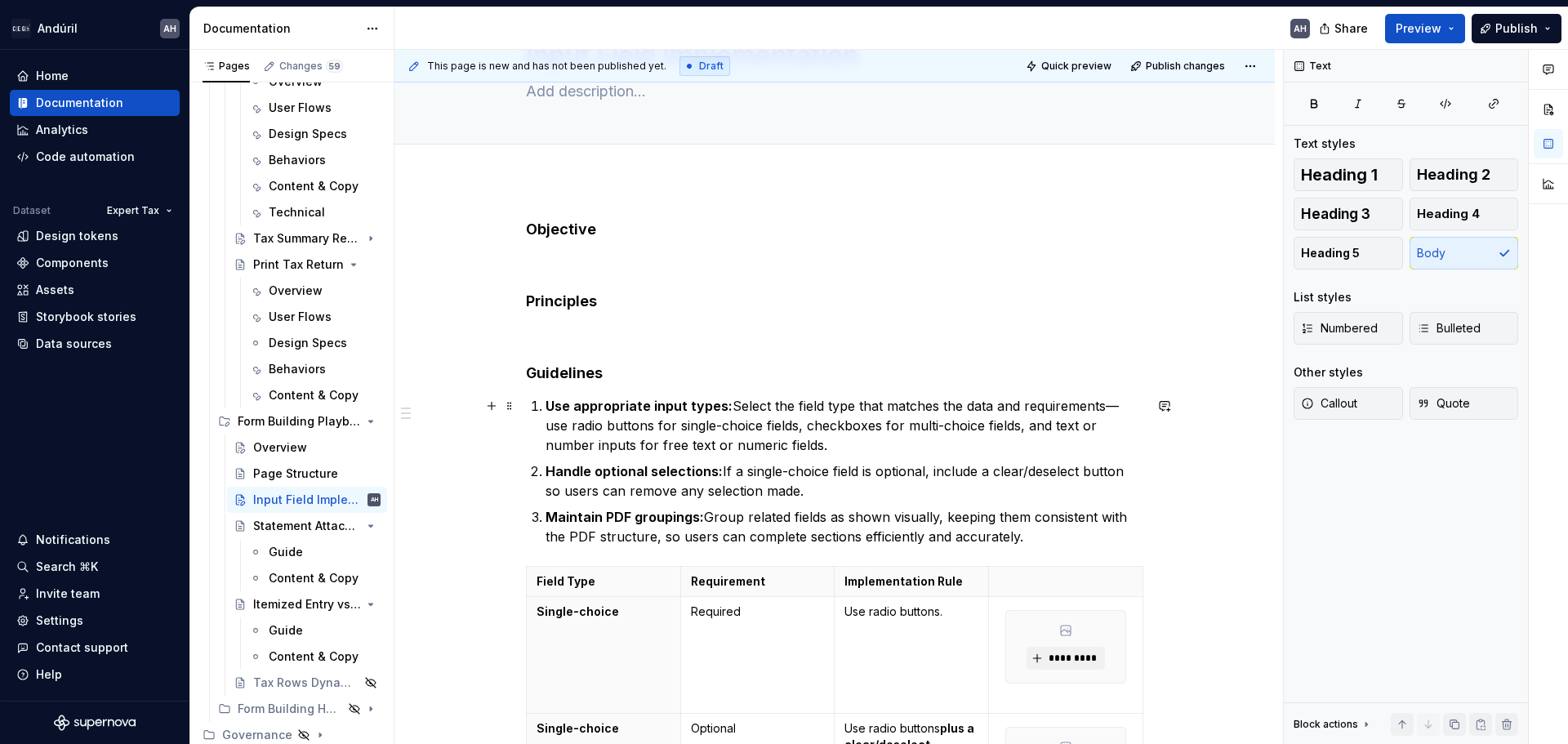
scroll to position [49, 0]
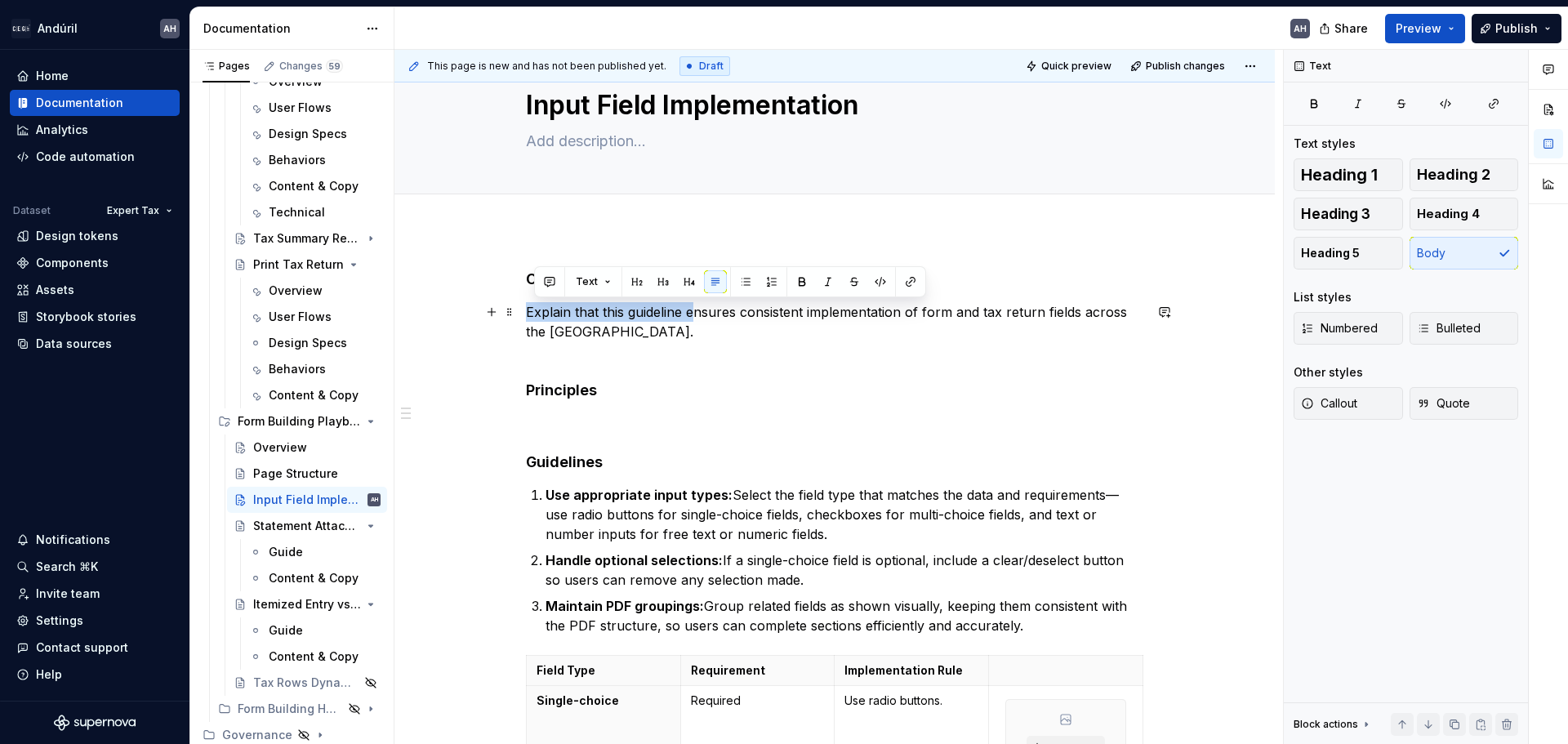
drag, startPoint x: 693, startPoint y: 313, endPoint x: 525, endPoint y: 313, distance: 168.0
click at [525, 313] on p "Explain that this guideline ensures consistent implementation of form and tax r…" at bounding box center [834, 331] width 617 height 59
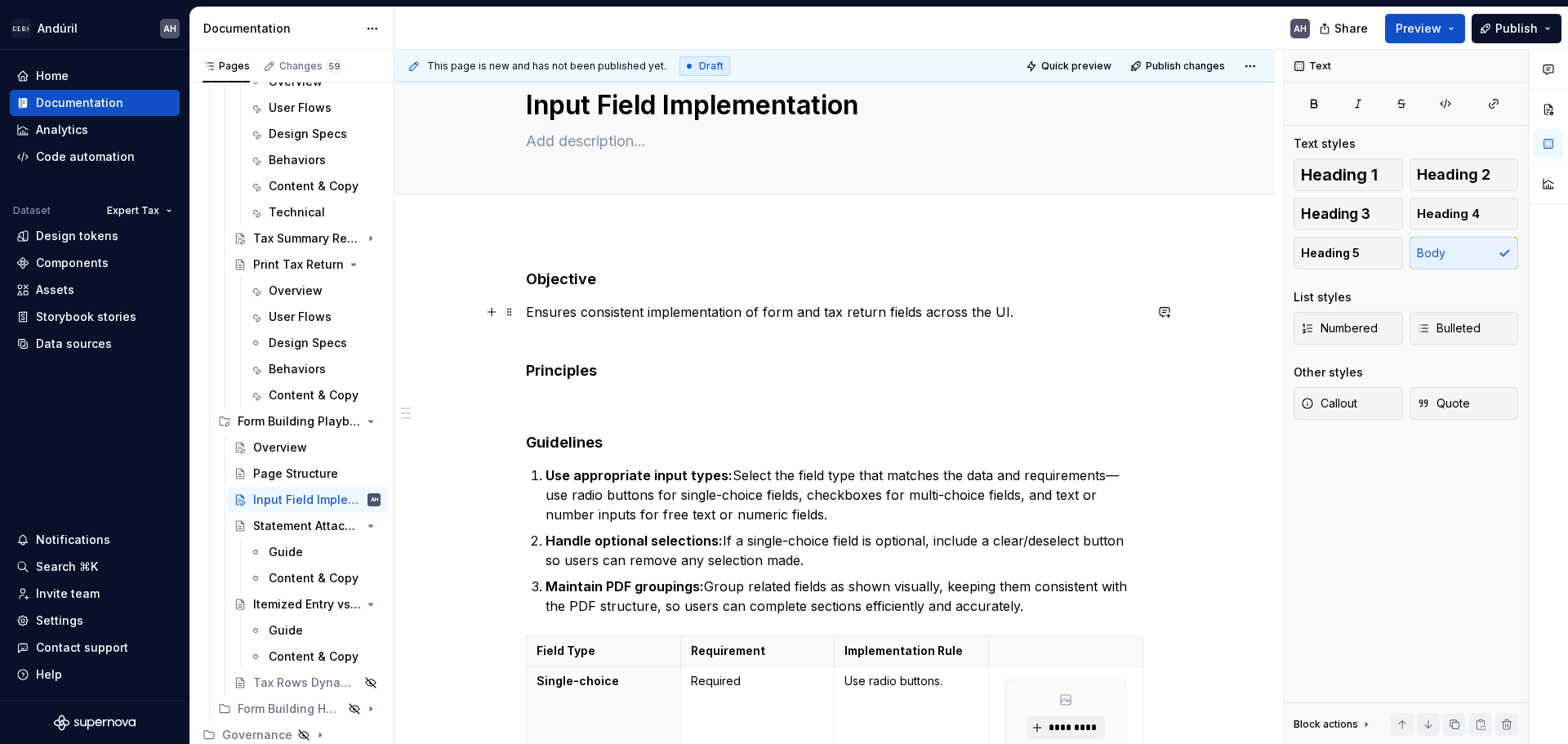
click at [572, 308] on p "Ensures consistent implementation of form and tax return fields across the UI." at bounding box center [834, 321] width 617 height 39
click at [274, 472] on div "Page Structure" at bounding box center [292, 474] width 78 height 17
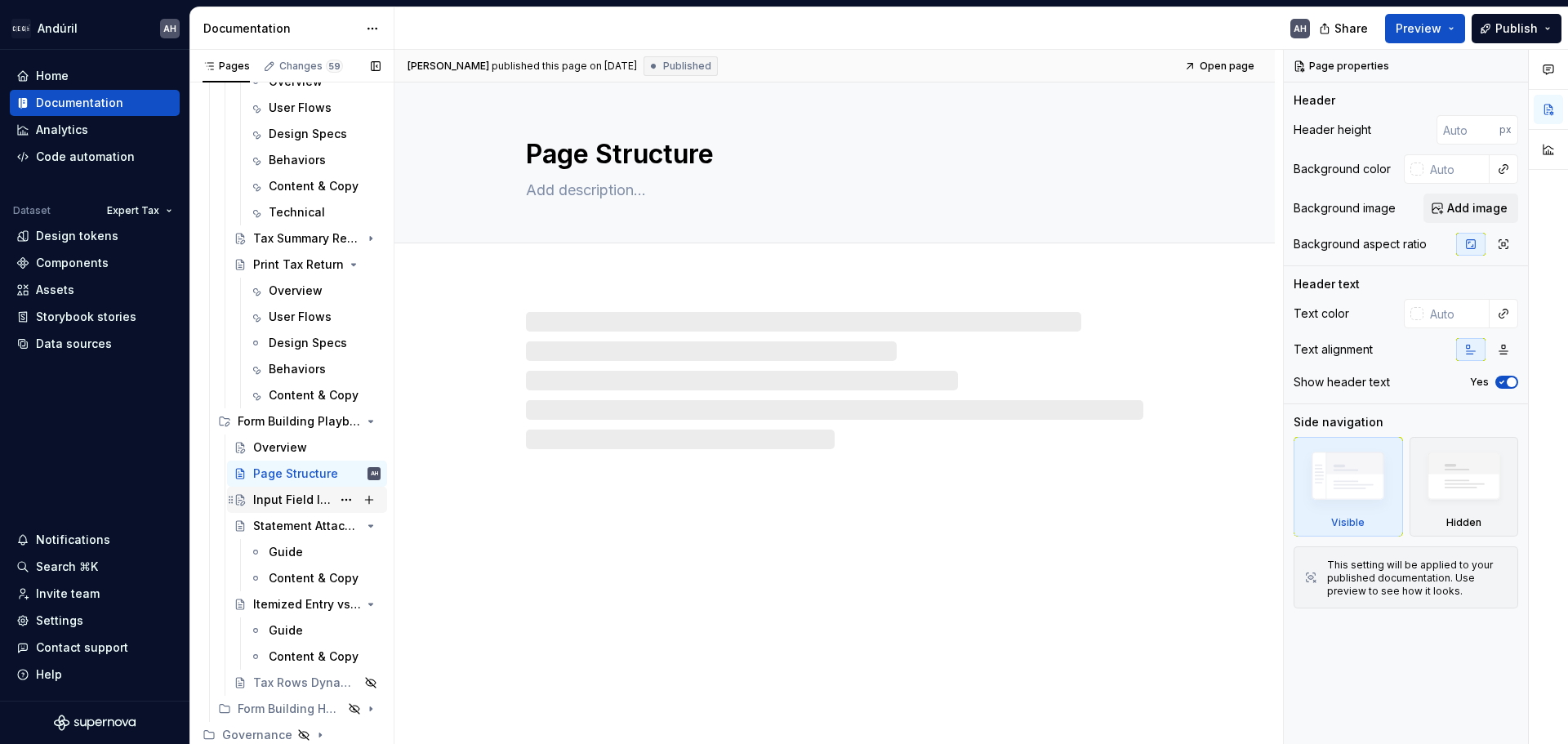
click at [271, 499] on div "Input Field Implementation" at bounding box center [292, 501] width 78 height 17
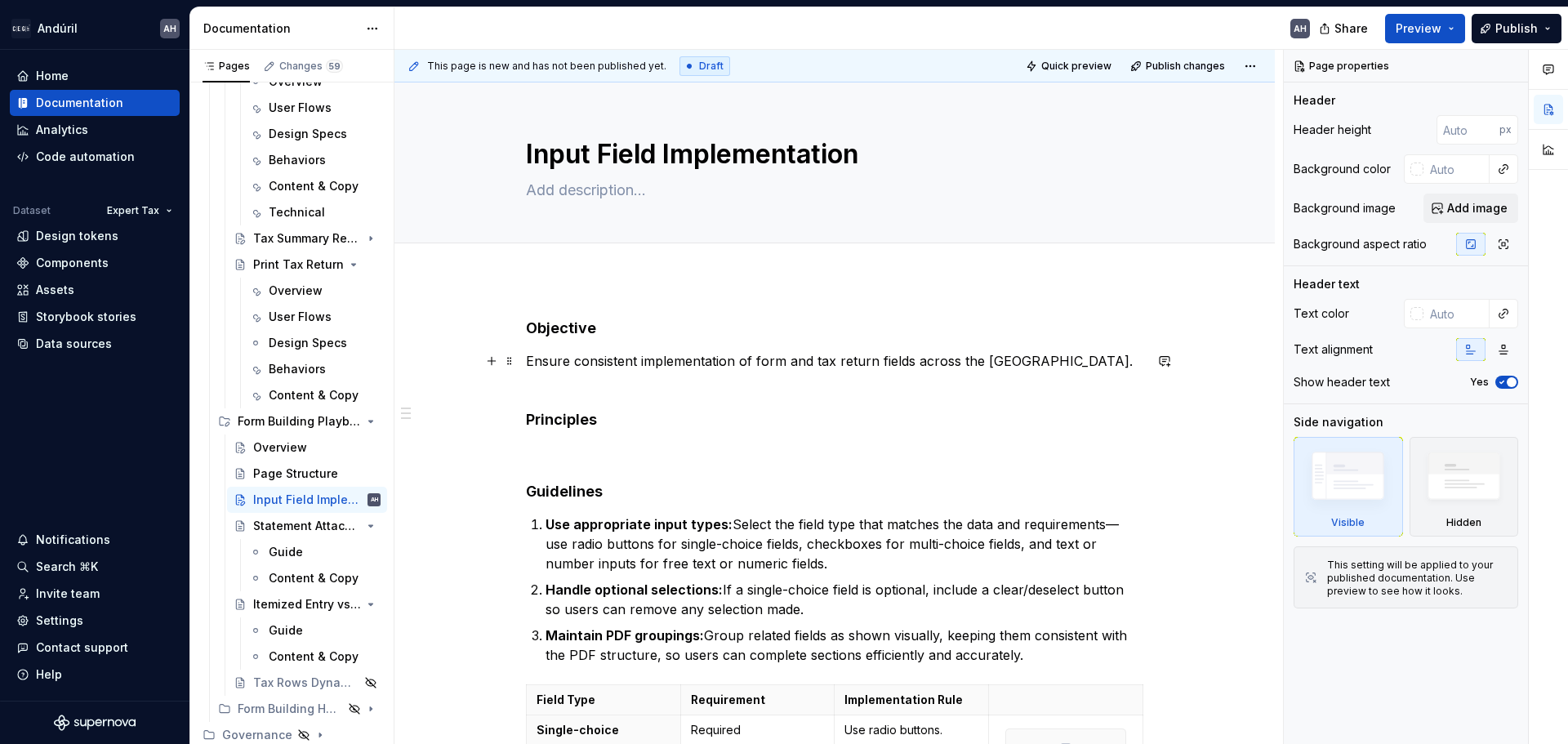
click at [1010, 362] on p "Ensure consistent implementation of form and tax return fields across the [GEOG…" at bounding box center [834, 371] width 617 height 39
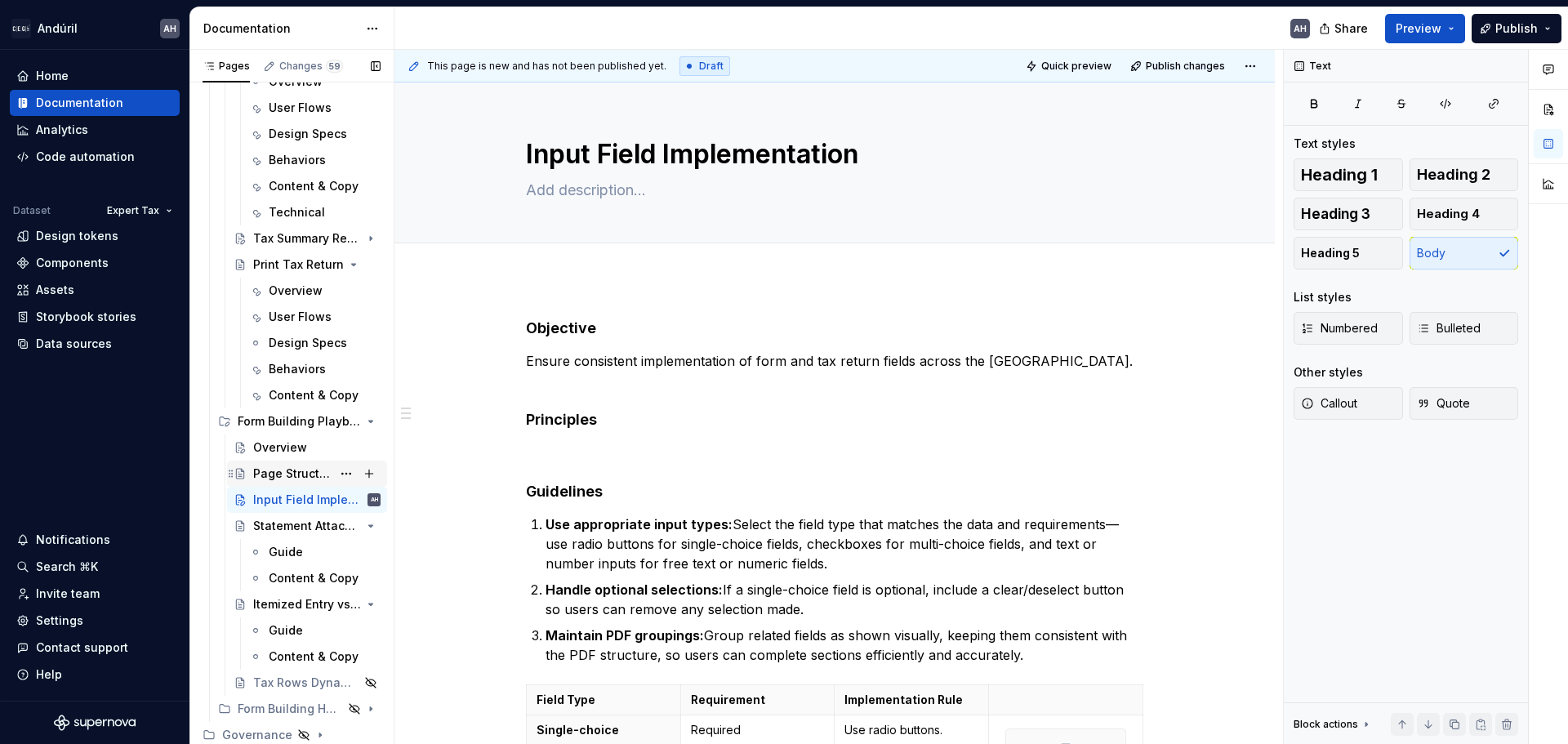
click at [268, 476] on div "Page Structure" at bounding box center [292, 474] width 78 height 17
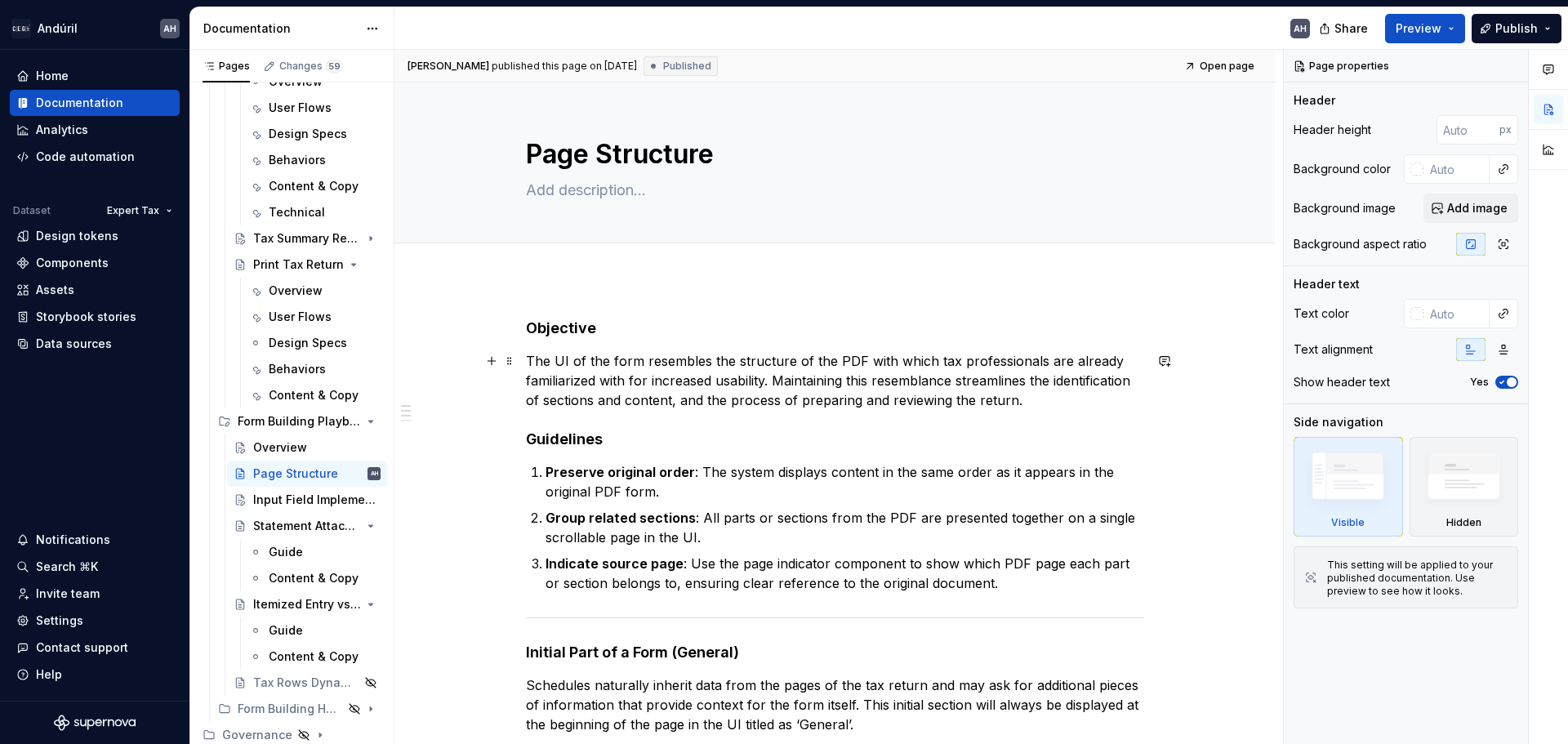
click at [537, 359] on p "The UI of the form resembles the structure of the PDF with which tax profession…" at bounding box center [834, 380] width 617 height 59
type textarea "*"
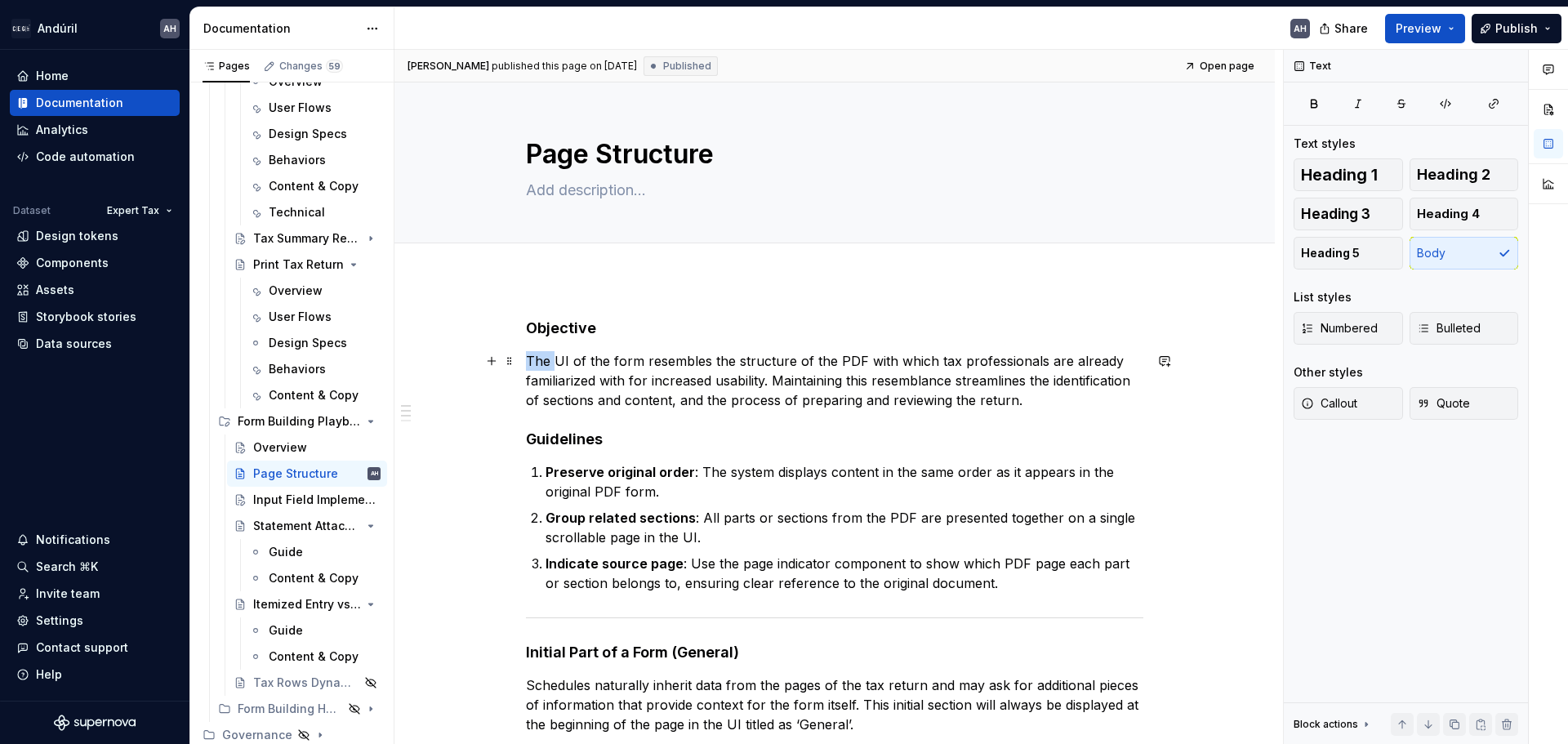
click at [537, 359] on p "The UI of the form resembles the structure of the PDF with which tax profession…" at bounding box center [834, 380] width 617 height 59
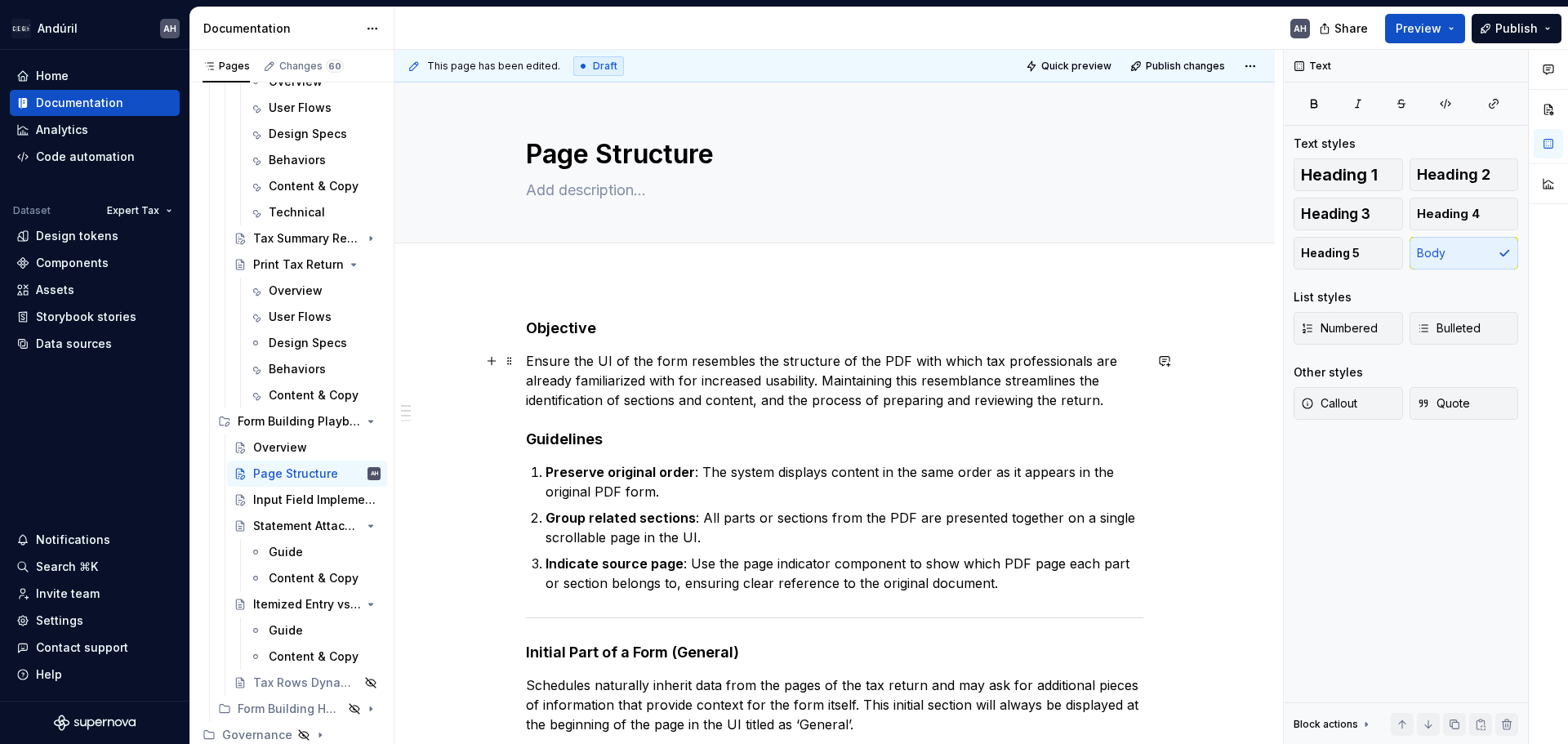
click at [681, 361] on p "Ensure the UI of the form resembles the structure of the PDF with which tax pro…" at bounding box center [834, 380] width 617 height 59
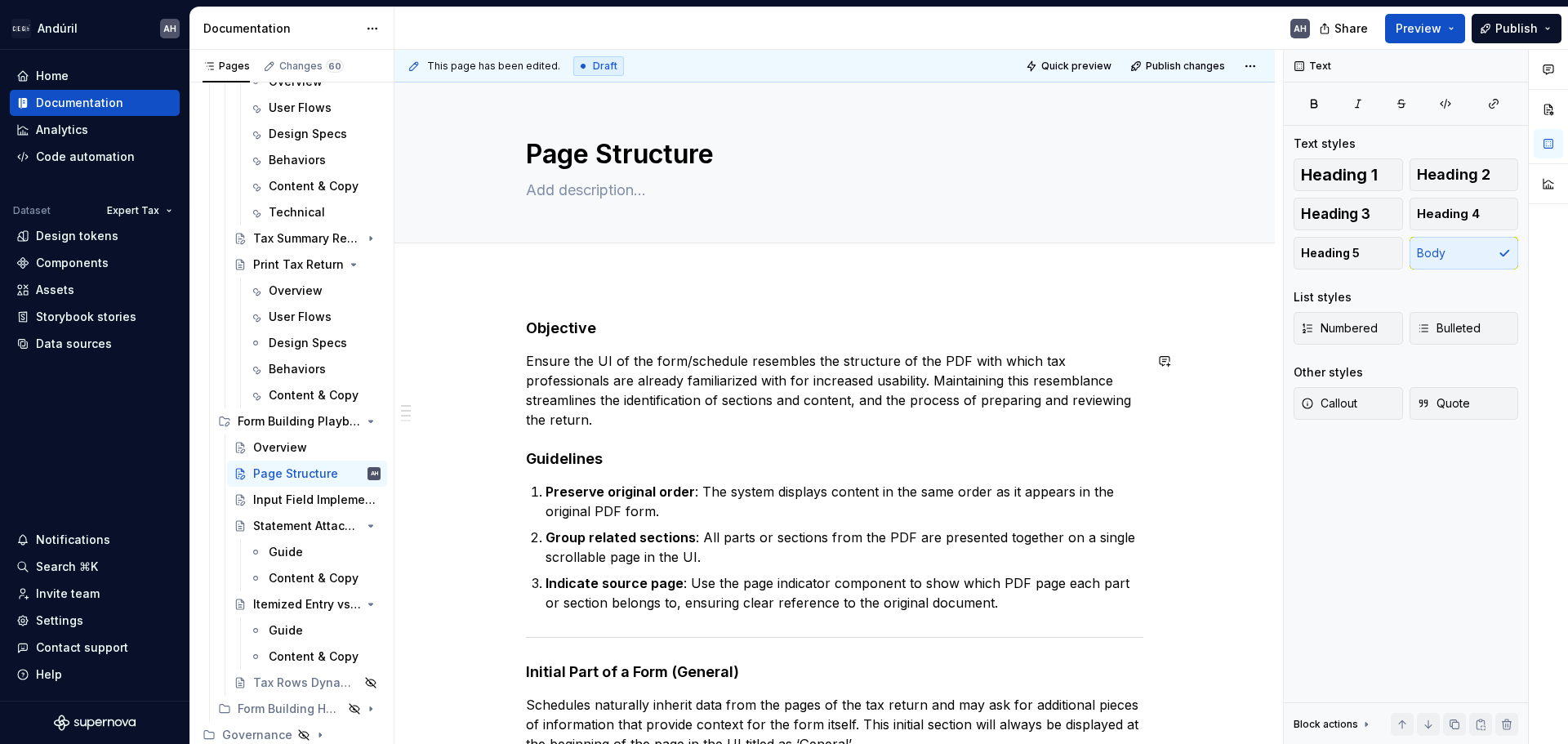
click at [681, 361] on p "Ensure the UI of the form/schedule resembles the structure of the PDF with whic…" at bounding box center [834, 390] width 617 height 78
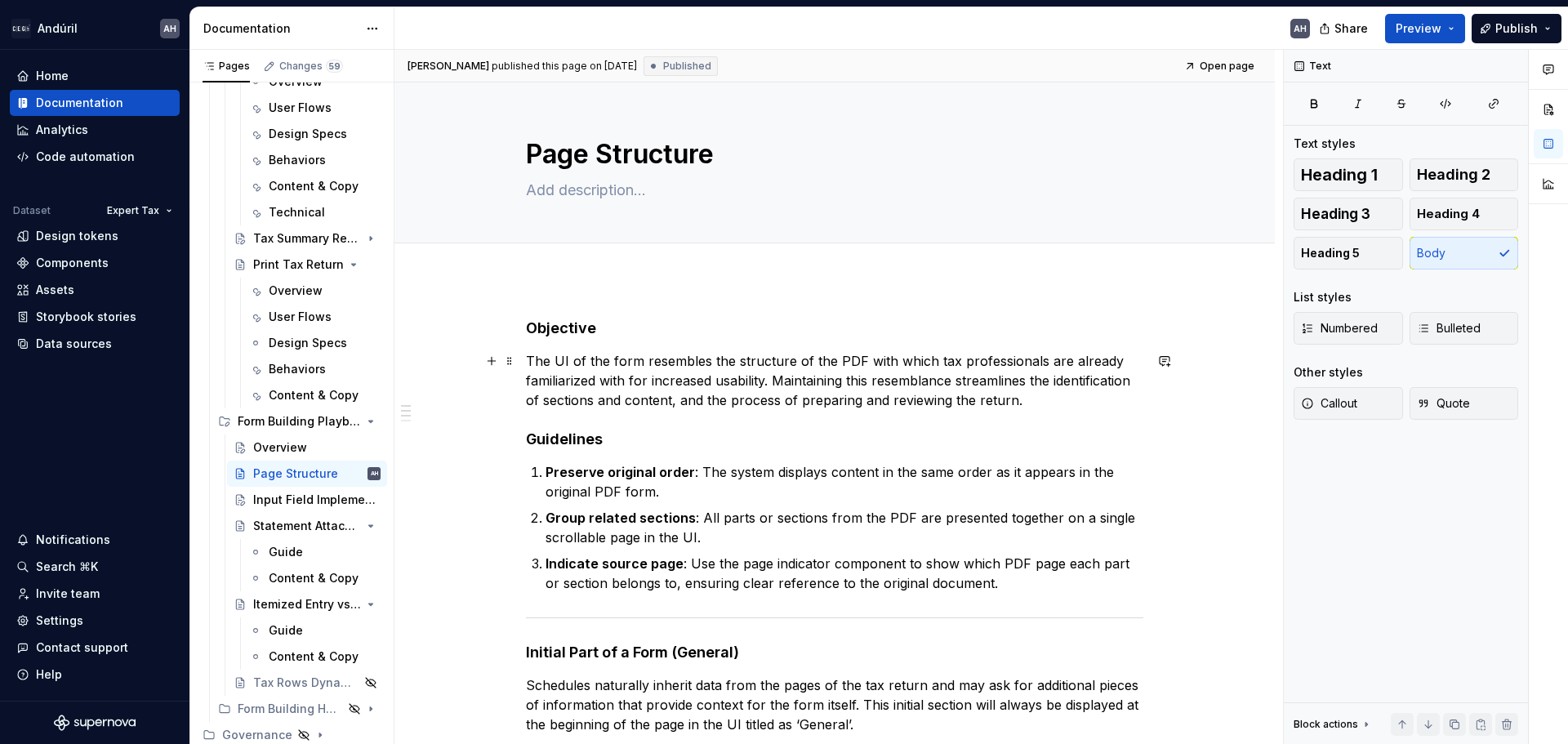
click at [768, 385] on p "The UI of the form resembles the structure of the PDF with which tax profession…" at bounding box center [834, 380] width 617 height 59
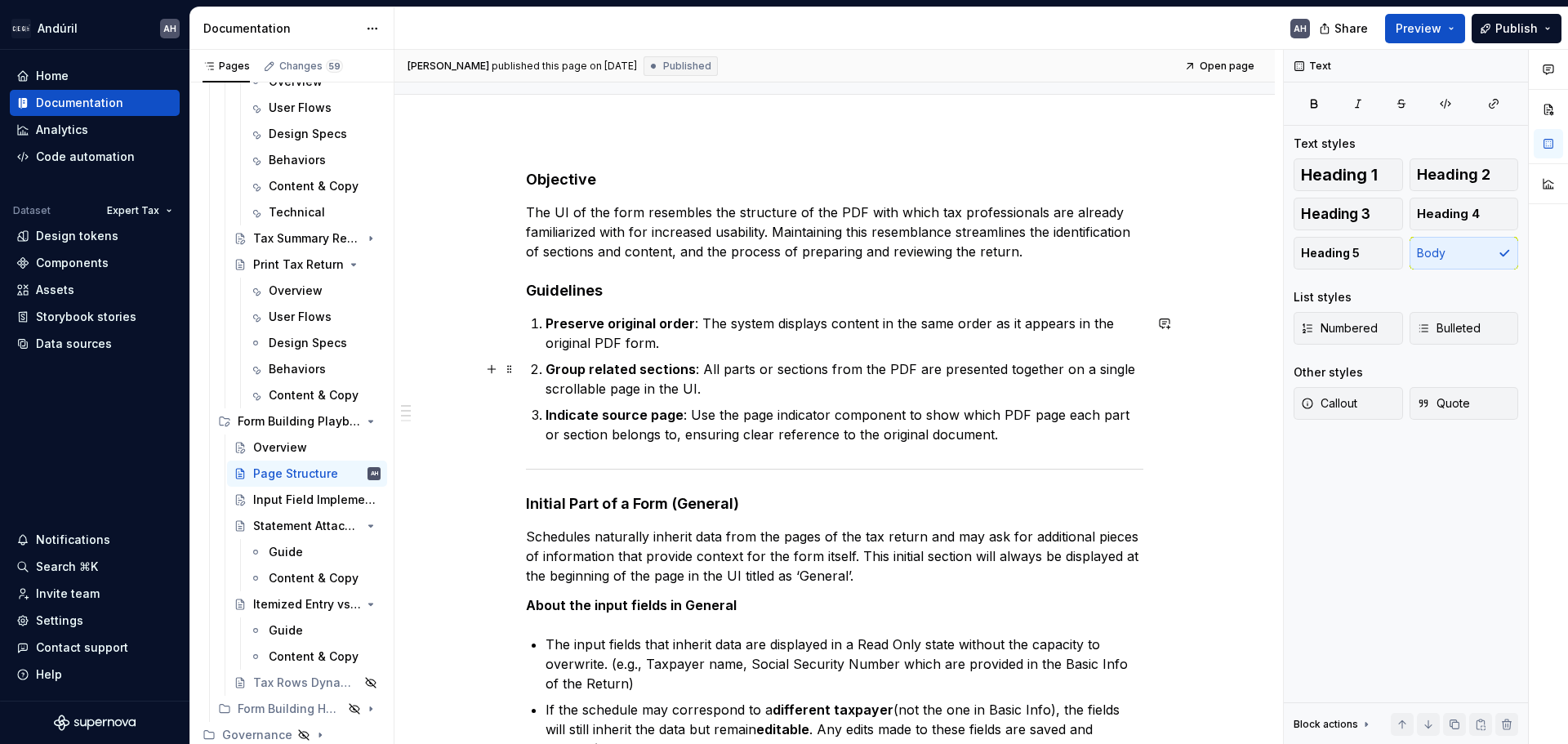
scroll to position [163, 0]
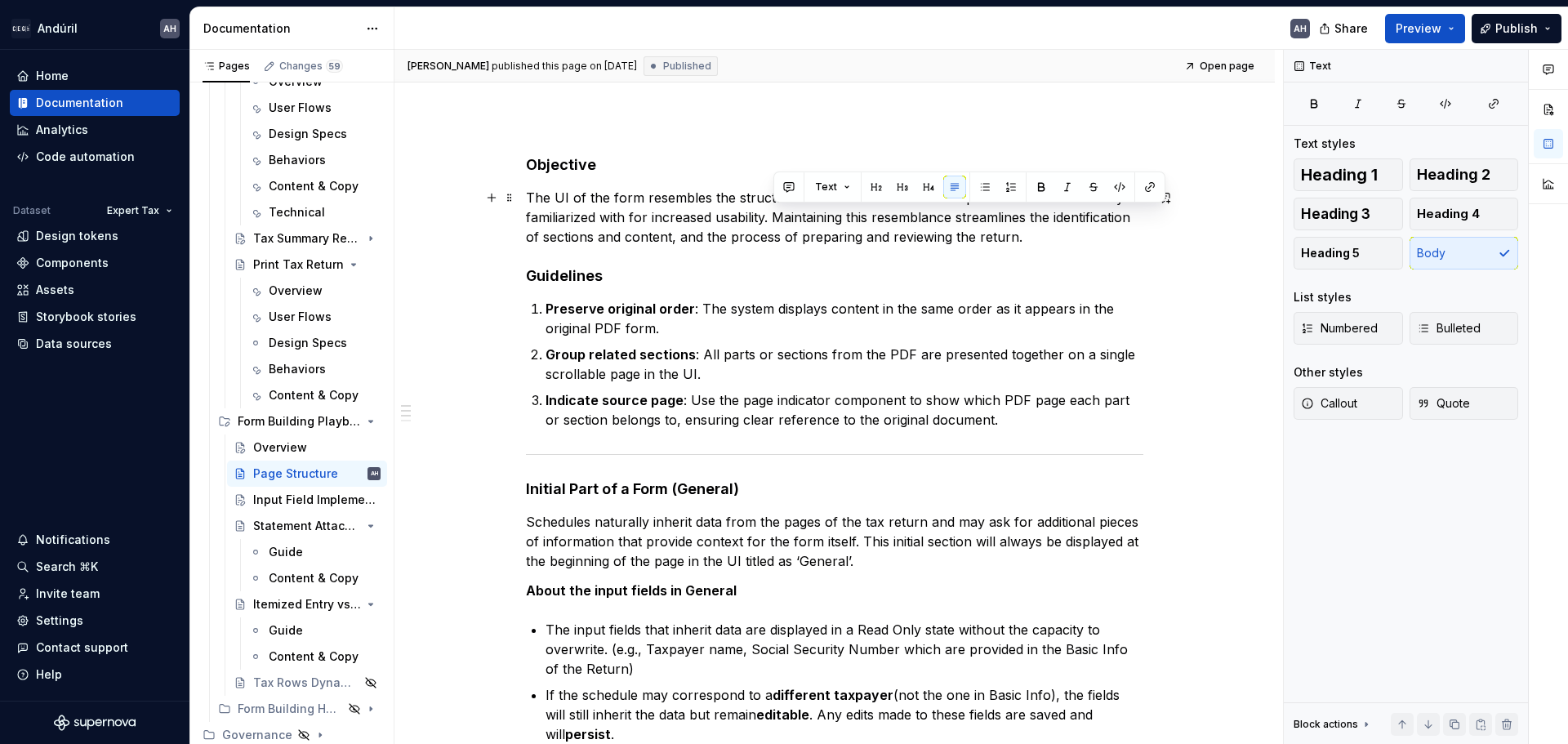
drag, startPoint x: 1027, startPoint y: 234, endPoint x: 776, endPoint y: 217, distance: 251.6
click at [776, 217] on p "The UI of the form resembles the structure of the PDF with which tax profession…" at bounding box center [834, 216] width 617 height 59
click at [266, 503] on div "Input Field Implementation" at bounding box center [292, 501] width 78 height 17
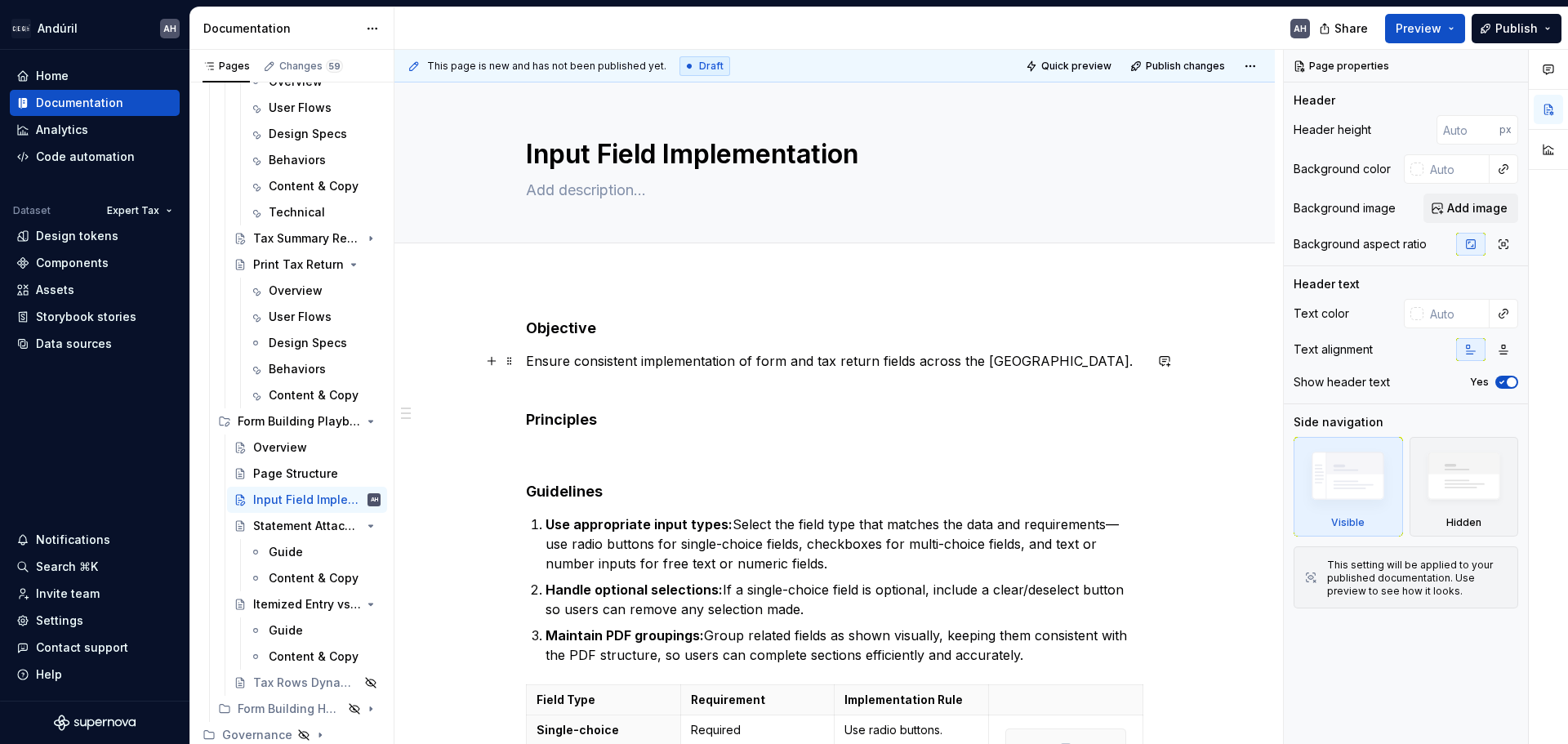
click at [1023, 363] on p "Ensure consistent implementation of form and tax return fields across the [GEOG…" at bounding box center [834, 371] width 617 height 39
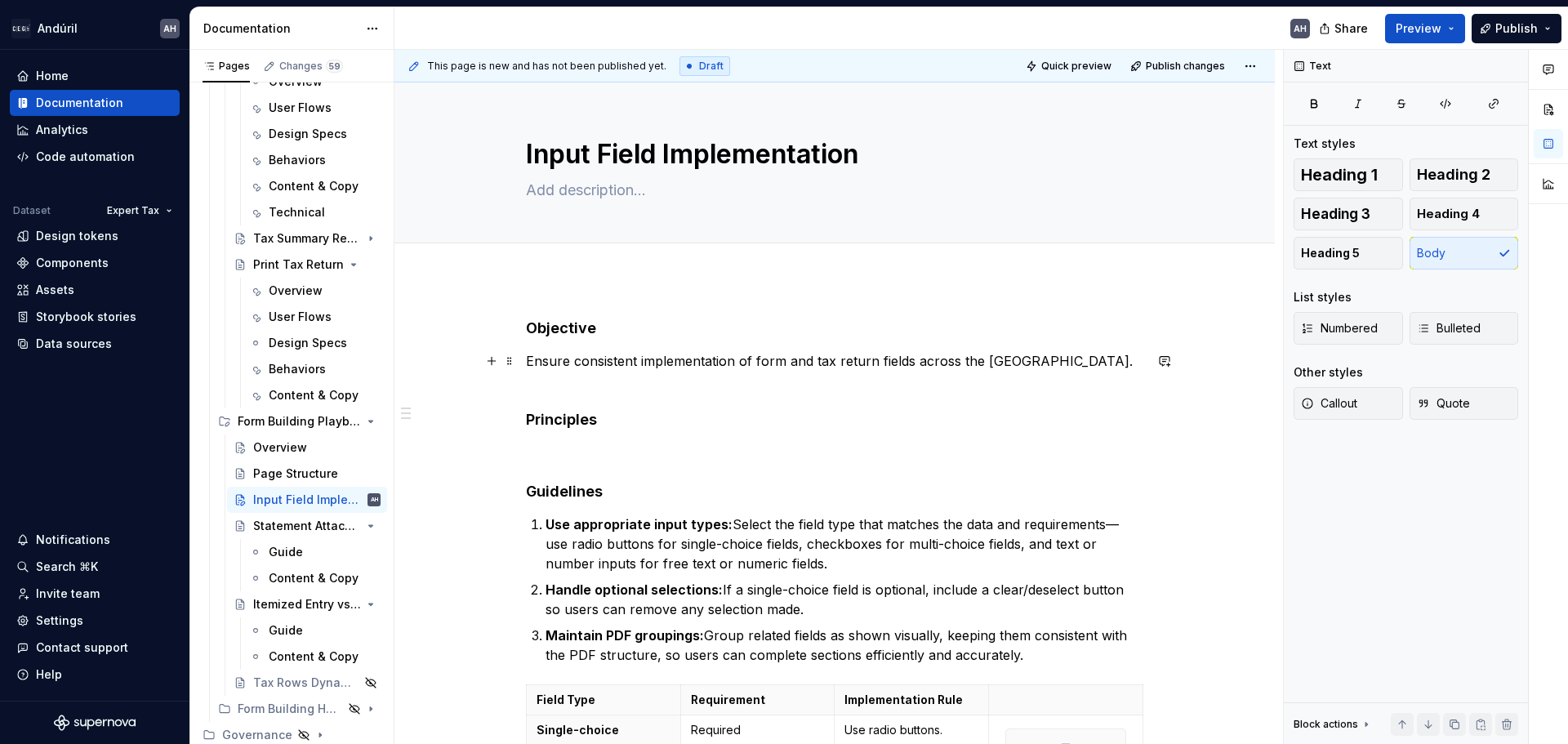
type textarea "*"
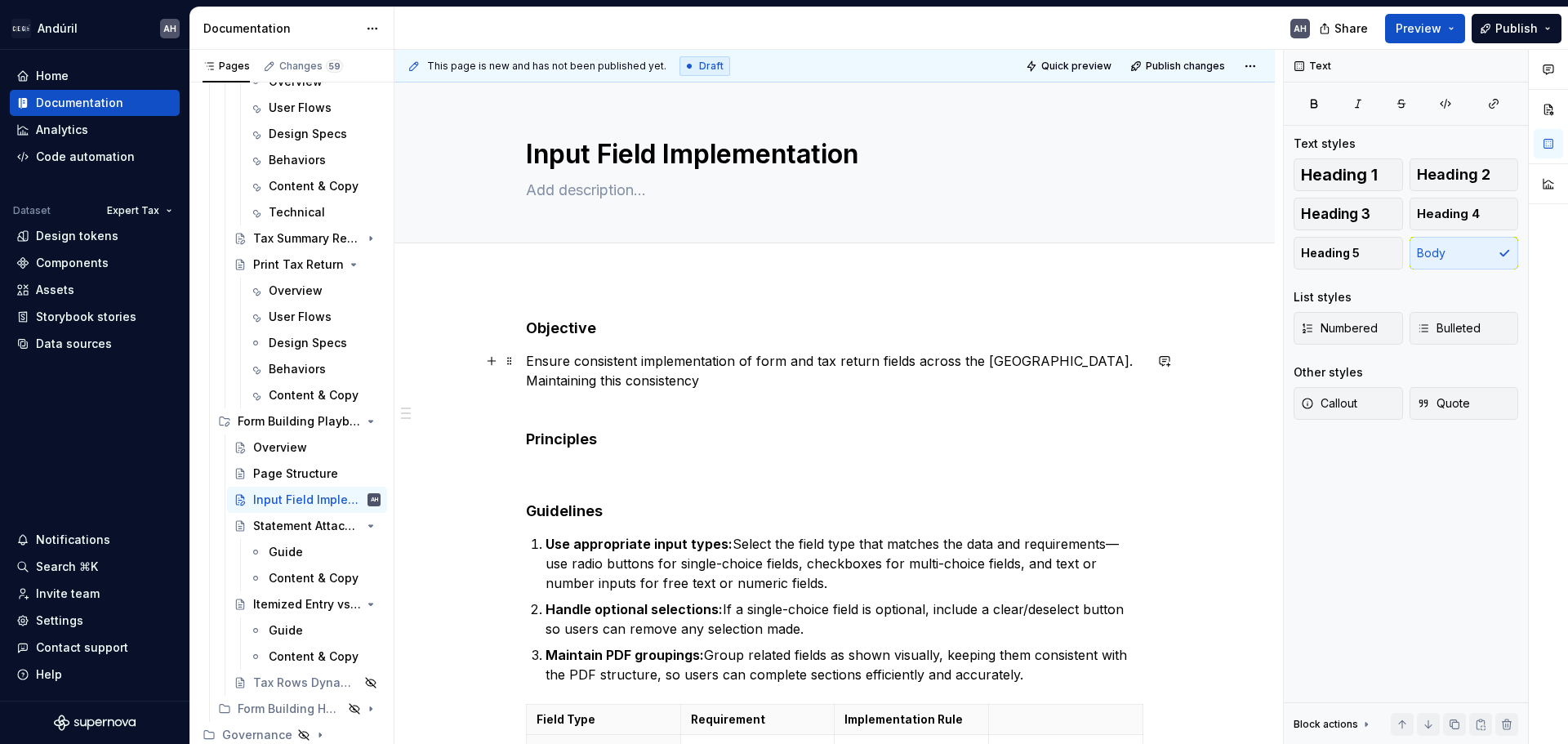
click at [628, 383] on p "Ensure consistent implementation of form and tax return fields across the [GEOG…" at bounding box center [834, 380] width 617 height 59
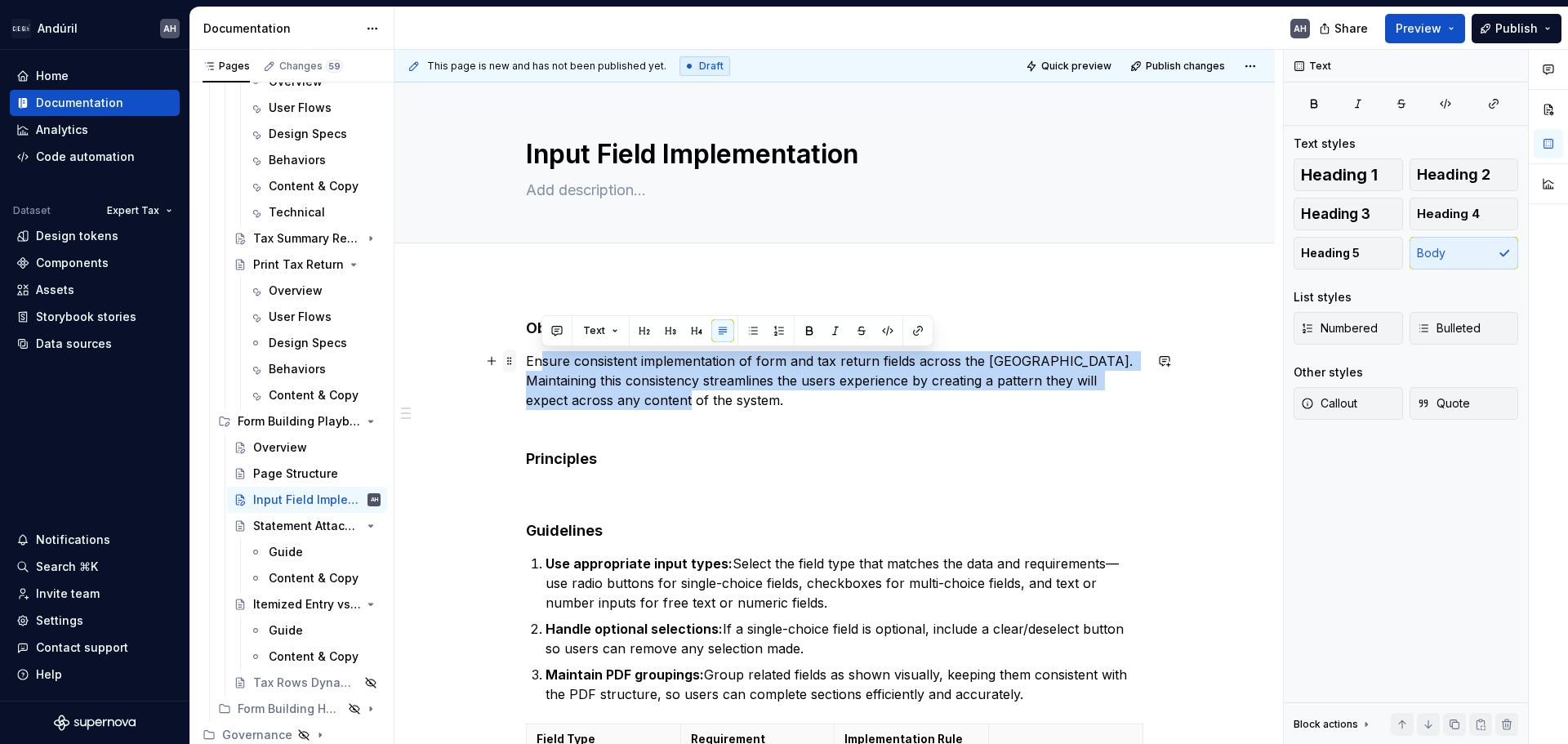
drag, startPoint x: 688, startPoint y: 397, endPoint x: 507, endPoint y: 356, distance: 185.6
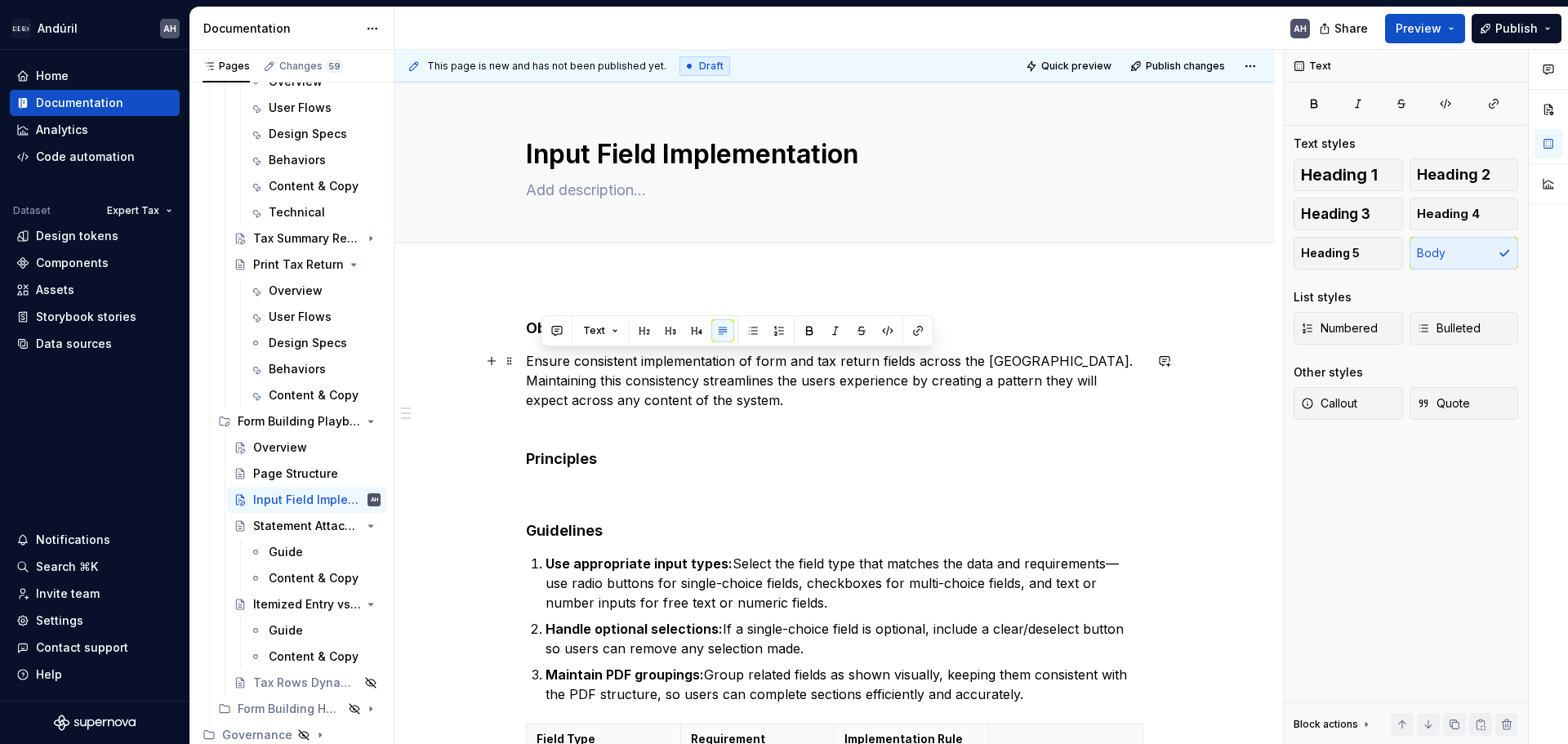
click at [641, 416] on p "Ensure consistent implementation of form and tax return fields across the [GEOG…" at bounding box center [834, 390] width 617 height 78
click at [637, 414] on p "Ensure consistent implementation of form and tax return fields across the [GEOG…" at bounding box center [834, 390] width 617 height 78
click at [642, 372] on p "Ensure consistent implementation of form and tax return fields across the [GEOG…" at bounding box center [834, 390] width 617 height 78
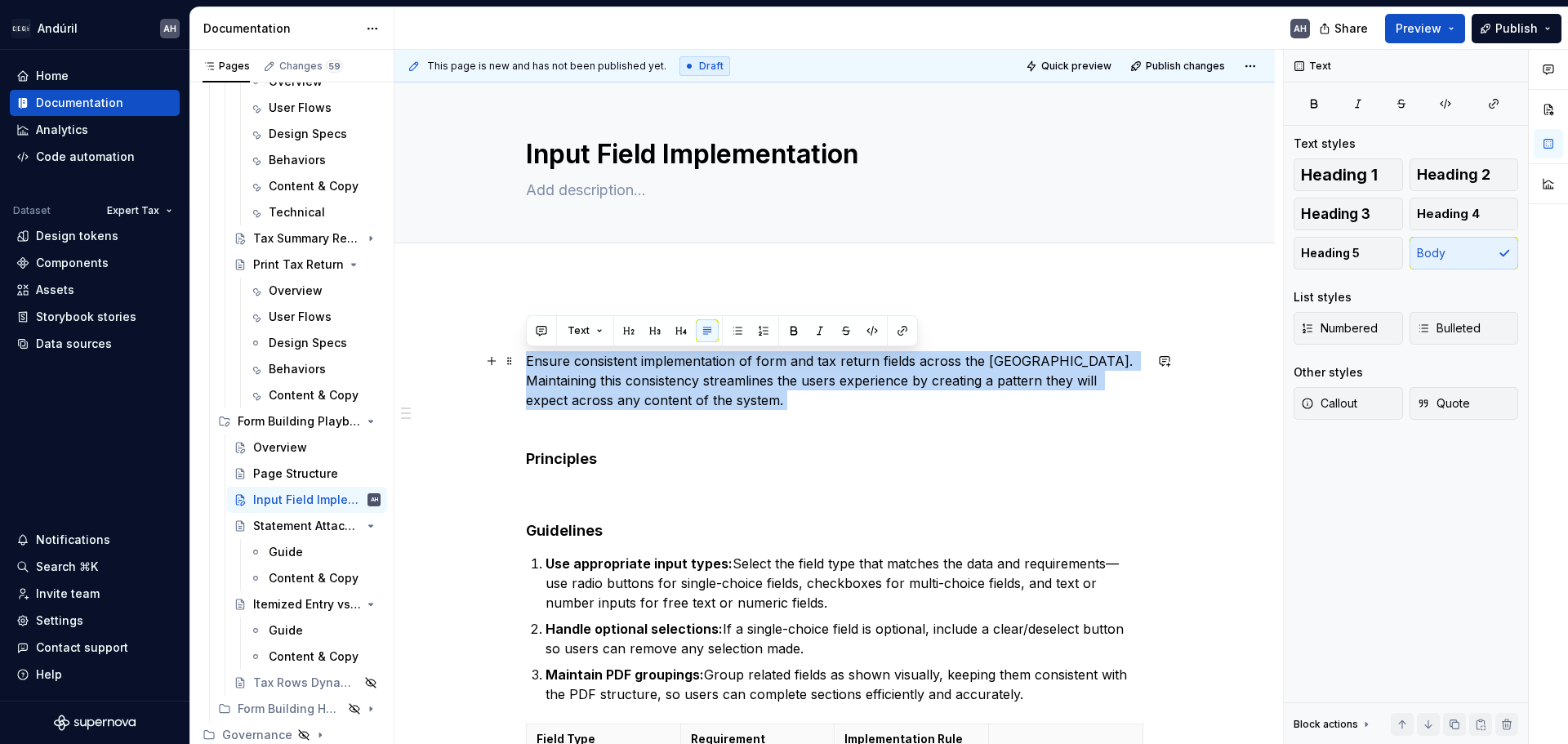
click at [696, 407] on p "Ensure consistent implementation of form and tax return fields across the [GEOG…" at bounding box center [834, 390] width 617 height 78
click at [693, 401] on p "Ensure consistent implementation of form and tax return fields across the [GEOG…" at bounding box center [834, 390] width 617 height 78
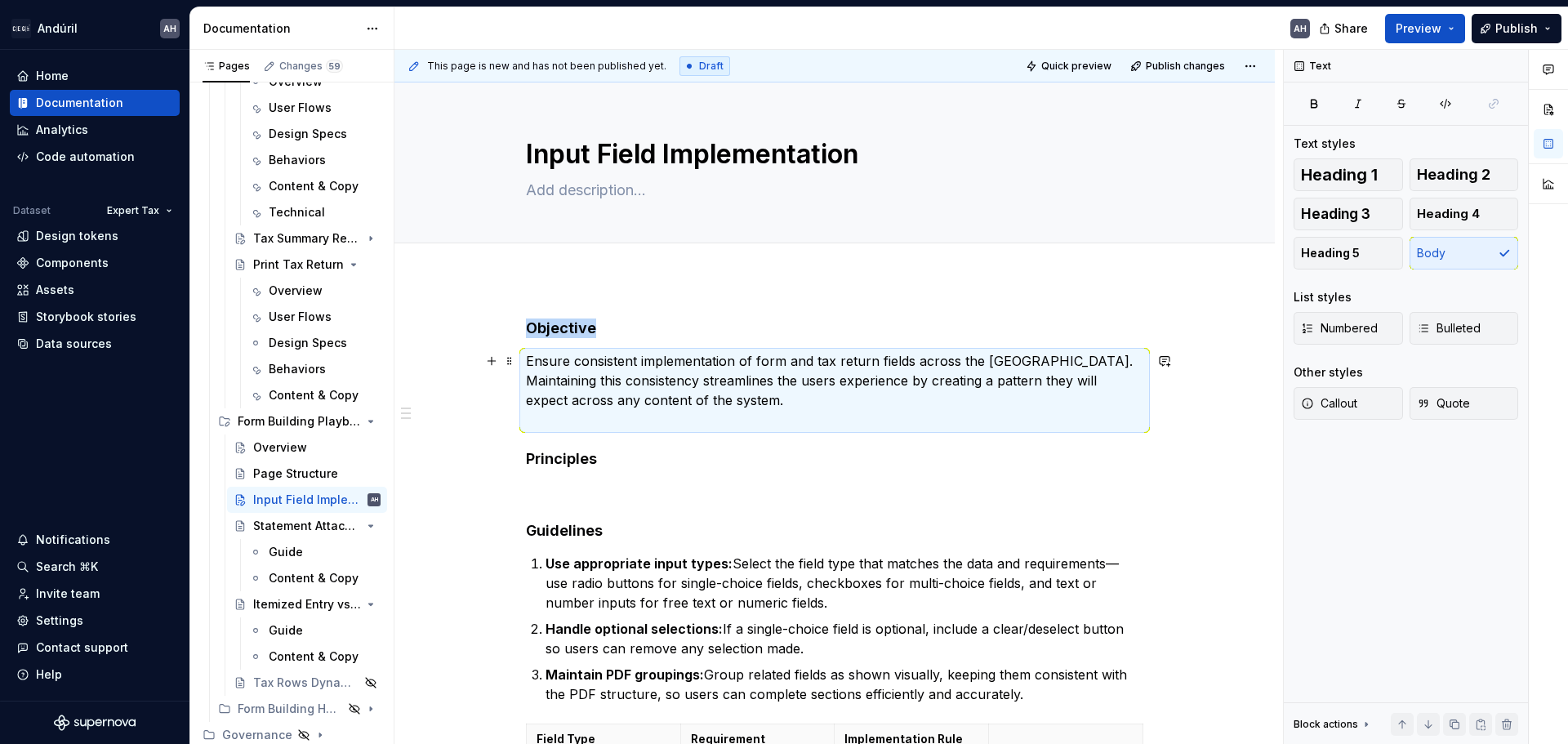
click at [696, 404] on p "Ensure consistent implementation of form and tax return fields across the [GEOG…" at bounding box center [834, 390] width 617 height 78
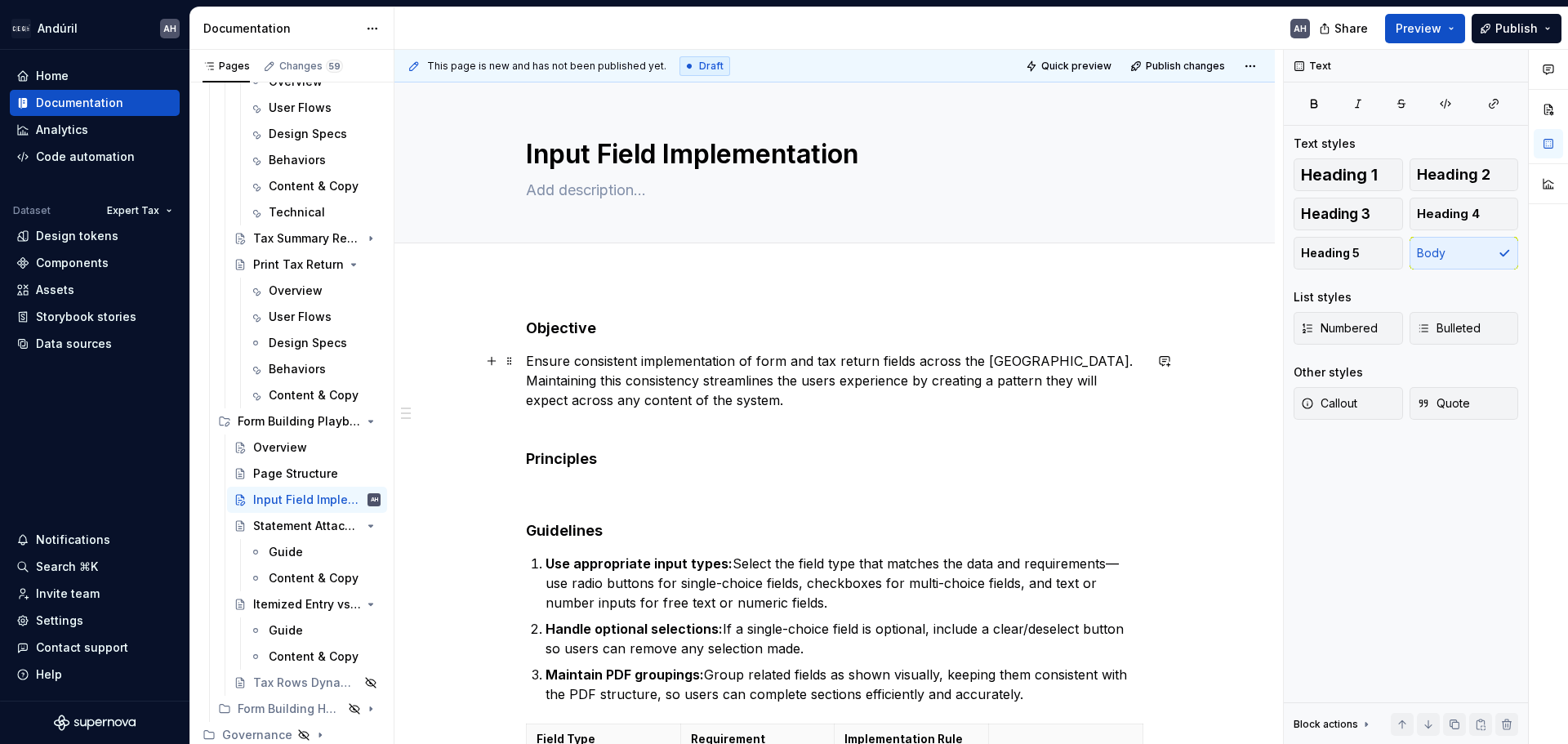
click at [662, 398] on p "Ensure consistent implementation of form and tax return fields across the [GEOG…" at bounding box center [834, 390] width 617 height 78
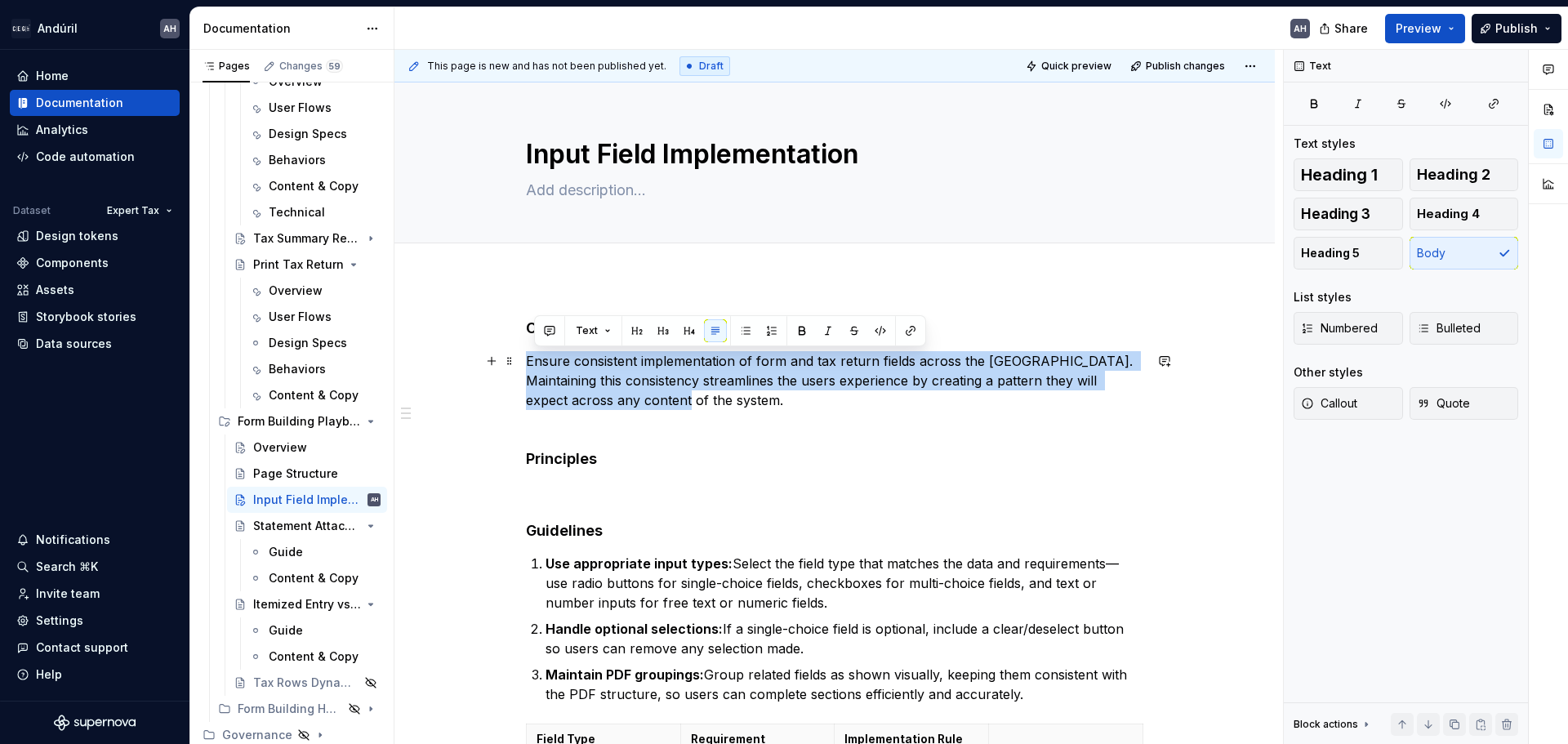
drag, startPoint x: 681, startPoint y: 403, endPoint x: 522, endPoint y: 351, distance: 167.3
click at [859, 367] on p "Ensure consistent implementation of form and tax return fields across the [GEOG…" at bounding box center [834, 390] width 617 height 78
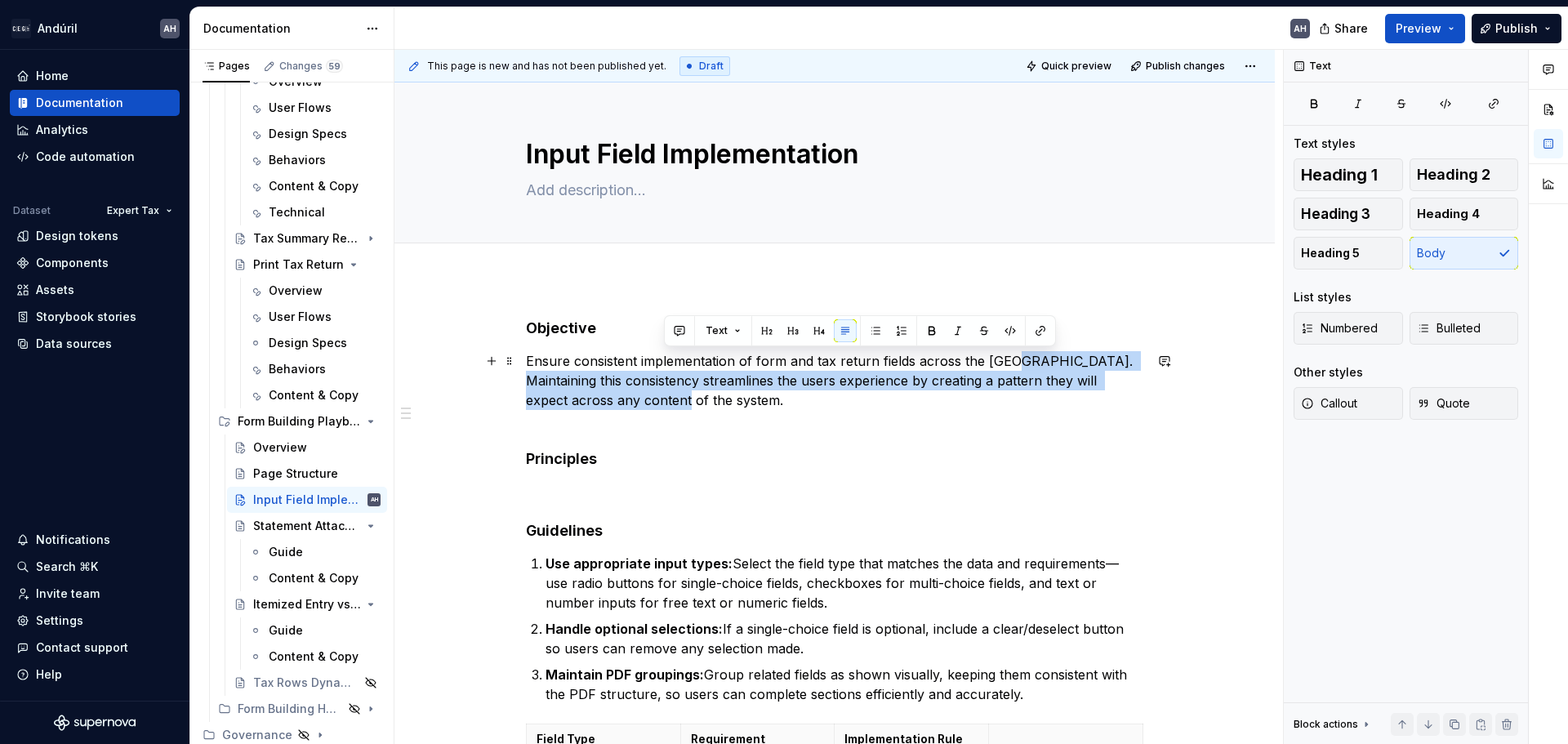
drag, startPoint x: 1007, startPoint y: 370, endPoint x: 1012, endPoint y: 400, distance: 30.4
click at [1012, 400] on p "Ensure consistent implementation of form and tax return fields across the [GEOG…" at bounding box center [834, 390] width 617 height 78
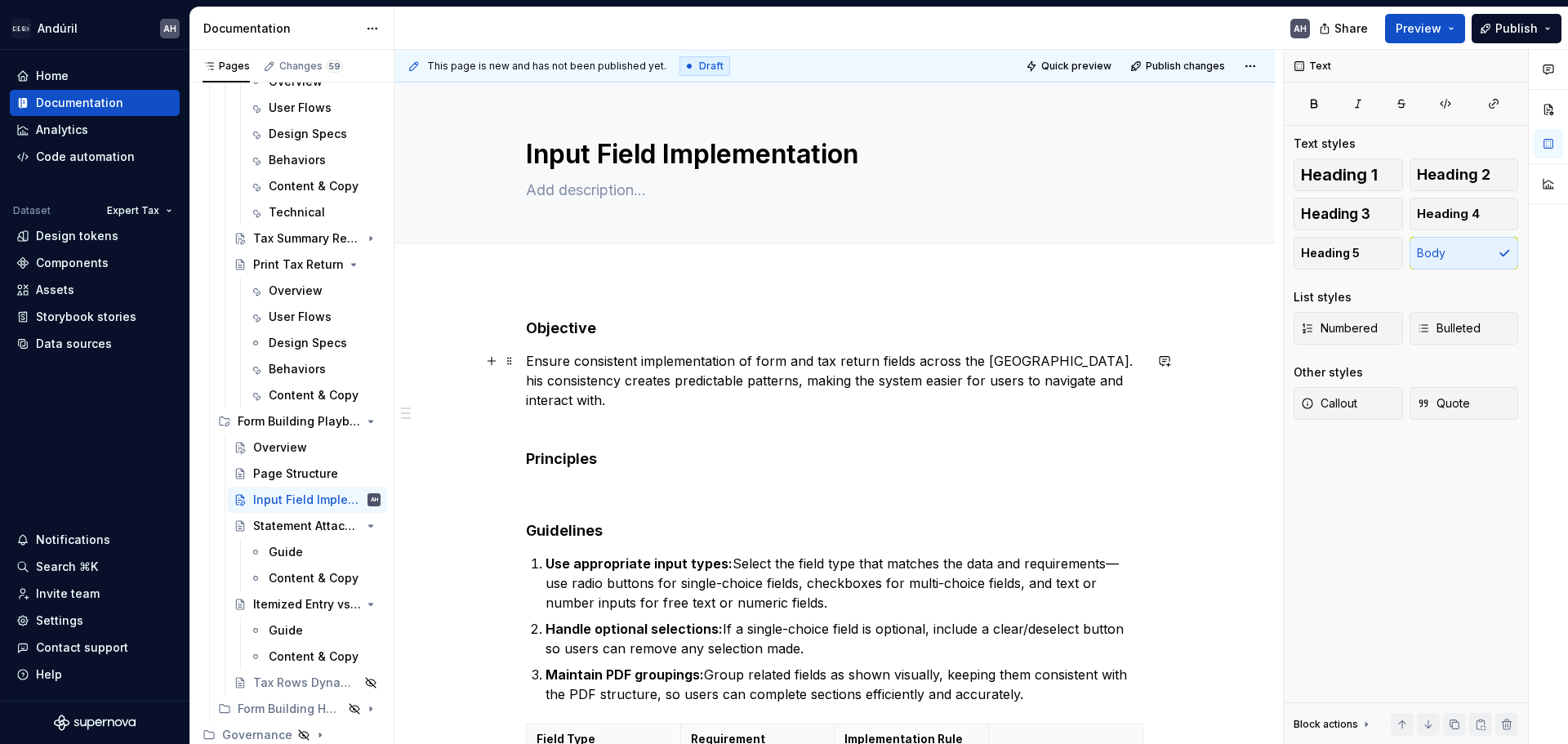
click at [1002, 367] on p "Ensure consistent implementation of form and tax return fields across the [GEOG…" at bounding box center [834, 390] width 617 height 78
click at [1113, 381] on p "Ensure consistent implementation of form and tax return fields across the [GEOG…" at bounding box center [834, 390] width 617 height 78
click at [607, 405] on p "Ensure consistent implementation of form and tax return fields across the [GEOG…" at bounding box center [834, 390] width 617 height 78
click at [566, 482] on p at bounding box center [834, 491] width 617 height 20
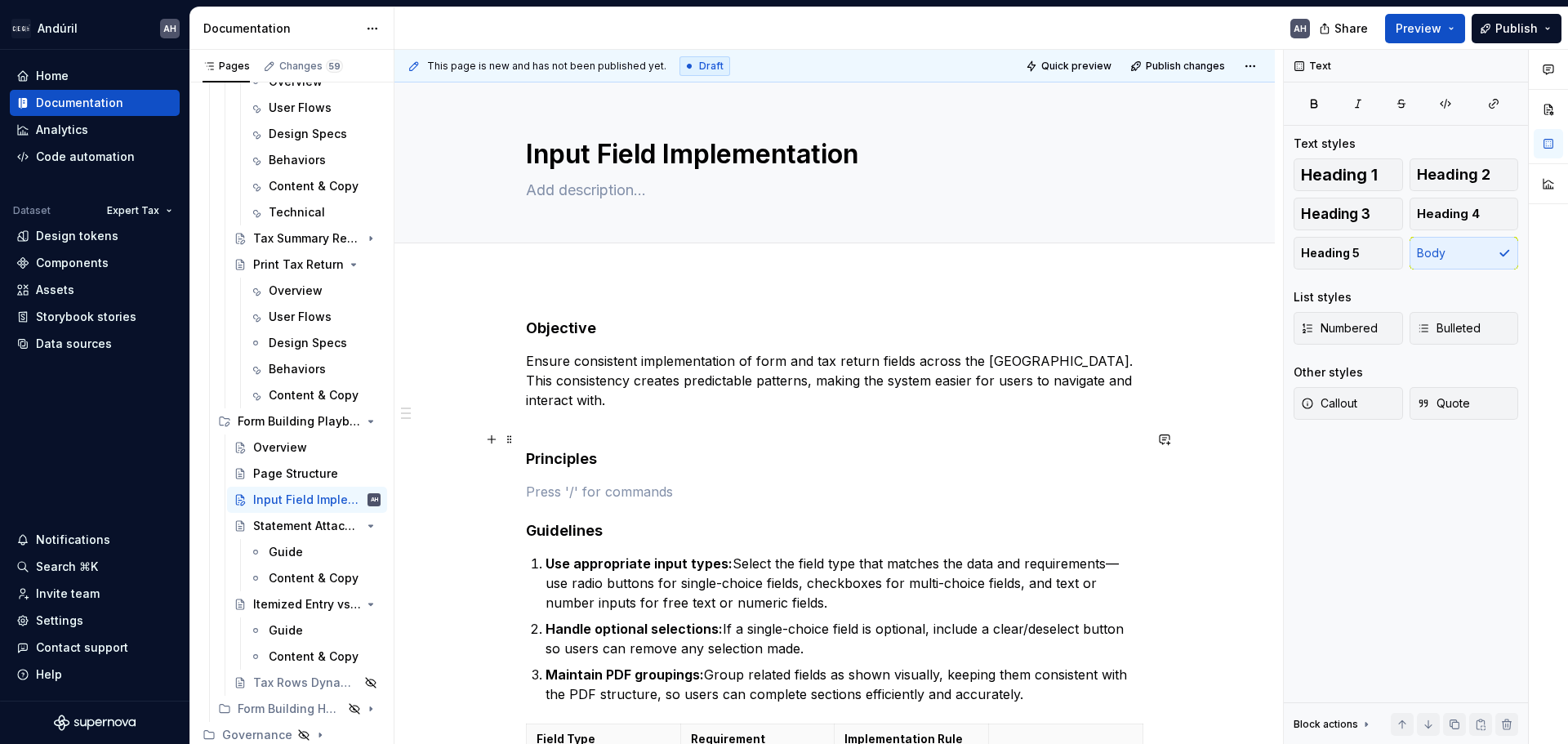
click at [630, 450] on h4 "Principles" at bounding box center [834, 459] width 617 height 20
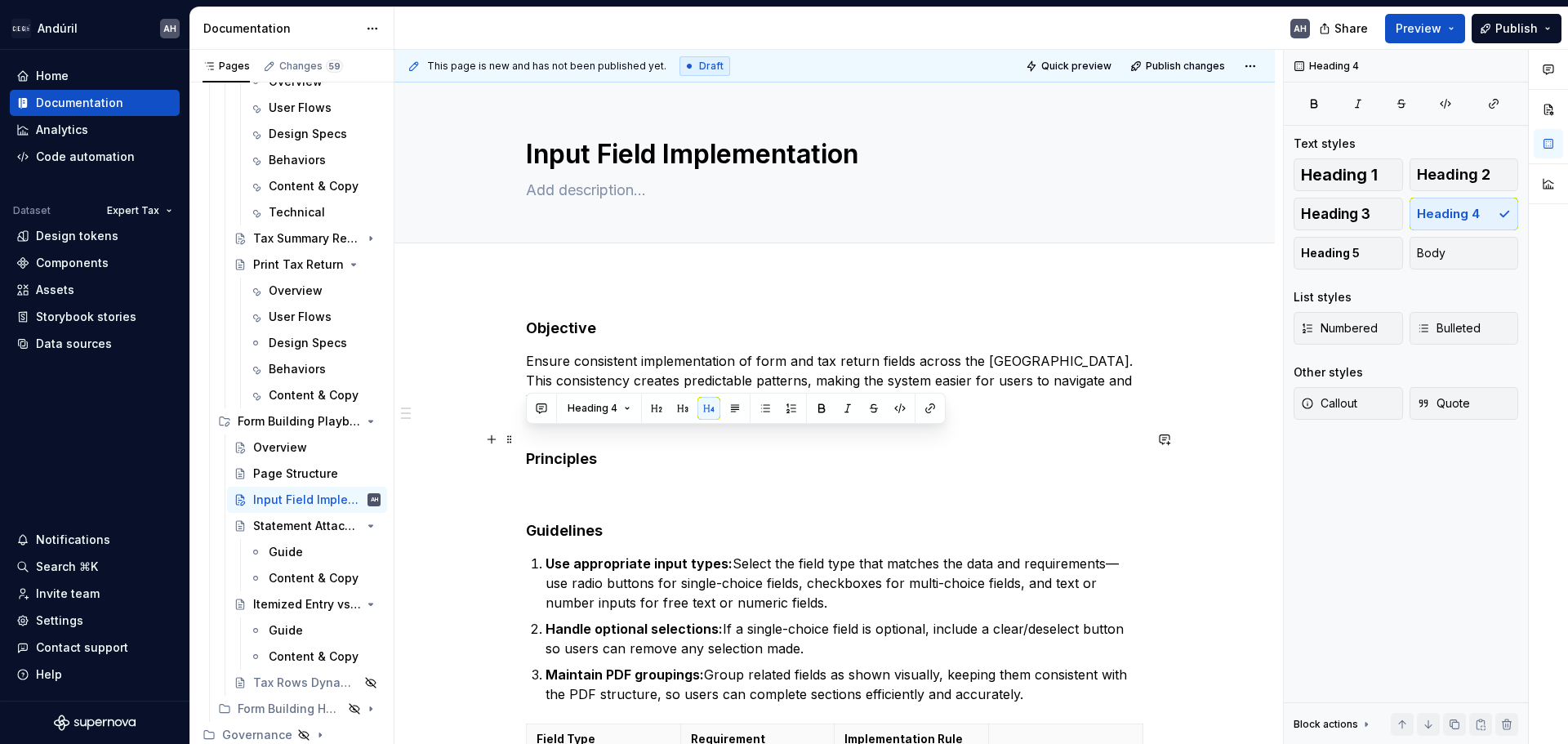
drag, startPoint x: 548, startPoint y: 436, endPoint x: 516, endPoint y: 431, distance: 32.4
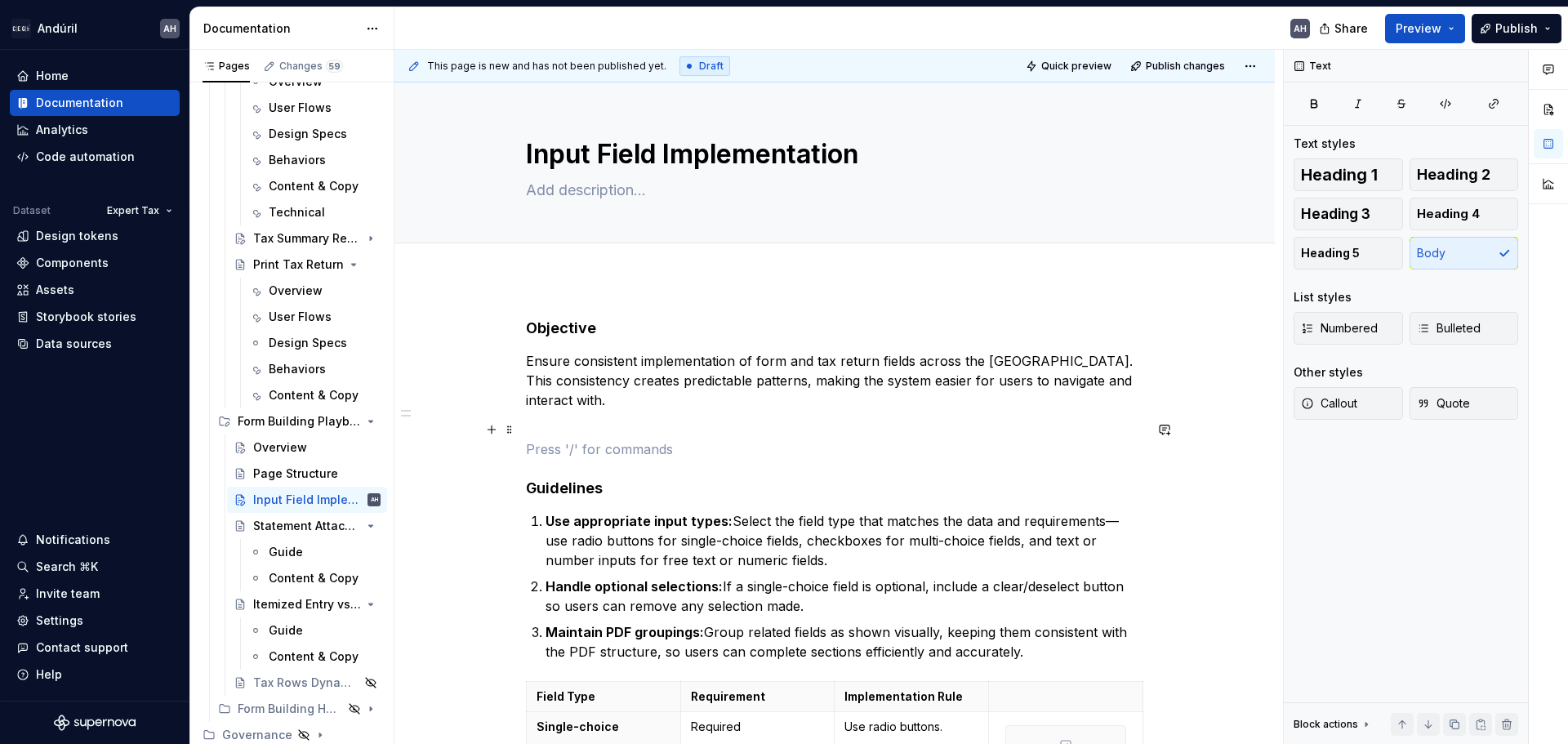
click at [559, 439] on p at bounding box center [834, 449] width 617 height 20
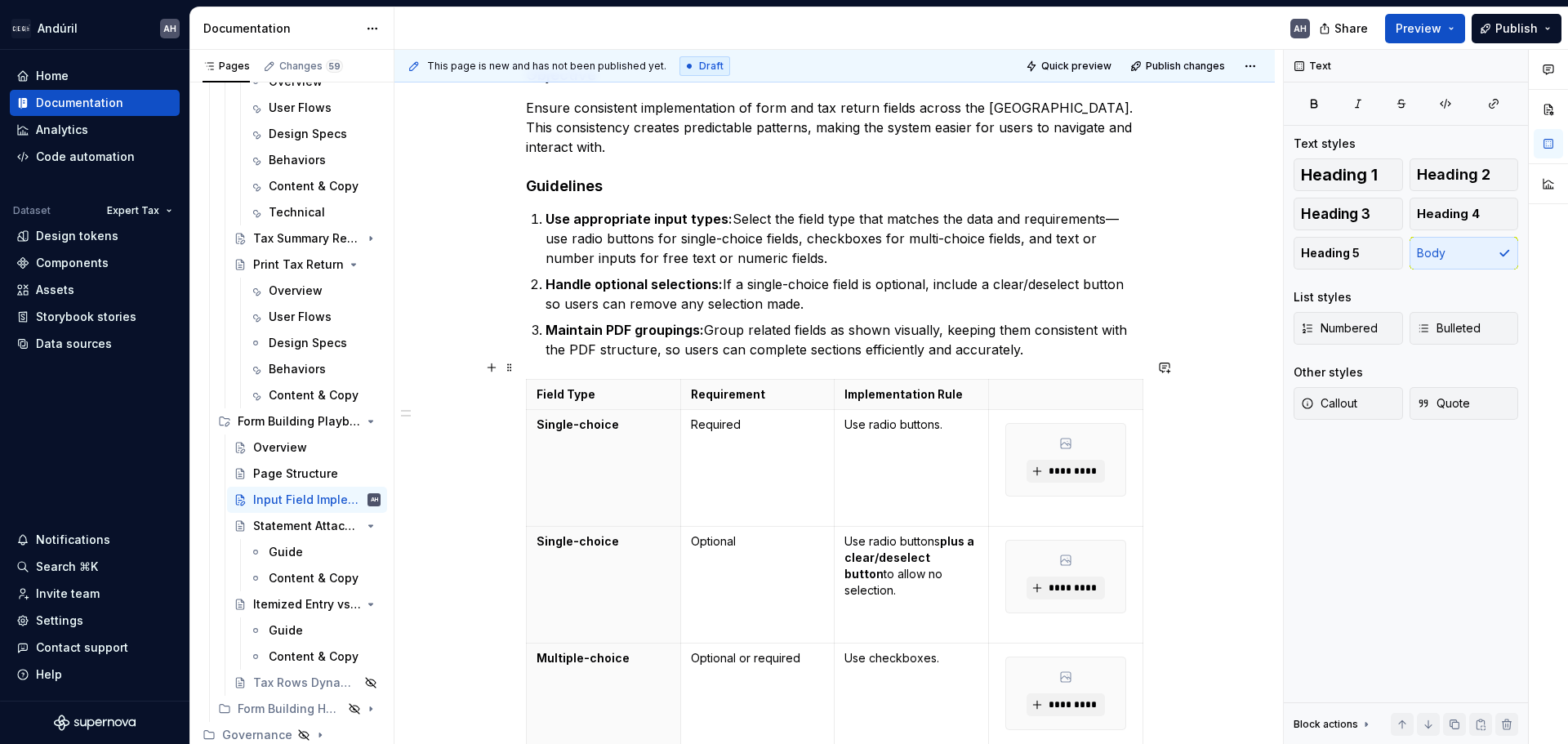
scroll to position [245, 0]
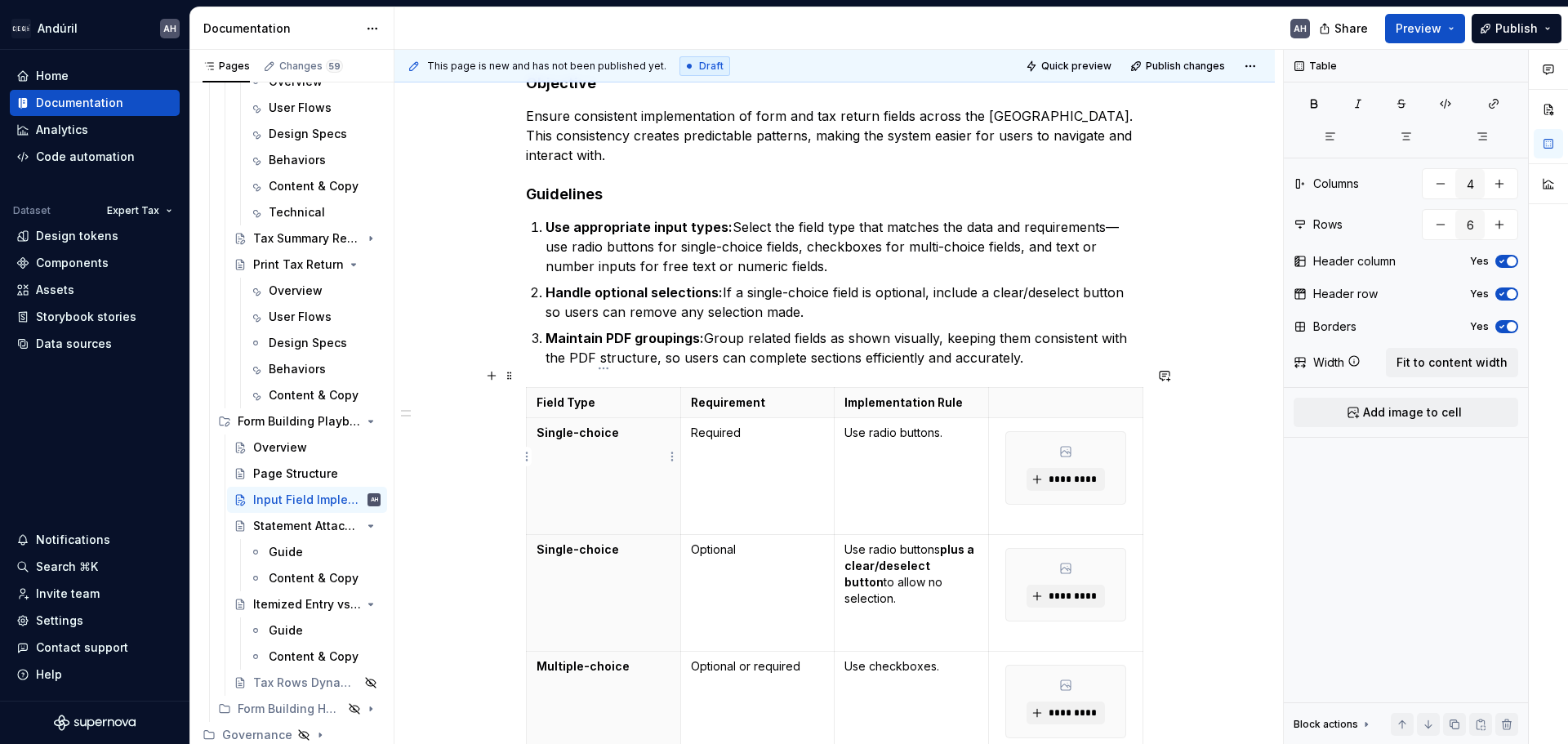
click at [629, 424] on th "Single-choice" at bounding box center [603, 476] width 154 height 117
click at [886, 424] on p "Use radio buttons." at bounding box center [911, 433] width 134 height 17
click at [600, 441] on th "Single-choice" at bounding box center [603, 476] width 154 height 117
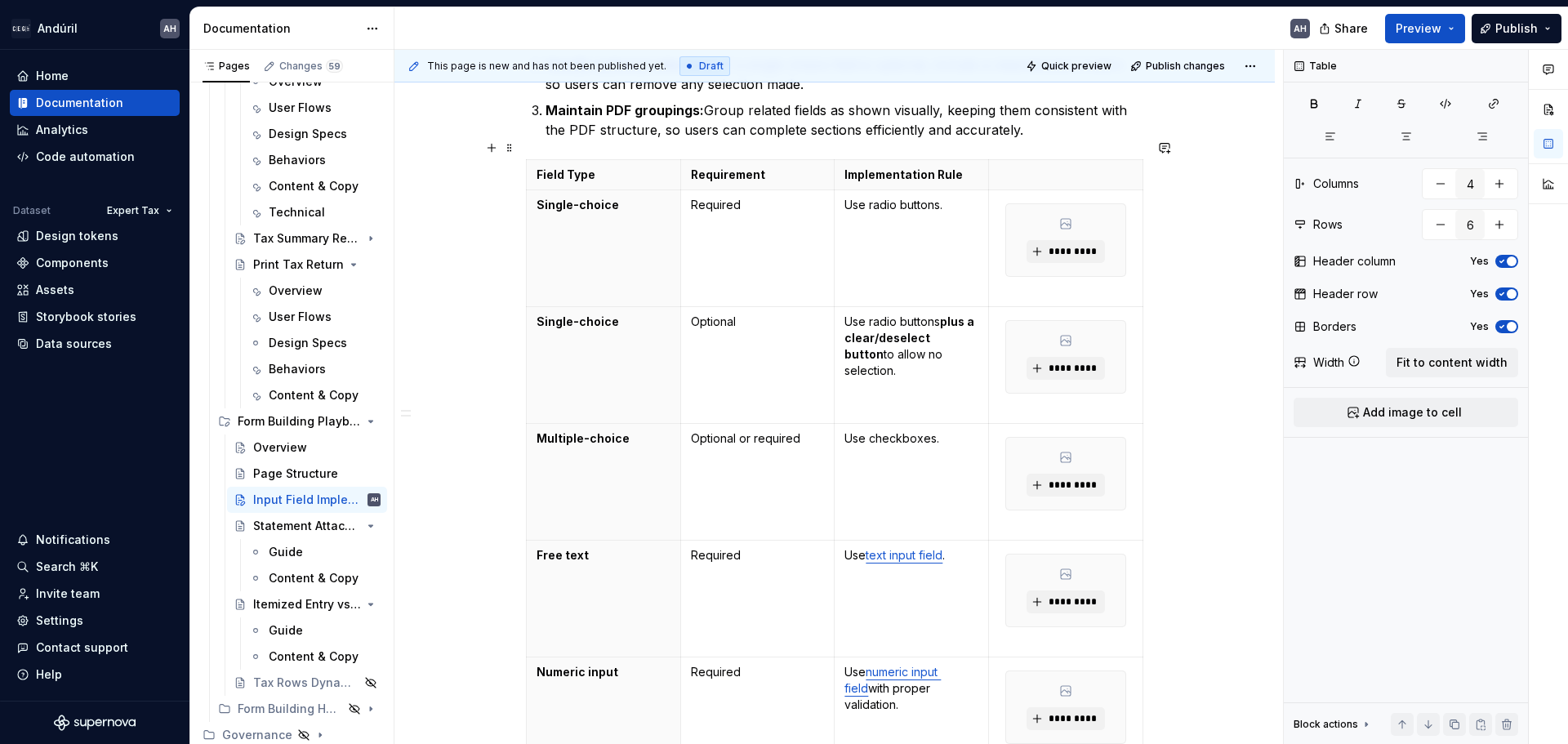
scroll to position [490, 0]
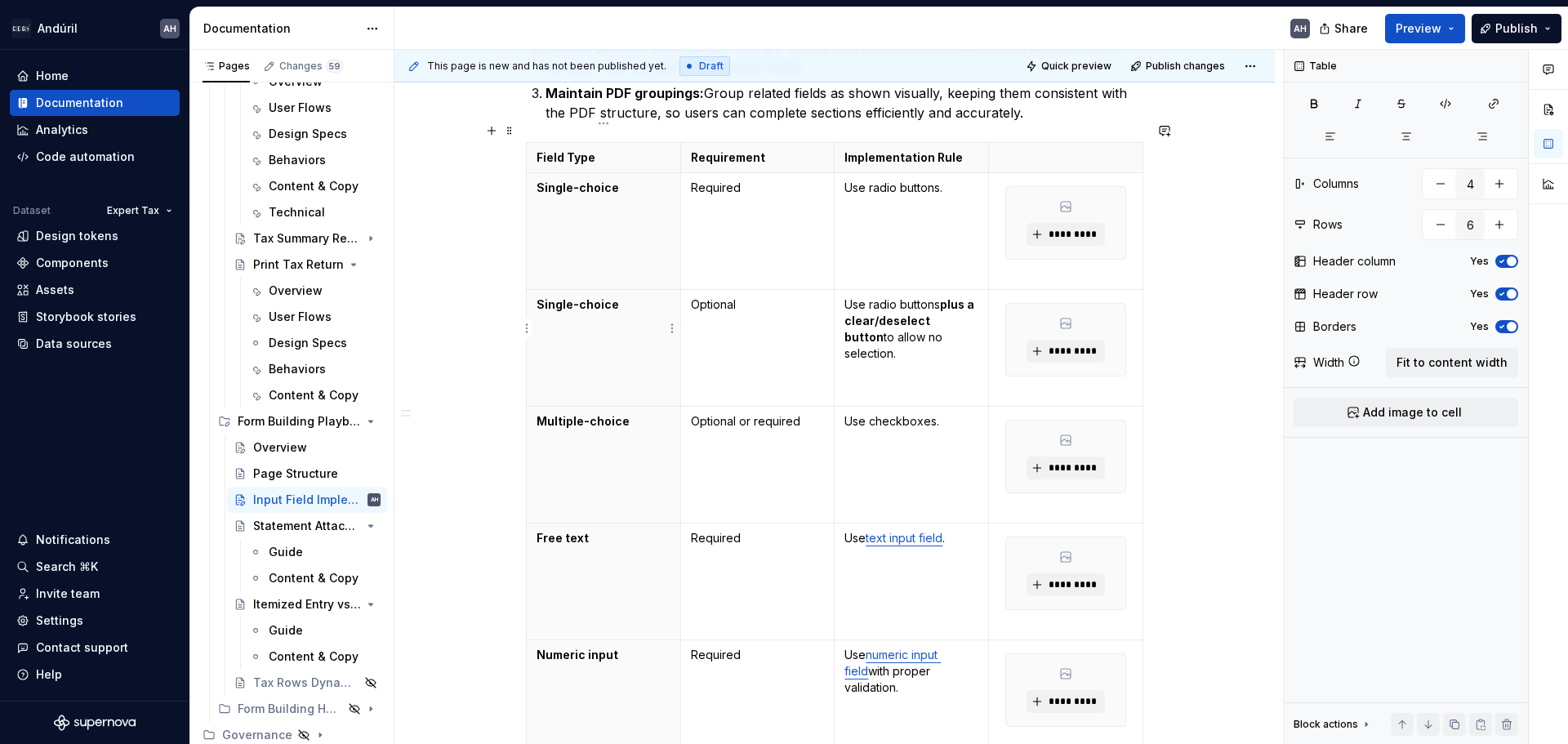
click at [622, 296] on p "Single-choice" at bounding box center [603, 305] width 134 height 17
click at [747, 296] on p "Optional" at bounding box center [758, 305] width 134 height 17
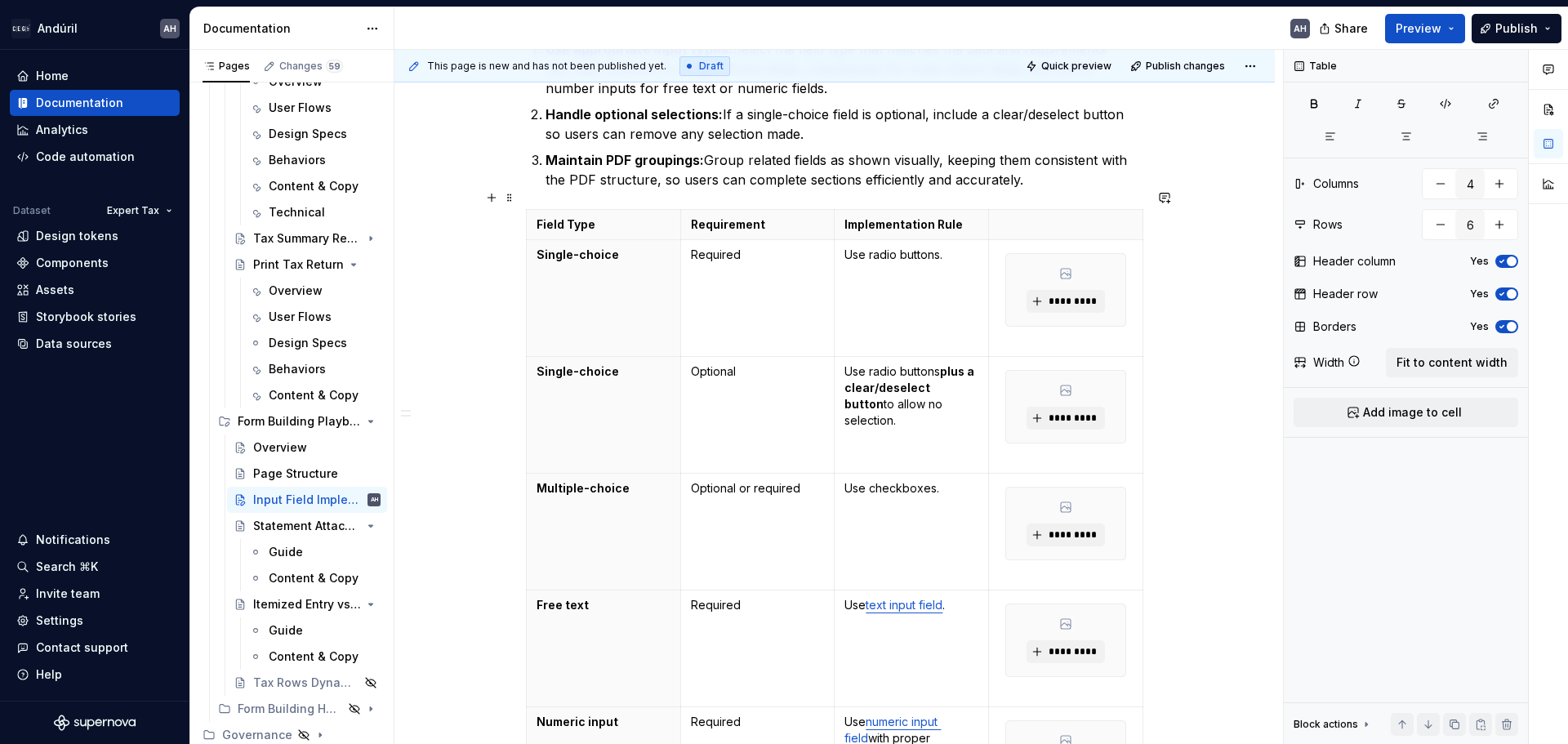
scroll to position [363, 0]
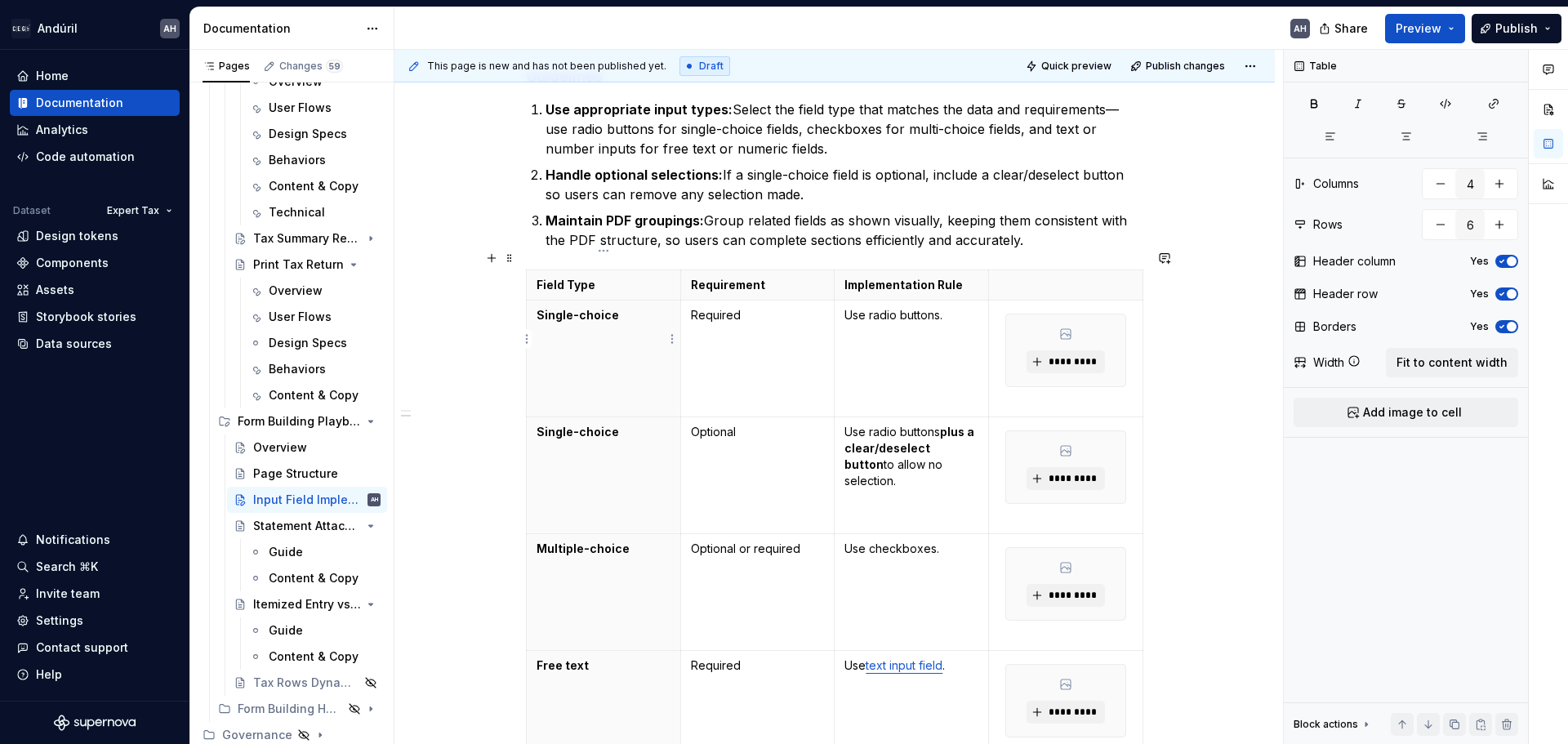
click at [618, 328] on th "Single-choice" at bounding box center [603, 359] width 154 height 117
click at [516, 260] on div "Objective Ensure consistent implementation of form and tax return fields across…" at bounding box center [835, 544] width 880 height 1257
click at [511, 259] on span at bounding box center [510, 258] width 13 height 23
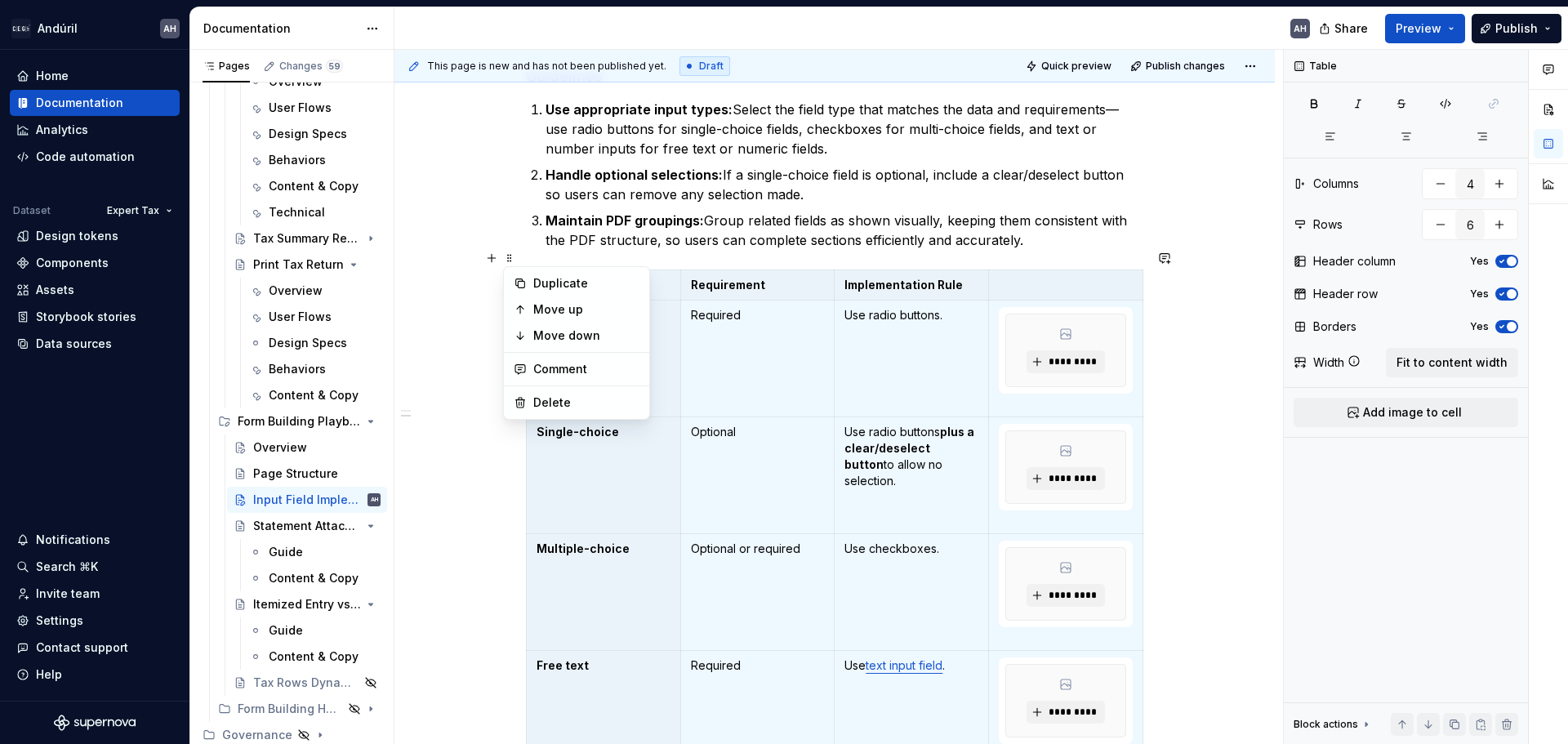
click at [628, 180] on p "Handle optional selections: If a single-choice field is optional, include a cle…" at bounding box center [845, 185] width 598 height 39
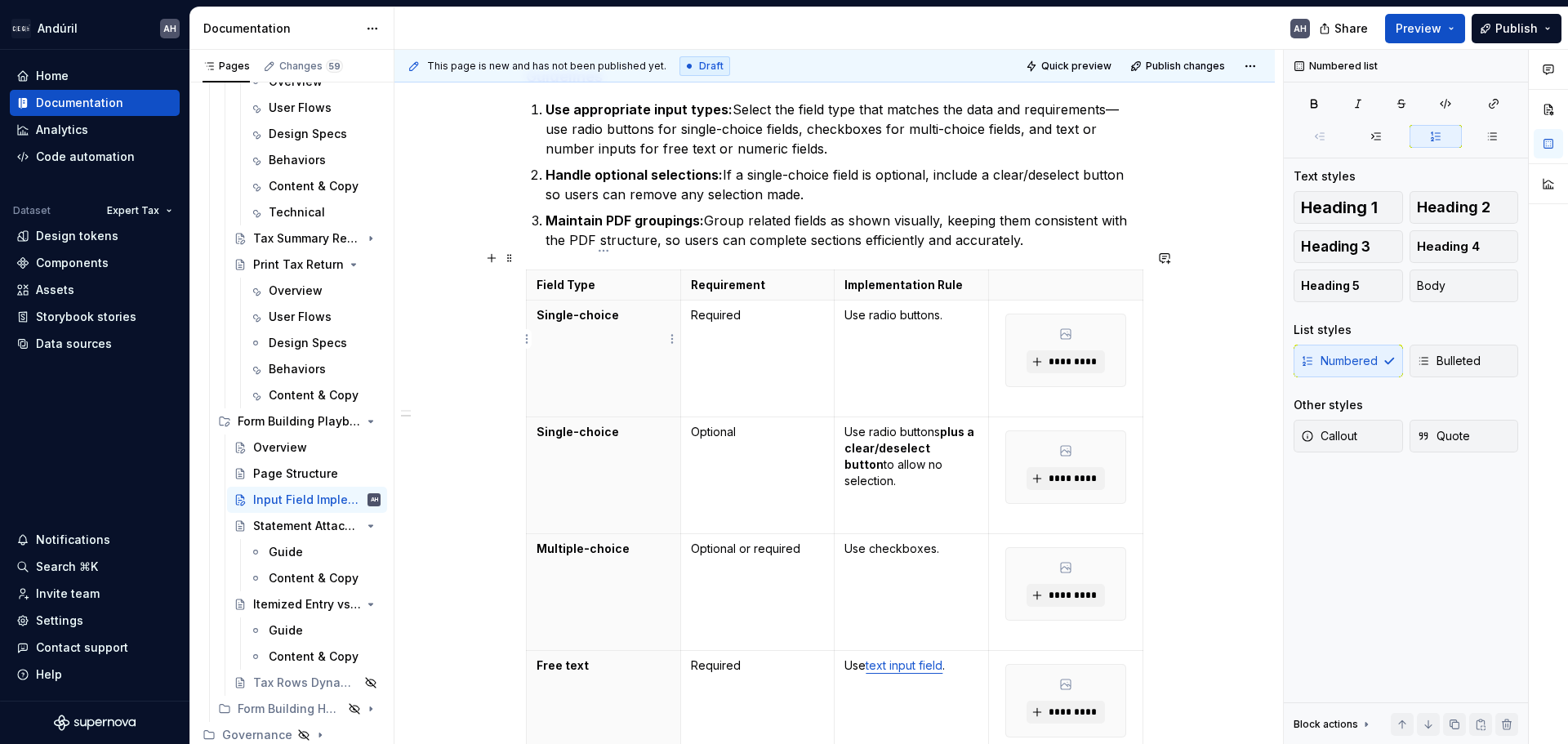
click at [634, 307] on p "Single-choice" at bounding box center [603, 316] width 134 height 17
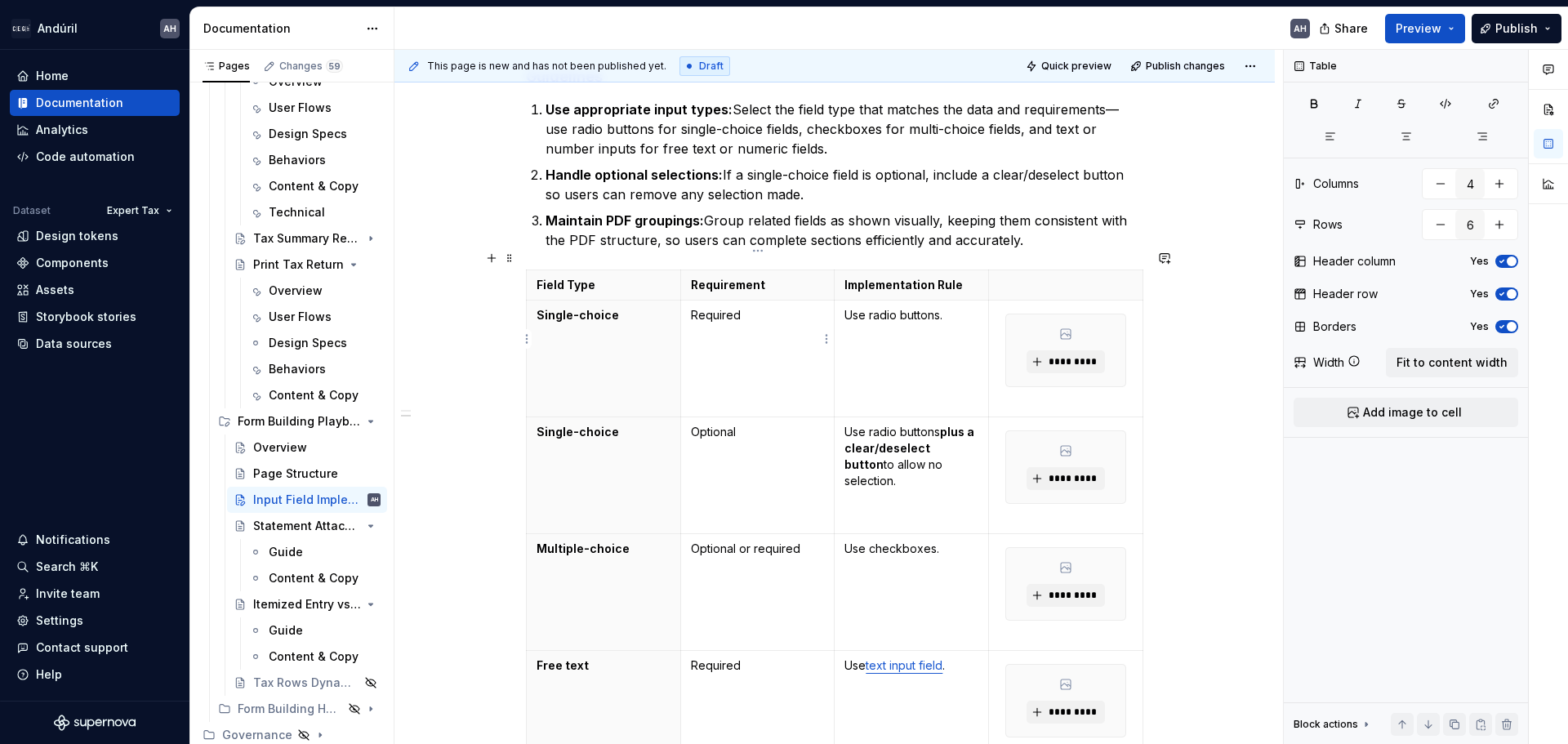
click at [779, 314] on td "Required" at bounding box center [758, 359] width 154 height 117
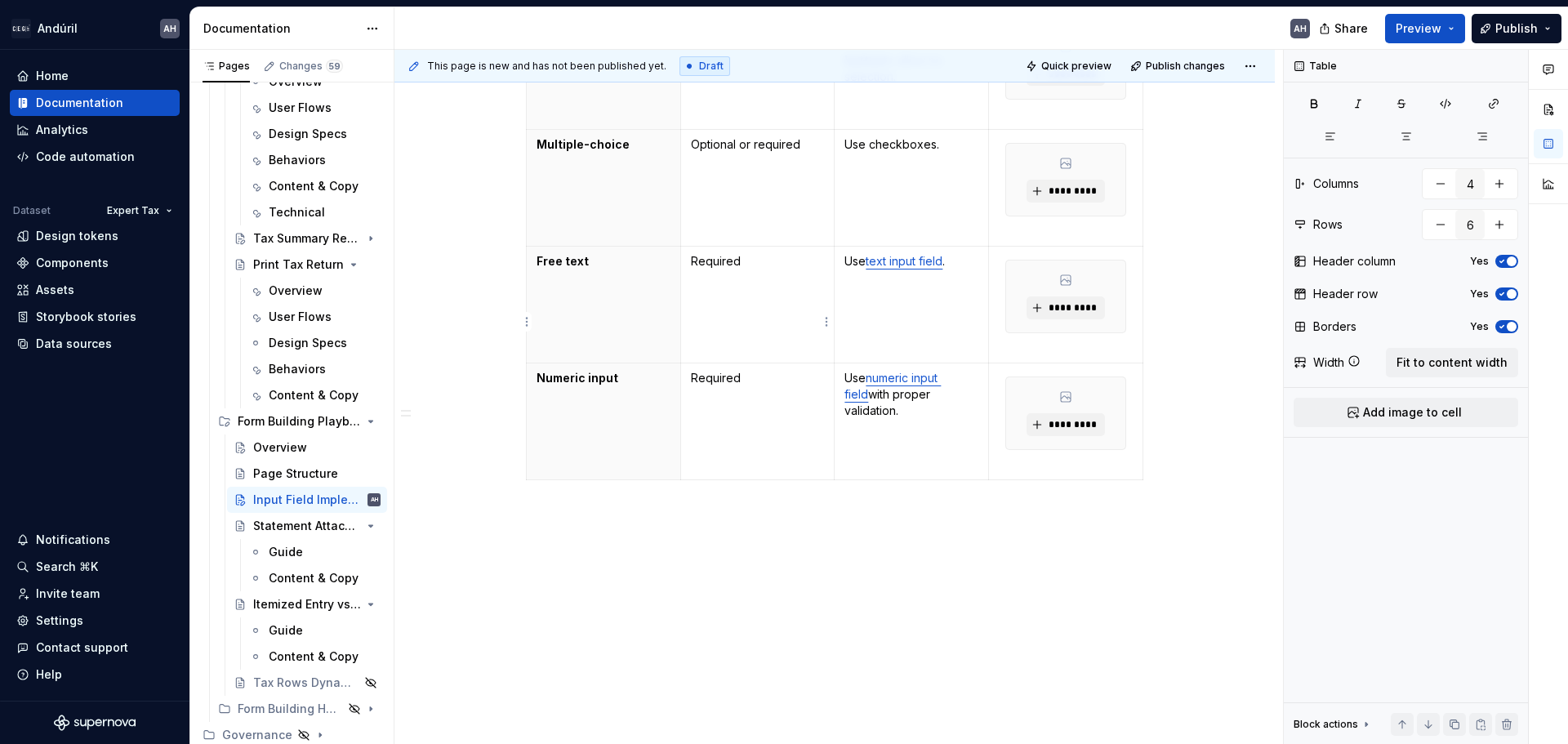
scroll to position [771, 0]
click at [639, 527] on div "Objective Ensure consistent implementation of form and tax return fields across…" at bounding box center [835, 136] width 880 height 1257
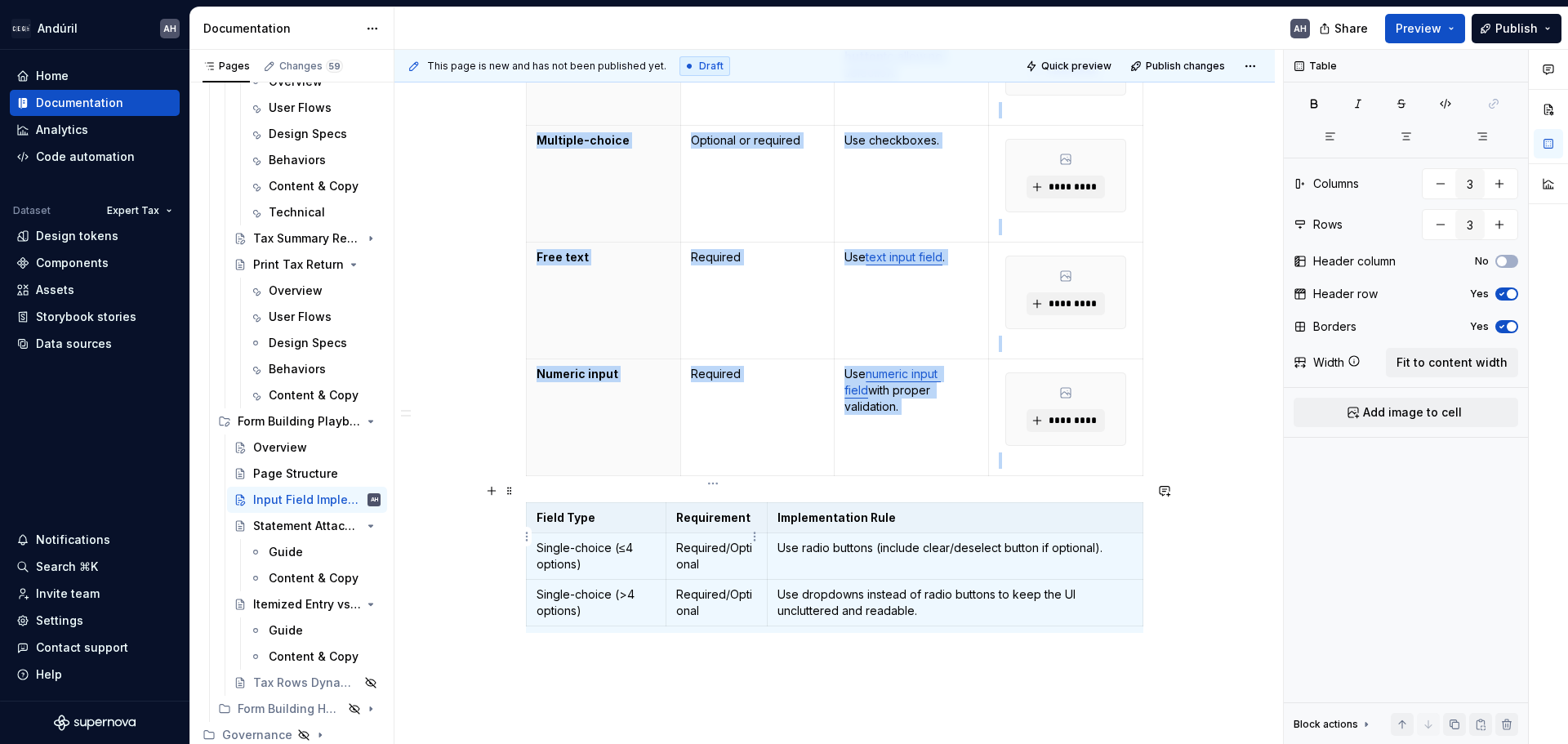
click at [757, 547] on td "Required/Optional" at bounding box center [716, 556] width 101 height 46
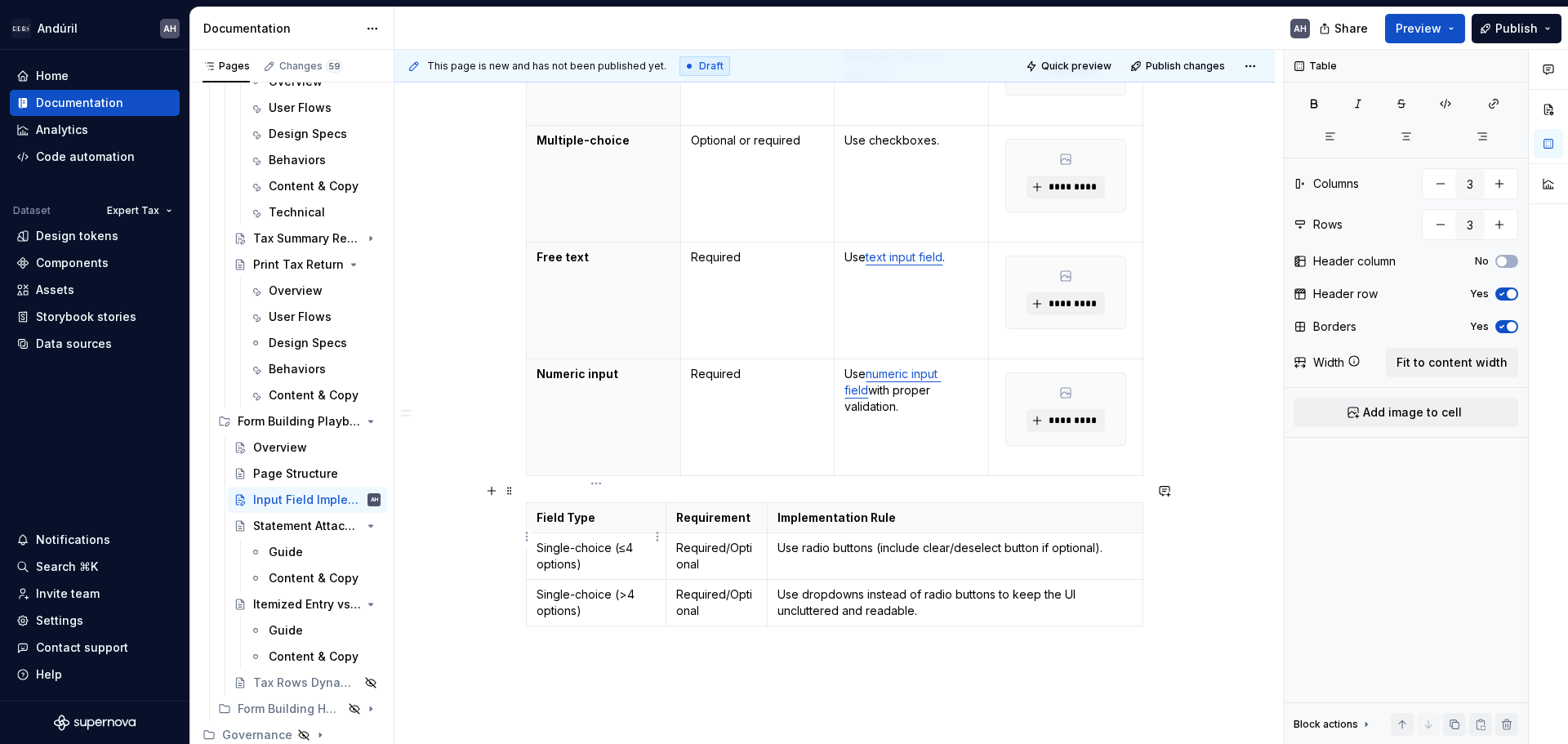
click at [605, 545] on p "Single-choice (≤4 options)" at bounding box center [596, 555] width 119 height 33
click at [1508, 262] on icon "button" at bounding box center [1502, 261] width 13 height 10
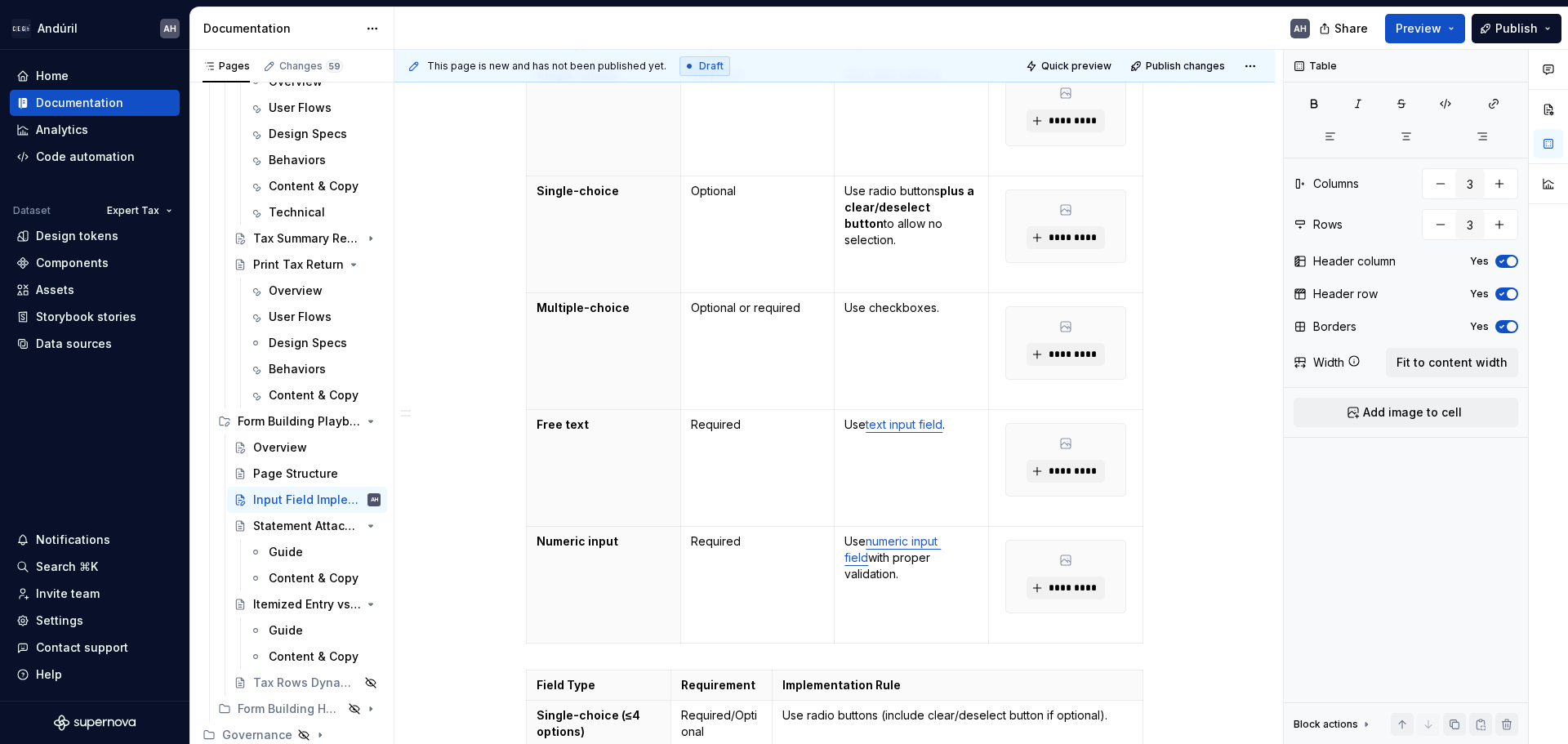
scroll to position [689, 0]
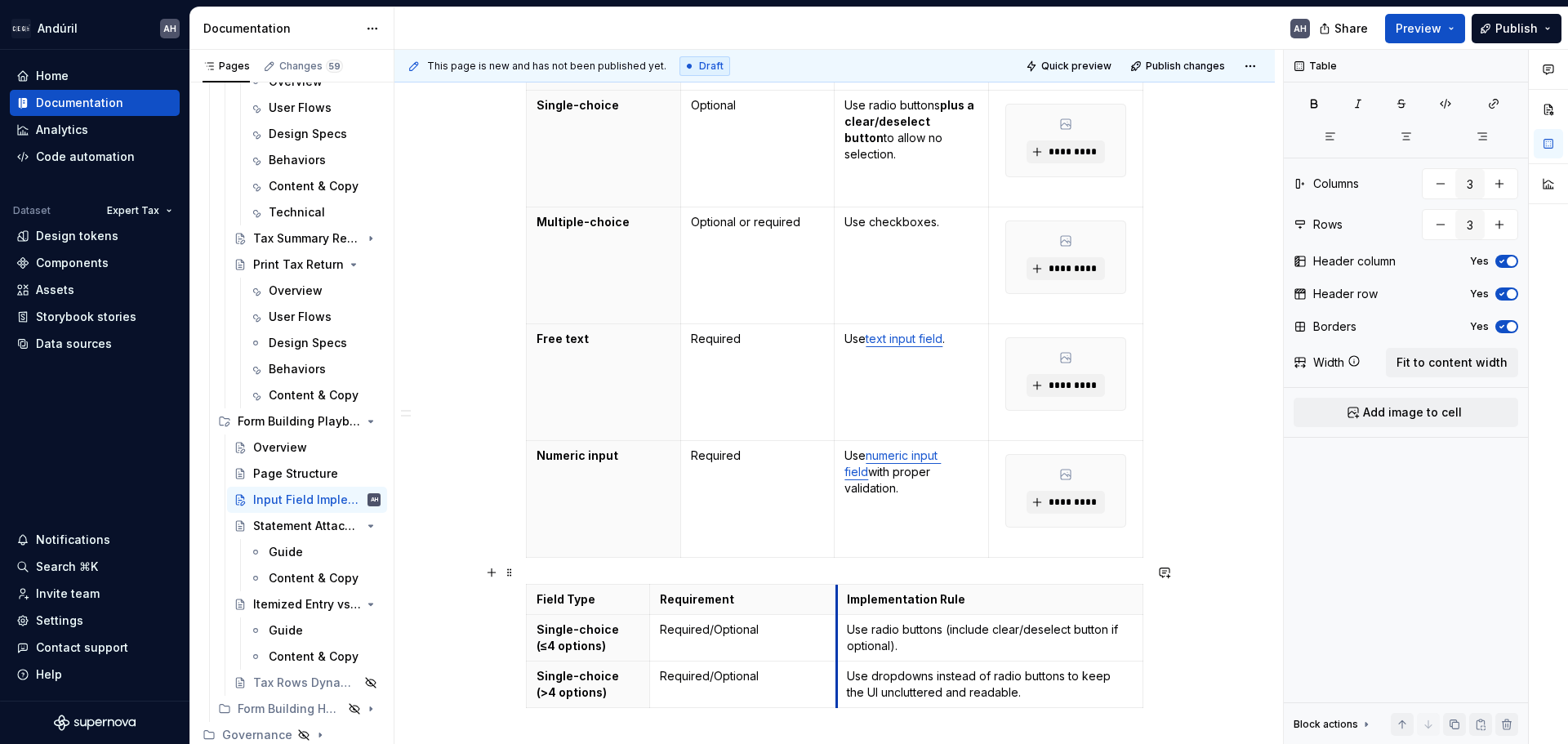
drag, startPoint x: 767, startPoint y: 616, endPoint x: 853, endPoint y: 612, distance: 86.1
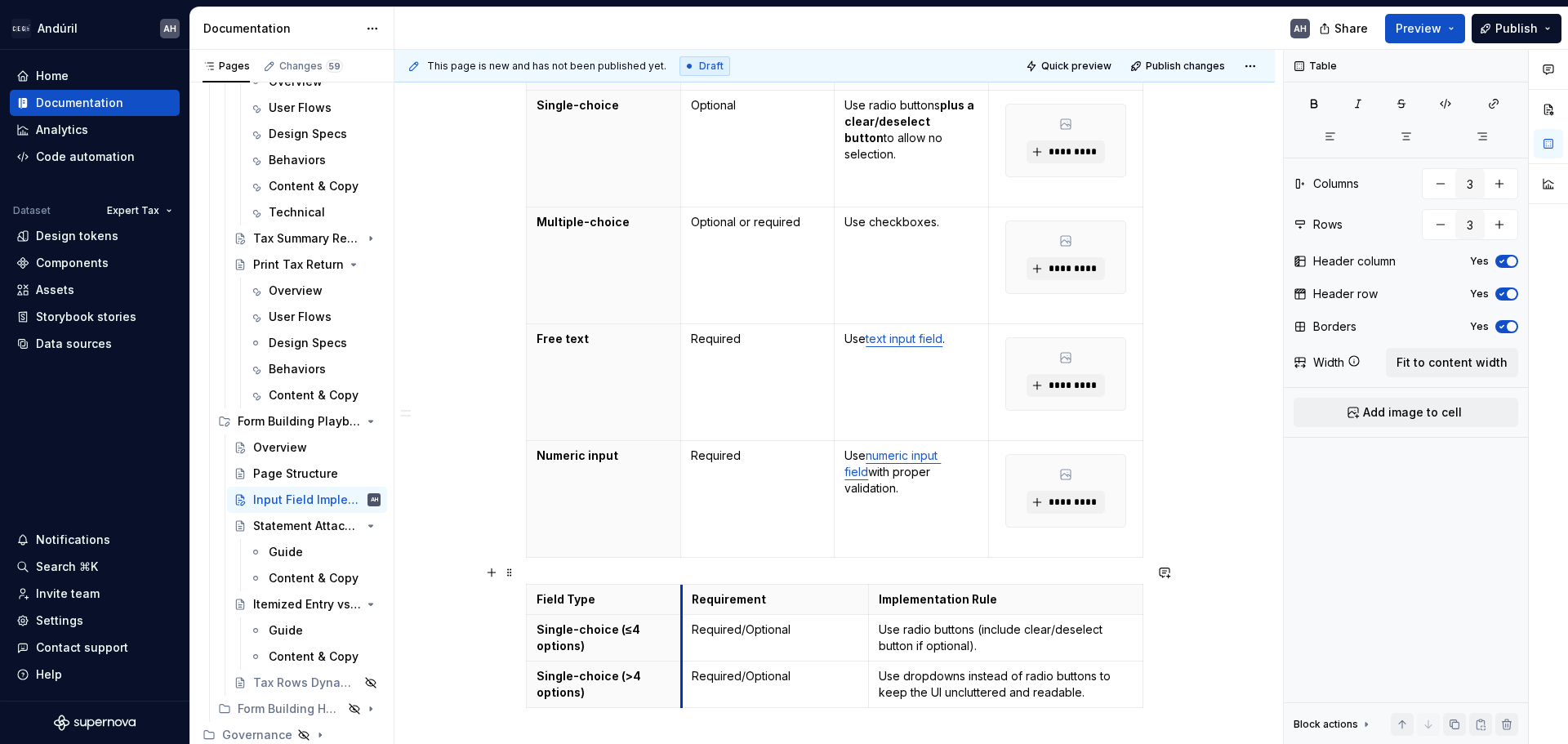
drag, startPoint x: 649, startPoint y: 633, endPoint x: 684, endPoint y: 633, distance: 35.0
click at [684, 633] on td "Required/Optional" at bounding box center [774, 638] width 187 height 46
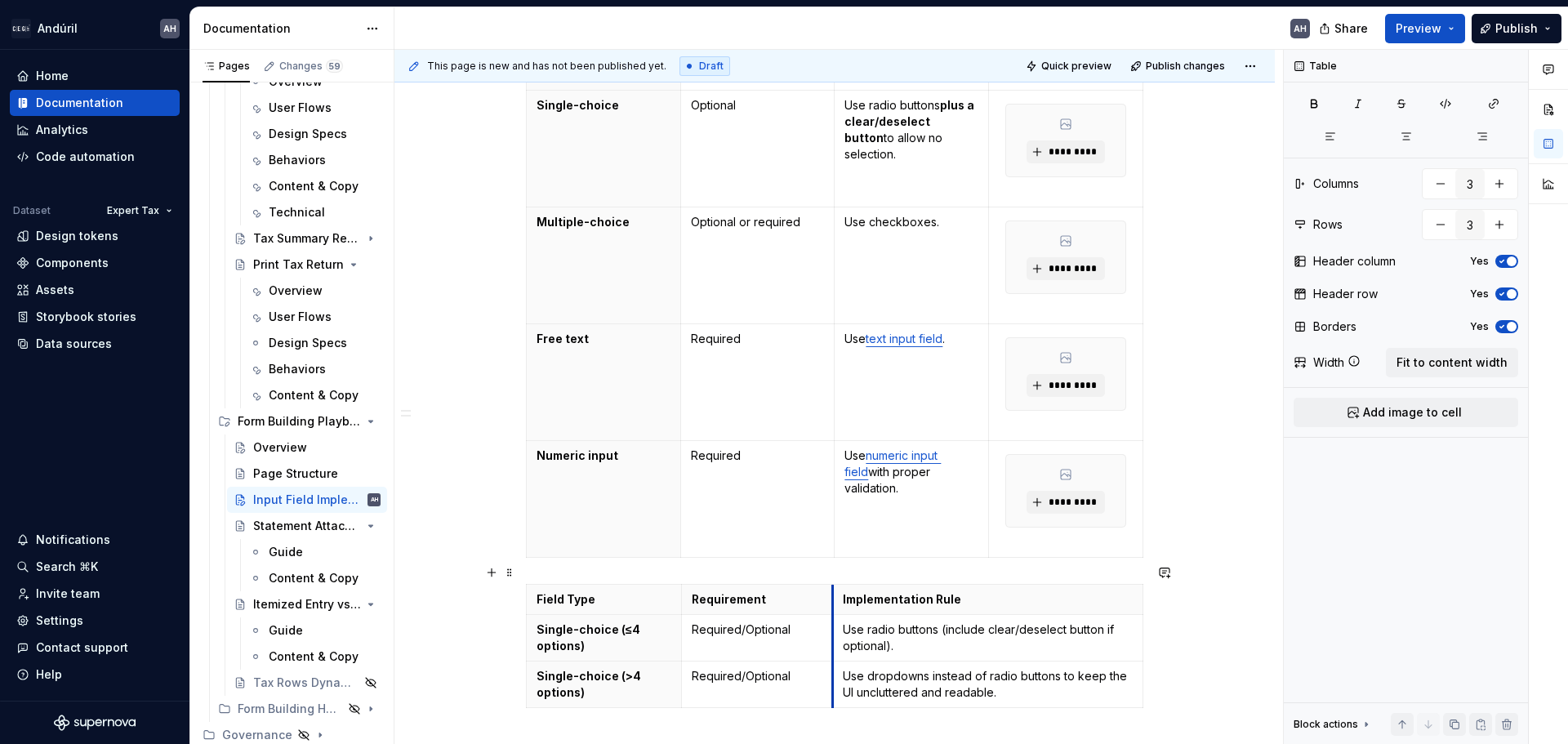
drag, startPoint x: 870, startPoint y: 629, endPoint x: 834, endPoint y: 624, distance: 36.3
click at [834, 624] on td "Use radio buttons (include clear/deselect button if optional)." at bounding box center [988, 638] width 310 height 46
type textarea "*"
click at [635, 554] on div "Objective Ensure consistent implementation of form and tax return fields across…" at bounding box center [834, 172] width 617 height 1086
click at [499, 568] on button "button" at bounding box center [491, 572] width 23 height 23
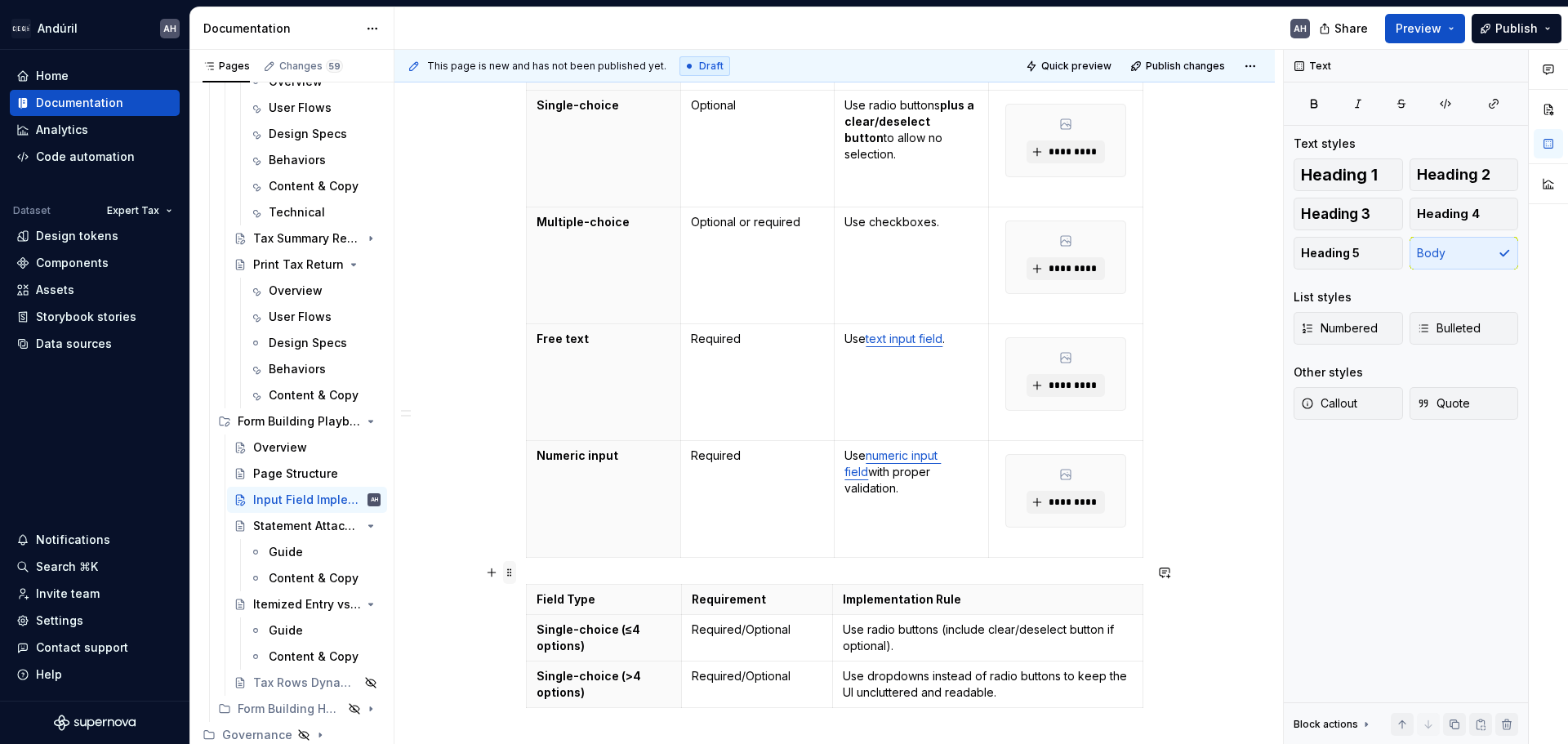
click at [508, 571] on span at bounding box center [510, 572] width 13 height 23
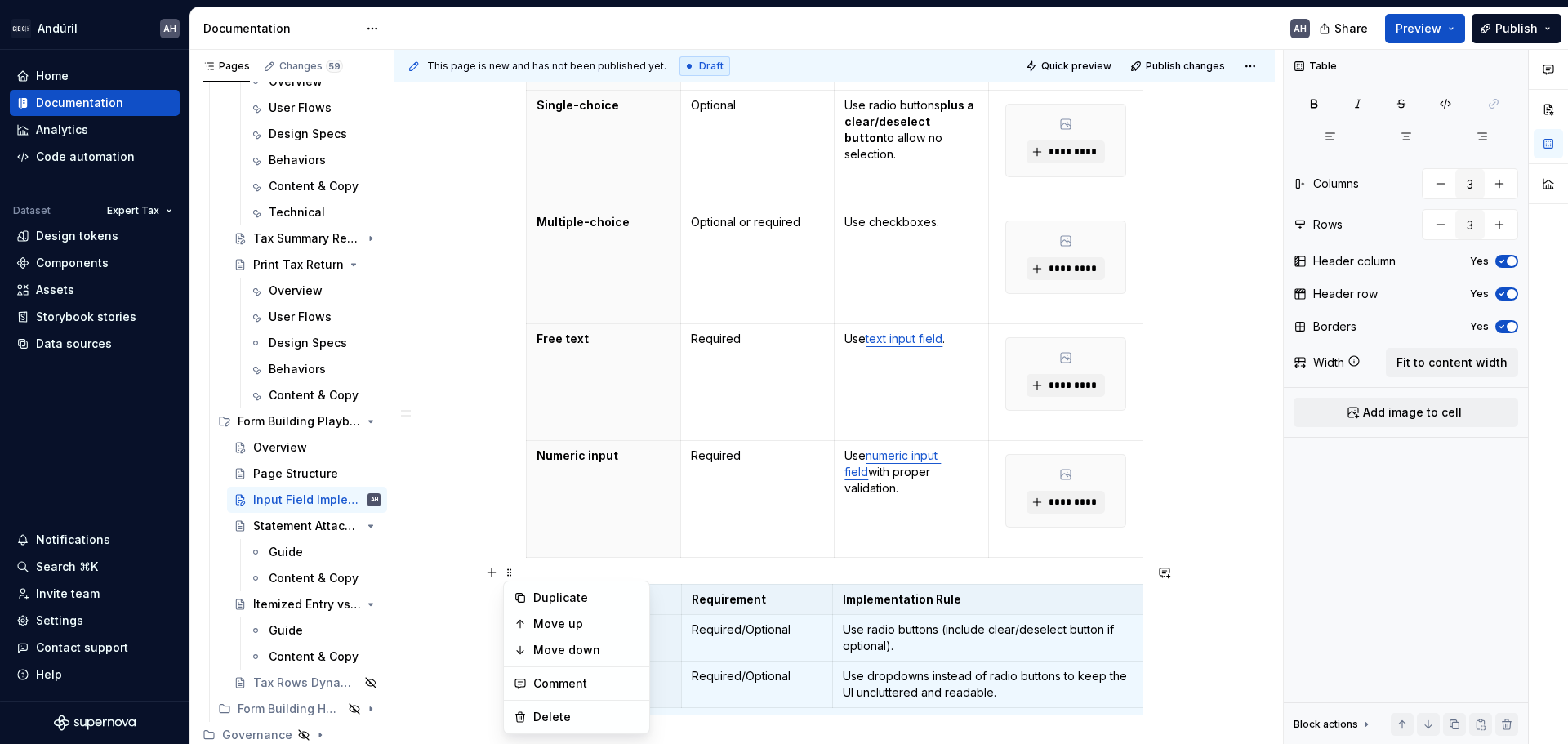
click at [669, 476] on th "Numeric input" at bounding box center [603, 500] width 154 height 117
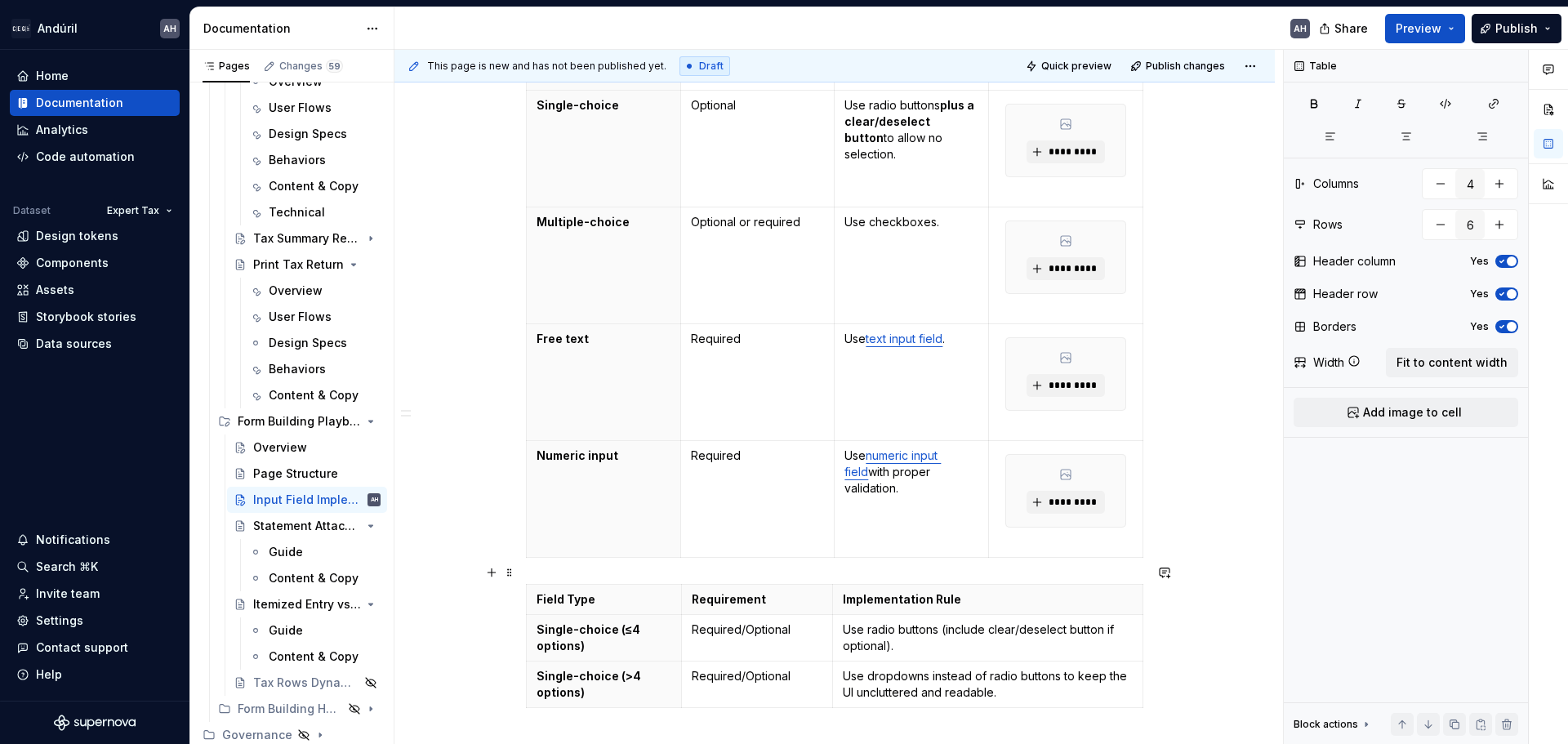
type input "4"
type input "6"
type input "3"
click at [576, 548] on div "Objective Ensure consistent implementation of form and tax return fields across…" at bounding box center [834, 191] width 617 height 1125
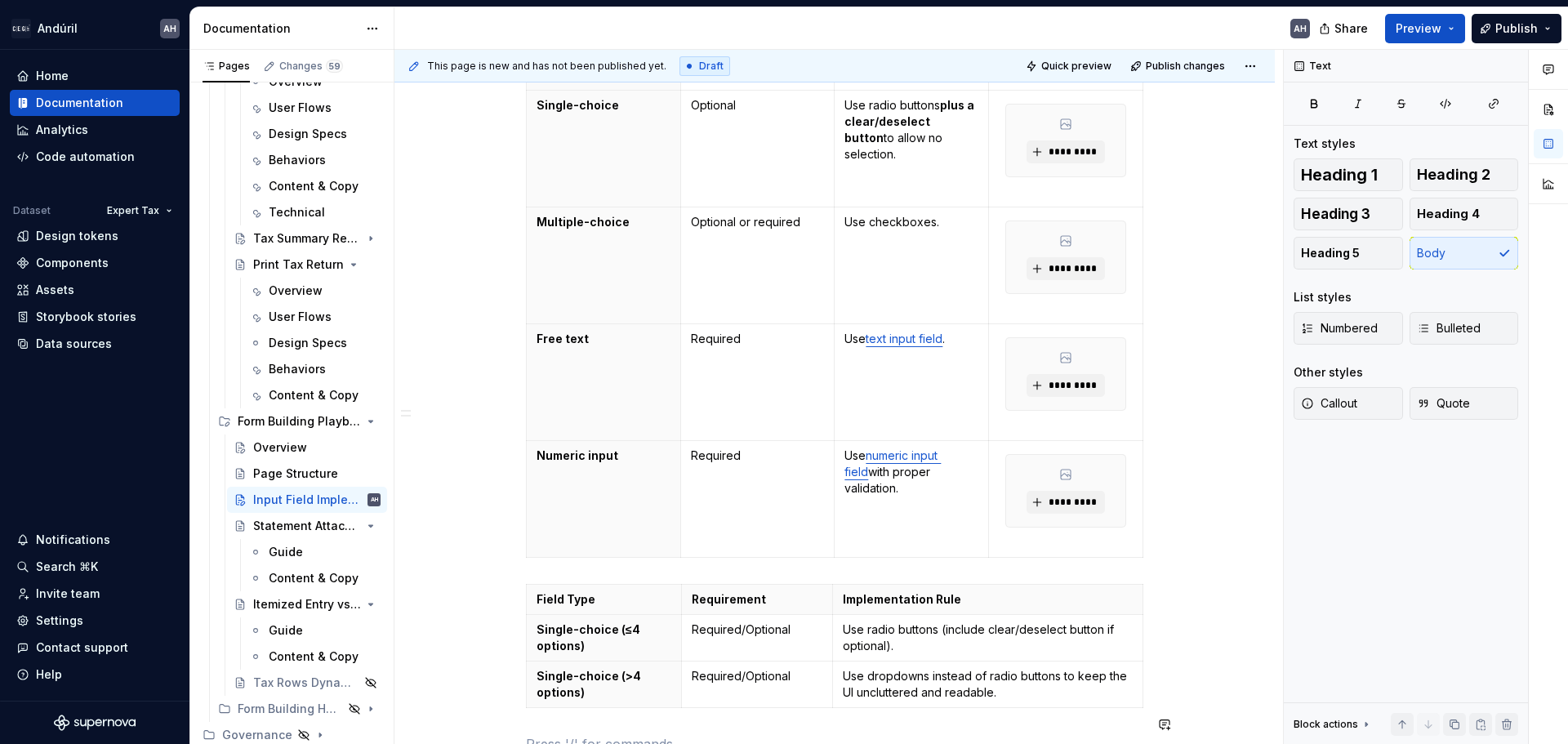
click at [602, 713] on div "Objective Ensure consistent implementation of form and tax return fields across…" at bounding box center [834, 191] width 617 height 1125
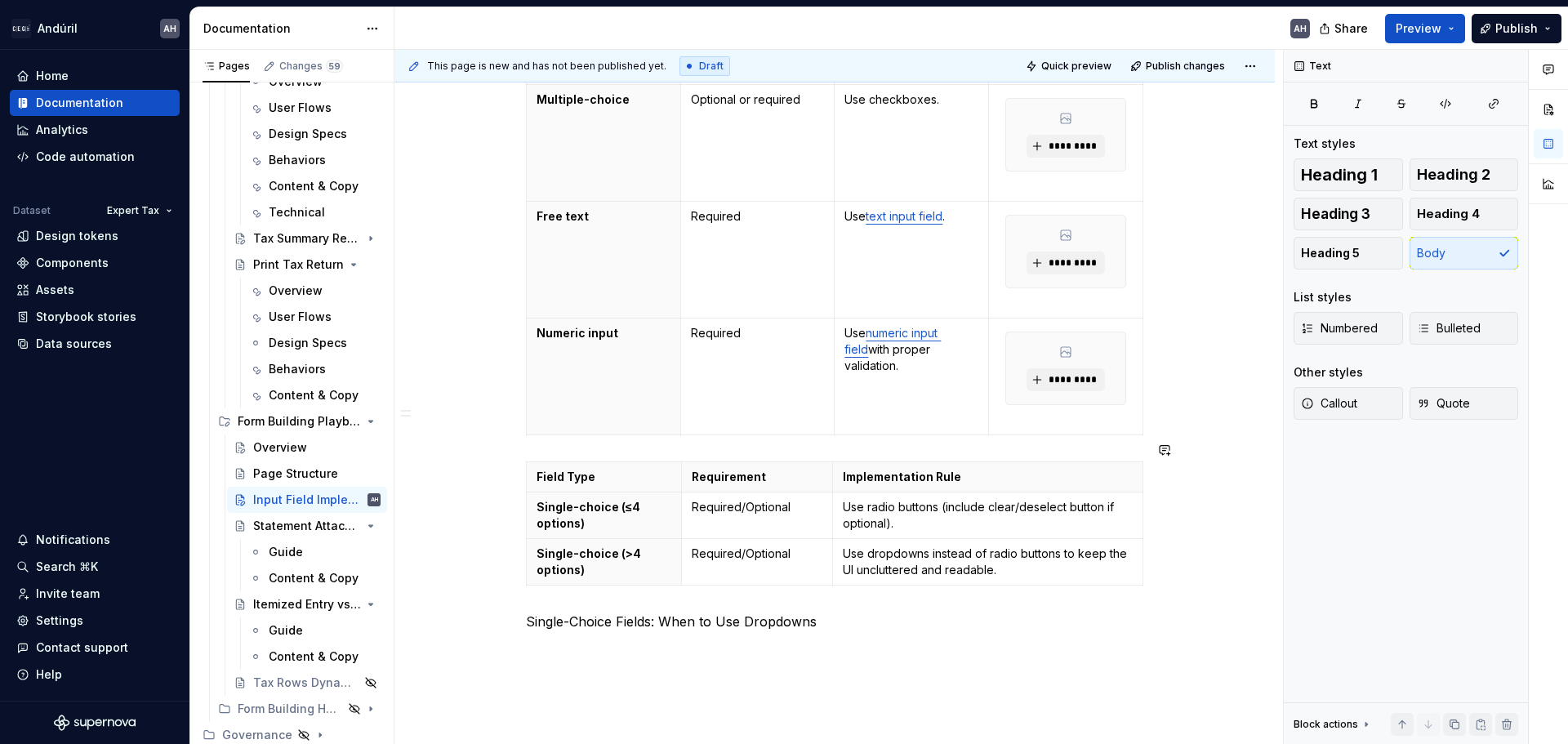
scroll to position [853, 0]
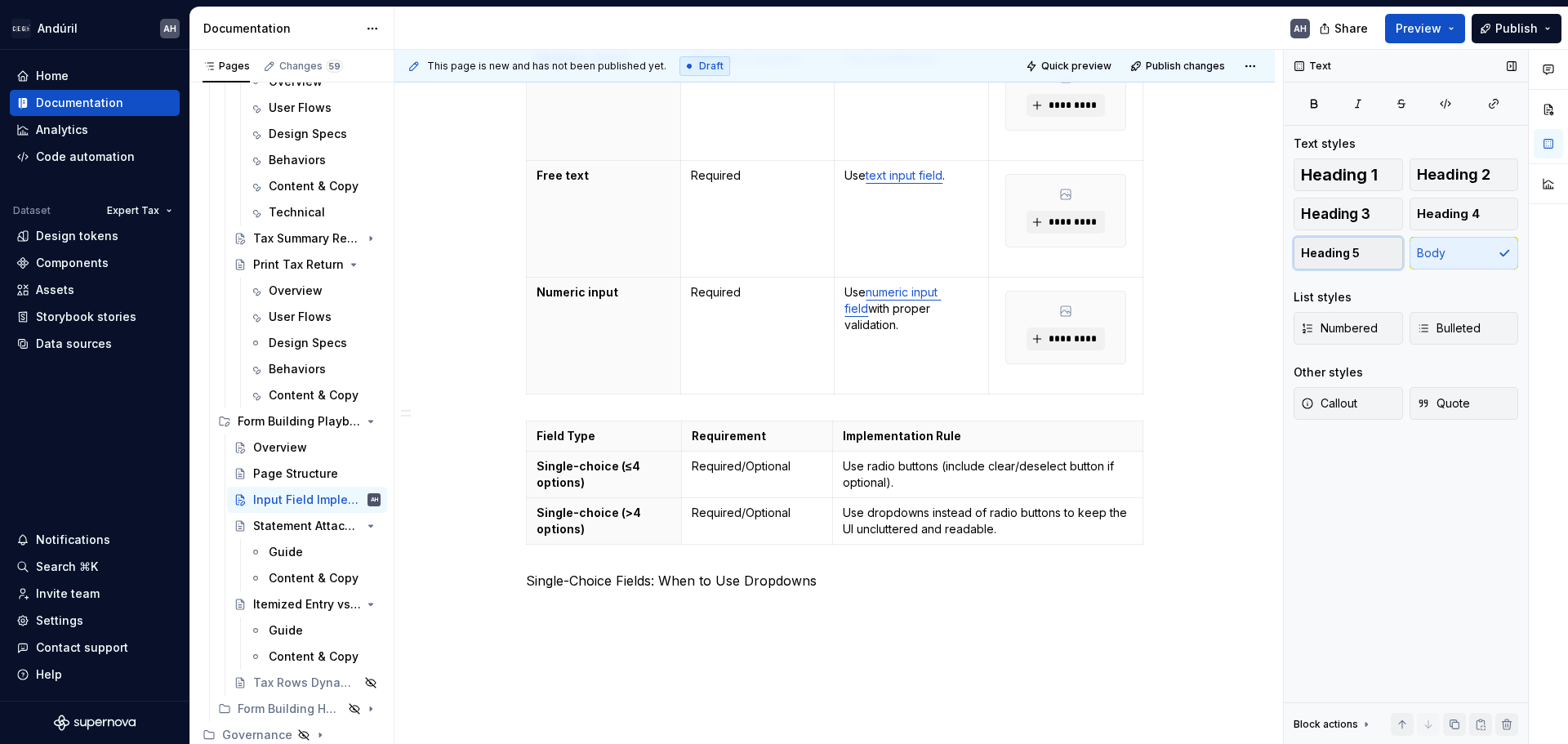
click at [1342, 248] on span "Heading 5" at bounding box center [1329, 254] width 58 height 17
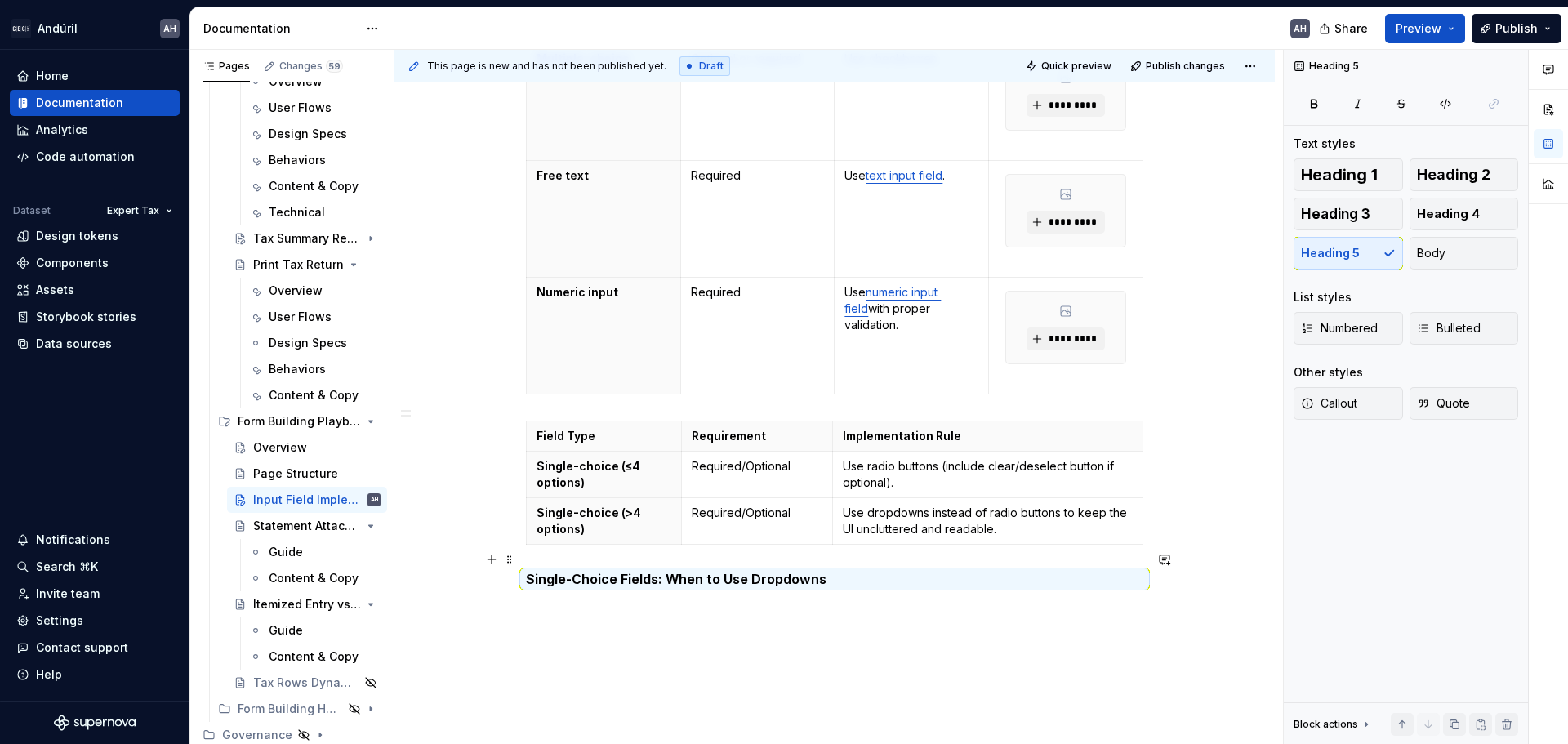
click at [526, 571] on h5 "Single-Choice Fields: When to Use Dropdowns" at bounding box center [834, 580] width 617 height 17
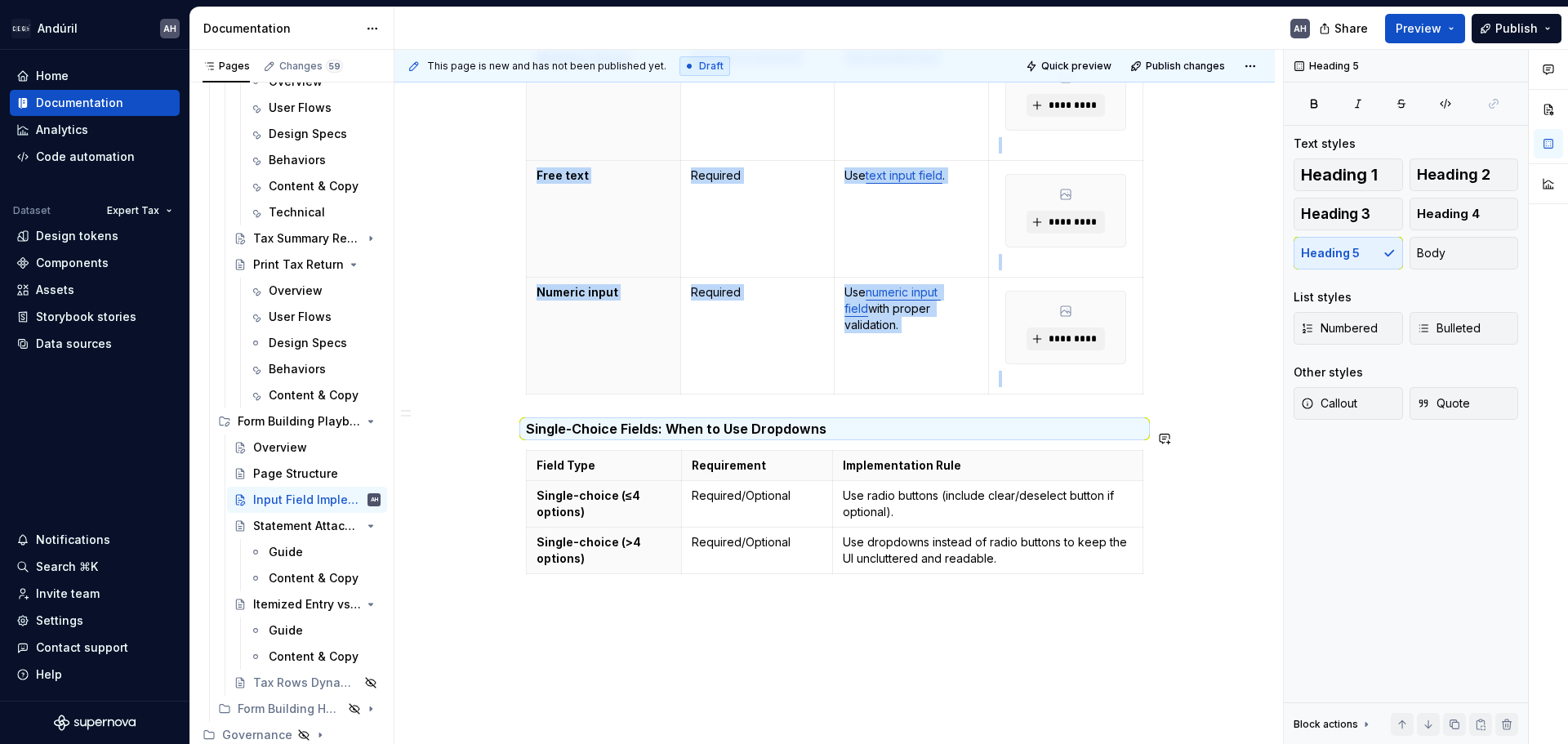
click at [764, 612] on div "Objective Ensure consistent implementation of form and tax return fields across…" at bounding box center [835, 125] width 880 height 1397
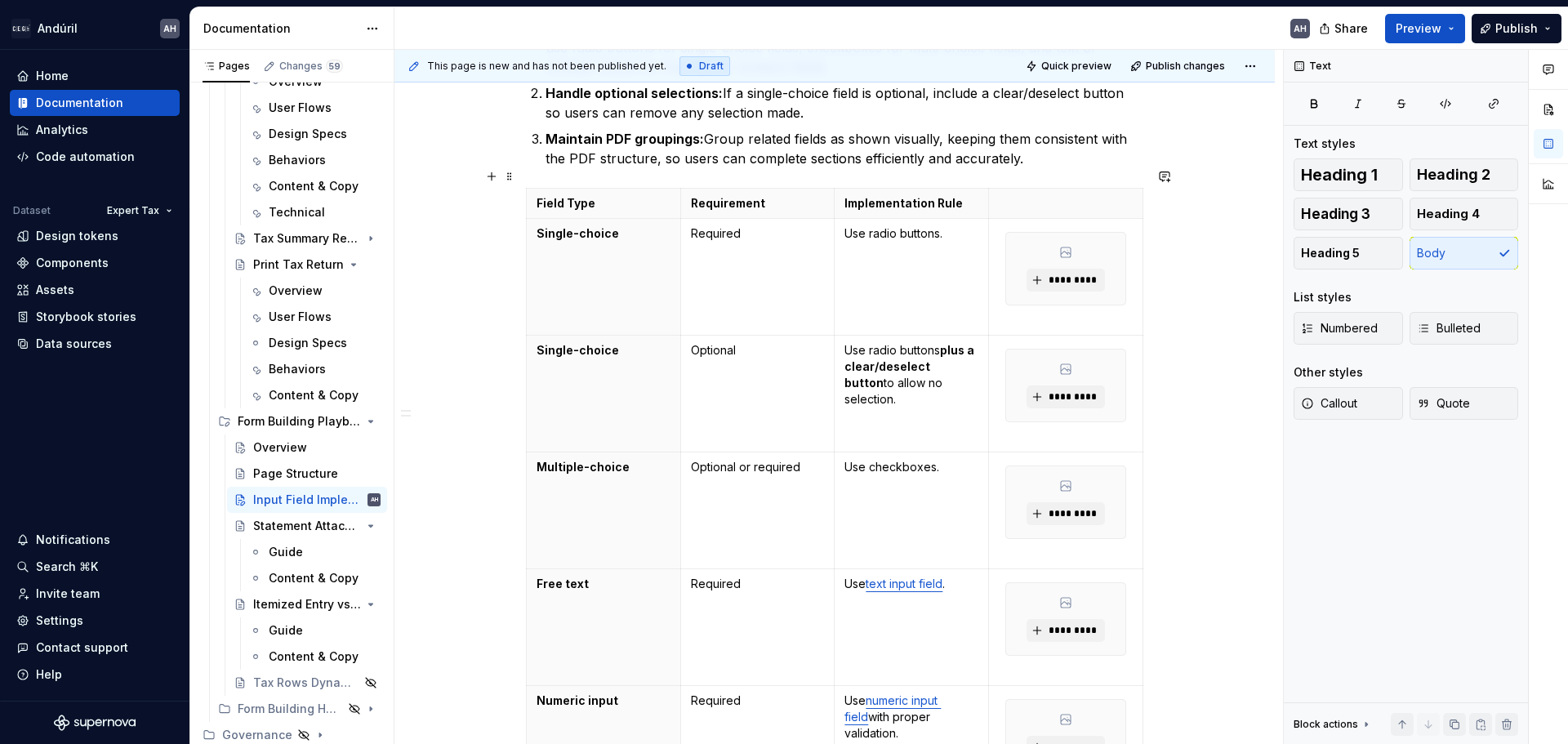
scroll to position [363, 0]
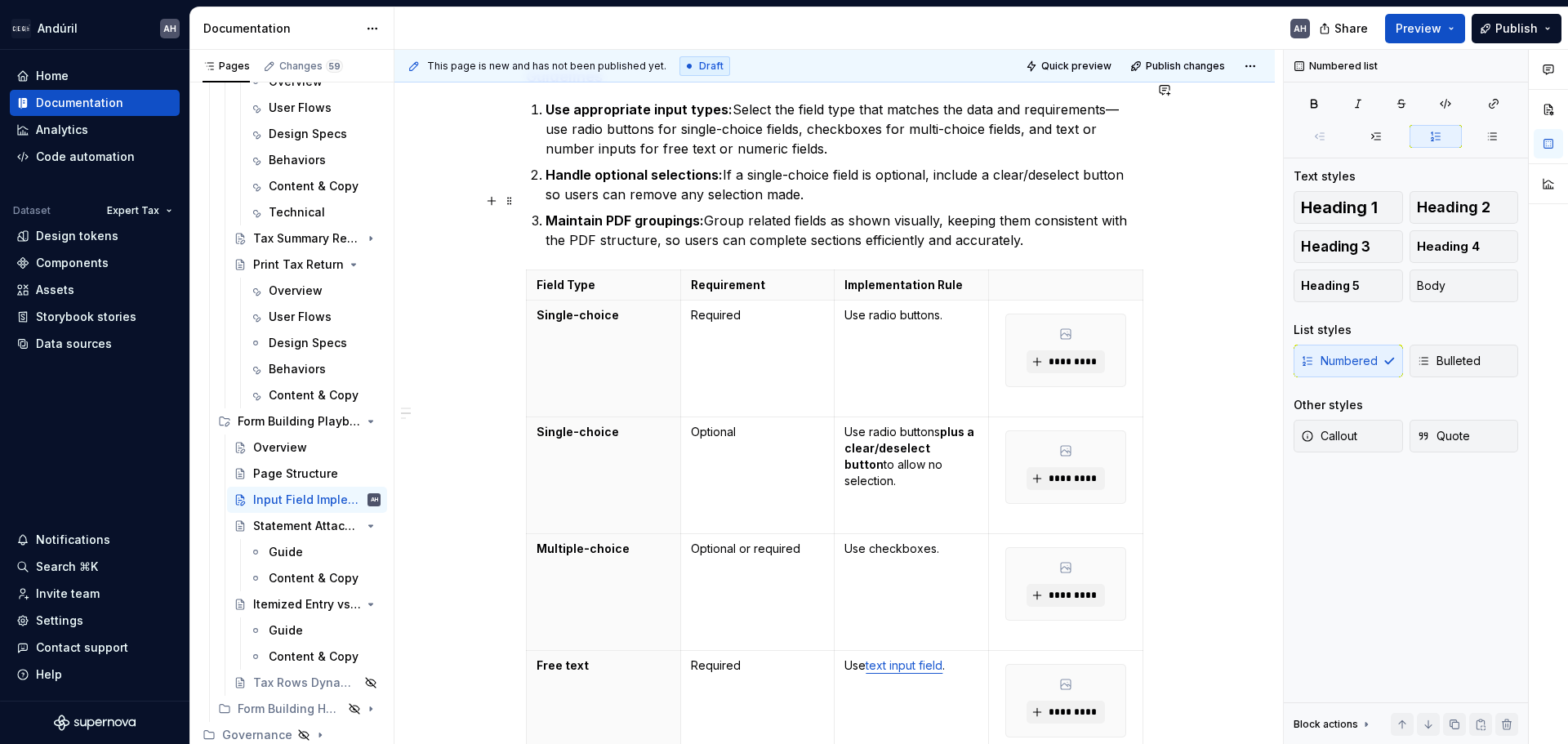
click at [1044, 227] on p "Maintain PDF groupings: Group related fields as shown visually, keeping them co…" at bounding box center [845, 230] width 598 height 39
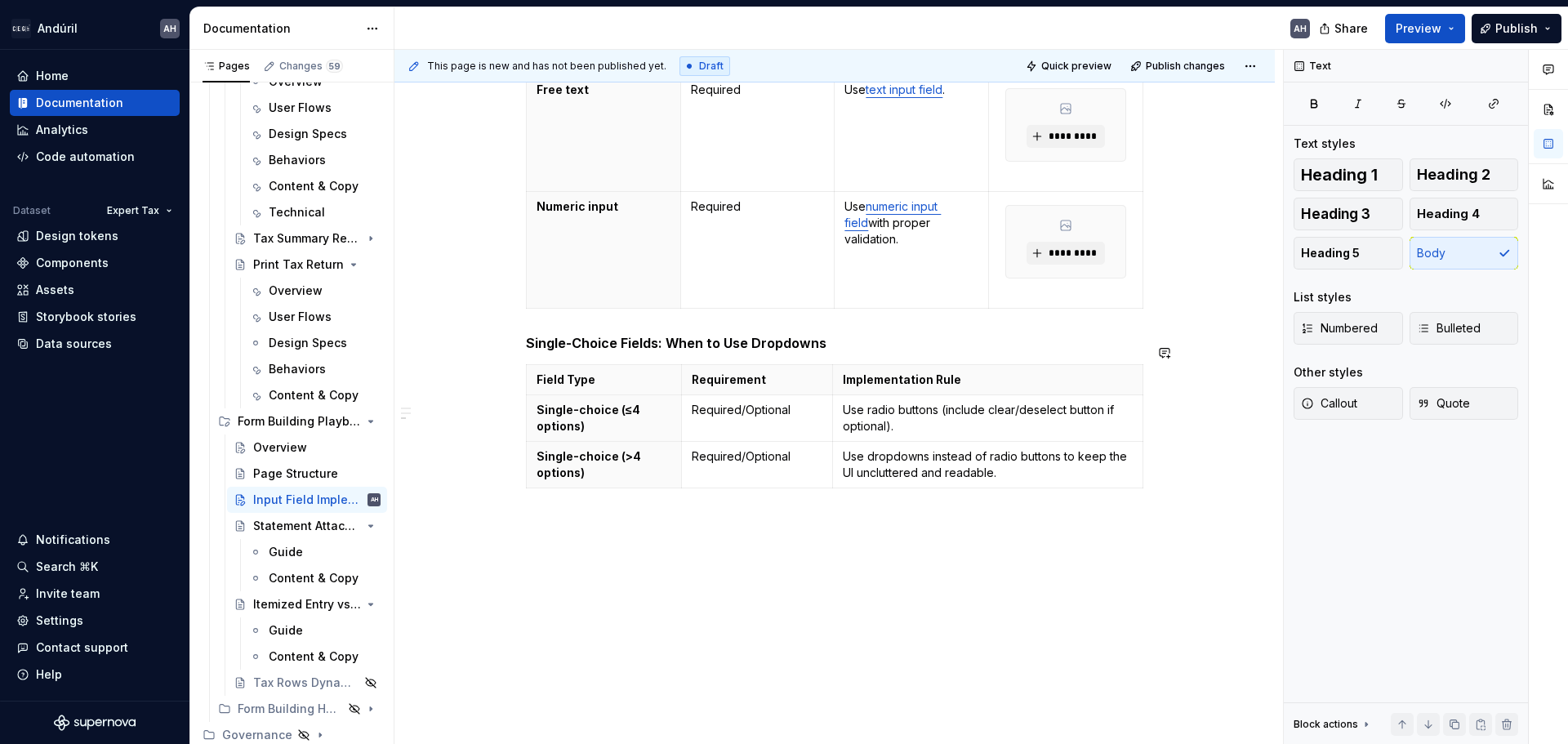
scroll to position [990, 0]
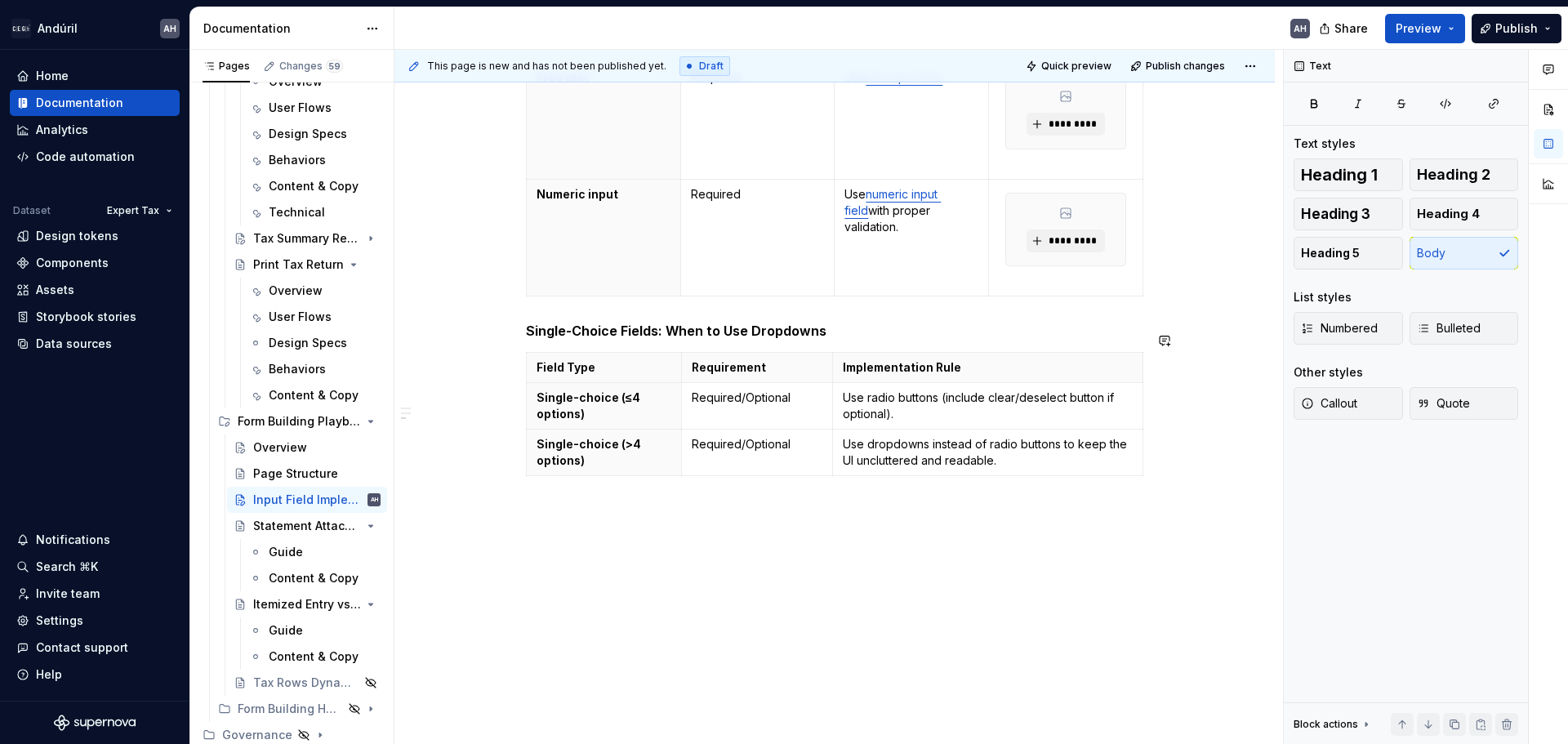
click at [701, 569] on div "Objective Ensure consistent implementation of form and tax return fields across…" at bounding box center [835, 27] width 880 height 1476
click at [905, 390] on p "Use radio buttons (include clear/deselect button if optional)." at bounding box center [988, 406] width 290 height 33
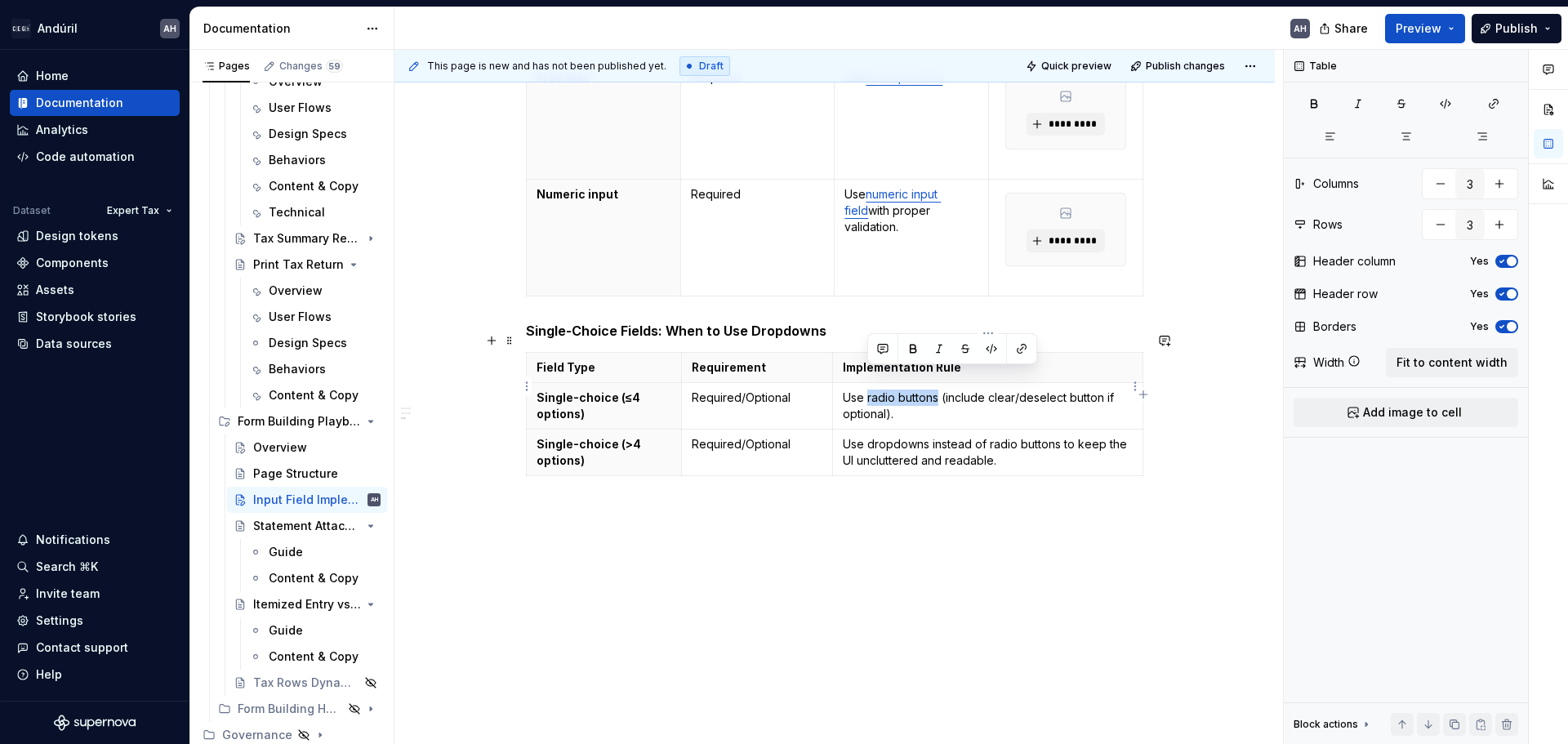
drag, startPoint x: 938, startPoint y: 378, endPoint x: 868, endPoint y: 381, distance: 70.1
click at [868, 390] on p "Use radio buttons (include clear/deselect button if optional)." at bounding box center [988, 406] width 290 height 33
drag, startPoint x: 929, startPoint y: 424, endPoint x: 867, endPoint y: 424, distance: 62.0
click at [867, 437] on p "Use dropdowns instead of radio buttons to keep the UI uncluttered and readable." at bounding box center [988, 452] width 290 height 33
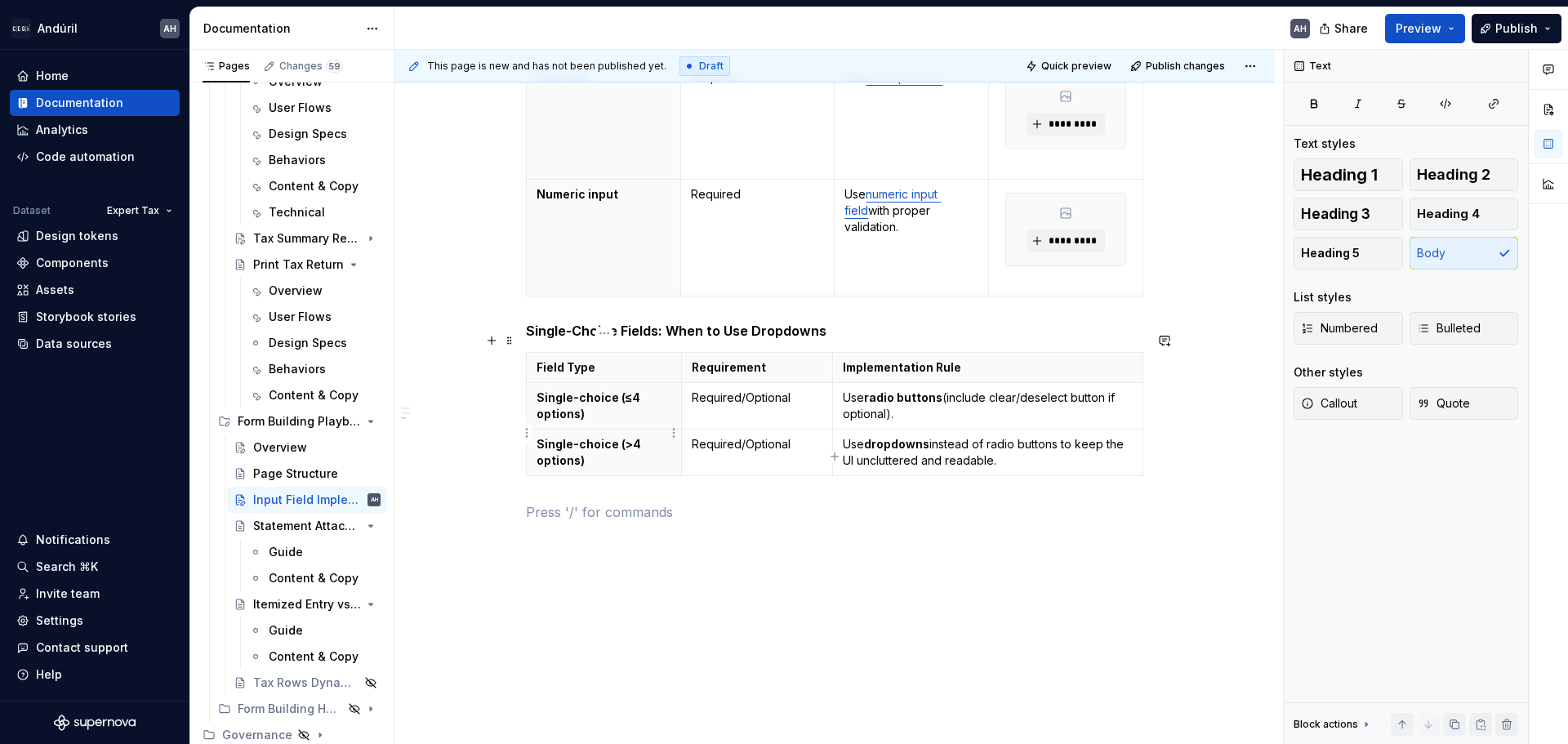
click at [610, 437] on p "Single-choice (>4 options)" at bounding box center [603, 452] width 135 height 33
click at [796, 437] on p "Required/Optional" at bounding box center [757, 445] width 131 height 17
click at [908, 322] on h5 "Single-Choice Fields: When to Use Dropdowns" at bounding box center [834, 331] width 617 height 17
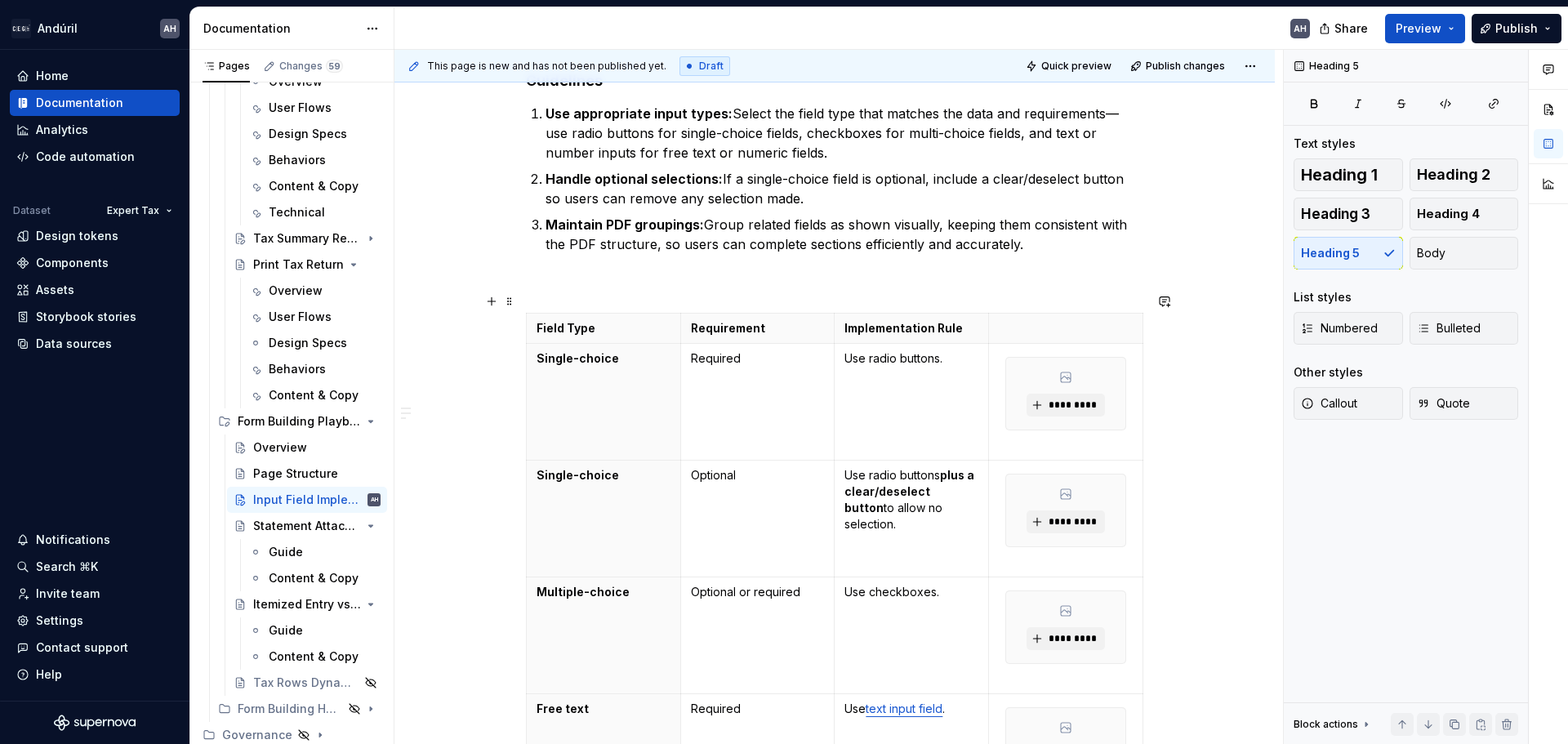
scroll to position [336, 0]
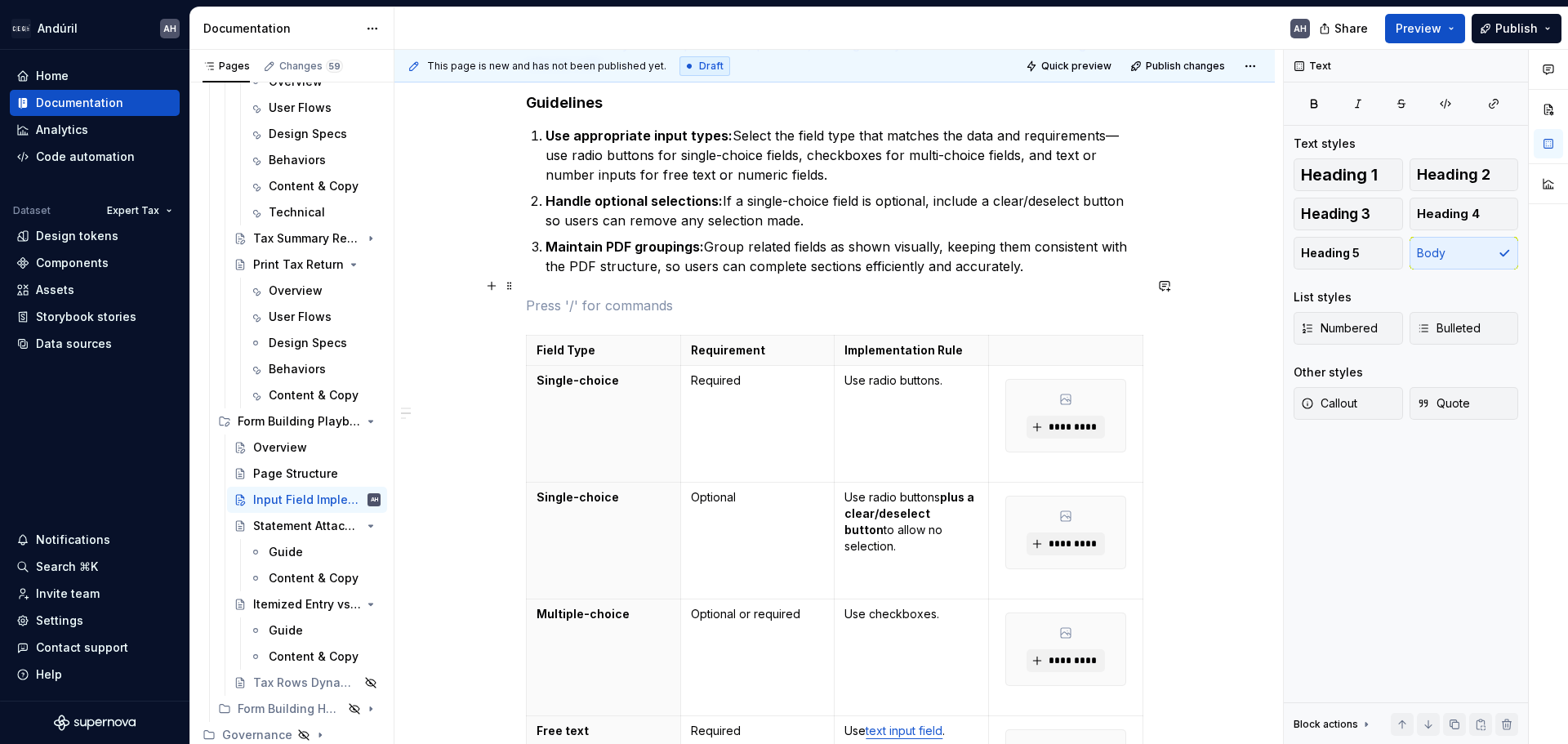
click at [564, 295] on p at bounding box center [834, 305] width 617 height 20
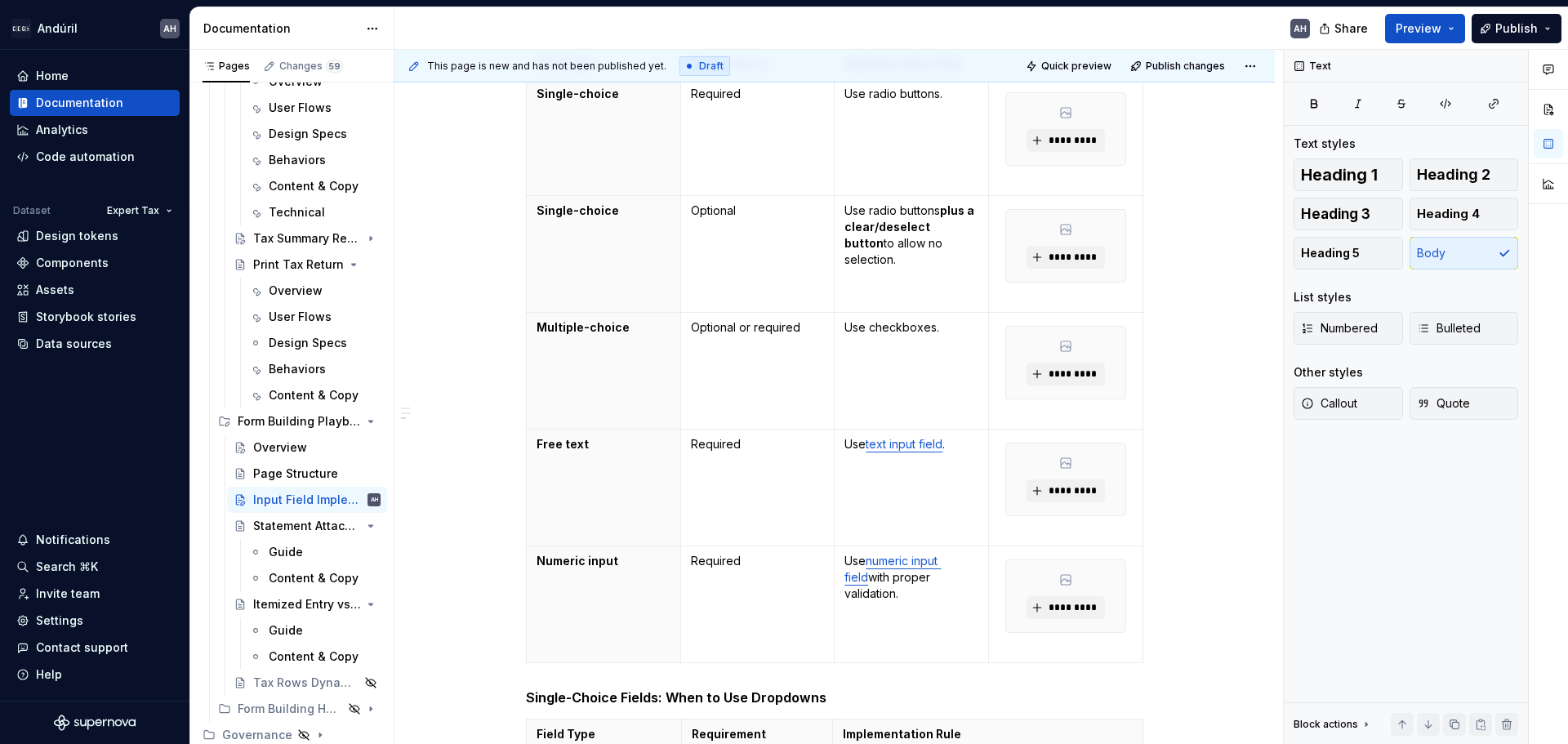
scroll to position [827, 0]
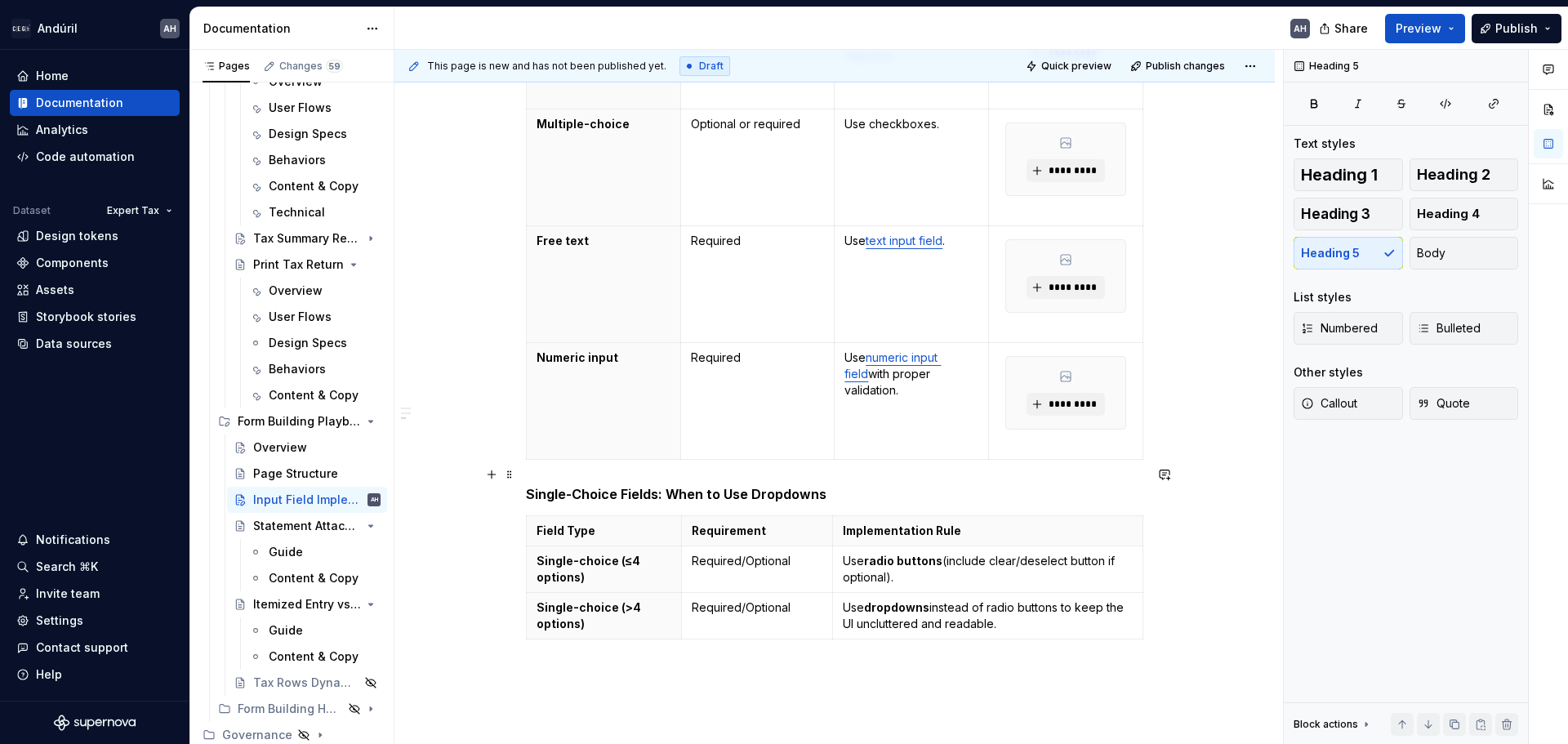
click at [525, 486] on h5 "Single-Choice Fields: When to Use Dropdowns" at bounding box center [834, 494] width 617 height 17
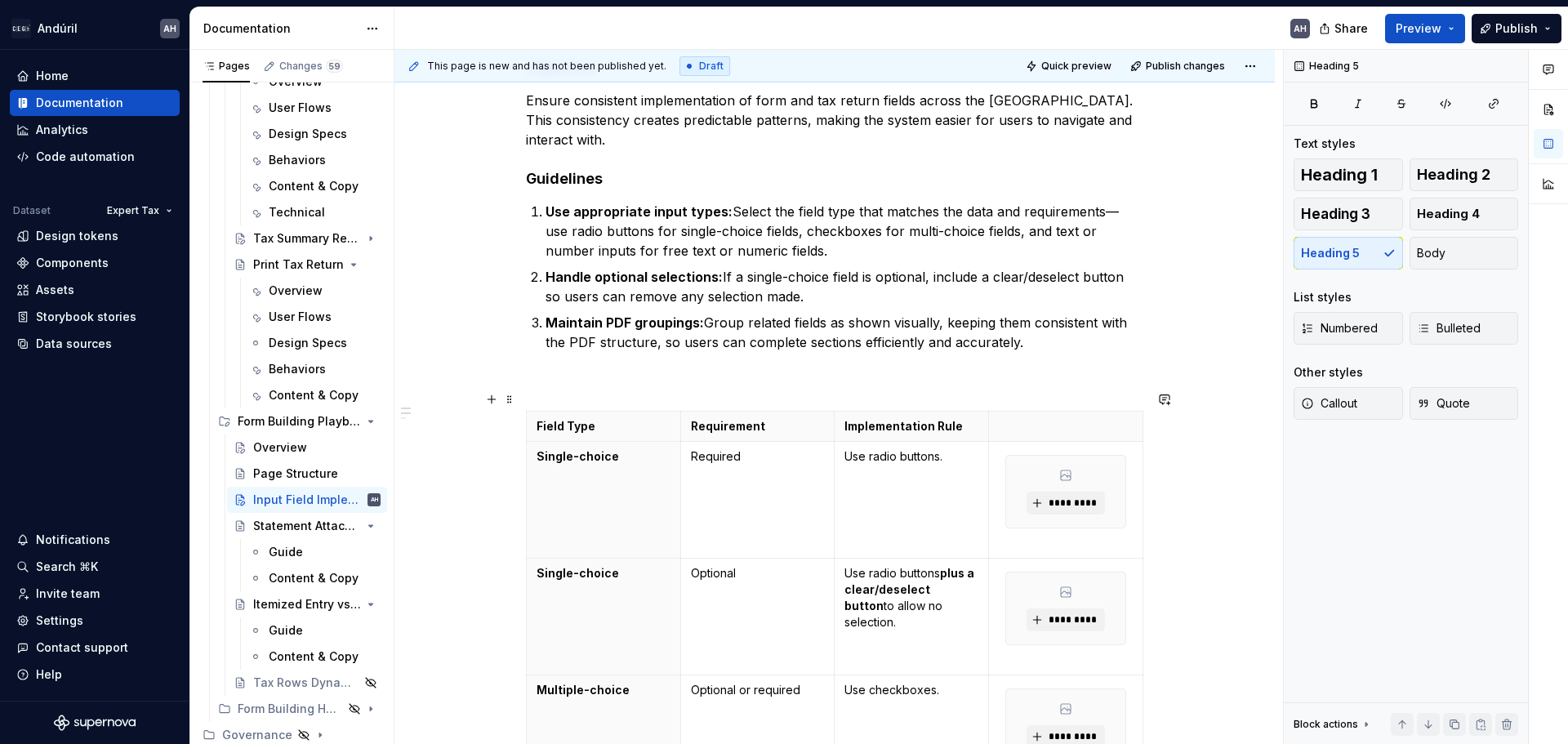
scroll to position [255, 0]
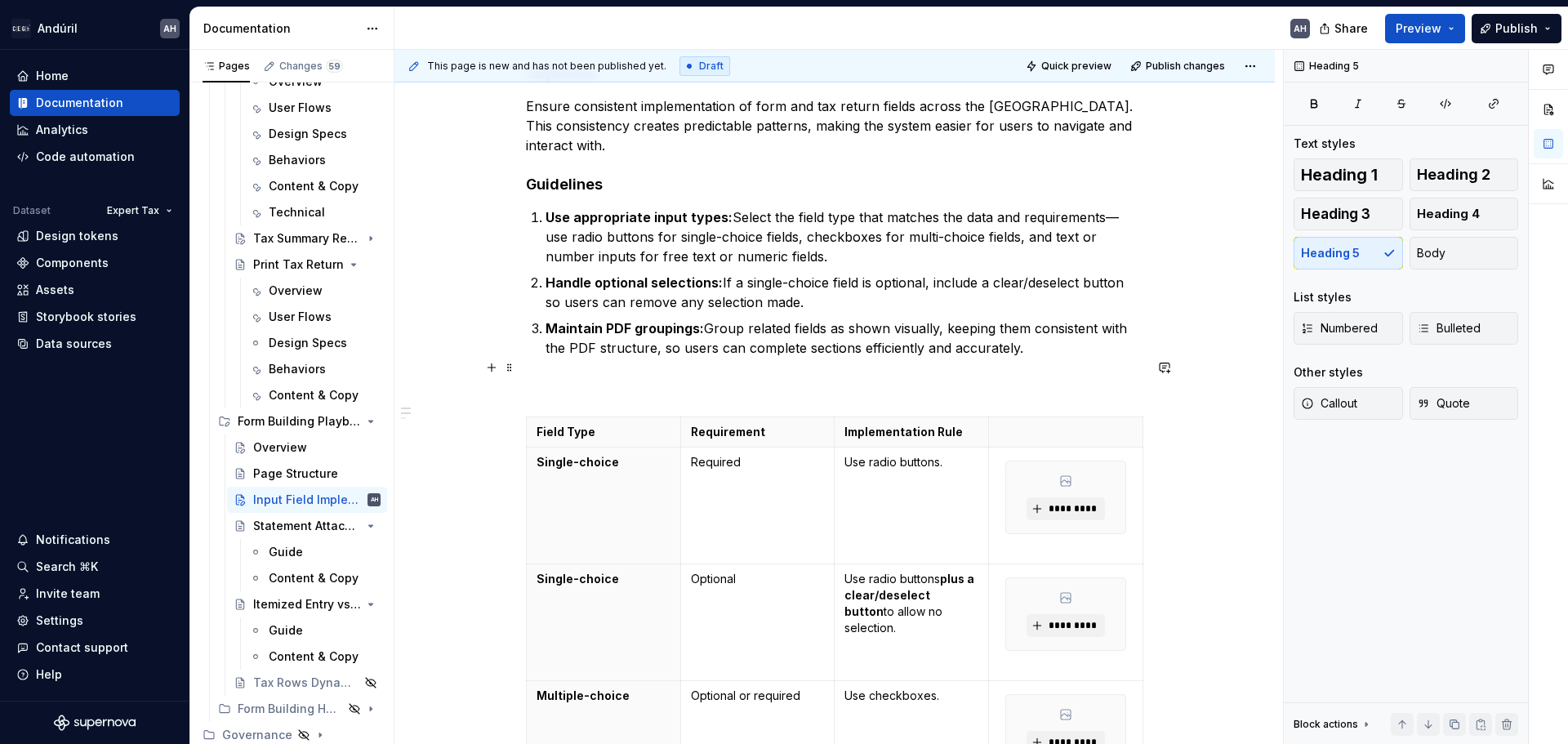
click at [631, 377] on p at bounding box center [834, 386] width 617 height 20
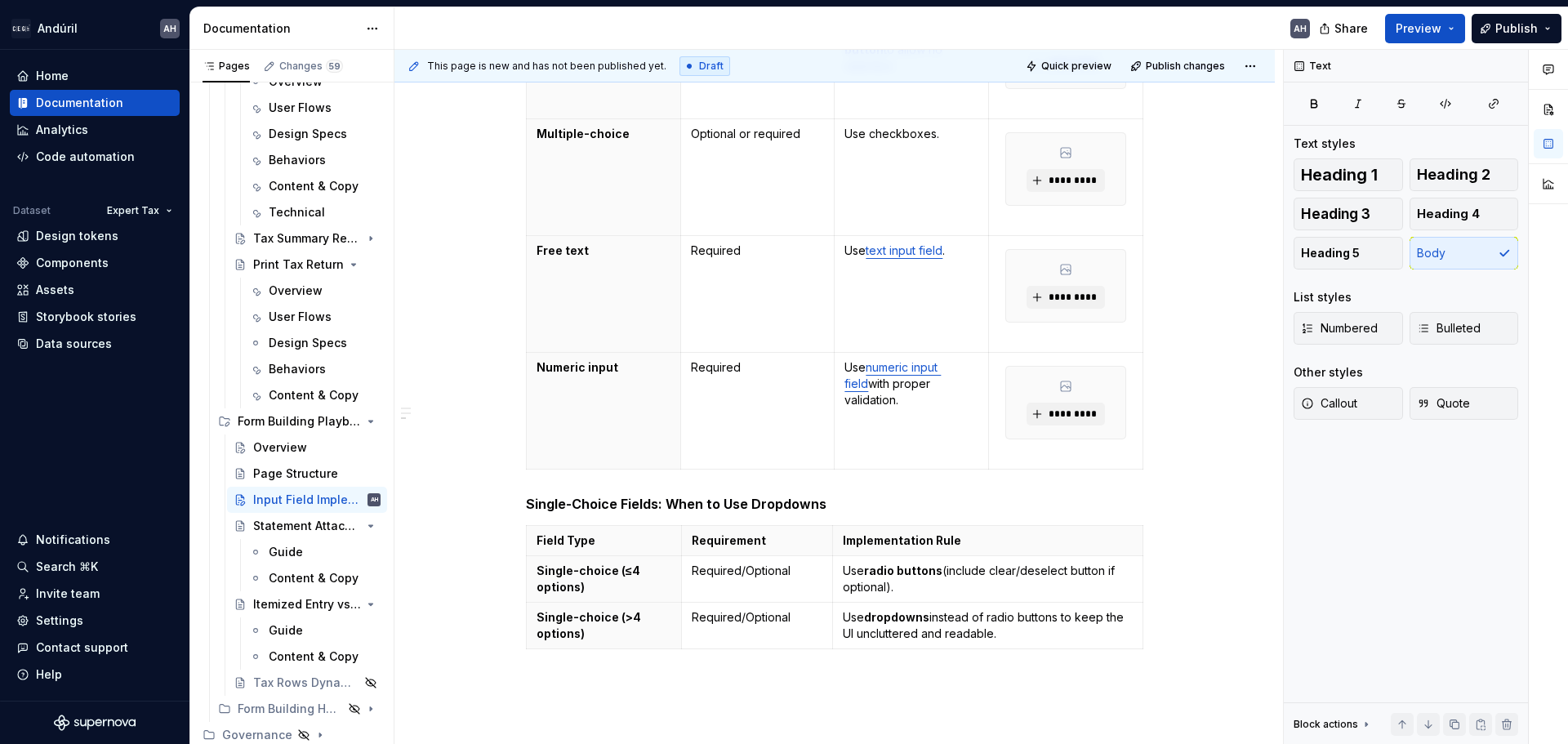
scroll to position [827, 0]
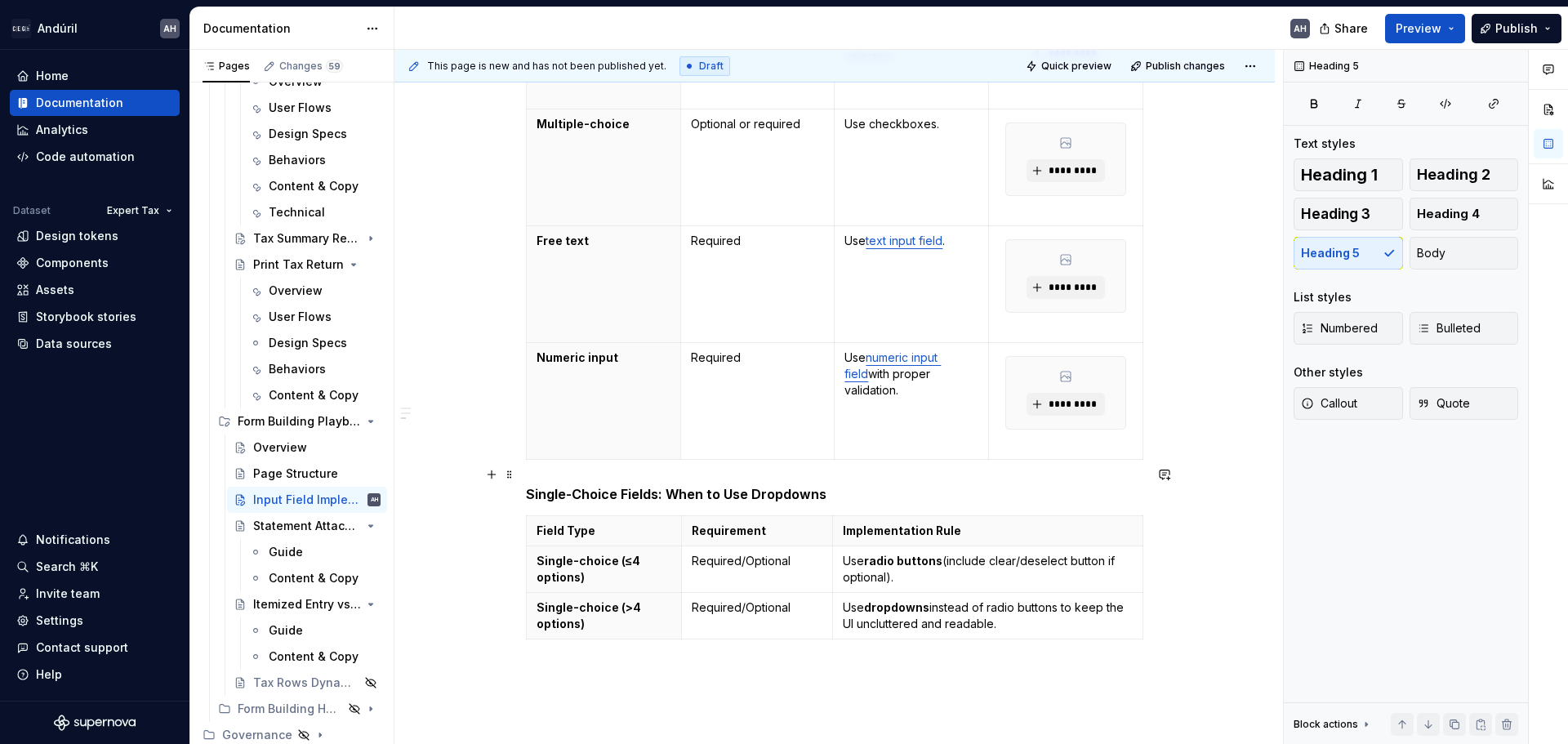
click at [525, 486] on h5 "Single-Choice Fields: When to Use Dropdowns" at bounding box center [834, 494] width 617 height 17
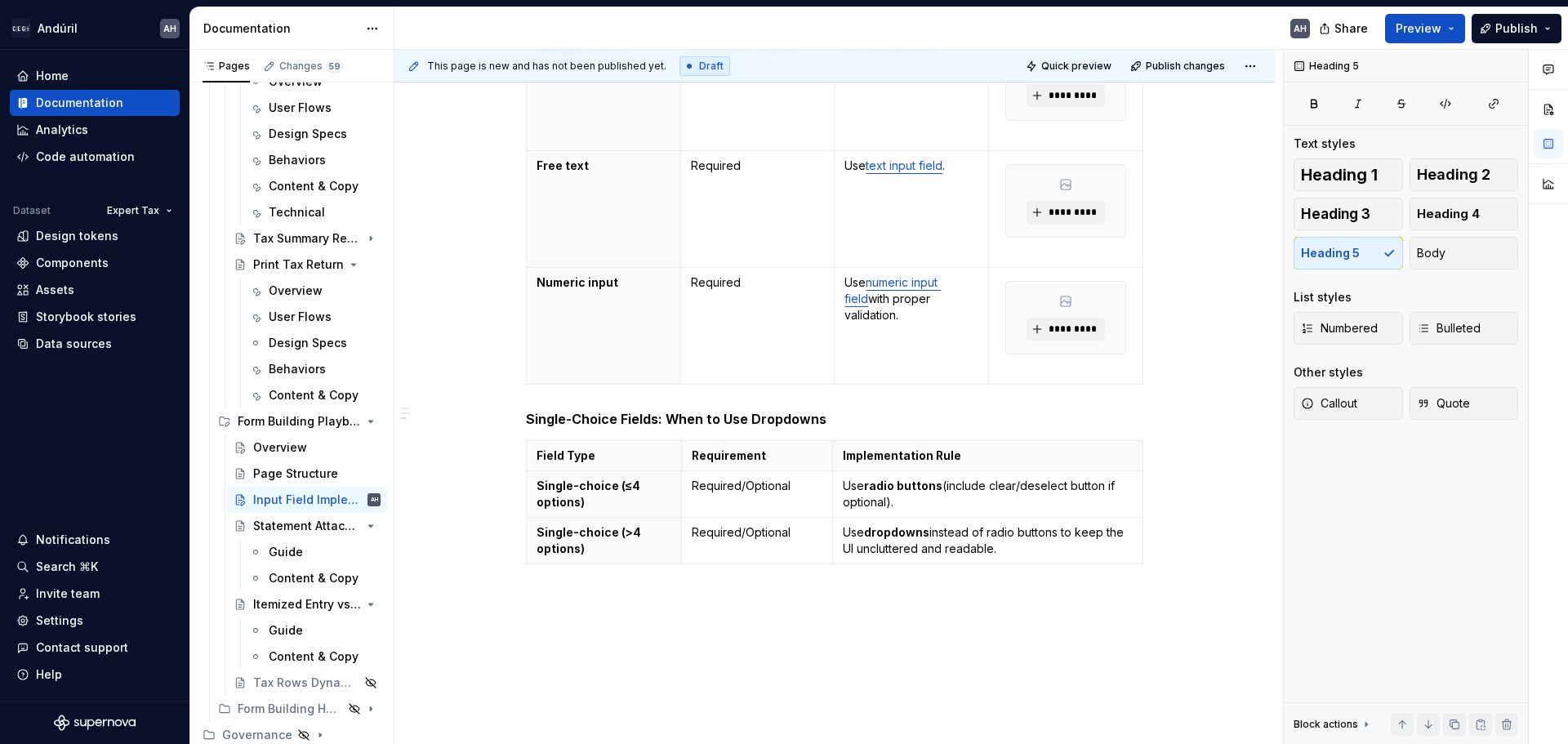
scroll to position [908, 0]
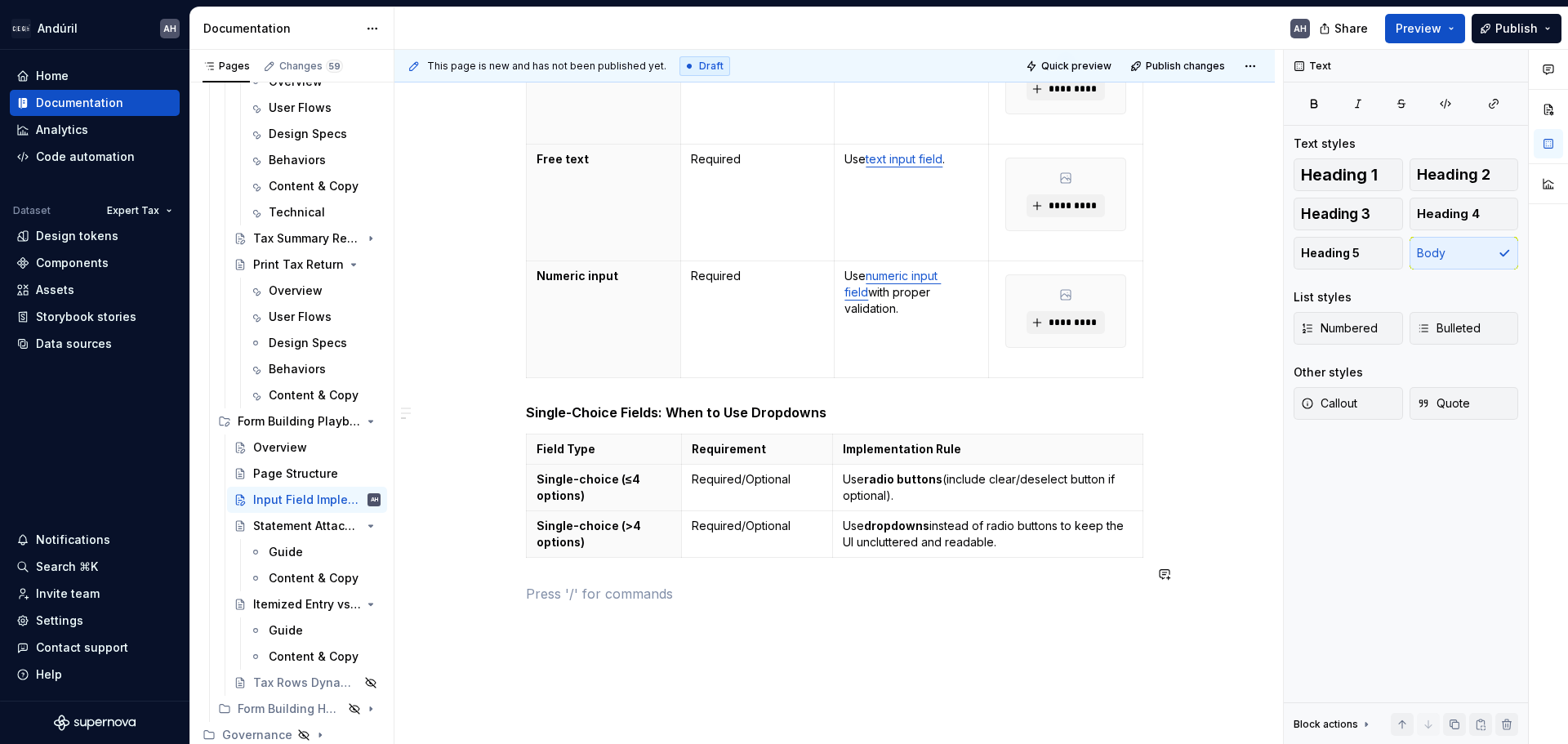
click at [570, 584] on div "Objective Ensure consistent implementation of form and tax return fields across…" at bounding box center [834, 17] width 617 height 1213
click at [608, 584] on p at bounding box center [834, 594] width 617 height 20
click at [608, 584] on p "Field Group Orientation" at bounding box center [834, 594] width 617 height 20
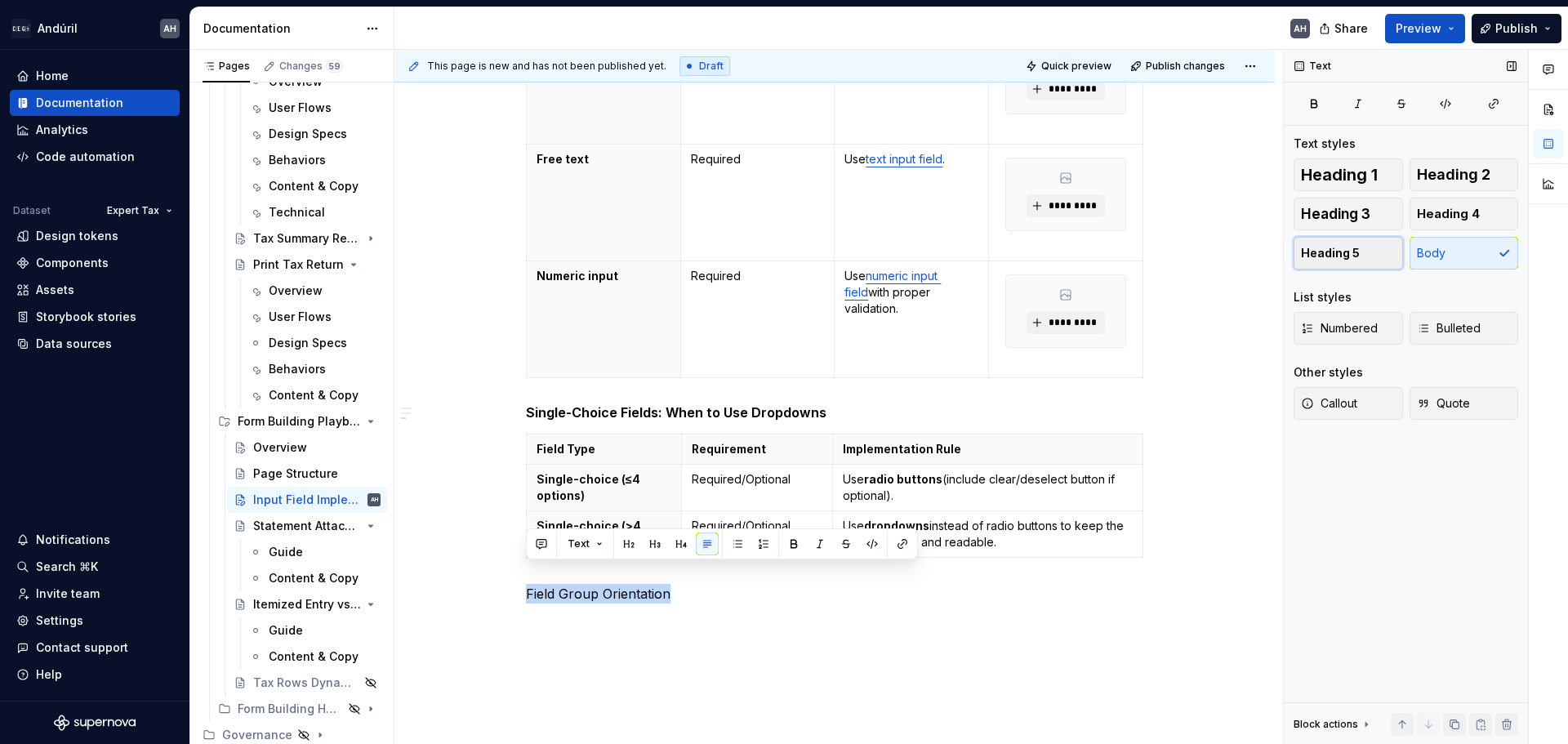
click at [1346, 264] on button "Heading 5" at bounding box center [1348, 253] width 110 height 33
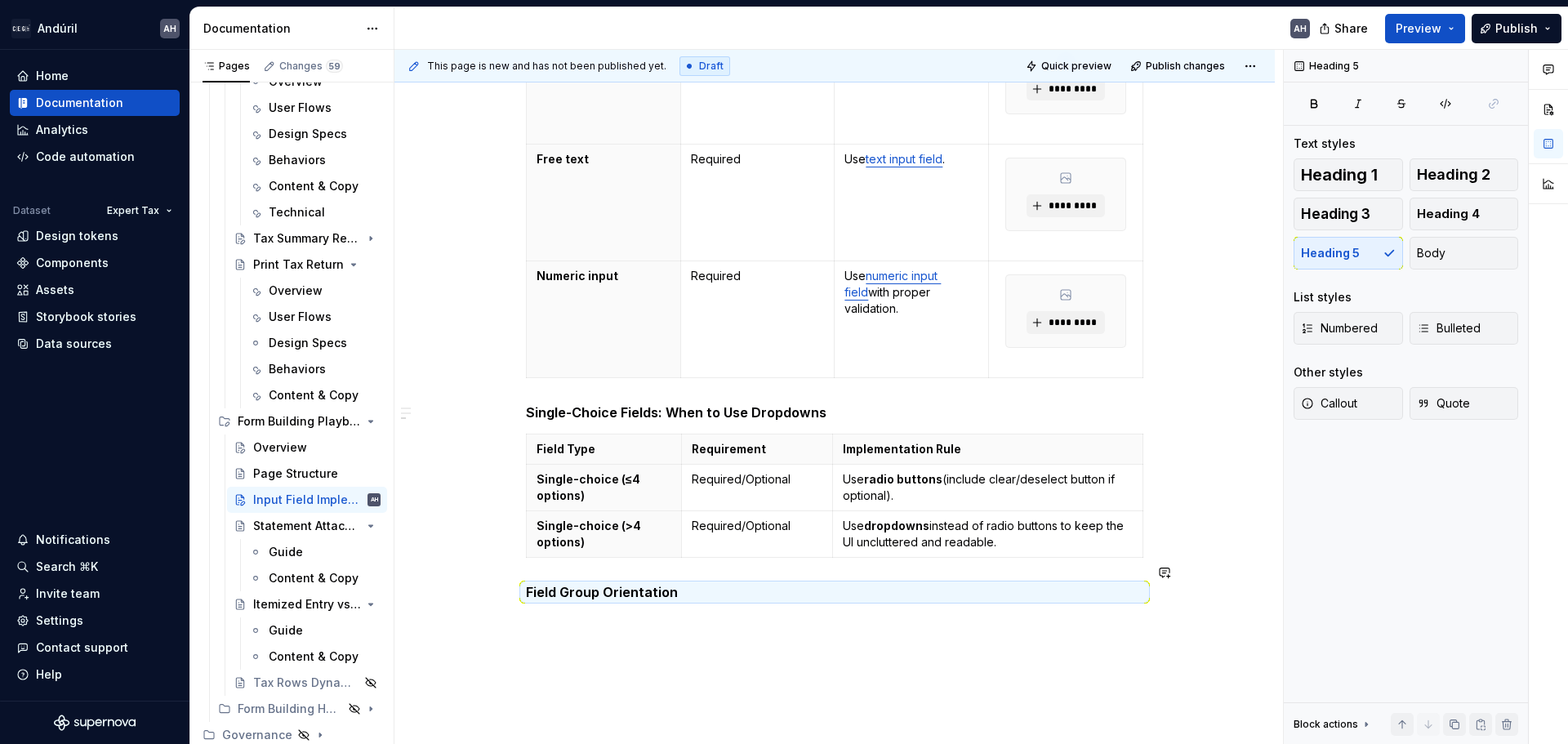
click at [736, 600] on div "Objective Ensure consistent implementation of form and tax return fields across…" at bounding box center [834, 15] width 617 height 1210
click at [702, 588] on div "Objective Ensure consistent implementation of form and tax return fields across…" at bounding box center [834, 15] width 617 height 1210
click at [675, 584] on h5 "Field Group Orientation" at bounding box center [834, 593] width 617 height 17
click at [678, 584] on h5 "Field Group Orientation" at bounding box center [834, 593] width 617 height 17
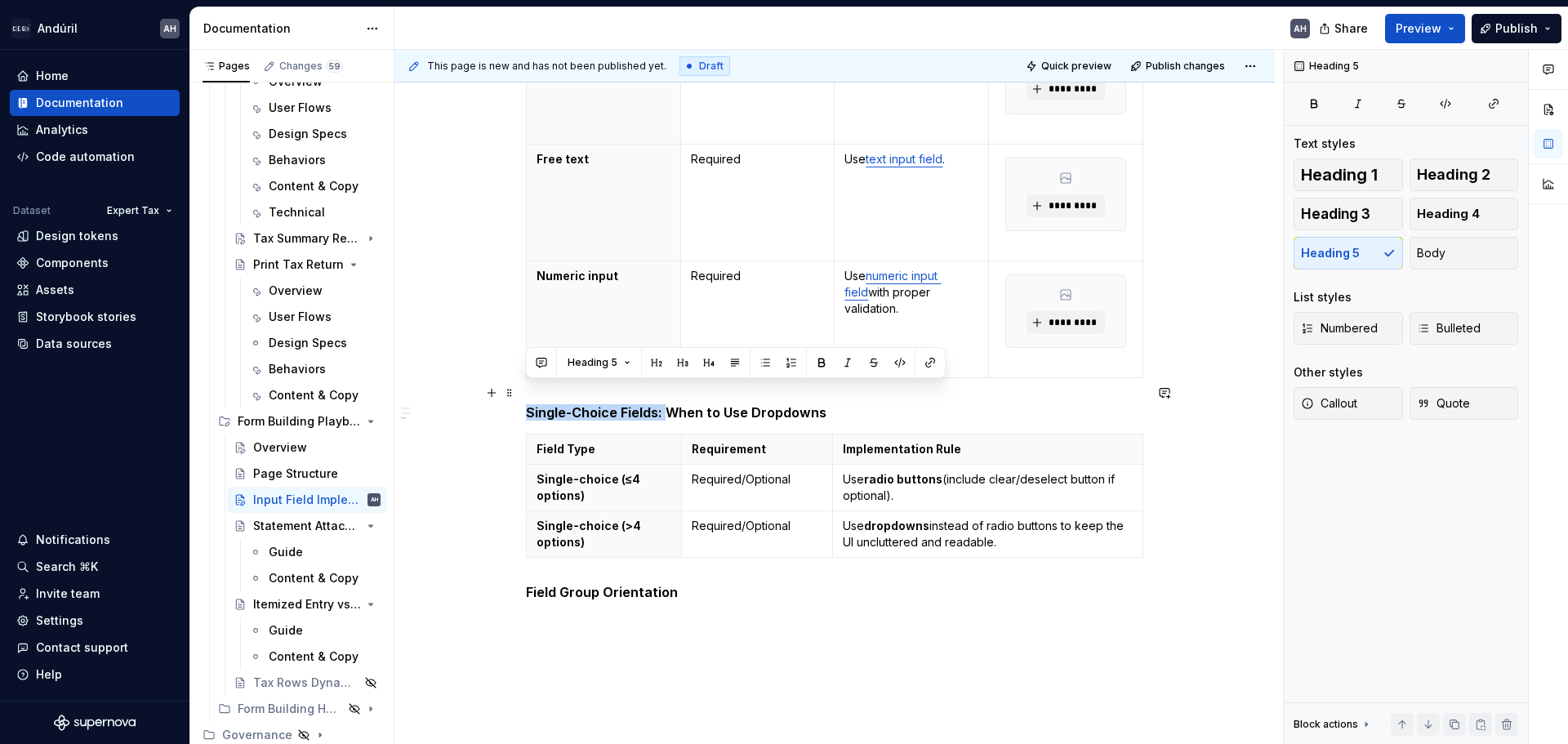
drag, startPoint x: 667, startPoint y: 393, endPoint x: 517, endPoint y: 390, distance: 150.0
click at [517, 390] on div "Objective Ensure consistent implementation of form and tax return fields across…" at bounding box center [835, 107] width 880 height 1472
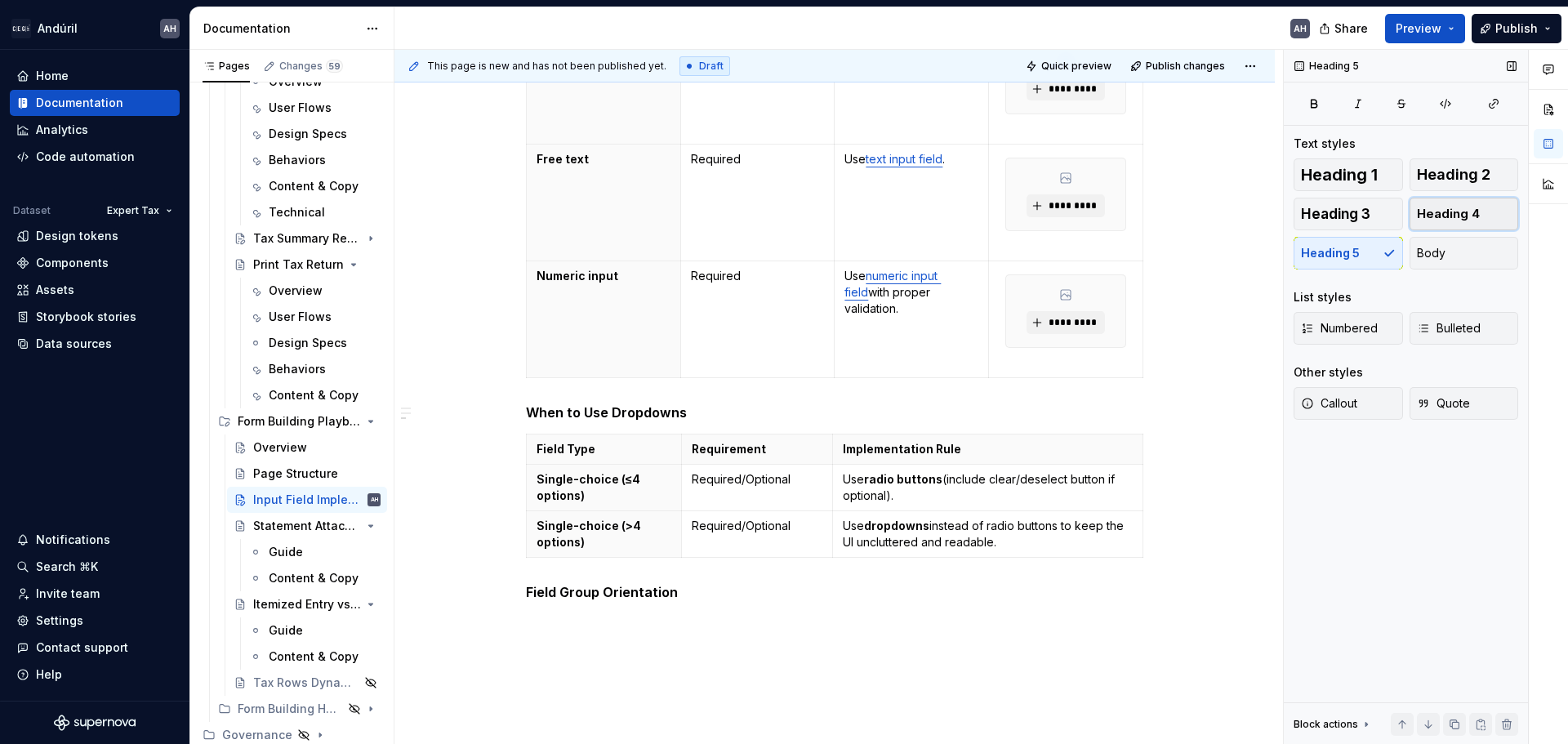
click at [1455, 214] on span "Heading 4" at bounding box center [1448, 215] width 63 height 17
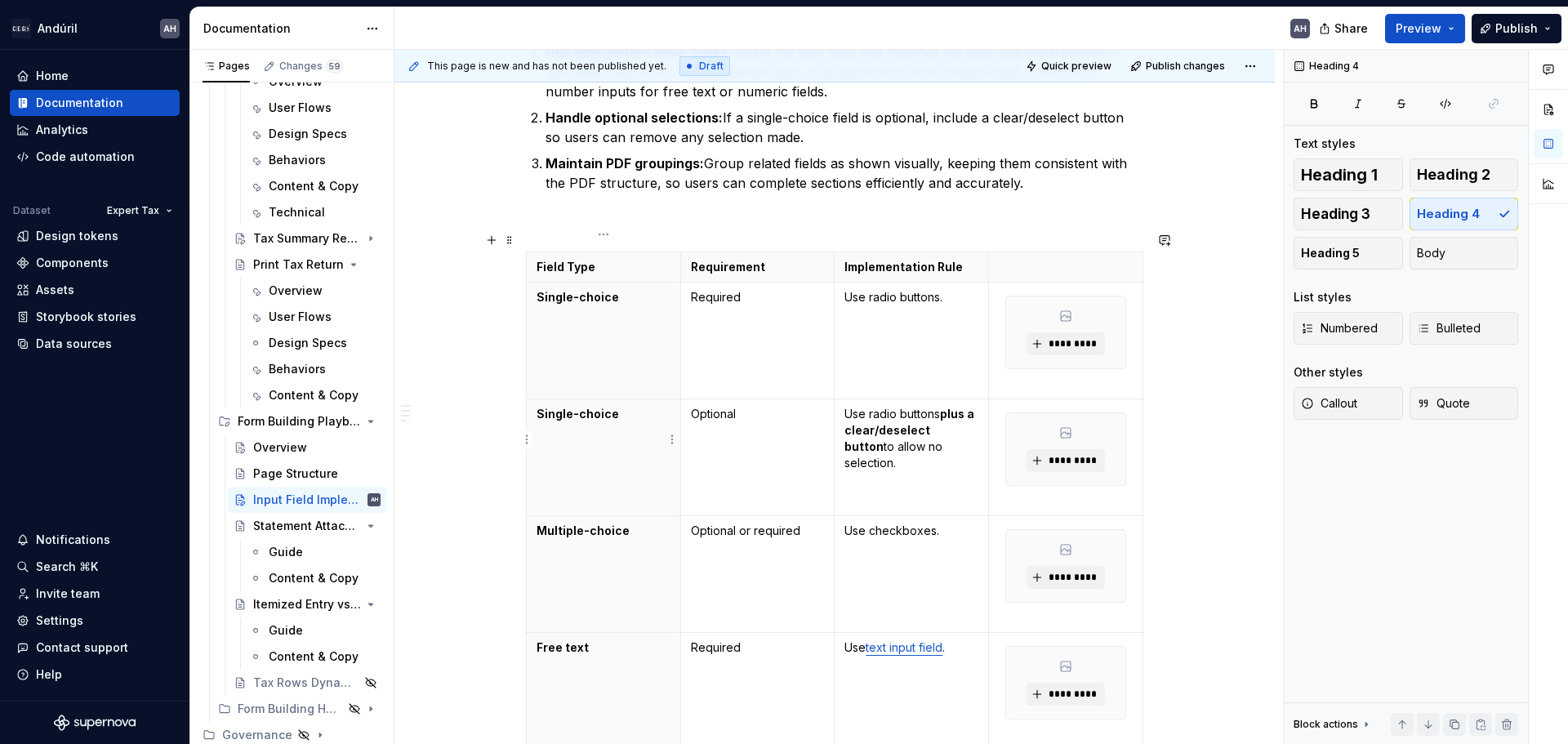
scroll to position [418, 0]
click at [602, 214] on p at bounding box center [834, 223] width 617 height 20
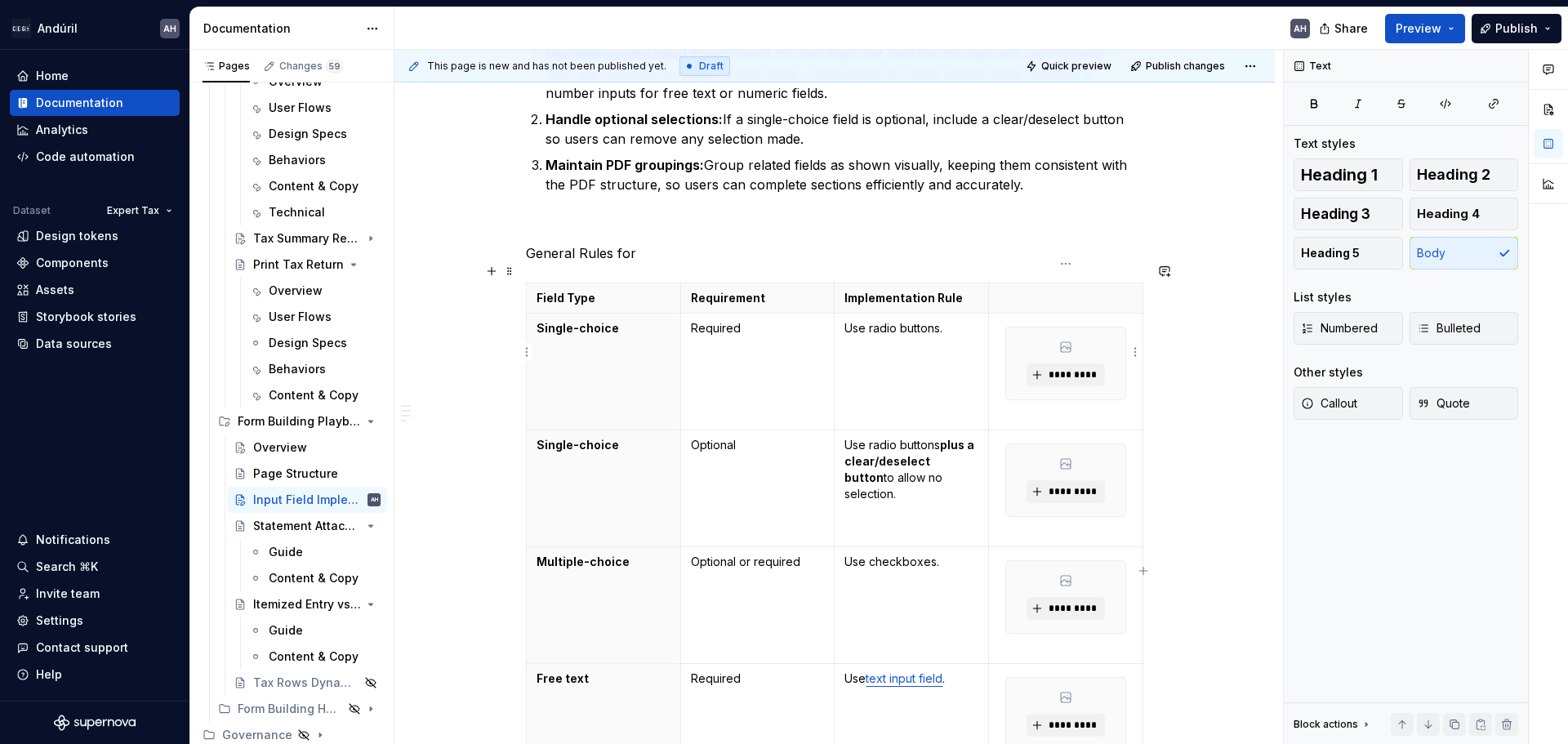
click at [1106, 355] on div "*********" at bounding box center [1066, 363] width 119 height 72
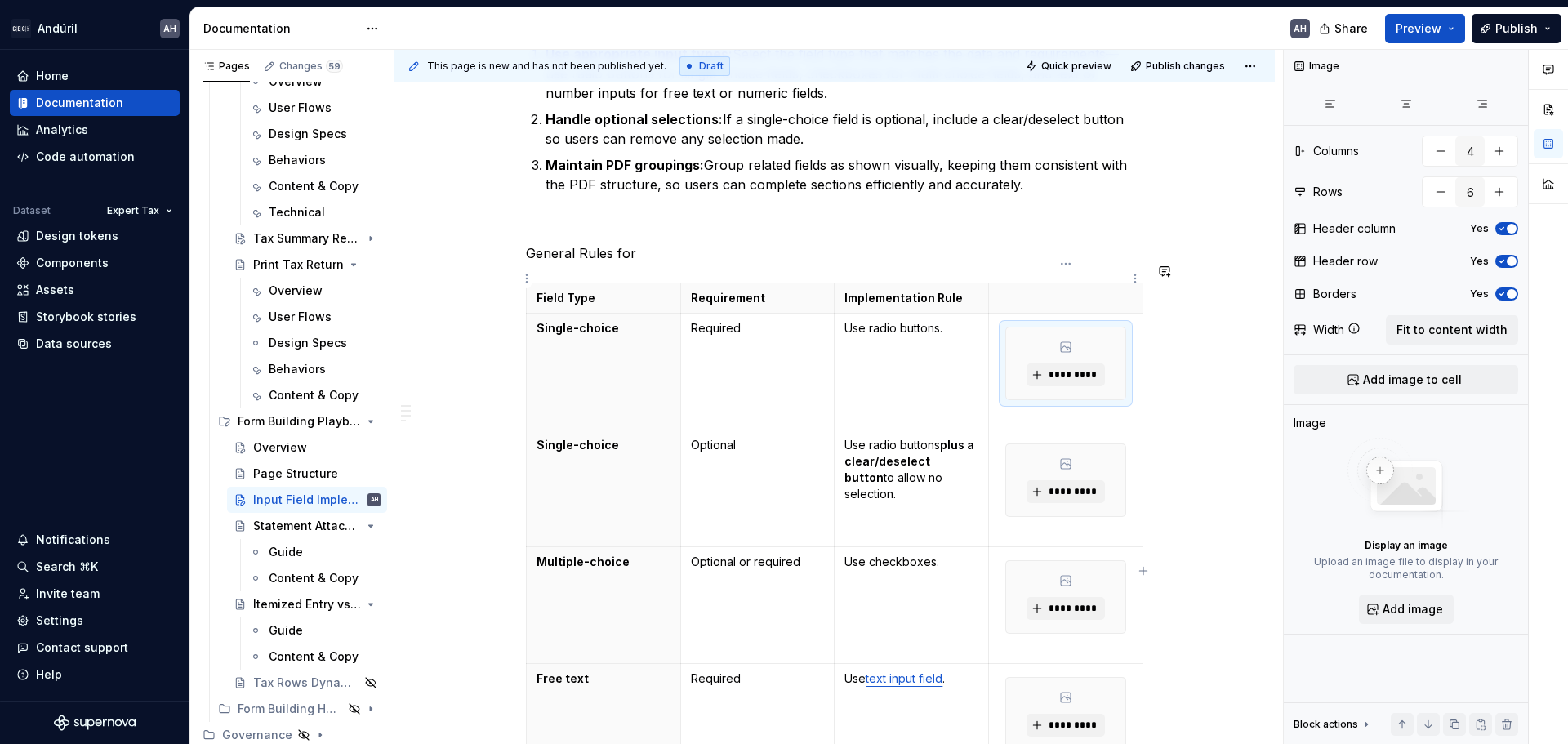
click at [1067, 259] on html "Andúril AH Home Documentation Analytics Code automation Dataset Expert Tax Desi…" at bounding box center [784, 372] width 1568 height 744
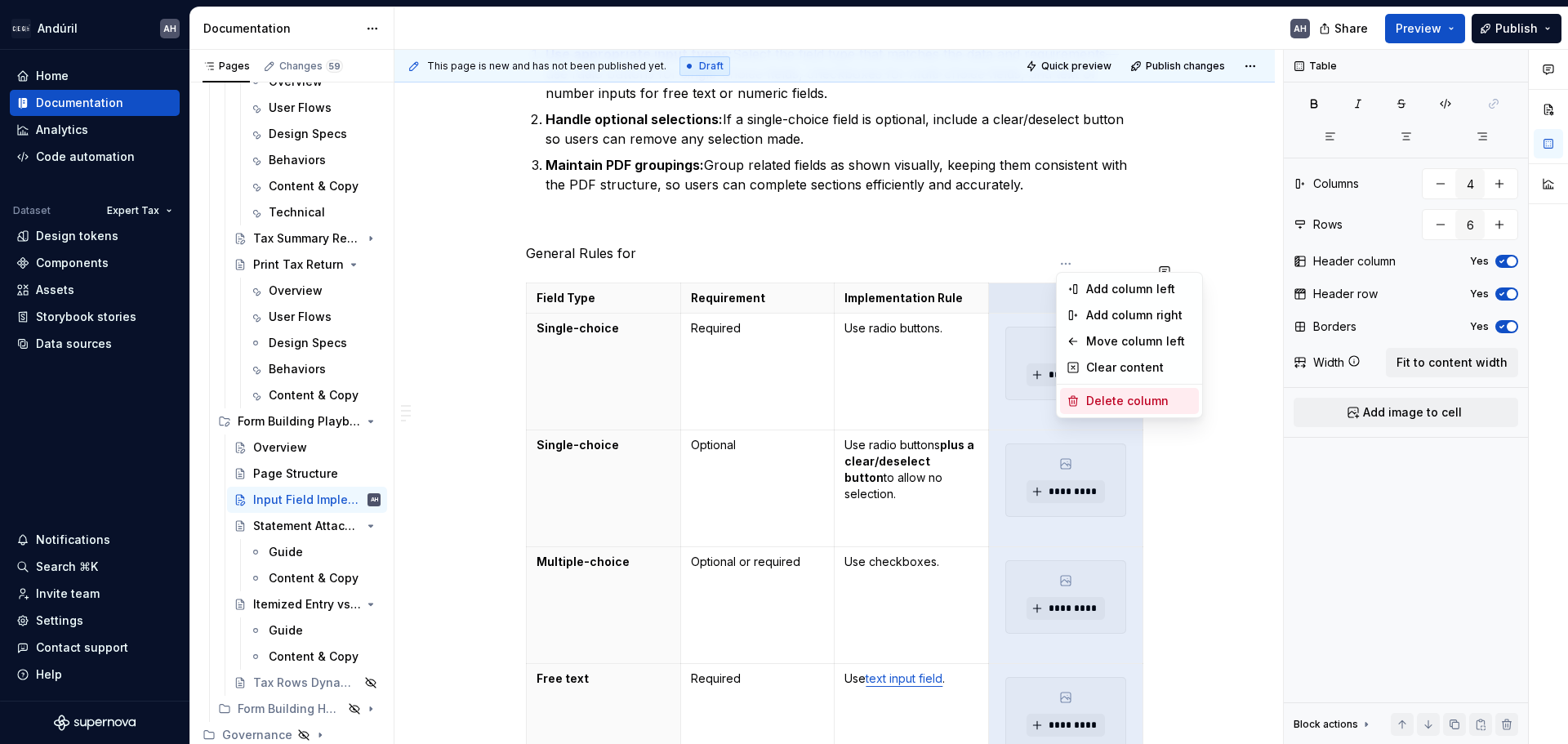
click at [1099, 397] on div "Delete column" at bounding box center [1139, 401] width 106 height 17
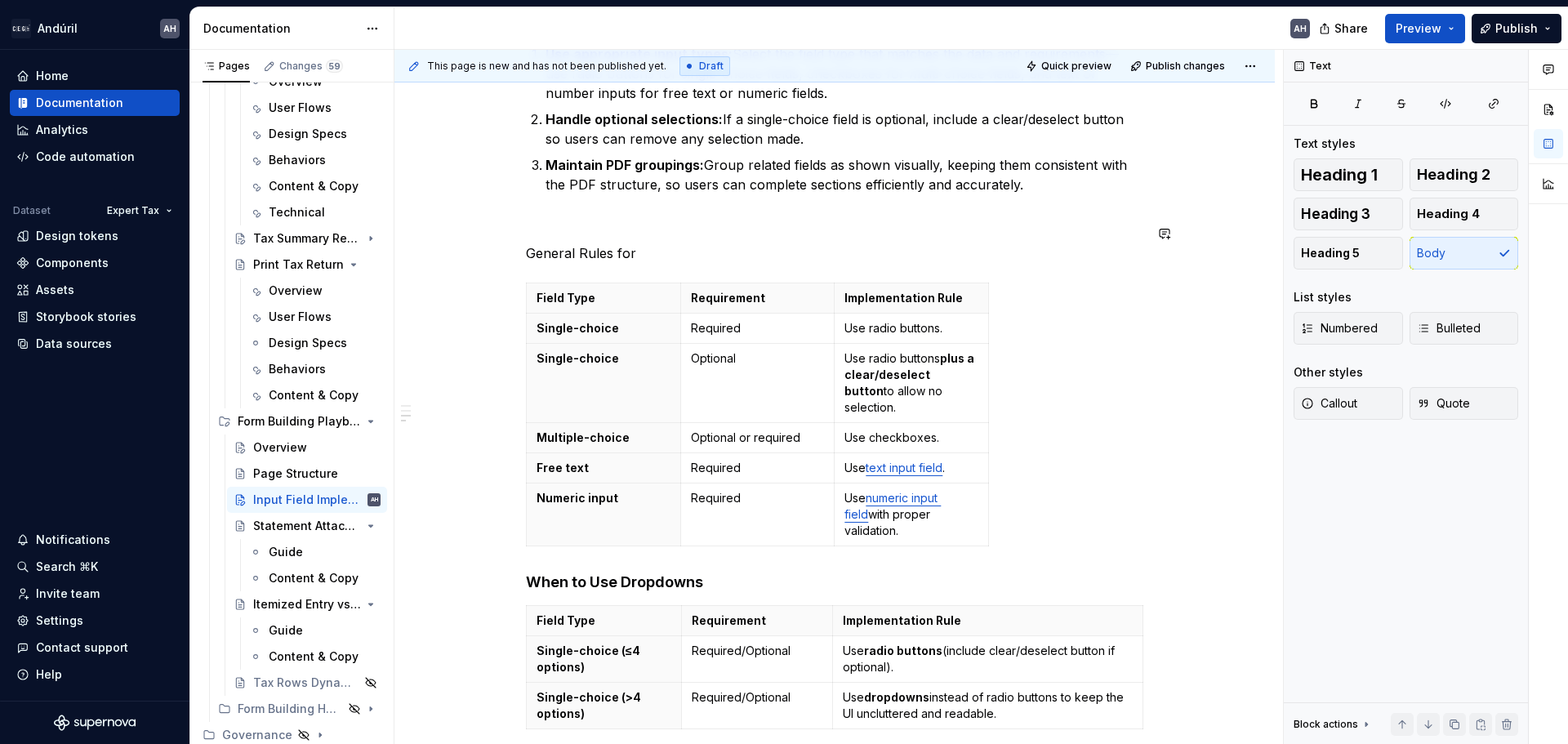
click at [649, 222] on div "Objective Ensure consistent implementation of form and tax return fields across…" at bounding box center [834, 336] width 617 height 872
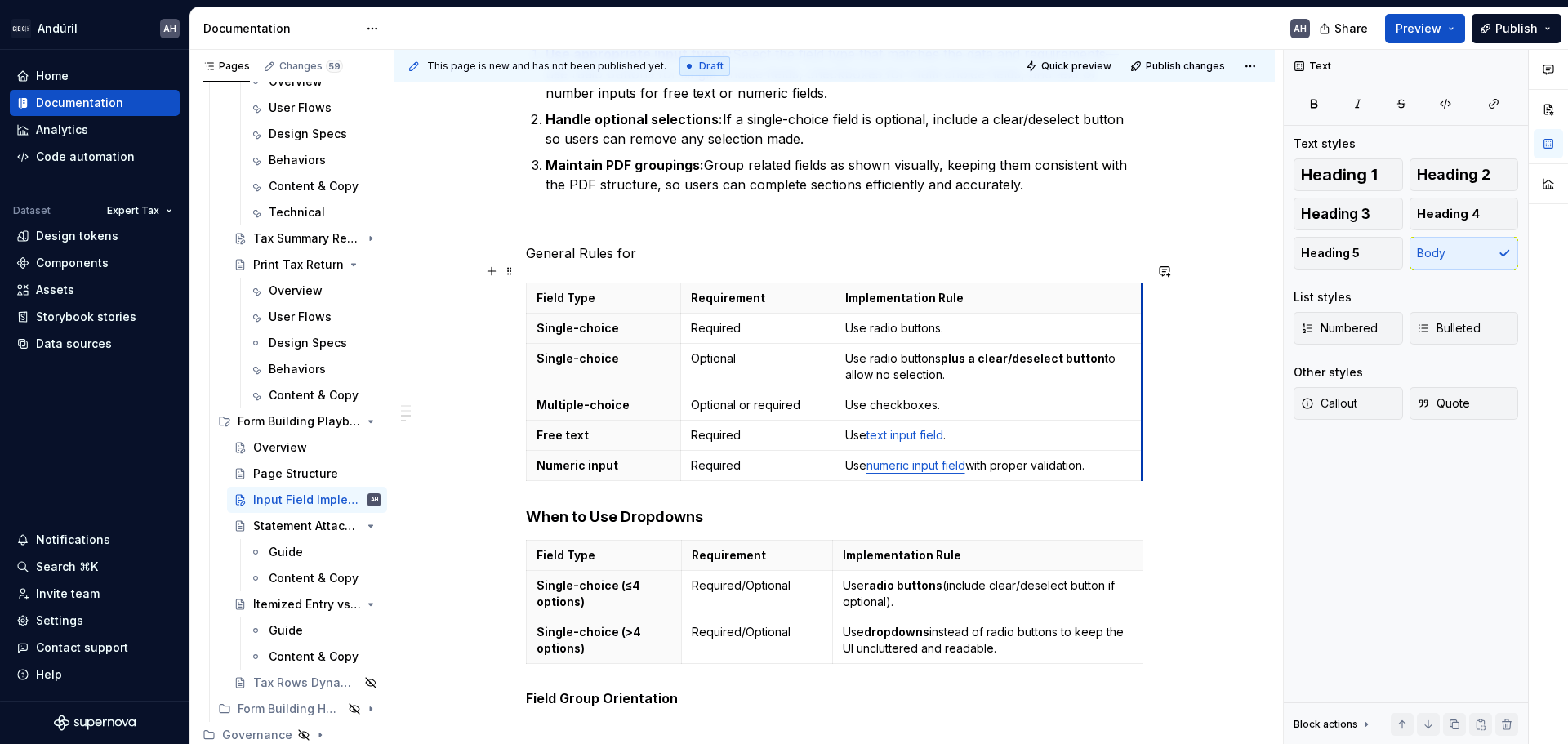
drag, startPoint x: 987, startPoint y: 328, endPoint x: 1141, endPoint y: 342, distance: 154.6
click at [1122, 547] on p "Implementation Rule" at bounding box center [988, 555] width 290 height 17
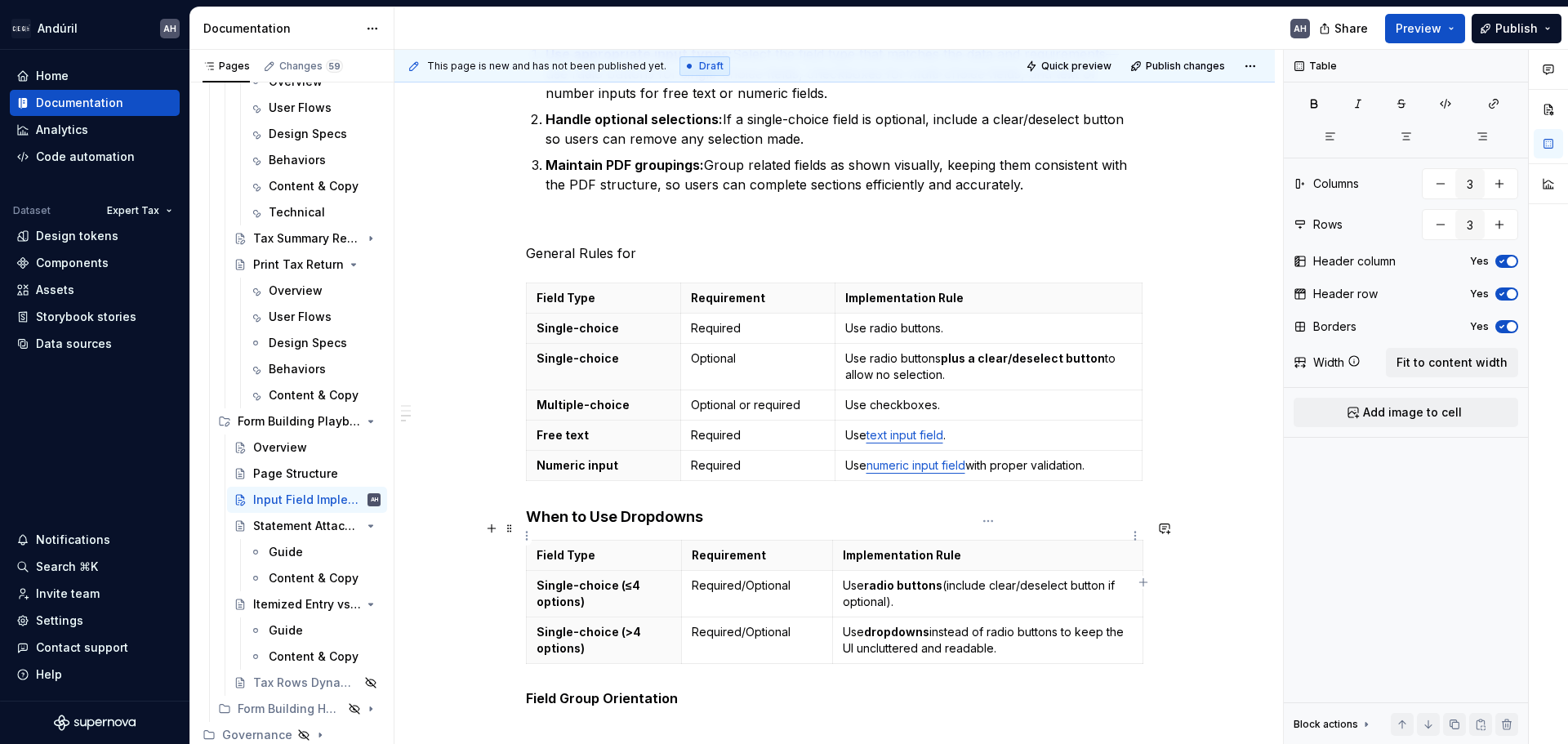
click at [1143, 534] on div "Objective Ensure consistent implementation of form and tax return fields across…" at bounding box center [835, 405] width 880 height 1089
click at [678, 243] on p "General Rules for" at bounding box center [834, 253] width 617 height 20
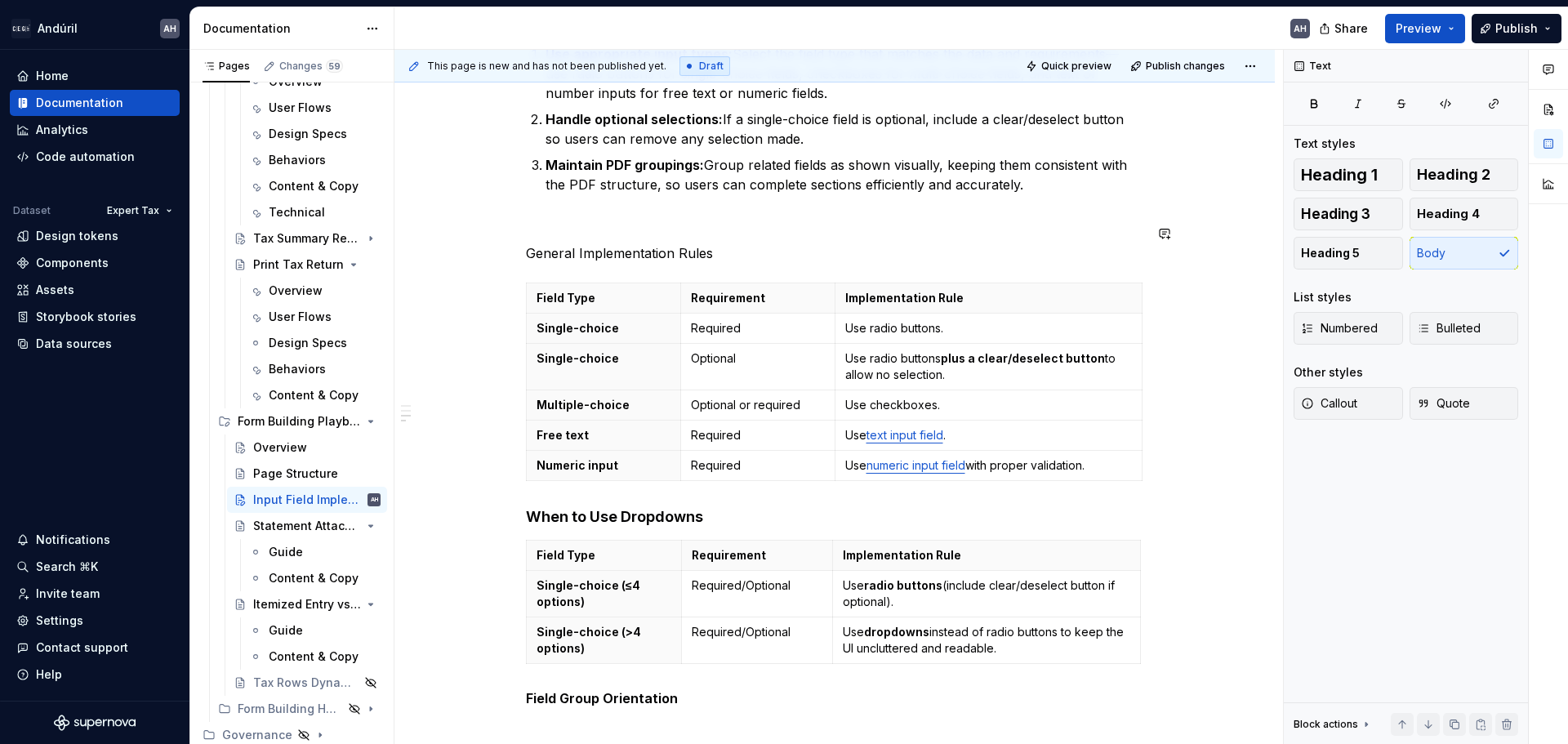
click at [676, 243] on p "General Implementation Rules" at bounding box center [834, 253] width 617 height 20
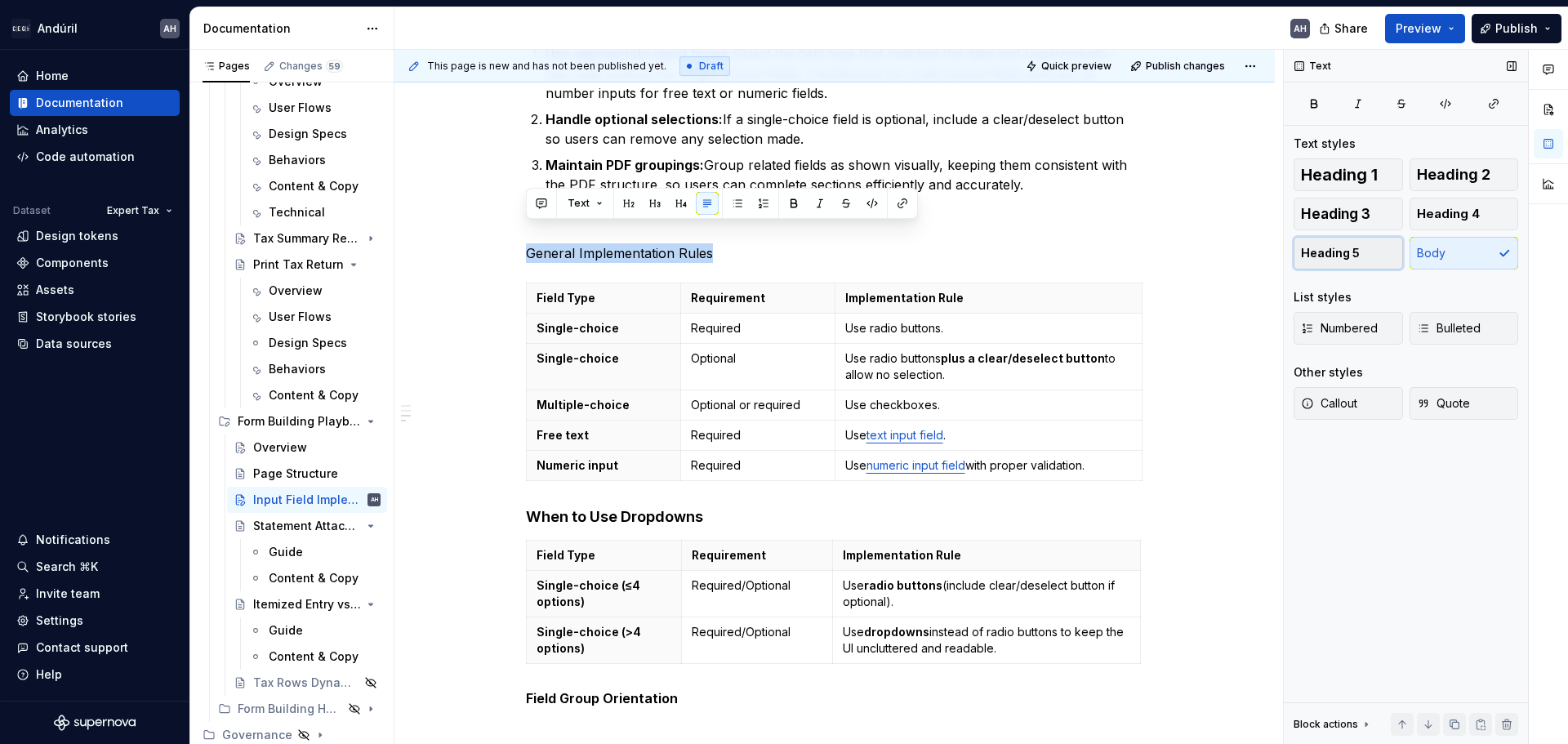
click at [1377, 257] on button "Heading 5" at bounding box center [1348, 253] width 110 height 33
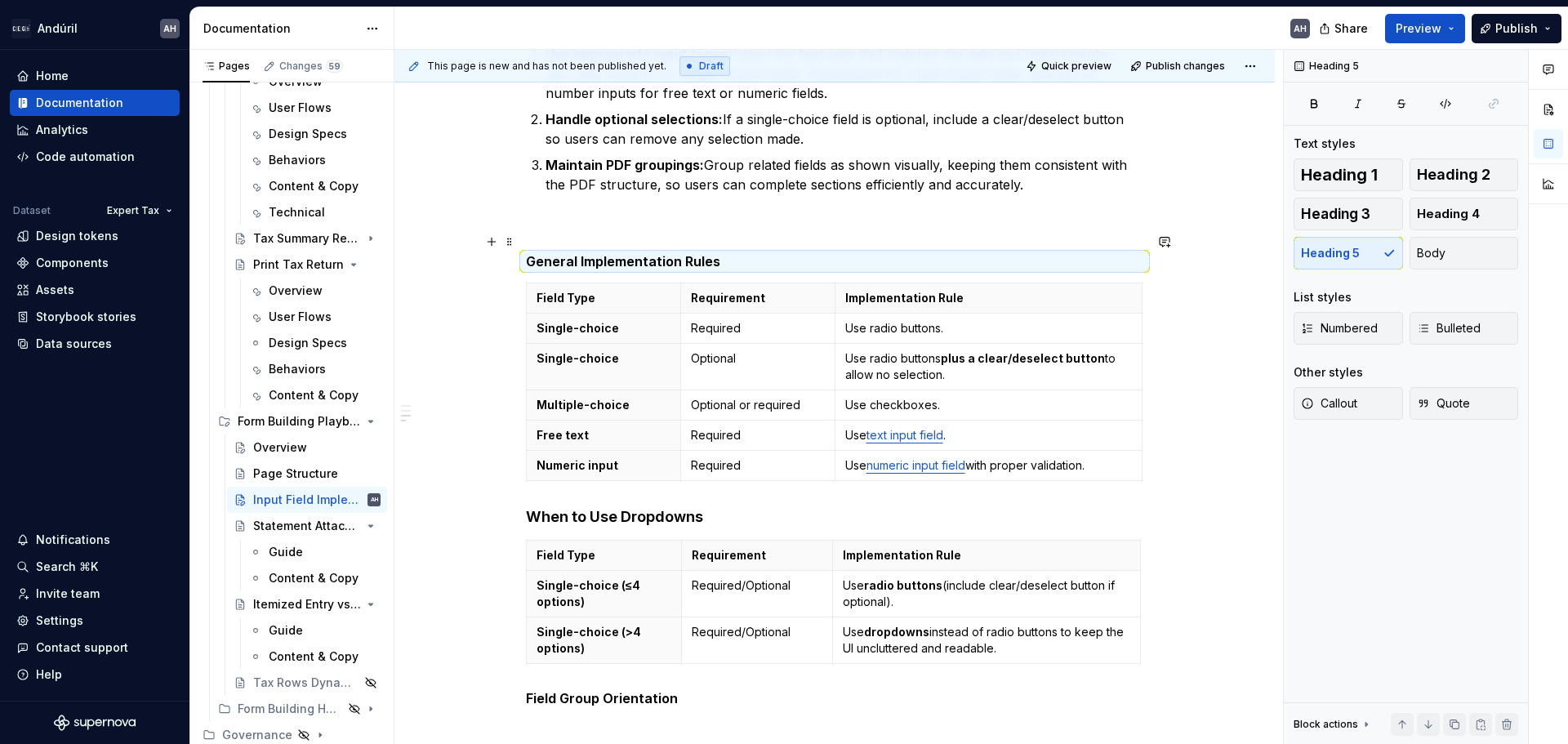
click at [771, 254] on h5 "General Implementation Rules" at bounding box center [834, 262] width 617 height 17
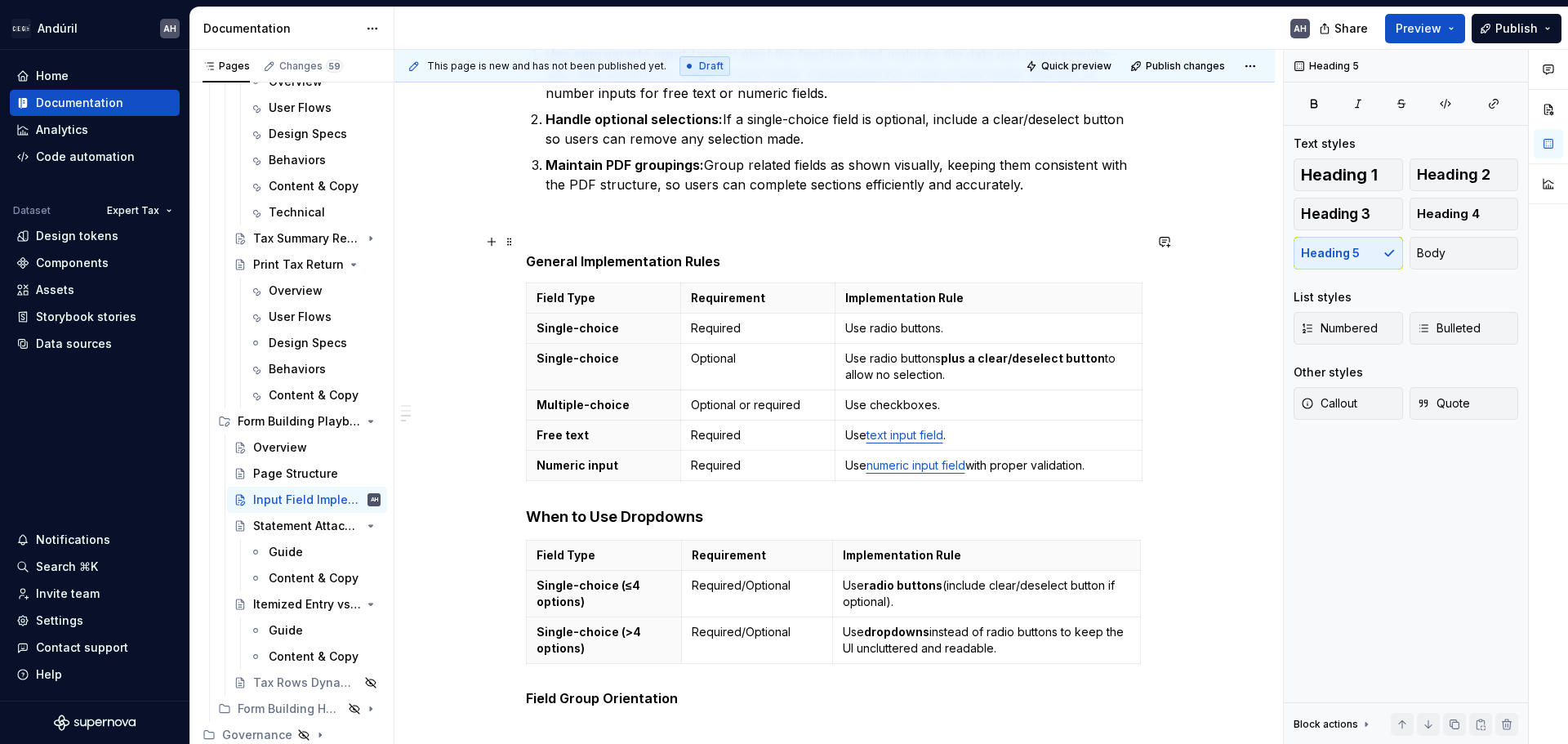
click at [603, 254] on h5 "General Implementation Rules" at bounding box center [834, 262] width 617 height 17
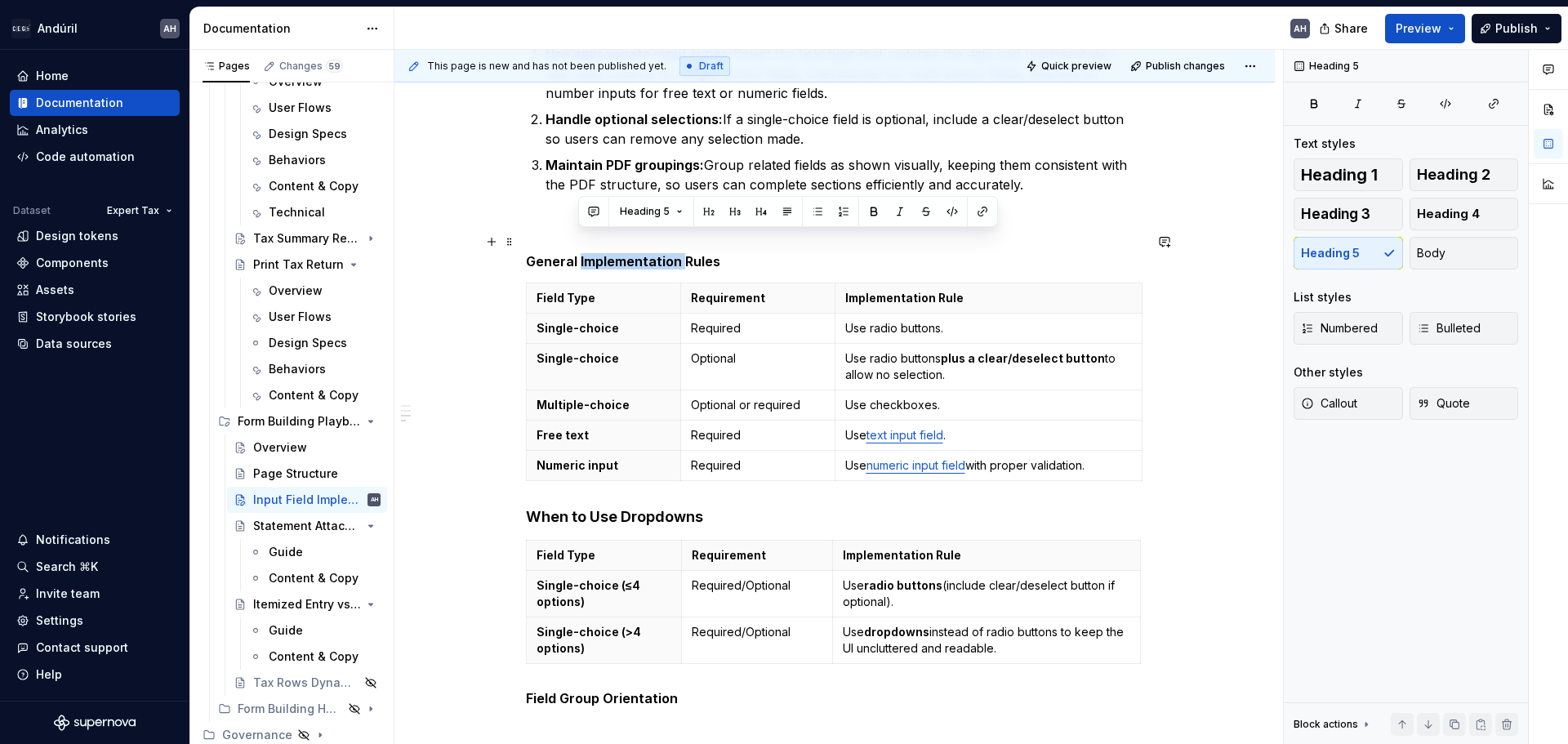
click at [603, 254] on h5 "General Implementation Rules" at bounding box center [834, 262] width 617 height 17
click at [1455, 215] on span "Heading 4" at bounding box center [1448, 215] width 63 height 17
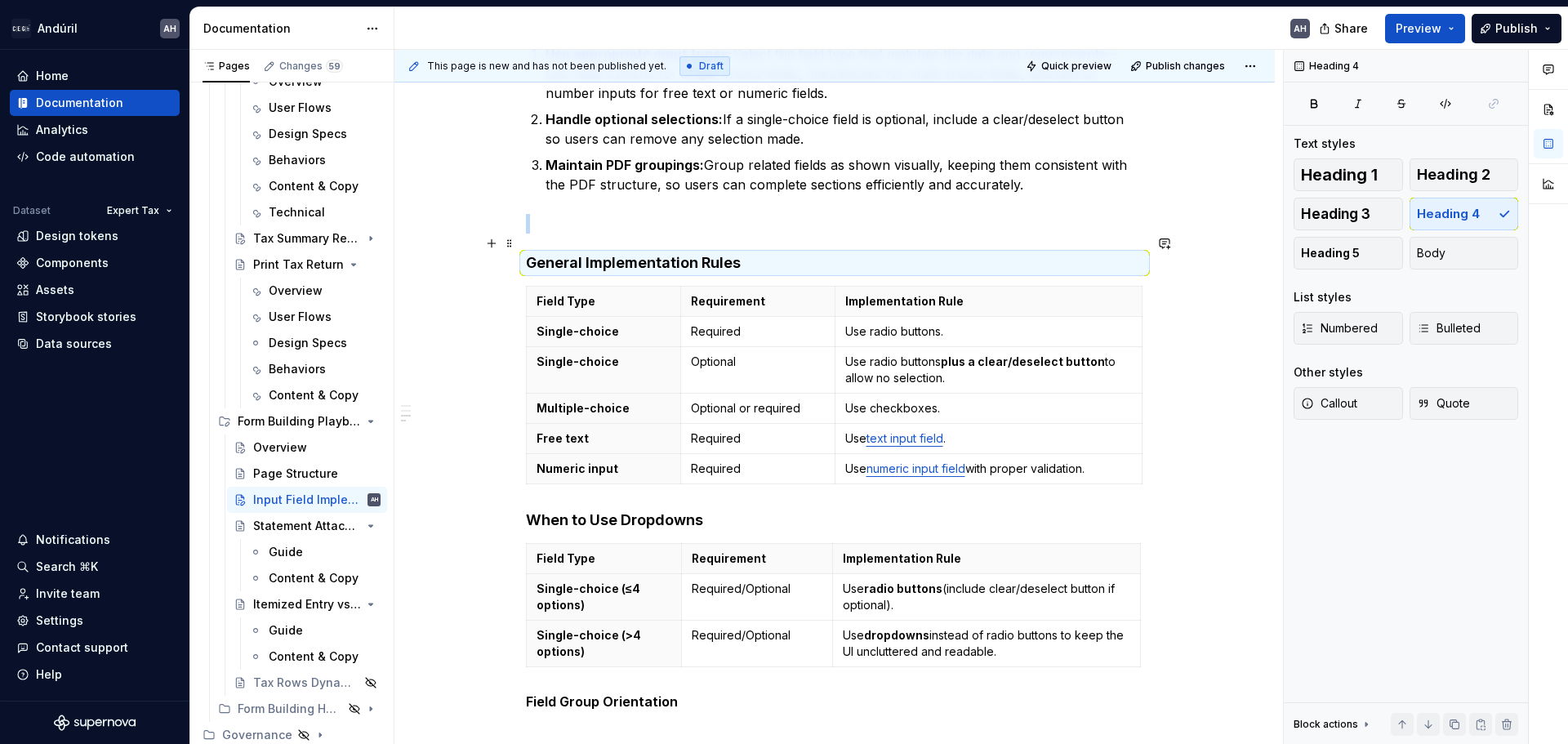
click at [707, 254] on h4 "General Implementation Rules" at bounding box center [834, 263] width 617 height 20
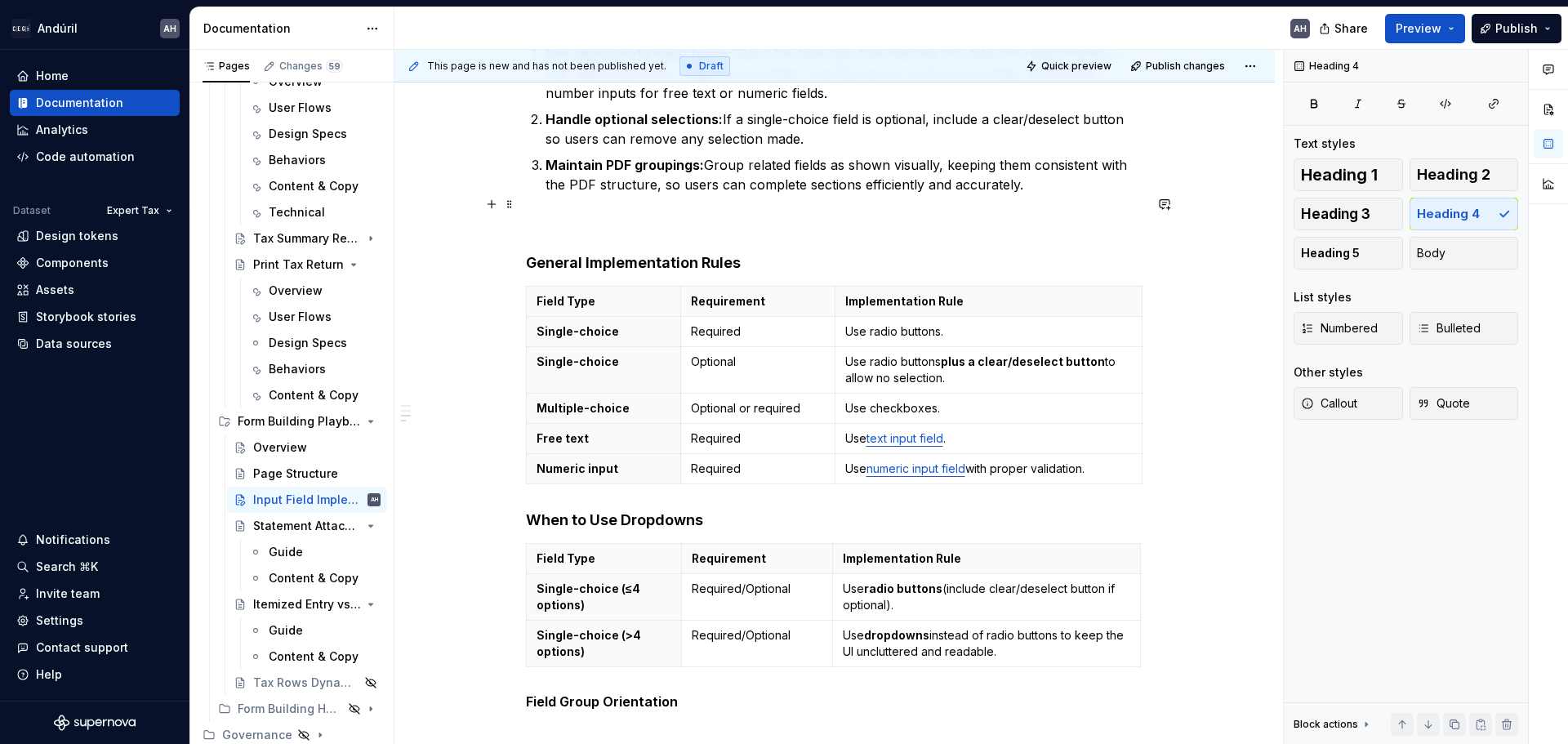
click at [706, 214] on p at bounding box center [834, 223] width 617 height 20
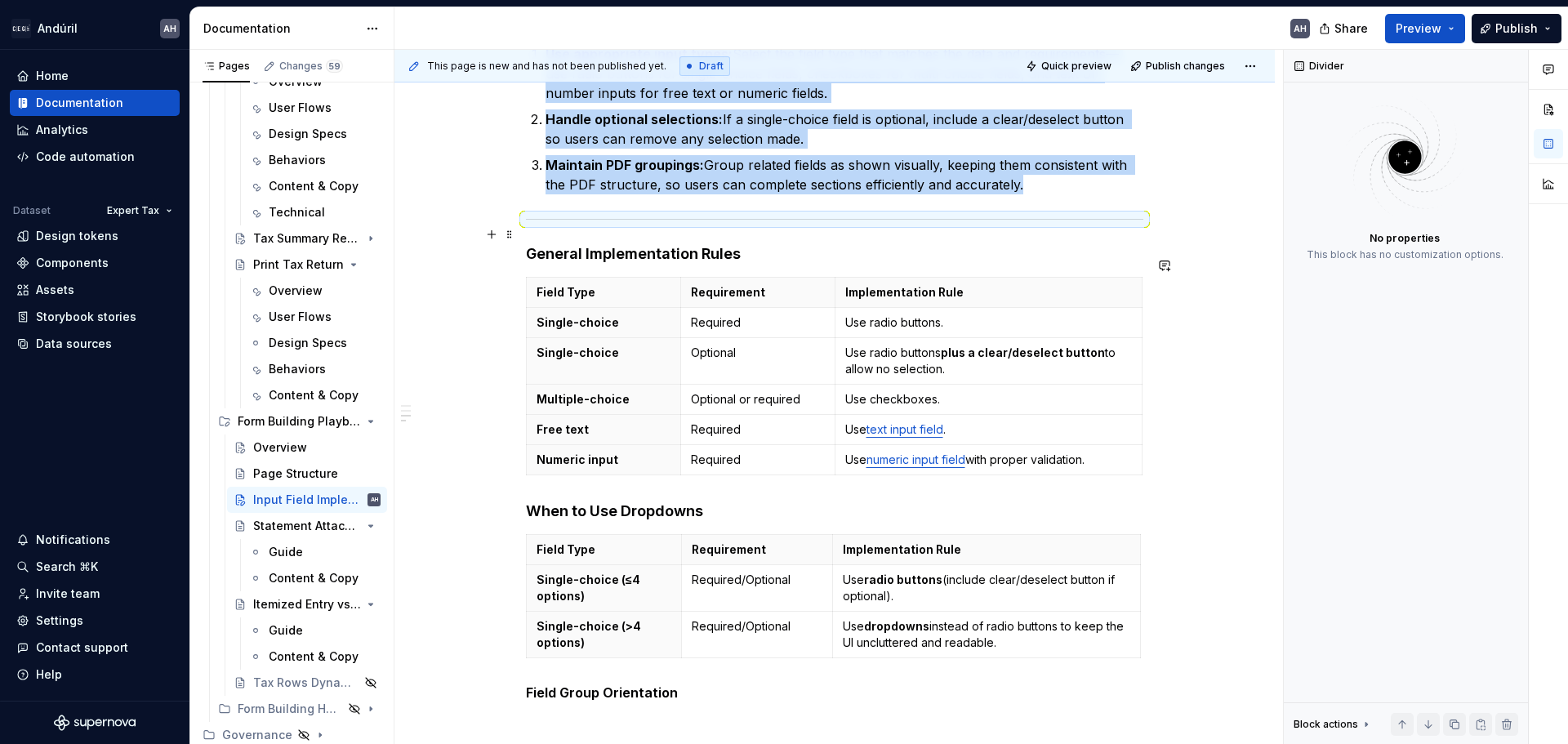
click at [725, 220] on div "Objective Ensure consistent implementation of form and tax return fields across…" at bounding box center [834, 301] width 617 height 801
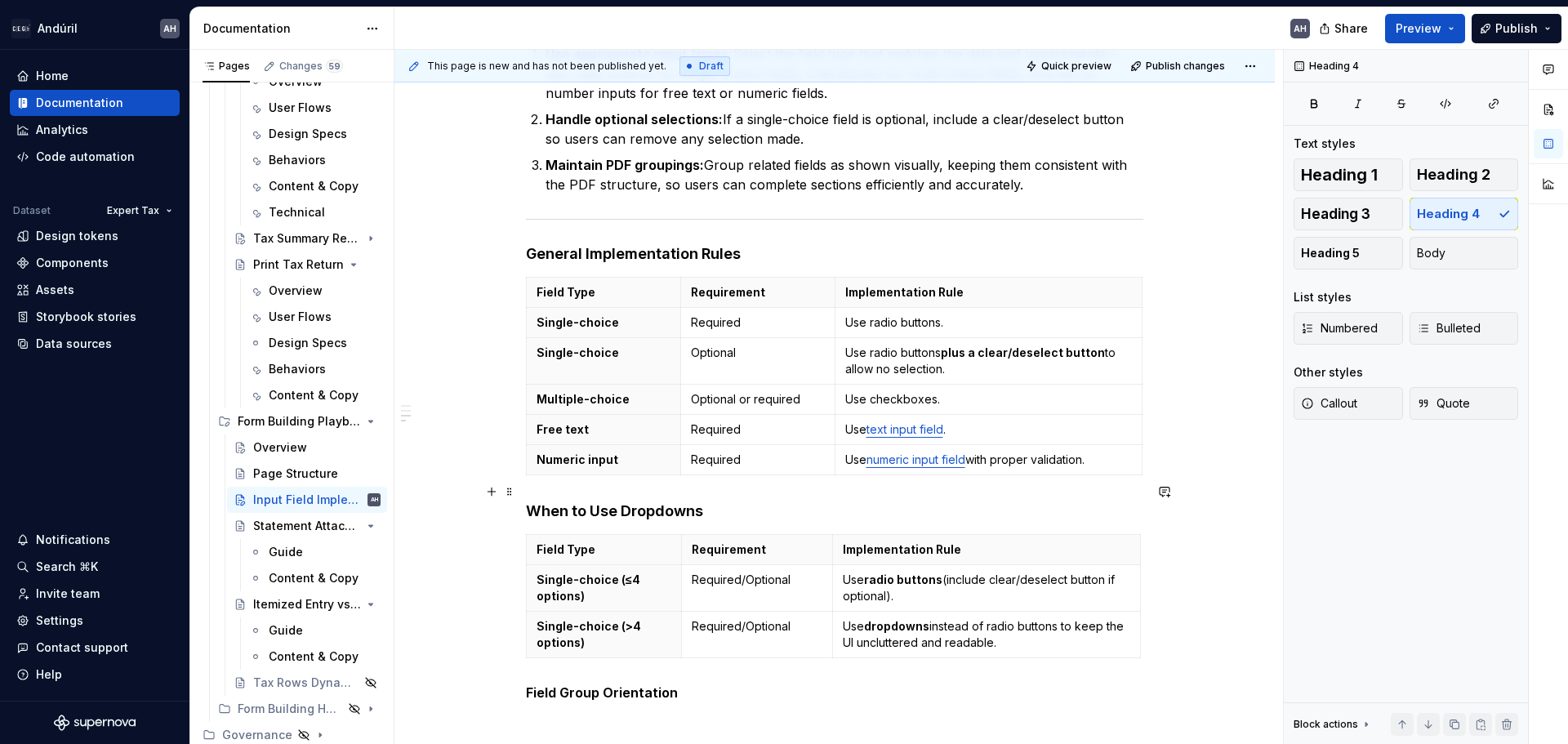
click at [616, 502] on h4 "When to Use Dropdowns" at bounding box center [834, 511] width 617 height 20
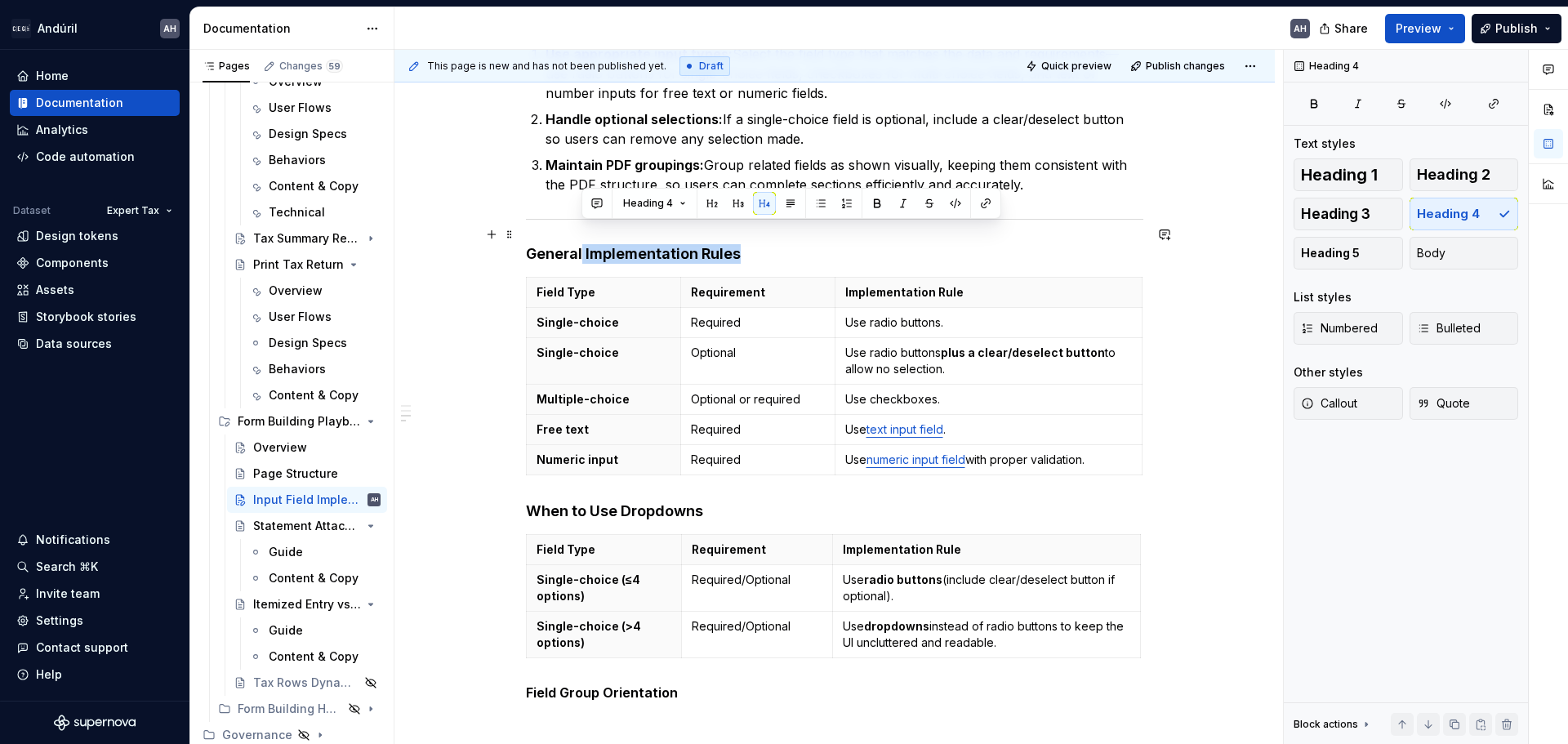
drag, startPoint x: 583, startPoint y: 234, endPoint x: 776, endPoint y: 230, distance: 193.0
click at [776, 244] on h4 "General Implementation Rules" at bounding box center [834, 254] width 617 height 20
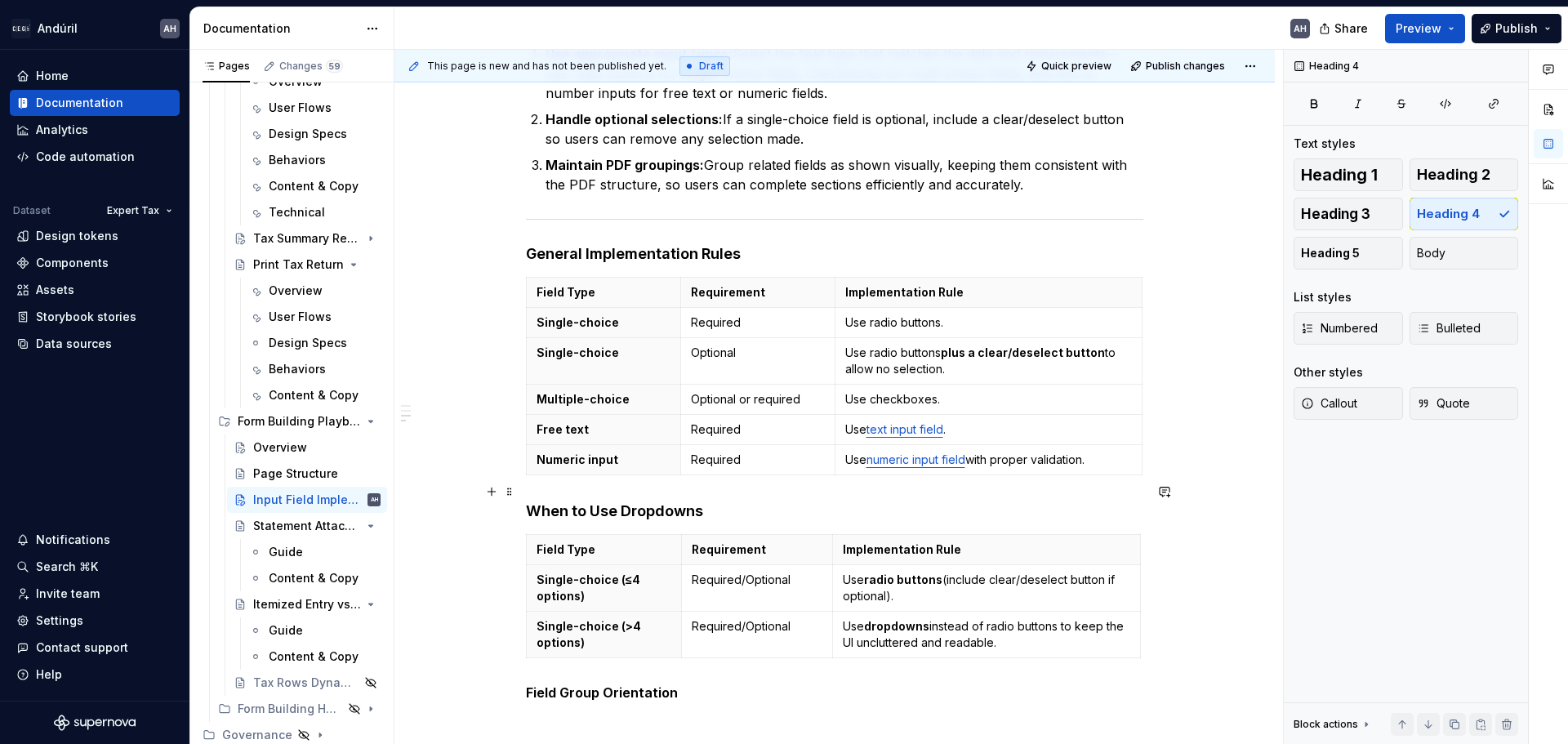
click at [538, 502] on h4 "When to Use Dropdowns" at bounding box center [834, 511] width 617 height 20
click at [765, 244] on h4 "General Implementation Rules" at bounding box center [834, 254] width 617 height 20
click at [629, 244] on h4 "General Implementation Rules" at bounding box center [834, 254] width 617 height 20
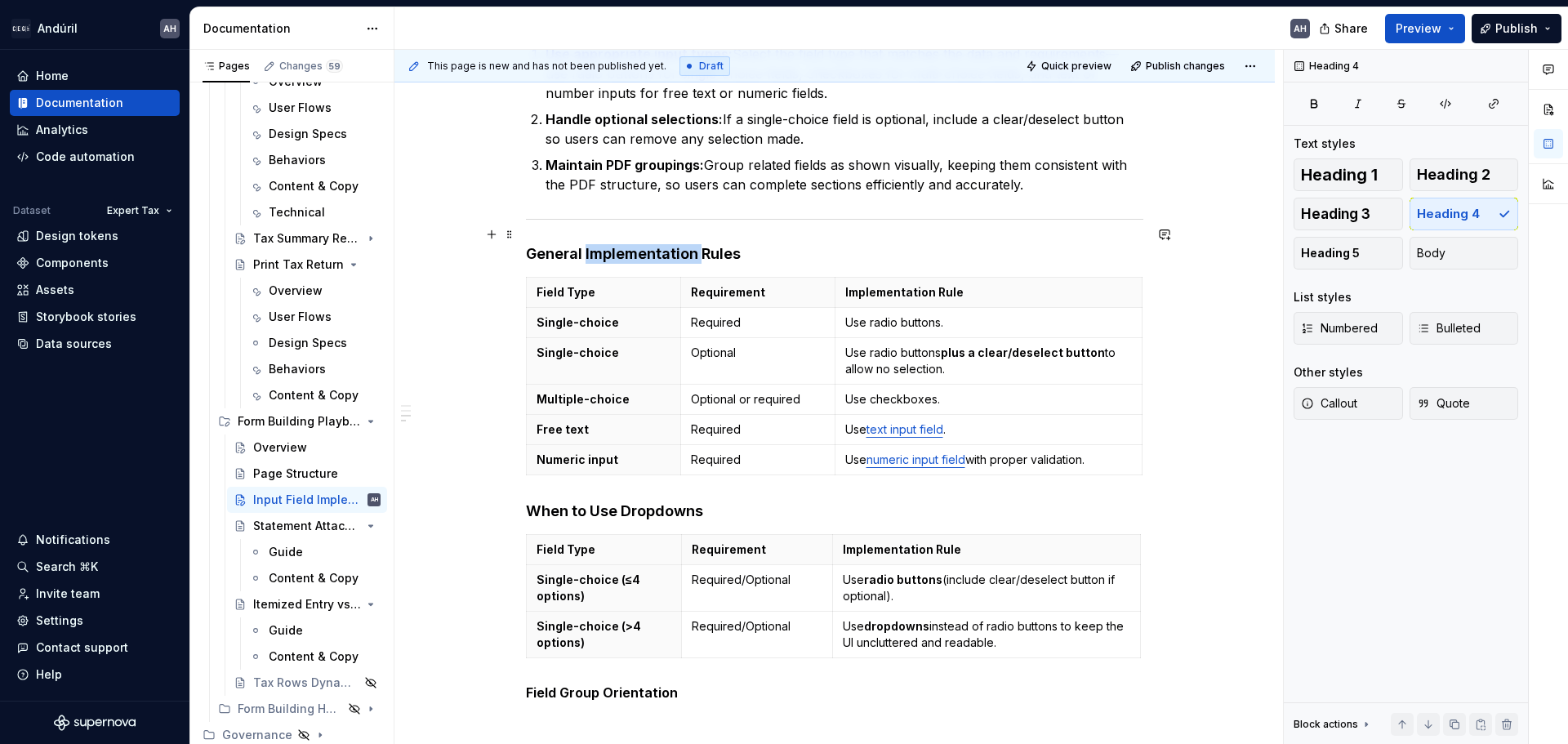
click at [629, 244] on h4 "General Implementation Rules" at bounding box center [834, 254] width 617 height 20
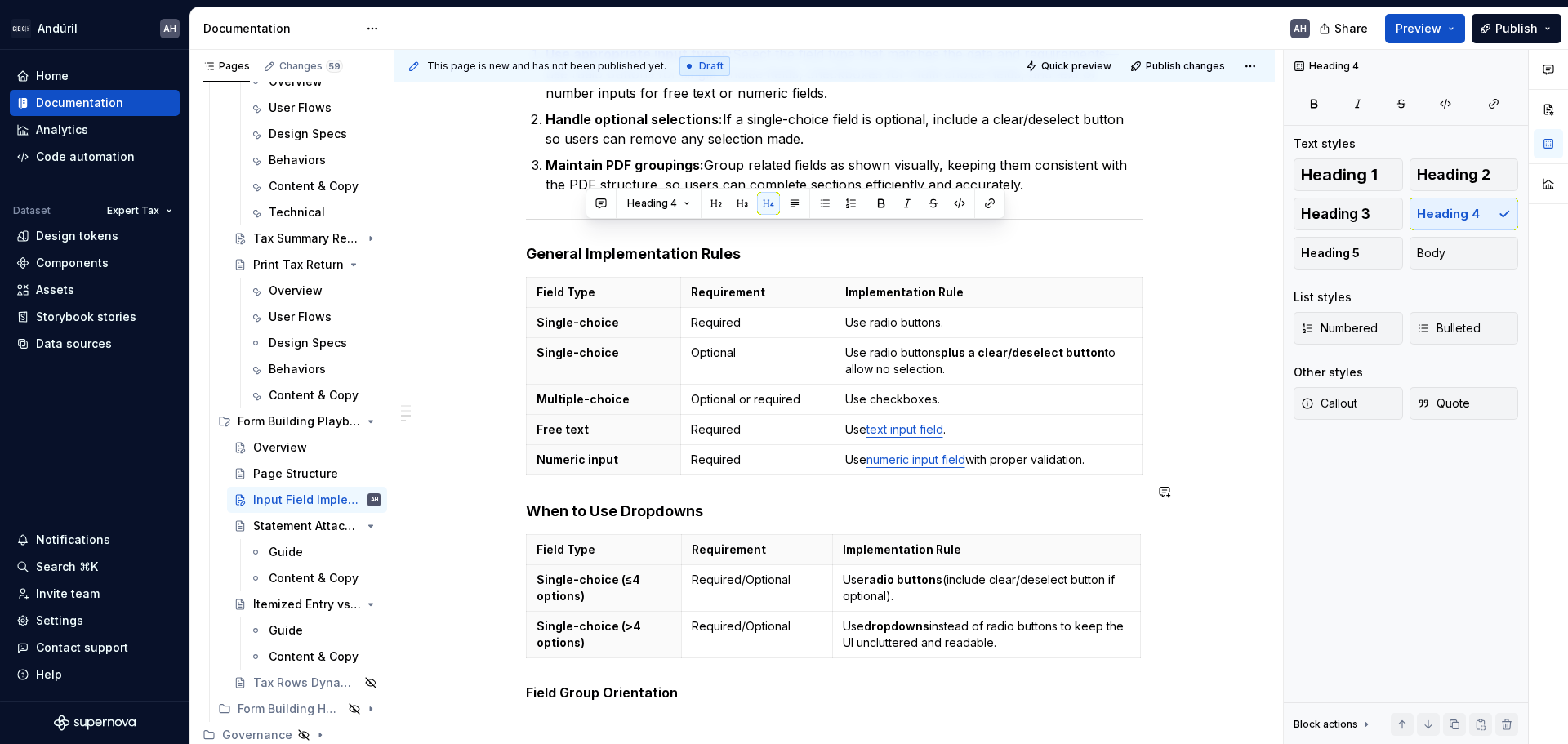
click at [741, 502] on div "Objective Ensure consistent implementation of form and tax return fields across…" at bounding box center [834, 301] width 617 height 801
click at [729, 502] on h4 "When to Use Dropdowns" at bounding box center [834, 511] width 617 height 20
click at [685, 686] on div "Objective Ensure consistent implementation of form and tax return fields across…" at bounding box center [834, 310] width 617 height 820
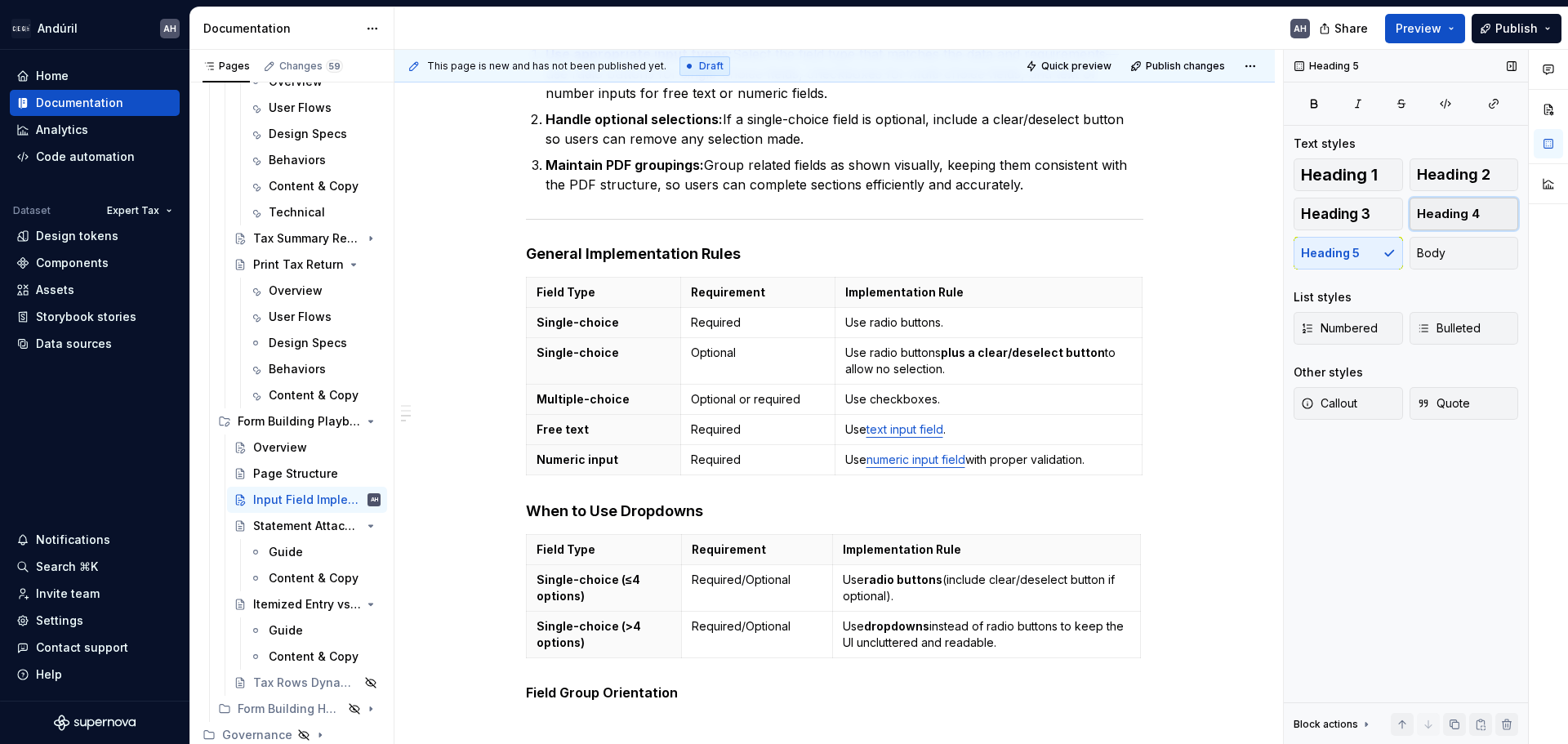
click at [1445, 211] on span "Heading 4" at bounding box center [1448, 215] width 63 height 17
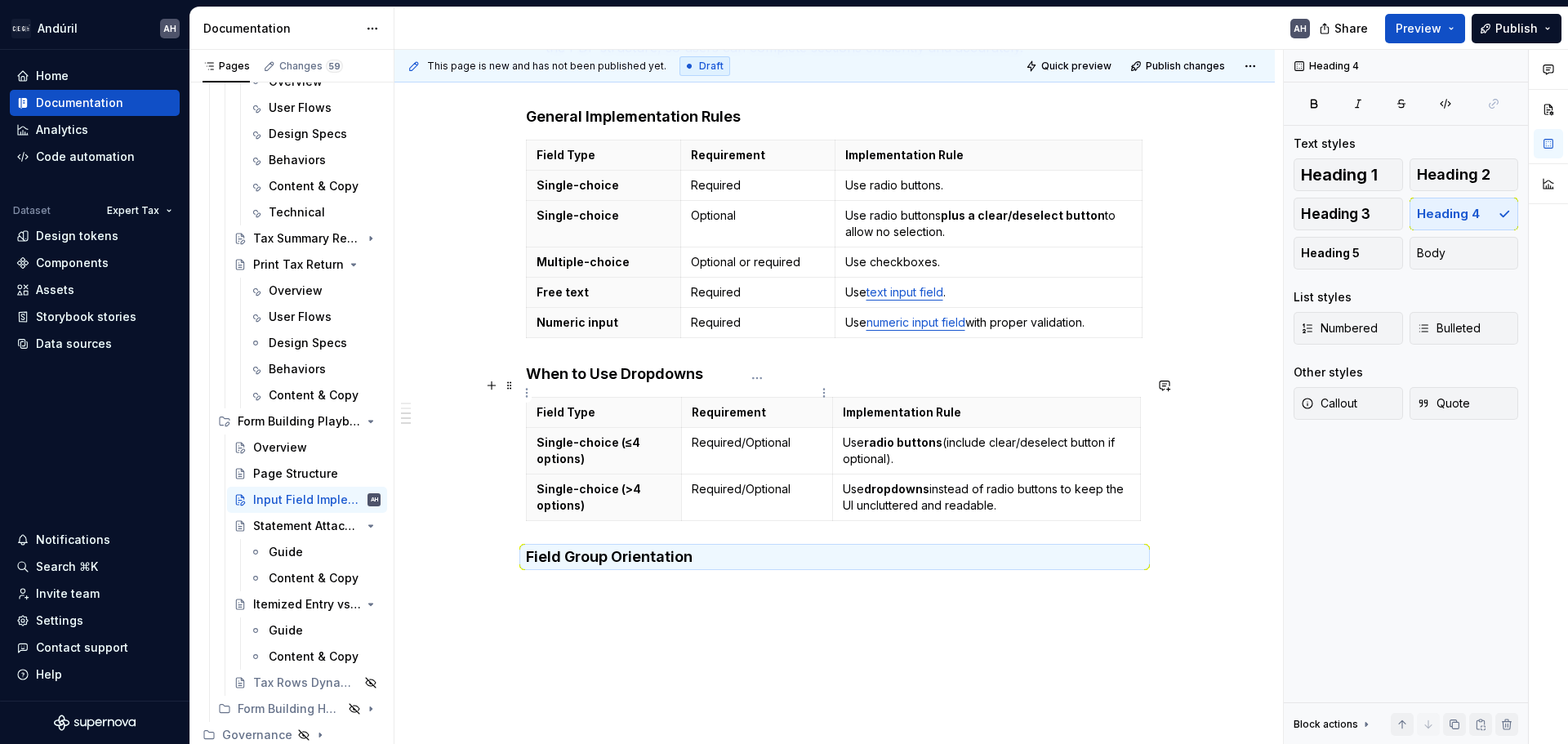
scroll to position [581, 0]
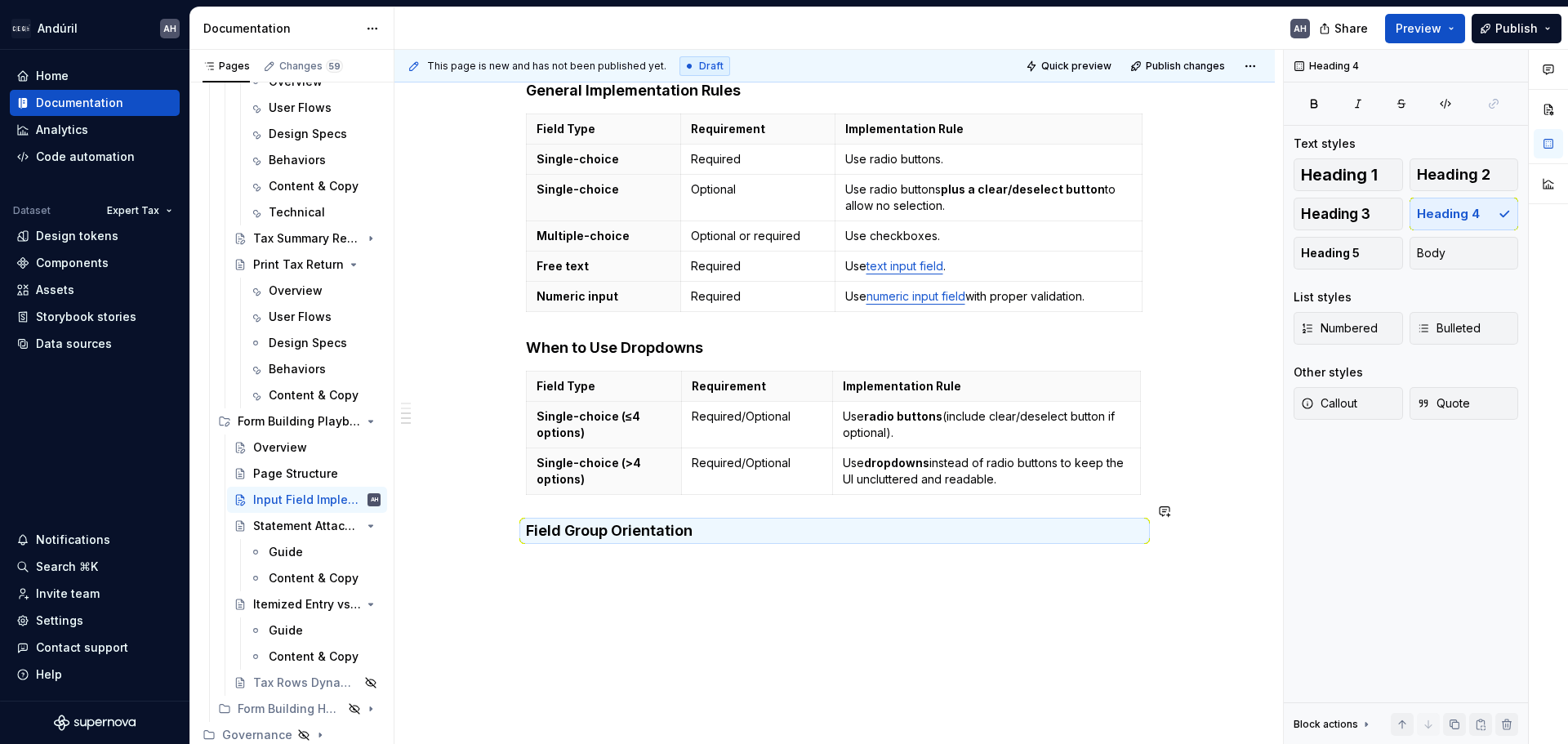
click at [679, 564] on div "This page is new and has not been published yet. Draft Quick preview Publish ch…" at bounding box center [838, 398] width 888 height 696
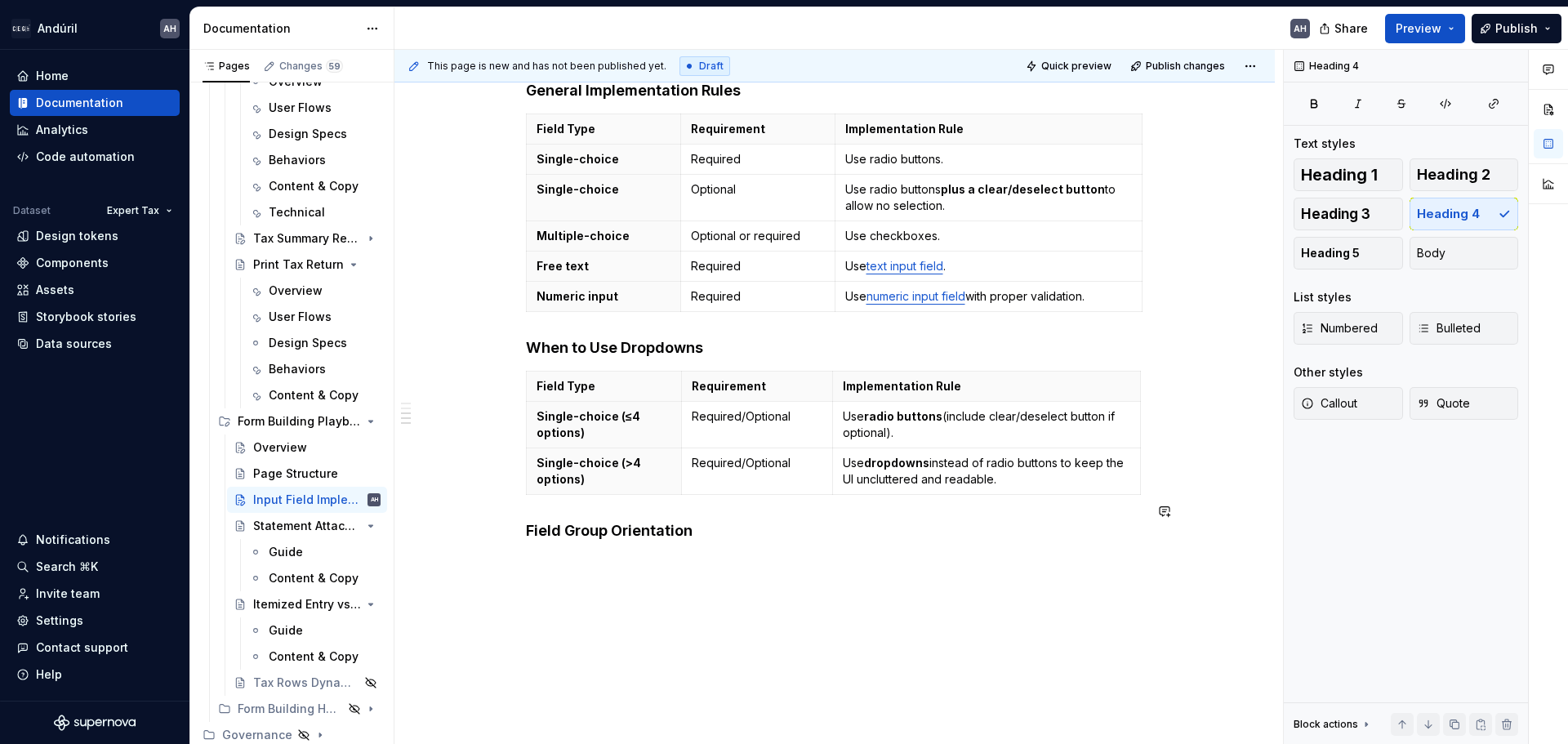
click at [564, 546] on div "Objective Ensure consistent implementation of form and tax return fields across…" at bounding box center [835, 241] width 880 height 1086
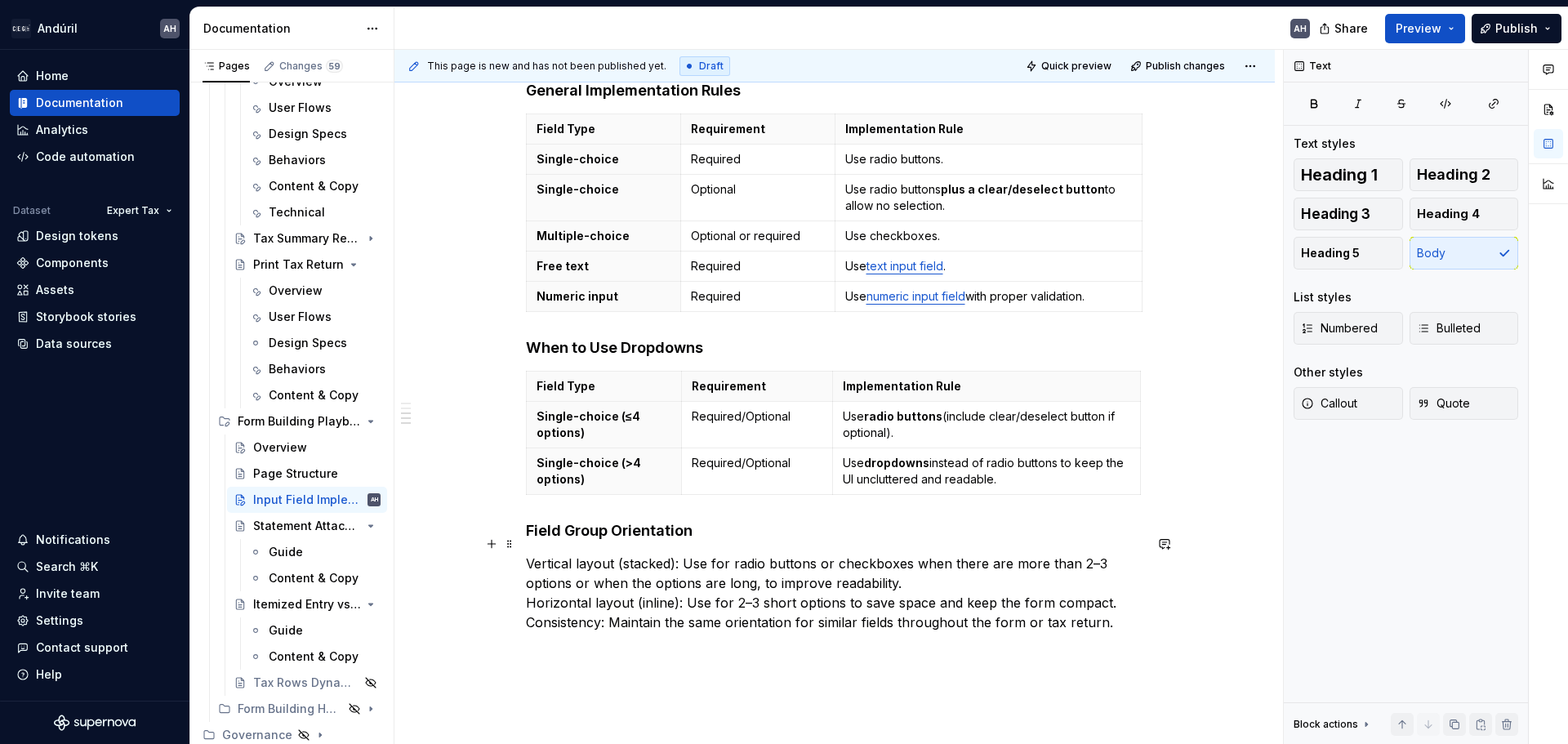
click at [526, 554] on p "Vertical layout (stacked): Use for radio buttons or checkboxes when there are m…" at bounding box center [834, 593] width 617 height 78
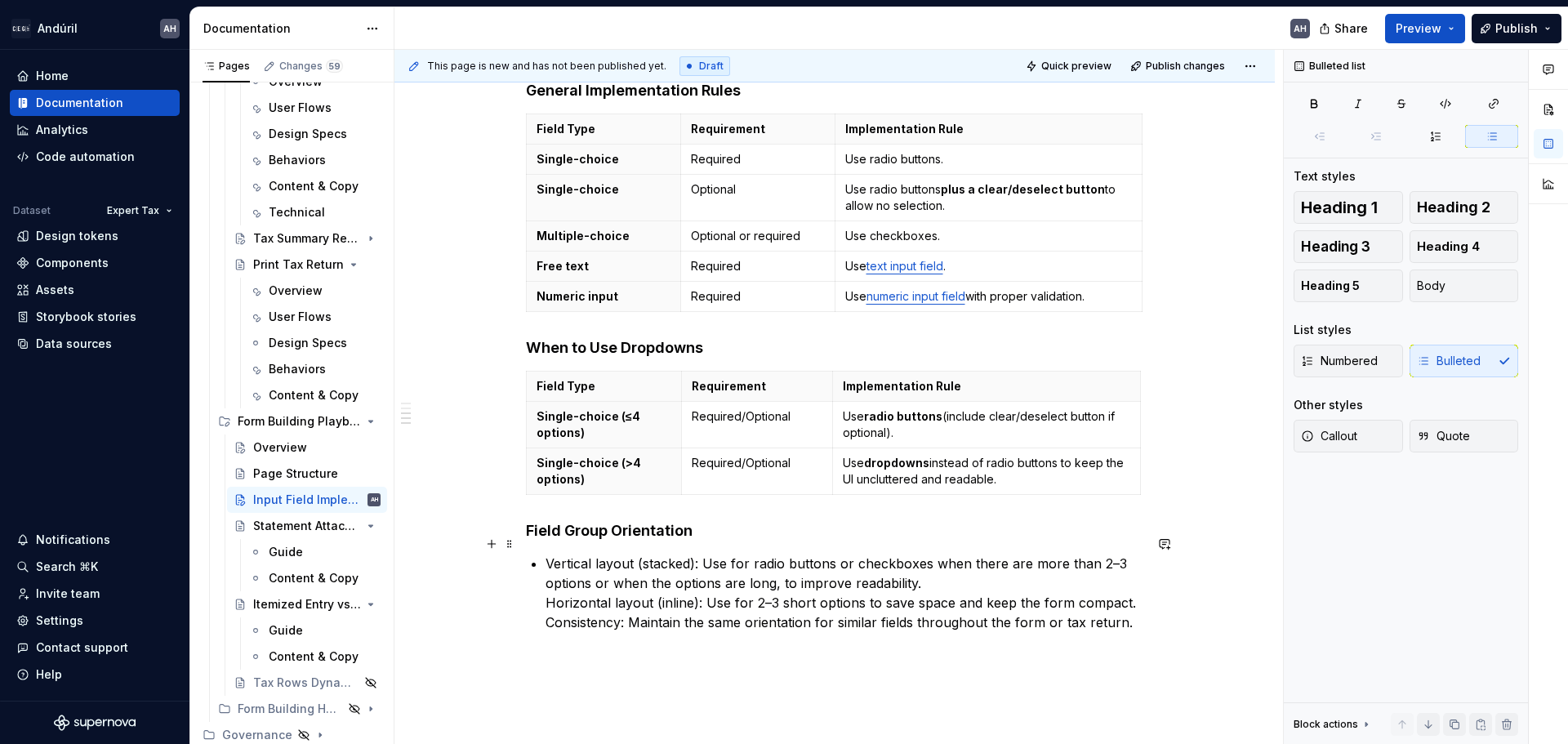
click at [549, 583] on p "Vertical layout (stacked): Use for radio buttons or checkboxes when there are m…" at bounding box center [845, 593] width 598 height 78
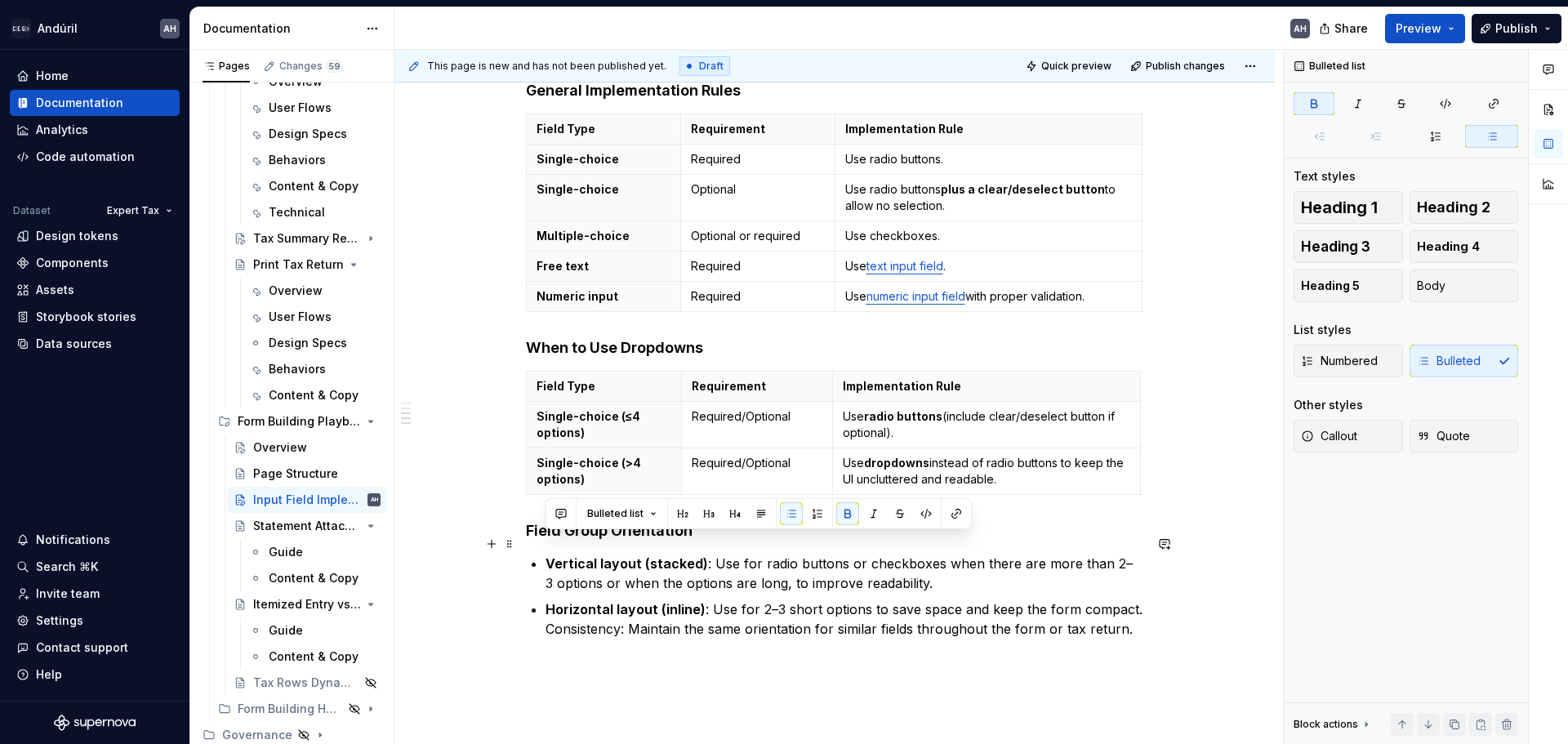
click at [544, 559] on div "Objective Ensure consistent implementation of form and tax return fields across…" at bounding box center [834, 188] width 617 height 902
click at [547, 555] on strong "Vertical layout (stacked)" at bounding box center [627, 564] width 162 height 17
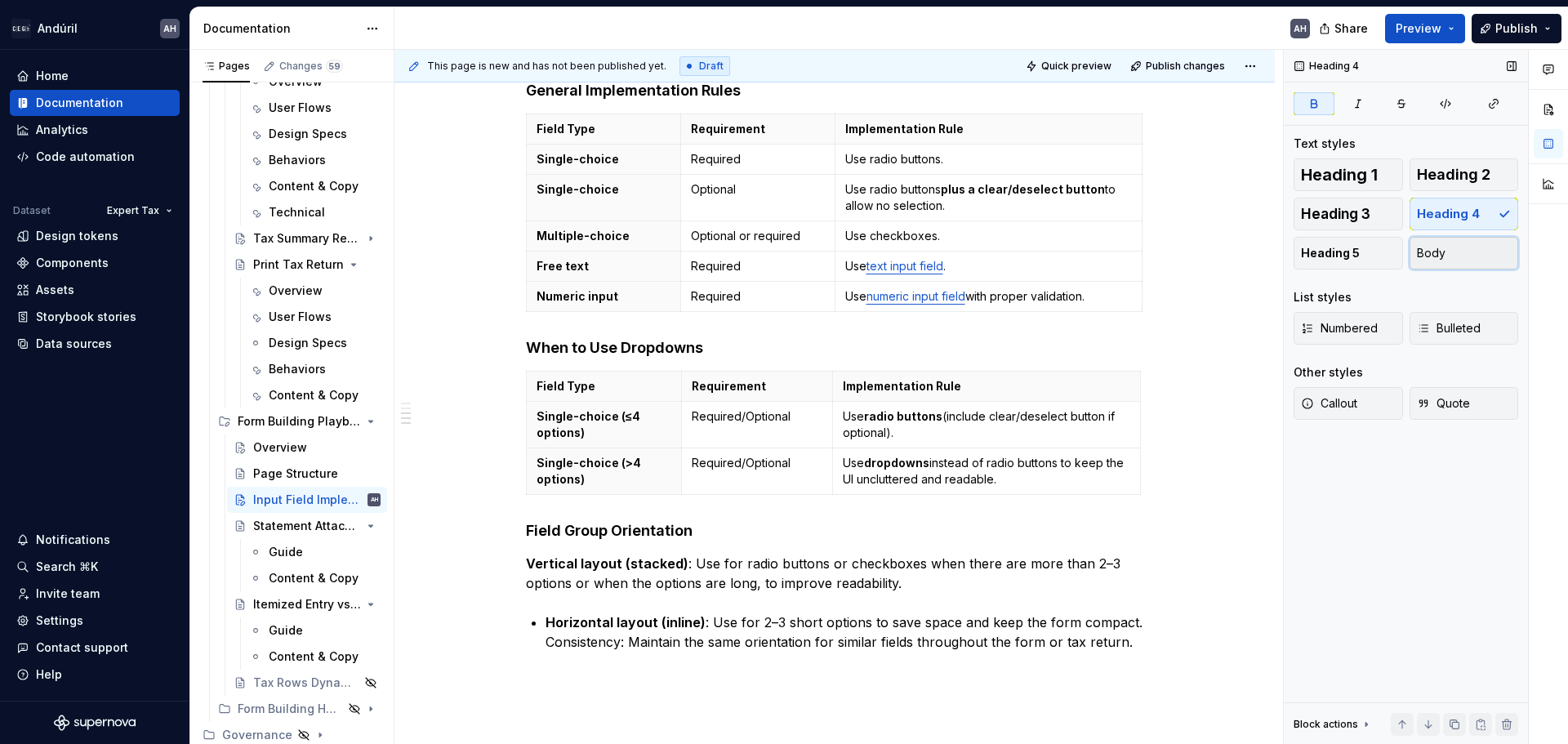
click at [1449, 261] on button "Body" at bounding box center [1464, 253] width 110 height 33
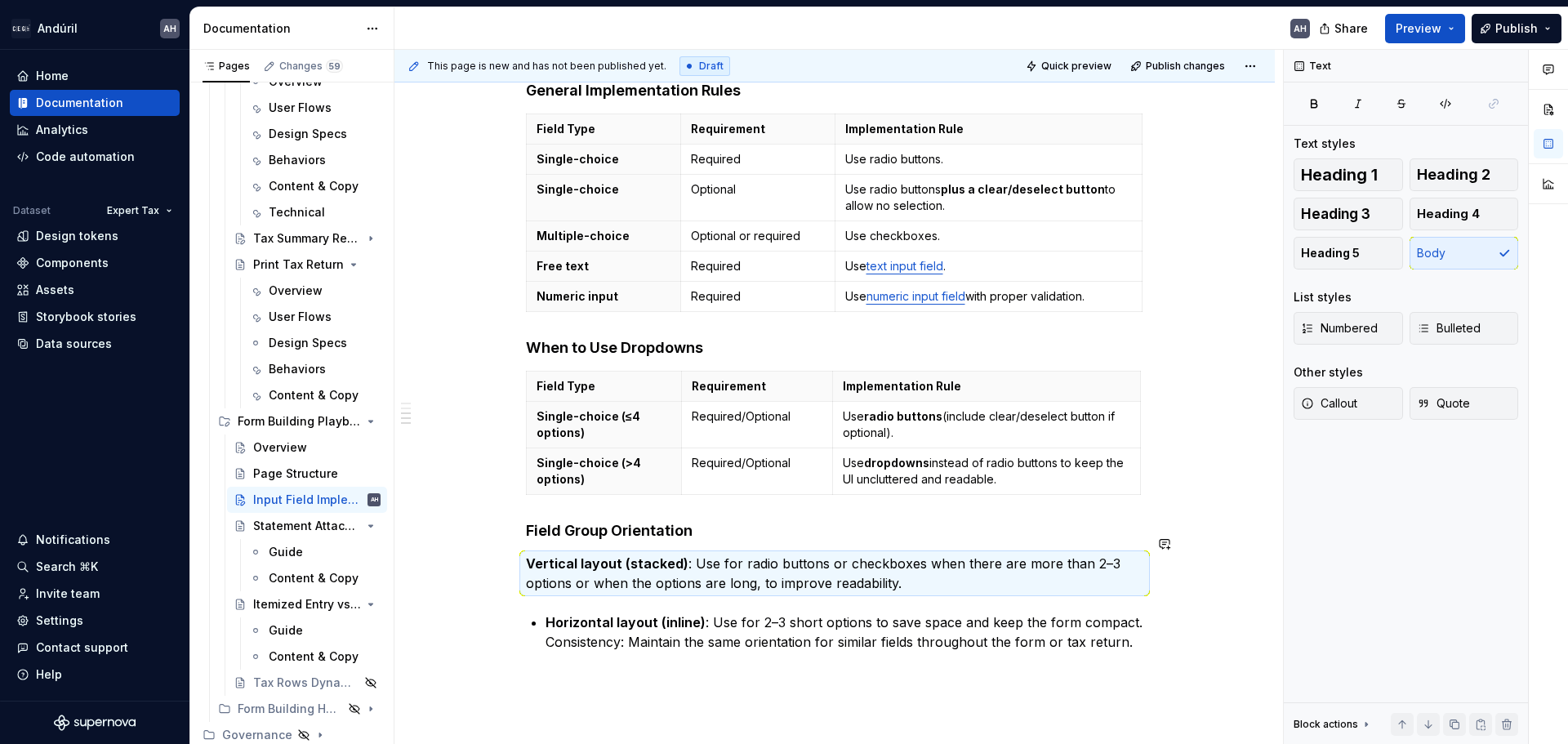
click at [955, 577] on div "Objective Ensure consistent implementation of form and tax return fields across…" at bounding box center [834, 194] width 617 height 915
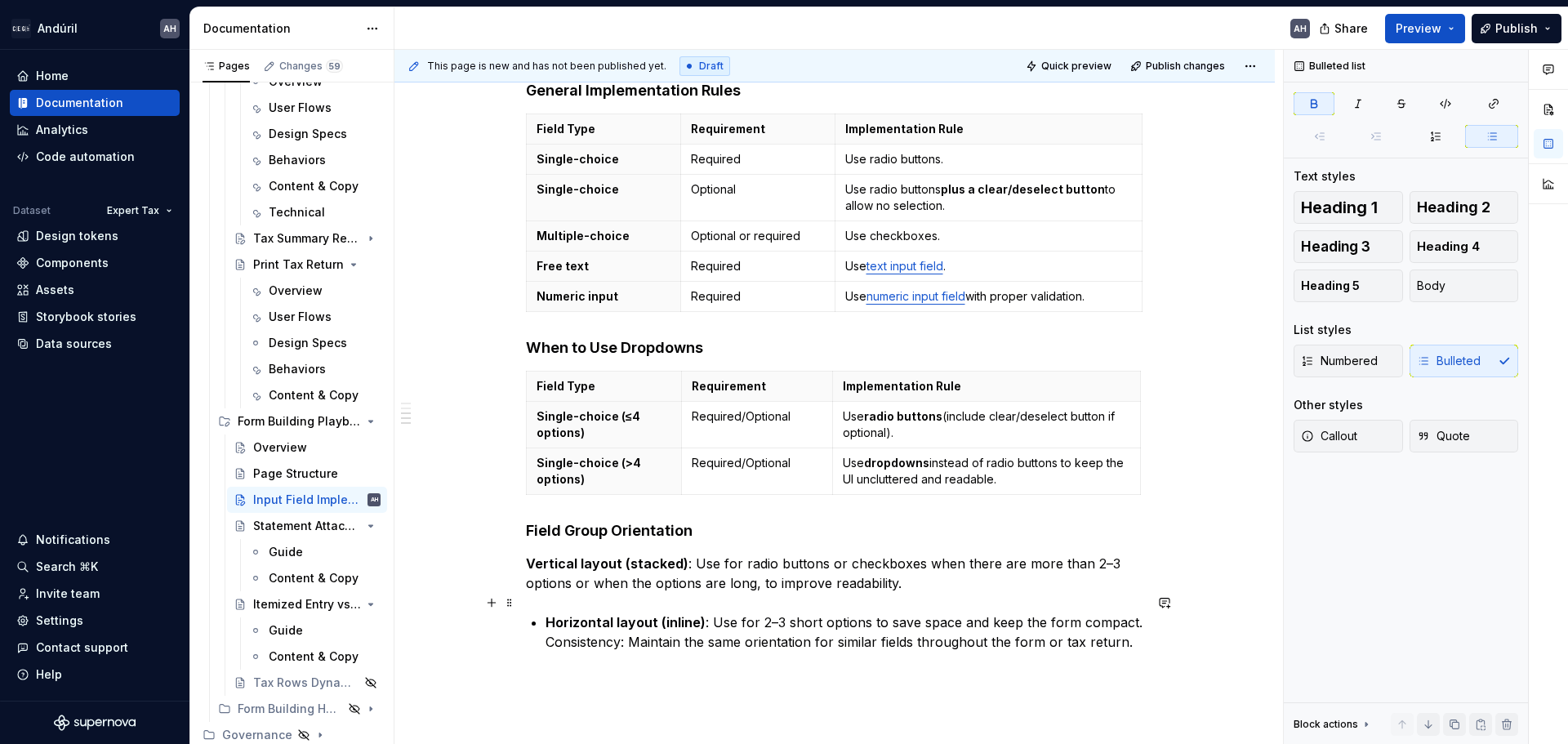
click at [546, 614] on strong "Horizontal layout (inline)" at bounding box center [626, 622] width 160 height 17
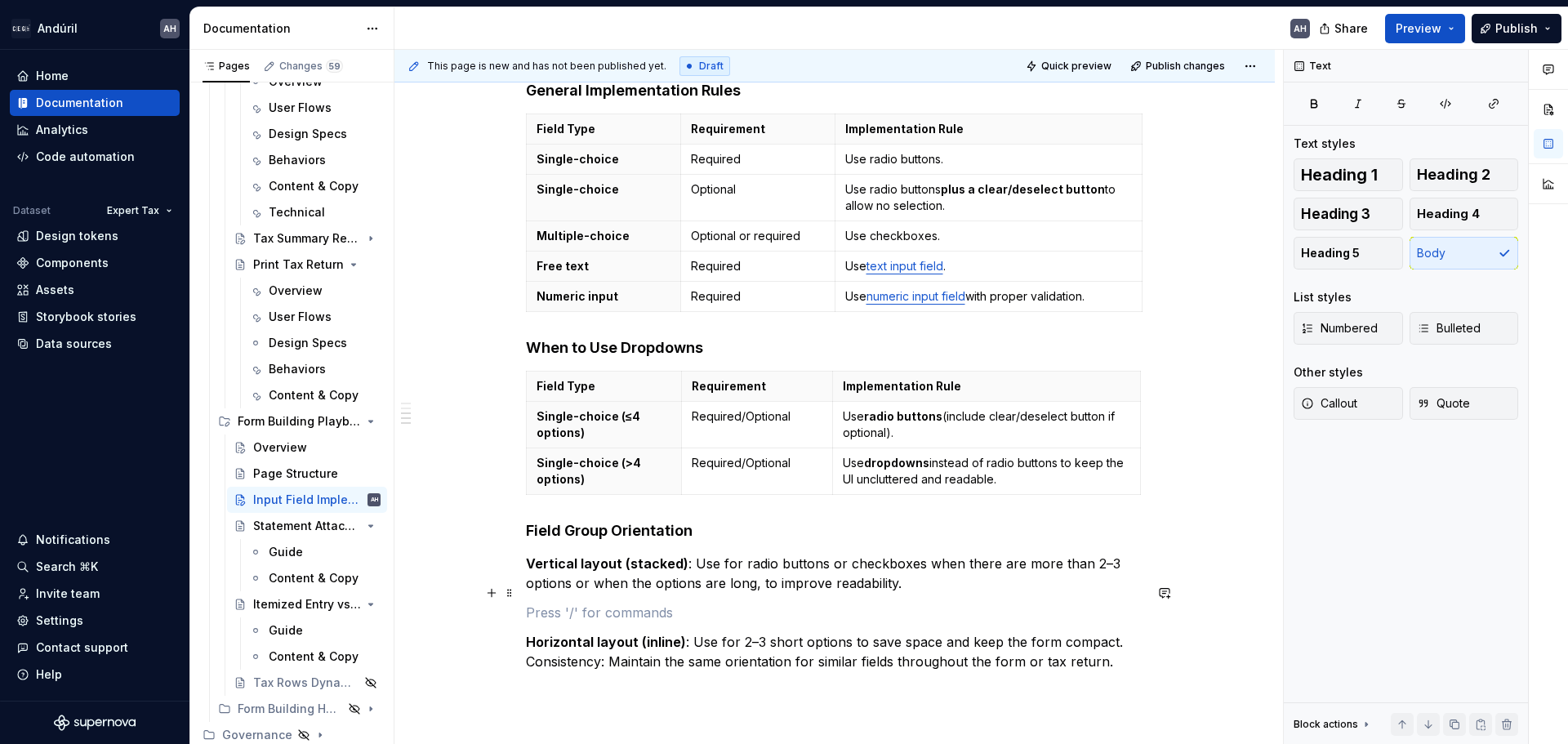
click at [889, 603] on p at bounding box center [834, 612] width 617 height 20
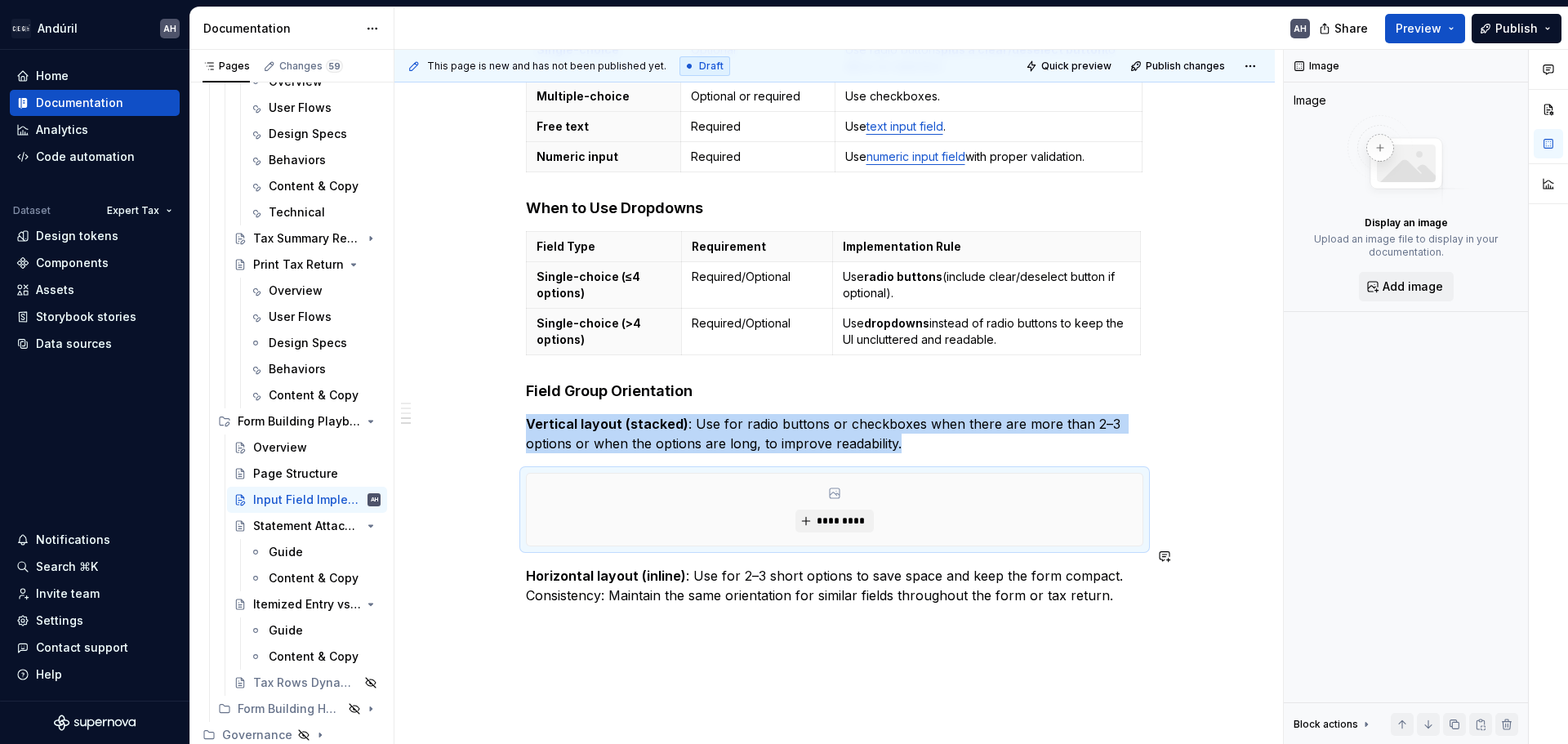
scroll to position [724, 0]
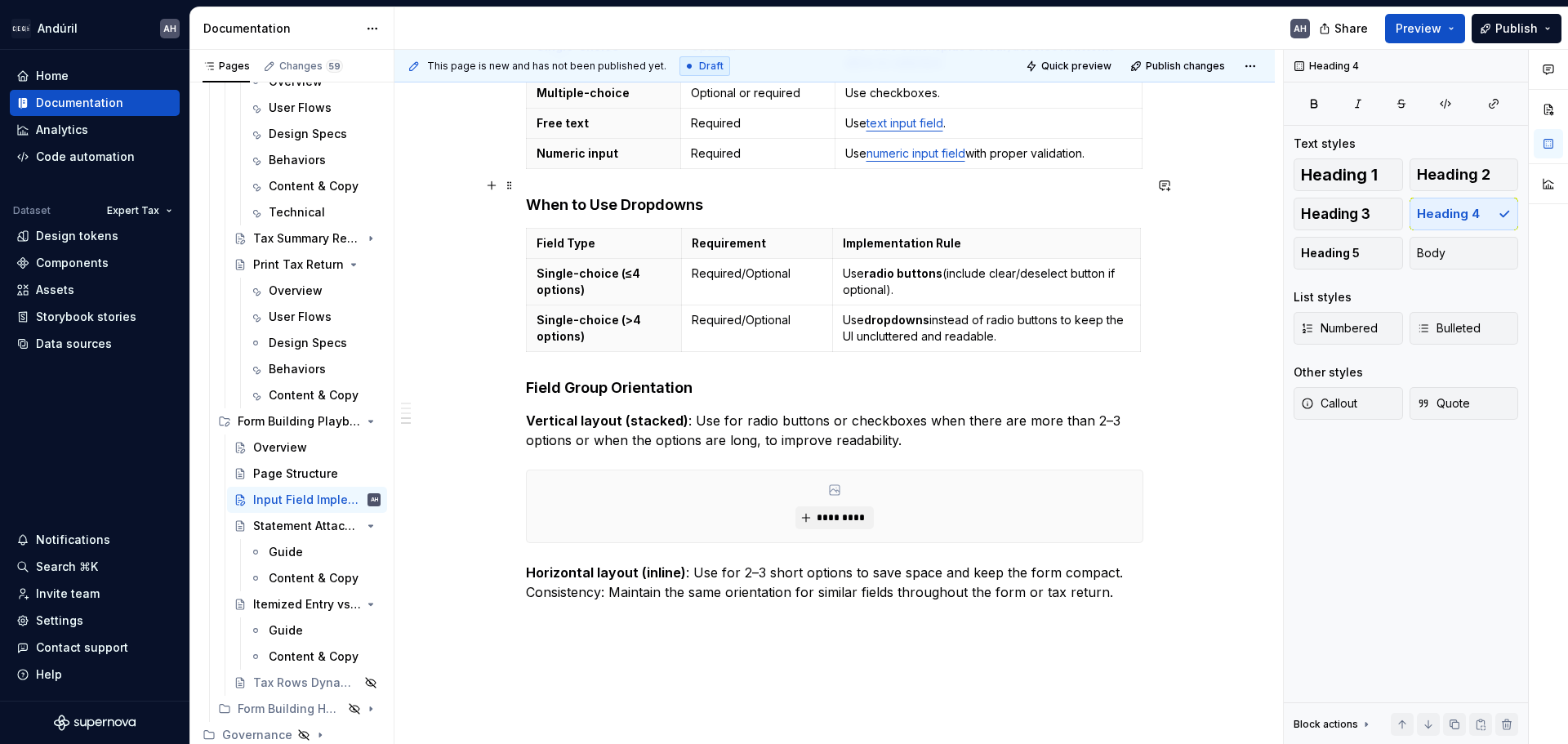
click at [743, 195] on h4 "When to Use Dropdowns" at bounding box center [834, 204] width 617 height 20
click at [529, 378] on h4 "Field Group Orientation" at bounding box center [834, 387] width 617 height 20
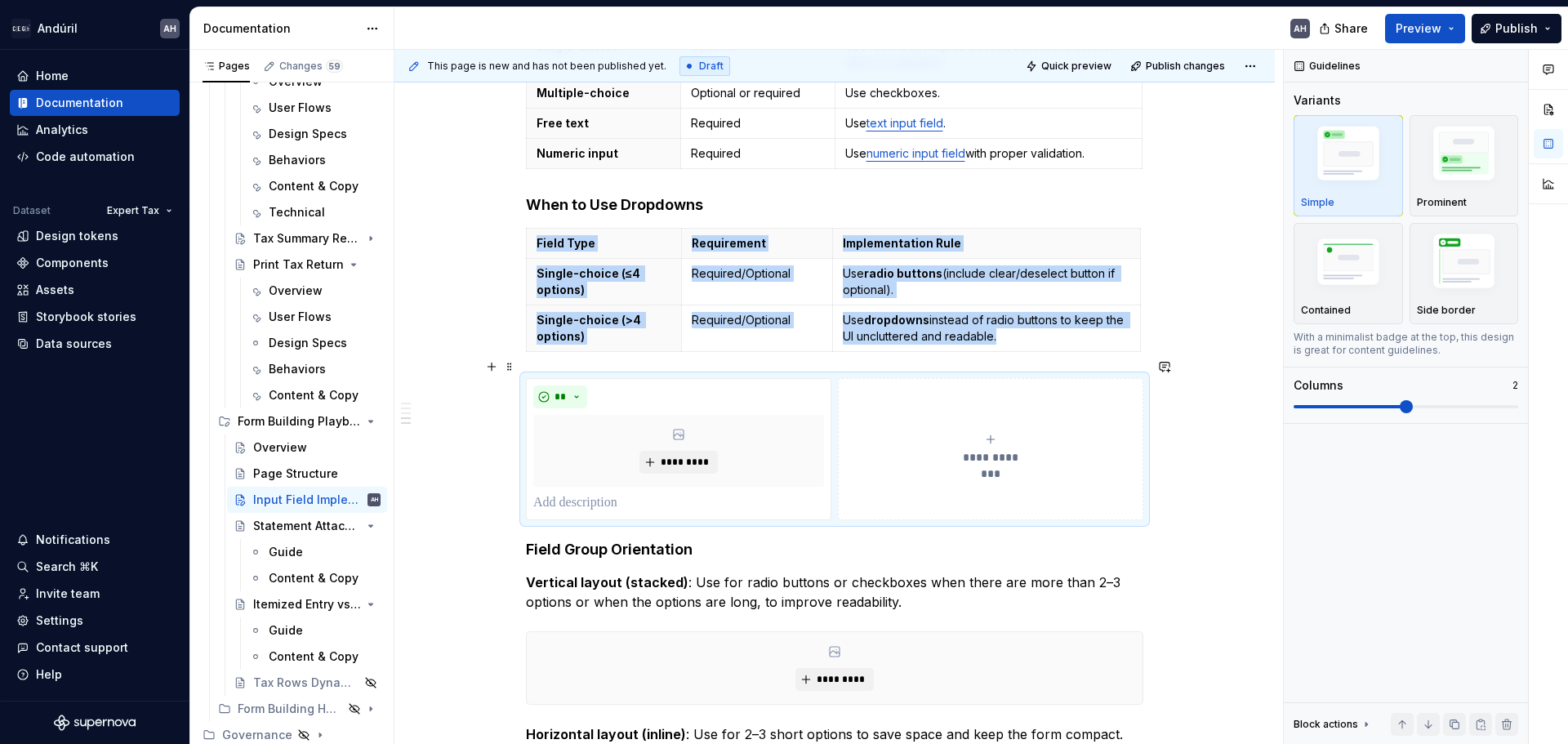
click at [975, 433] on div "**********" at bounding box center [990, 449] width 291 height 33
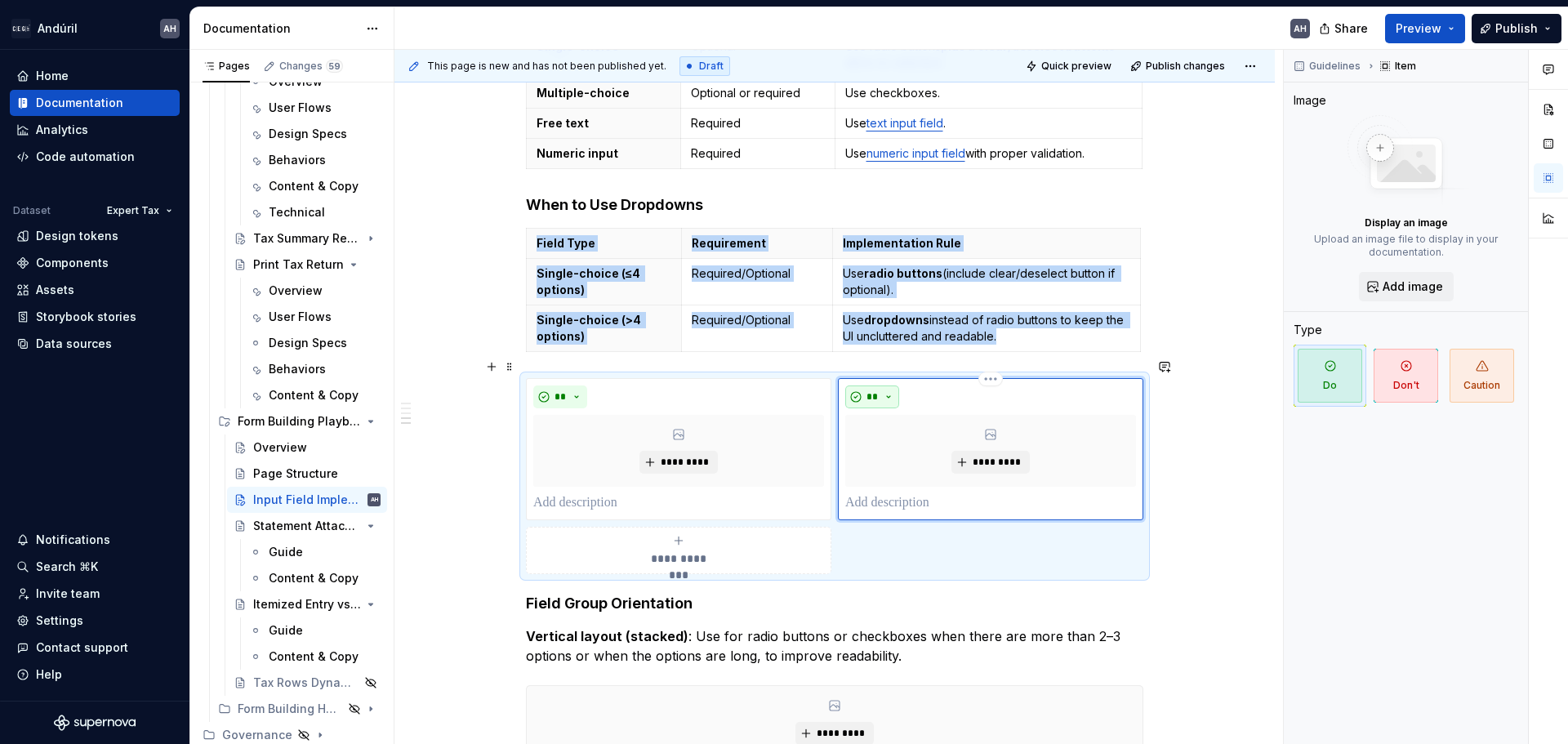
click at [878, 390] on span "**" at bounding box center [872, 397] width 13 height 13
click at [924, 437] on div "Don't" at bounding box center [910, 436] width 31 height 17
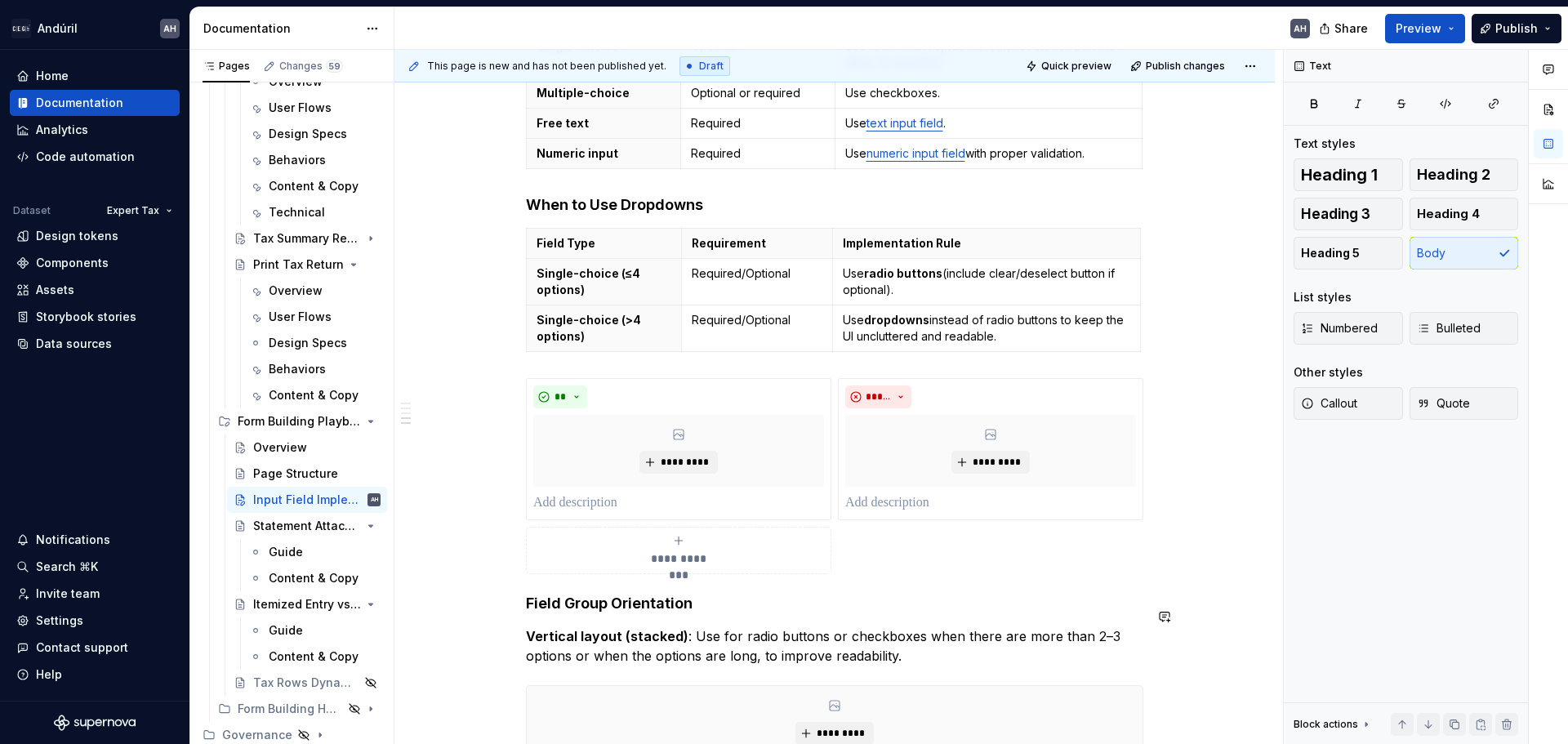
click at [716, 602] on div "Objective Ensure consistent implementation of form and tax return fields across…" at bounding box center [834, 206] width 617 height 1224
click at [524, 590] on div "Objective Ensure consistent implementation of form and tax return fields across…" at bounding box center [835, 307] width 880 height 1506
click at [680, 456] on span "*********" at bounding box center [685, 463] width 50 height 13
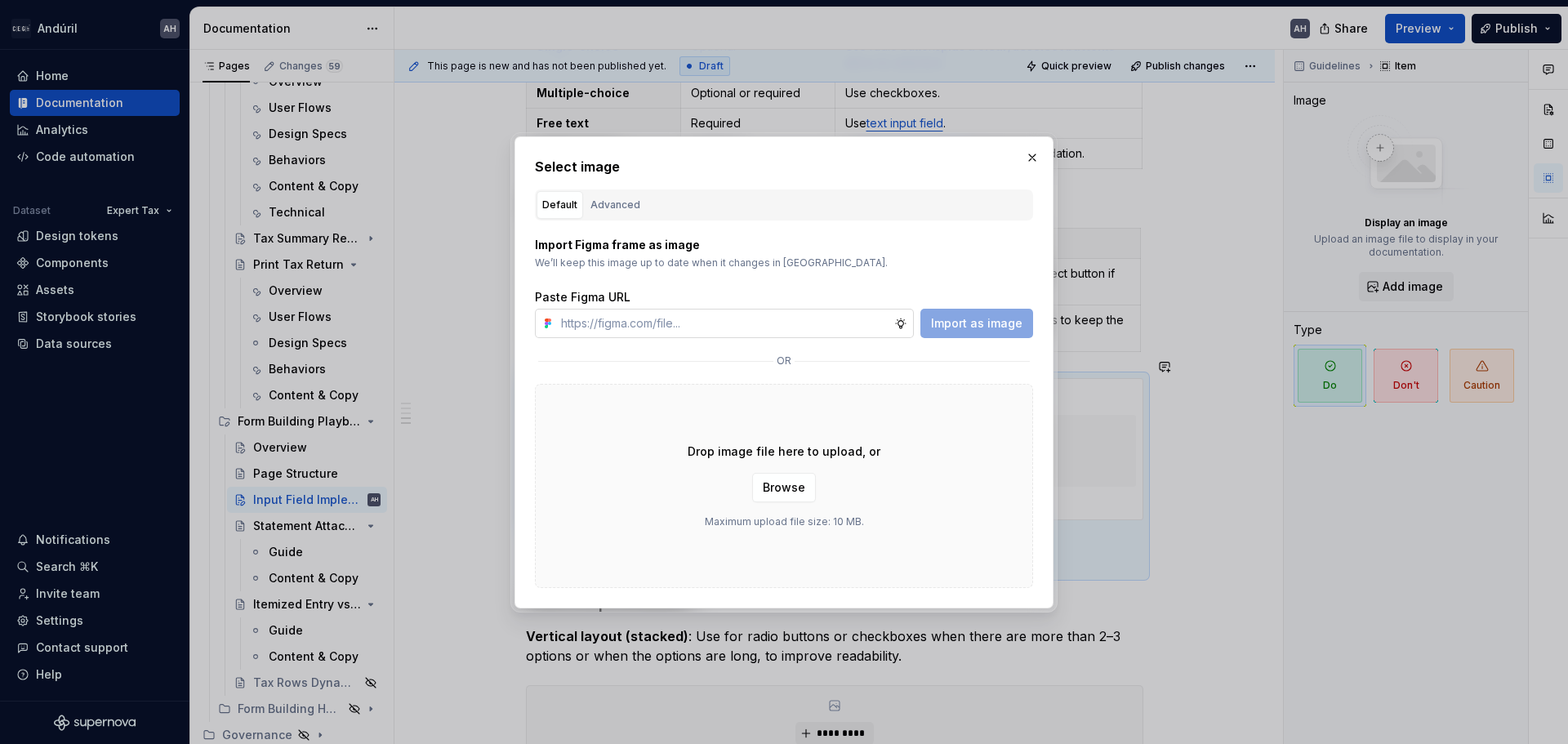
click at [666, 332] on input "text" at bounding box center [724, 323] width 340 height 30
click at [955, 329] on span "Import as image" at bounding box center [977, 324] width 92 height 17
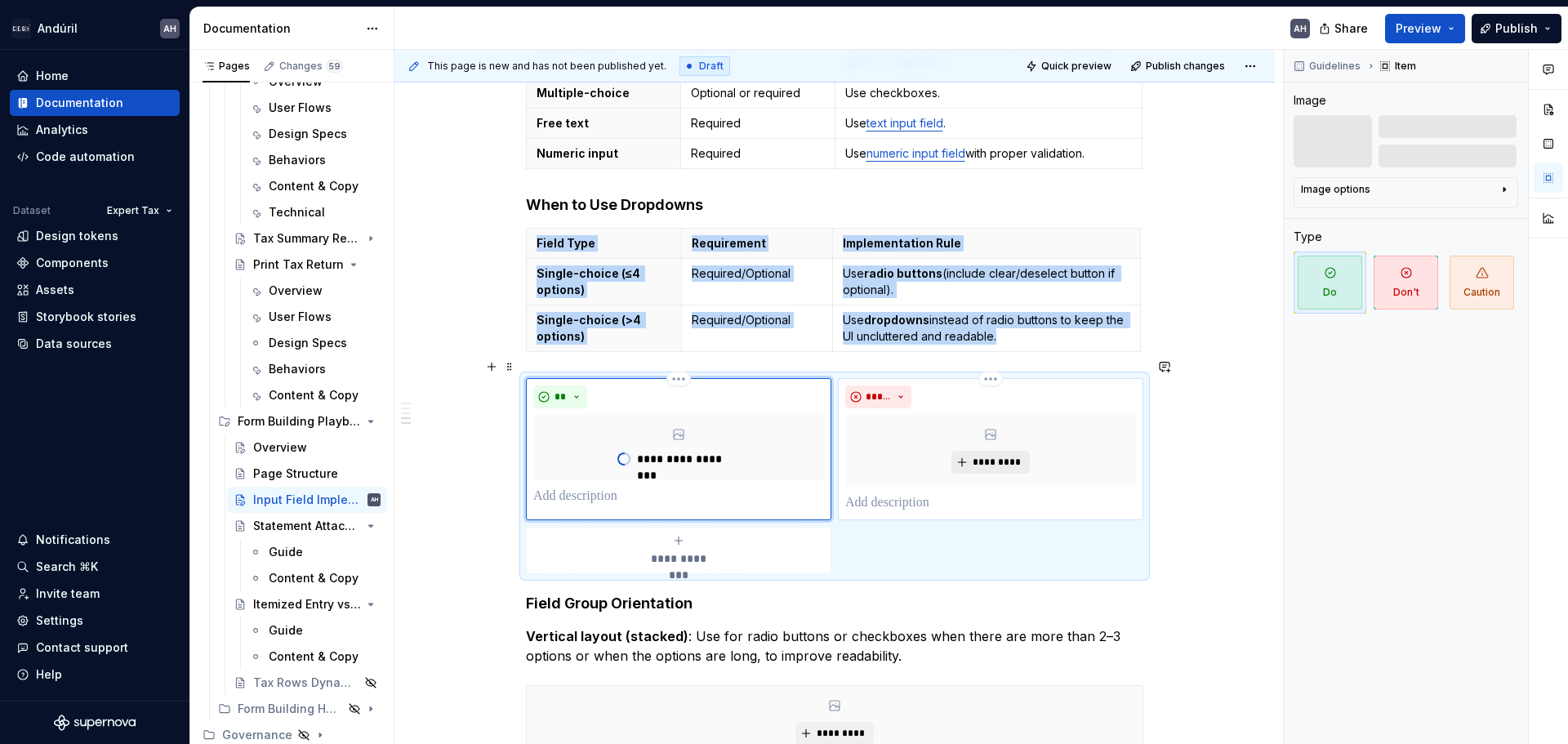
click at [1025, 451] on button "*********" at bounding box center [991, 463] width 78 height 23
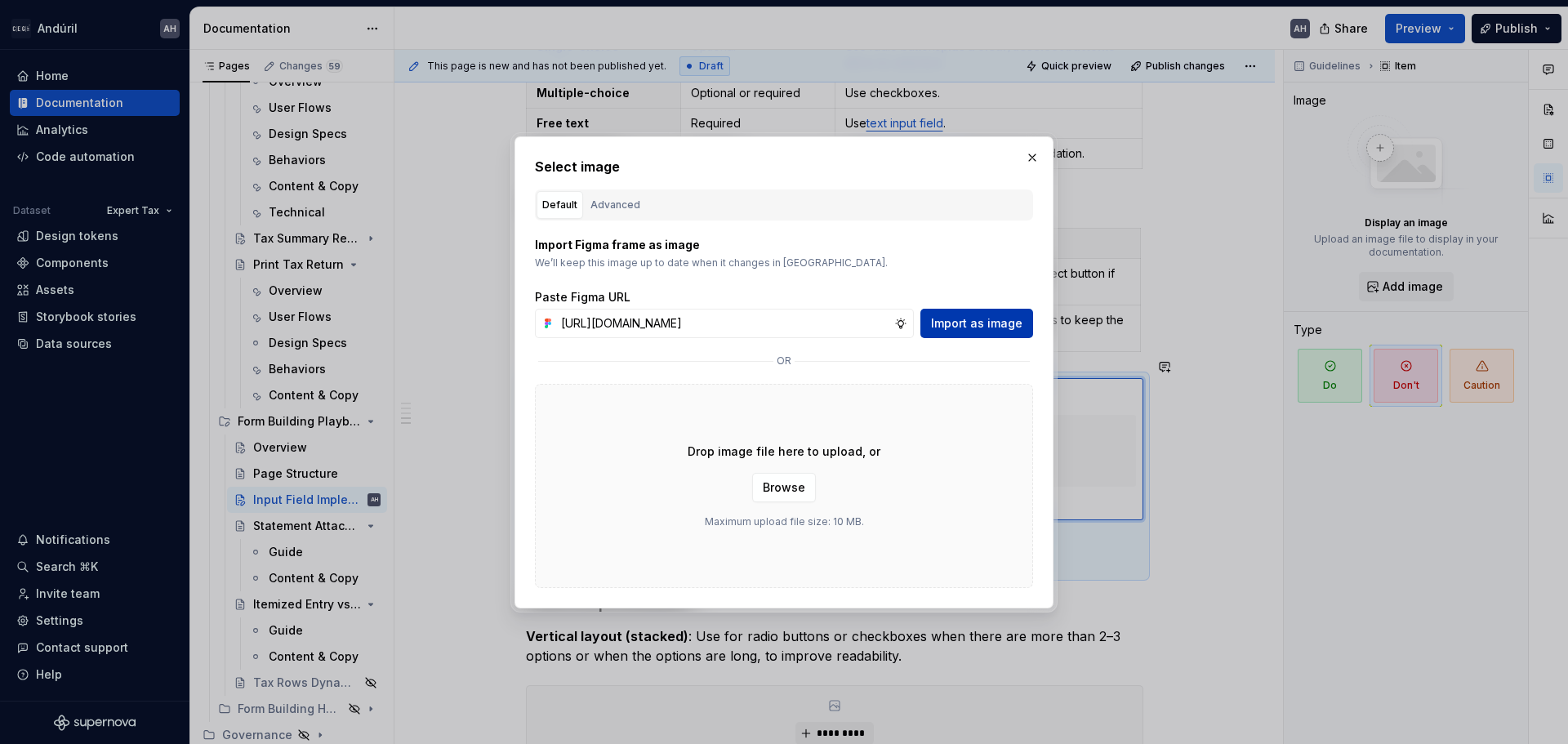
click at [1009, 318] on span "Import as image" at bounding box center [977, 324] width 92 height 17
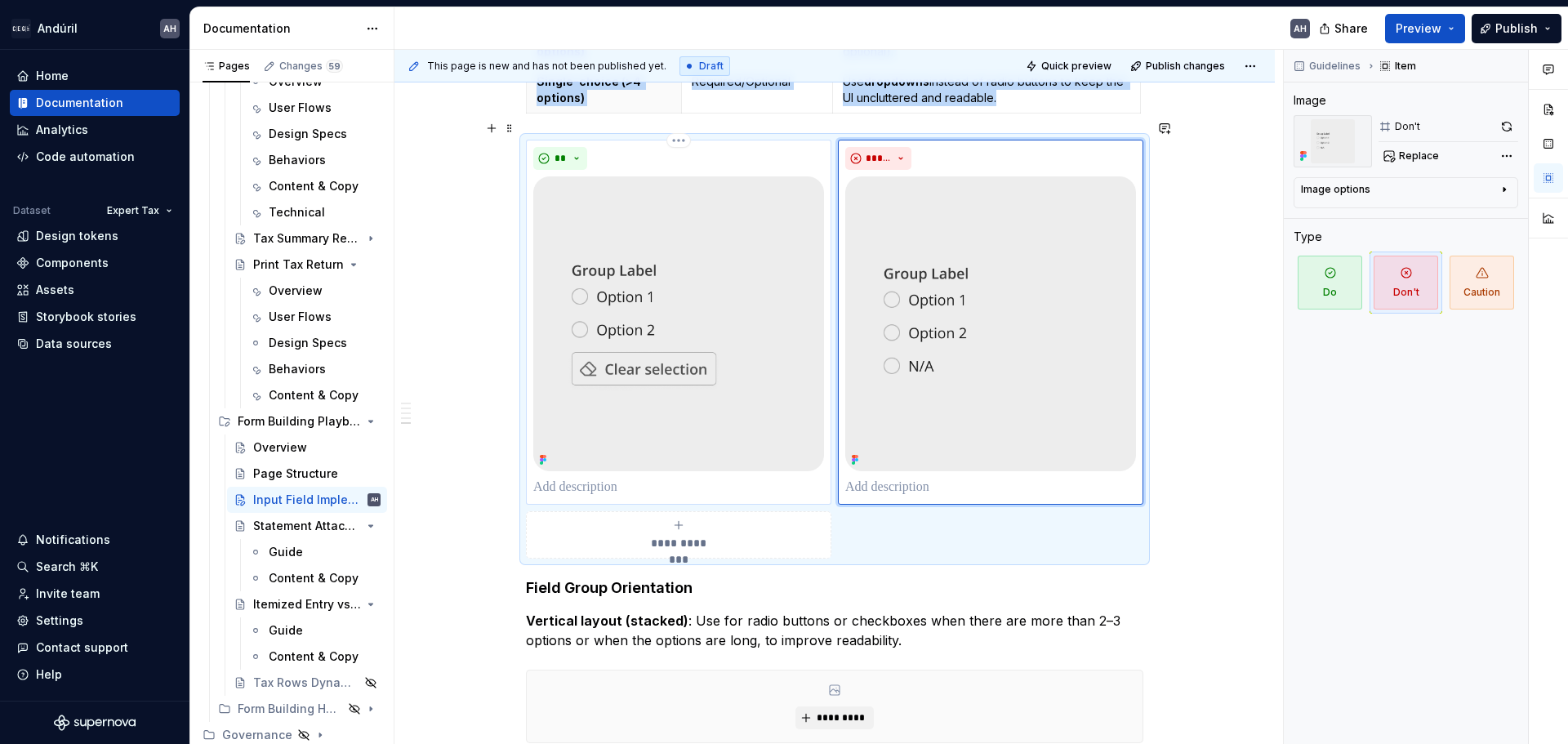
scroll to position [970, 0]
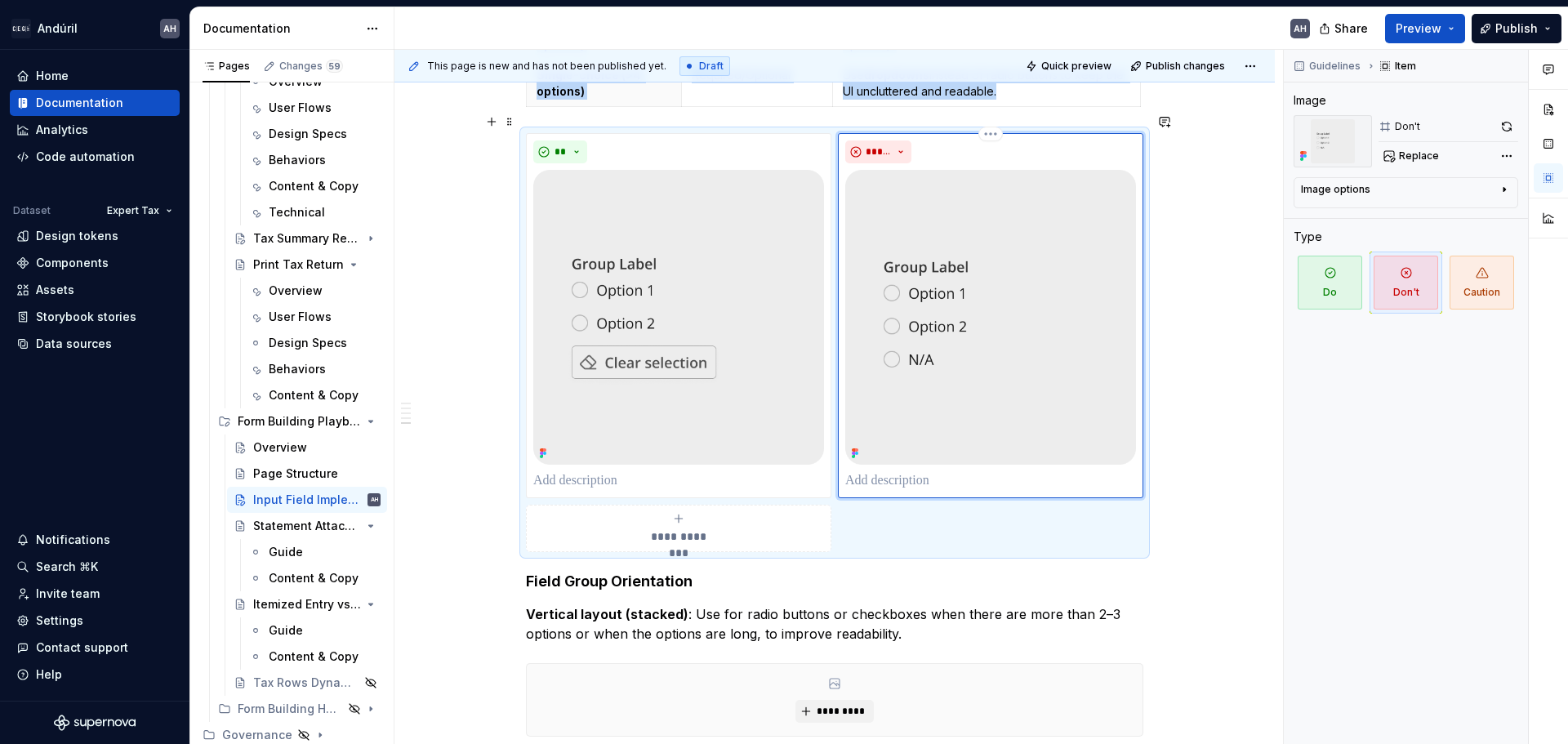
click at [896, 472] on p at bounding box center [990, 481] width 291 height 20
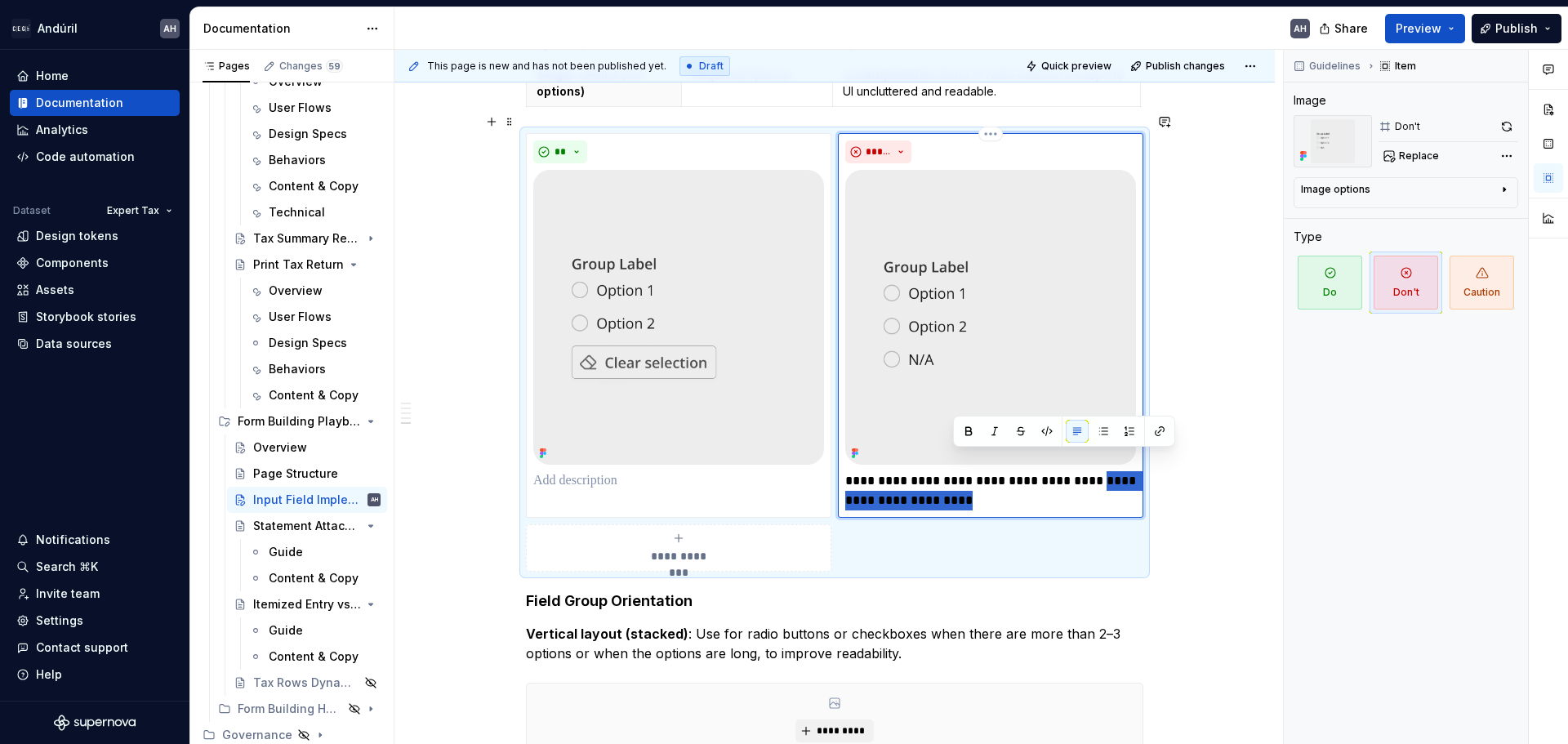
drag, startPoint x: 1090, startPoint y: 464, endPoint x: 1113, endPoint y: 489, distance: 34.0
click at [1113, 489] on p "**********" at bounding box center [990, 491] width 291 height 39
click at [589, 472] on p at bounding box center [678, 481] width 291 height 20
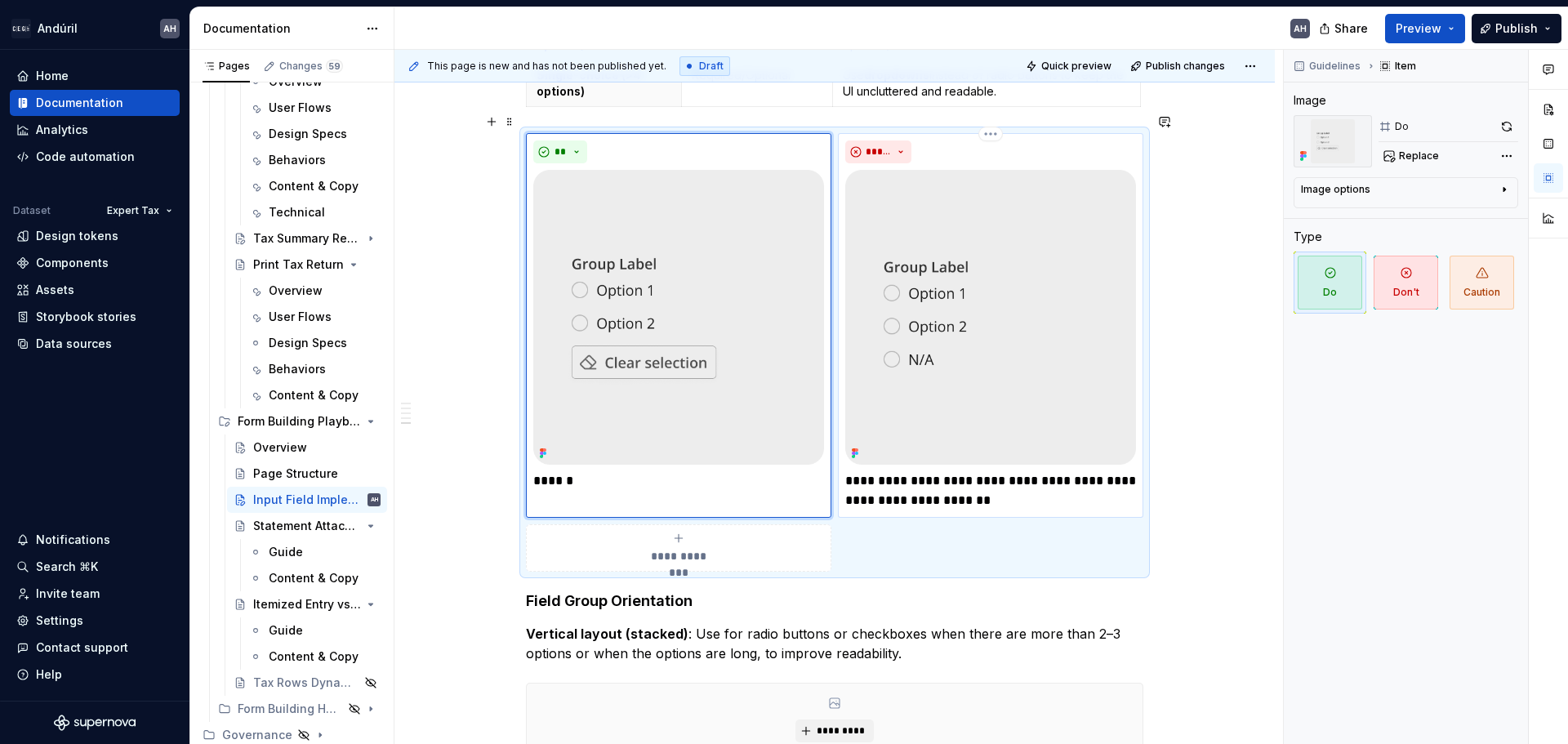
click at [1061, 279] on img at bounding box center [990, 318] width 291 height 295
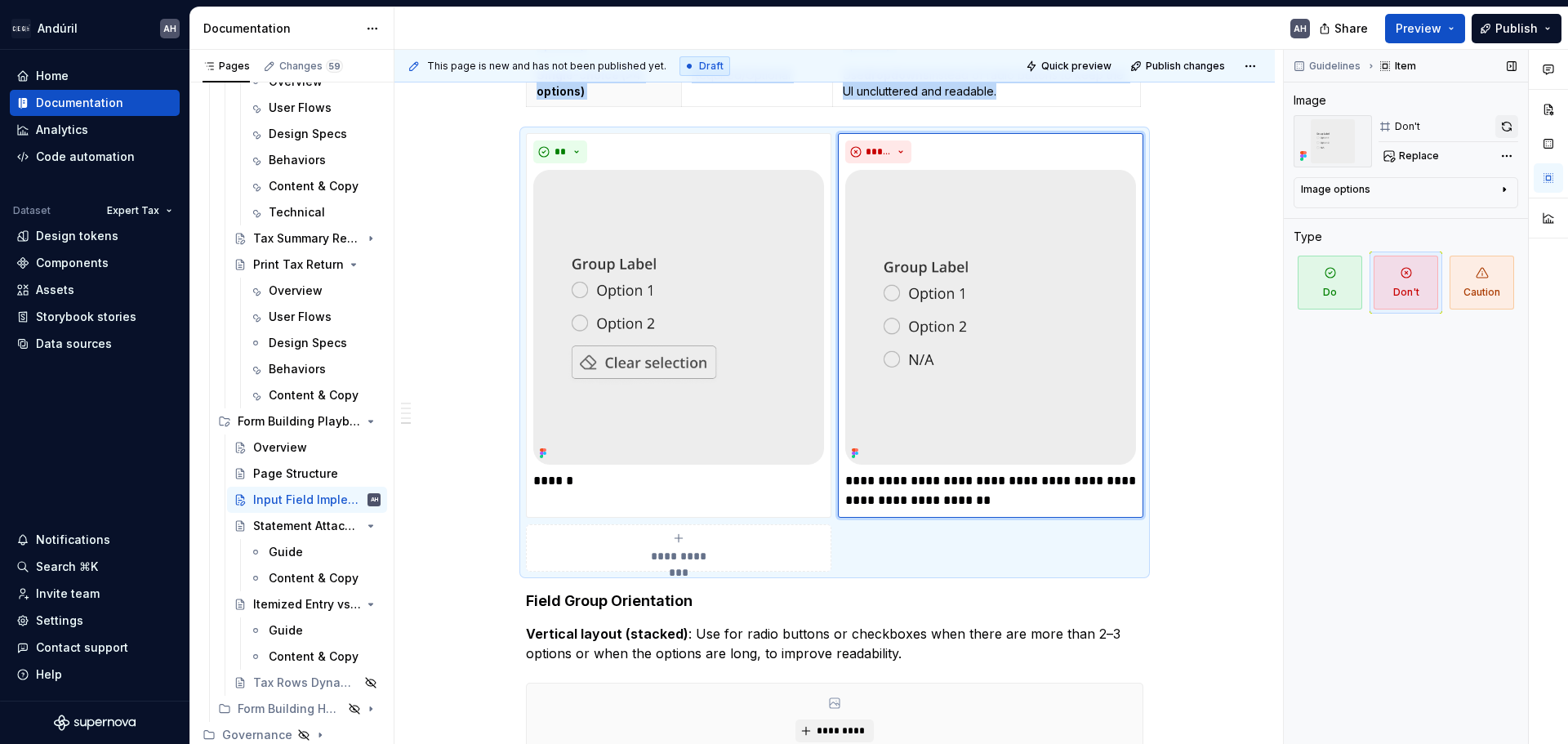
click at [1506, 133] on button "button" at bounding box center [1507, 126] width 23 height 23
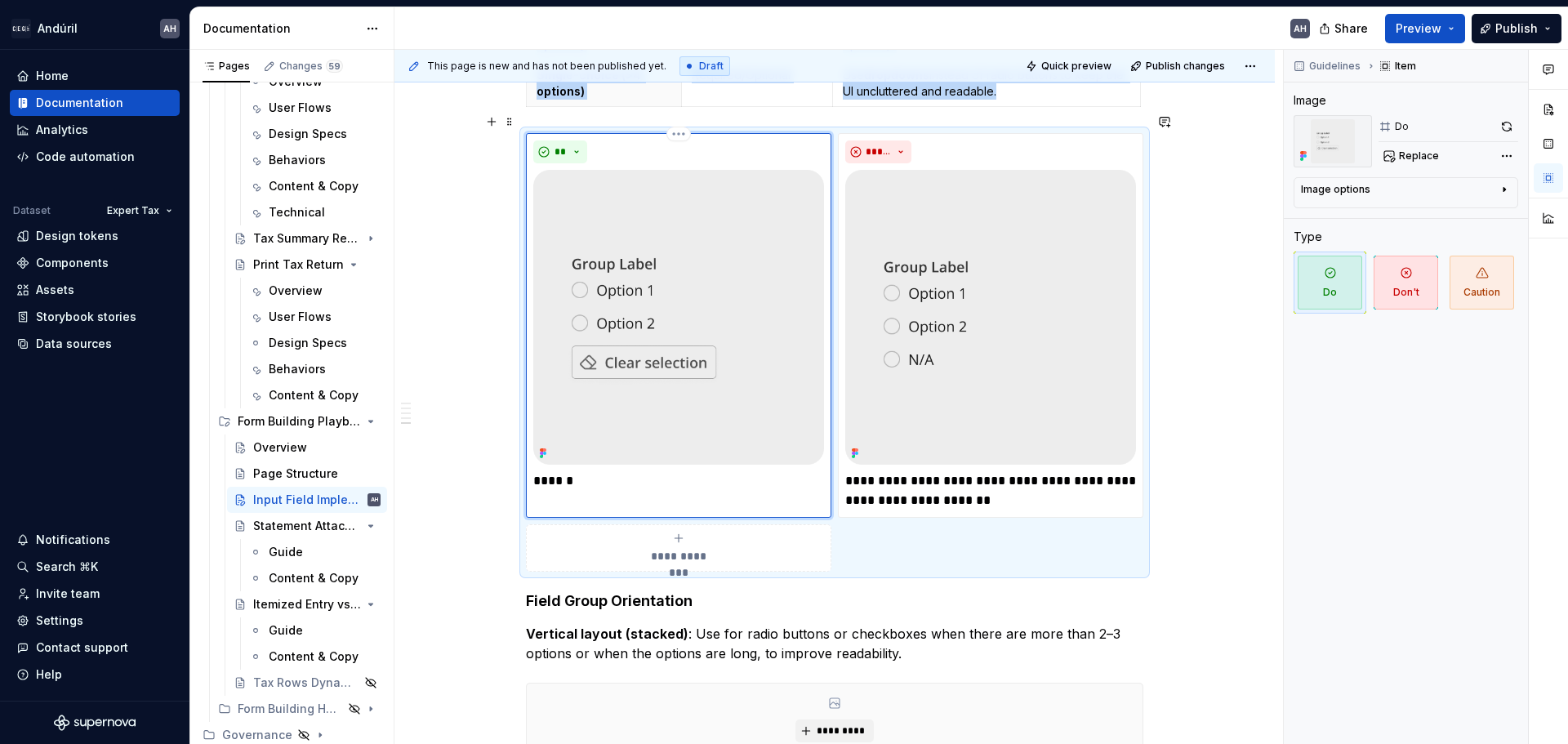
click at [696, 274] on img at bounding box center [678, 318] width 291 height 295
click at [1500, 131] on button "button" at bounding box center [1507, 126] width 23 height 23
click at [617, 472] on p "******" at bounding box center [678, 481] width 291 height 20
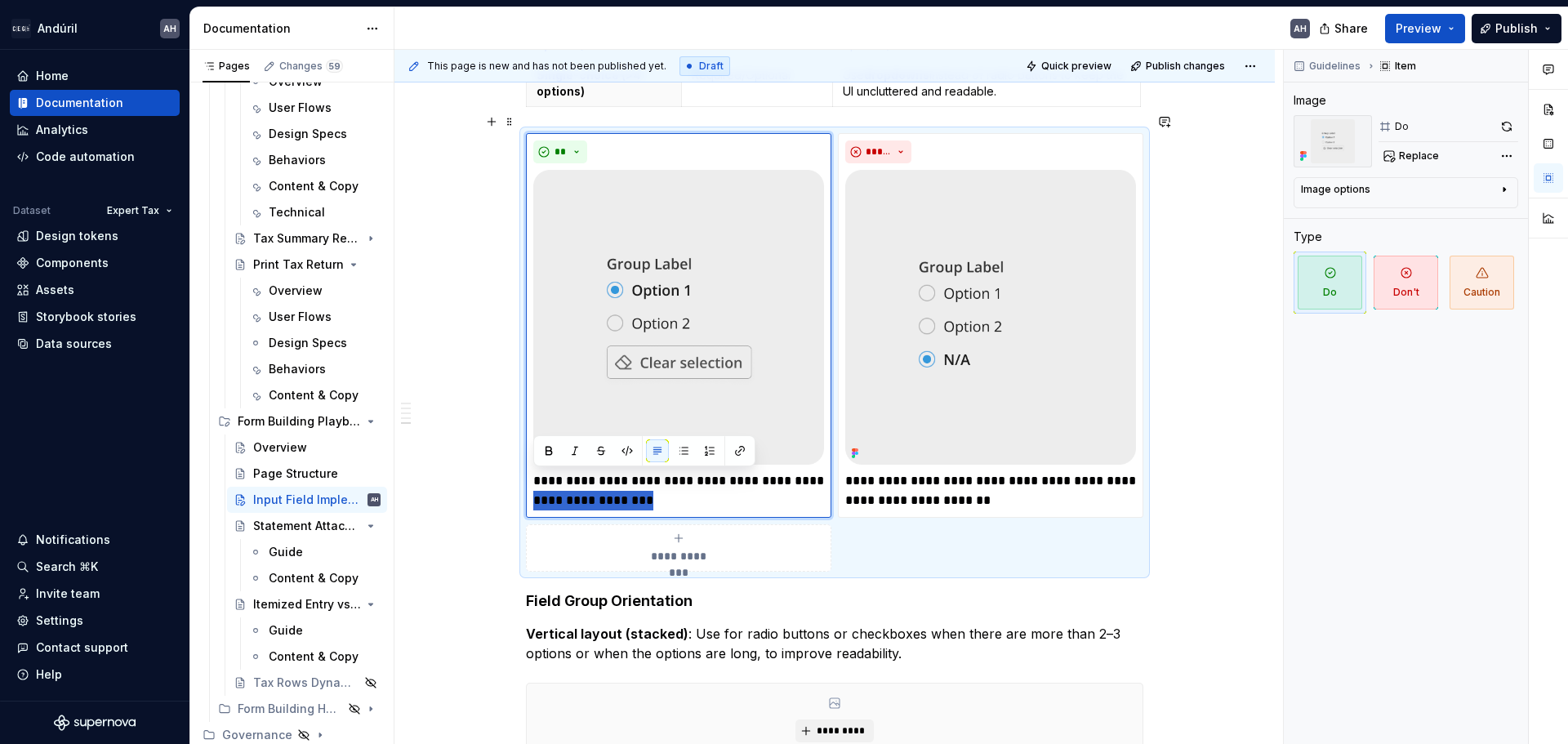
drag, startPoint x: 757, startPoint y: 483, endPoint x: 511, endPoint y: 488, distance: 246.1
click at [511, 488] on div "Objective Ensure consistent implementation of form and tax return fields across…" at bounding box center [835, 184] width 880 height 1748
click at [861, 472] on p "**********" at bounding box center [990, 491] width 291 height 39
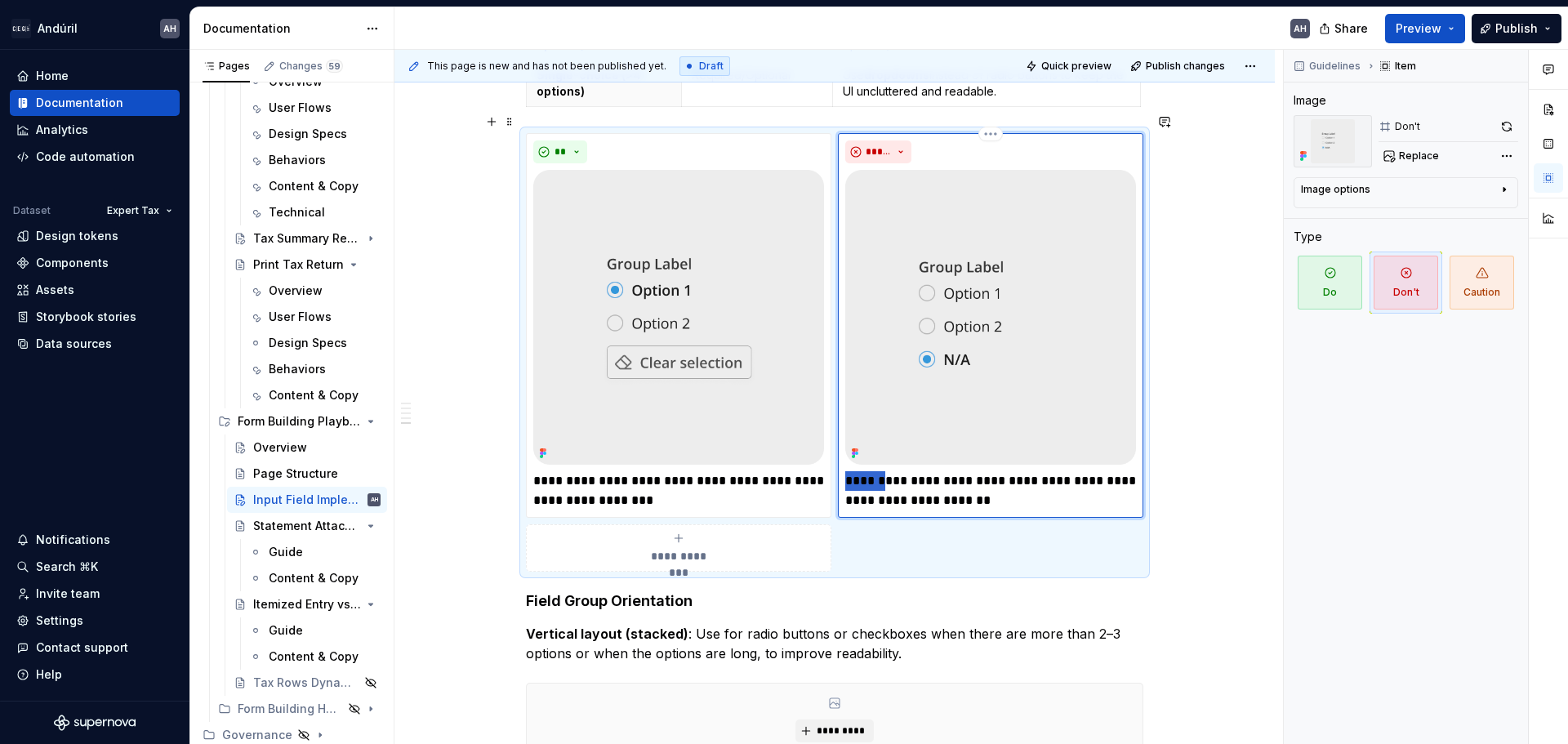
click at [861, 472] on p "**********" at bounding box center [990, 491] width 291 height 39
drag, startPoint x: 548, startPoint y: 462, endPoint x: 535, endPoint y: 466, distance: 13.6
click at [532, 464] on div "**********" at bounding box center [678, 325] width 305 height 385
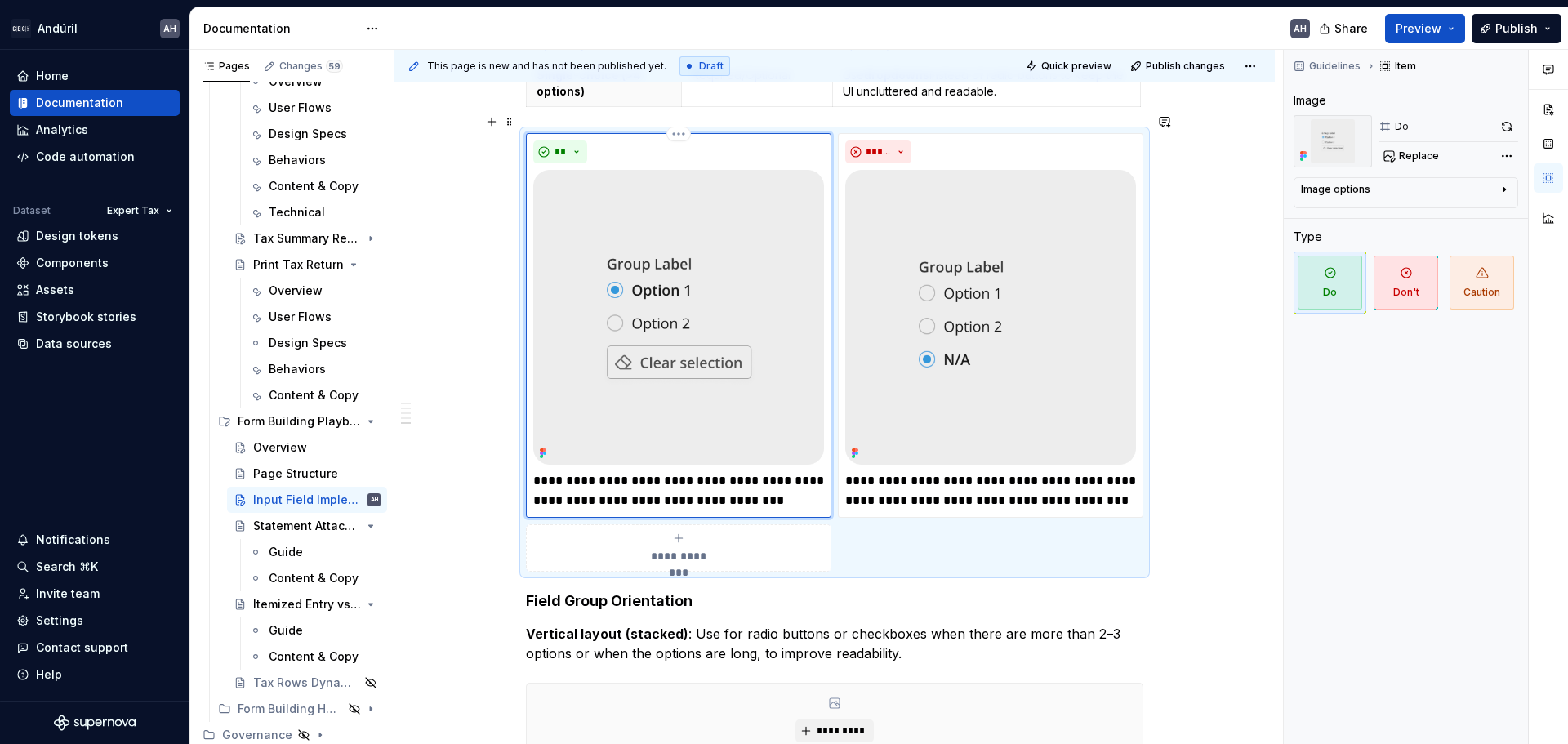
click at [617, 481] on p "**********" at bounding box center [678, 491] width 291 height 39
drag, startPoint x: 765, startPoint y: 484, endPoint x: 627, endPoint y: 480, distance: 138.1
click at [627, 480] on p "**********" at bounding box center [678, 491] width 291 height 39
click at [910, 328] on img at bounding box center [990, 318] width 291 height 295
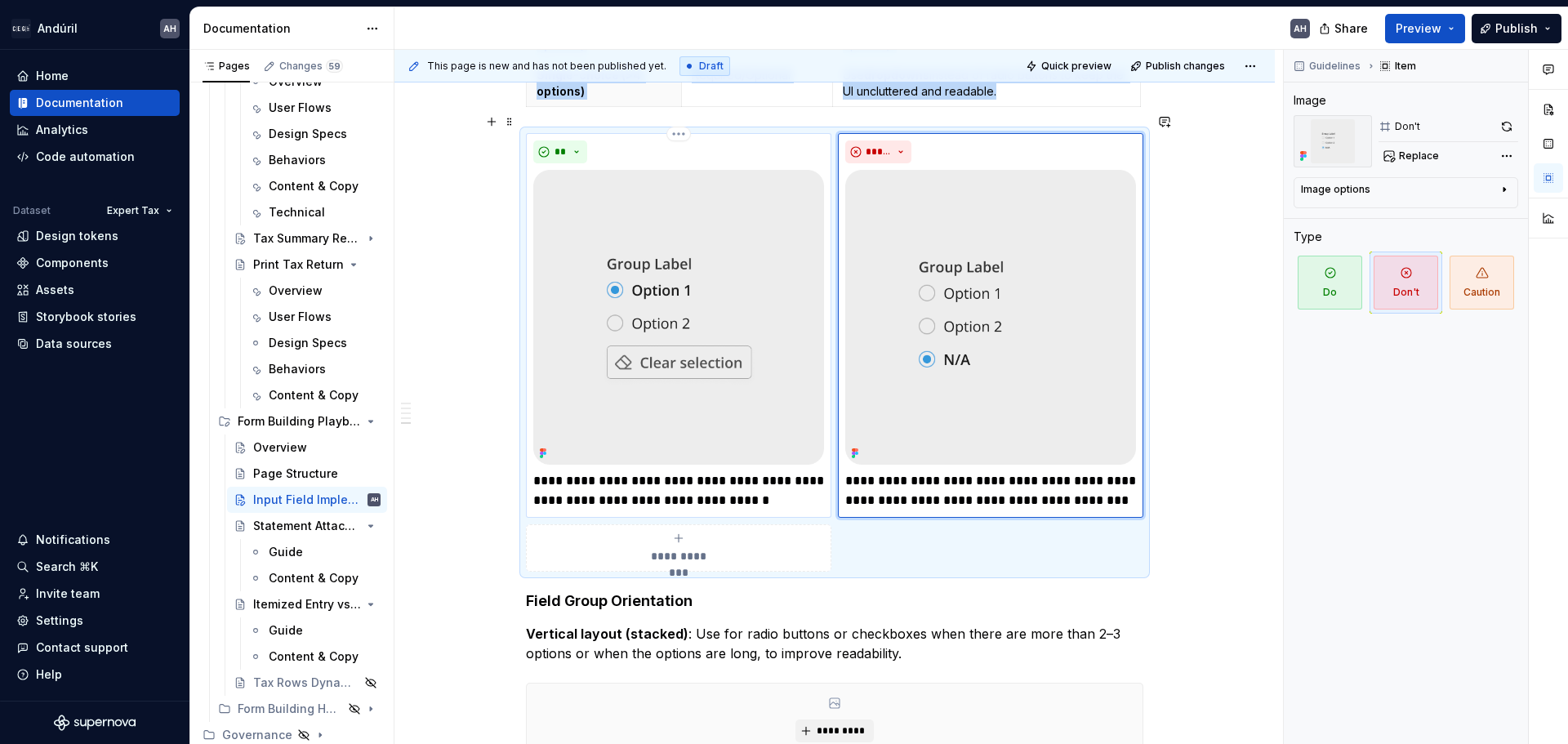
click at [734, 363] on img at bounding box center [678, 318] width 291 height 295
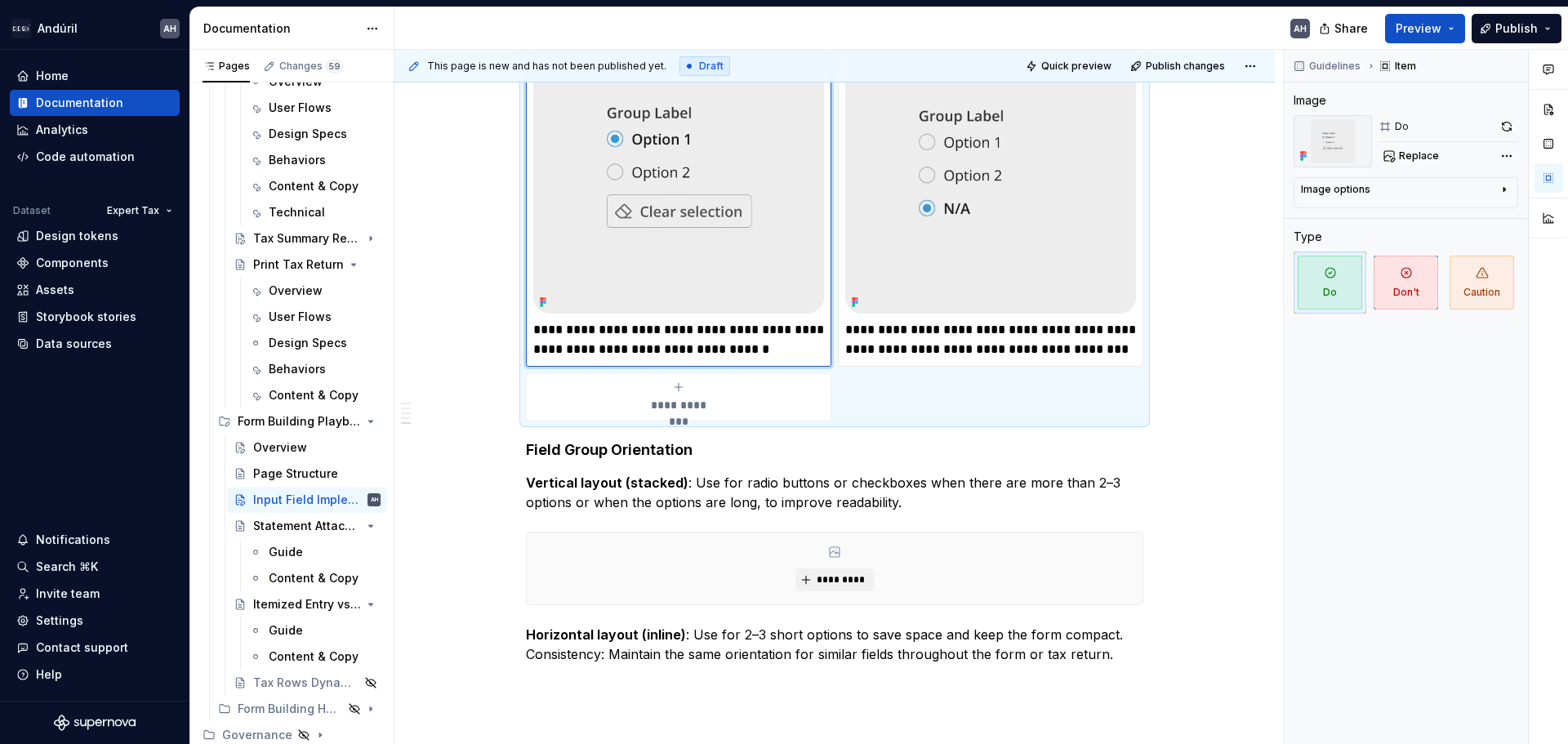
scroll to position [1133, 0]
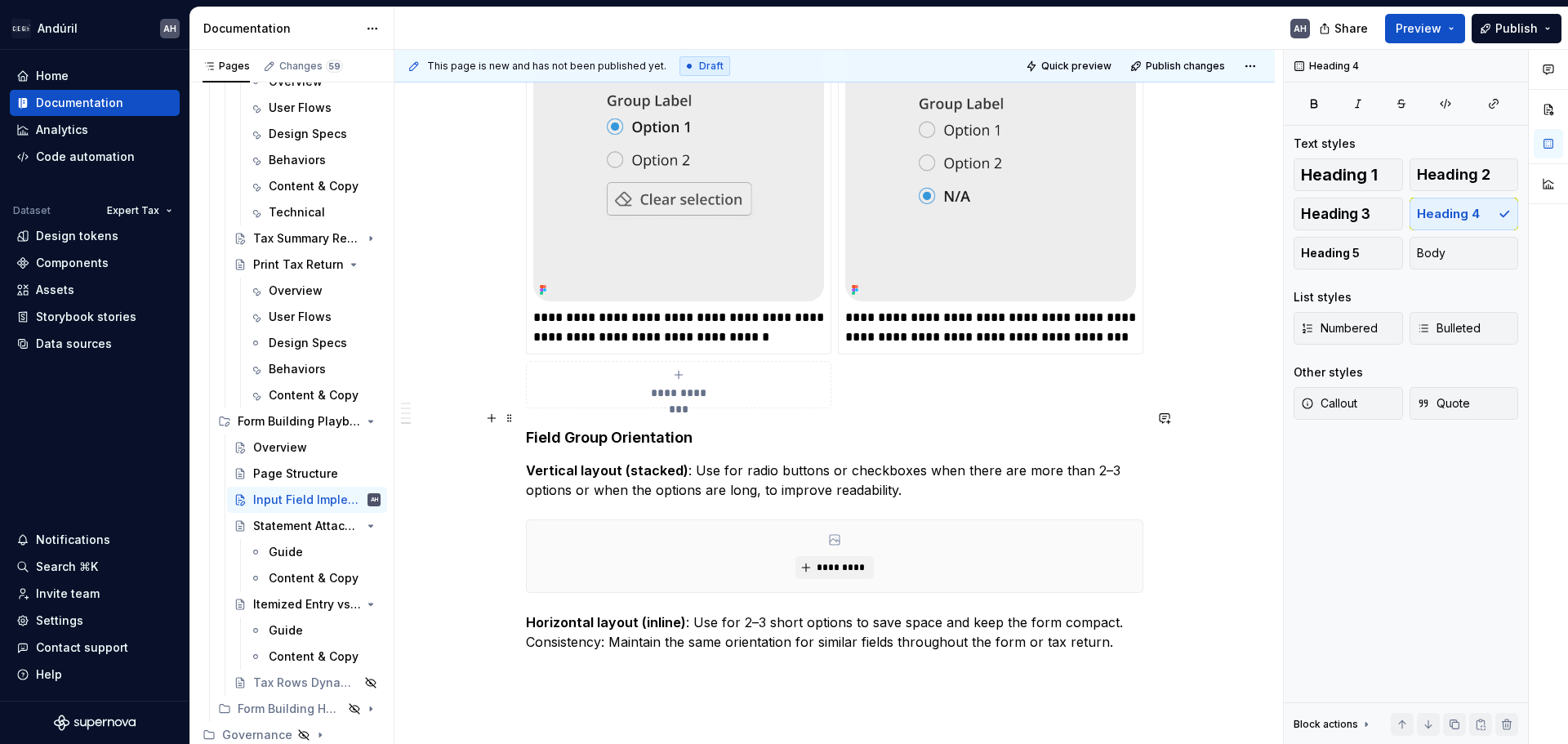
click at [728, 428] on h4 "Field Group Orientation" at bounding box center [834, 437] width 617 height 20
click at [525, 428] on h4 "Field Group Orientation" at bounding box center [834, 437] width 617 height 20
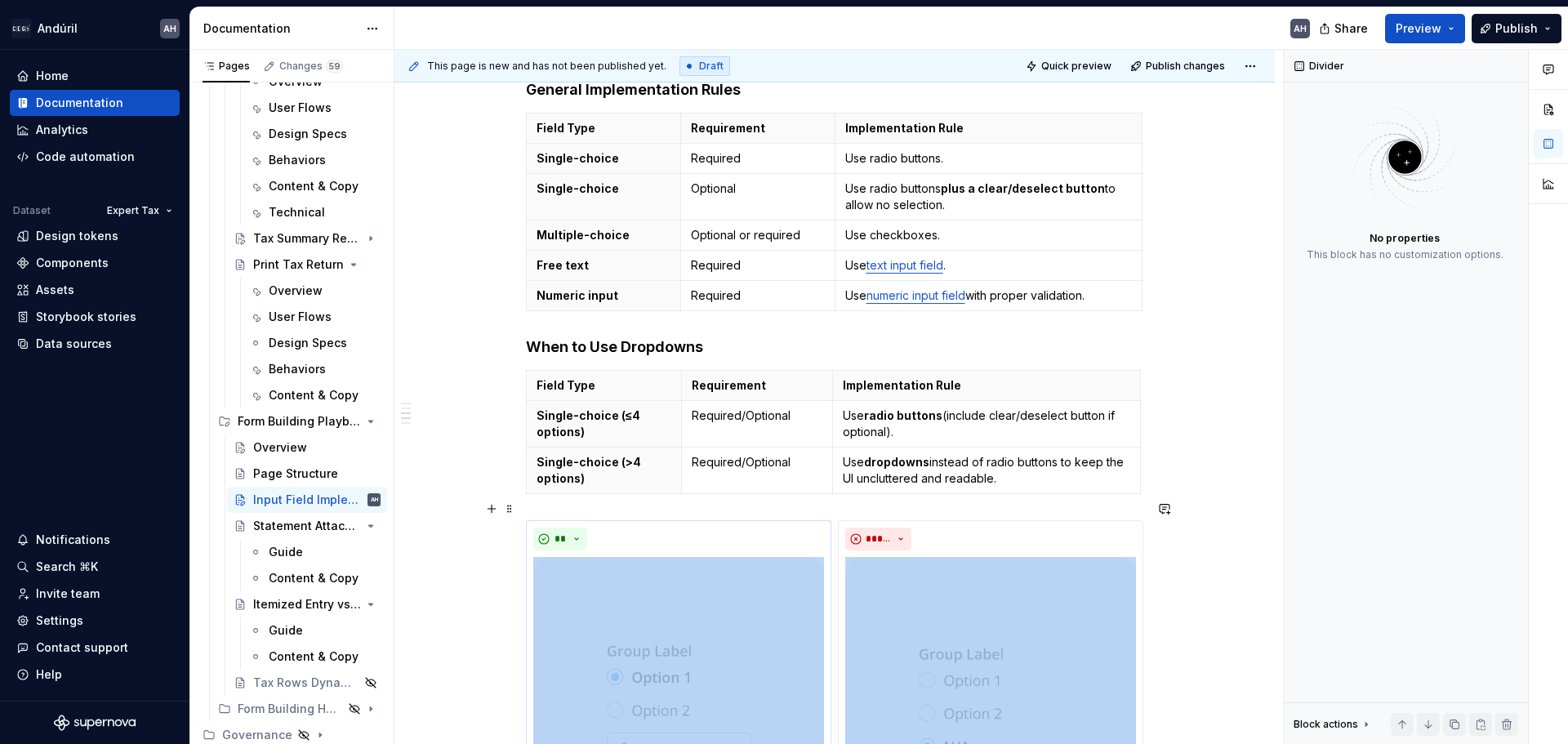
scroll to position [561, 0]
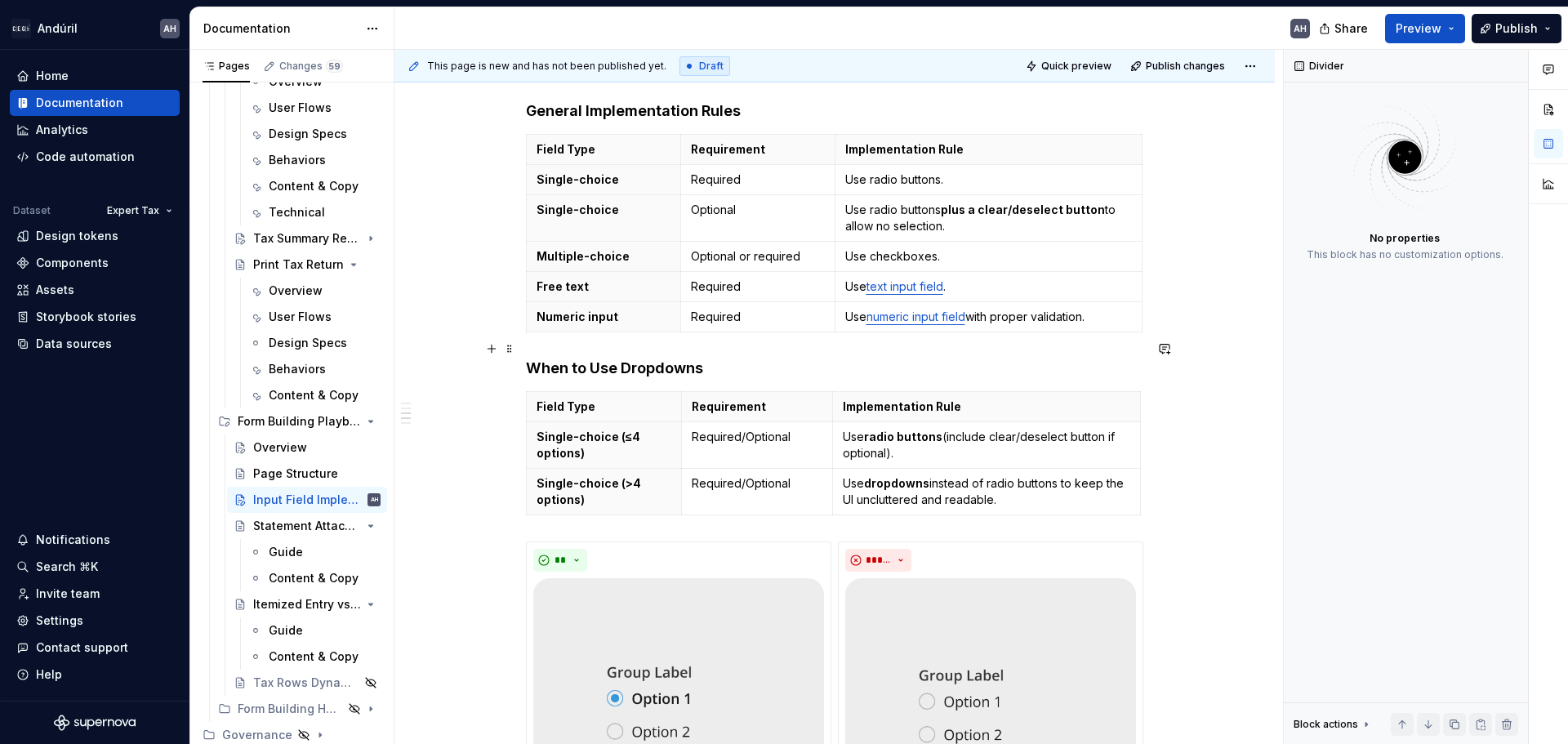
click at [529, 359] on h4 "When to Use Dropdowns" at bounding box center [834, 368] width 617 height 20
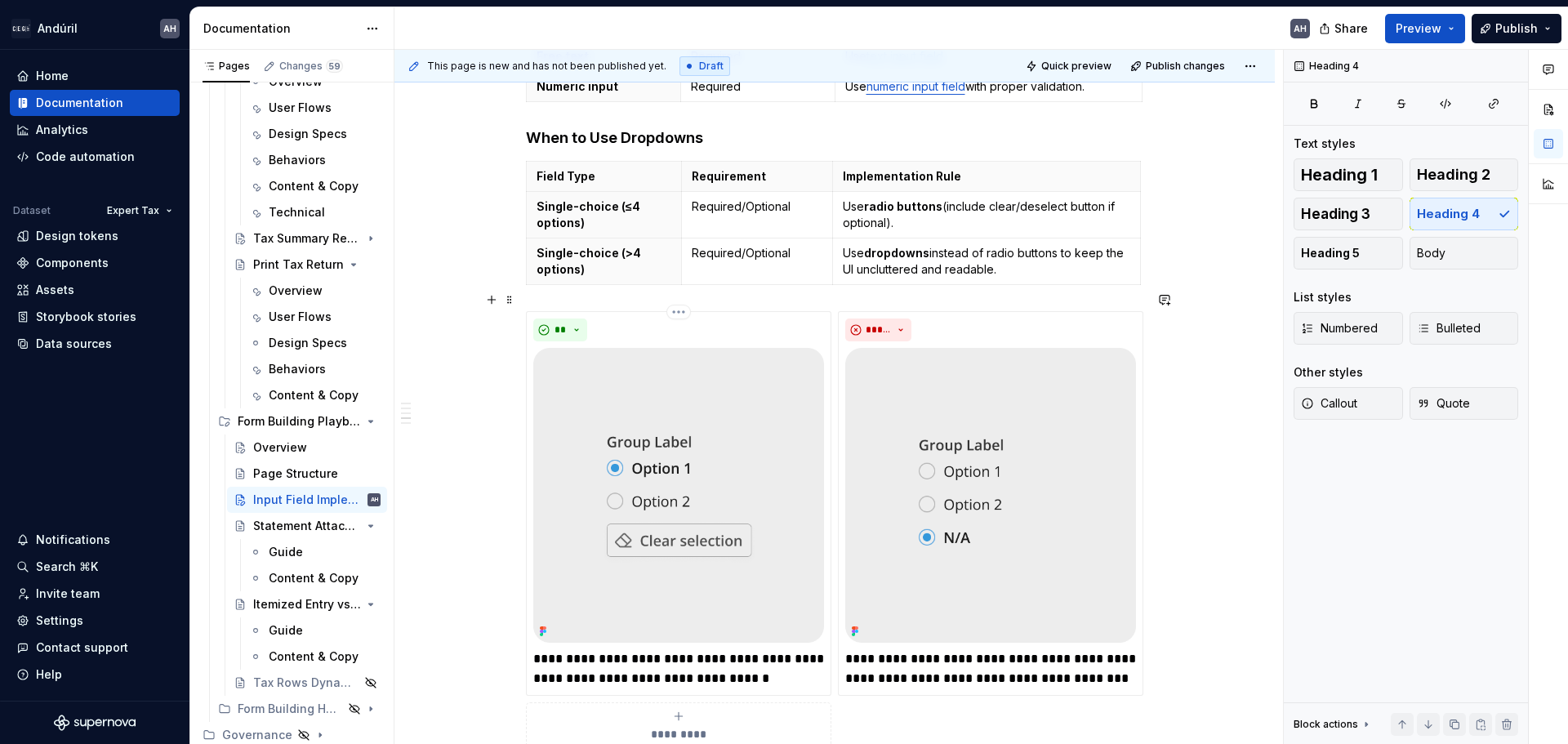
scroll to position [722, 0]
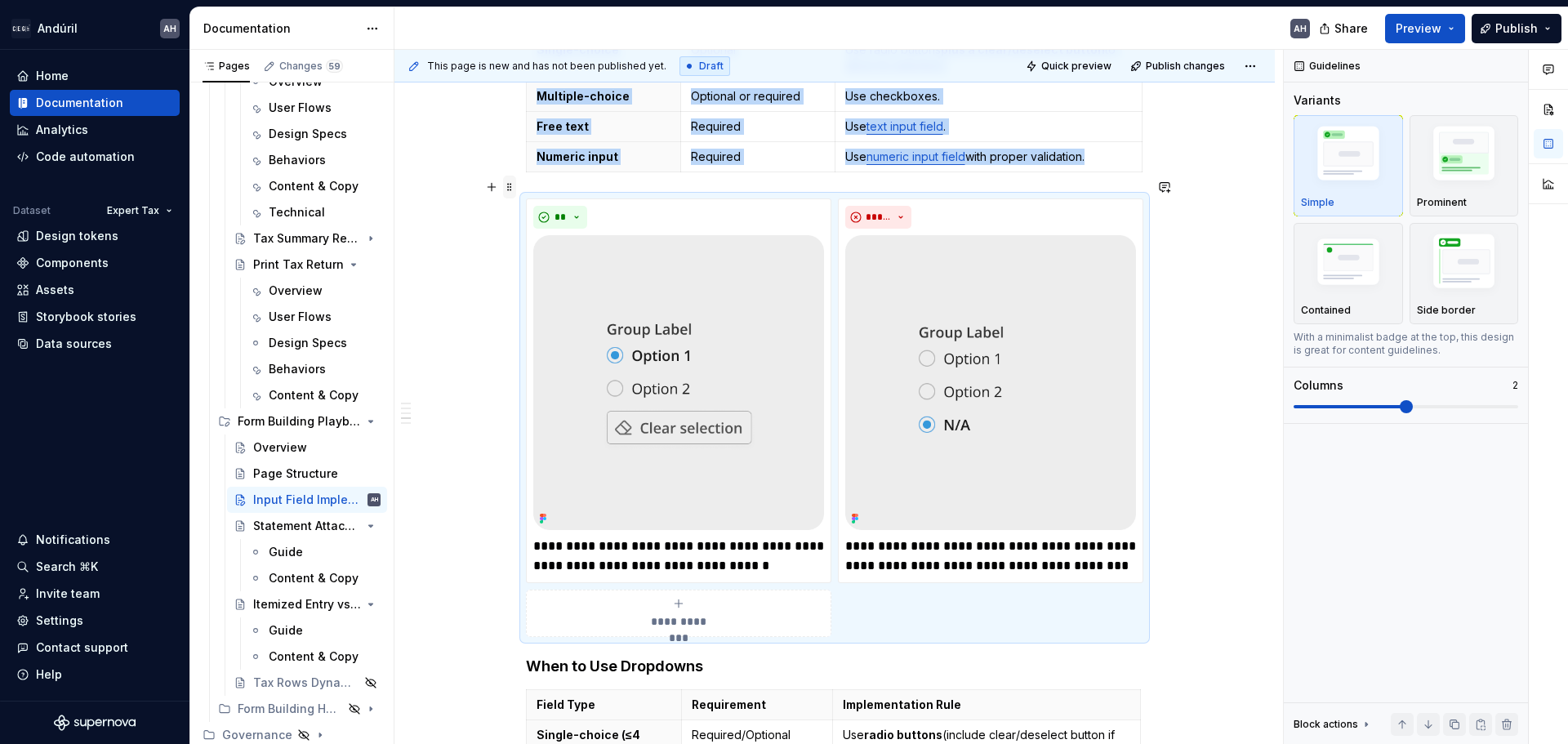
click at [511, 186] on span at bounding box center [510, 187] width 13 height 23
click at [1150, 152] on div "This page is new and has not been published yet. Draft Quick preview Publish ch…" at bounding box center [838, 398] width 888 height 696
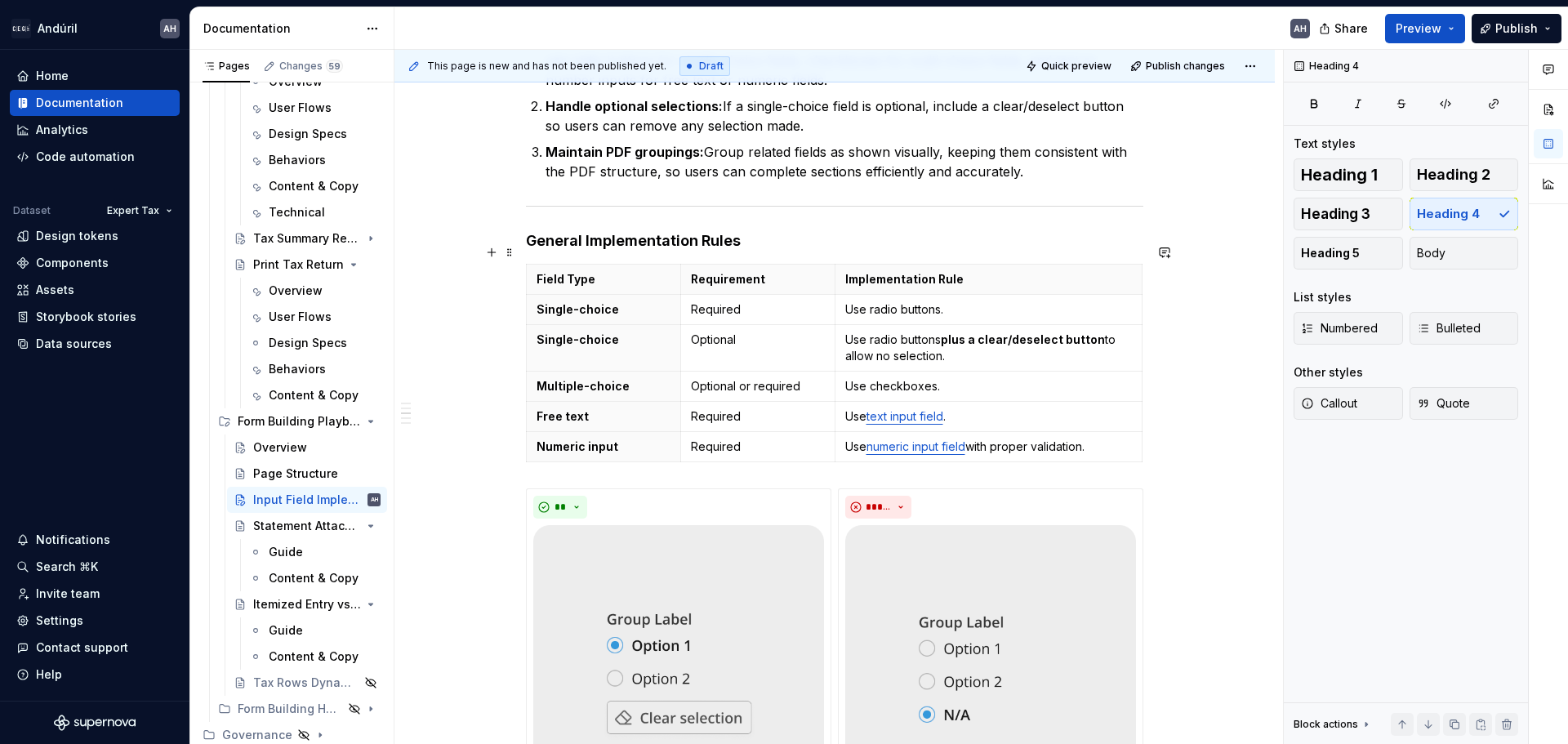
scroll to position [429, 0]
click at [624, 234] on h4 "General Implementation Rules" at bounding box center [834, 243] width 617 height 20
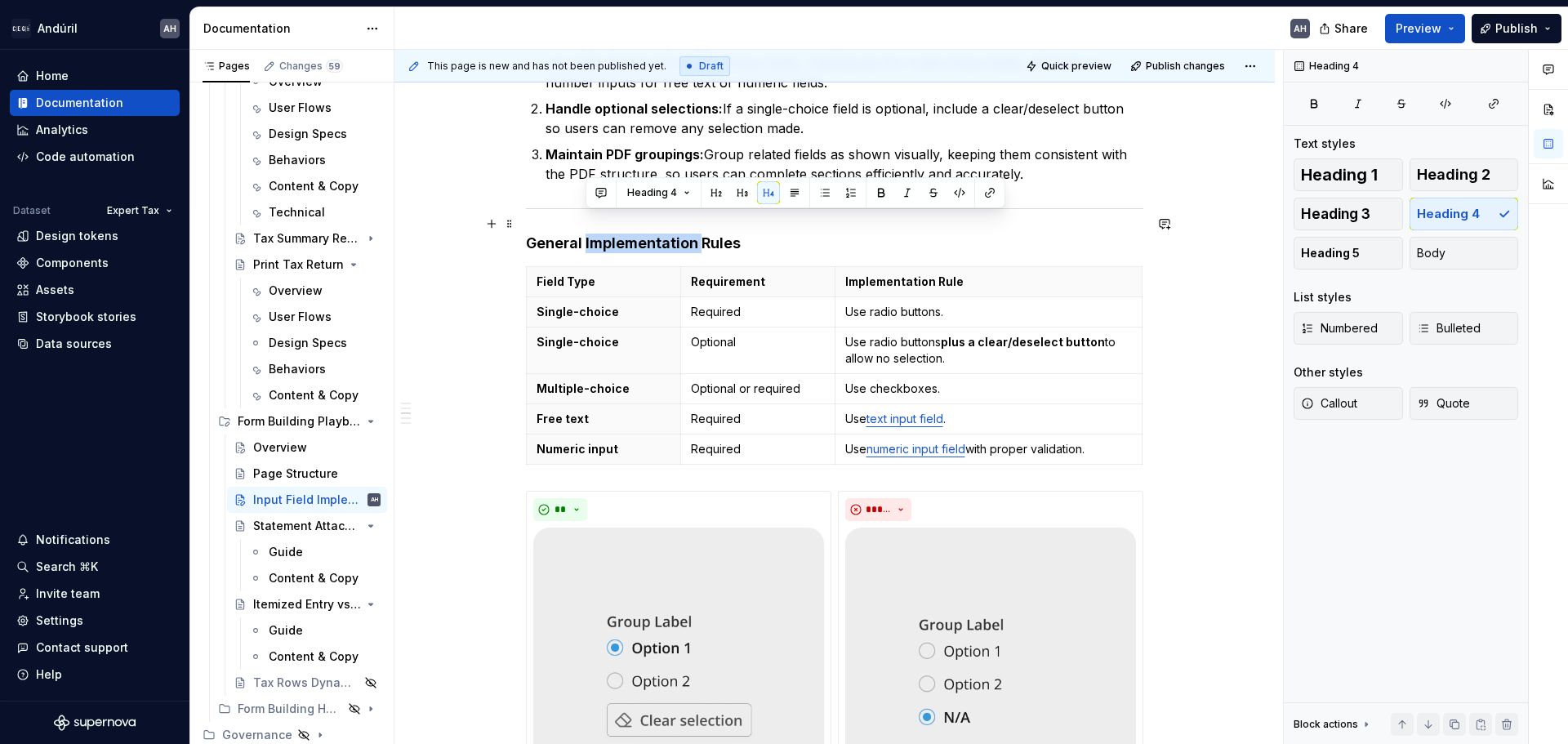
click at [624, 234] on h4 "General Implementation Rules" at bounding box center [834, 243] width 617 height 20
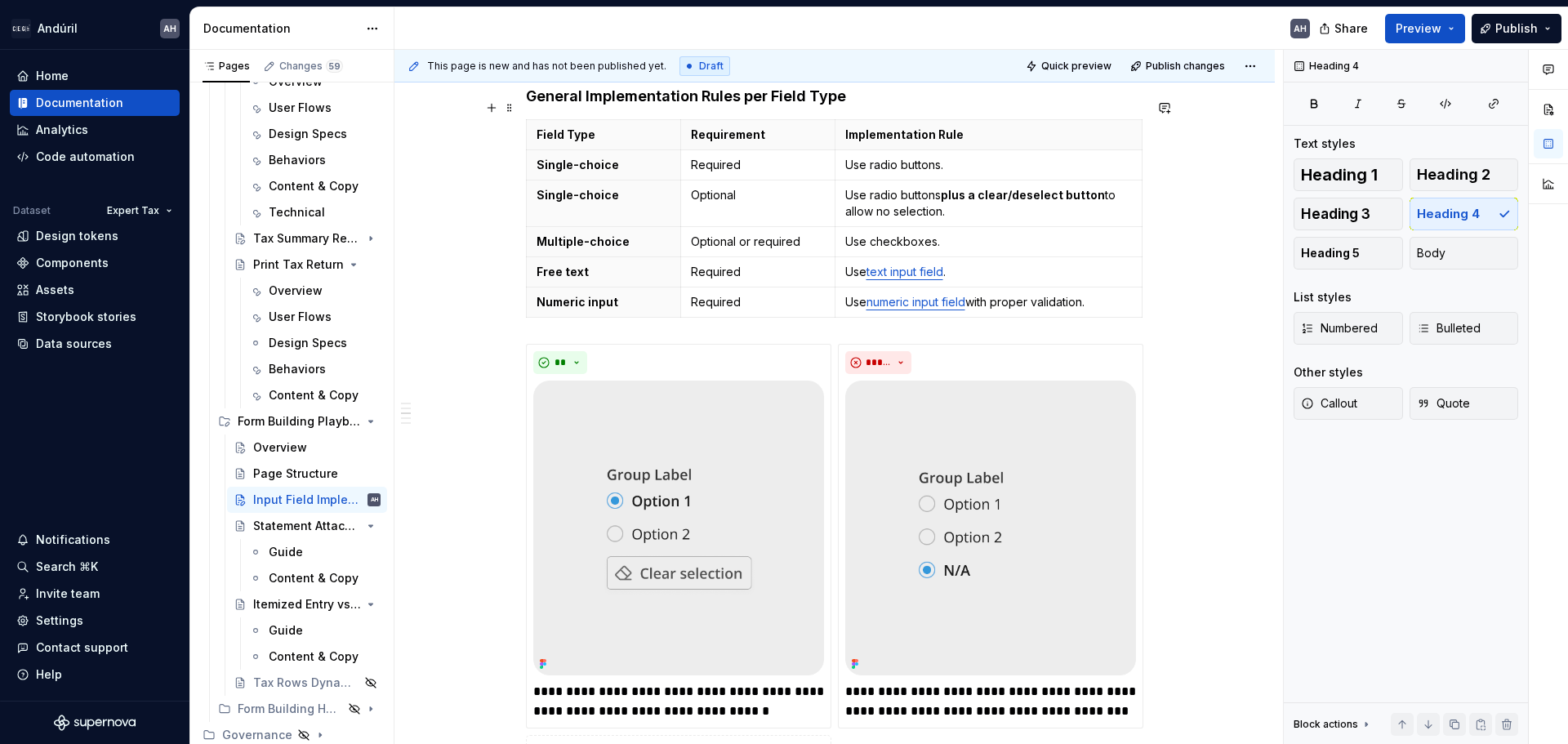
scroll to position [593, 0]
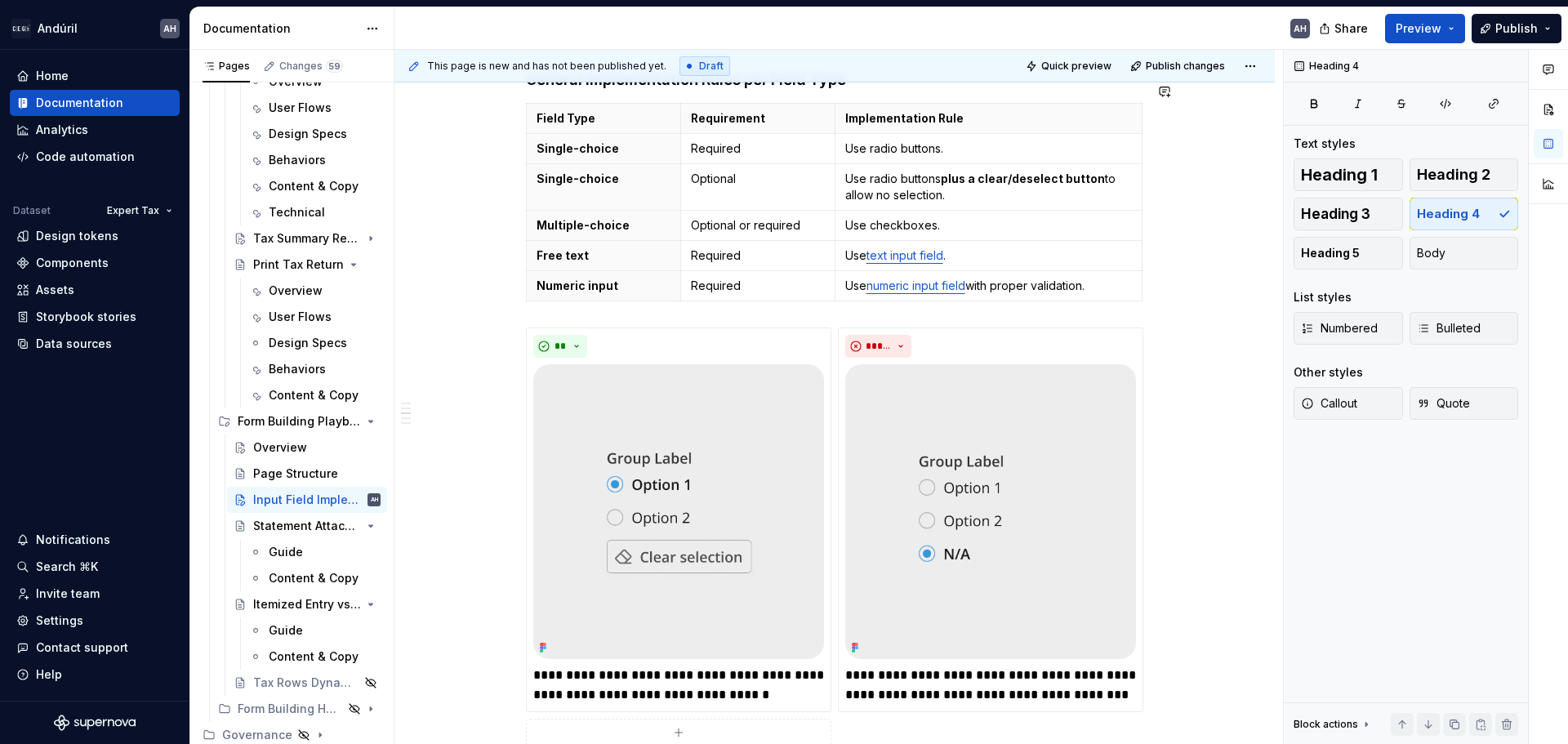
click at [525, 292] on div "Objective Ensure consistent implementation of form and tax return fields across…" at bounding box center [834, 474] width 617 height 1496
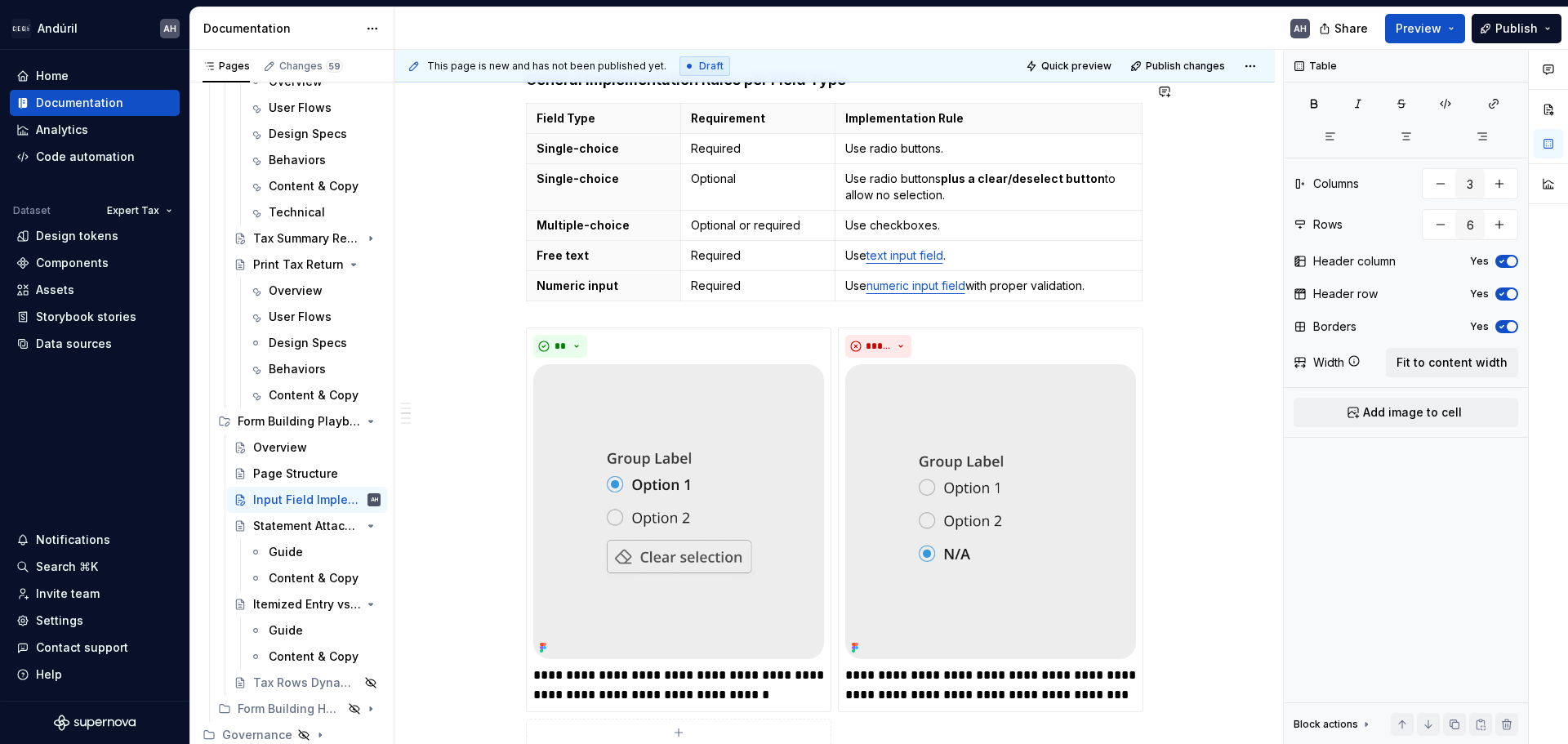
click at [536, 298] on div "Objective Ensure consistent implementation of form and tax return fields across…" at bounding box center [834, 474] width 617 height 1496
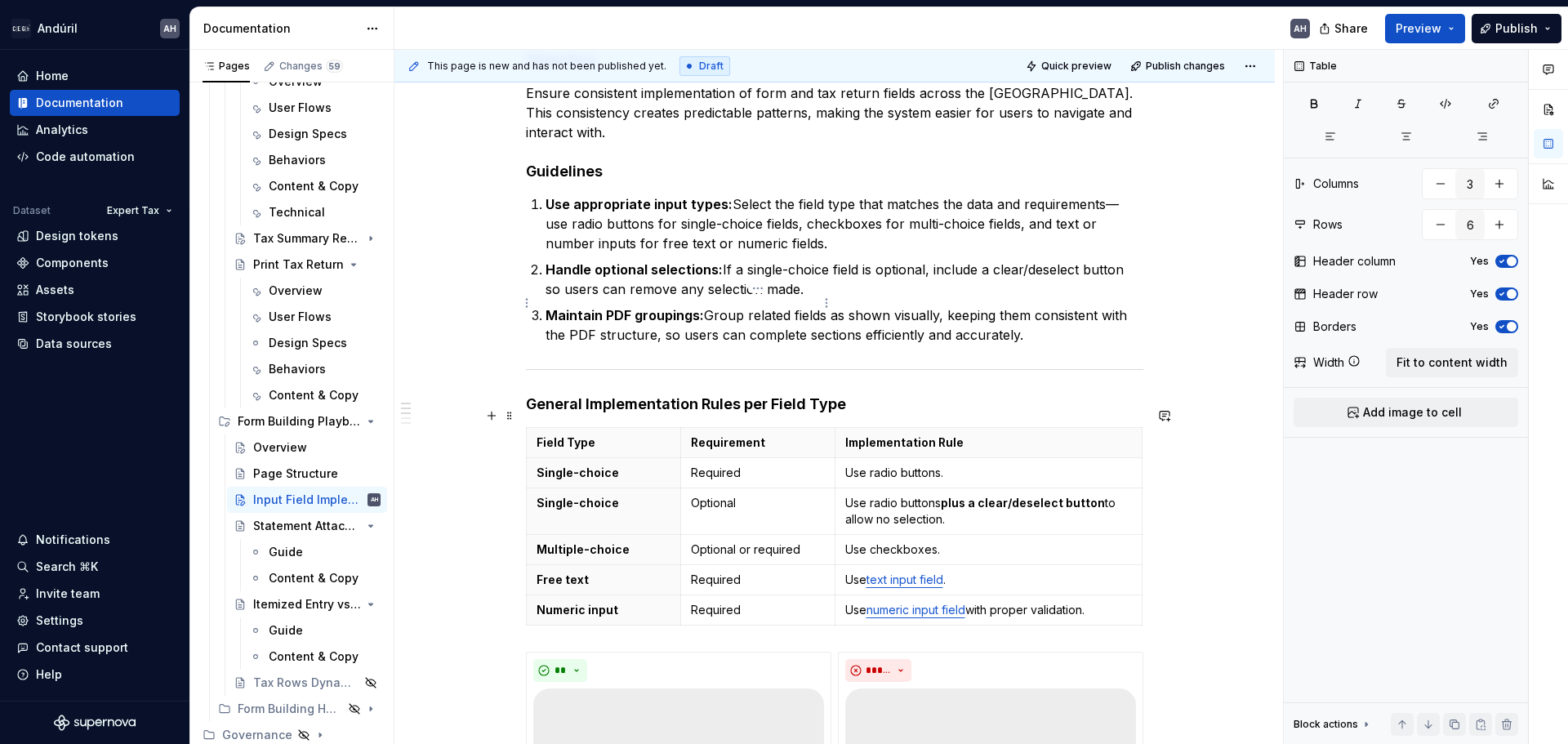
scroll to position [266, 0]
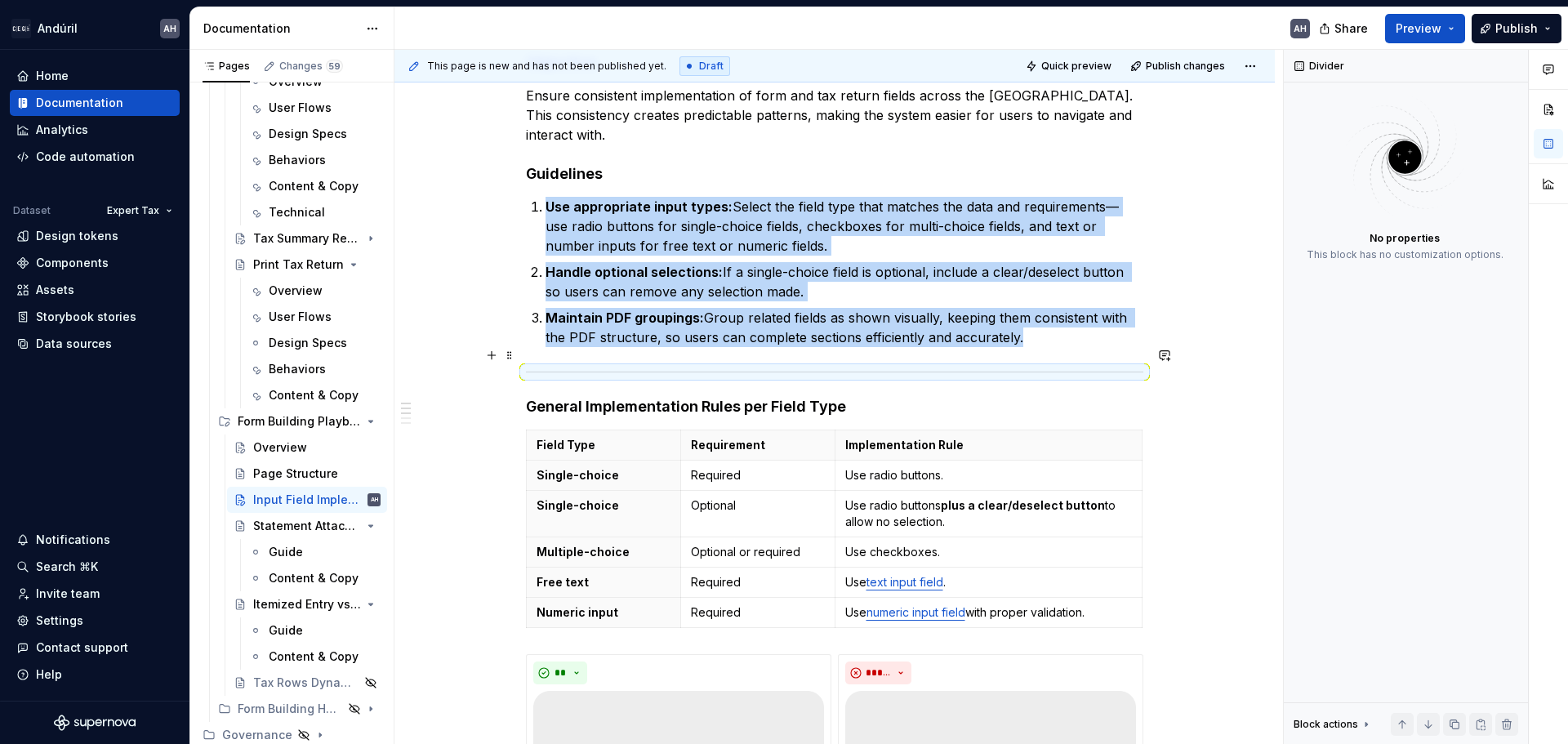
click at [716, 367] on div at bounding box center [834, 372] width 617 height 10
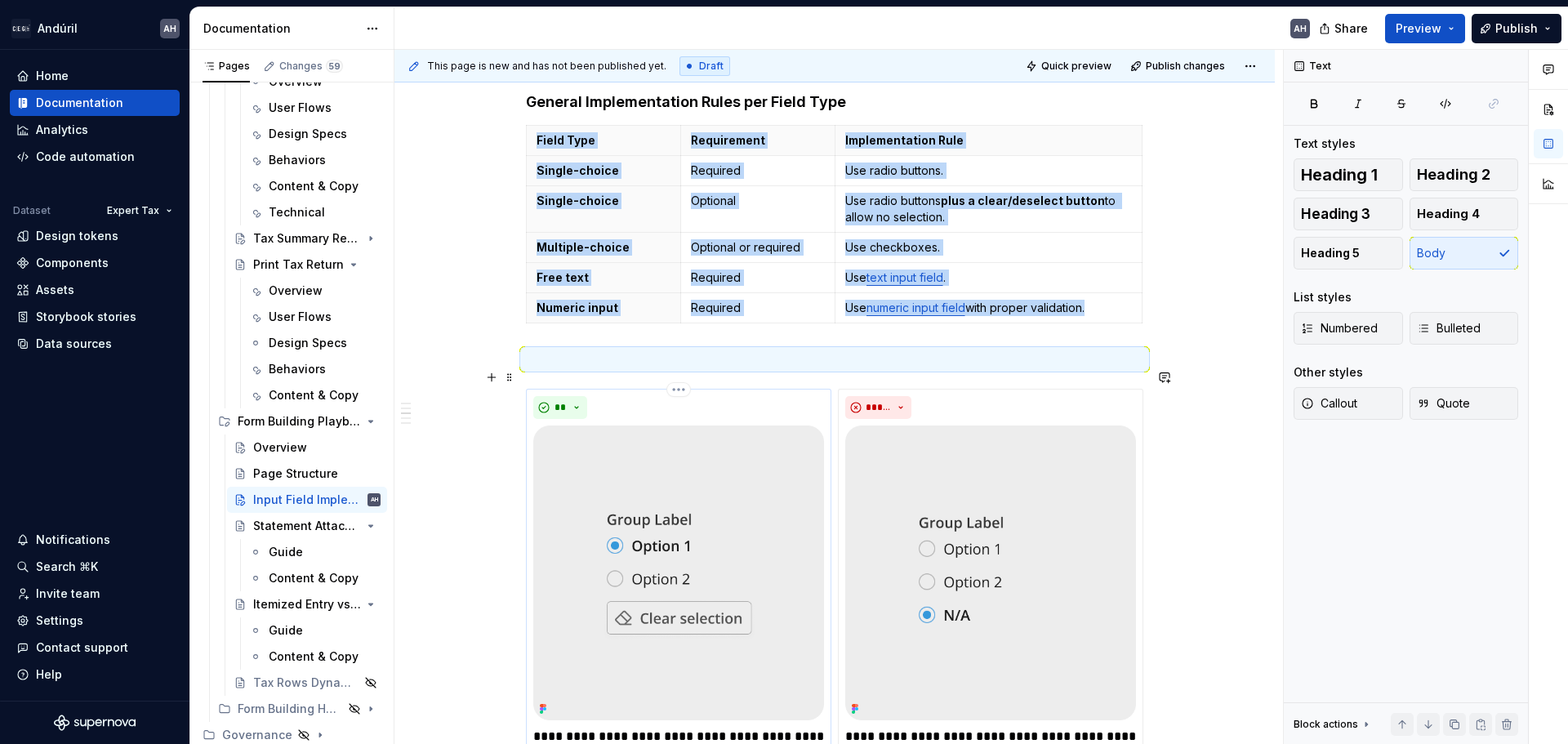
scroll to position [593, 0]
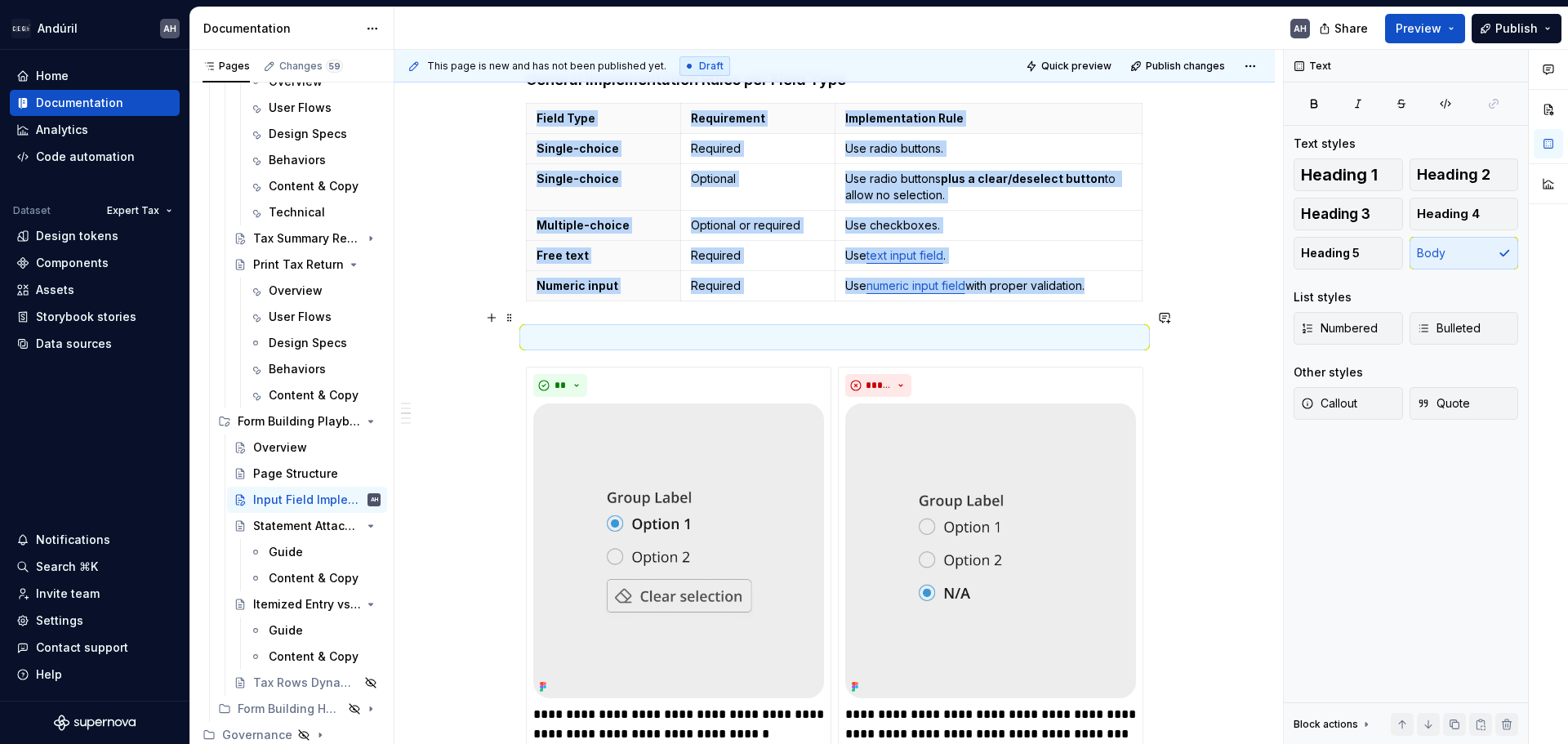
click at [986, 328] on p at bounding box center [834, 337] width 617 height 20
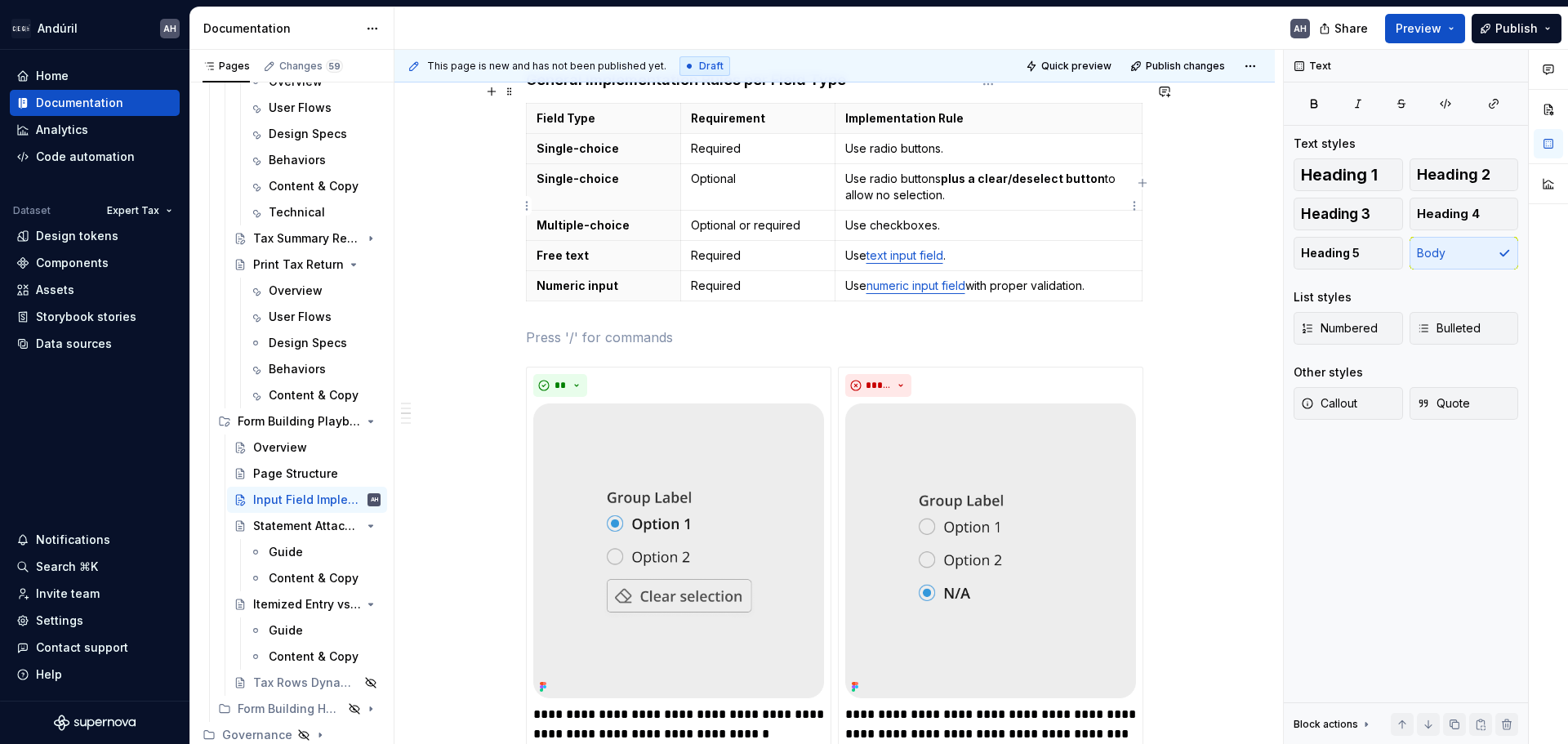
click at [902, 217] on p "Use checkboxes." at bounding box center [989, 226] width 288 height 17
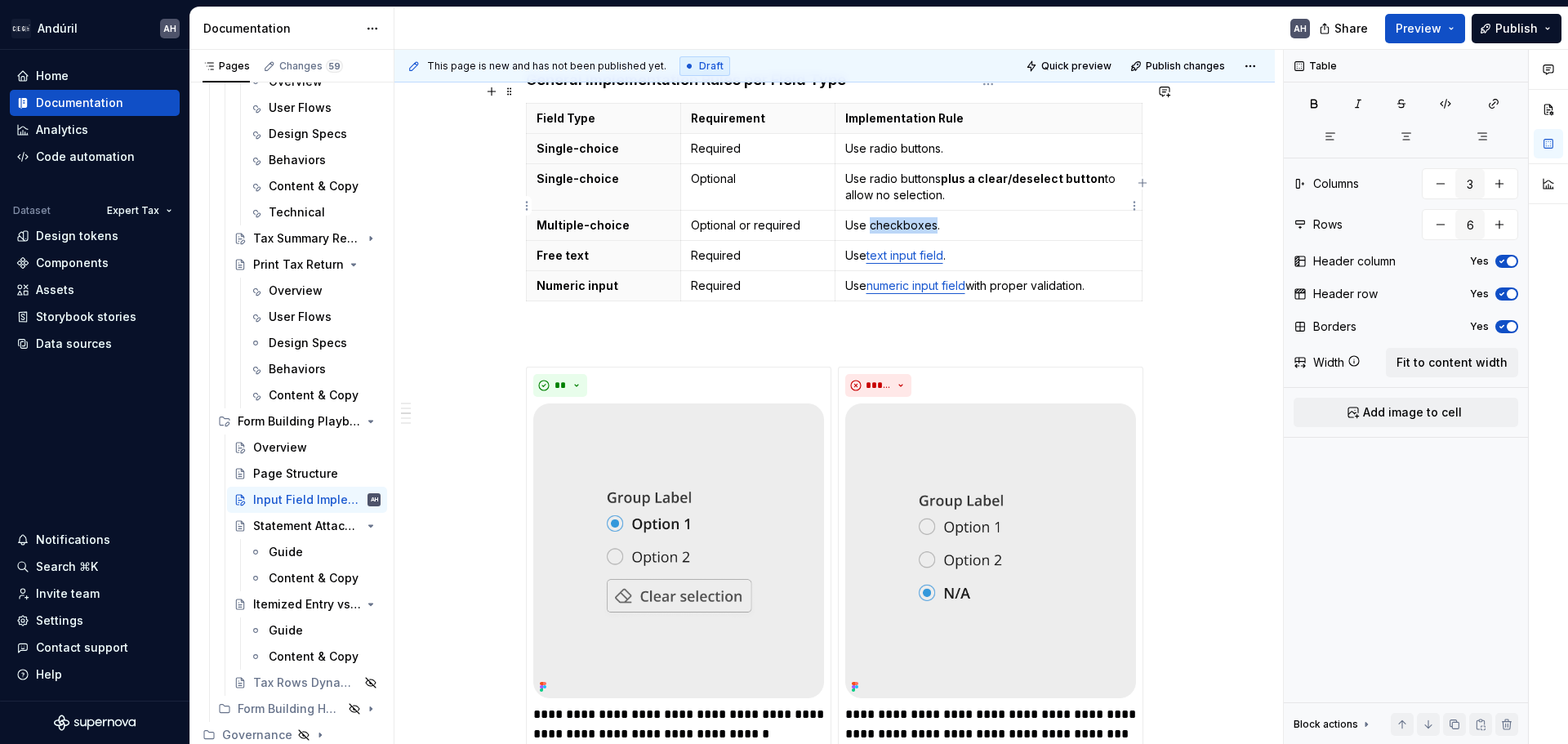
click at [902, 217] on p "Use checkboxes." at bounding box center [989, 226] width 288 height 17
click at [952, 214] on td "Use checkboxes." at bounding box center [989, 226] width 308 height 31
click at [899, 217] on p "Use checkboxes." at bounding box center [989, 226] width 288 height 17
click at [581, 217] on p "Multiple-choice" at bounding box center [603, 226] width 134 height 17
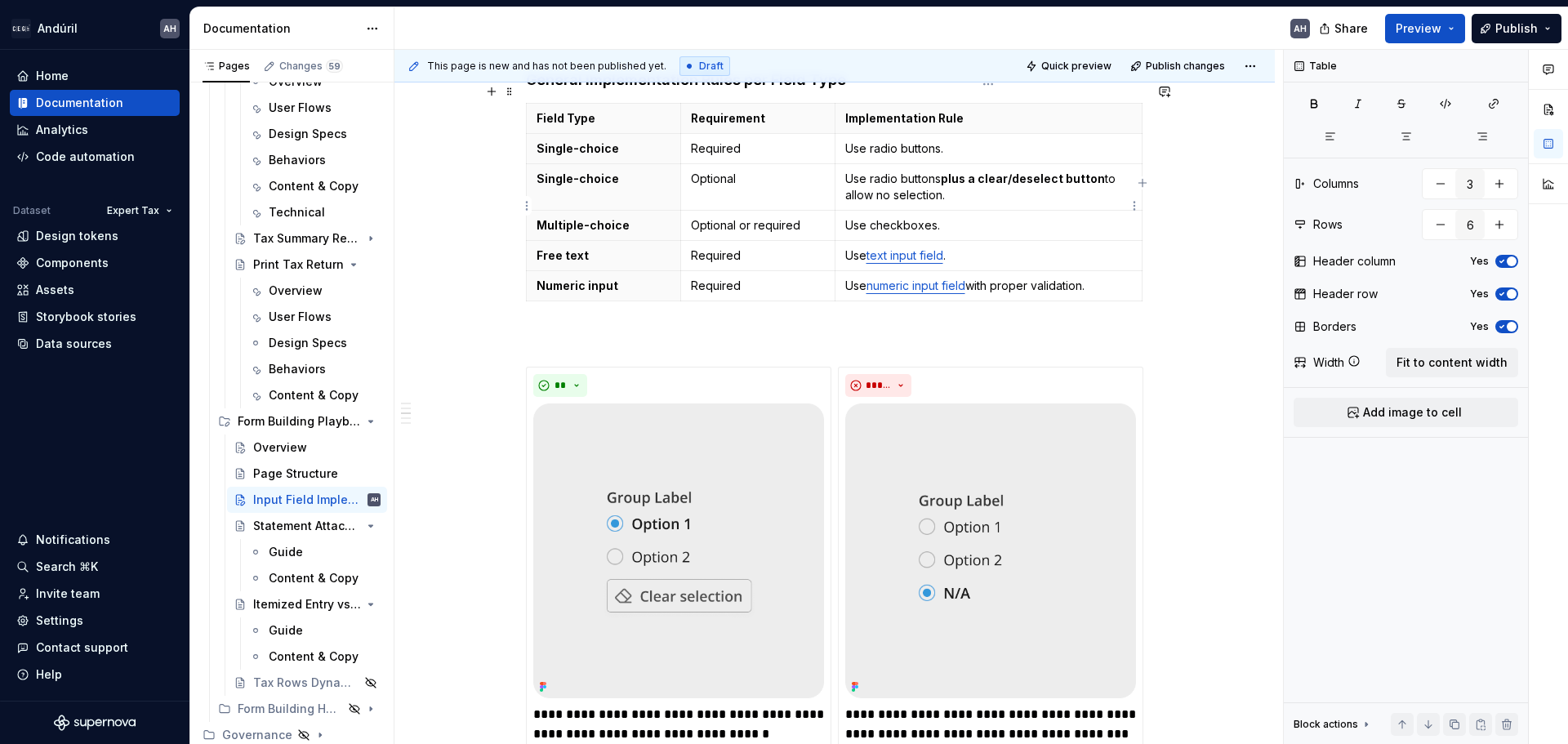
click at [992, 217] on p "Use checkboxes." at bounding box center [989, 226] width 288 height 17
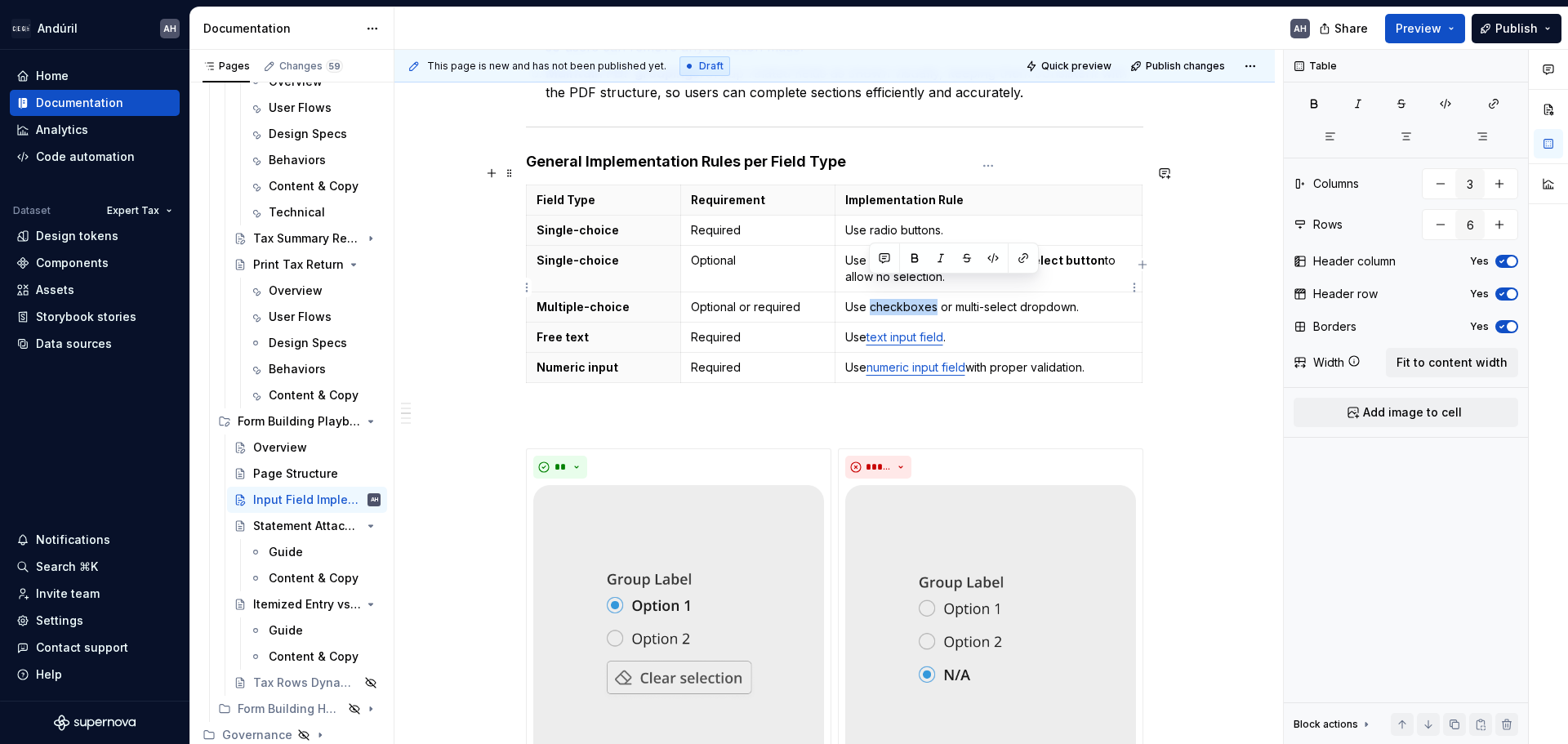
drag, startPoint x: 933, startPoint y: 293, endPoint x: 871, endPoint y: 289, distance: 62.1
click at [871, 299] on p "Use checkboxes or multi-select dropdown." at bounding box center [989, 307] width 288 height 17
click at [1023, 261] on button "button" at bounding box center [1023, 258] width 23 height 23
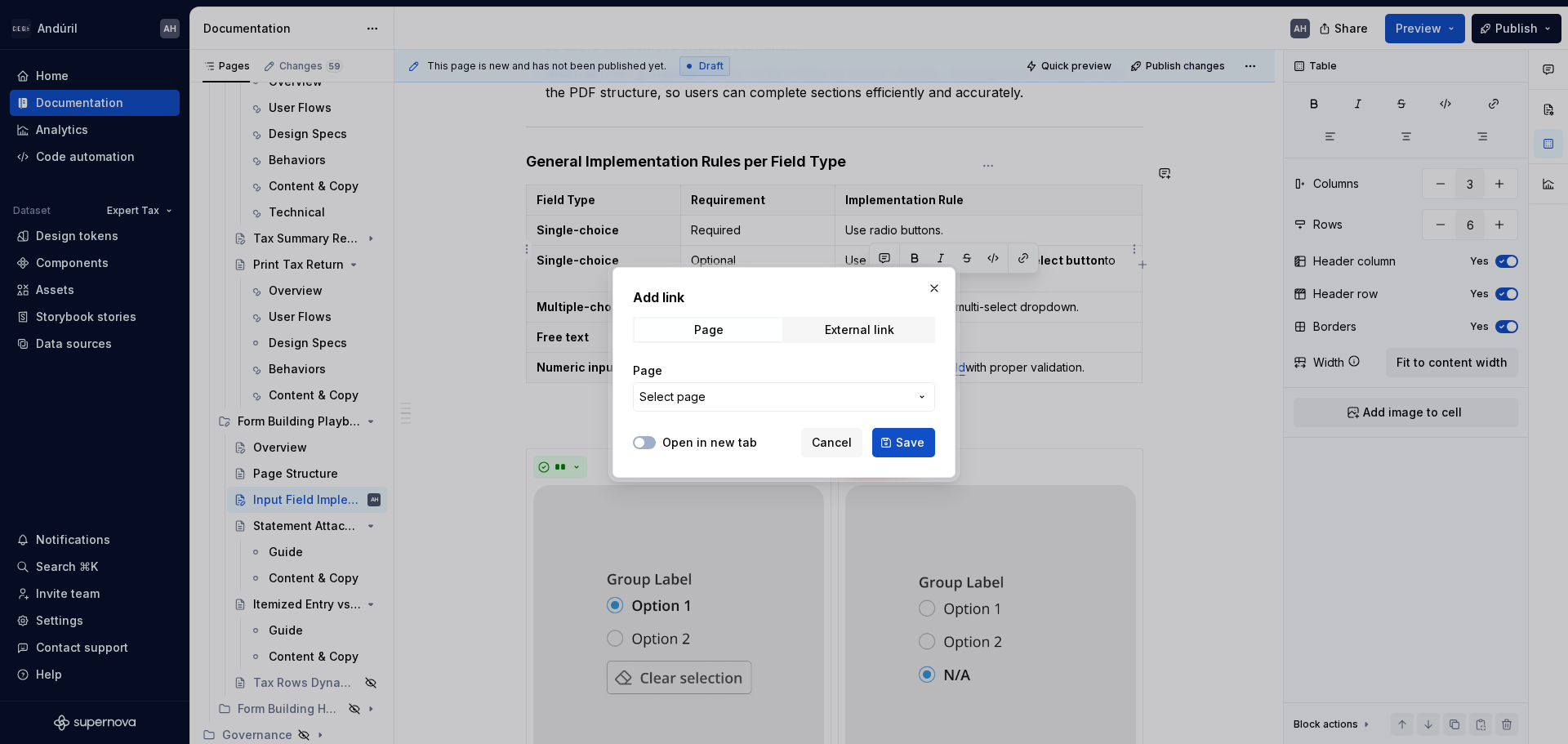
click at [749, 397] on span "Select page" at bounding box center [774, 398] width 269 height 17
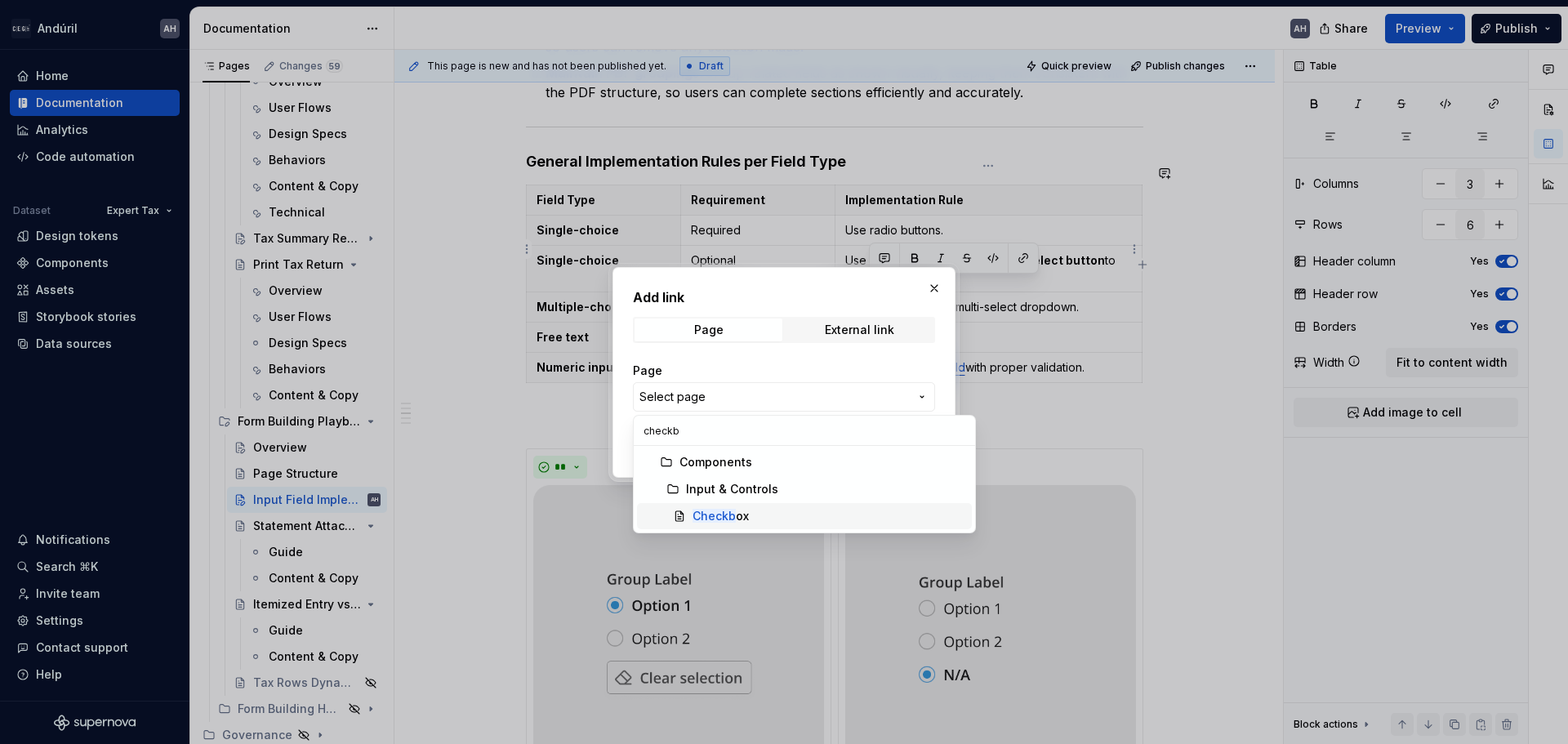
click at [762, 519] on div "Checkb ox" at bounding box center [829, 516] width 273 height 17
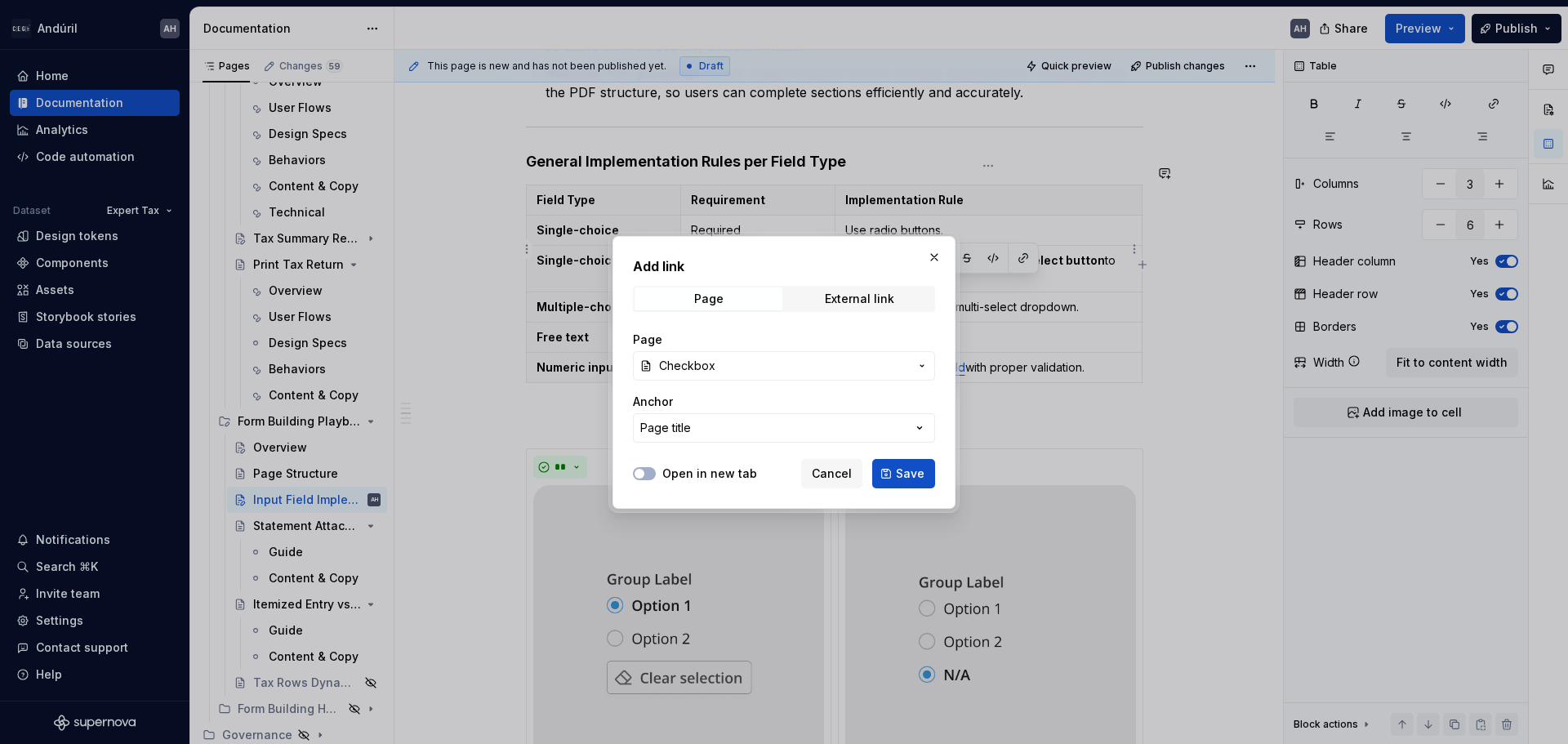
click at [707, 476] on label "Open in new tab" at bounding box center [709, 474] width 95 height 17
click at [655, 476] on button "Open in new tab" at bounding box center [644, 474] width 23 height 13
click at [909, 474] on span "Save" at bounding box center [910, 474] width 29 height 17
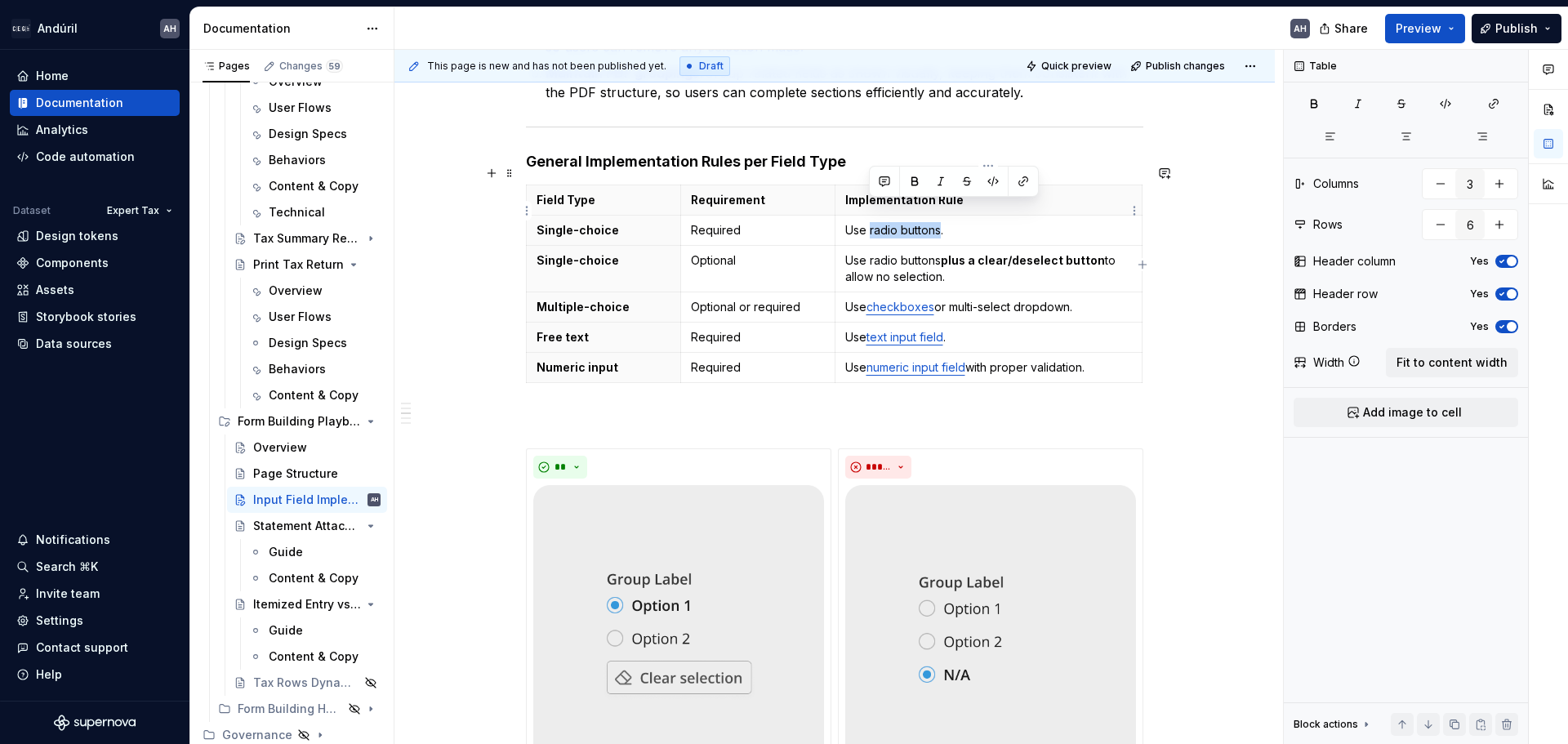
drag, startPoint x: 939, startPoint y: 213, endPoint x: 868, endPoint y: 217, distance: 71.1
click at [868, 222] on p "Use radio buttons." at bounding box center [989, 230] width 288 height 17
click at [1020, 183] on button "button" at bounding box center [1023, 181] width 23 height 23
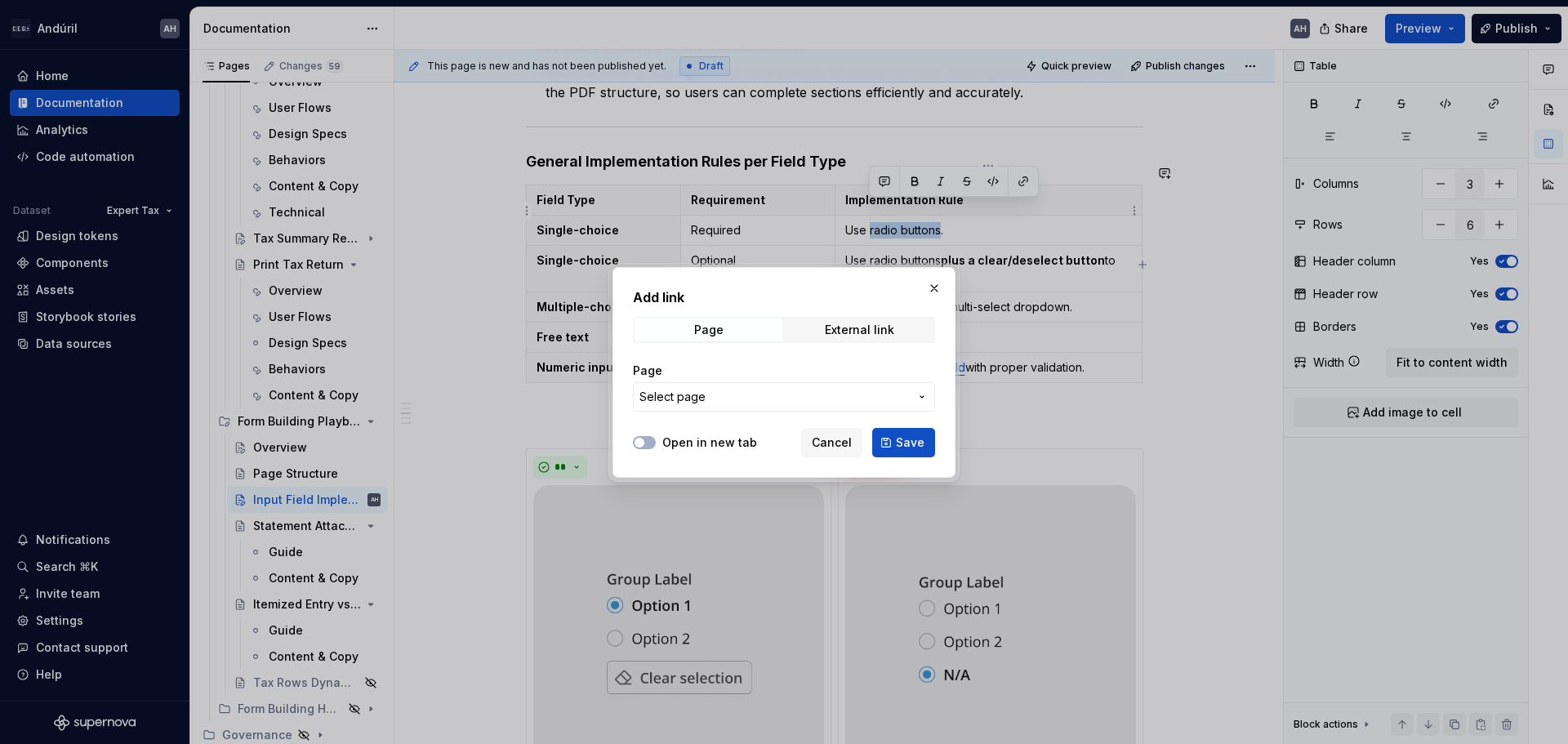
click at [744, 393] on span "Select page" at bounding box center [774, 398] width 269 height 17
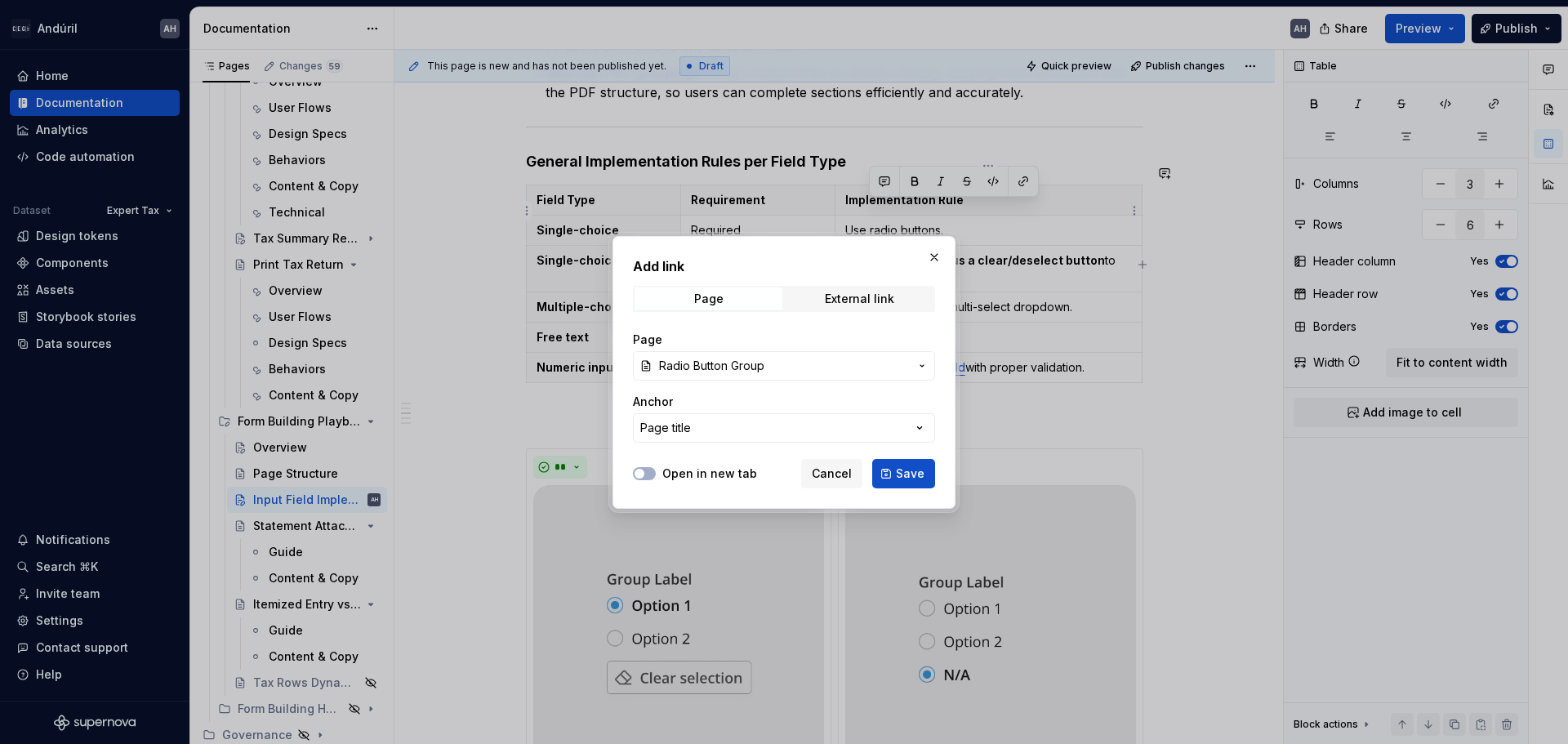
click at [712, 478] on label "Open in new tab" at bounding box center [709, 474] width 95 height 17
click at [655, 478] on button "Open in new tab" at bounding box center [644, 474] width 23 height 13
click at [905, 475] on span "Save" at bounding box center [910, 474] width 29 height 17
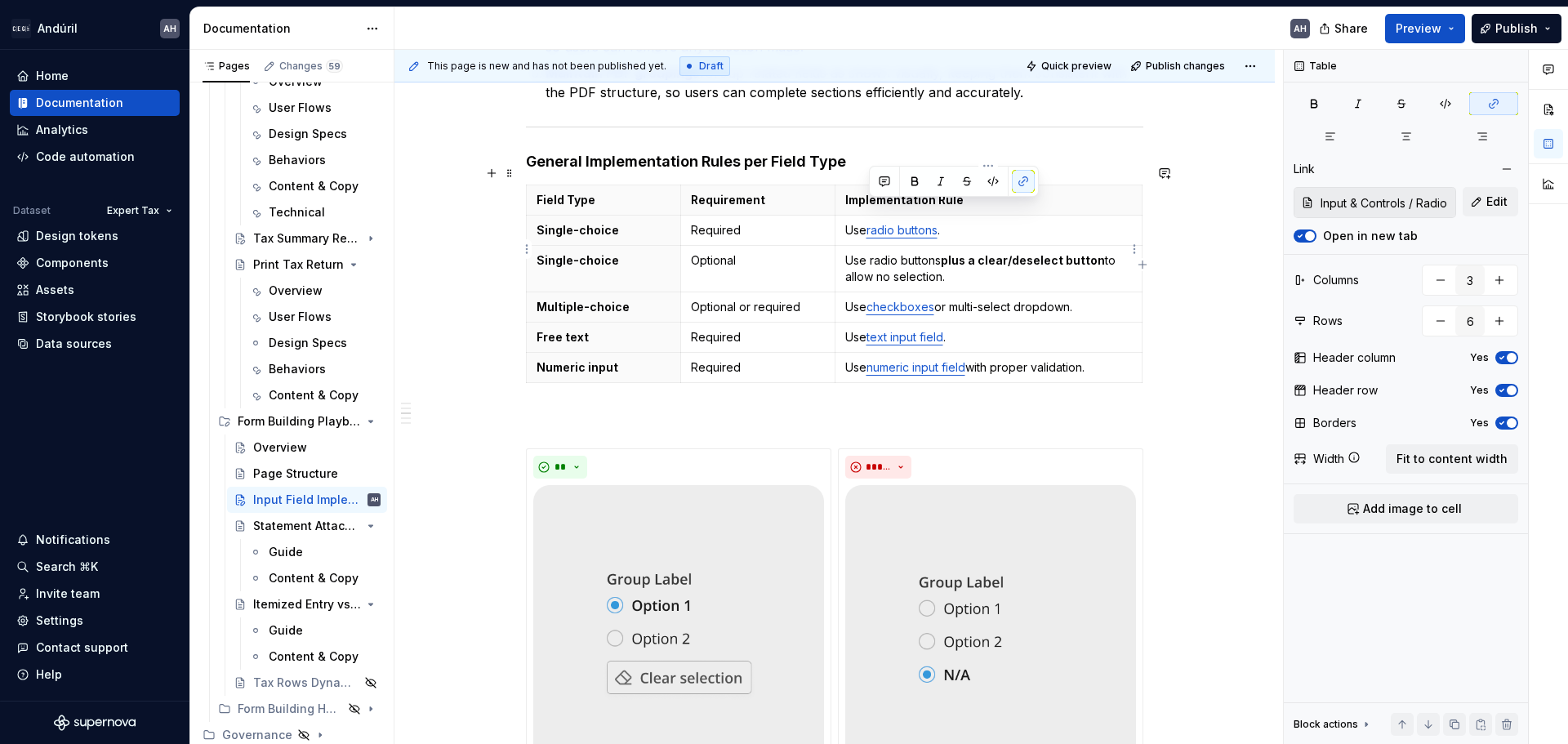
click at [975, 261] on p "Use radio buttons plus a clear/deselect button to allow no selection." at bounding box center [989, 268] width 288 height 33
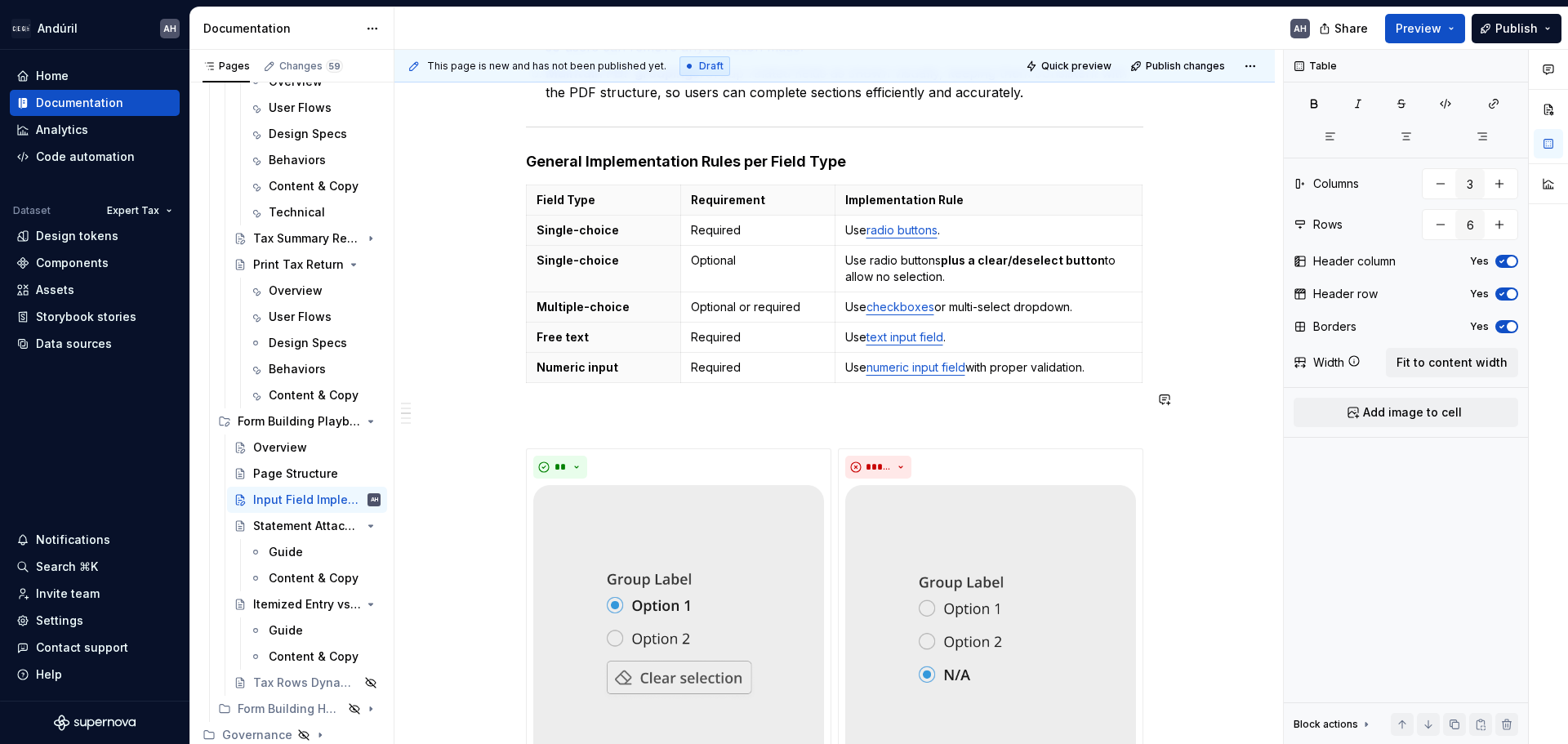
click at [915, 386] on div "Objective Ensure consistent implementation of form and tax return fields across…" at bounding box center [834, 576] width 617 height 1536
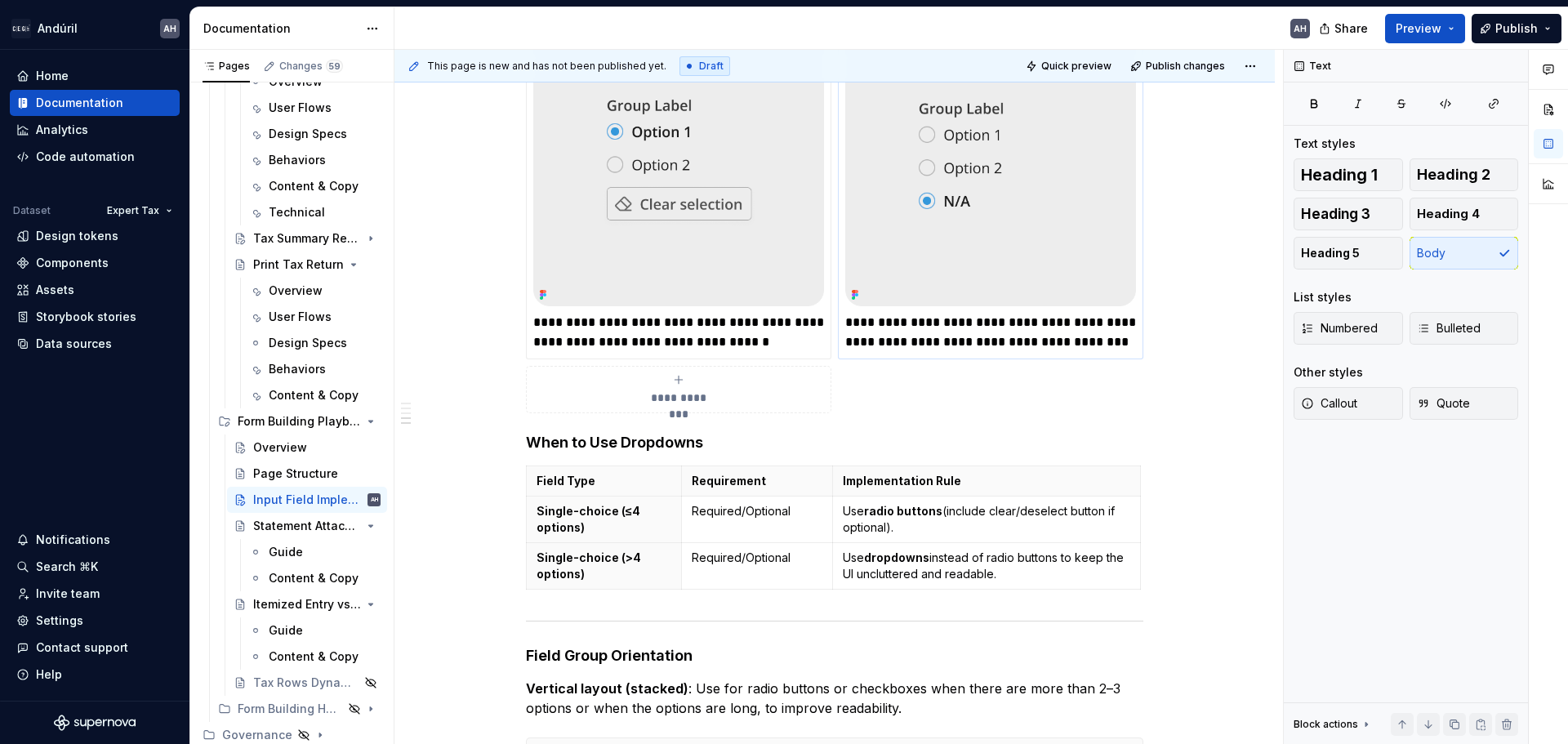
scroll to position [1000, 0]
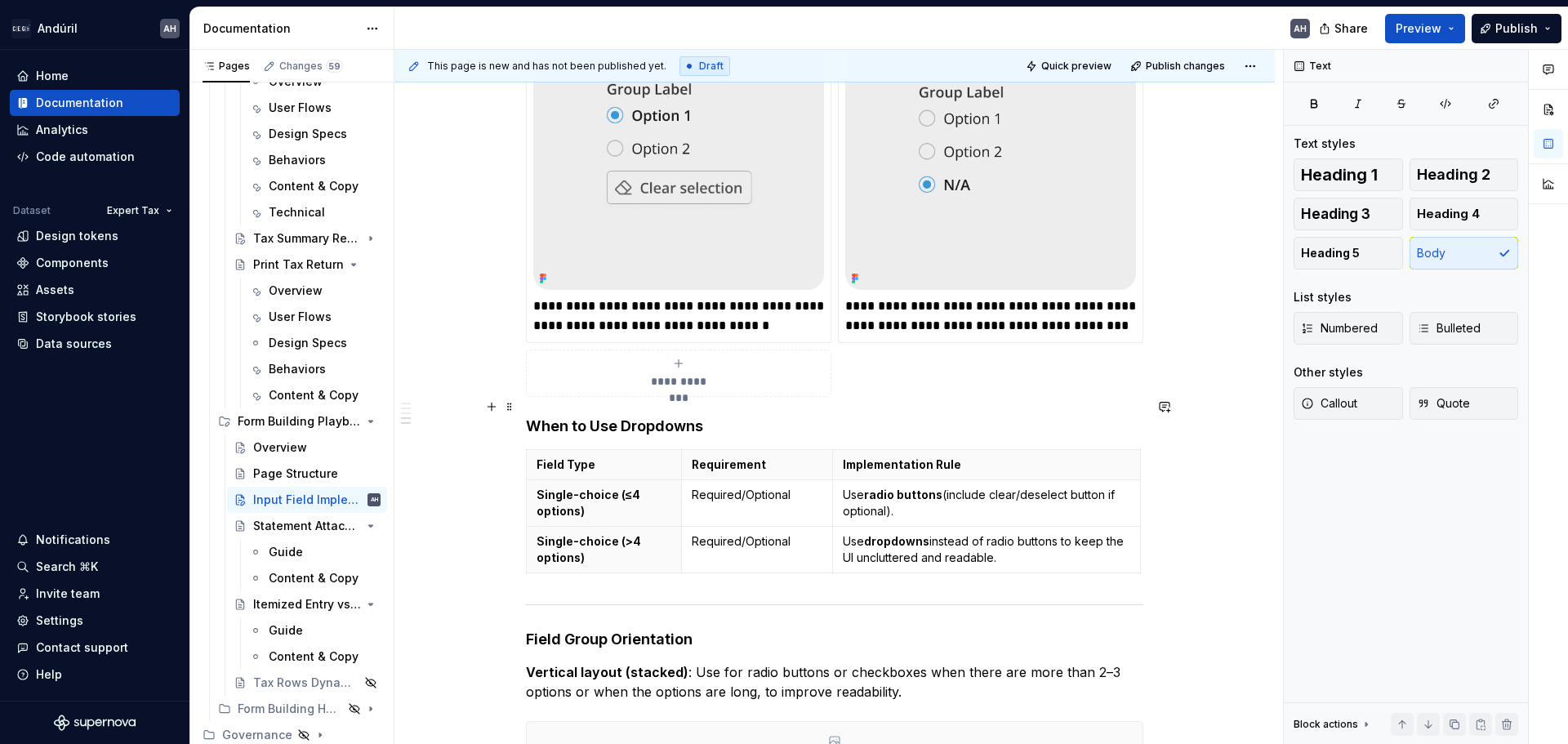
click at [533, 417] on h4 "When to Use Dropdowns" at bounding box center [834, 426] width 617 height 20
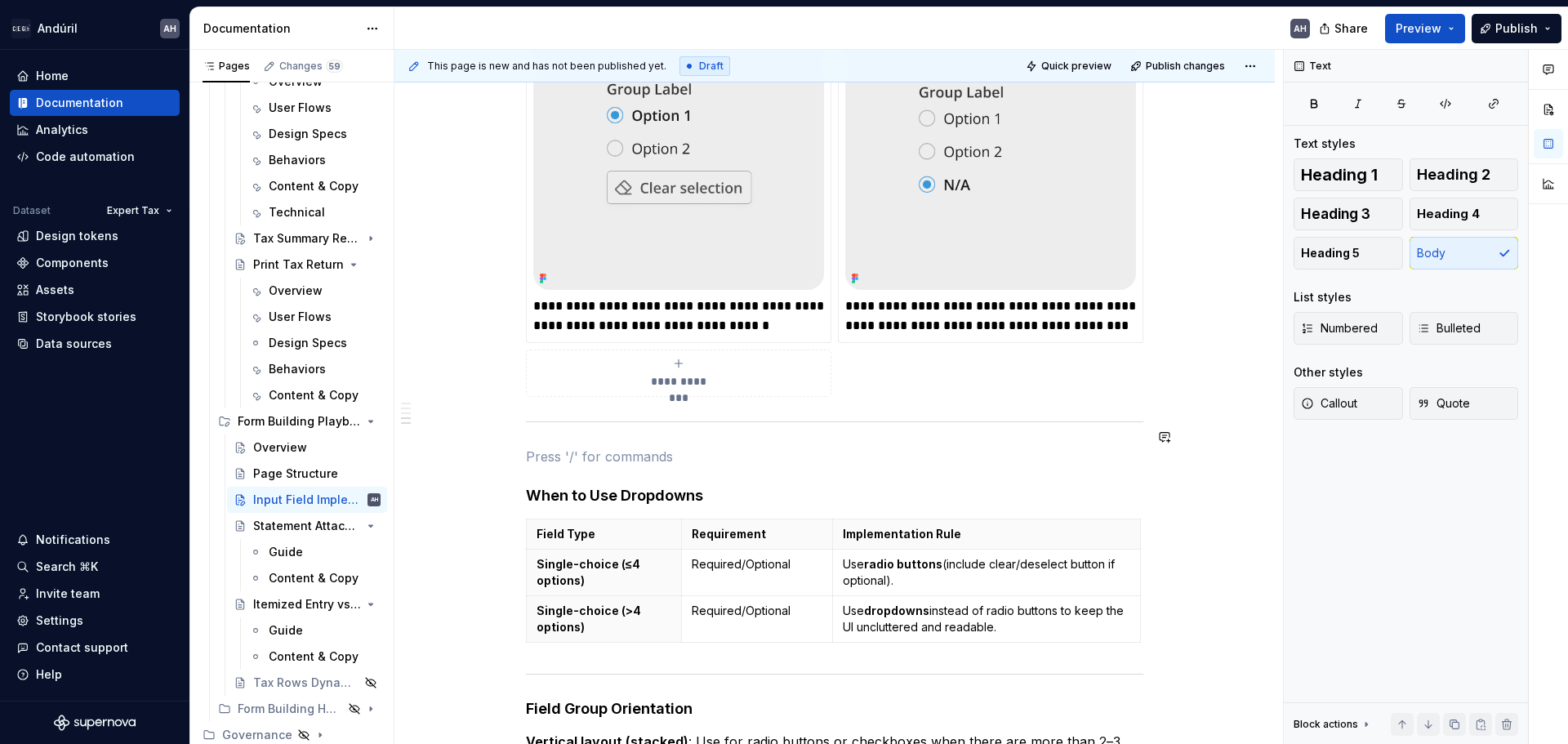
scroll to position [593, 0]
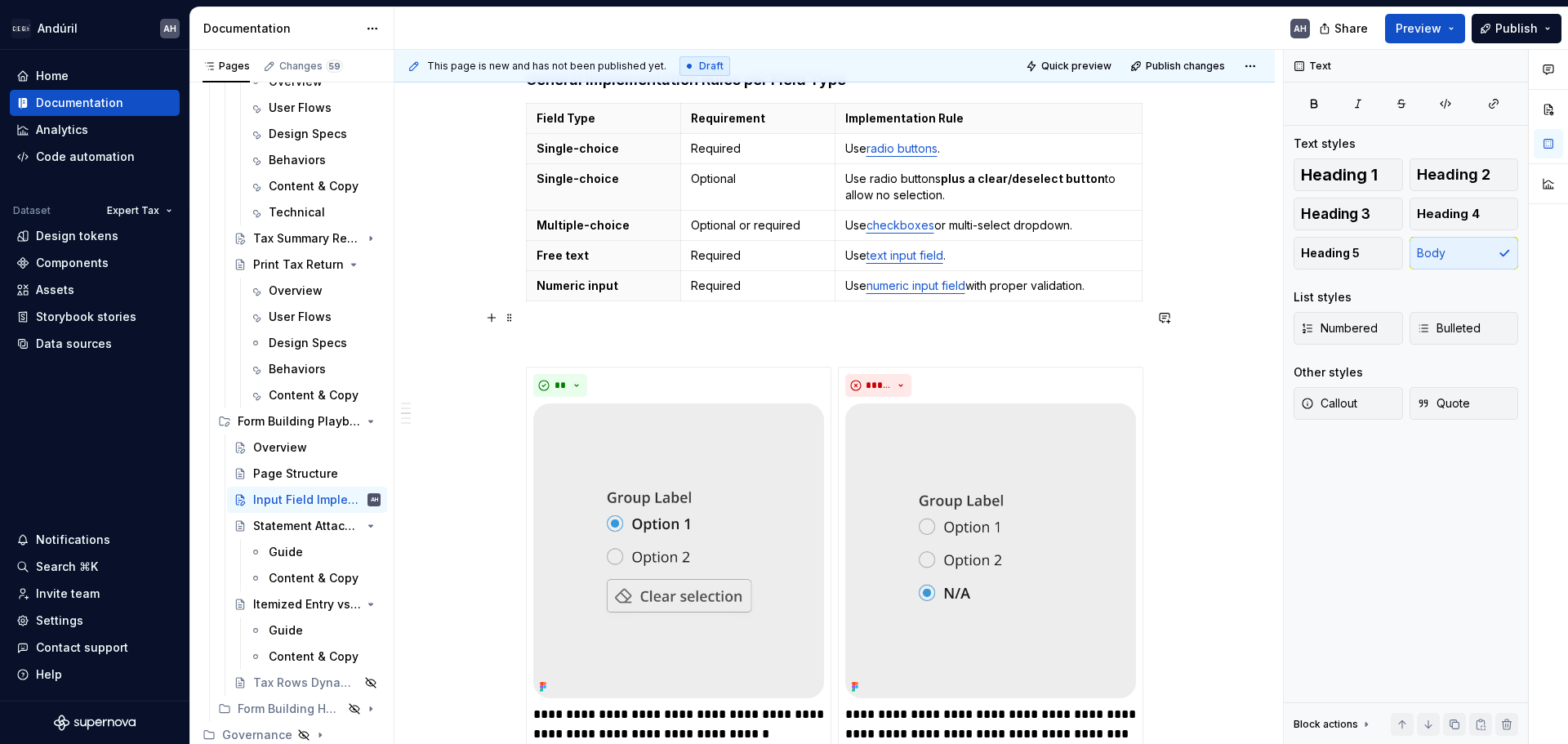
click at [554, 328] on p at bounding box center [834, 337] width 617 height 20
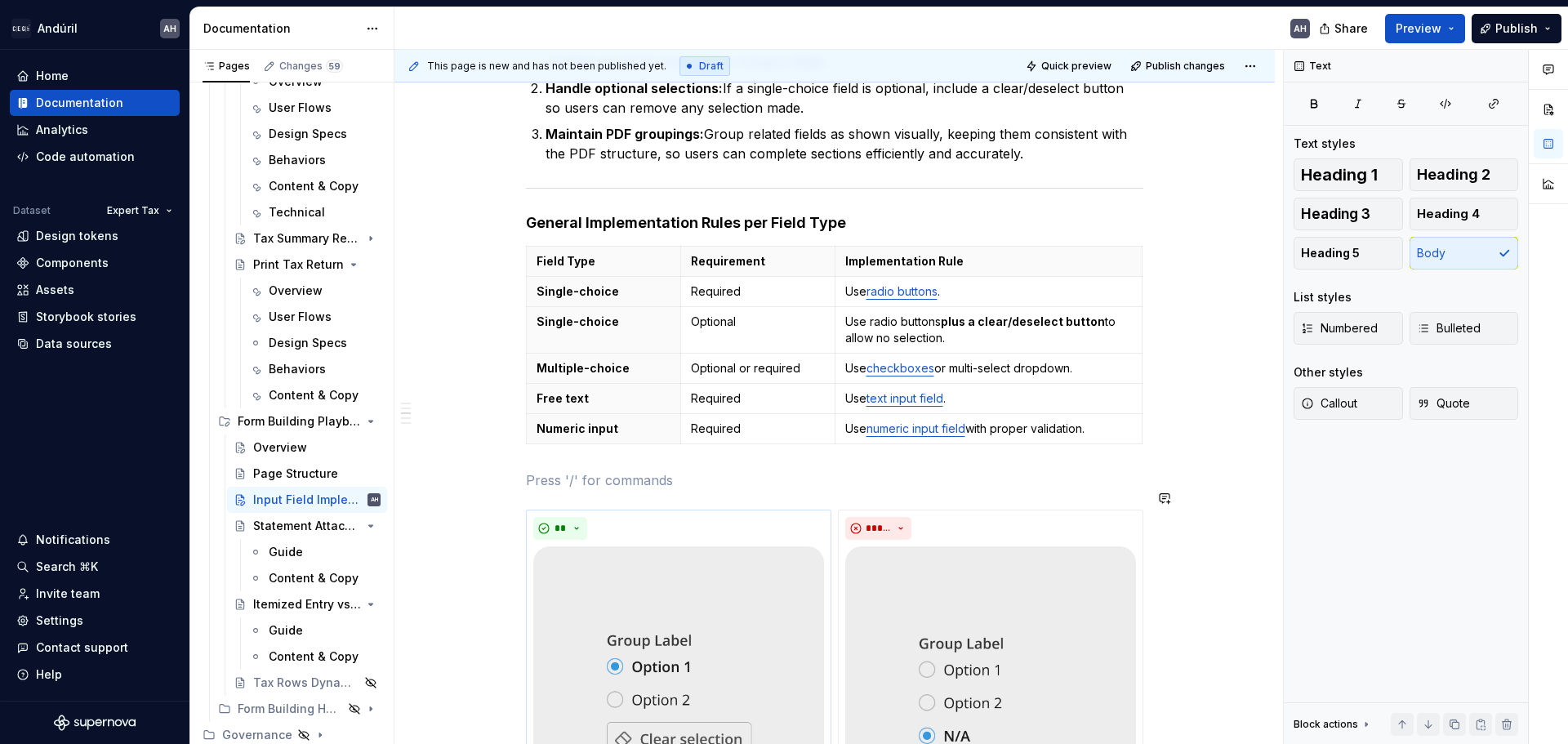
scroll to position [429, 0]
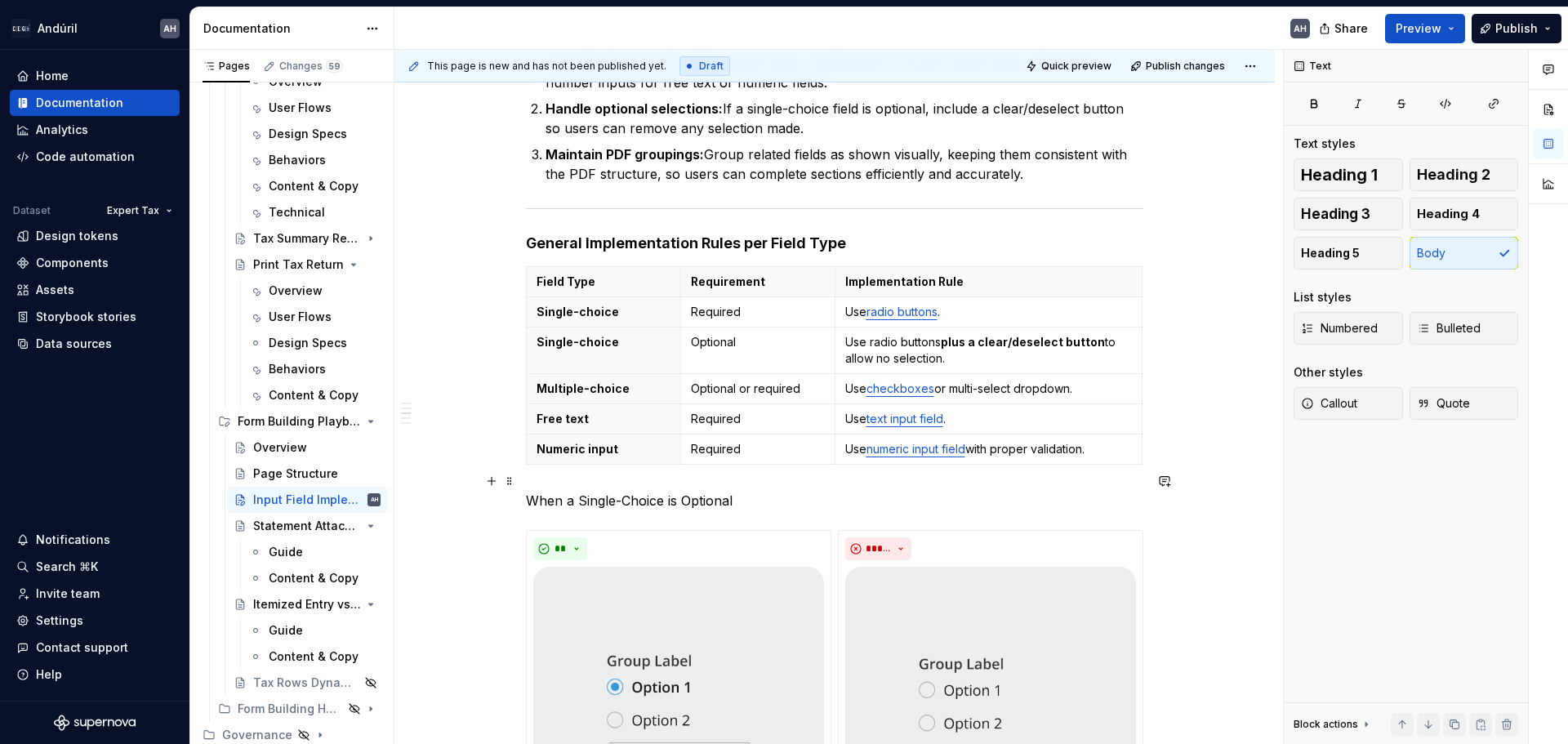
click at [609, 491] on p "When a Single-Choice is Optional" at bounding box center [834, 501] width 617 height 20
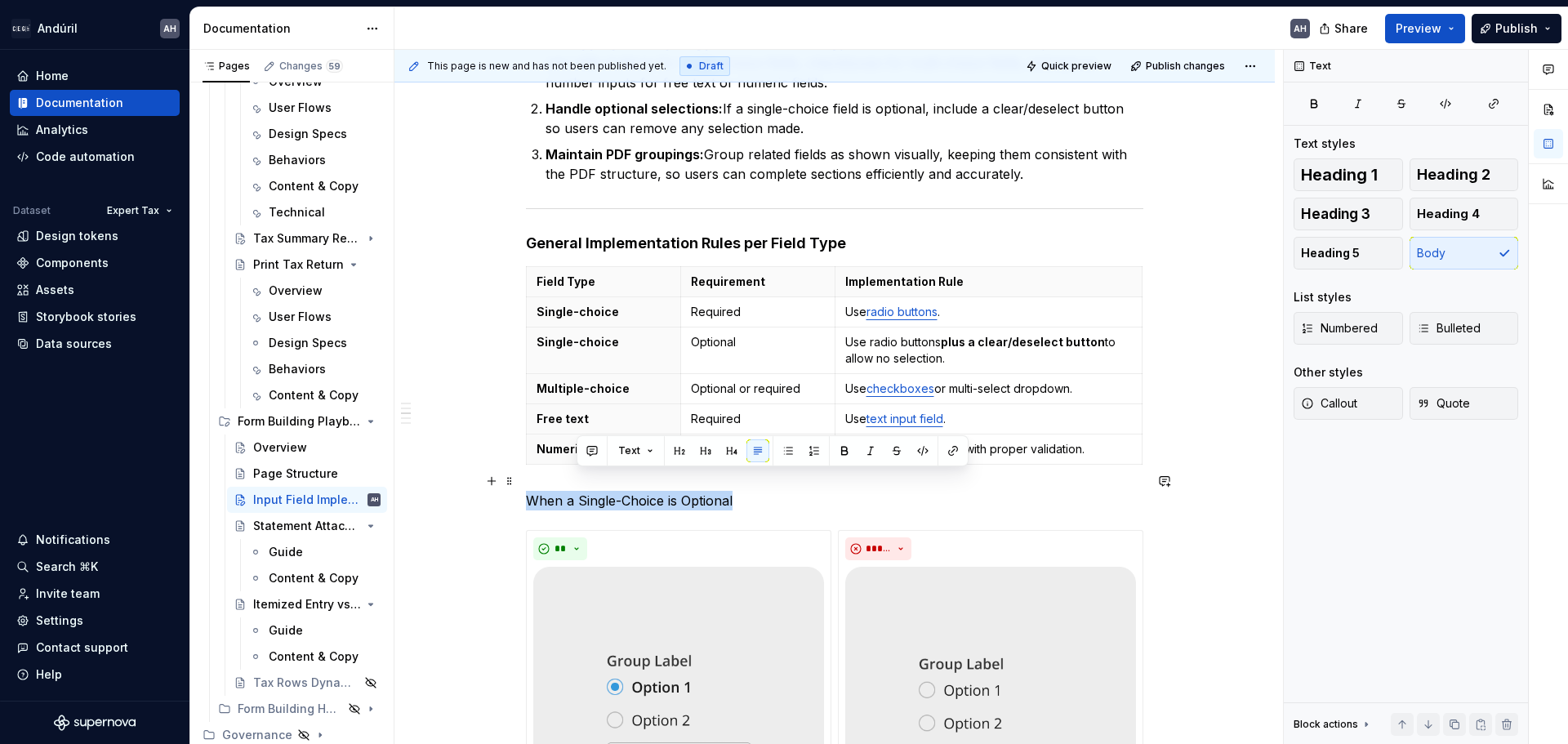
click at [609, 491] on p "When a Single-Choice is Optional" at bounding box center [834, 501] width 617 height 20
click at [1445, 216] on span "Heading 4" at bounding box center [1448, 215] width 63 height 17
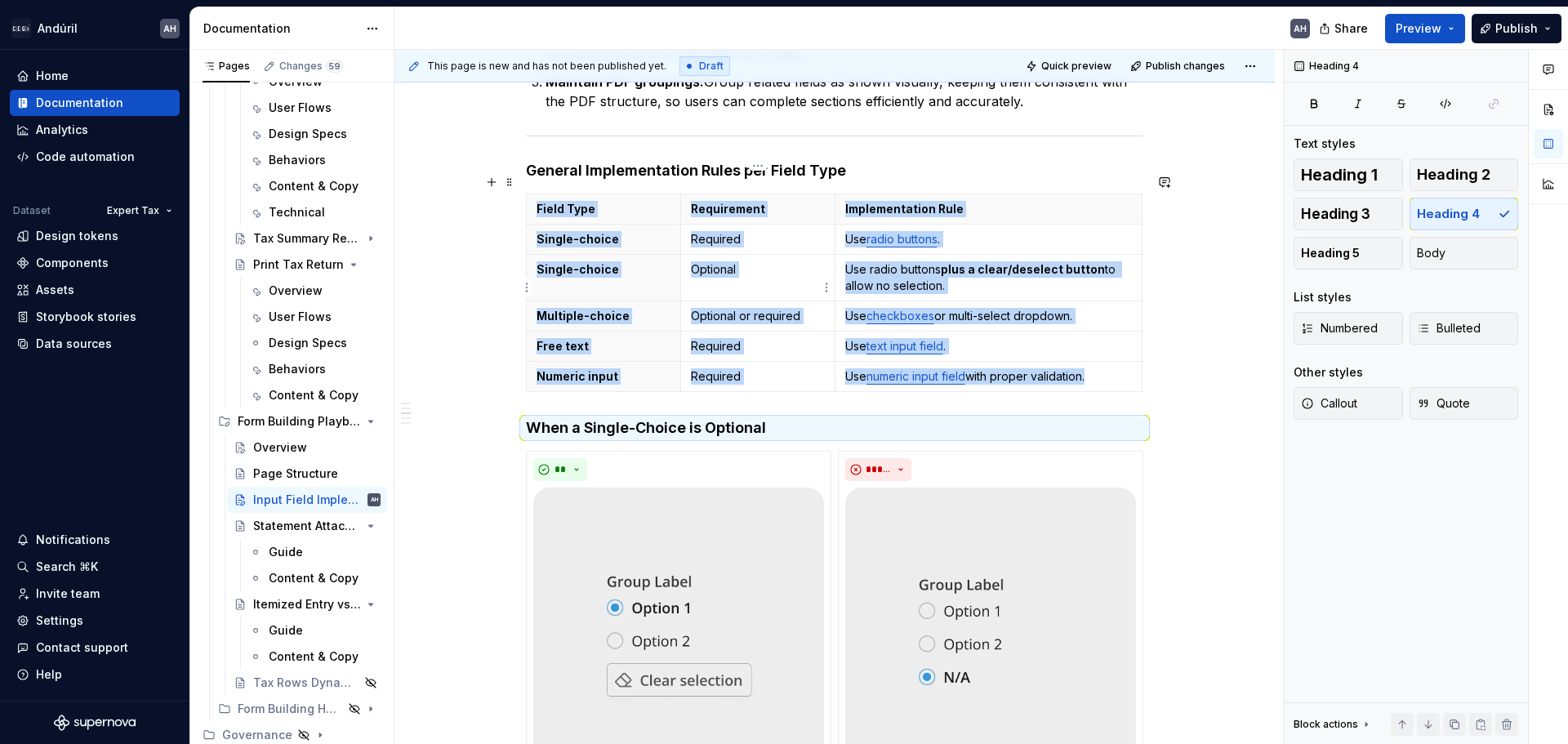
scroll to position [511, 0]
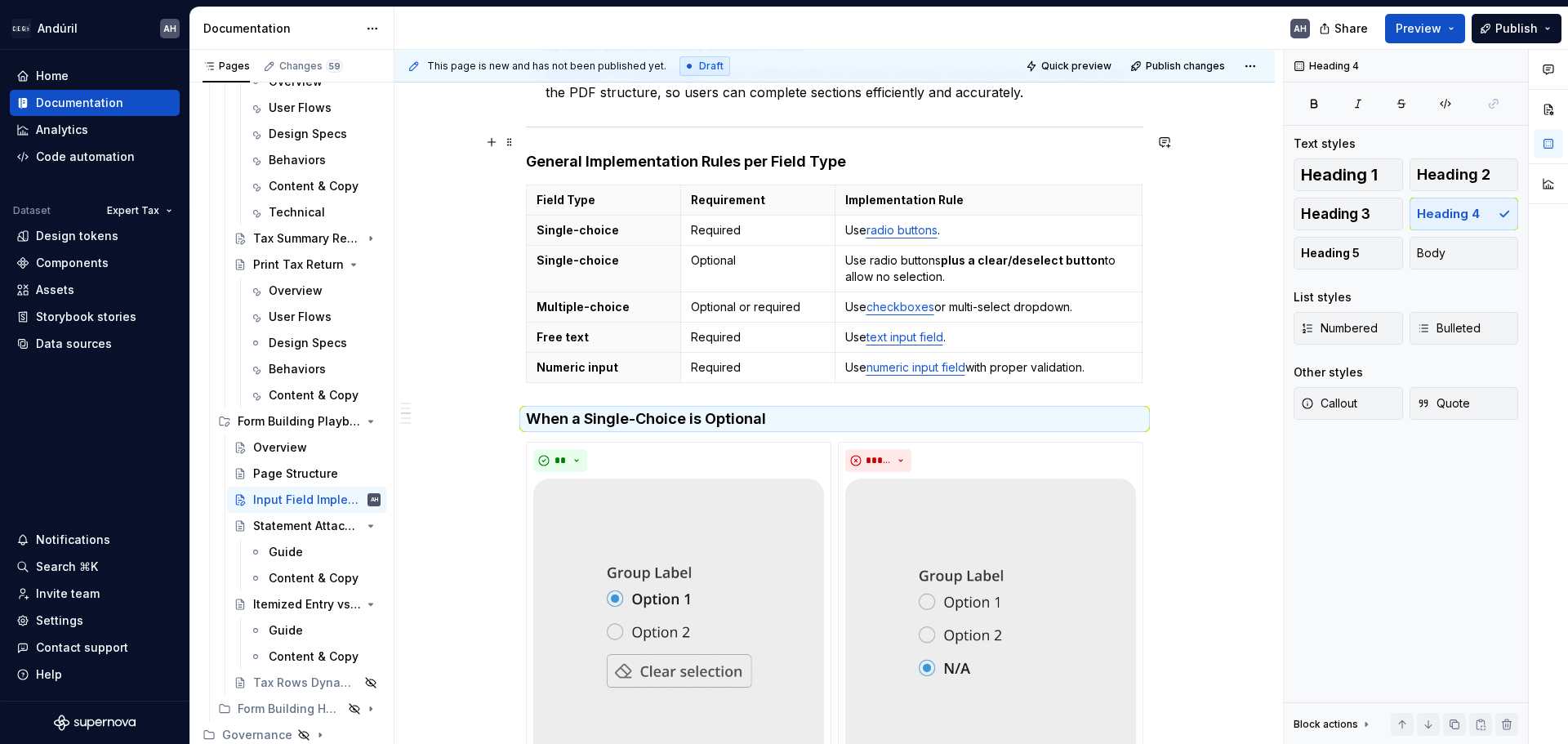
click at [733, 152] on h4 "General Implementation Rules per Field Type" at bounding box center [834, 162] width 617 height 20
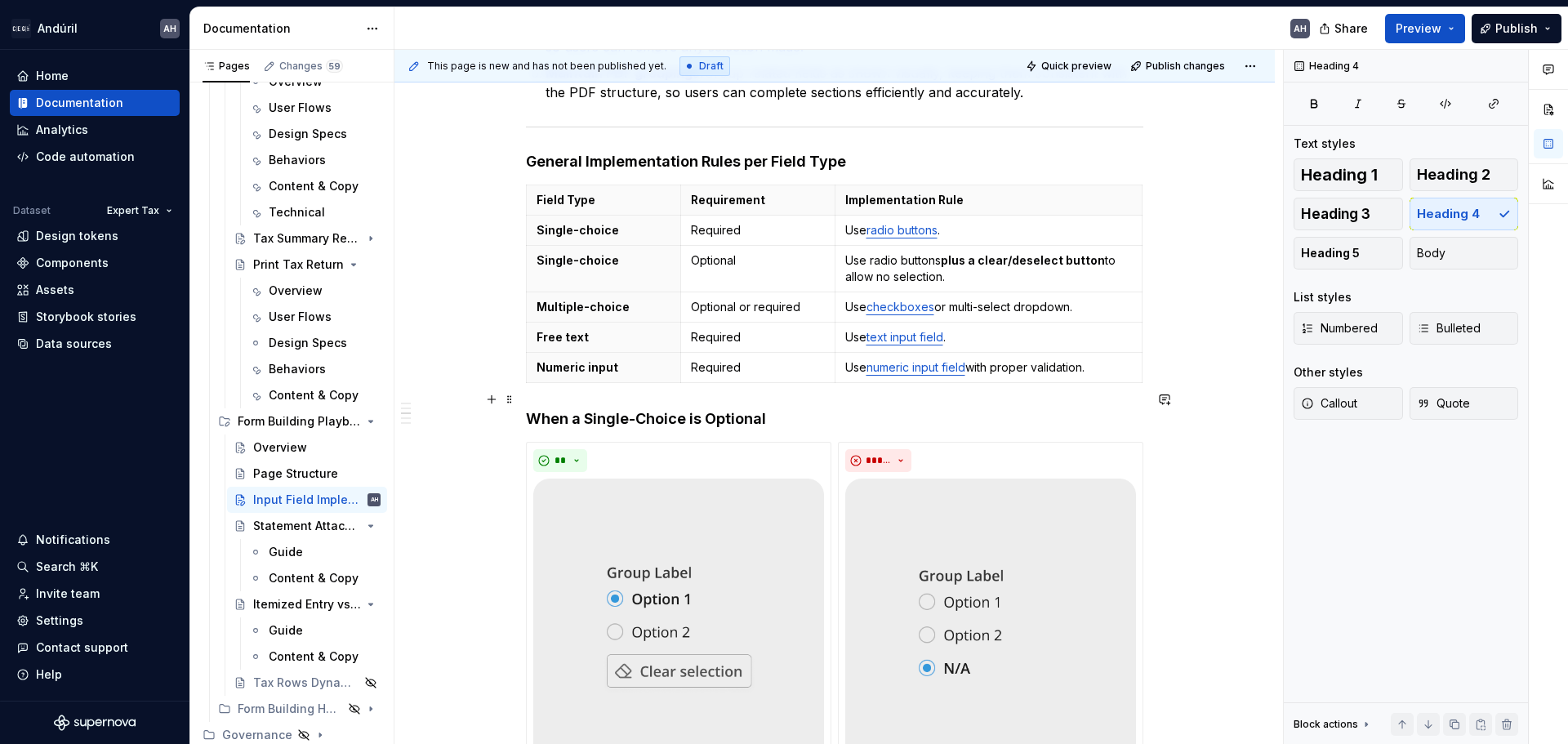
click at [551, 410] on h4 "When a Single-Choice is Optional" at bounding box center [834, 419] width 617 height 20
click at [528, 410] on h4 "When a Single-Choice is Optional" at bounding box center [834, 419] width 617 height 20
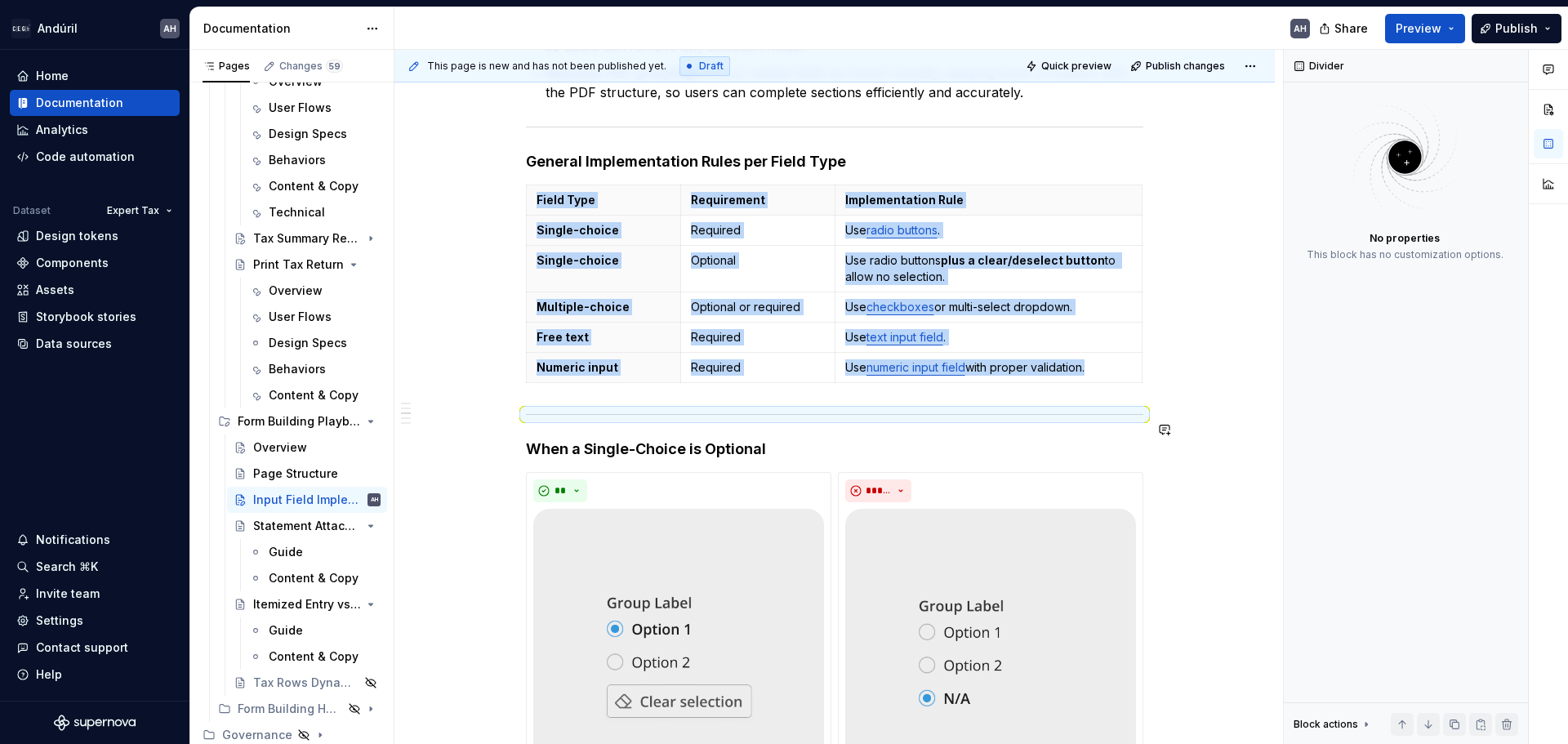
click at [800, 418] on div "Objective Ensure consistent implementation of form and tax return fields across…" at bounding box center [834, 622] width 617 height 1629
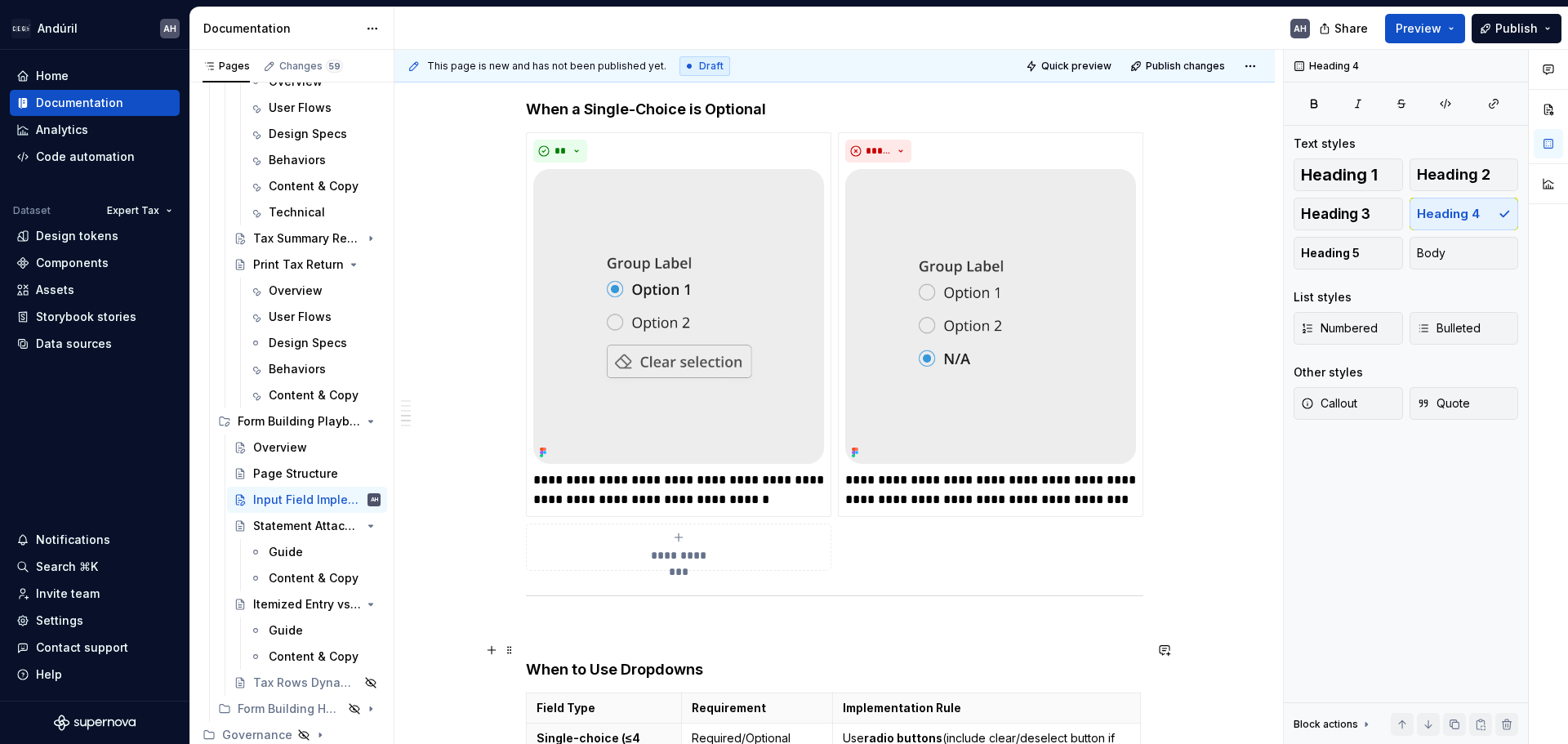
scroll to position [756, 0]
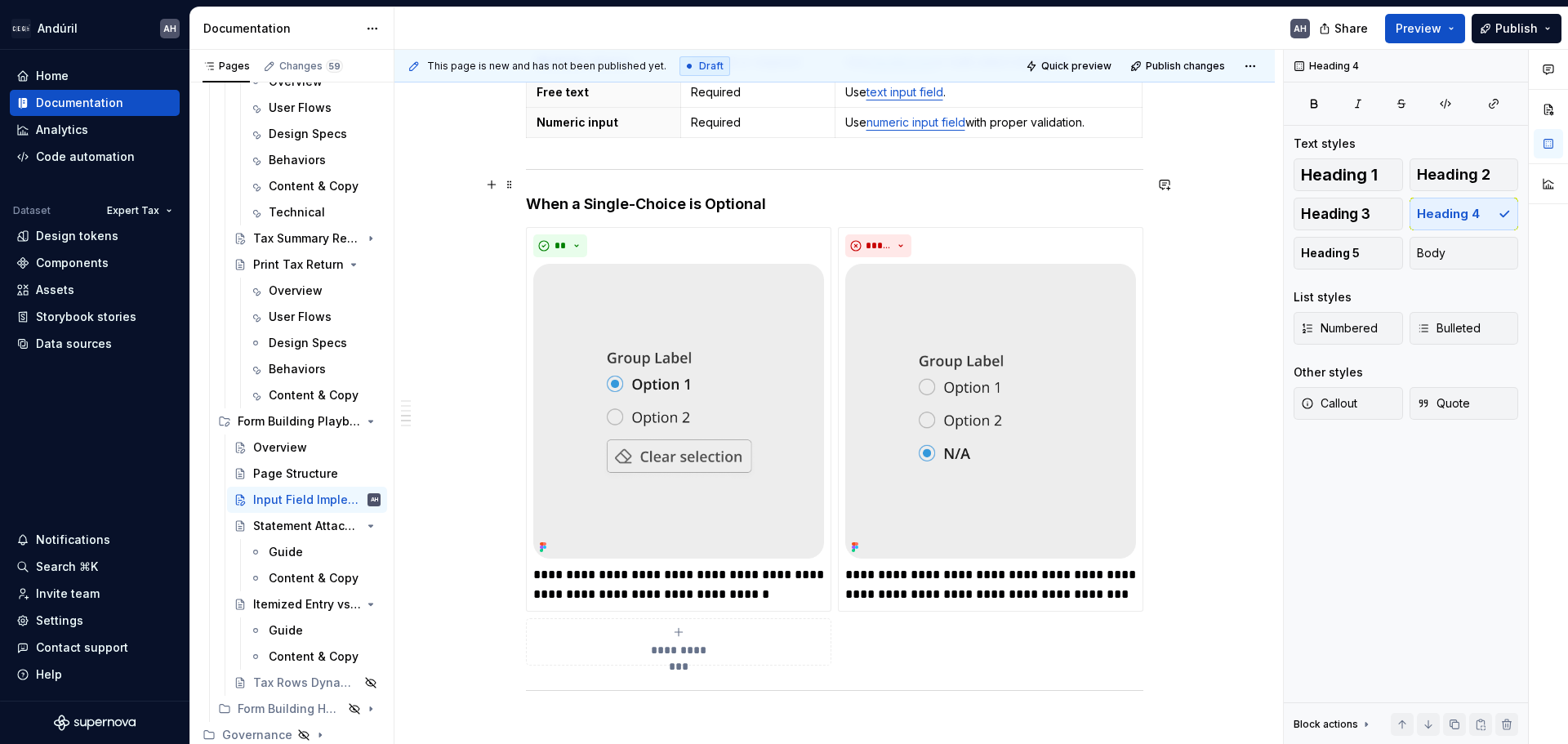
click at [680, 194] on h4 "When a Single-Choice is Optional" at bounding box center [834, 203] width 617 height 20
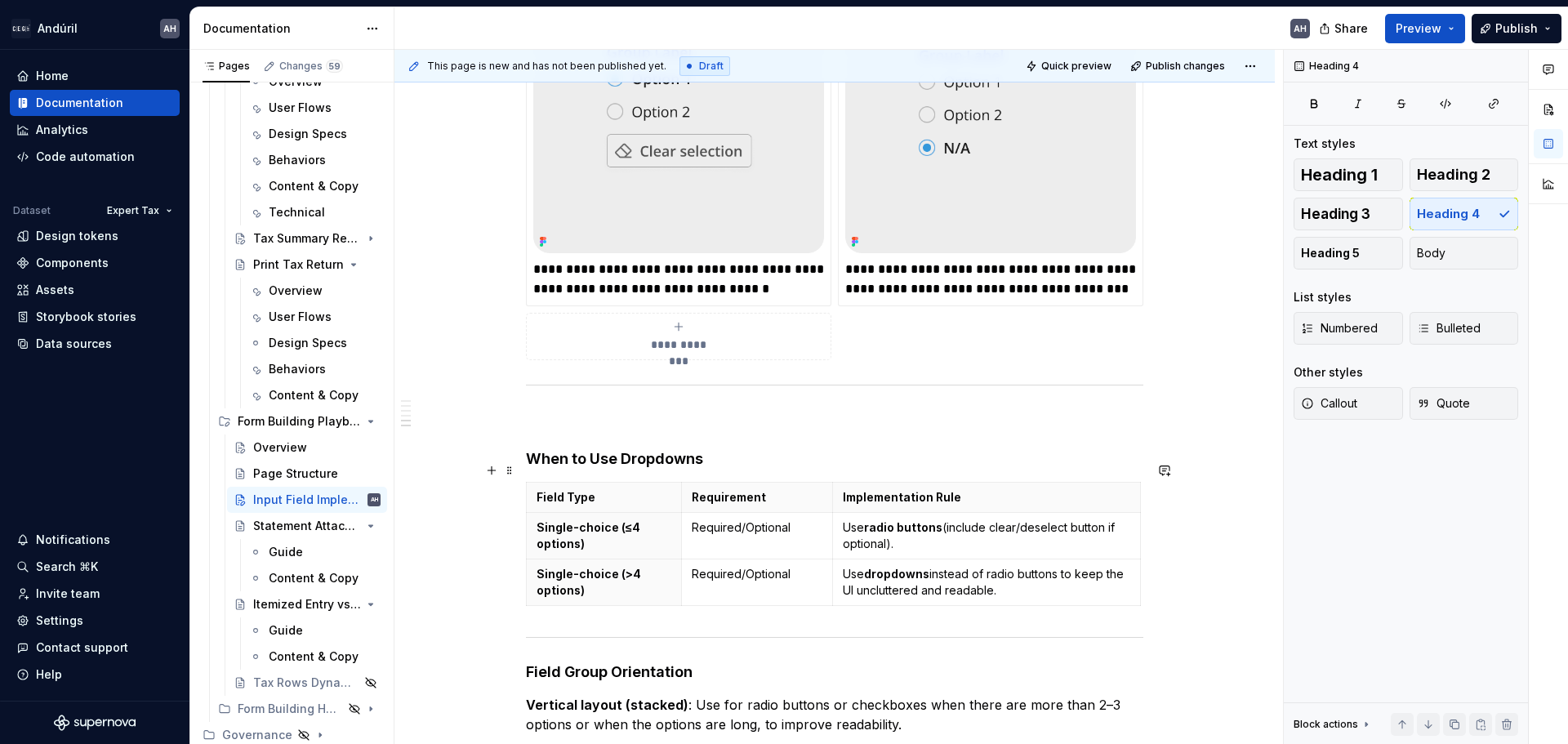
scroll to position [1246, 0]
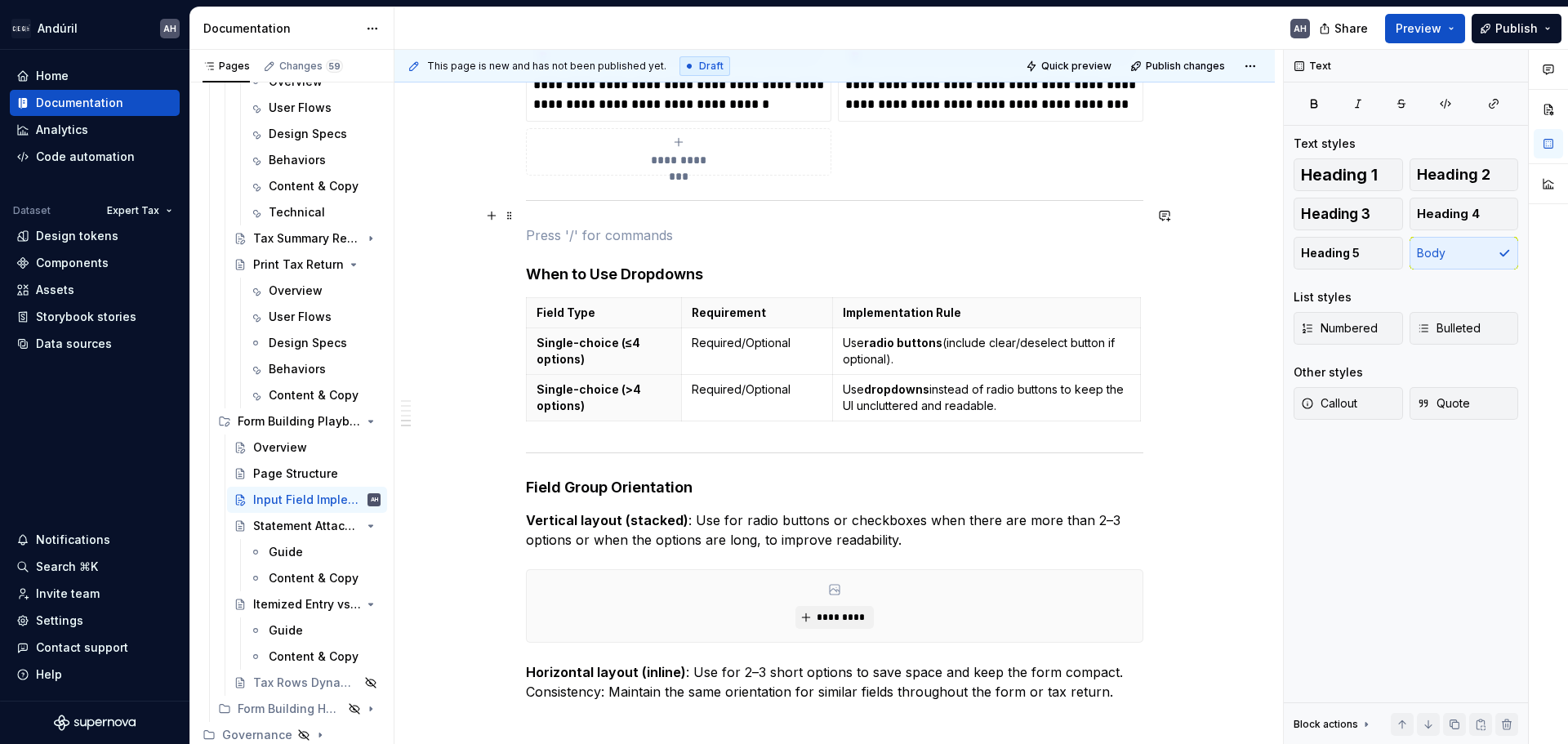
click at [563, 226] on p at bounding box center [834, 235] width 617 height 20
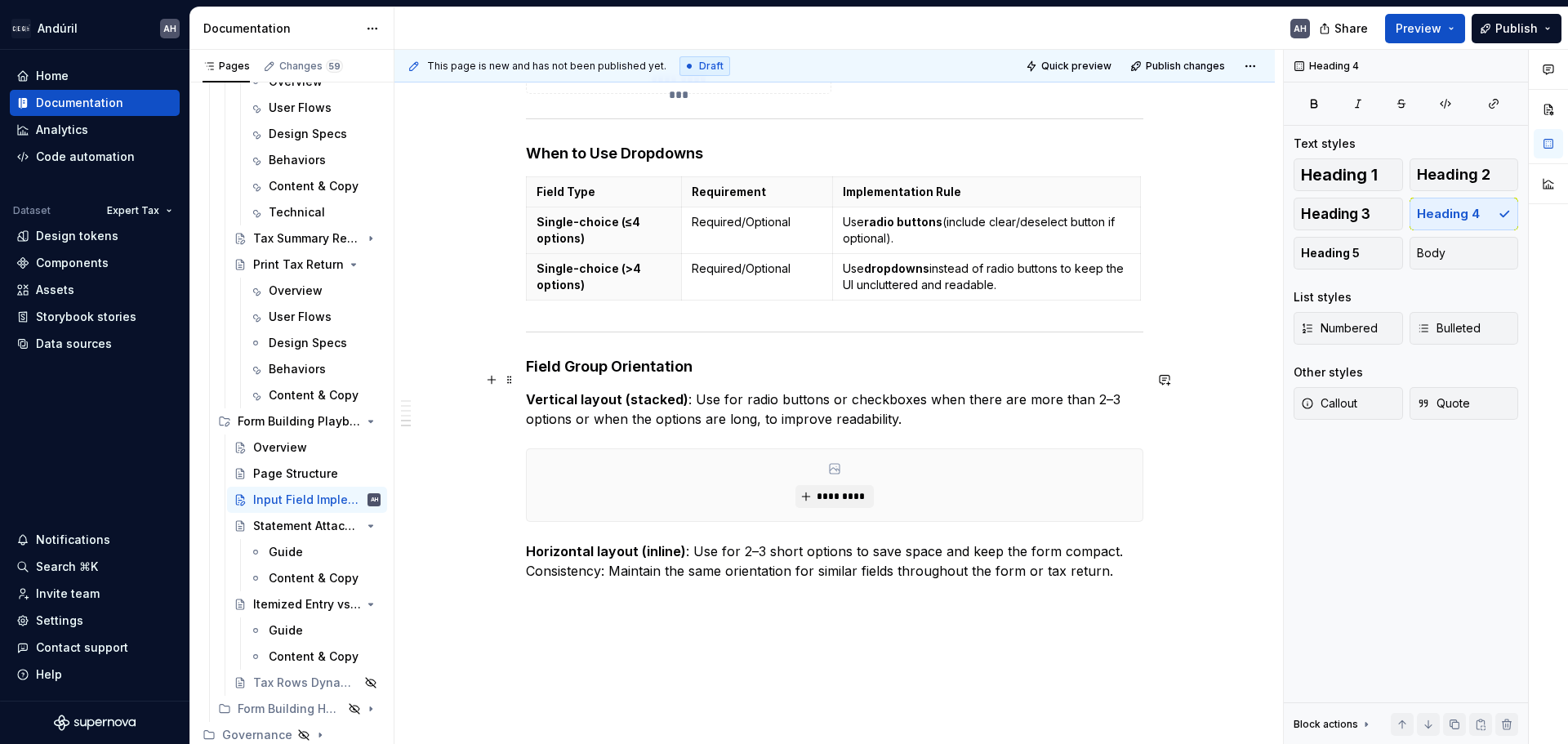
scroll to position [1387, 0]
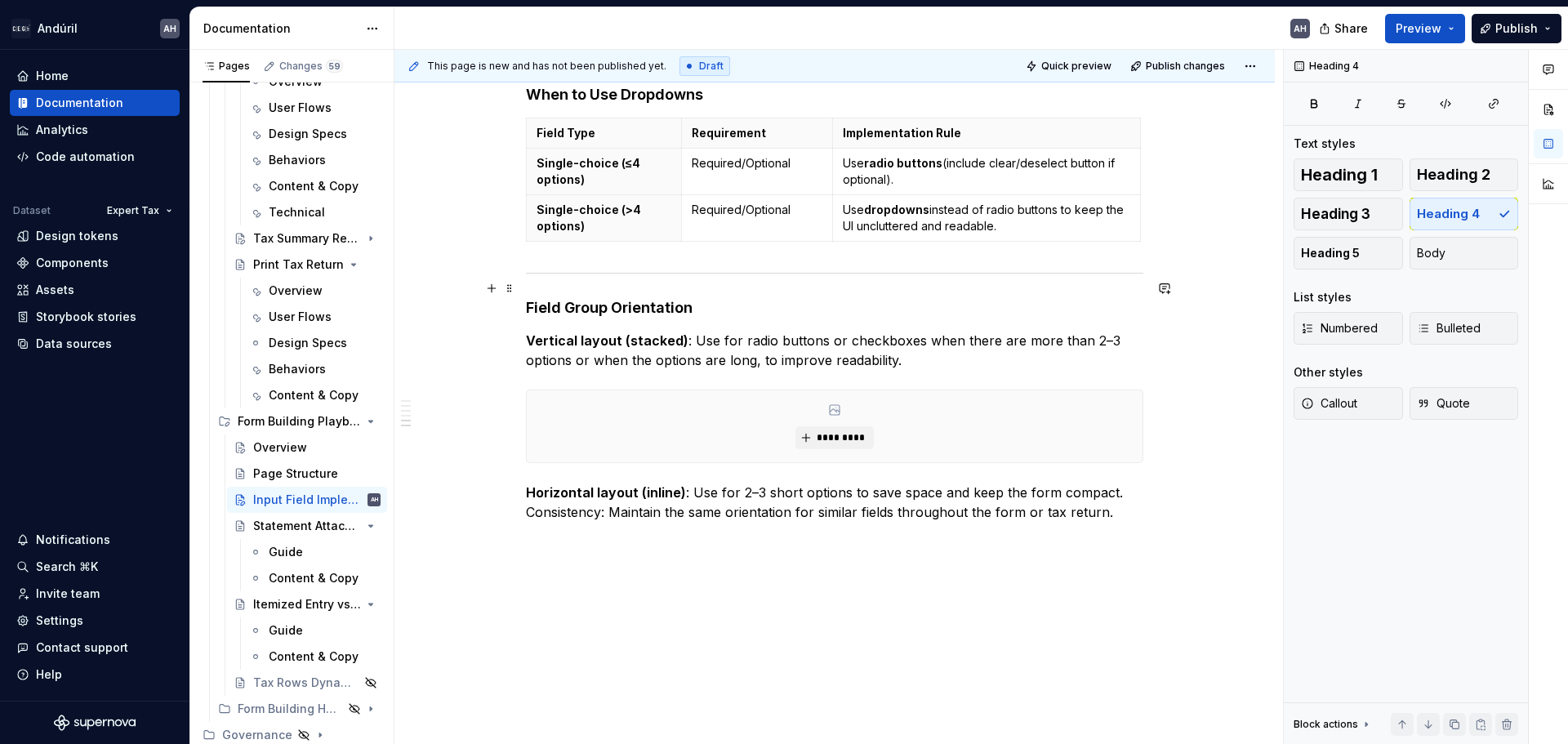
click at [551, 298] on h4 "Field Group Orientation" at bounding box center [834, 307] width 617 height 20
click at [618, 155] on p "Single-choice (≤4 options)" at bounding box center [603, 171] width 135 height 33
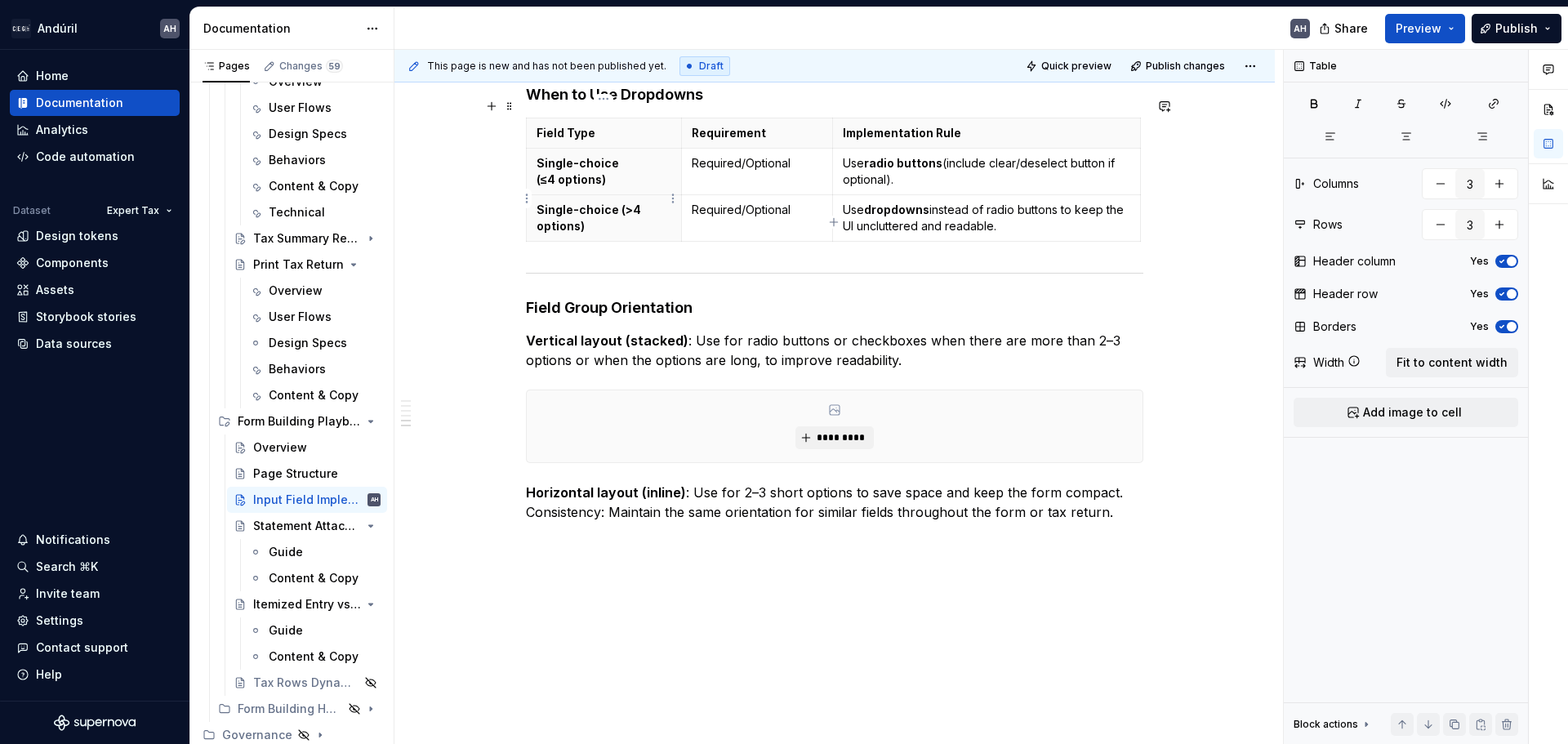
click at [618, 202] on p "Single-choice (>4 options)" at bounding box center [603, 217] width 135 height 33
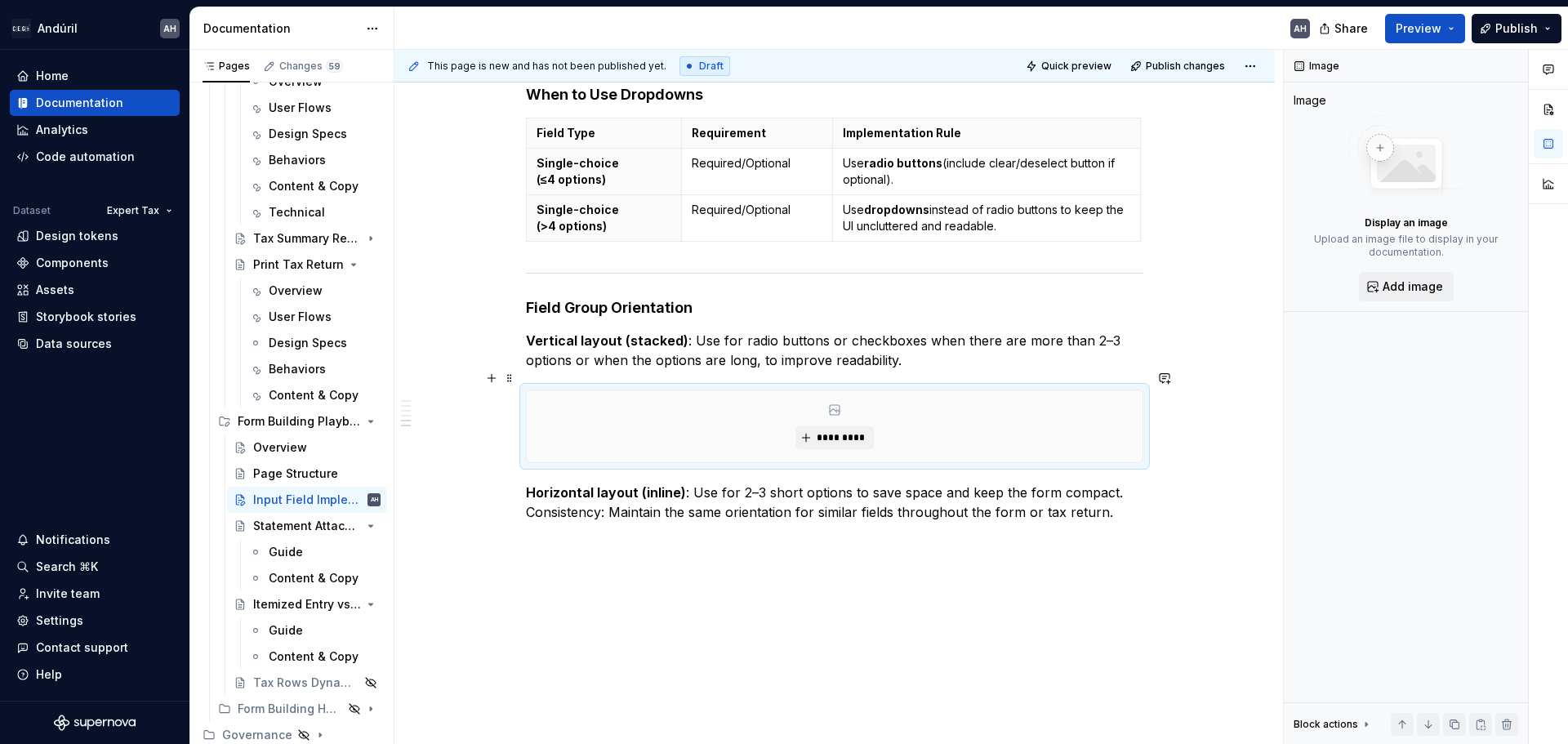
click at [713, 398] on div "*********" at bounding box center [834, 425] width 616 height 72
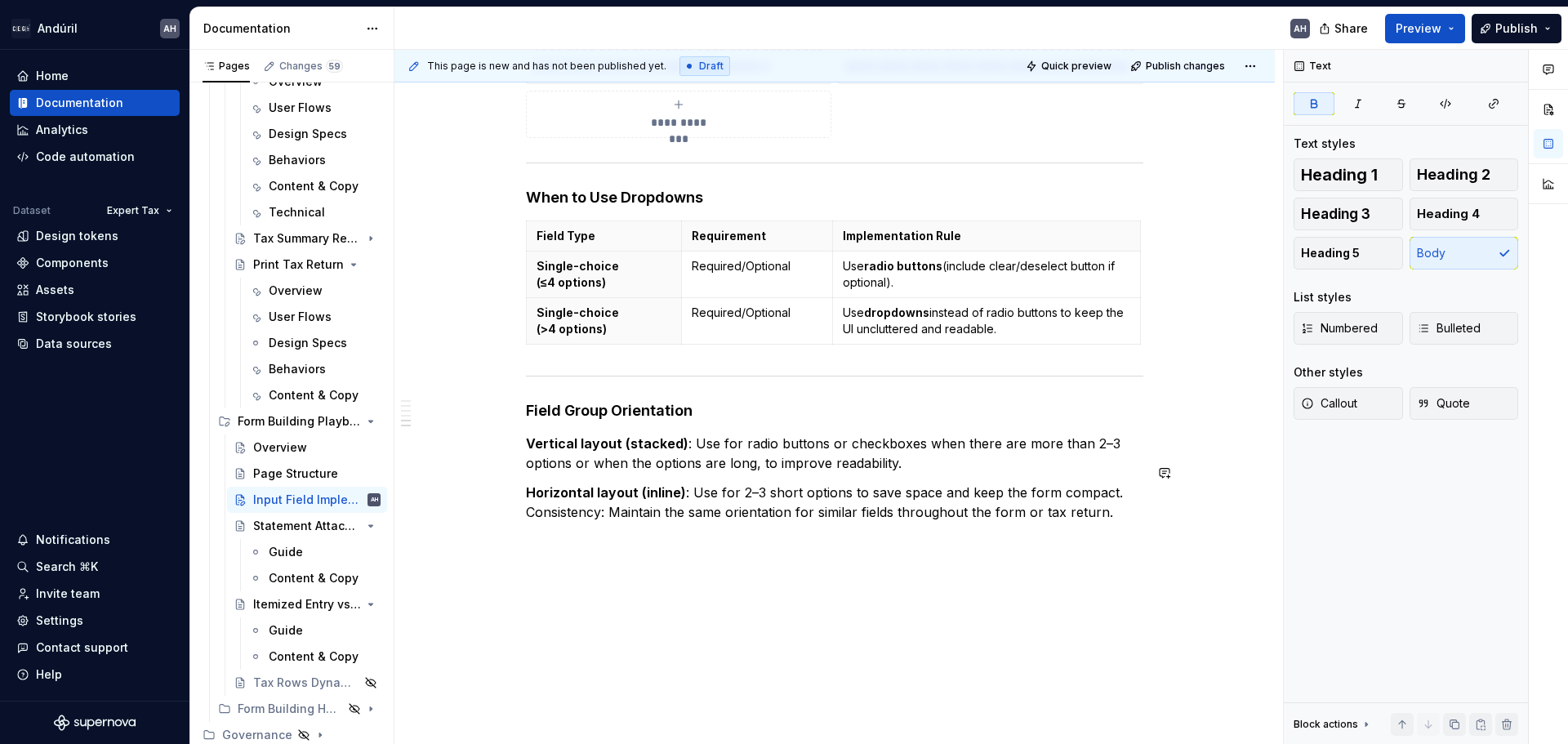
click at [1108, 490] on p "Horizontal layout (inline) : Use for 2–3 short options to save space and keep t…" at bounding box center [834, 503] width 617 height 39
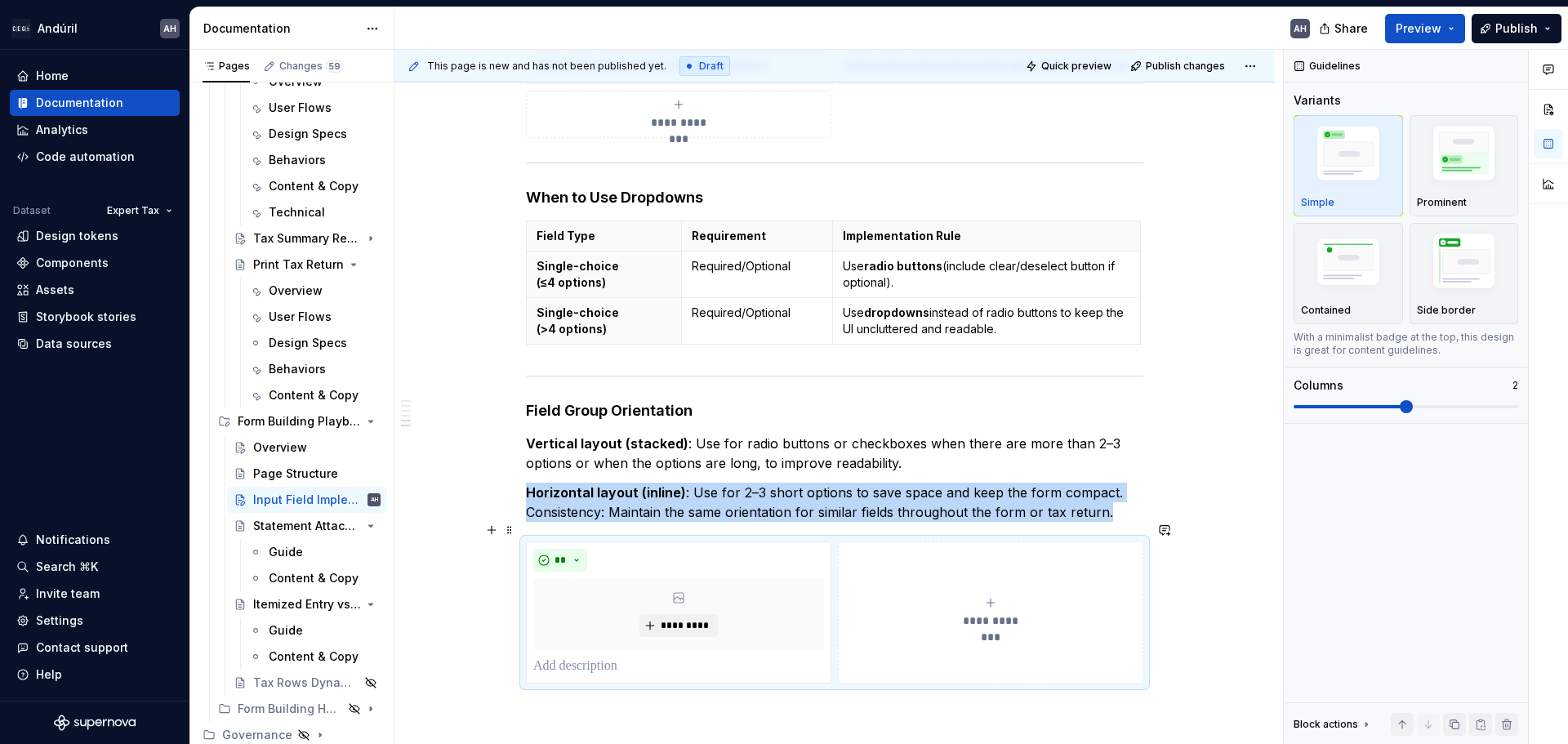
click at [991, 596] on icon "submit" at bounding box center [991, 603] width 13 height 13
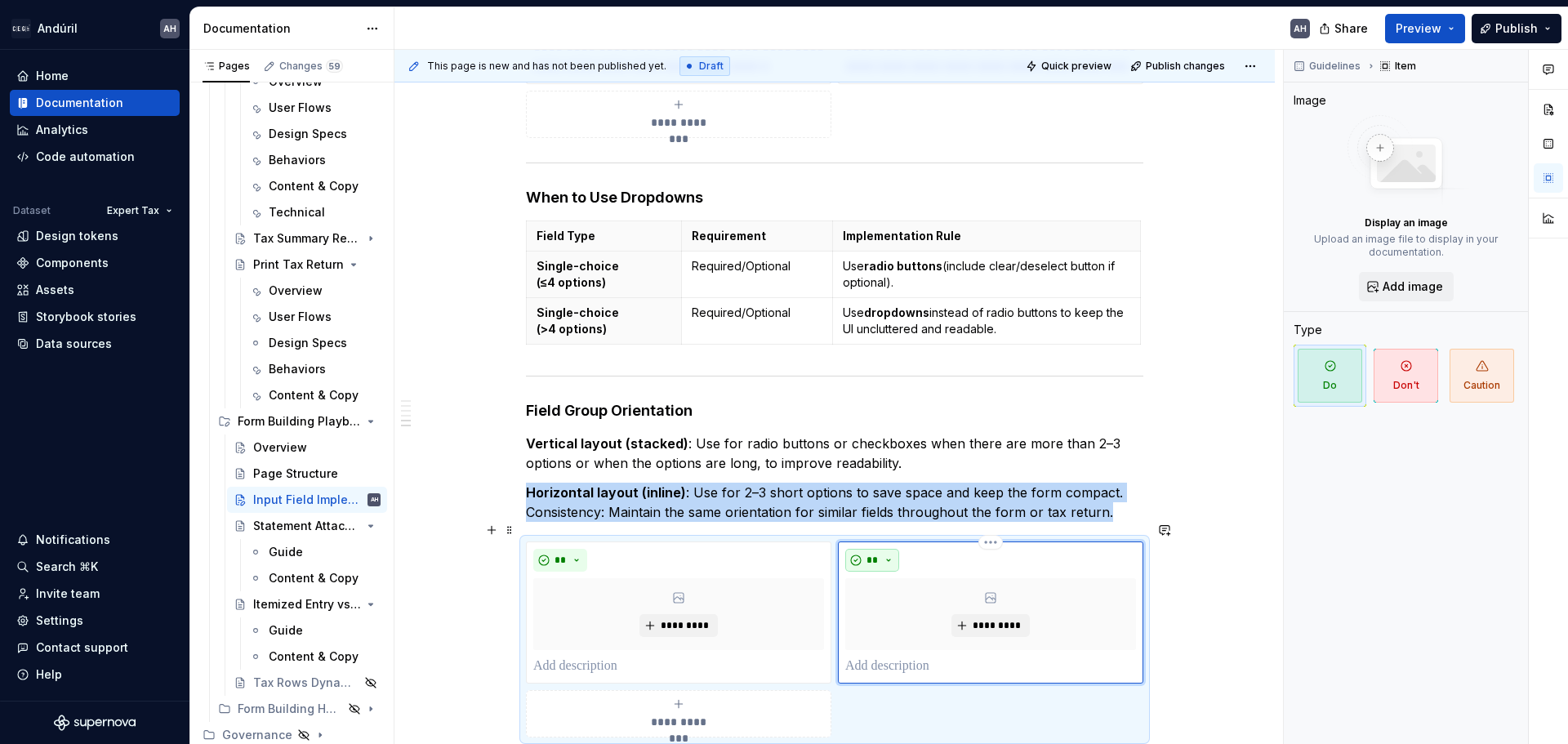
click at [885, 549] on button "**" at bounding box center [872, 560] width 54 height 23
click at [911, 596] on div "Don't" at bounding box center [910, 599] width 31 height 17
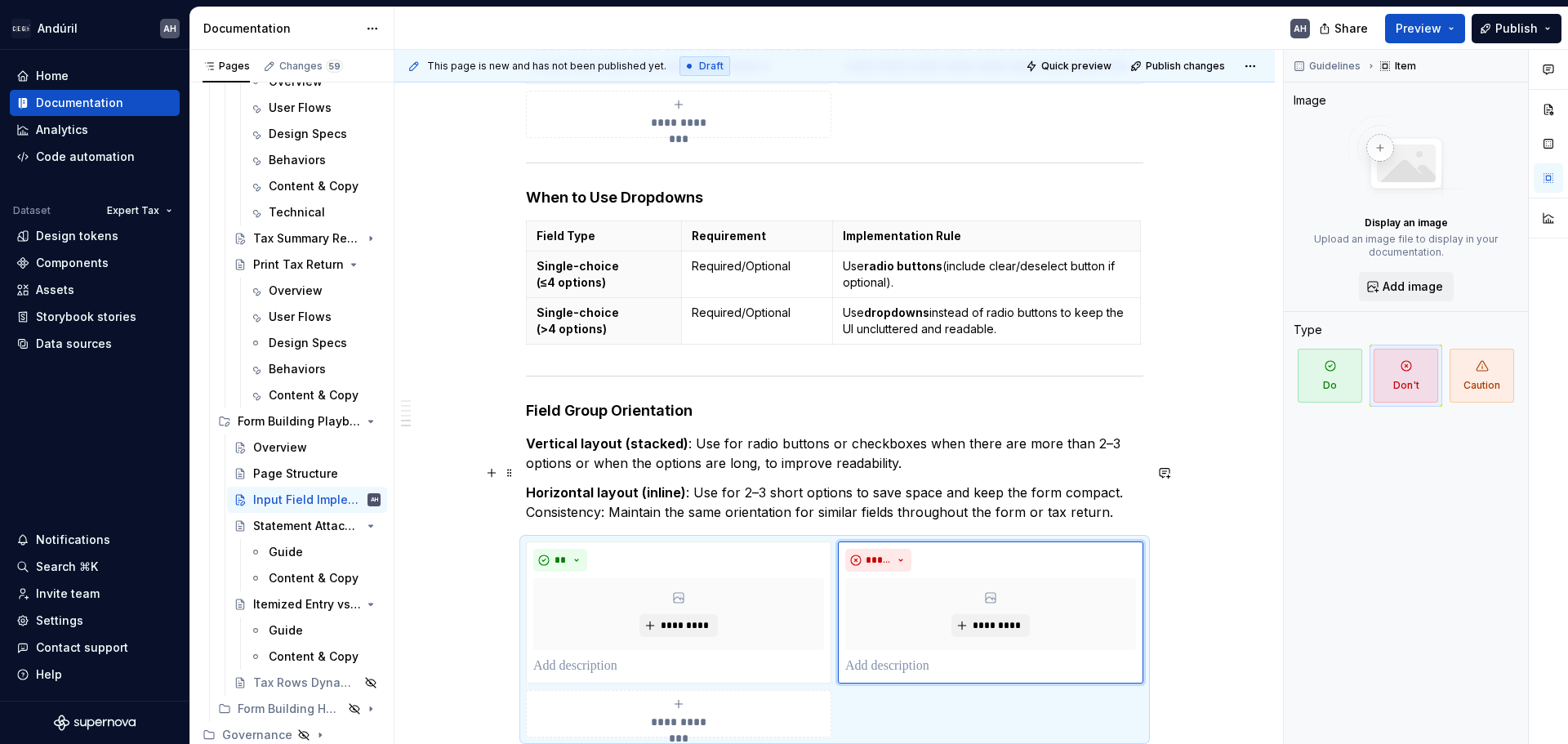
click at [896, 483] on p "Horizontal layout (inline) : Use for 2–3 short options to save space and keep t…" at bounding box center [834, 503] width 617 height 39
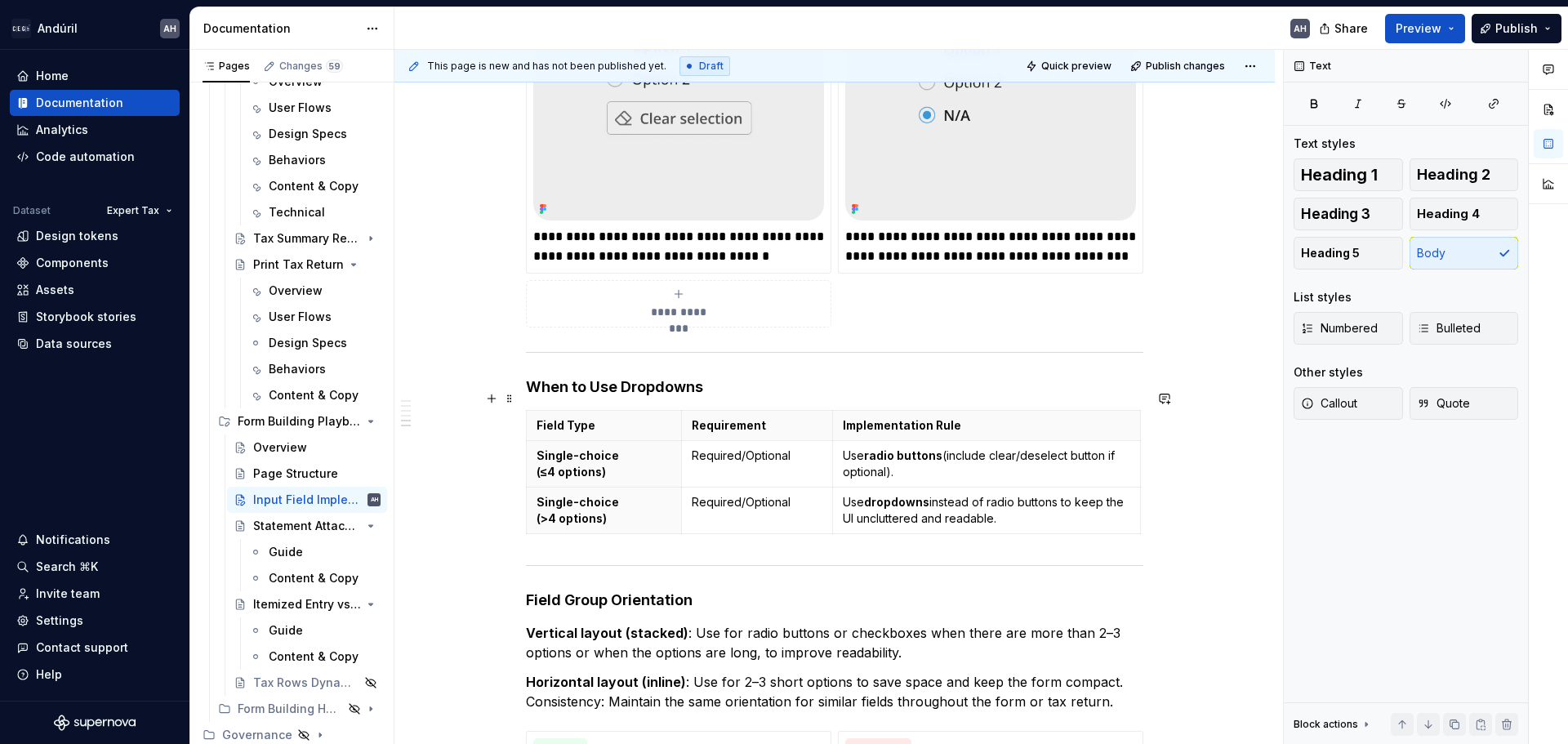
scroll to position [1038, 0]
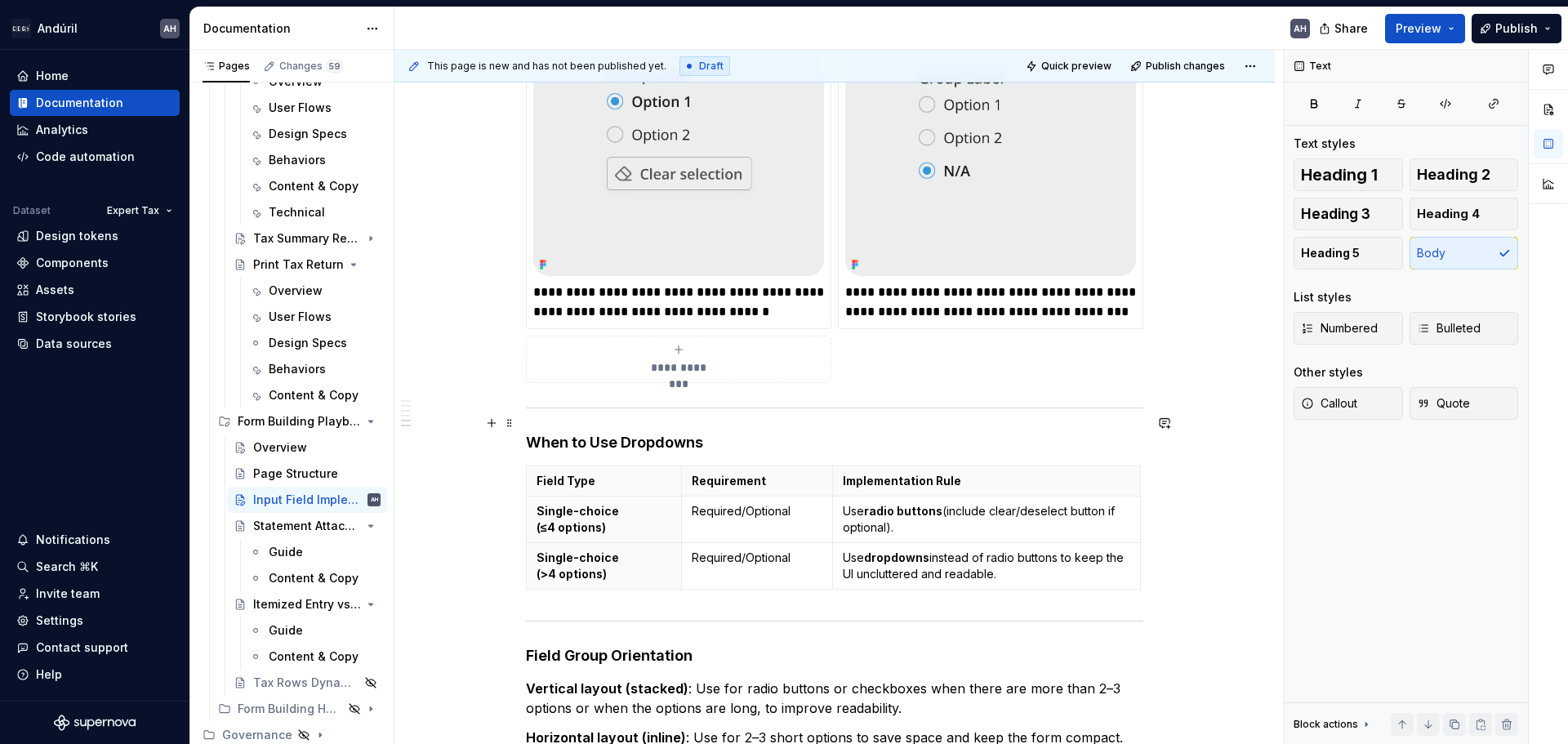
click at [681, 433] on h4 "When to Use Dropdowns" at bounding box center [834, 442] width 617 height 20
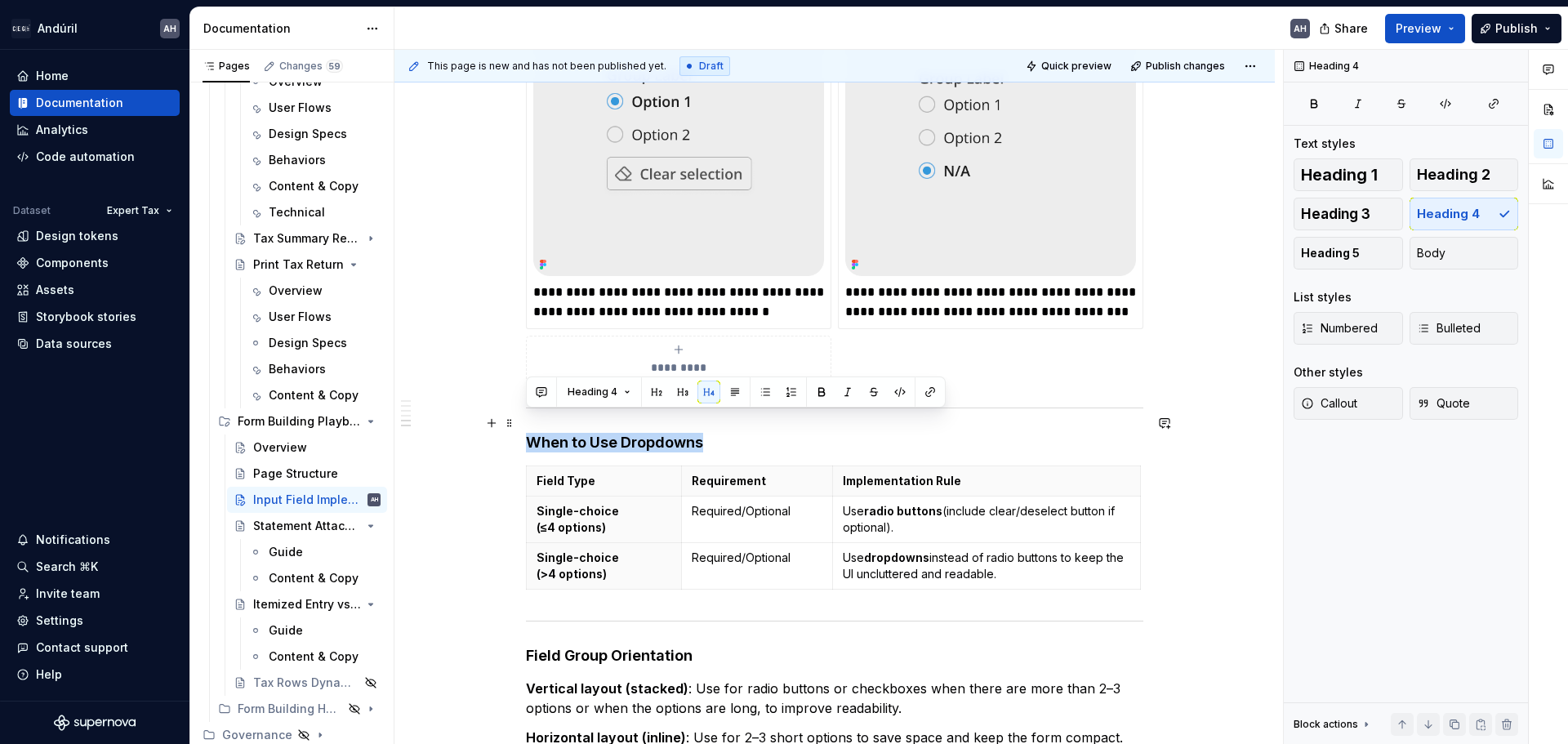
click at [681, 433] on h4 "When to Use Dropdowns" at bounding box center [834, 442] width 617 height 20
click at [654, 646] on h4 "Field Group Orientation" at bounding box center [834, 656] width 617 height 20
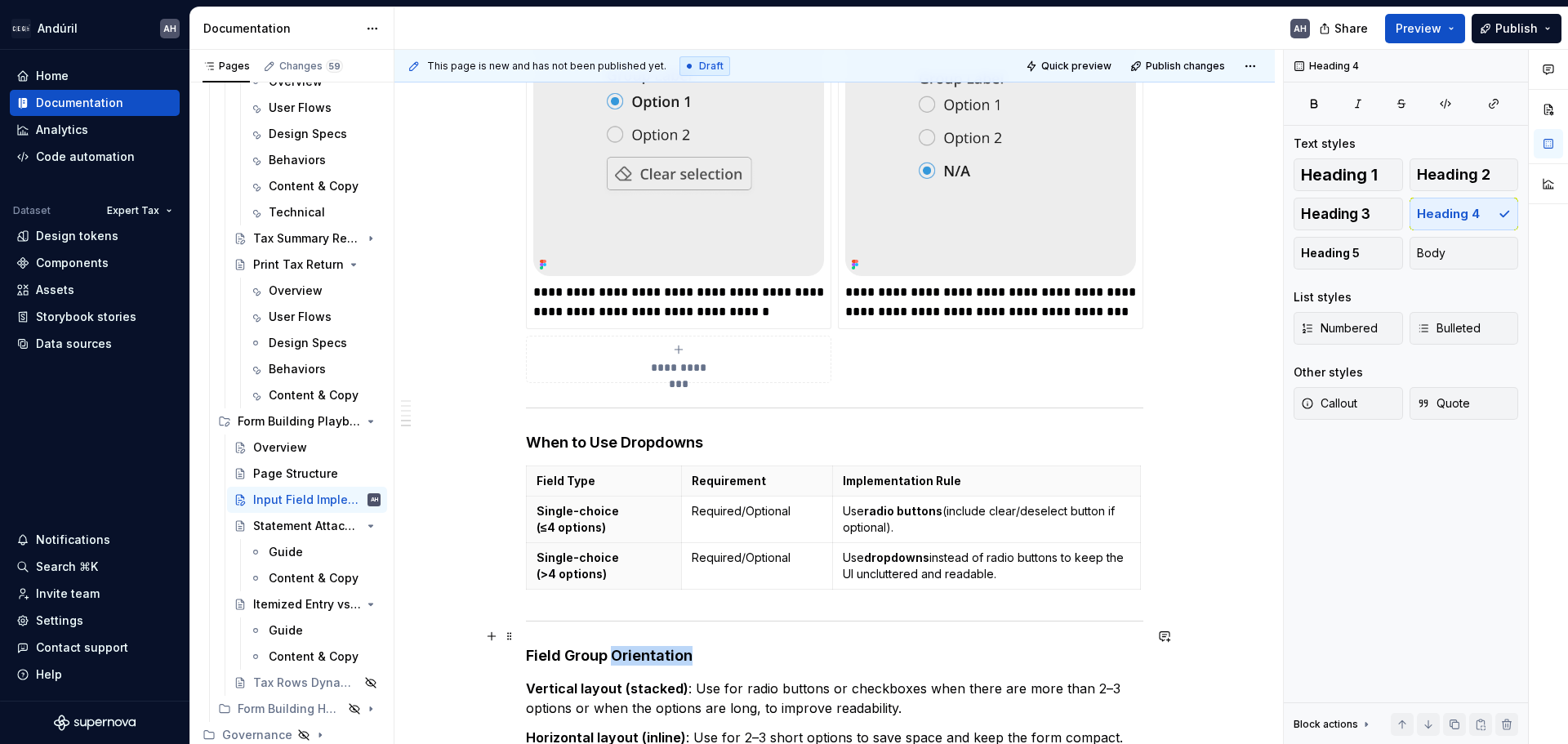
click at [654, 646] on h4 "Field Group Orientation" at bounding box center [834, 656] width 617 height 20
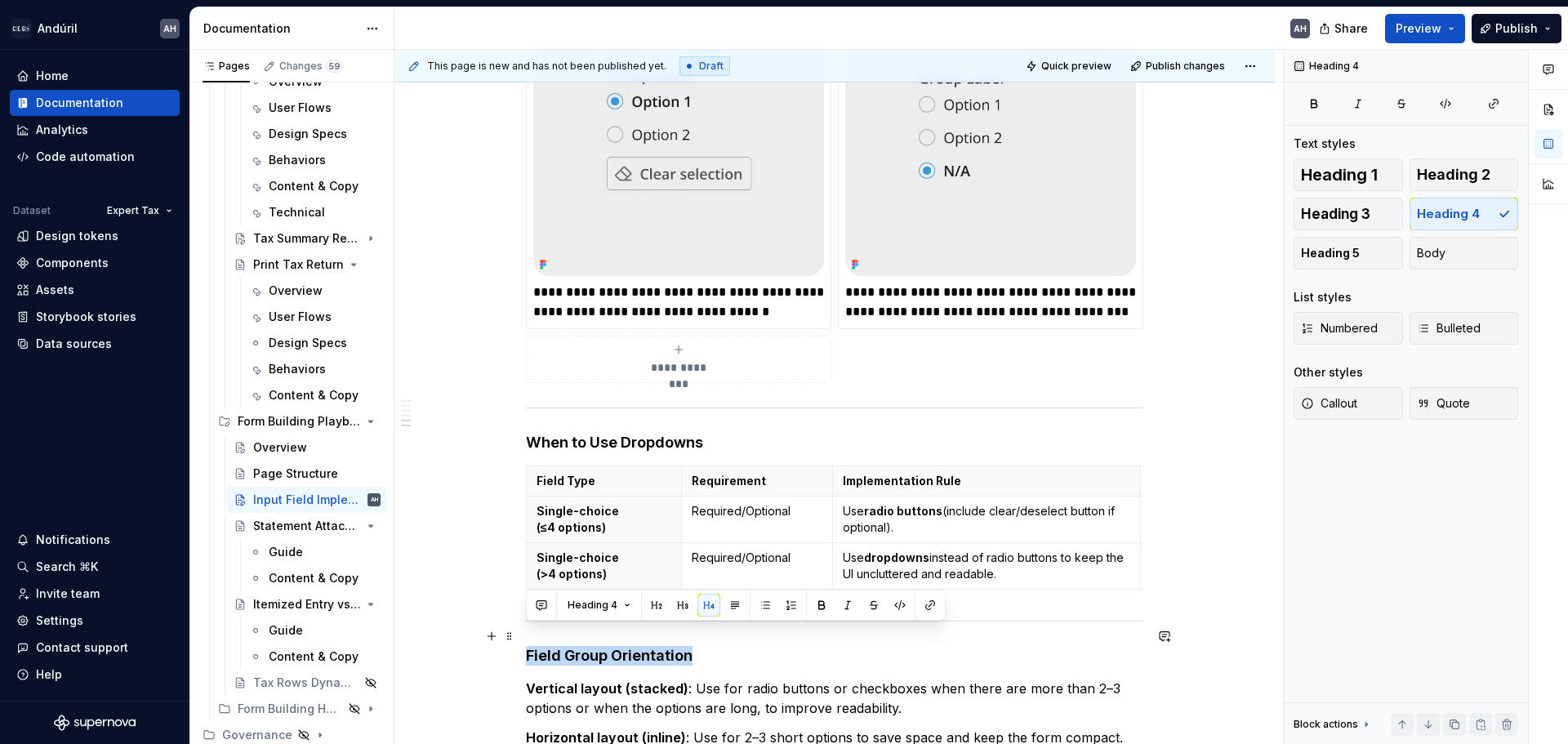
click at [654, 646] on h4 "Field Group Orientation" at bounding box center [834, 656] width 617 height 20
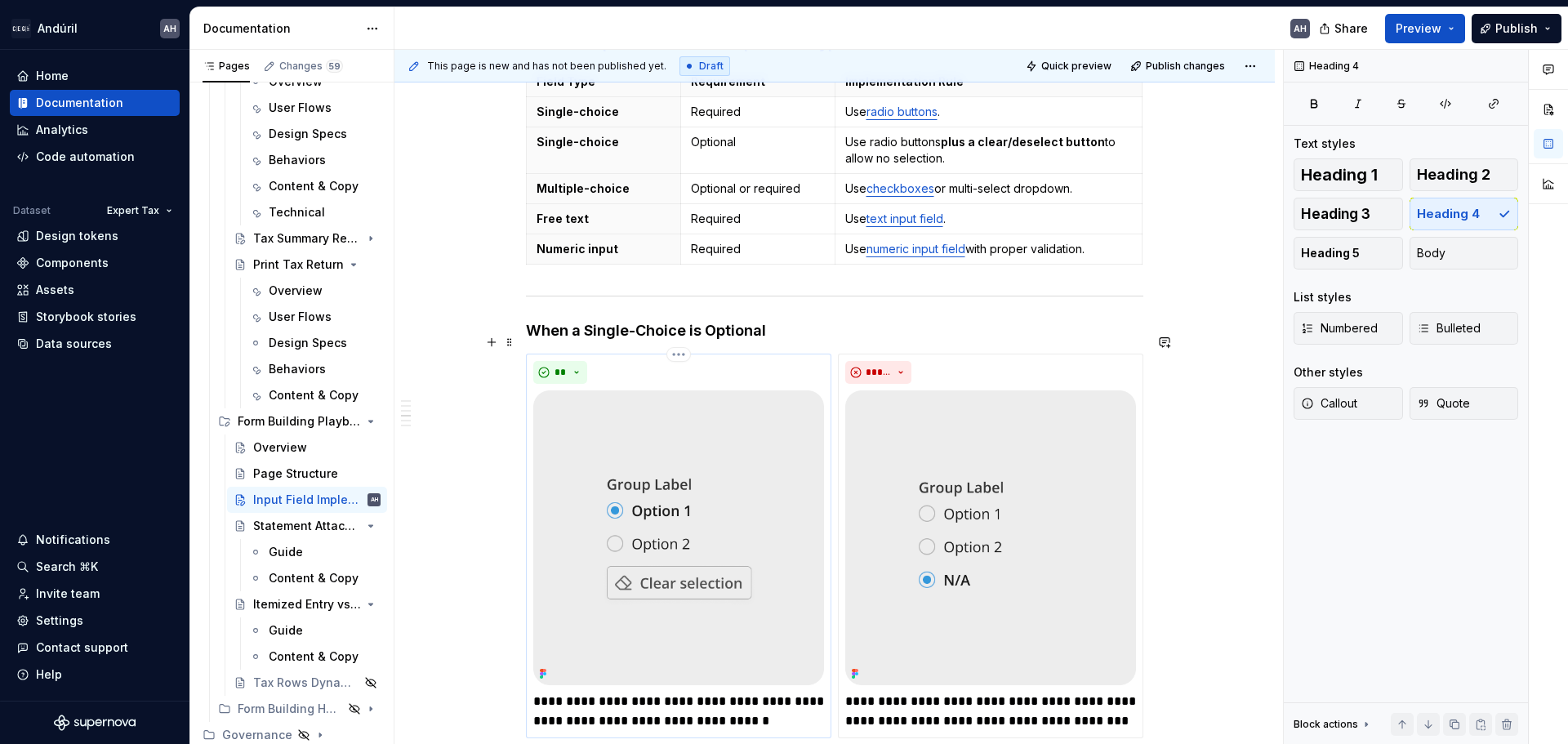
scroll to position [548, 0]
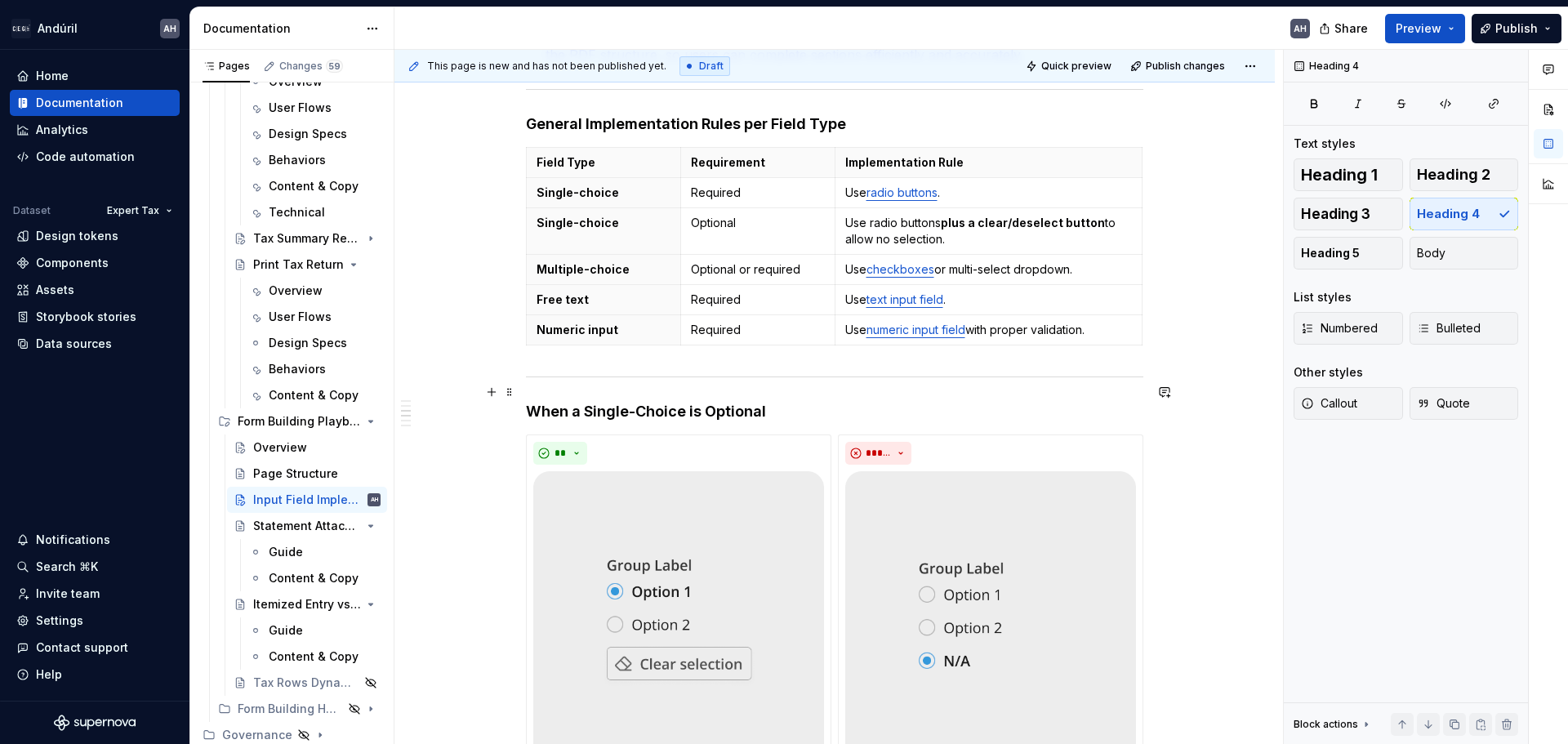
click at [692, 402] on h4 "When a Single-Choice is Optional" at bounding box center [834, 411] width 617 height 20
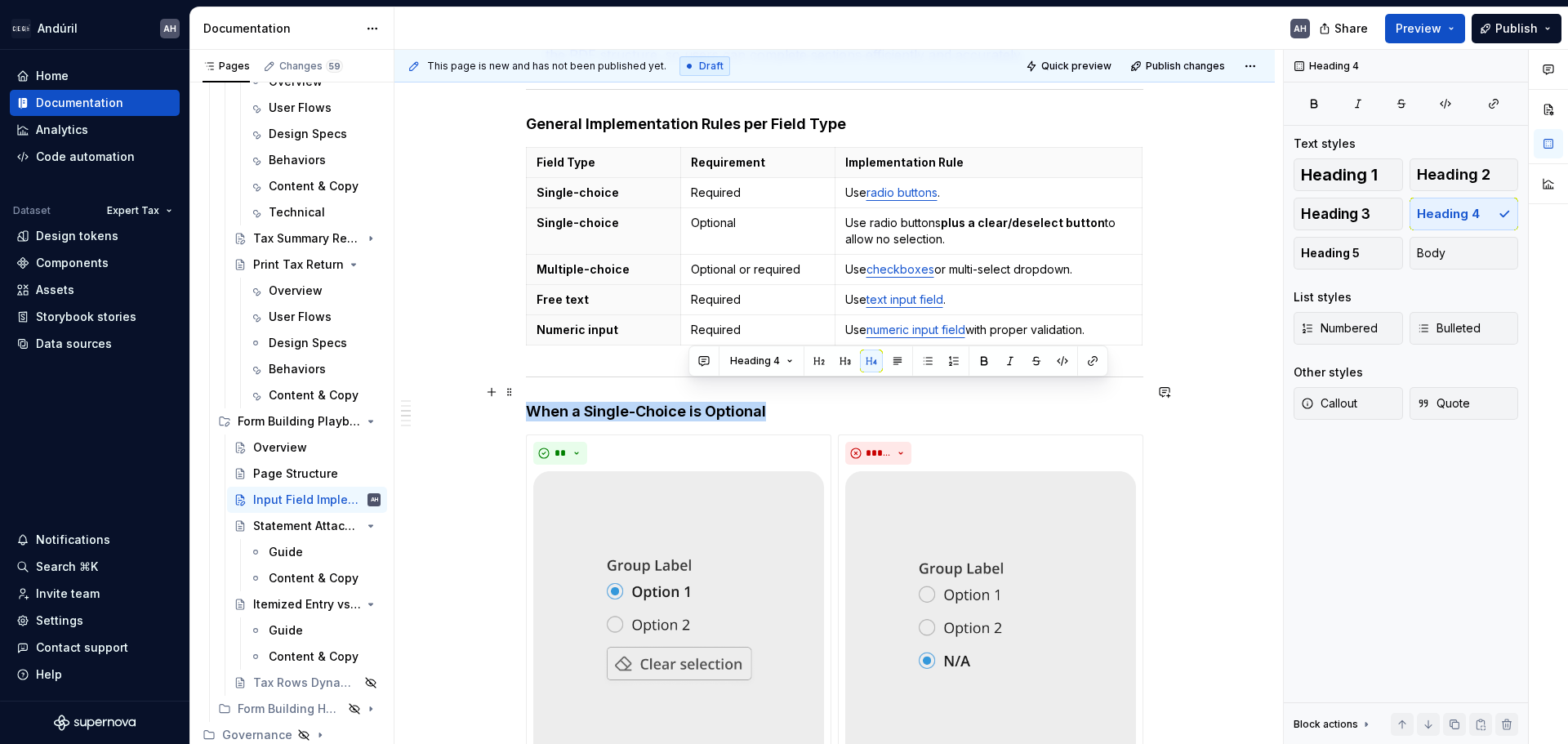
click at [692, 402] on div "Objective Ensure consistent implementation of form and tax return fields across…" at bounding box center [834, 621] width 617 height 1703
click at [824, 402] on h4 "When a Single-Choice is Optional" at bounding box center [834, 411] width 617 height 20
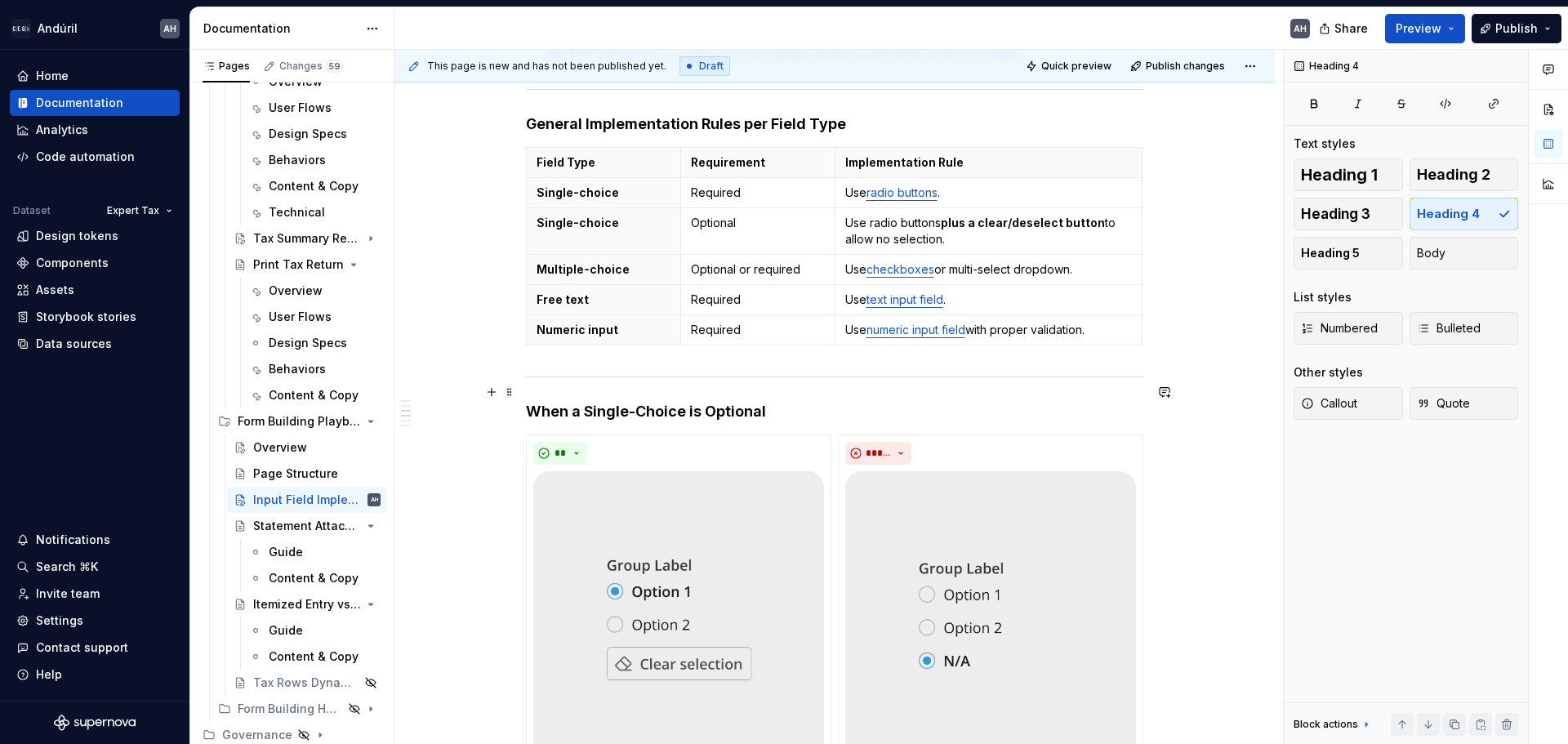
click at [754, 402] on h4 "When a Single-Choice is Optional" at bounding box center [834, 411] width 617 height 20
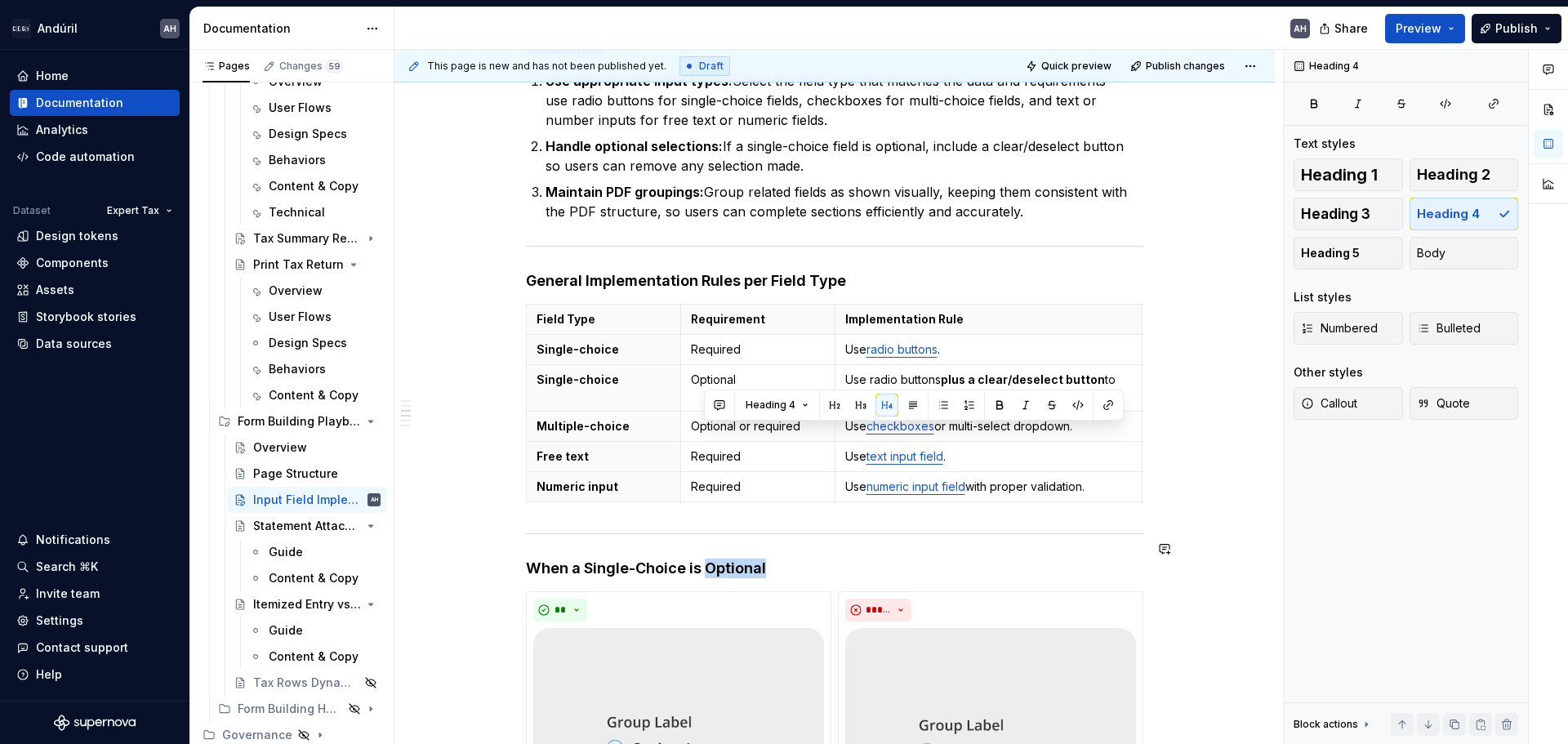
scroll to position [385, 0]
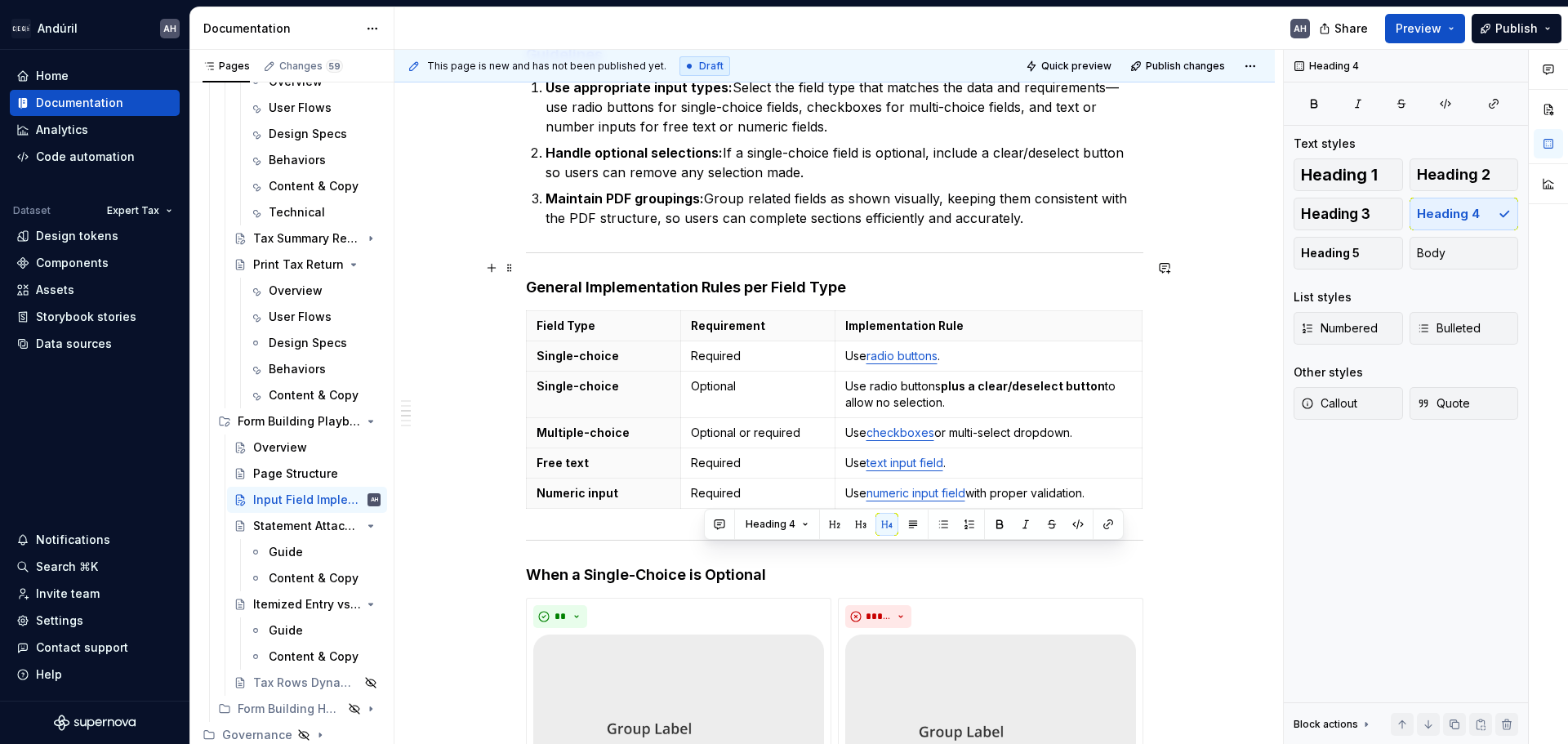
click at [680, 278] on h4 "General Implementation Rules per Field Type" at bounding box center [834, 287] width 617 height 20
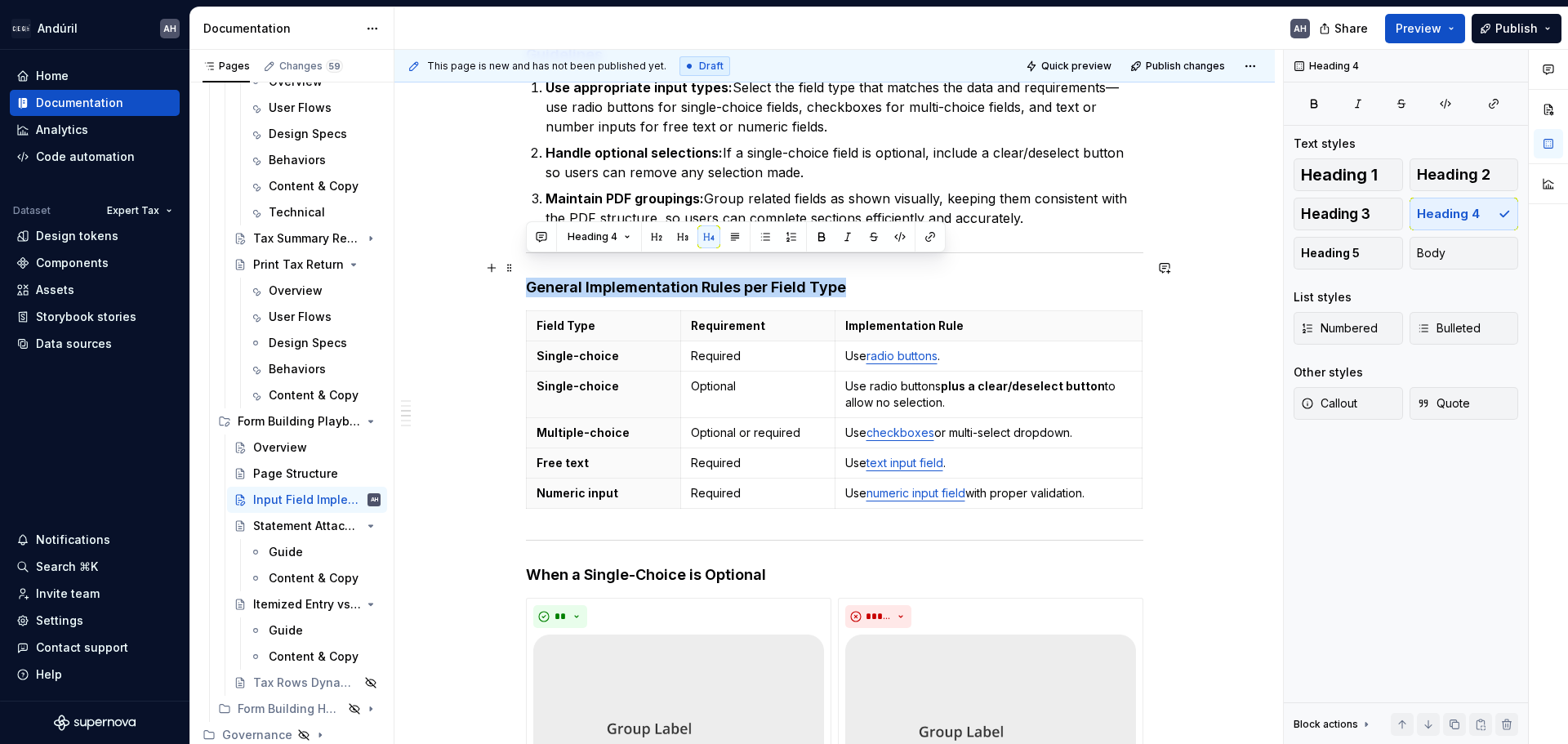
click at [680, 278] on h4 "General Implementation Rules per Field Type" at bounding box center [834, 287] width 617 height 20
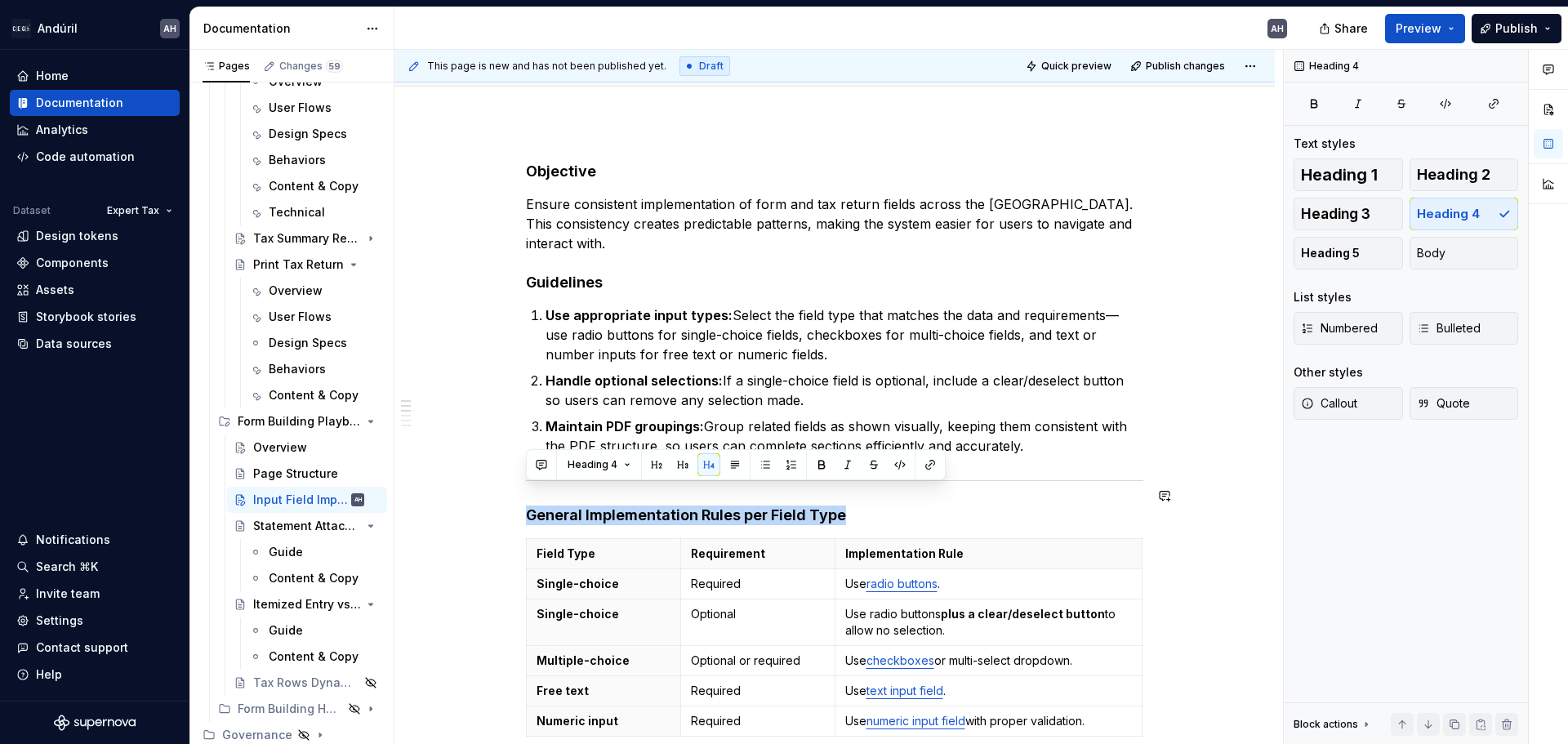
scroll to position [139, 0]
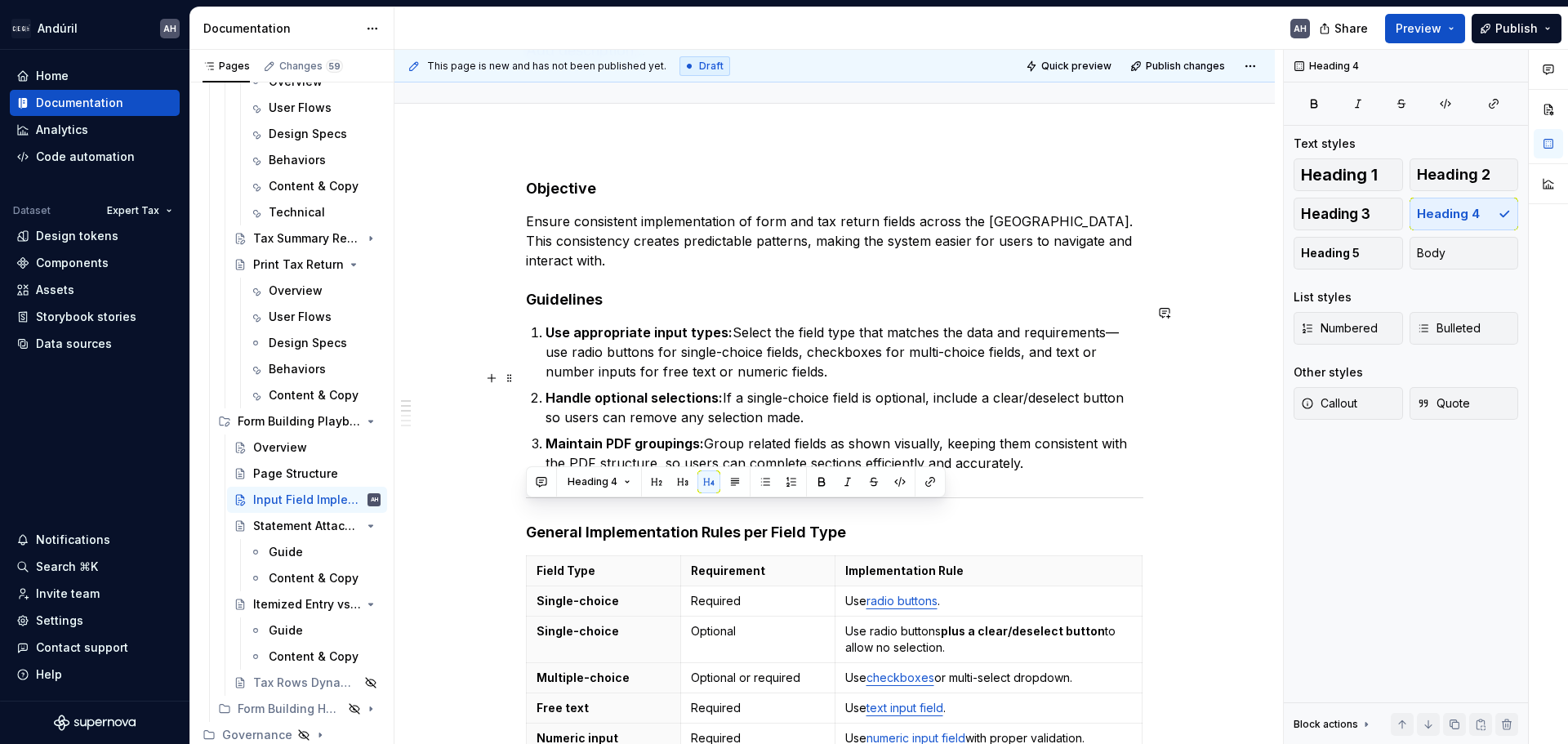
click at [605, 390] on strong "Handle optional selections:" at bounding box center [634, 398] width 177 height 17
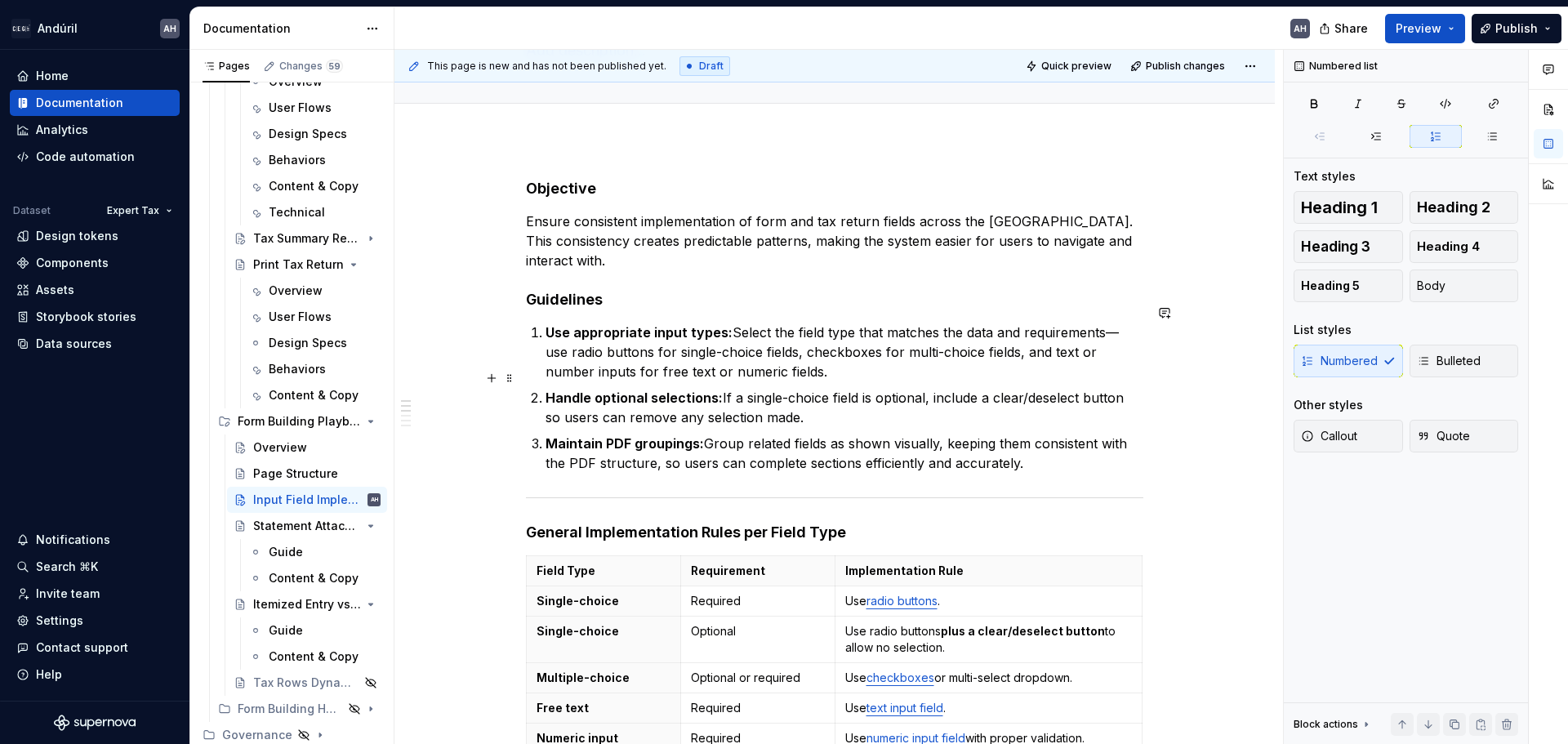
click at [808, 388] on p "Handle optional selections: If a single-choice field is optional, include a cle…" at bounding box center [845, 408] width 598 height 39
click at [839, 400] on p "Handle optional selections: If a single-choice field is optional, include a cle…" at bounding box center [845, 408] width 598 height 39
click at [954, 355] on p "Use appropriate input types: Select the field type that matches the data and re…" at bounding box center [845, 351] width 598 height 59
click at [661, 324] on strong "Use appropriate input types:" at bounding box center [639, 333] width 187 height 17
click at [773, 322] on p "Use appropriate input types: Select the field type that matches the data and re…" at bounding box center [845, 351] width 598 height 59
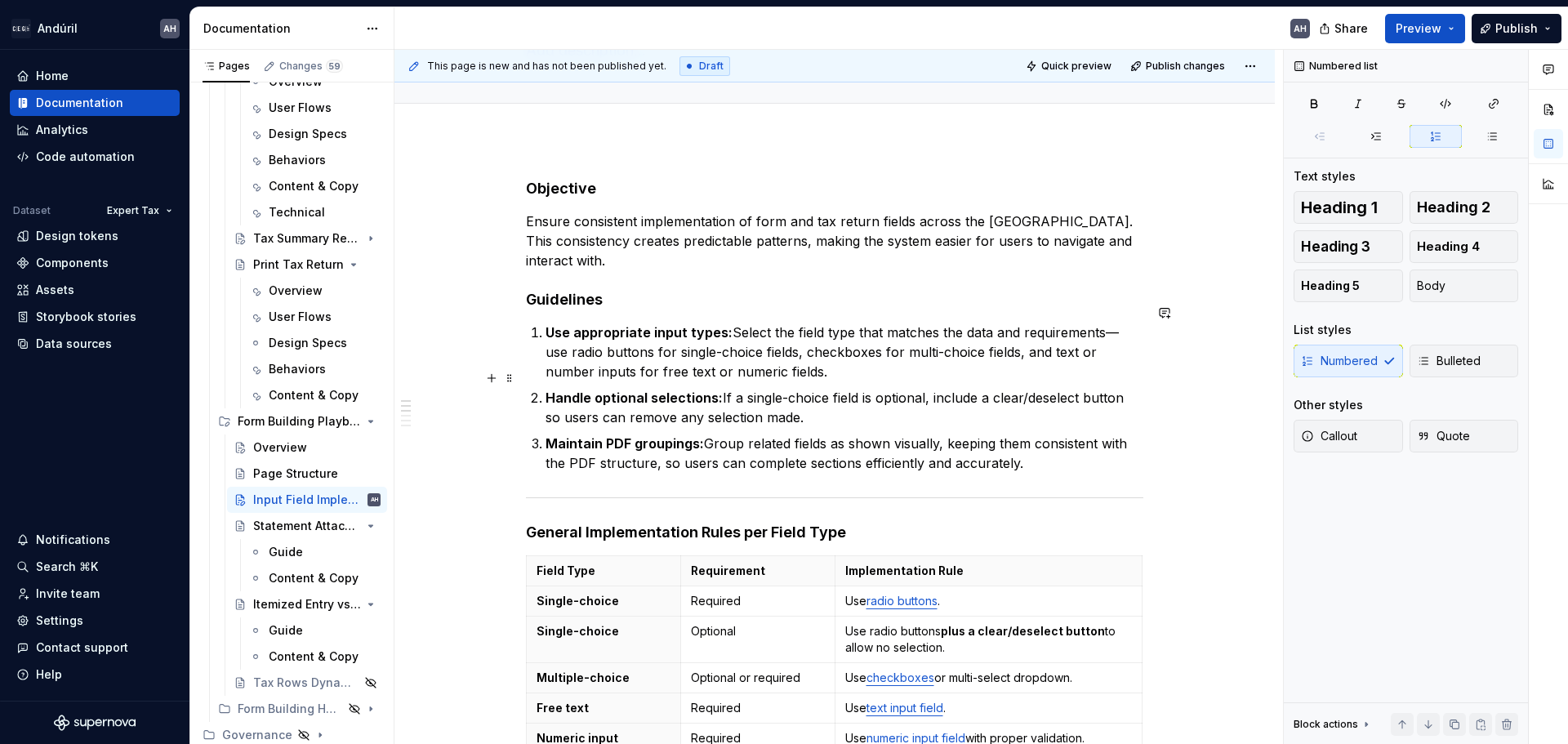
click at [797, 397] on p "Handle optional selections: If a single-choice field is optional, include a cle…" at bounding box center [845, 408] width 598 height 39
drag, startPoint x: 722, startPoint y: 393, endPoint x: 538, endPoint y: 377, distance: 184.7
click at [546, 388] on li "Handle optional selections: If a single-choice field is optional, include a cle…" at bounding box center [845, 408] width 598 height 39
copy p "Handle optional selections: If a single-choice field is optional, include a cle…"
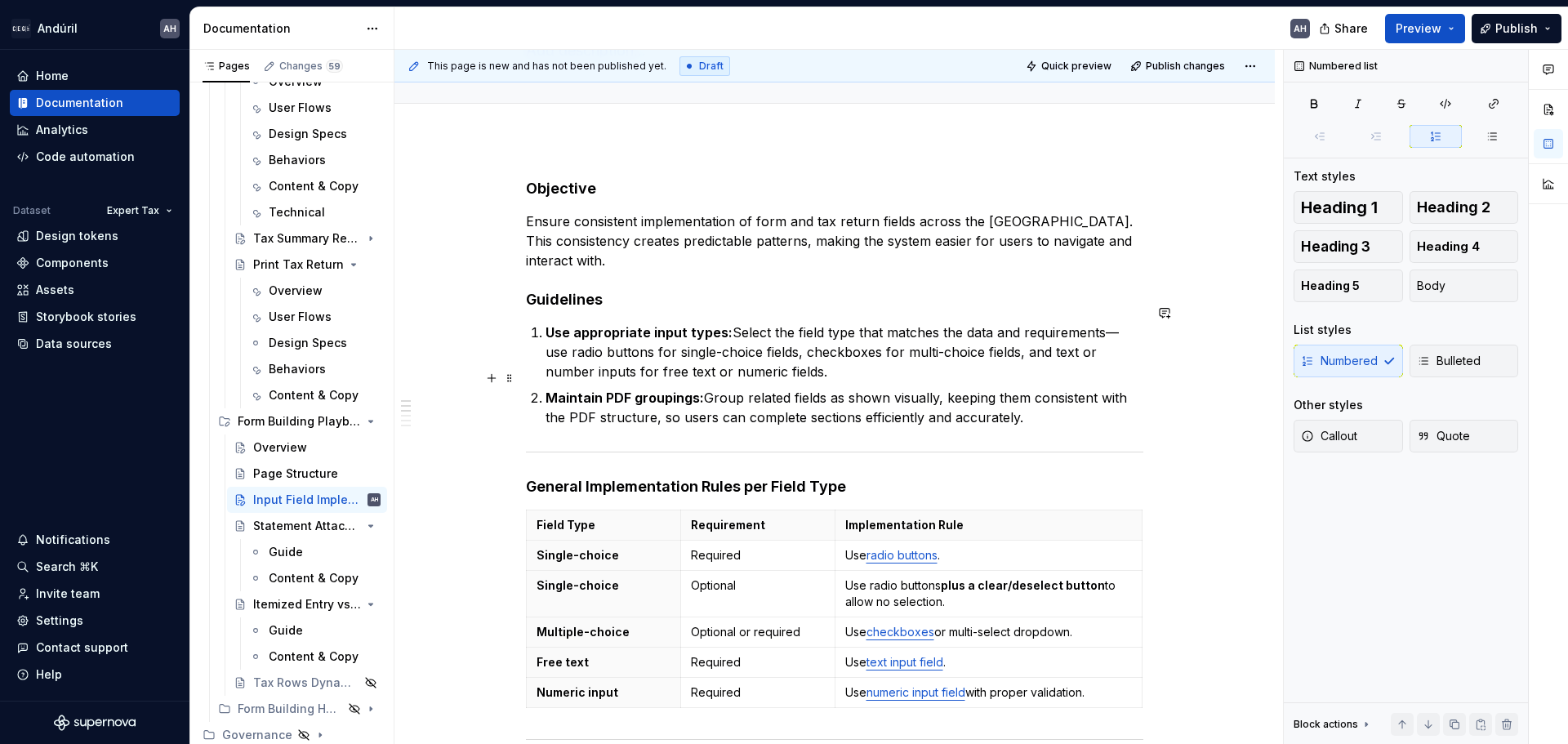
click at [1062, 396] on p "Maintain PDF groupings: Group related fields as shown visually, keeping them co…" at bounding box center [845, 408] width 598 height 39
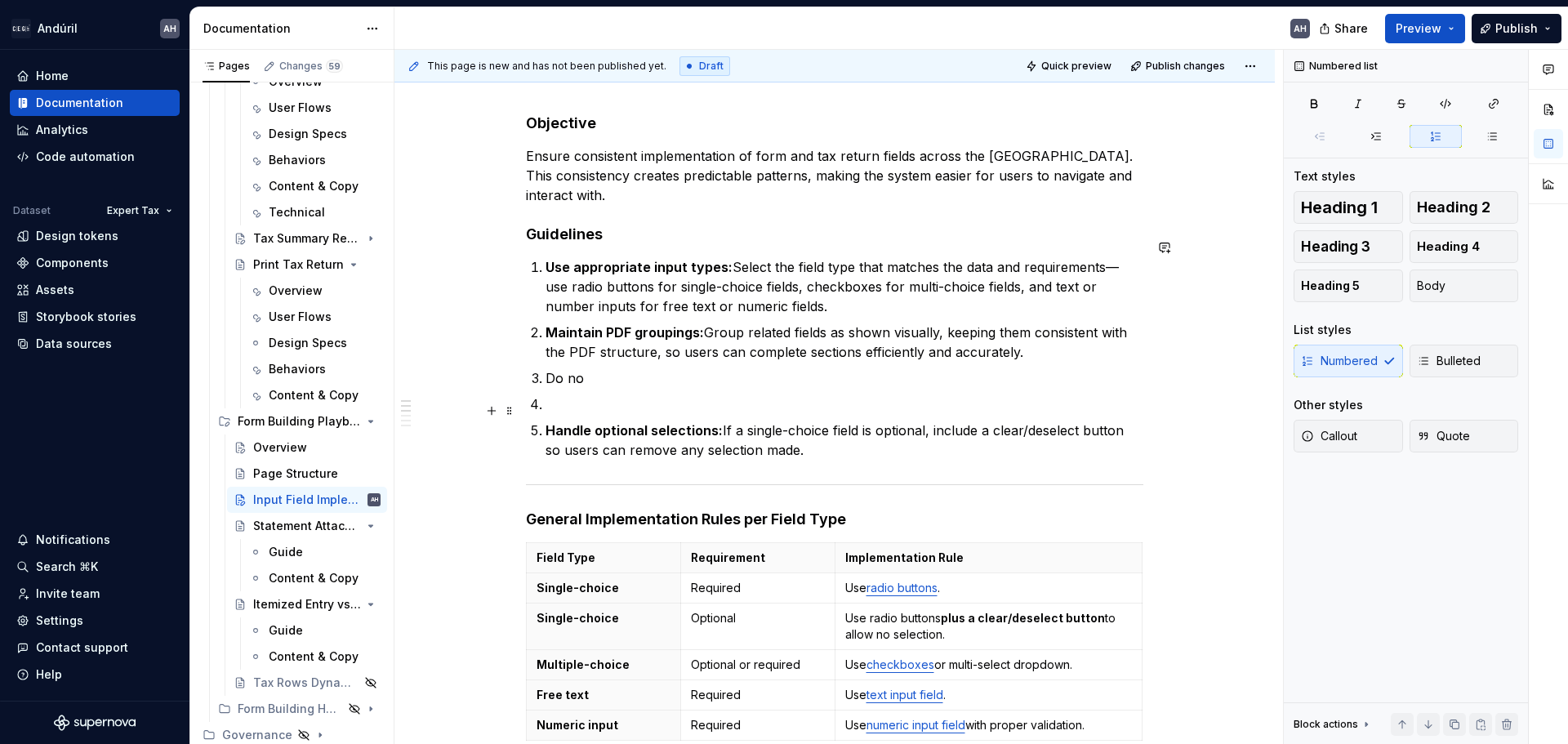
scroll to position [221, 0]
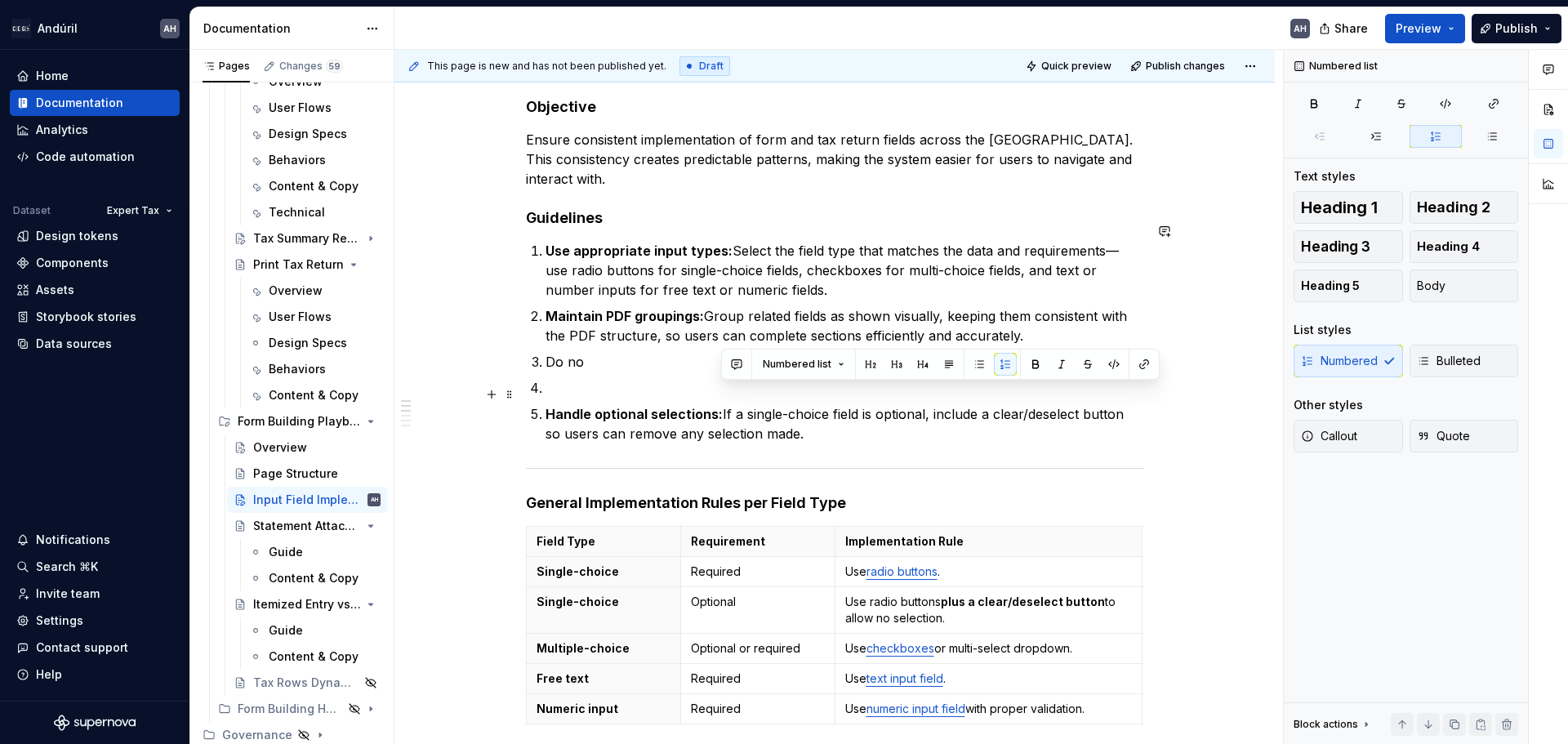
drag, startPoint x: 829, startPoint y: 420, endPoint x: 720, endPoint y: 391, distance: 112.8
click at [720, 404] on p "Handle optional selections: If a single-choice field is optional, include a cle…" at bounding box center [845, 424] width 598 height 39
copy p "If a single-choice field is optional, include a clear/deselect button so users …"
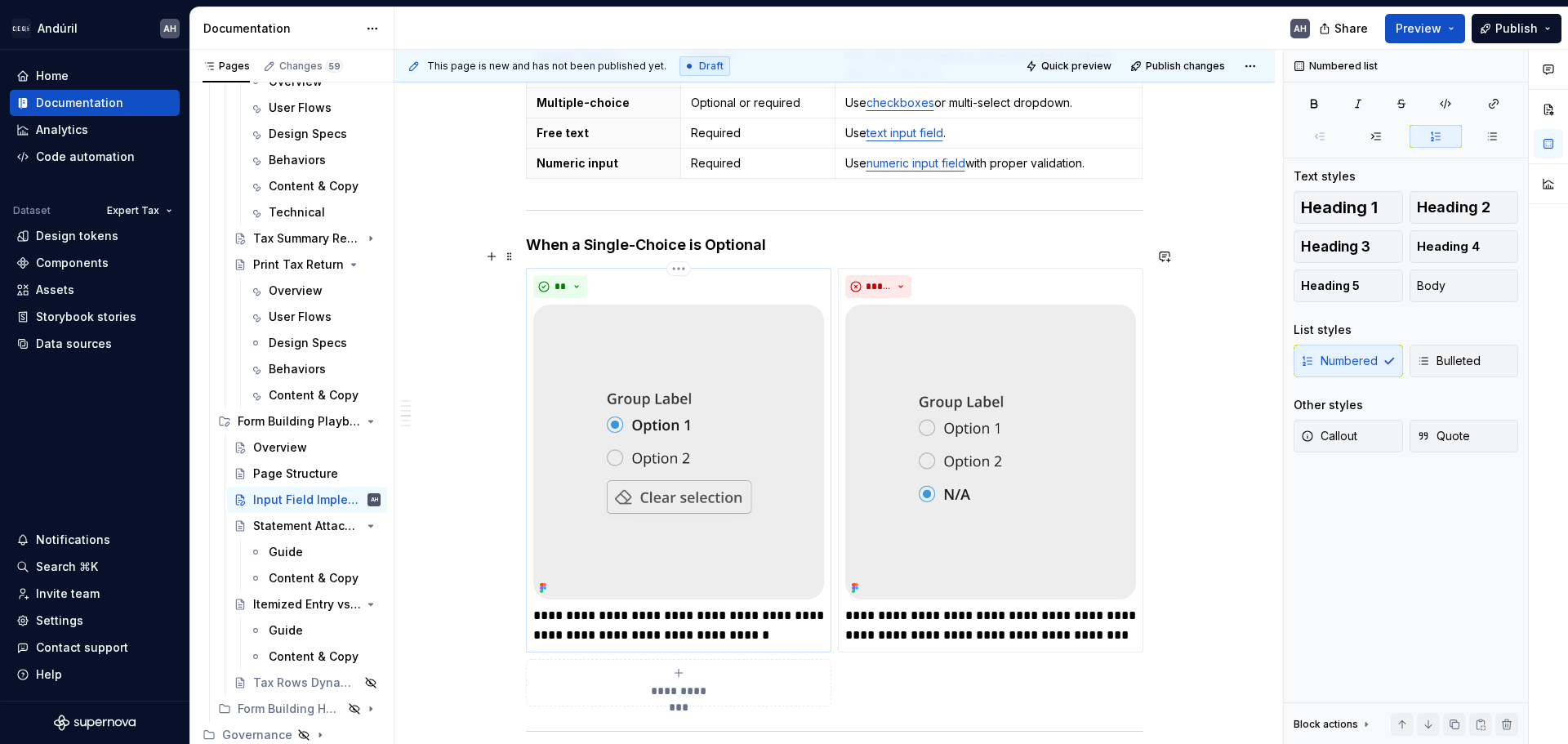
scroll to position [793, 0]
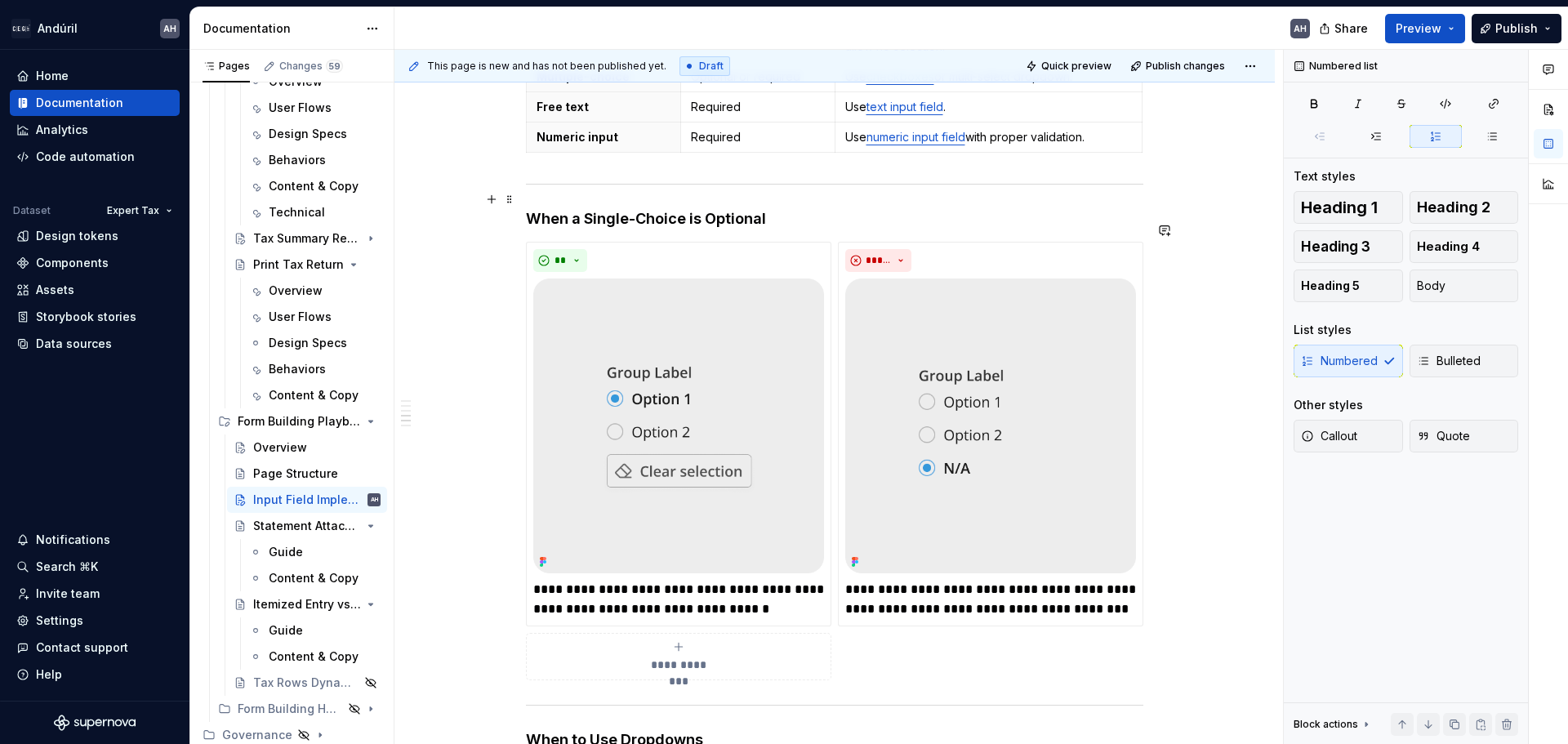
click at [773, 209] on h4 "When a Single-Choice is Optional" at bounding box center [834, 218] width 617 height 20
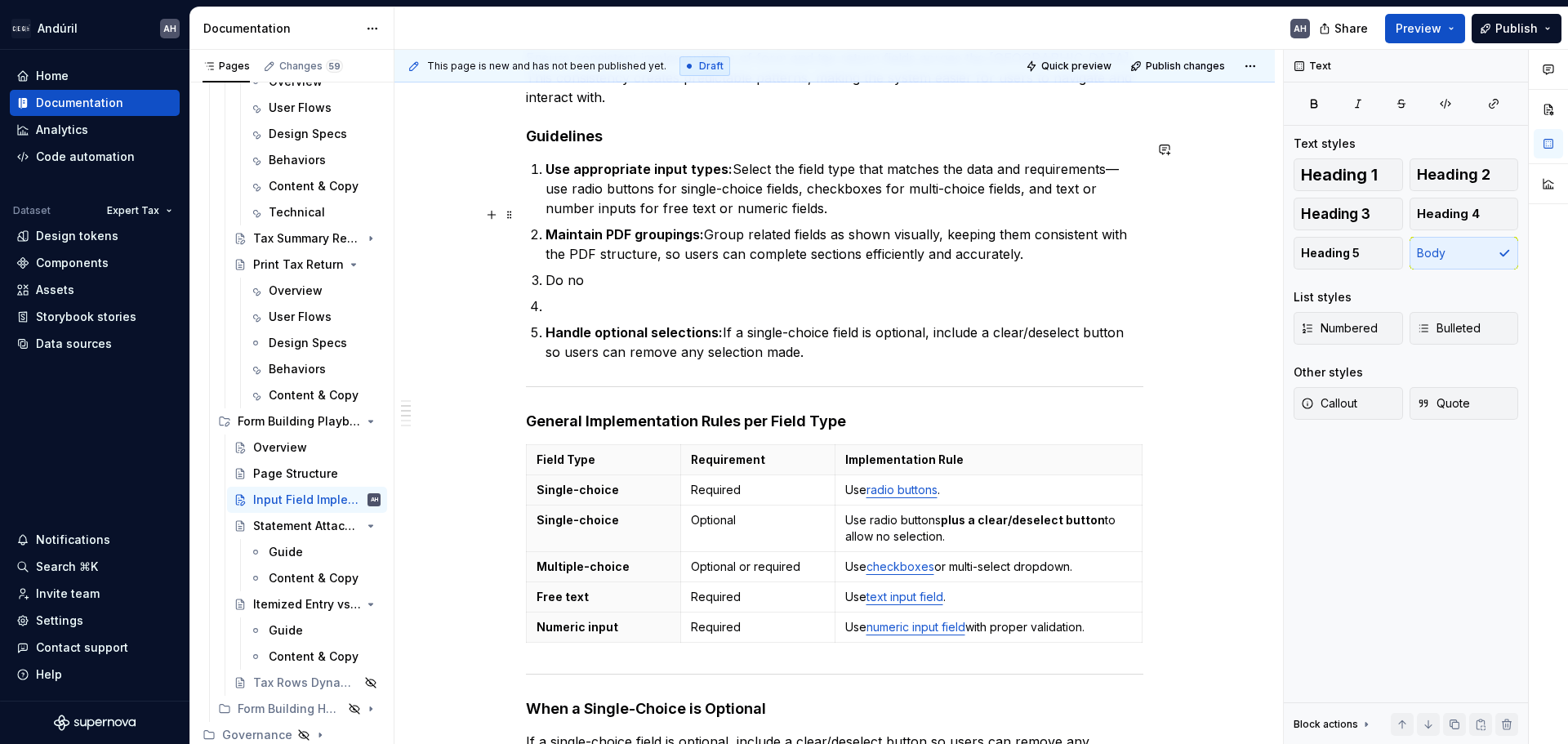
scroll to position [221, 0]
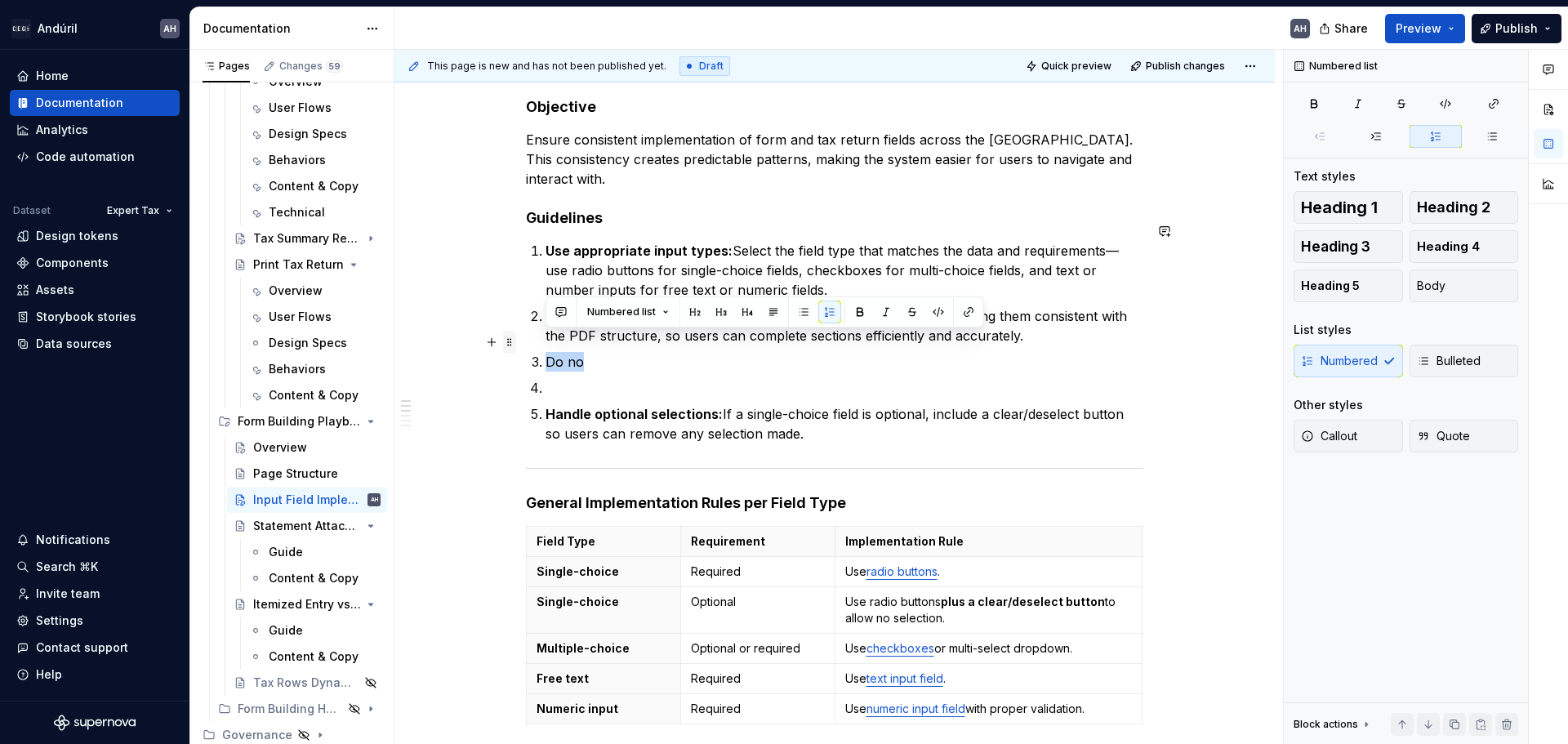
drag, startPoint x: 588, startPoint y: 343, endPoint x: 505, endPoint y: 343, distance: 83.0
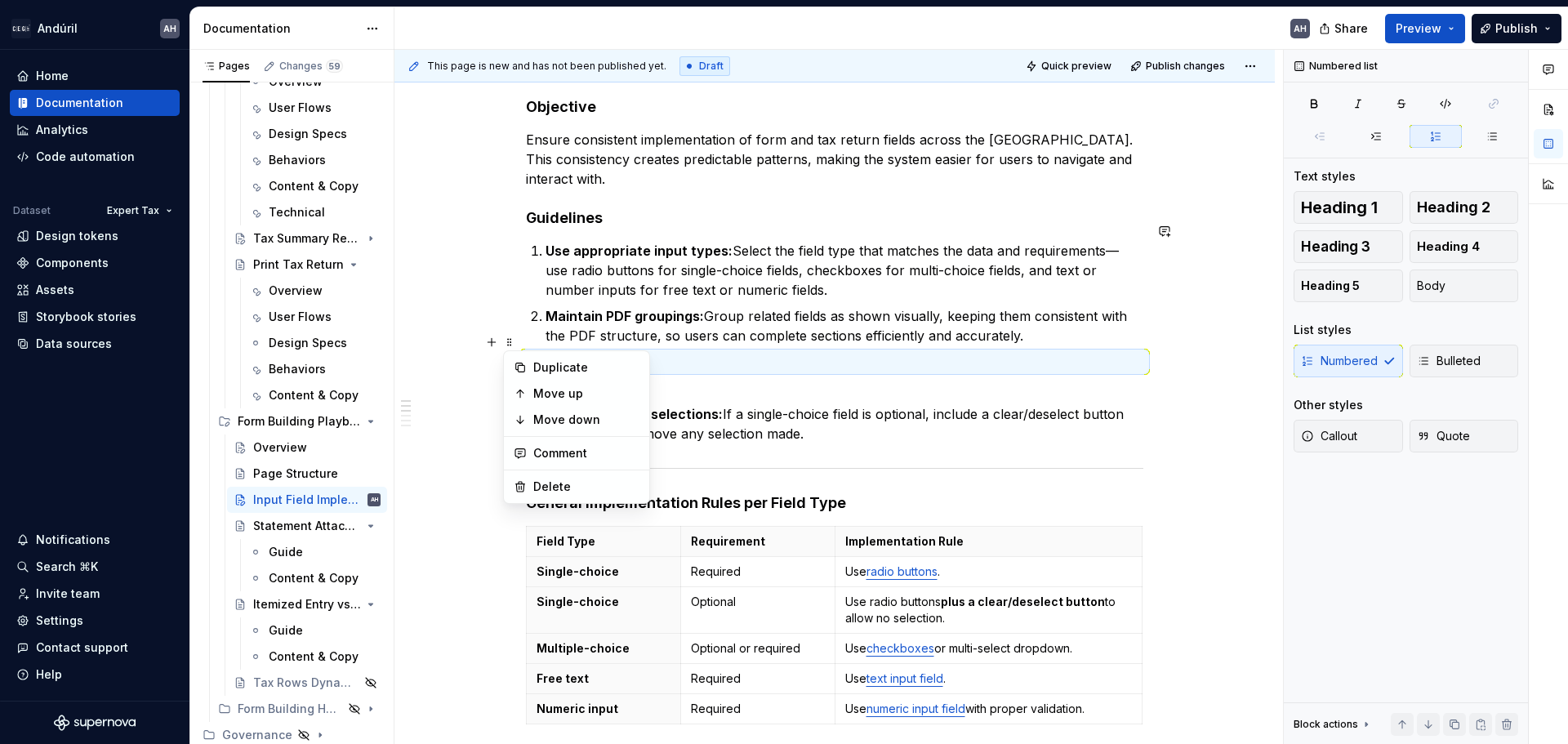
click at [641, 352] on p "Do no" at bounding box center [845, 361] width 598 height 20
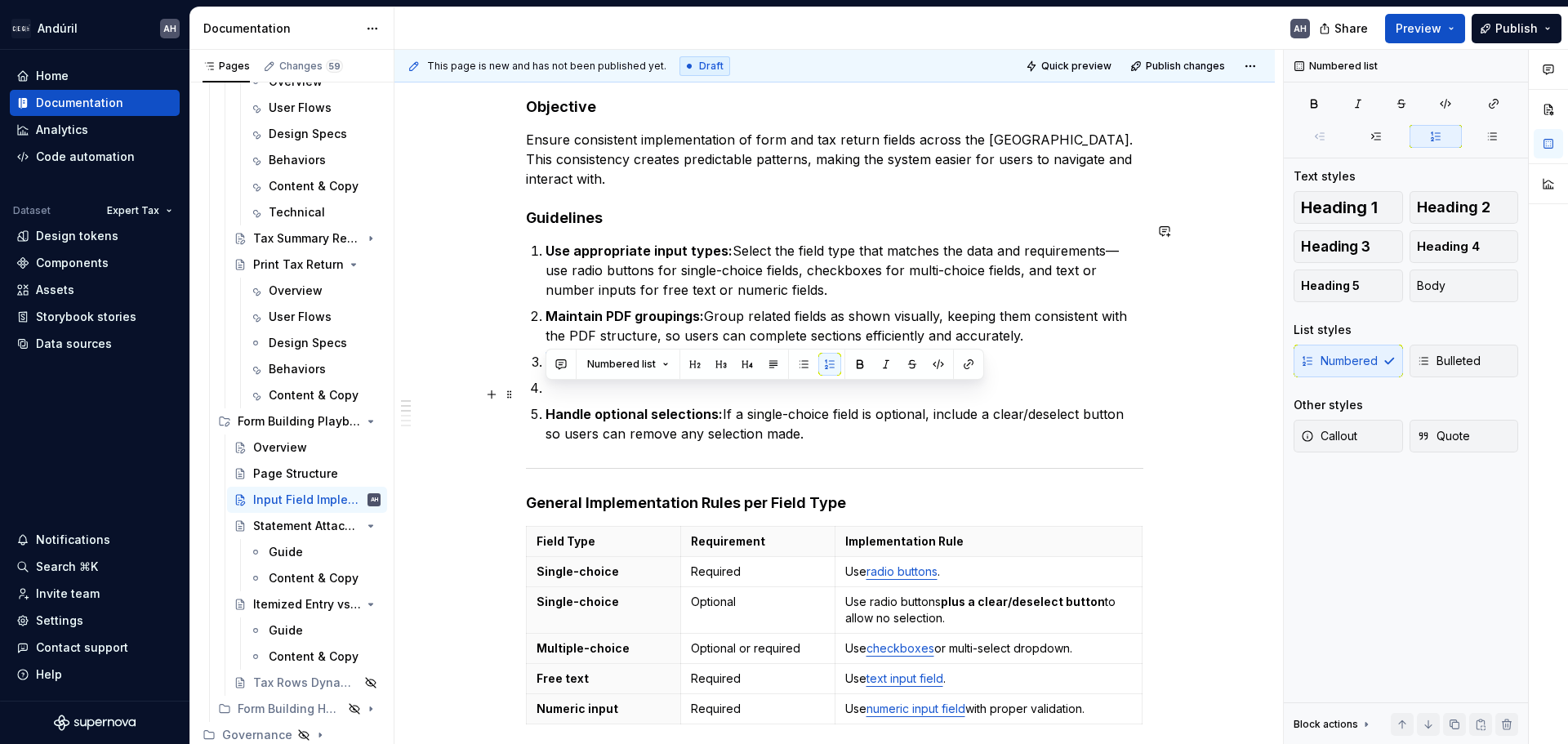
drag, startPoint x: 838, startPoint y: 412, endPoint x: 561, endPoint y: 384, distance: 278.4
click at [561, 384] on ol "Use appropriate input types: Select the field type that matches the data and re…" at bounding box center [845, 342] width 598 height 202
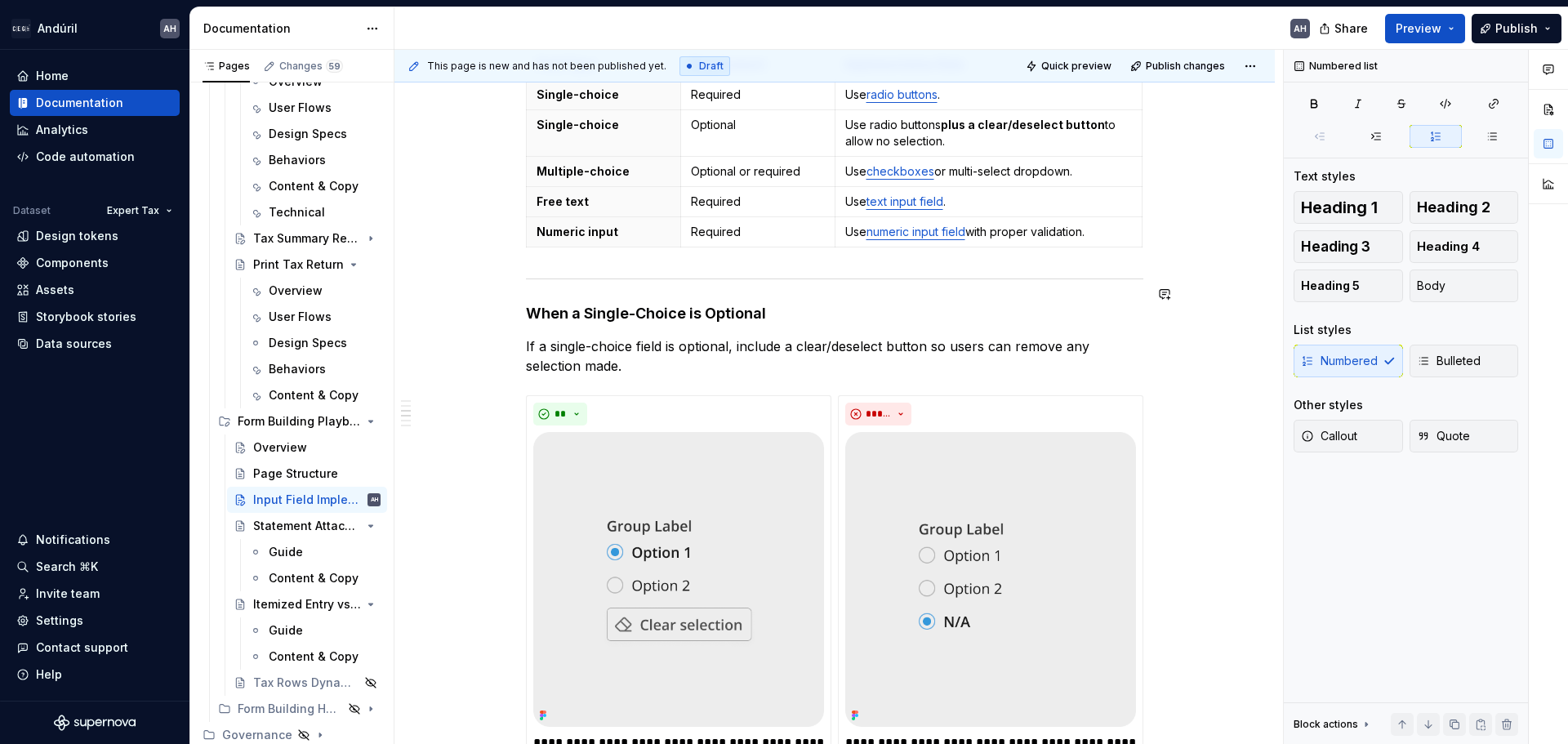
scroll to position [630, 0]
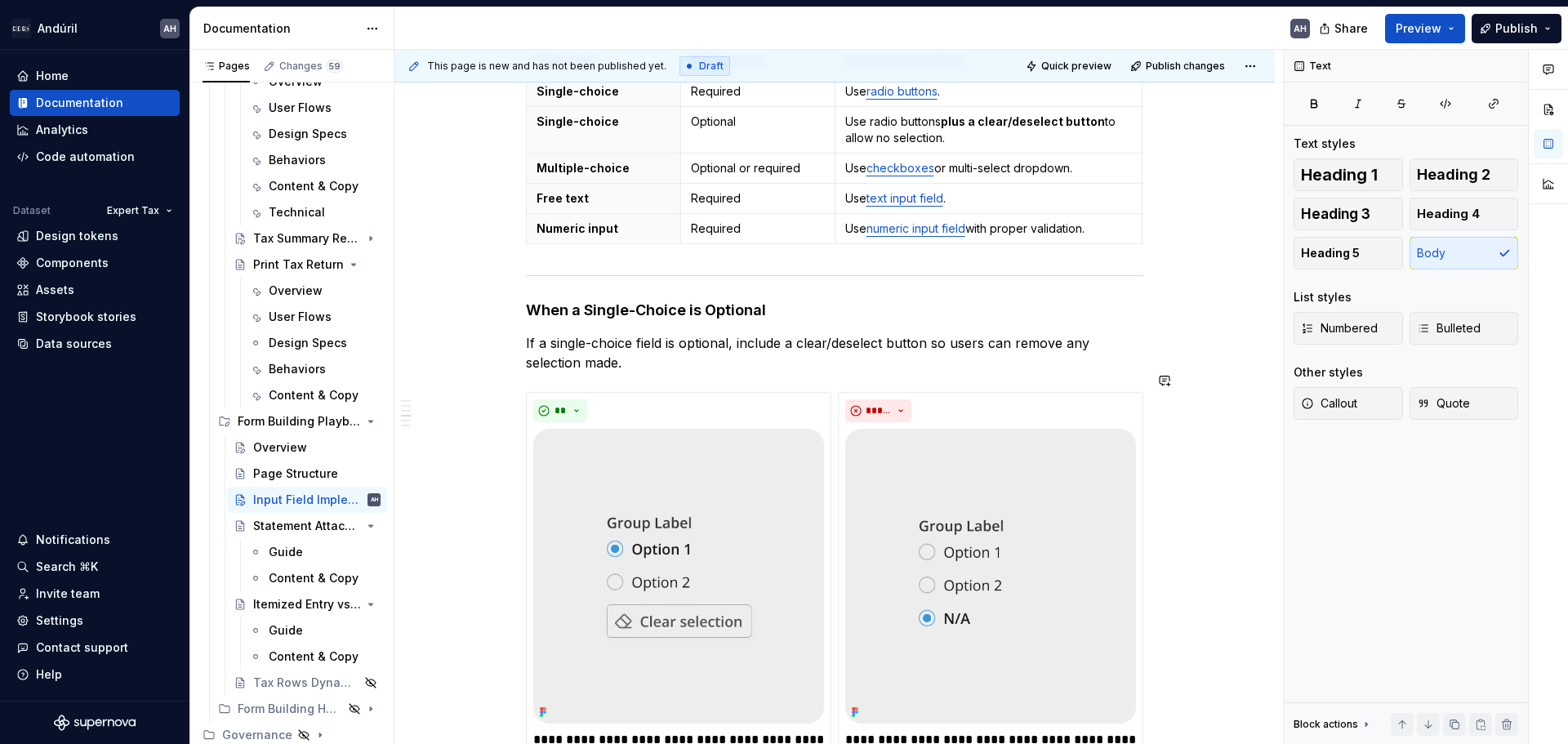
click at [642, 353] on div "Objective Ensure consistent implementation of form and tax return fields across…" at bounding box center [834, 559] width 617 height 1742
click at [931, 333] on p "If a single-choice field is optional, include a clear/deselect button so users …" at bounding box center [834, 353] width 617 height 39
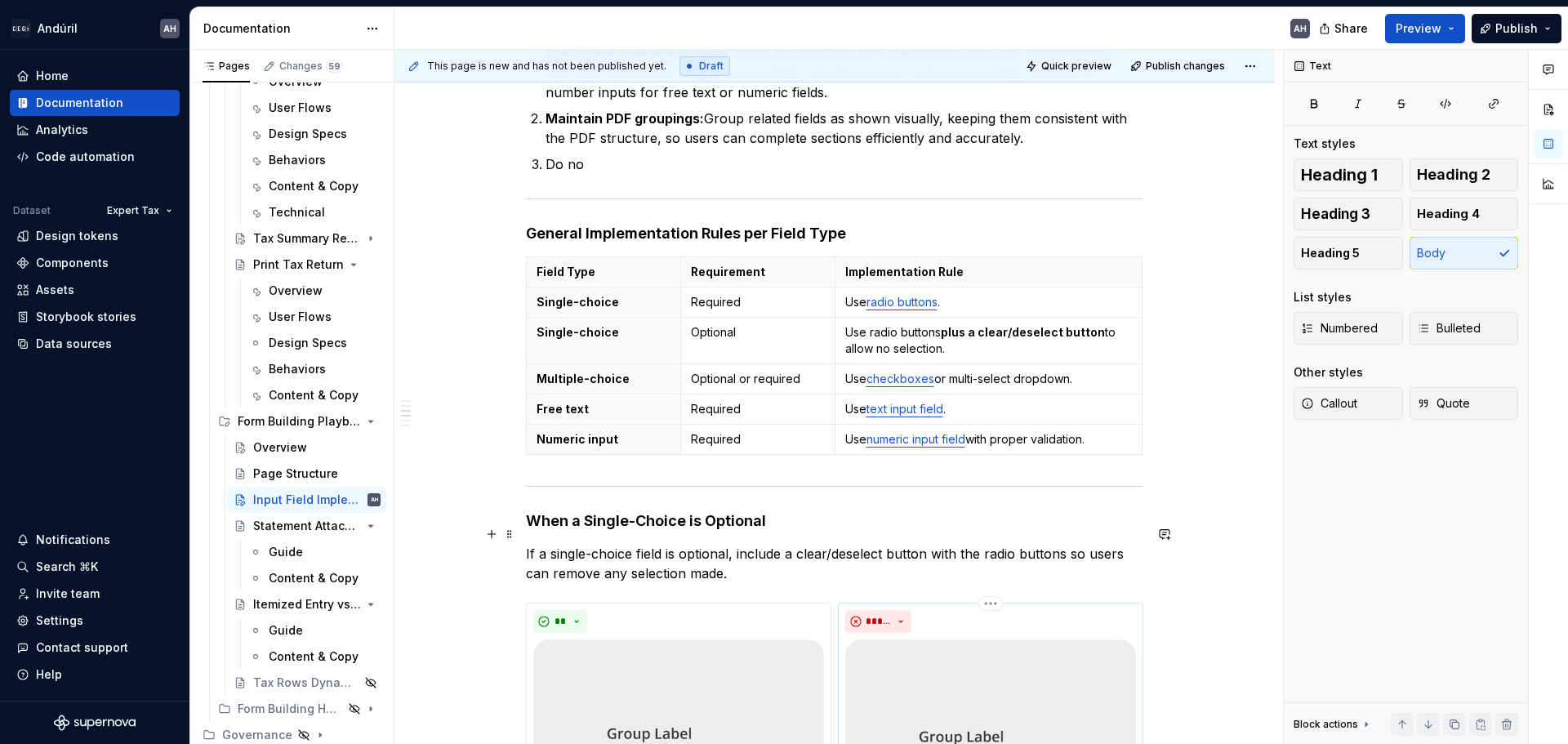
scroll to position [415, 0]
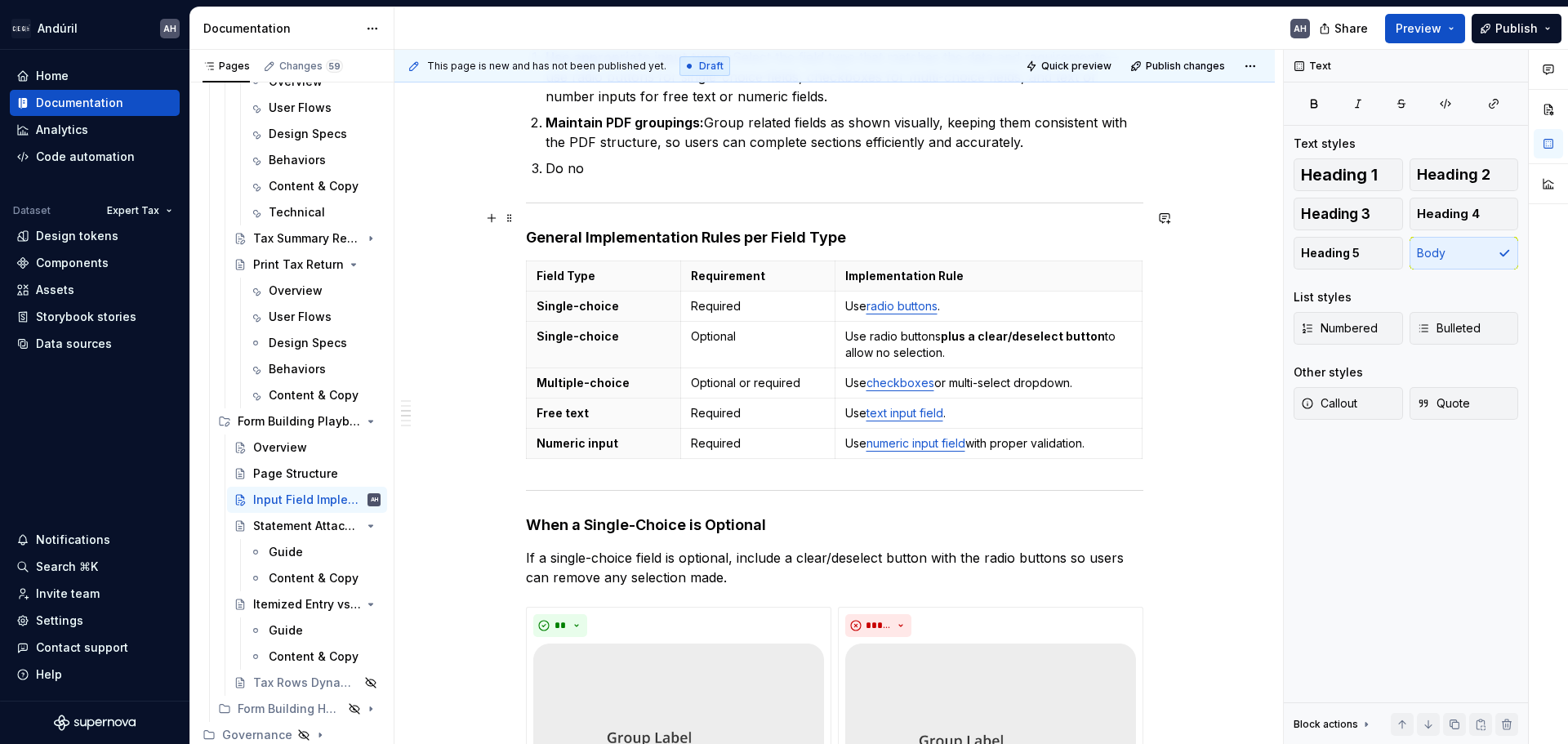
click at [849, 228] on h4 "General Implementation Rules per Field Type" at bounding box center [834, 237] width 617 height 20
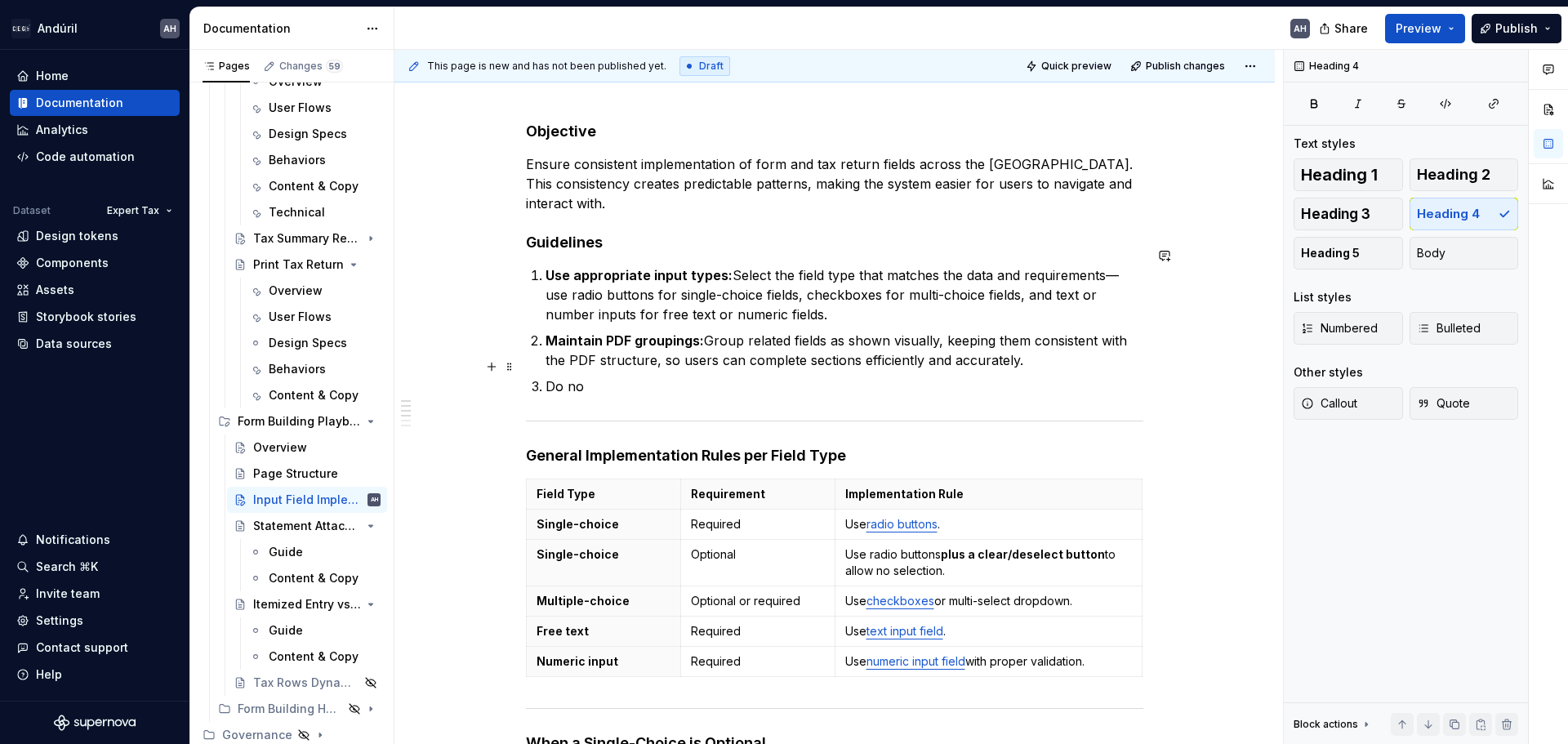
scroll to position [170, 0]
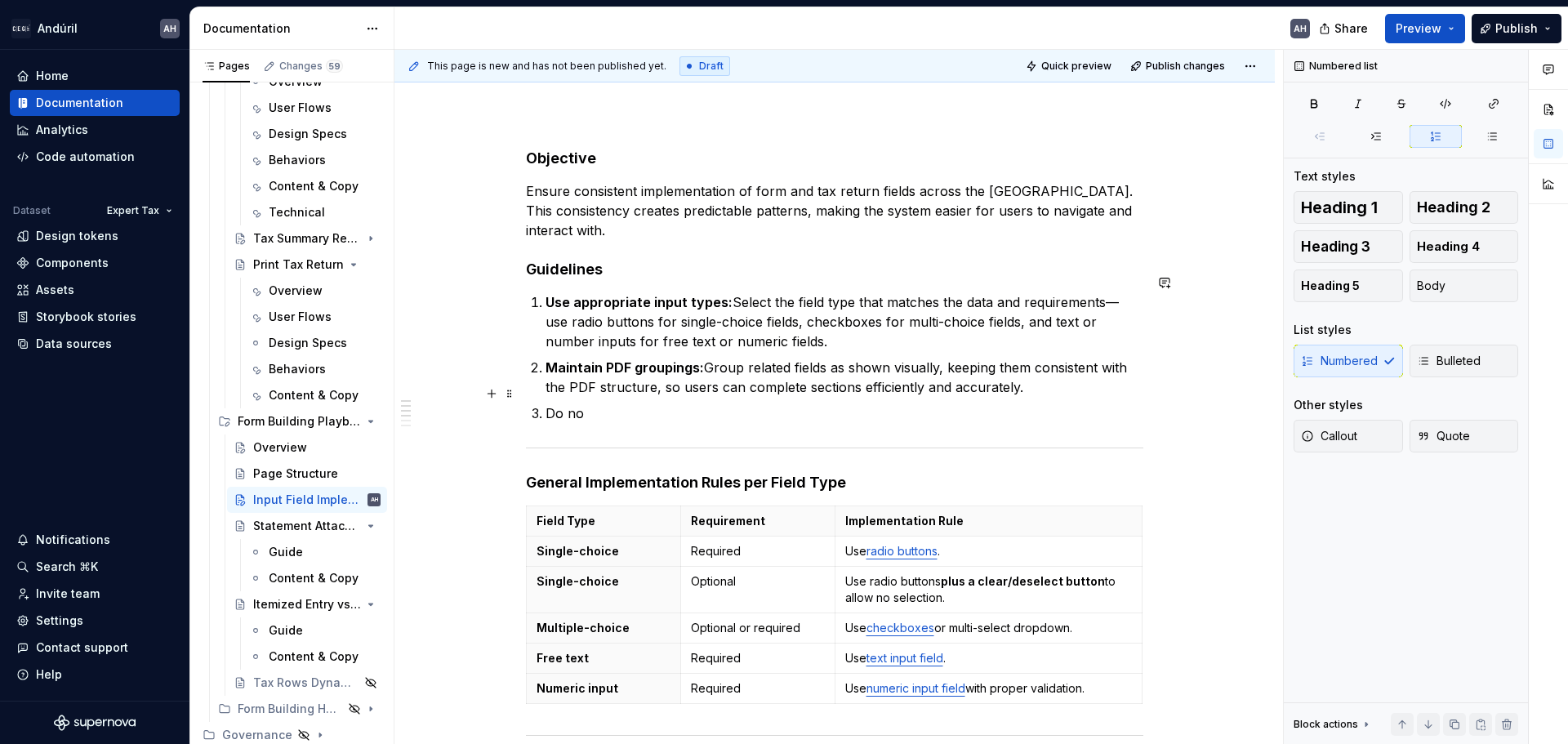
click at [614, 404] on p "Do no" at bounding box center [845, 413] width 598 height 20
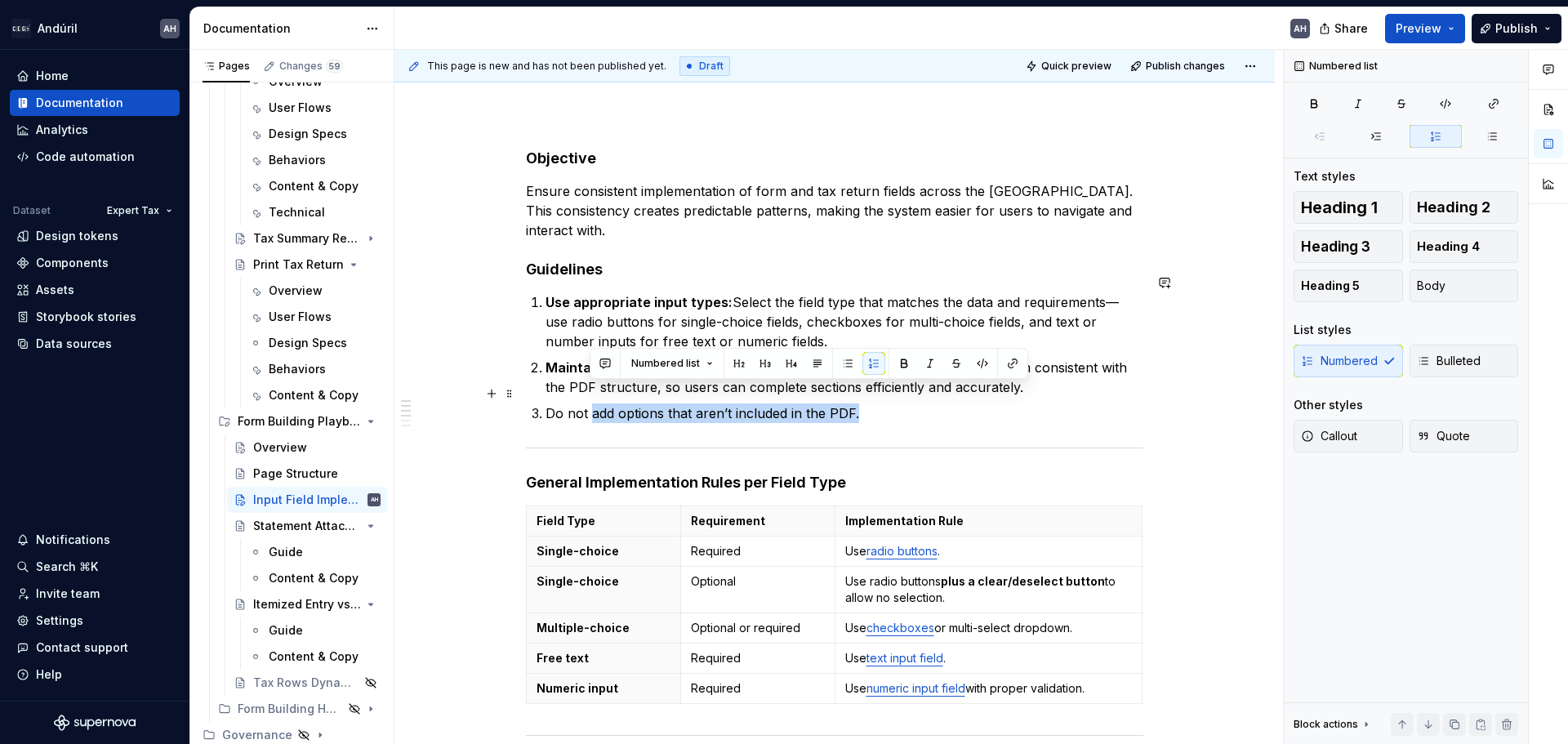
drag, startPoint x: 876, startPoint y: 397, endPoint x: 589, endPoint y: 385, distance: 287.3
click at [589, 404] on p "Do not add options that aren’t included in the PDF." at bounding box center [845, 413] width 598 height 20
click at [546, 404] on p "Do not add options that aren’t included in the PDF." at bounding box center [845, 413] width 598 height 20
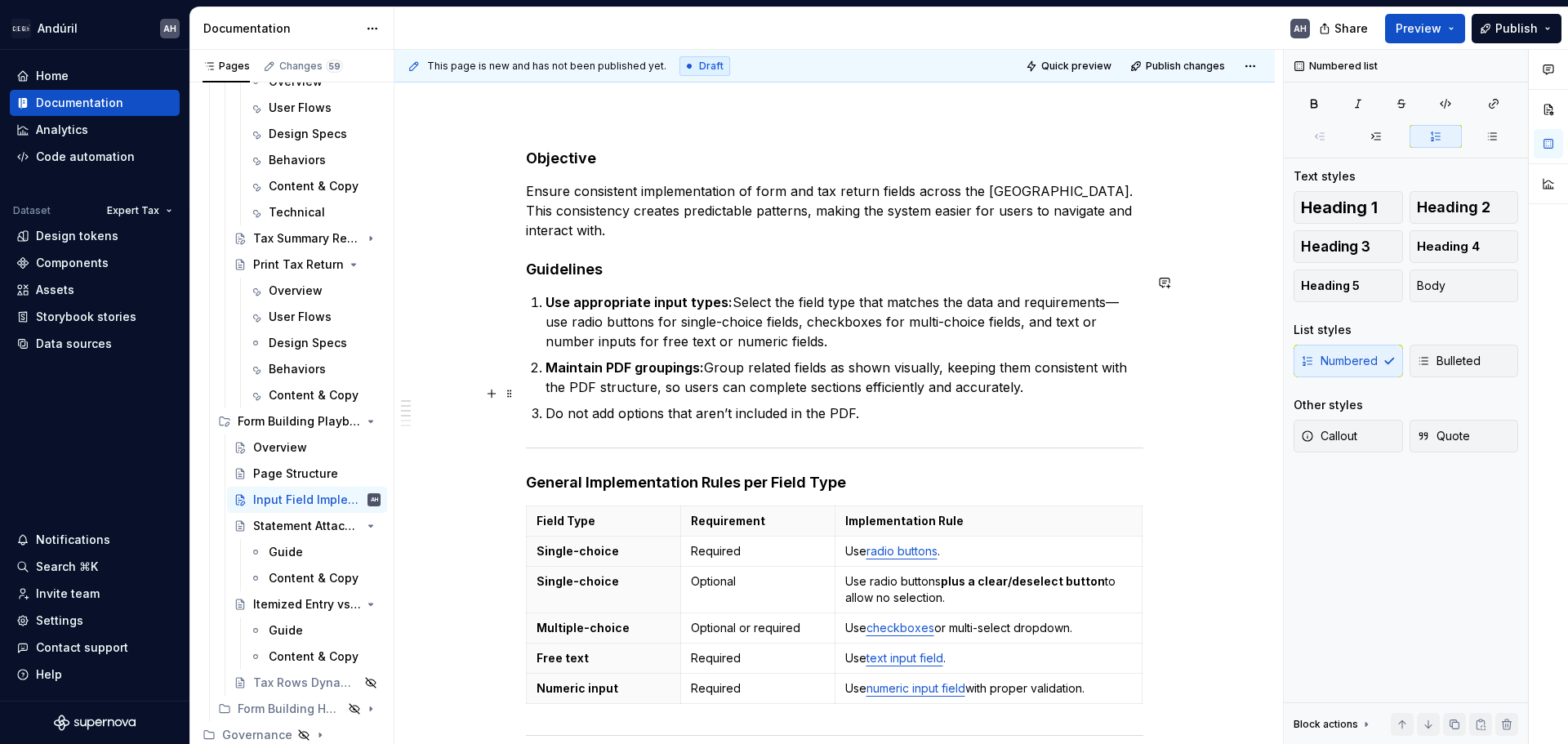
click at [550, 404] on p "Do not add options that aren’t included in the PDF." at bounding box center [845, 413] width 598 height 20
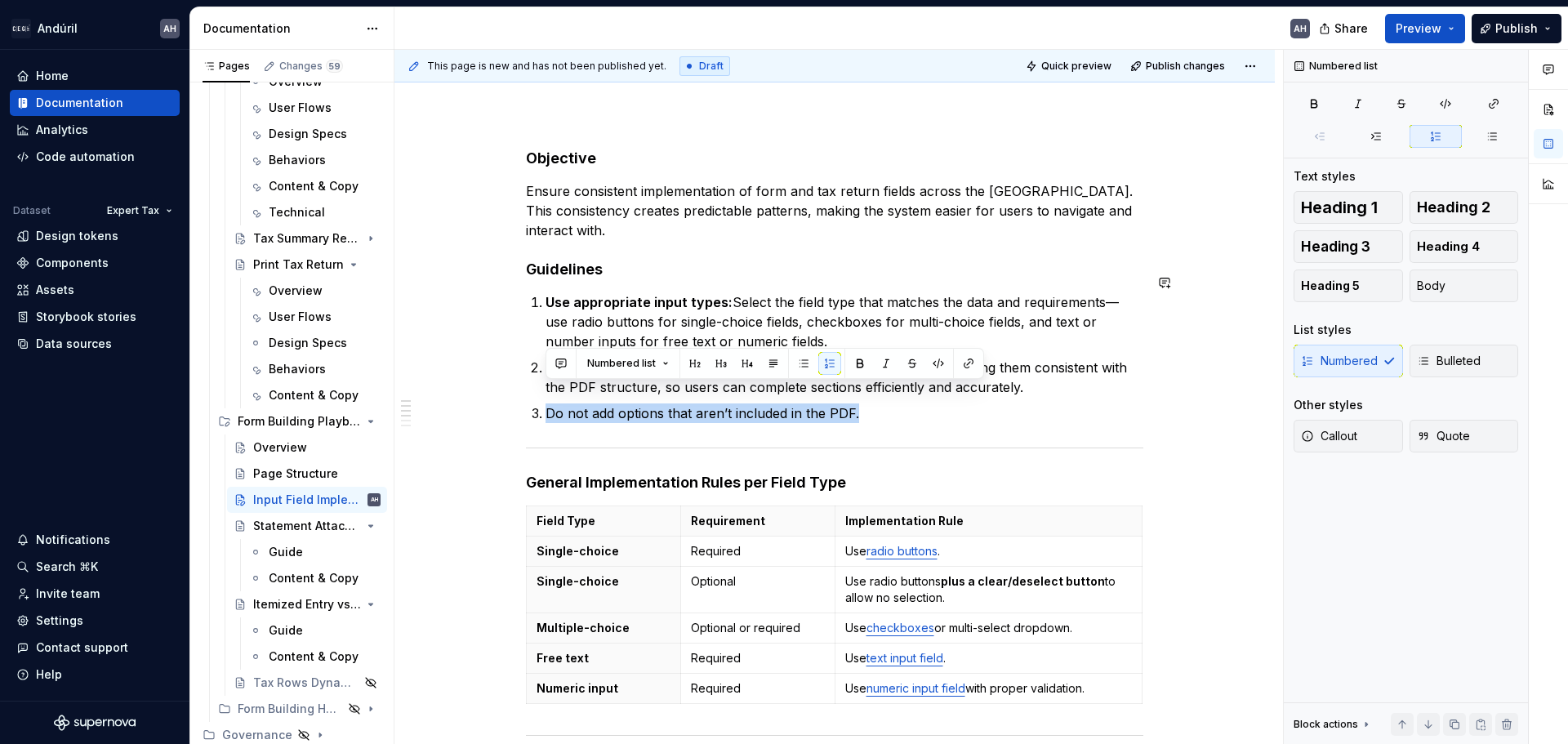
drag, startPoint x: 546, startPoint y: 394, endPoint x: 873, endPoint y: 404, distance: 327.2
copy p "Do not add options that aren’t included in the PDF."
click at [576, 404] on p "Do not add options that aren’t included in the PDF." at bounding box center [845, 413] width 598 height 20
drag, startPoint x: 546, startPoint y: 392, endPoint x: 858, endPoint y: 390, distance: 312.0
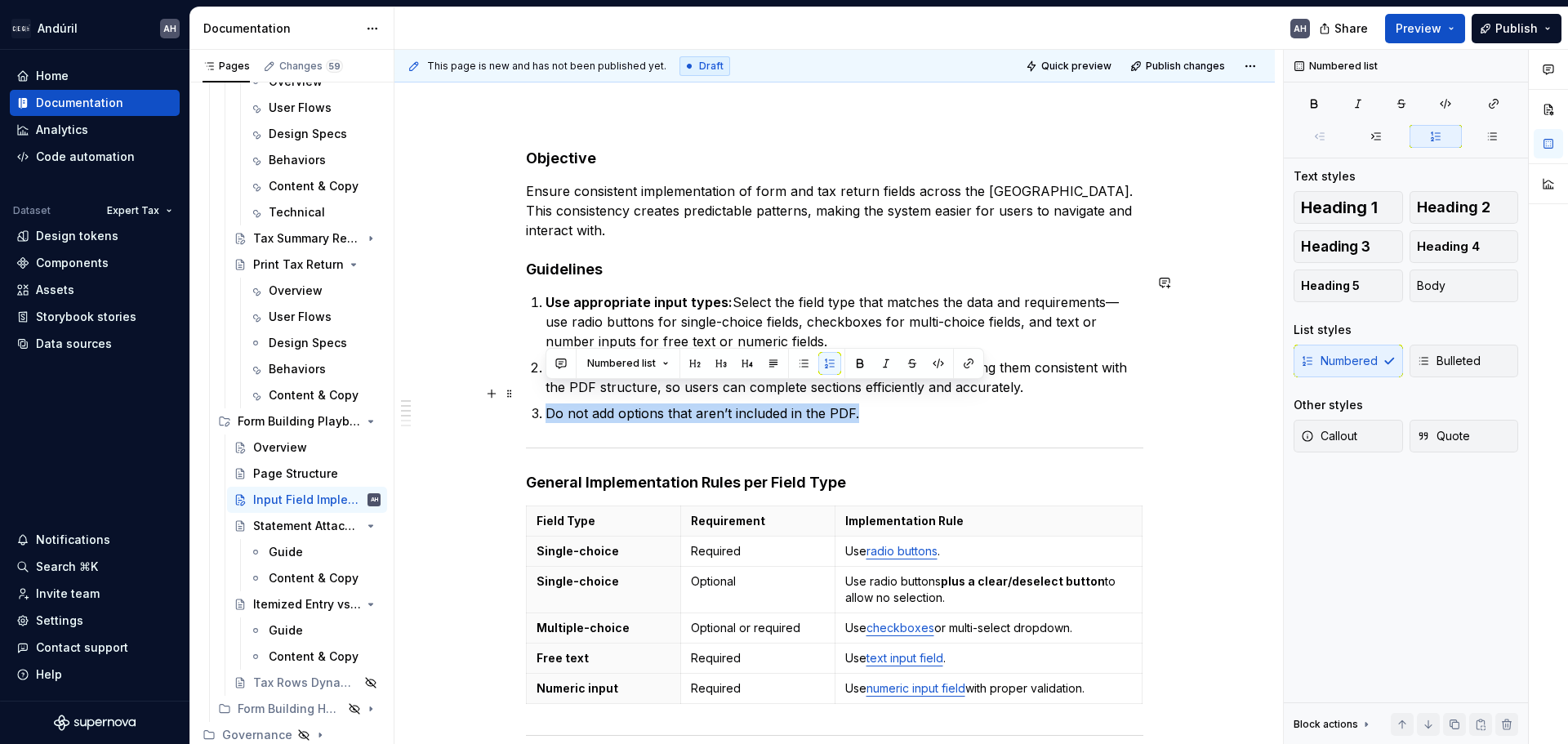
click at [858, 404] on p "Do not add options that aren’t included in the PDF." at bounding box center [845, 413] width 598 height 20
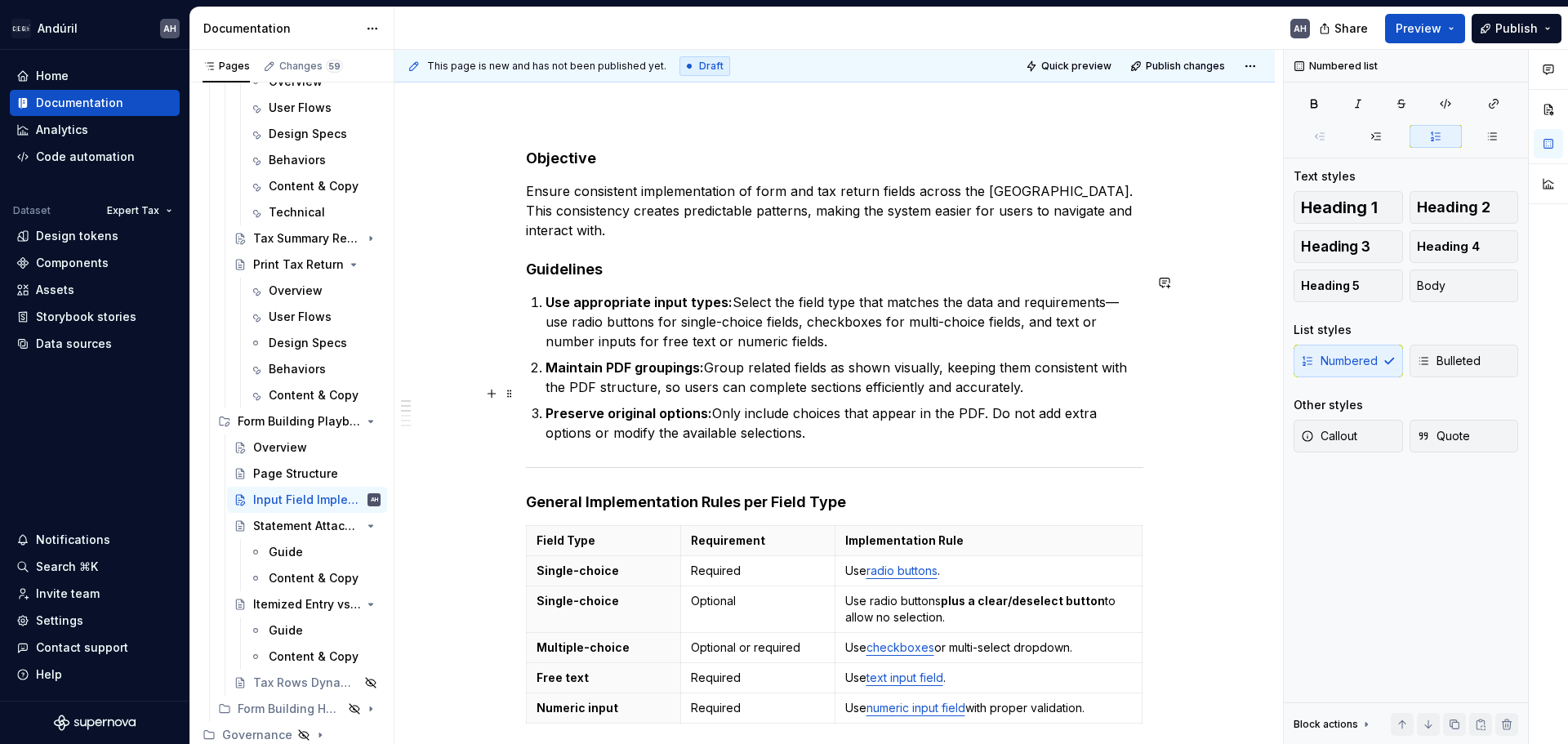
click at [810, 404] on p "Preserve original options: Only include choices that appear in the PDF. Do not …" at bounding box center [845, 424] width 598 height 39
click at [941, 404] on p "Preserve original options: Only include choices that appear in the PDF. Do not …" at bounding box center [845, 424] width 598 height 39
click at [981, 404] on p "Preserve original options: Only include choices that appear in the PDF. Do not …" at bounding box center [845, 424] width 598 height 39
click at [717, 404] on p "Preserve original options: Only include choices that appear in the PDF. Do not …" at bounding box center [845, 424] width 598 height 39
click at [828, 407] on p "Preserve original options: Display only include choices that appear in the PDF.…" at bounding box center [845, 424] width 598 height 39
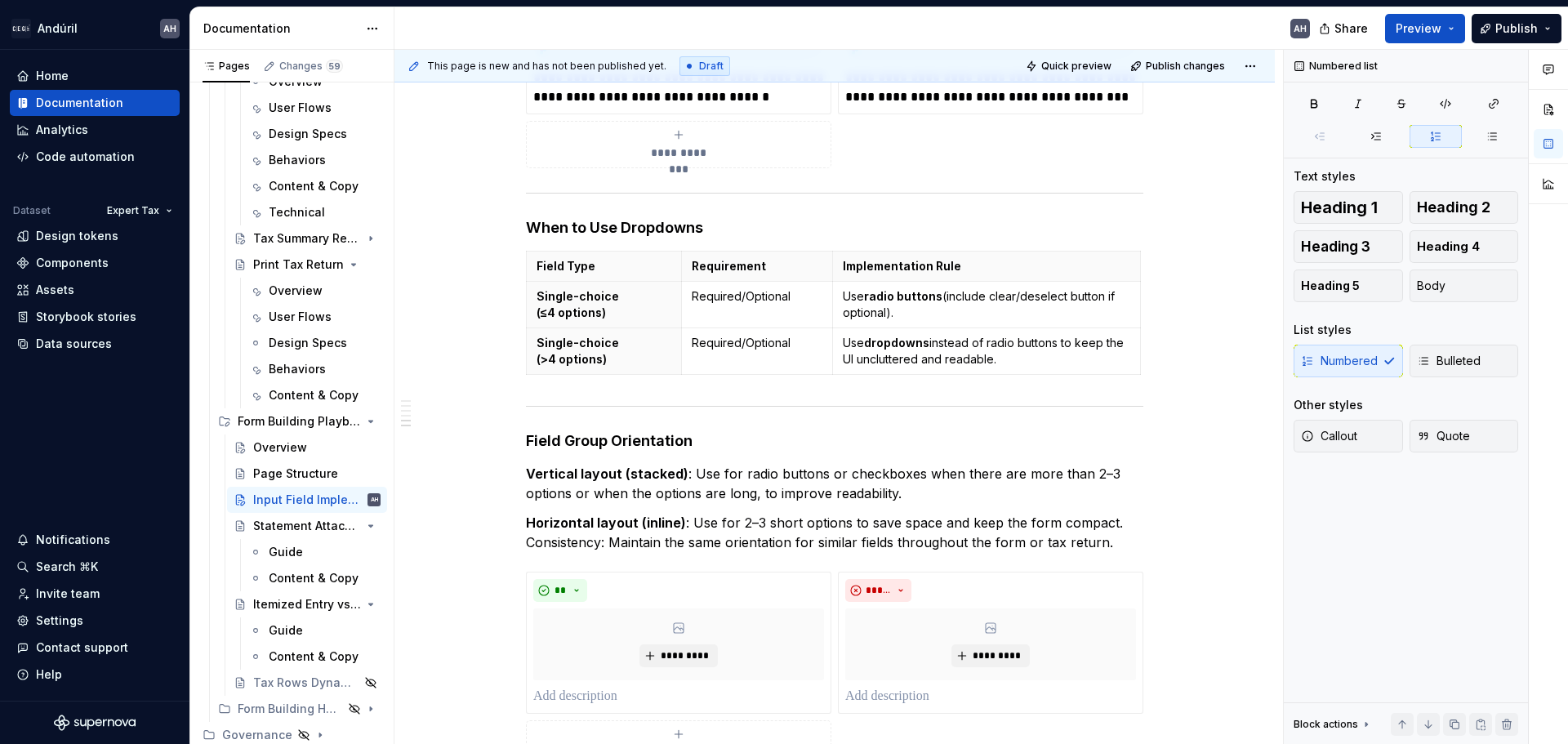
scroll to position [1313, 0]
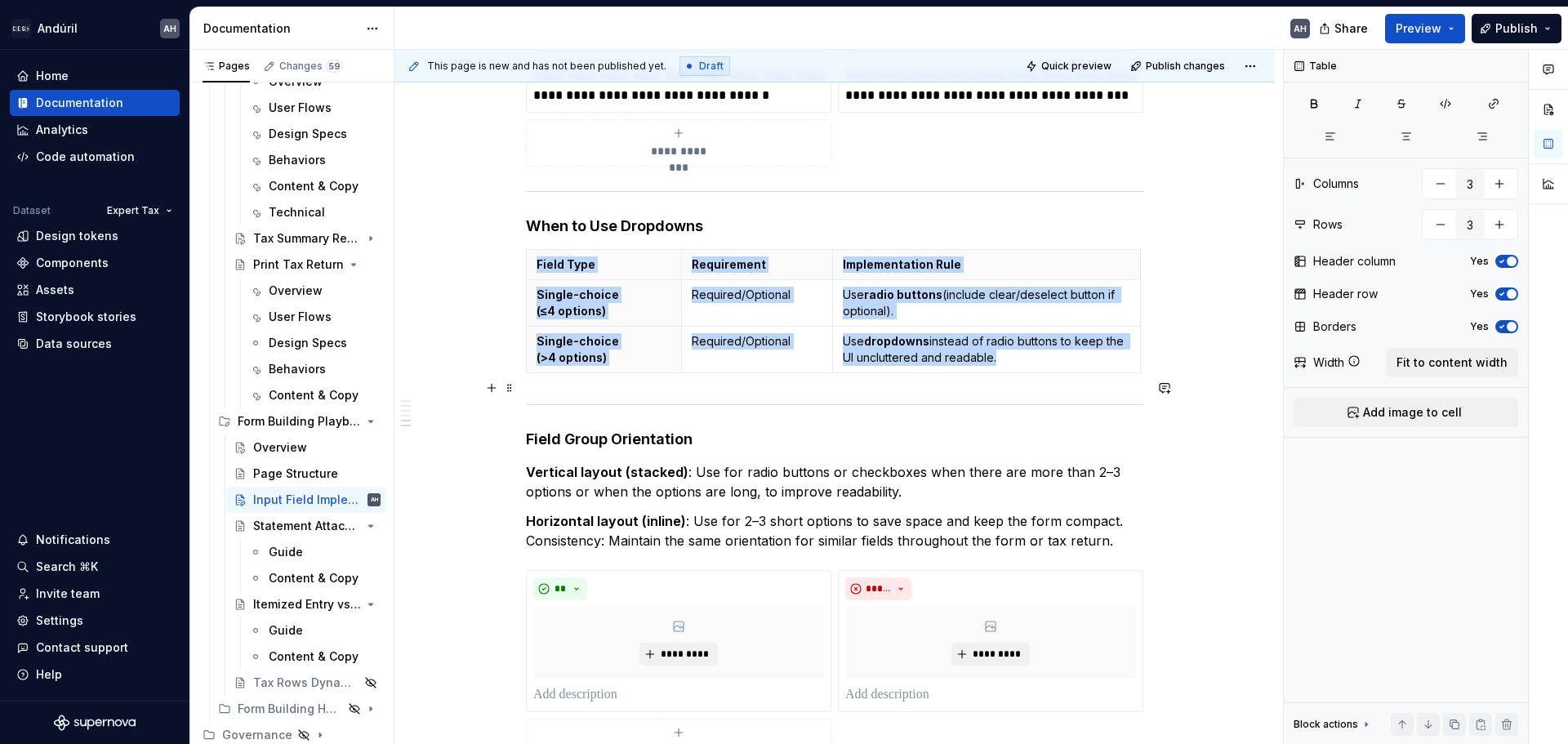
click at [528, 404] on hr at bounding box center [834, 404] width 617 height 1
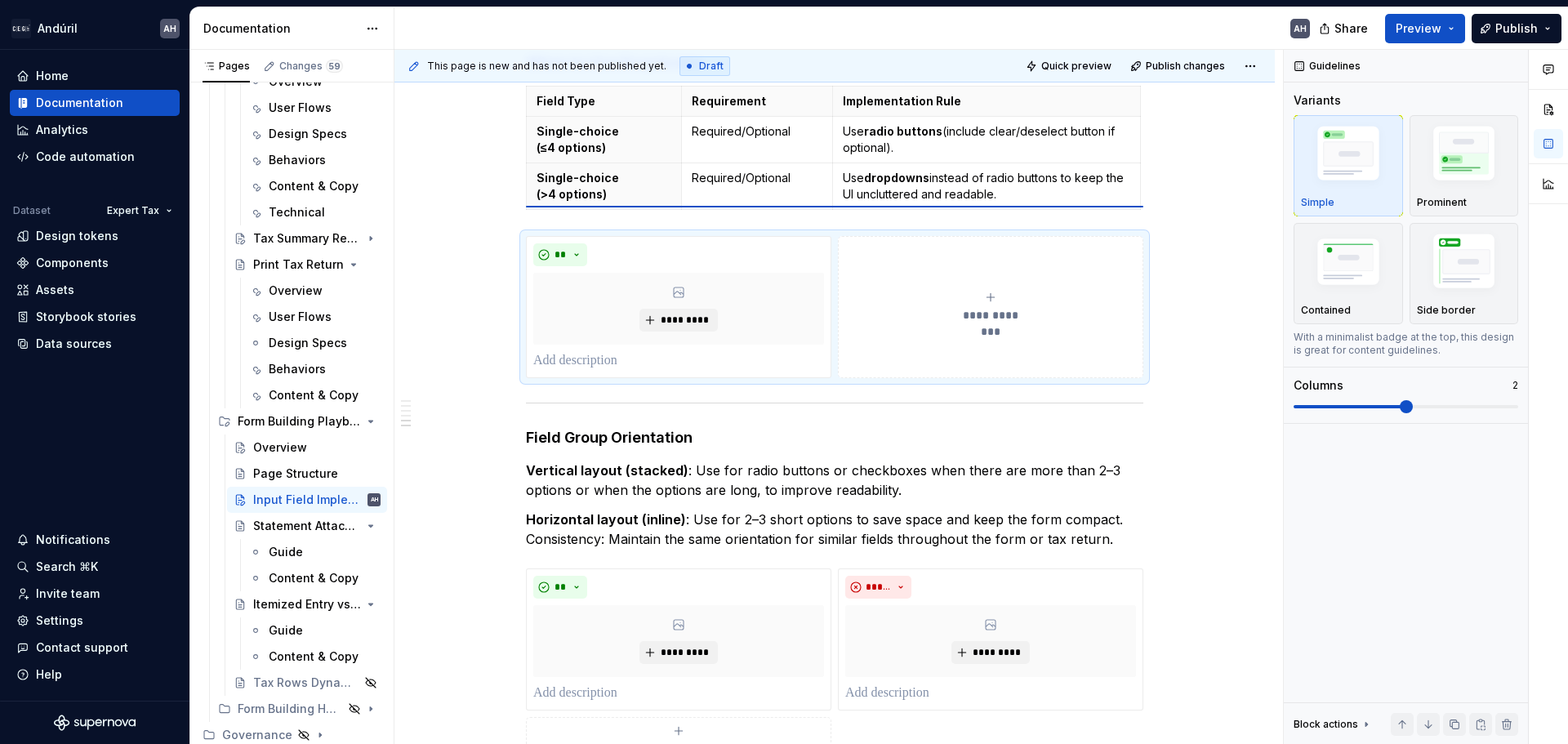
scroll to position [1447, 0]
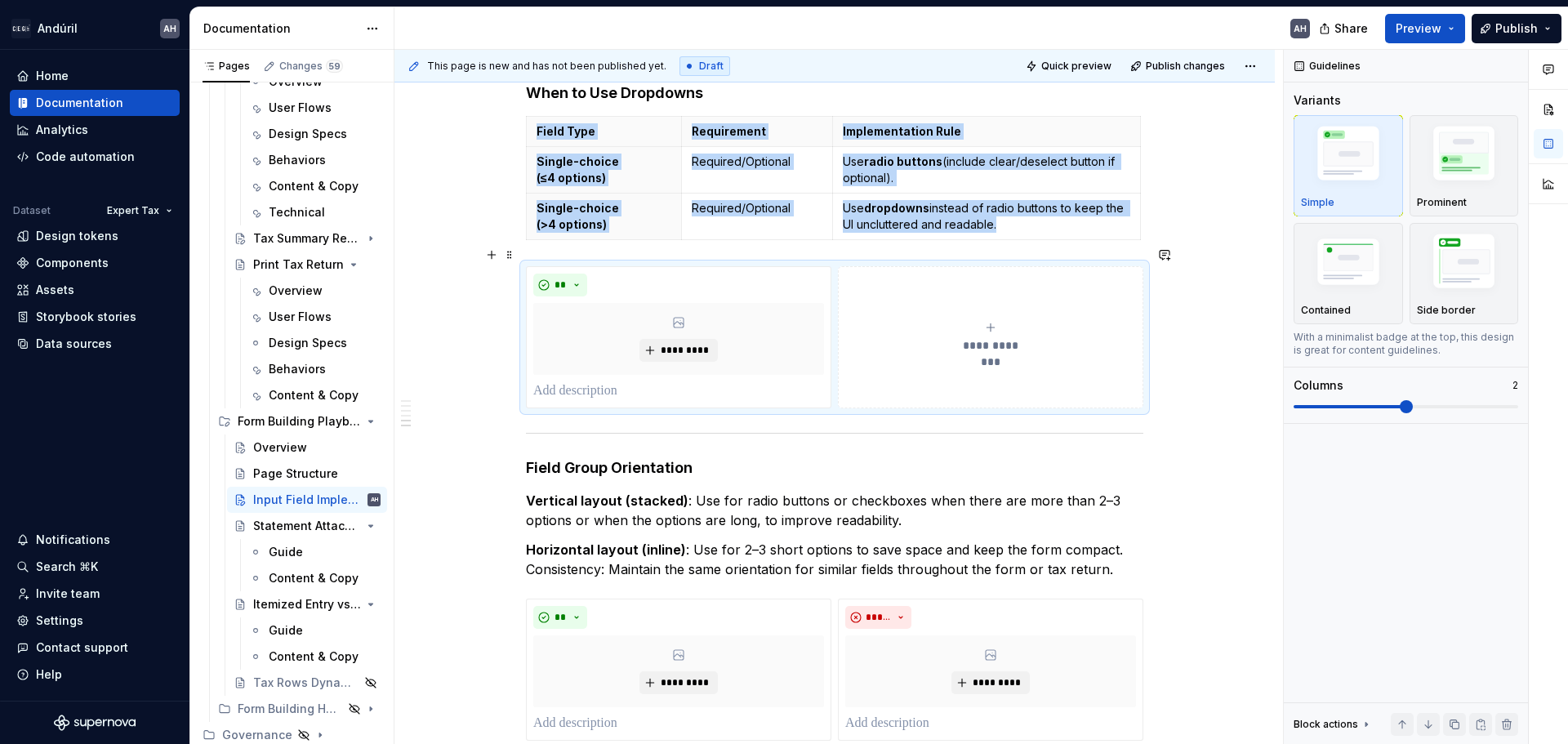
click at [952, 321] on div "**********" at bounding box center [990, 337] width 291 height 33
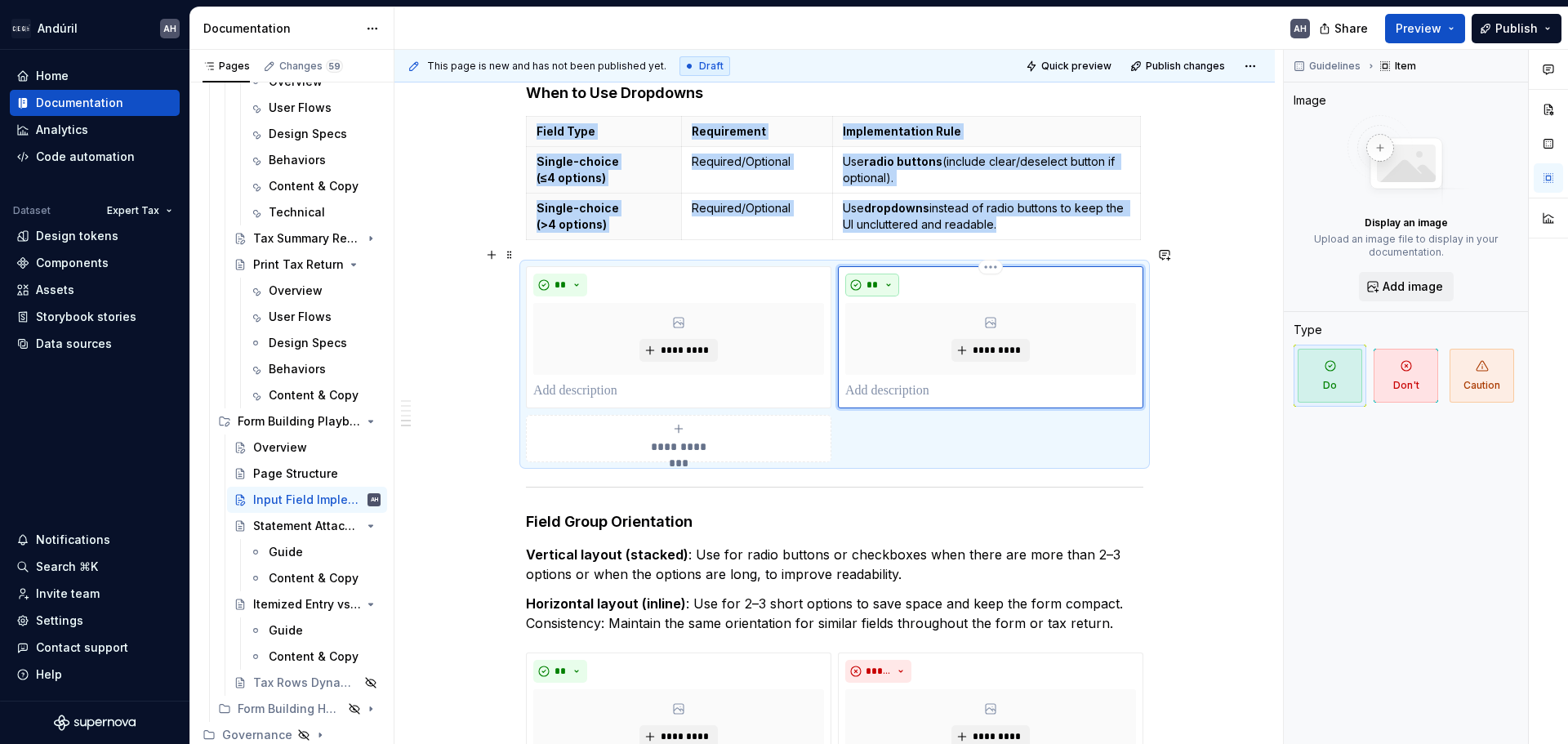
click at [872, 279] on span "**" at bounding box center [872, 285] width 13 height 13
click at [925, 321] on div "Don't" at bounding box center [910, 324] width 31 height 17
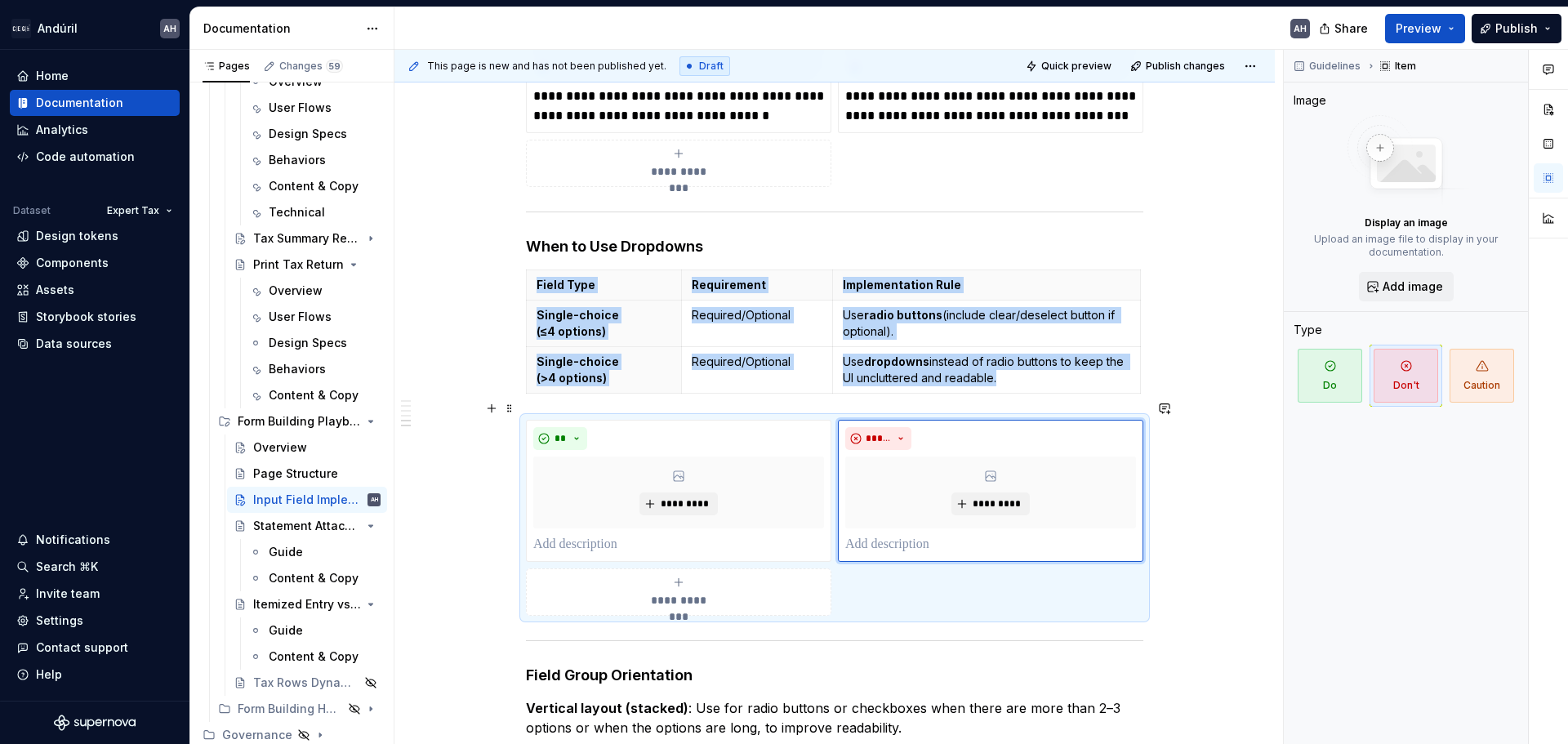
scroll to position [1284, 0]
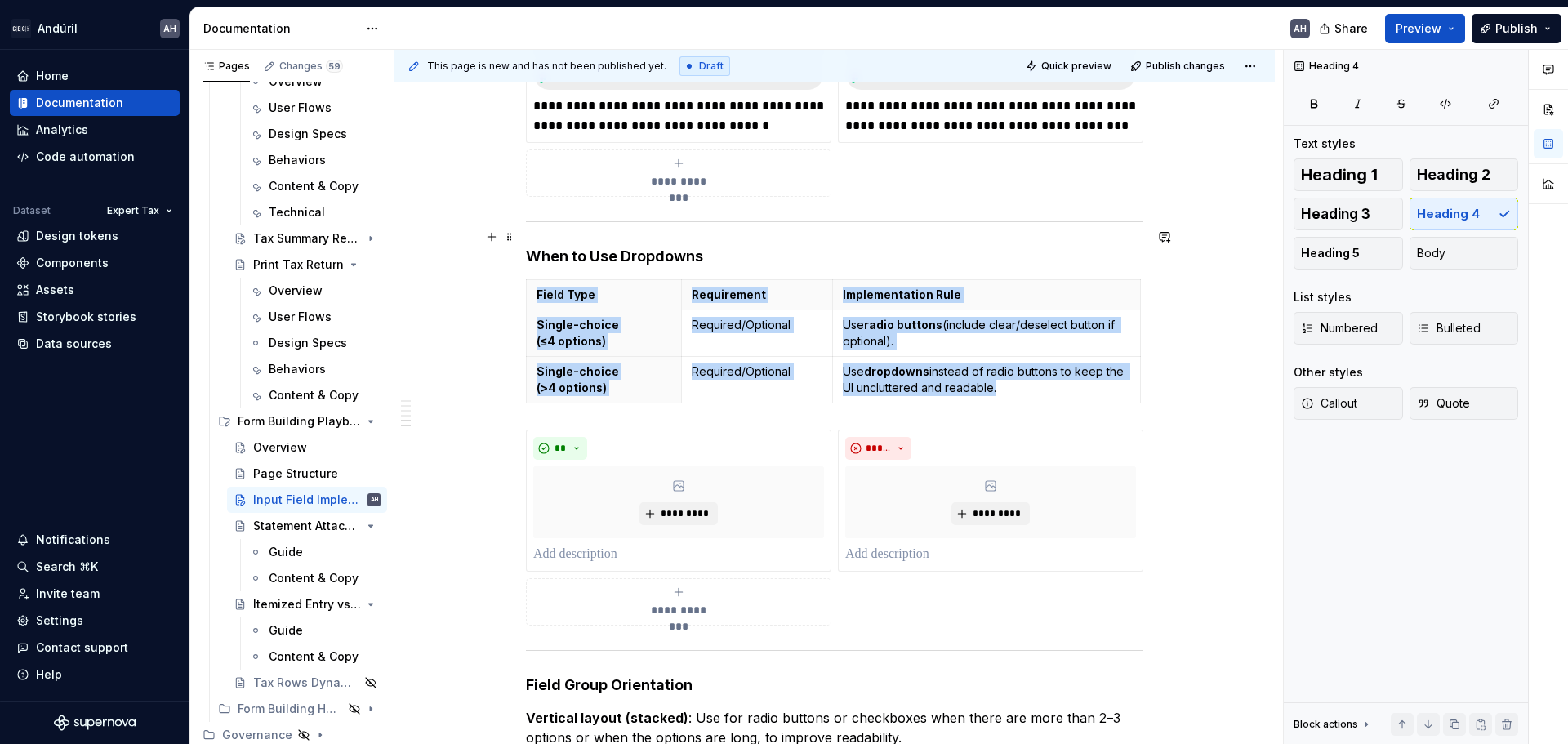
click at [791, 247] on h4 "When to Use Dropdowns" at bounding box center [834, 256] width 617 height 20
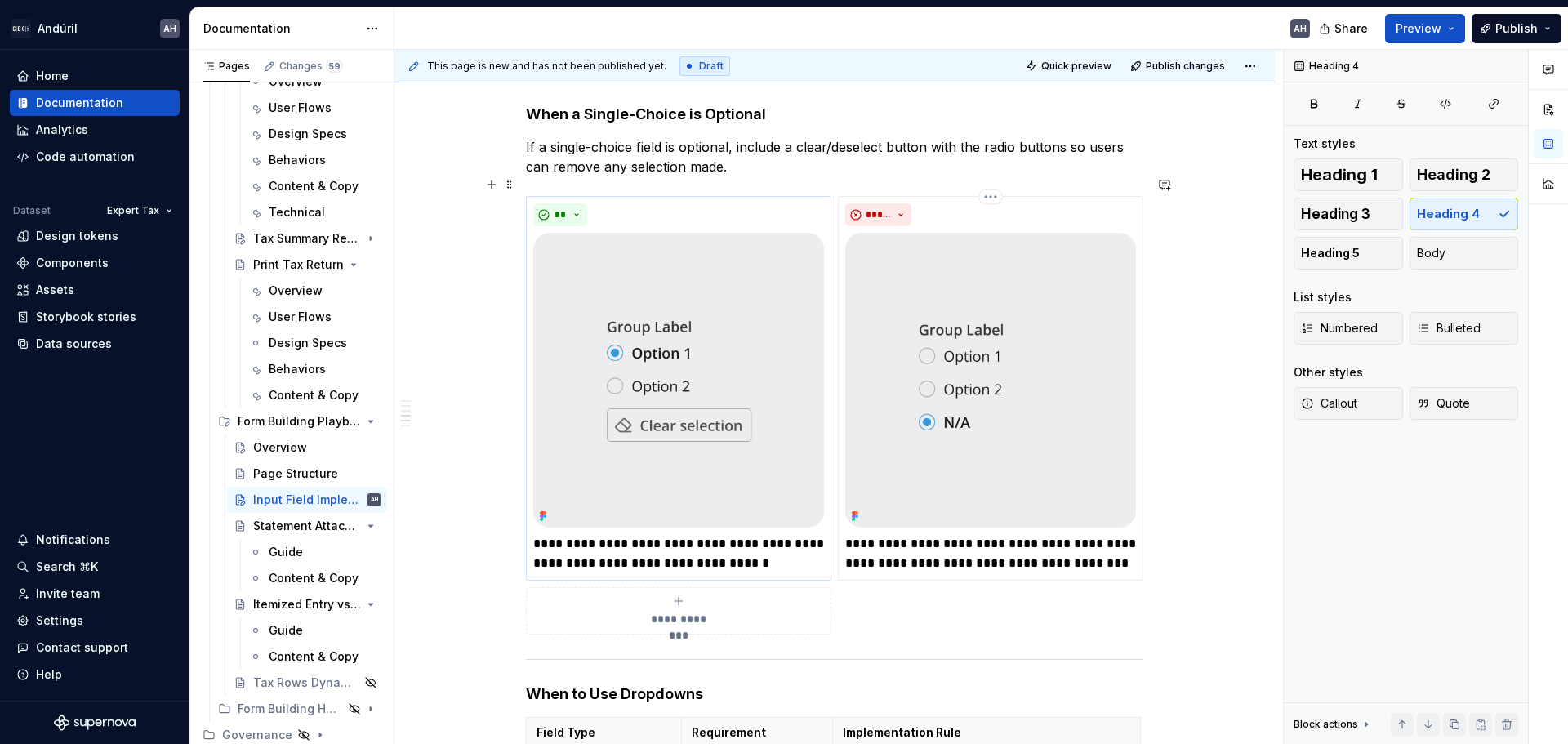
scroll to position [875, 0]
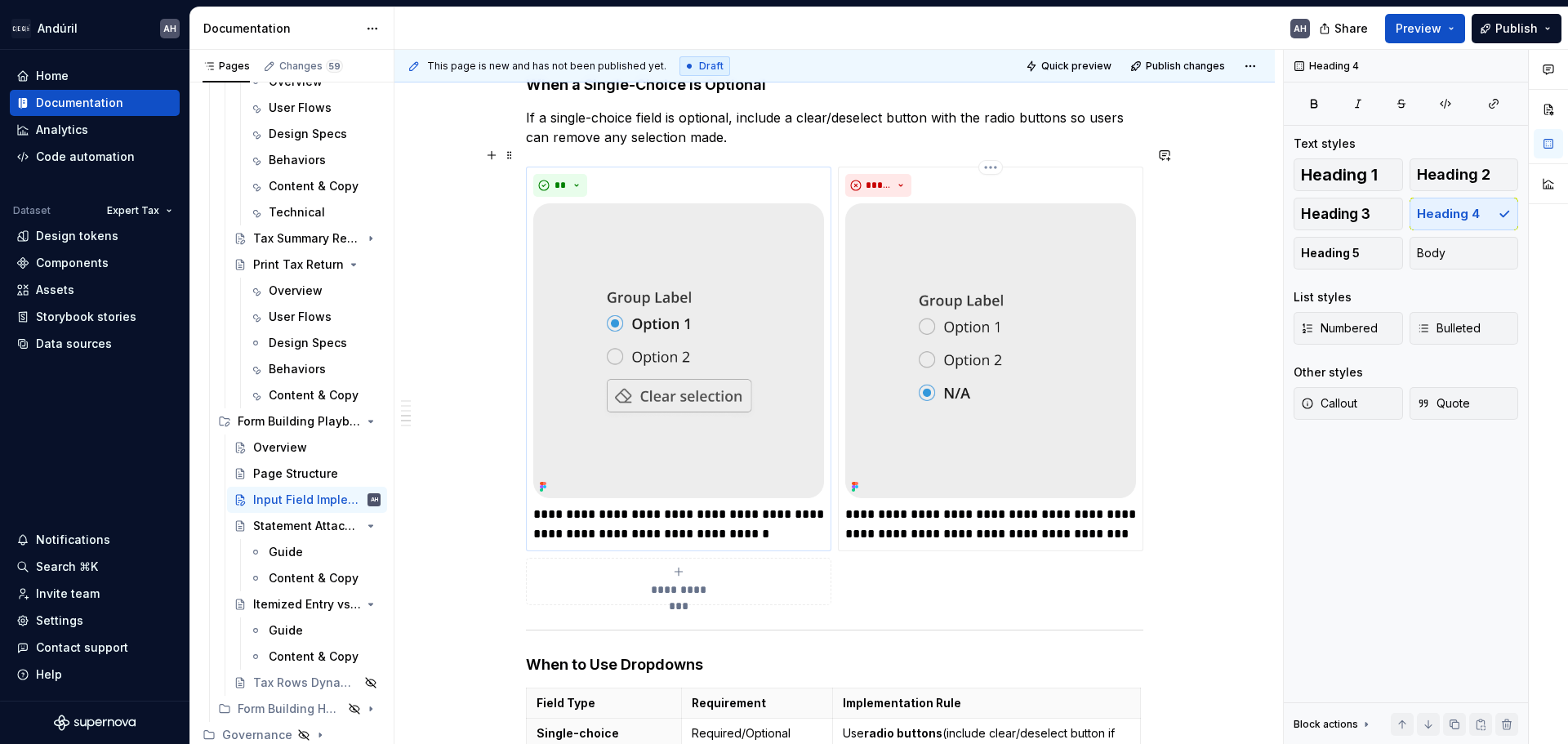
click at [773, 326] on img at bounding box center [678, 351] width 291 height 295
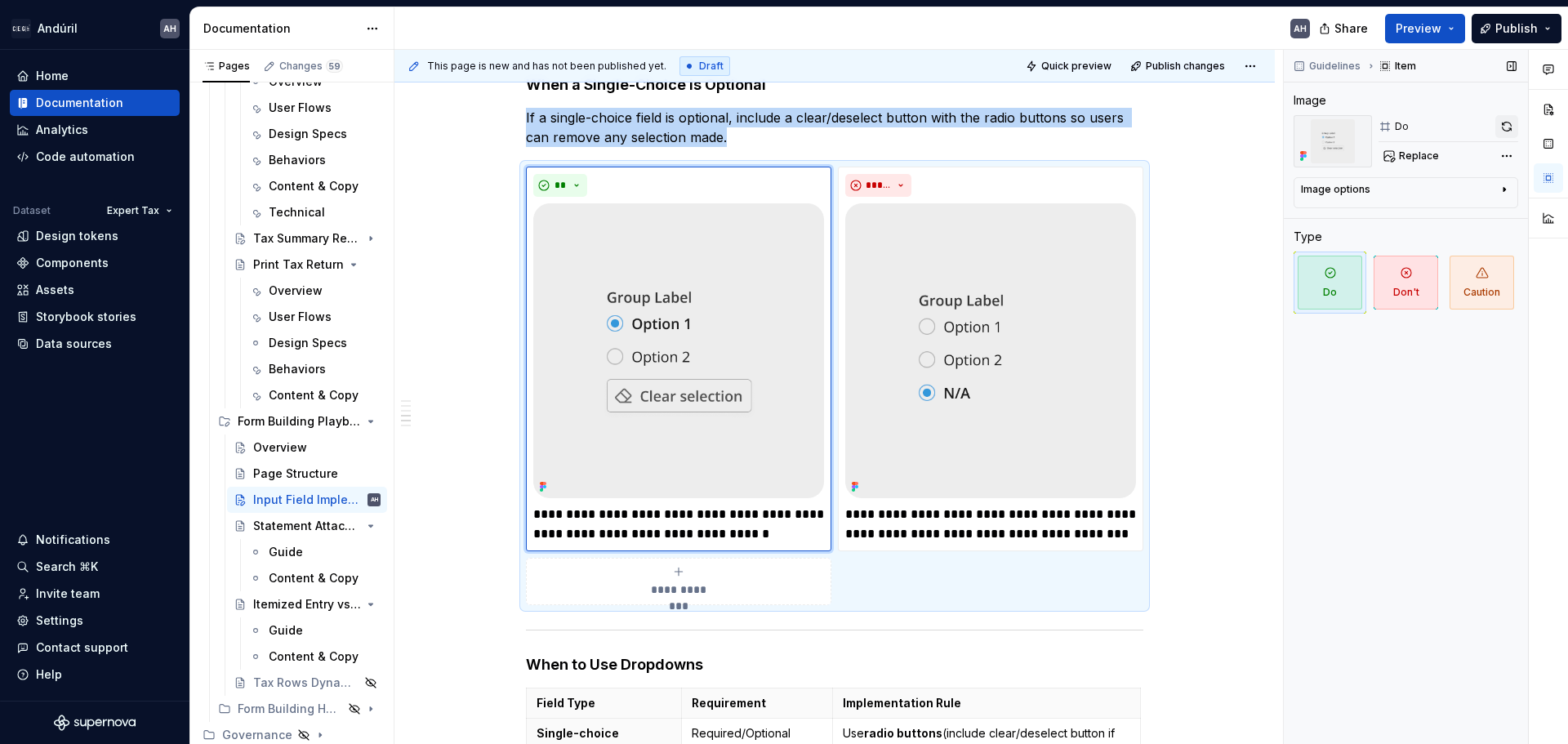
click at [1497, 124] on button "button" at bounding box center [1507, 126] width 23 height 23
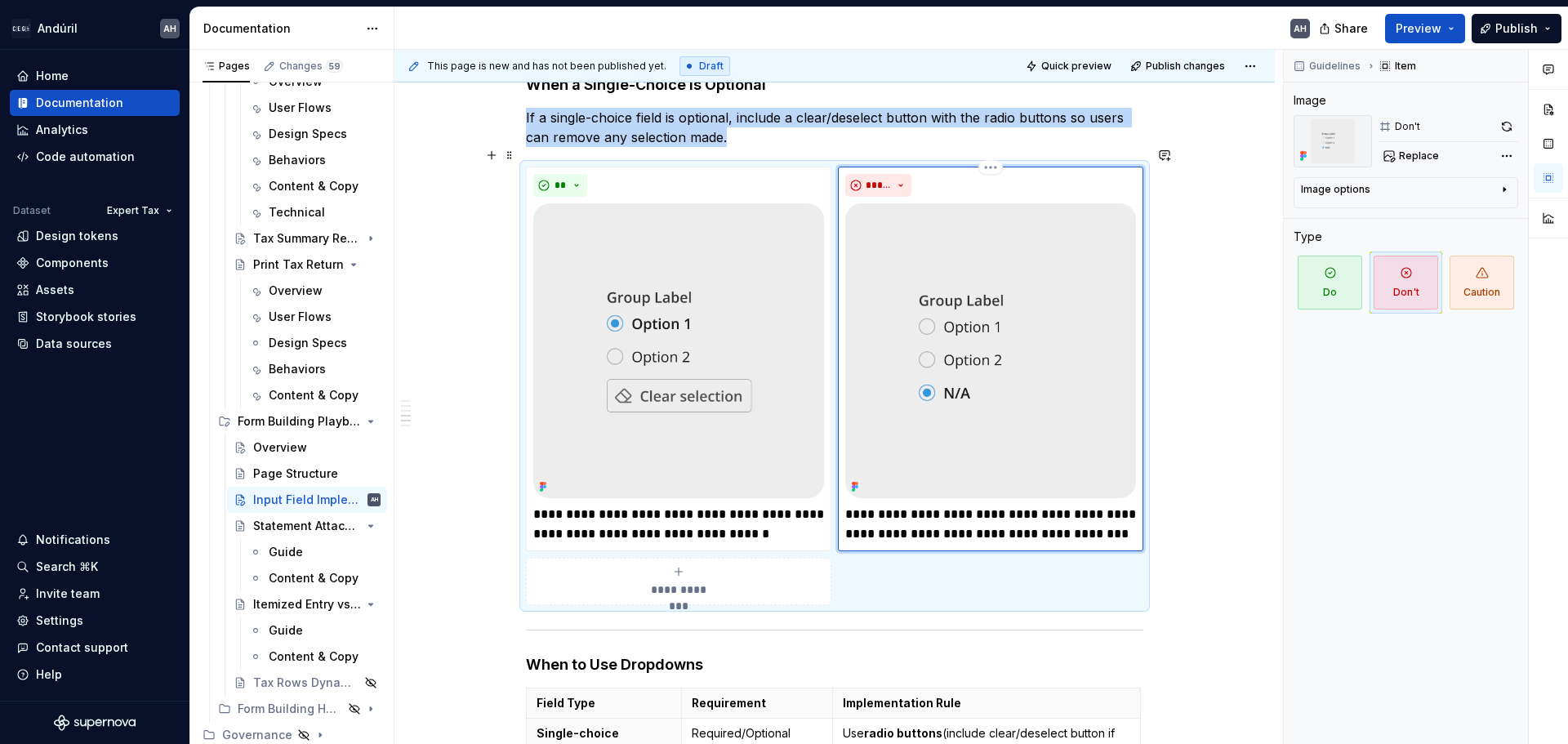
click at [991, 297] on img at bounding box center [990, 351] width 291 height 295
click at [1509, 129] on button "button" at bounding box center [1507, 126] width 23 height 23
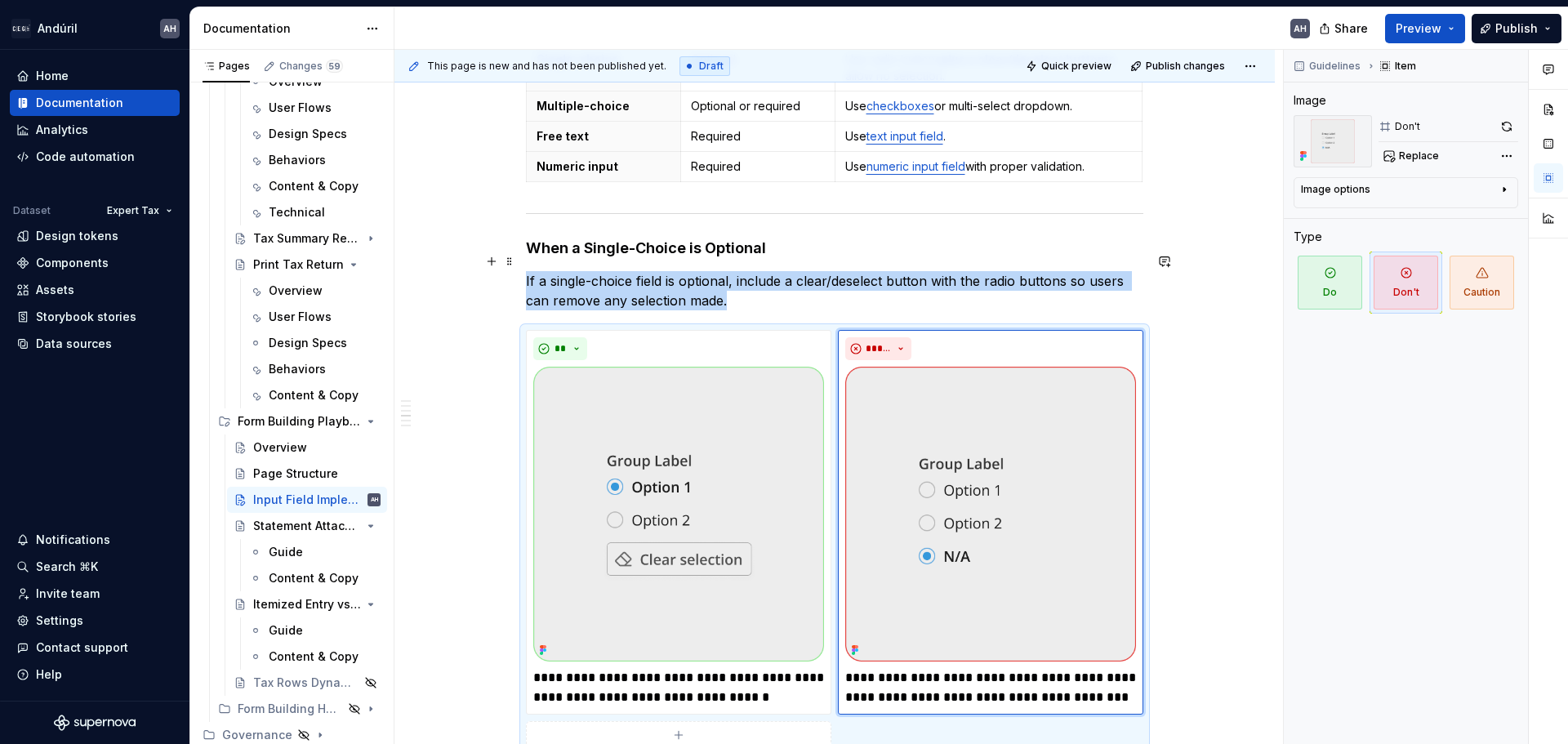
click at [1015, 271] on p "If a single-choice field is optional, include a clear/deselect button with the …" at bounding box center [834, 291] width 617 height 39
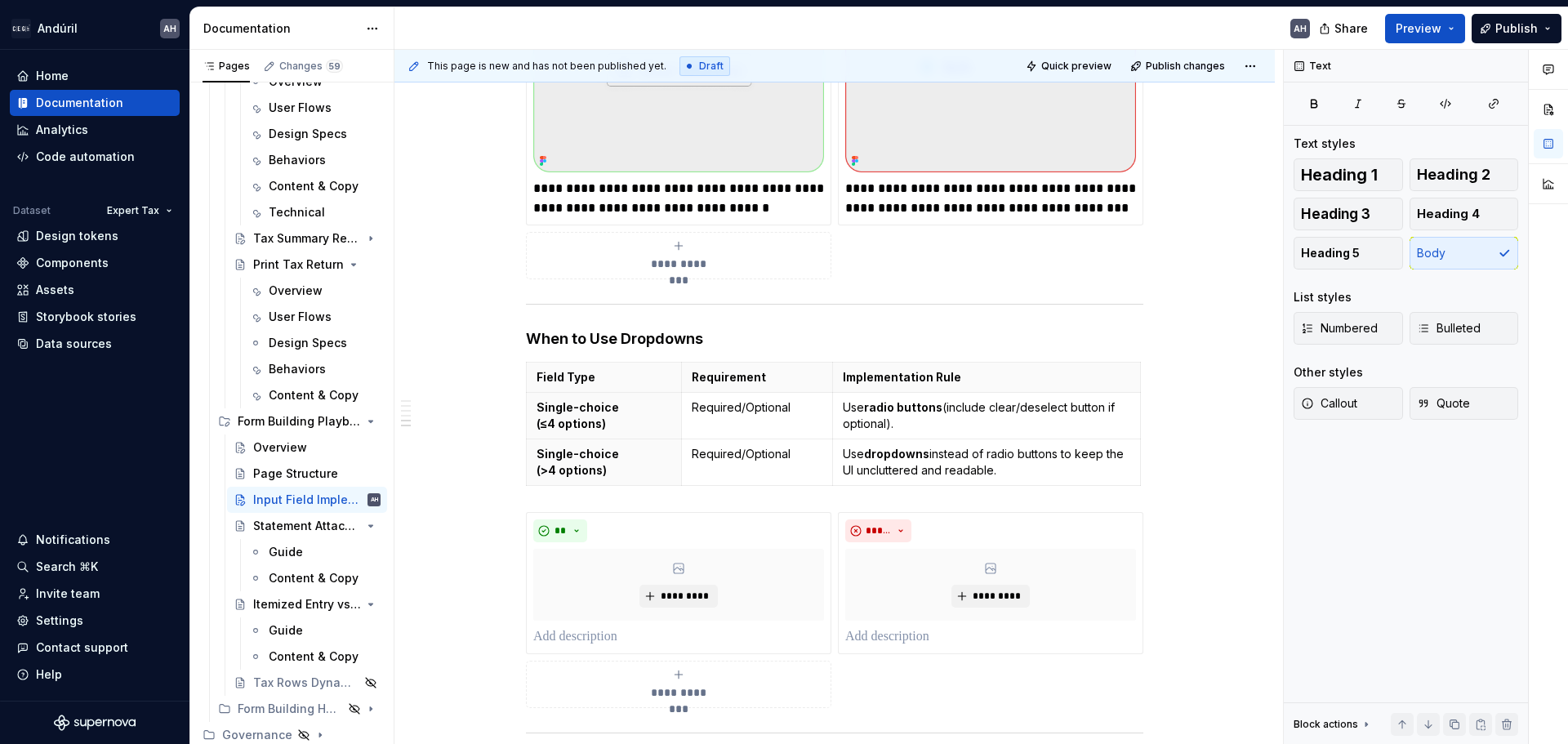
scroll to position [1202, 0]
click at [732, 329] on h4 "When to Use Dropdowns" at bounding box center [834, 338] width 617 height 20
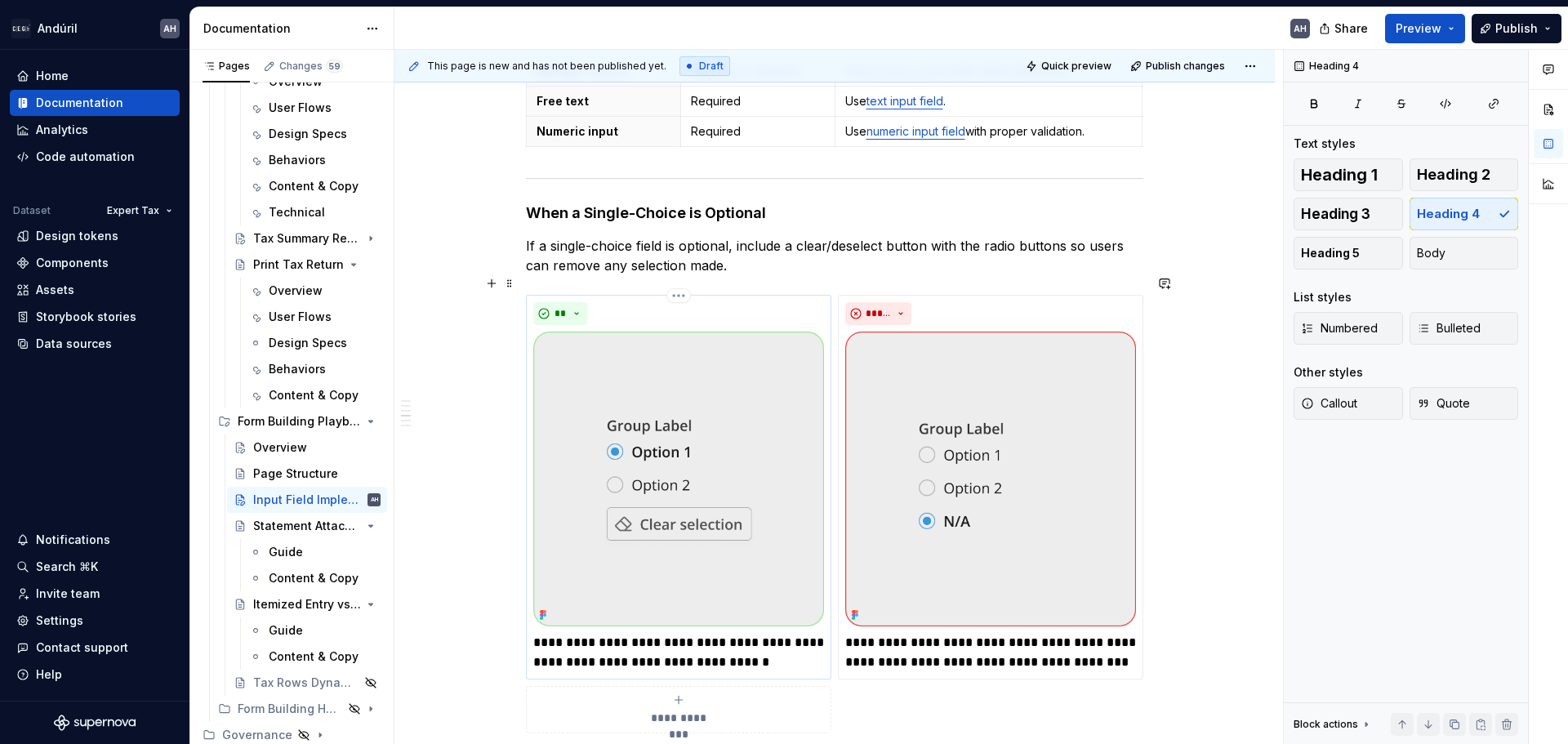
scroll to position [630, 0]
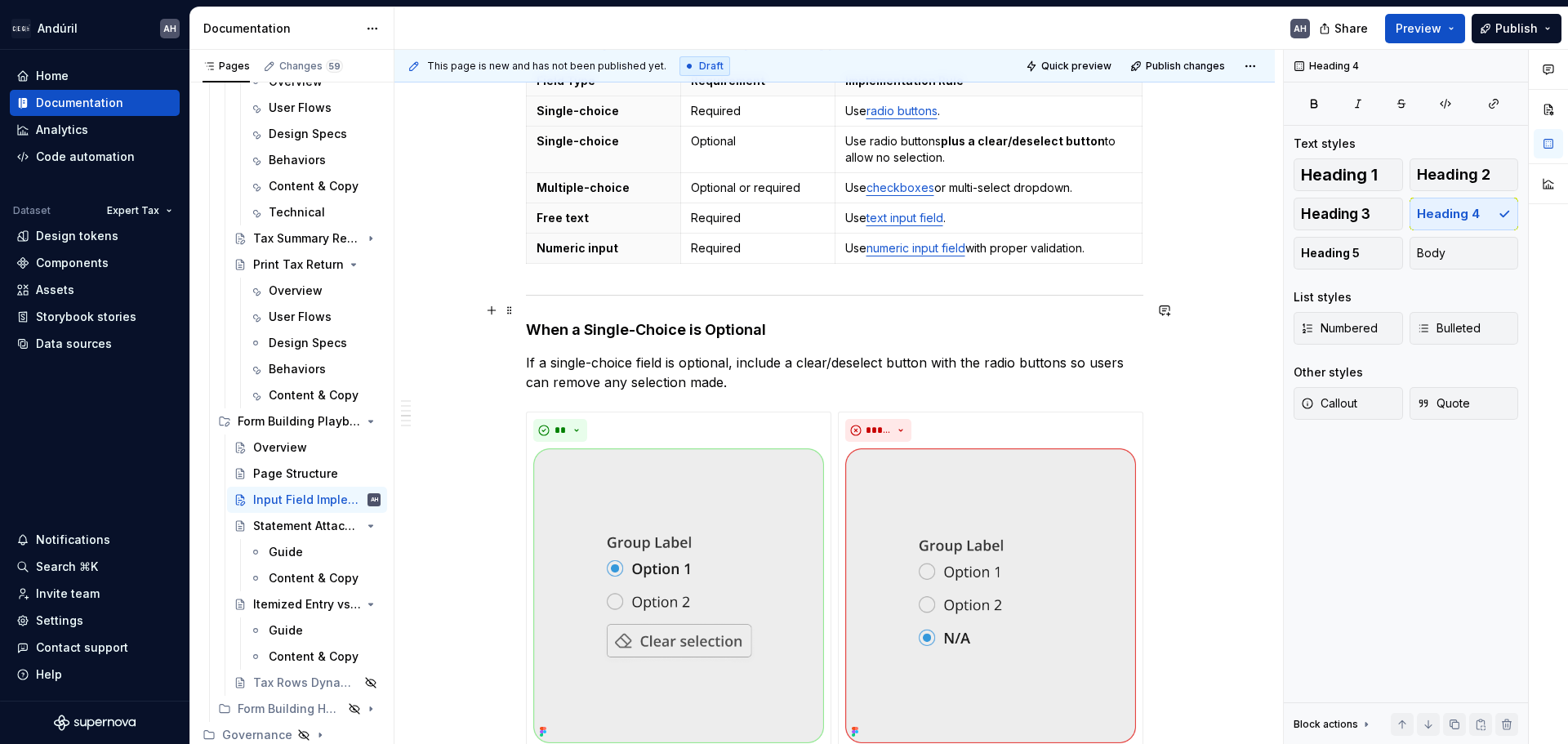
click at [800, 320] on h4 "When a Single-Choice is Optional" at bounding box center [834, 330] width 617 height 20
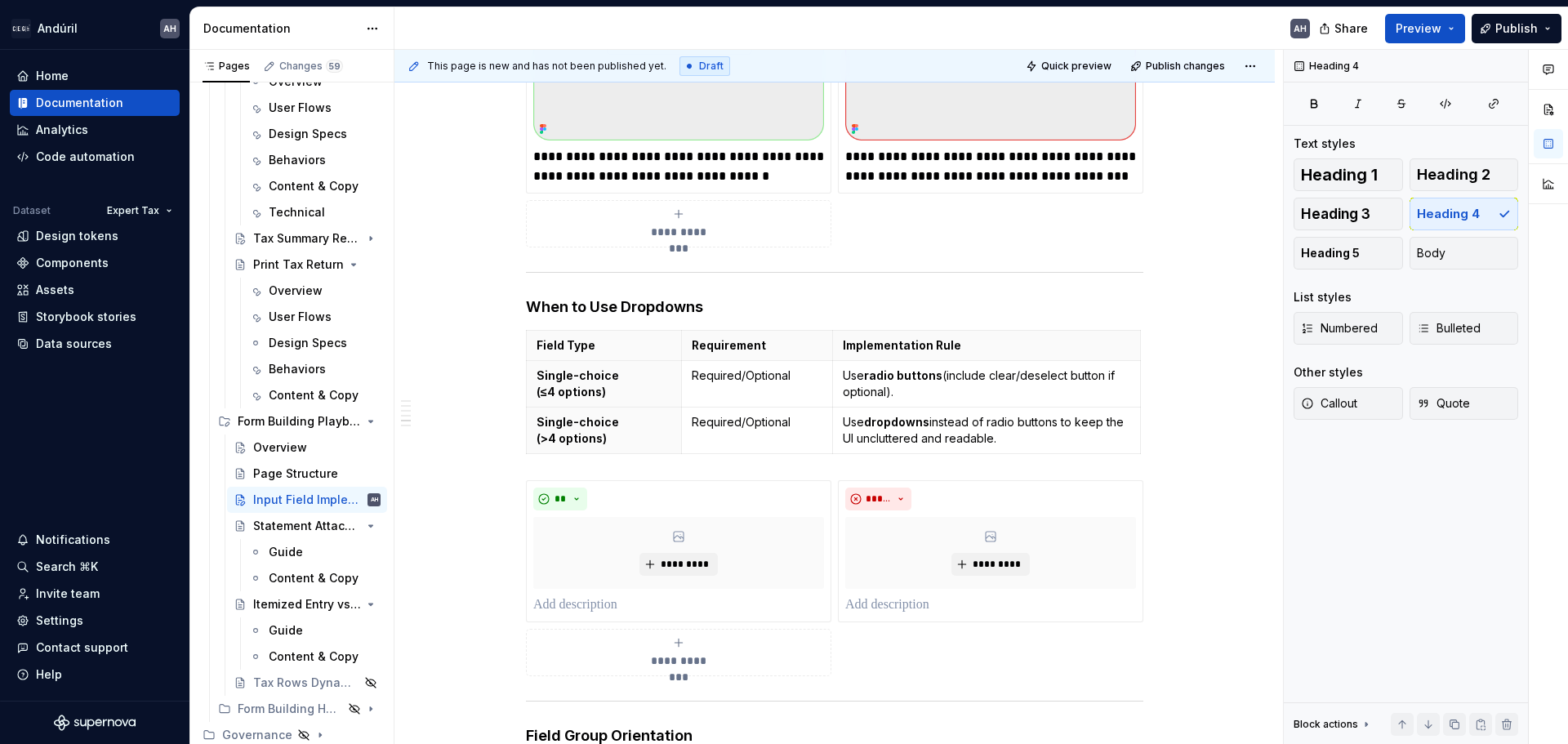
scroll to position [1284, 0]
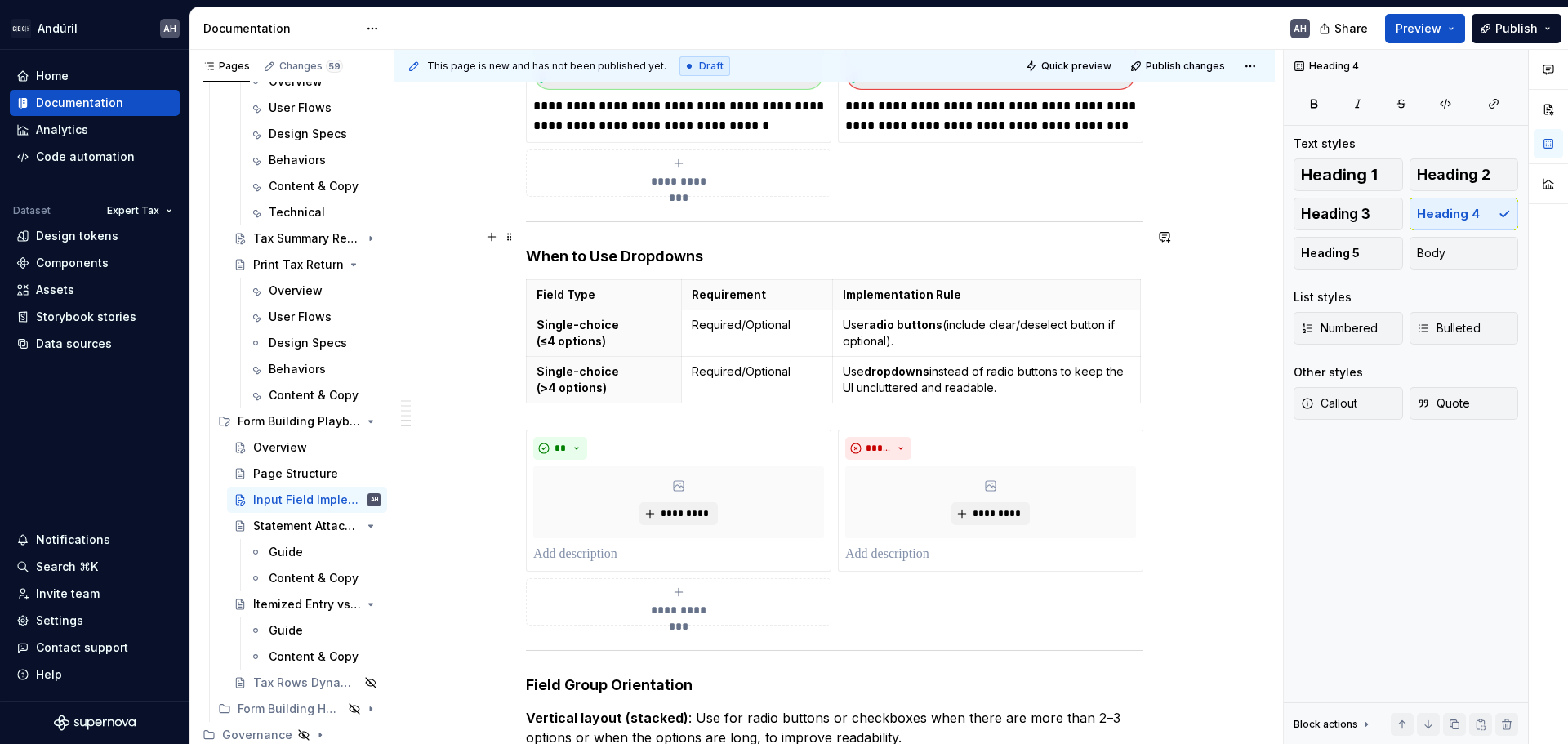
click at [551, 247] on h4 "When to Use Dropdowns" at bounding box center [834, 256] width 617 height 20
click at [855, 247] on h4 "Know When to Use Dropdowns" at bounding box center [834, 256] width 617 height 20
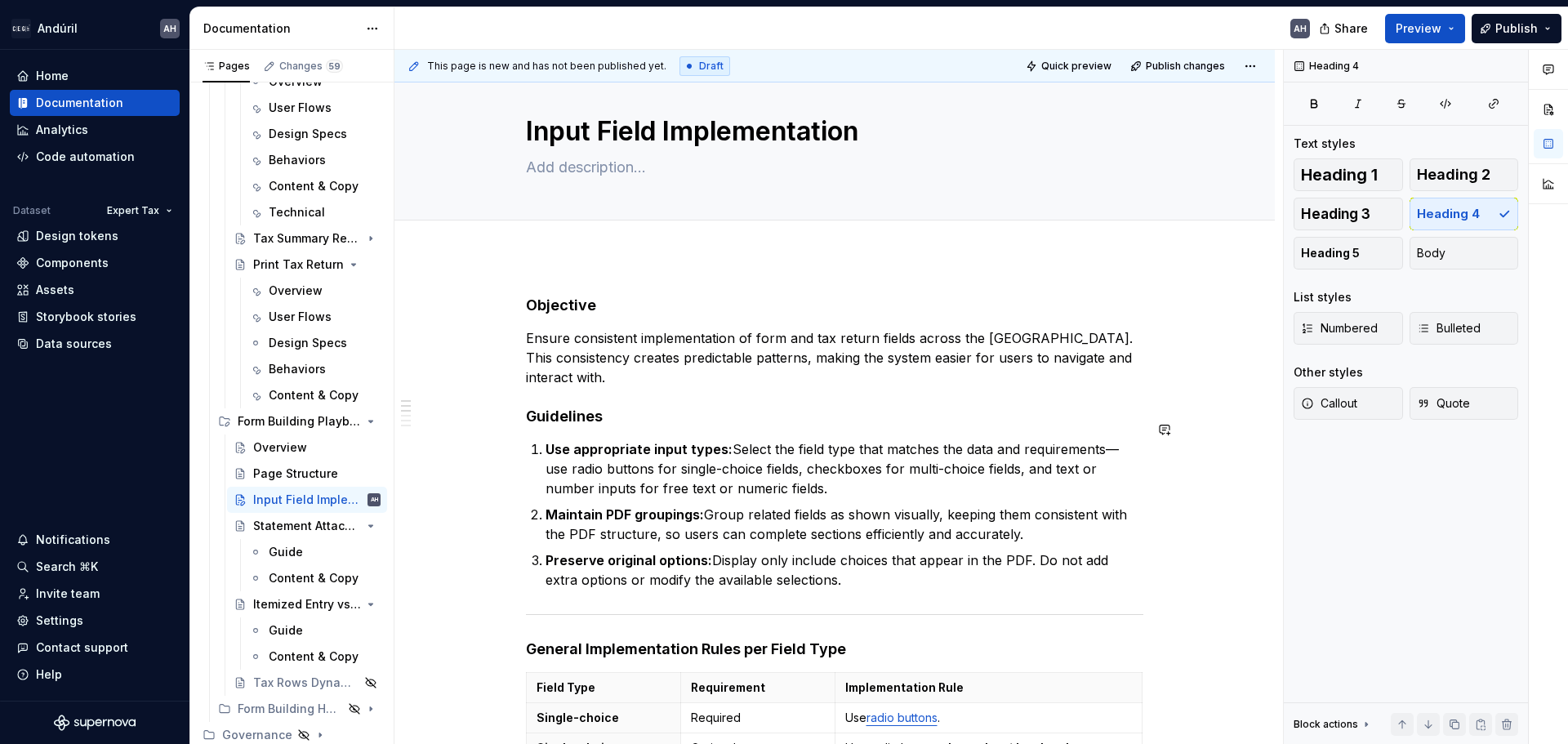
scroll to position [0, 0]
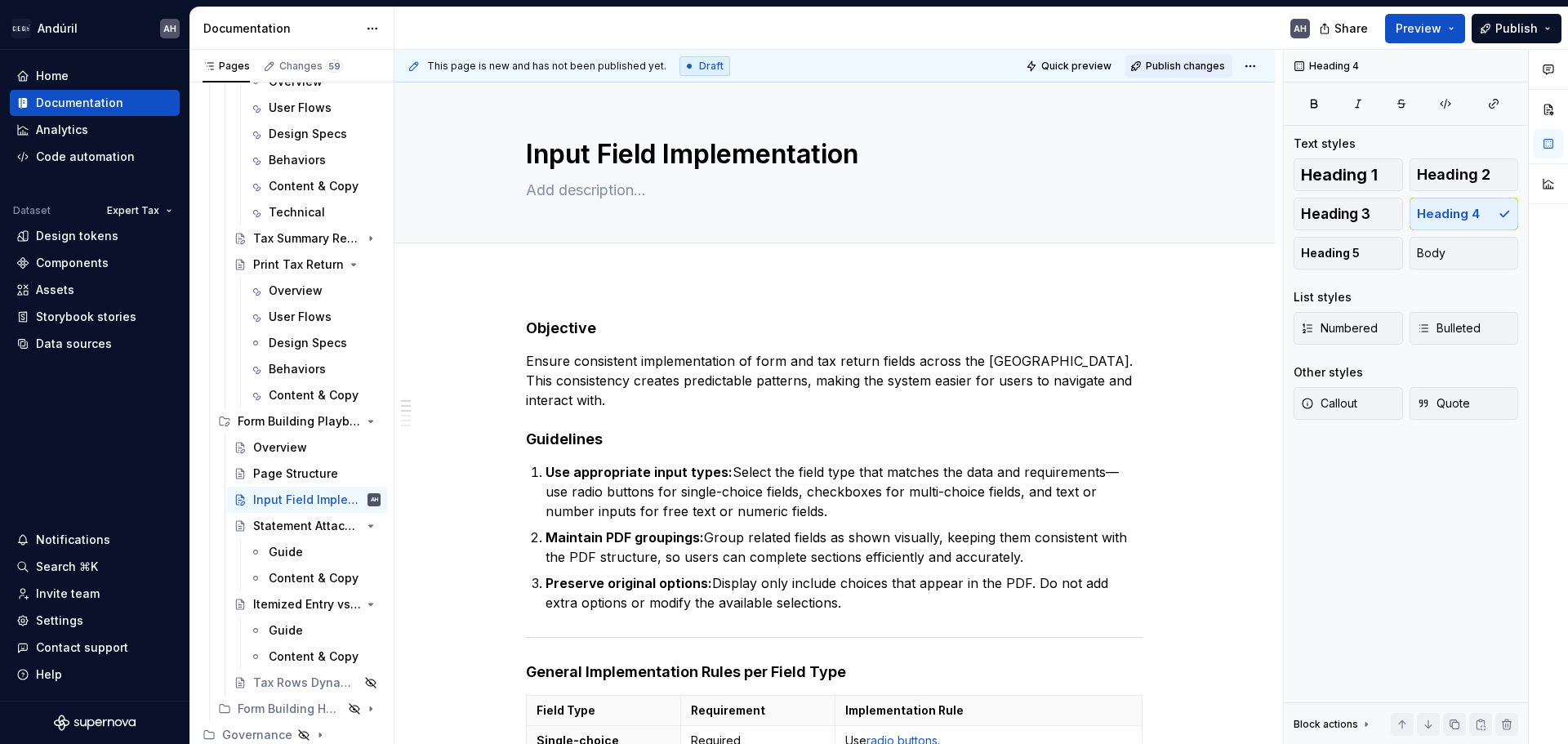
click at [1173, 59] on span "Publish changes" at bounding box center [1185, 66] width 79 height 13
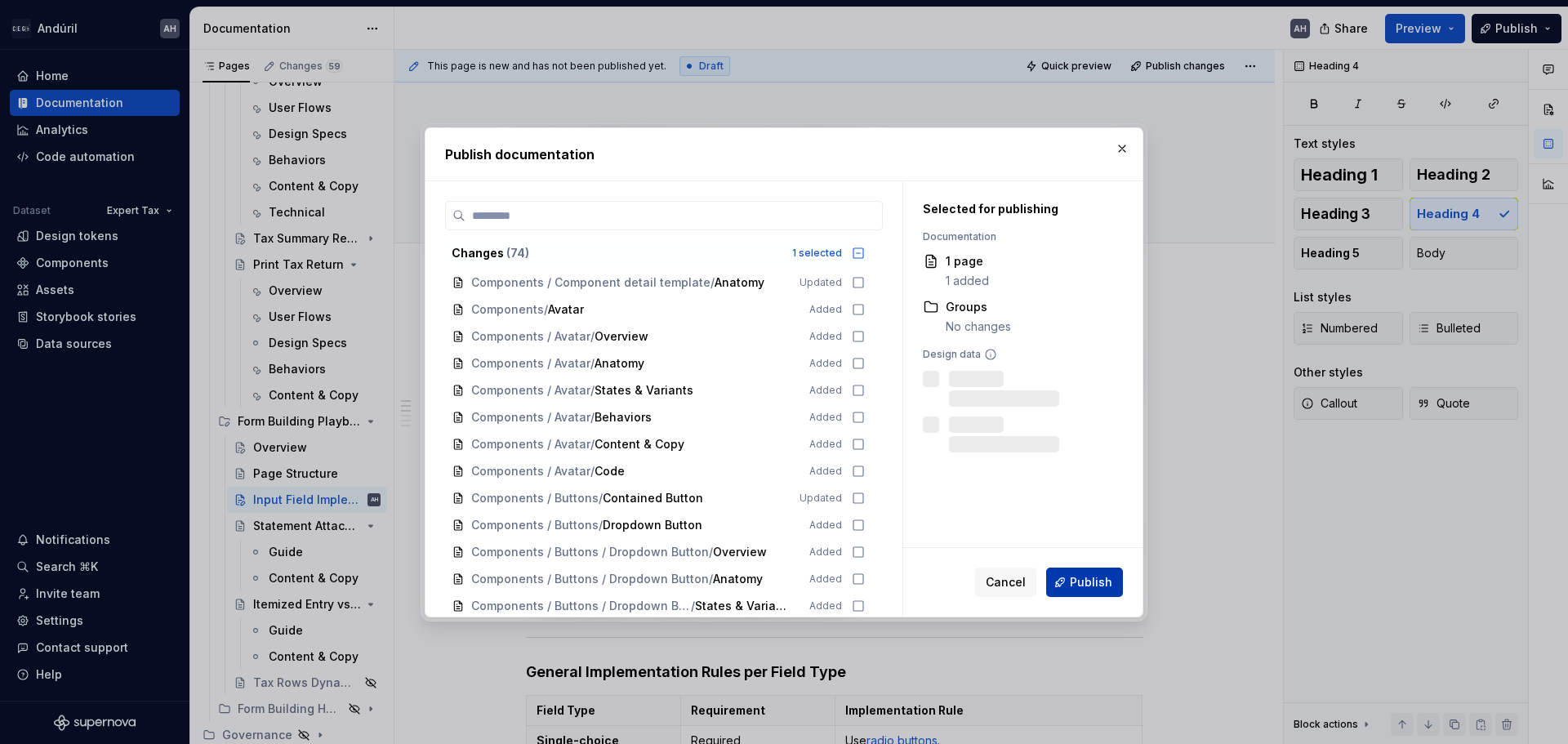
click at [1102, 587] on span "Publish" at bounding box center [1091, 582] width 43 height 17
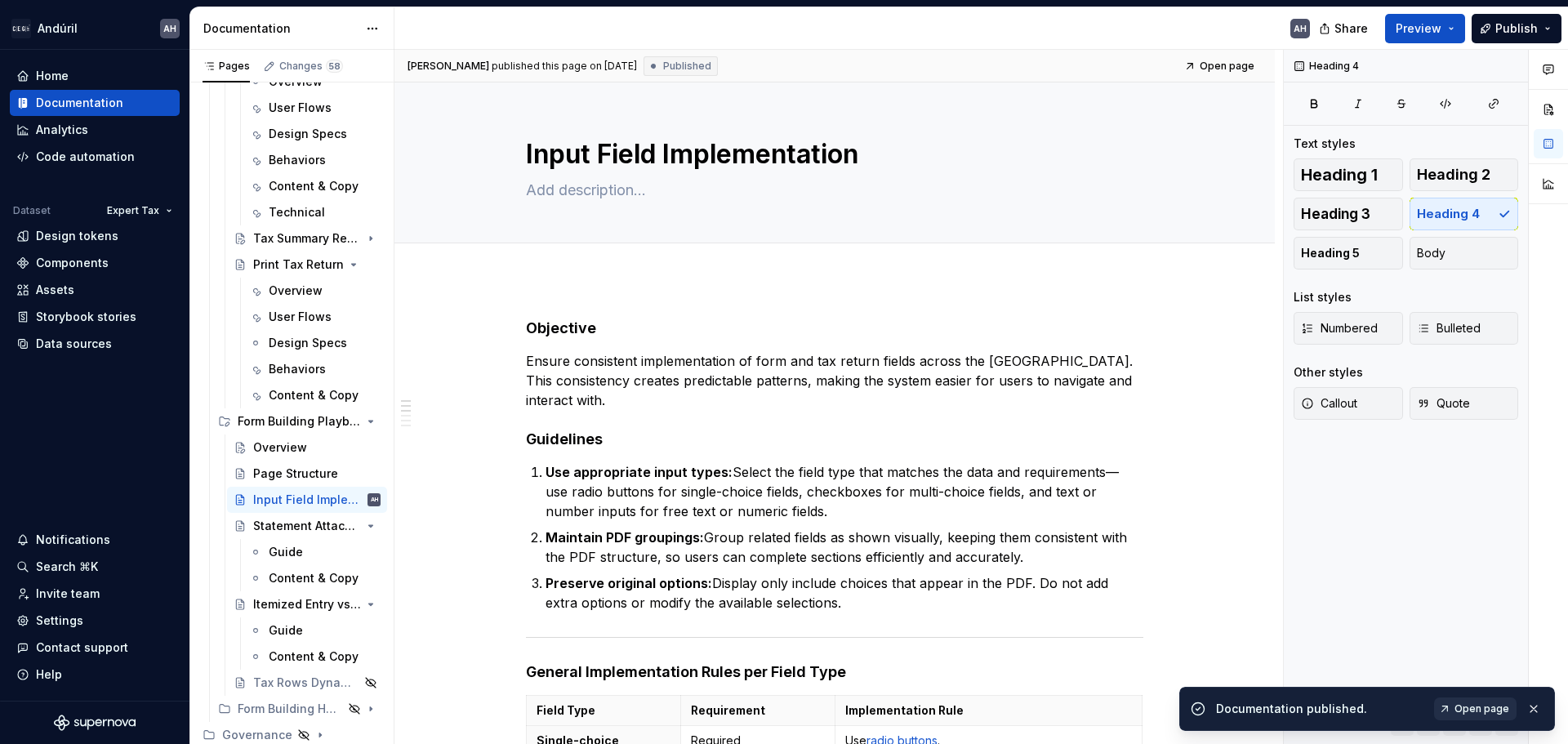
click at [1483, 709] on span "Open page" at bounding box center [1482, 709] width 55 height 13
click at [276, 478] on div "Page Structure" at bounding box center [292, 474] width 78 height 17
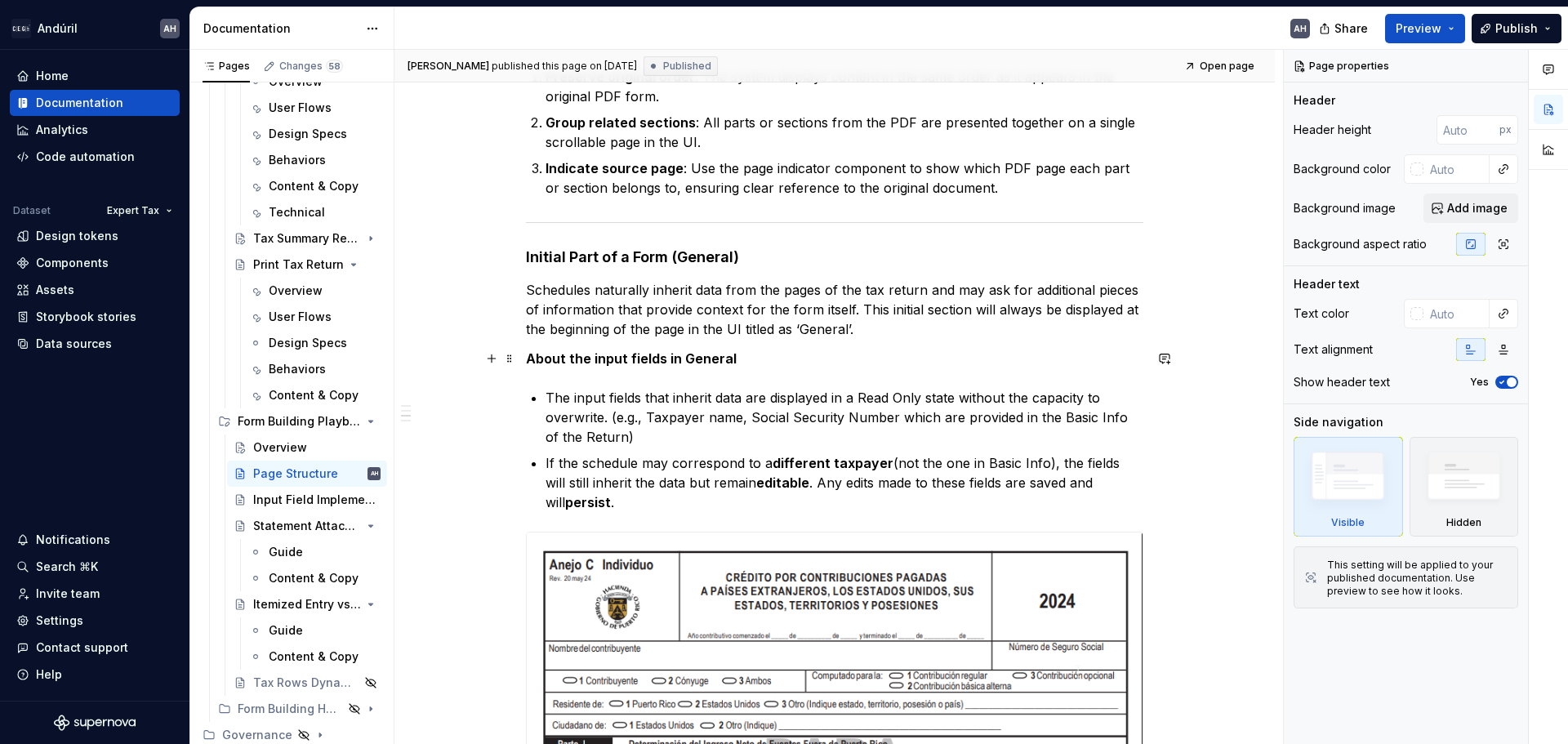
scroll to position [409, 0]
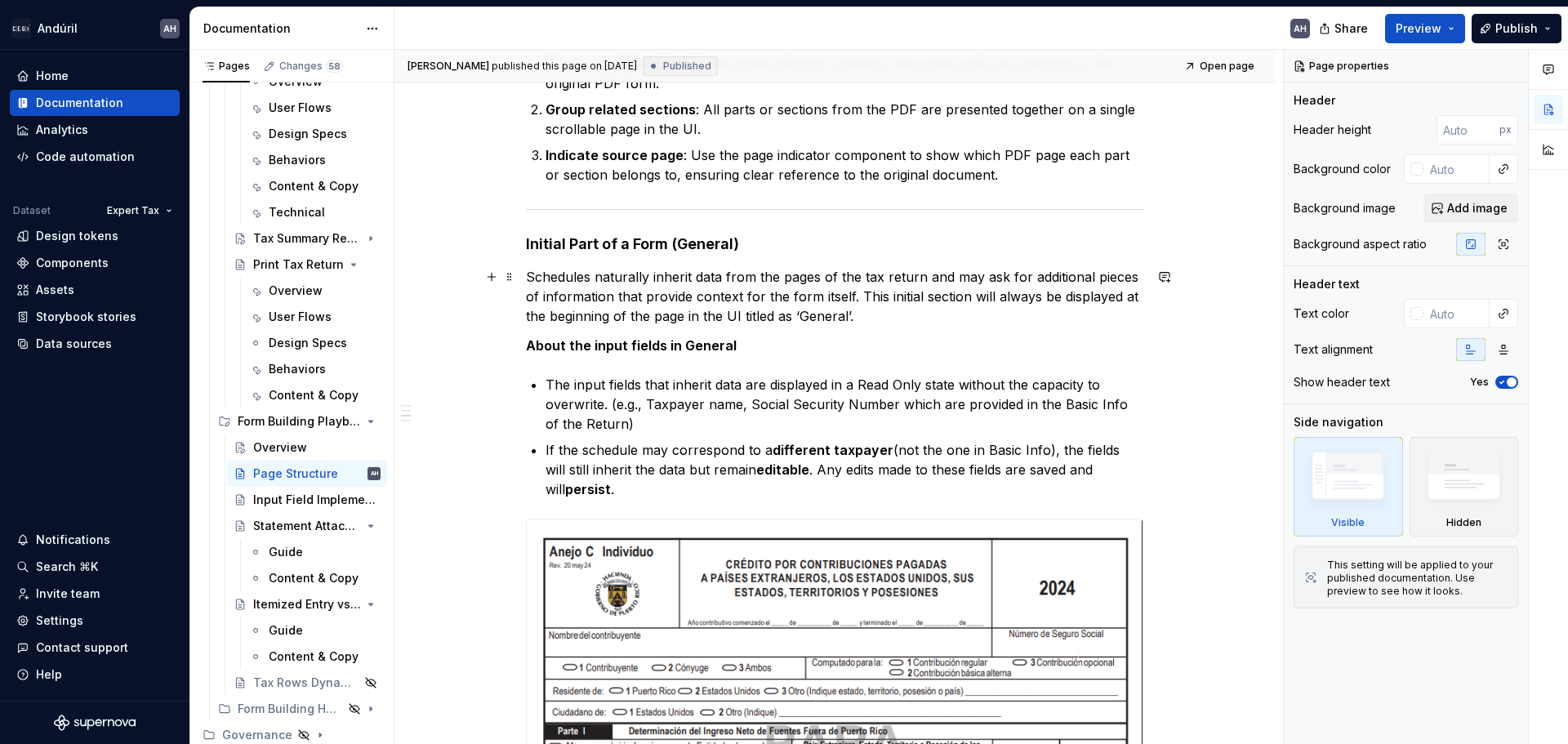
click at [719, 277] on p "Schedules naturally inherit data from the pages of the tax return and may ask f…" at bounding box center [834, 296] width 617 height 59
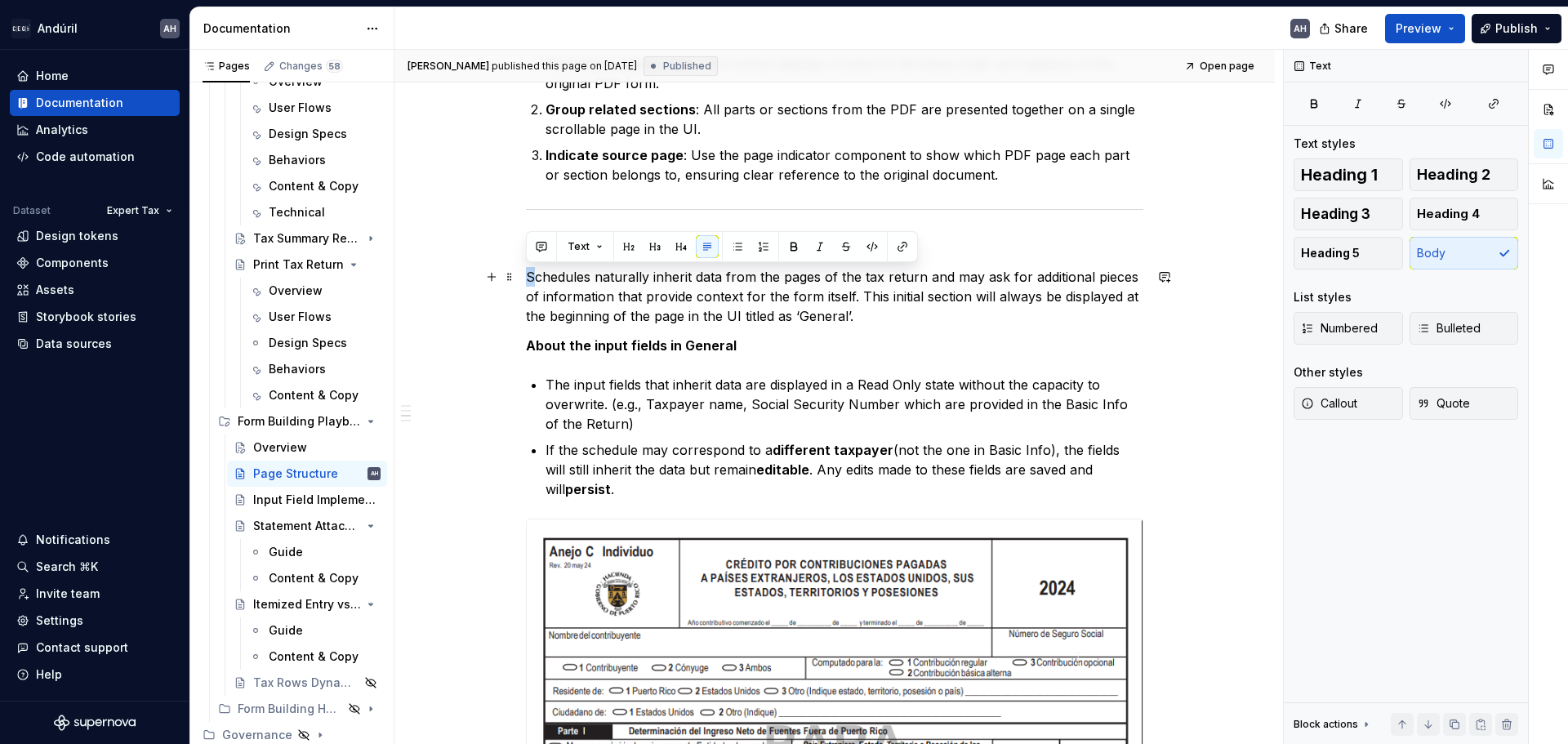
click at [529, 279] on p "Schedules naturally inherit data from the pages of the tax return and may ask f…" at bounding box center [834, 296] width 617 height 59
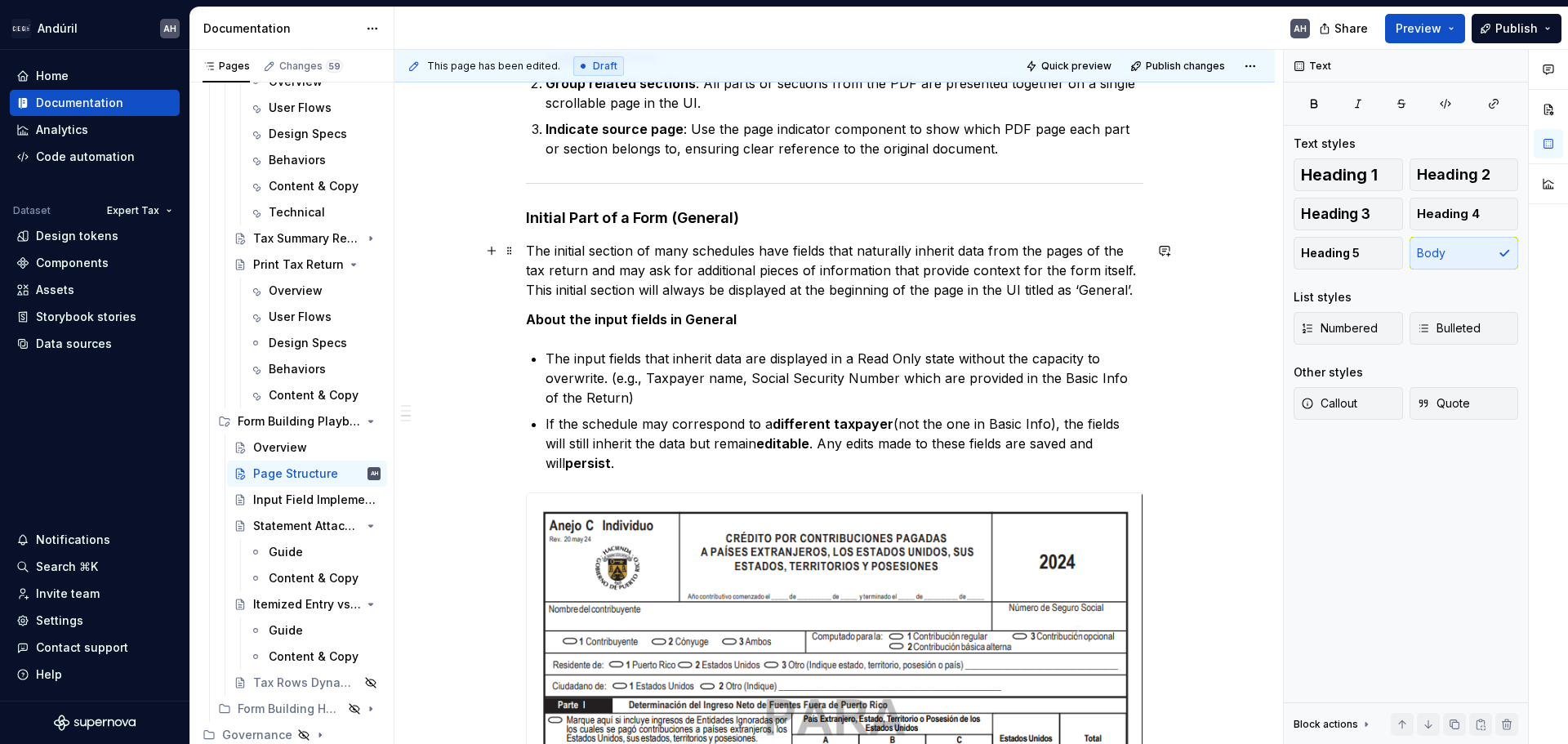
scroll to position [436, 0]
click at [660, 294] on p "The initial section of many schedules have fields that naturally inherit data f…" at bounding box center [834, 269] width 617 height 59
click at [641, 294] on p "The initial section of many schedules have fields that naturally inherit data f…" at bounding box center [834, 269] width 617 height 59
click at [1134, 291] on p "The initial section of many schedules have fields that naturally inherit data f…" at bounding box center [834, 269] width 617 height 59
